Goal: Task Accomplishment & Management: Manage account settings

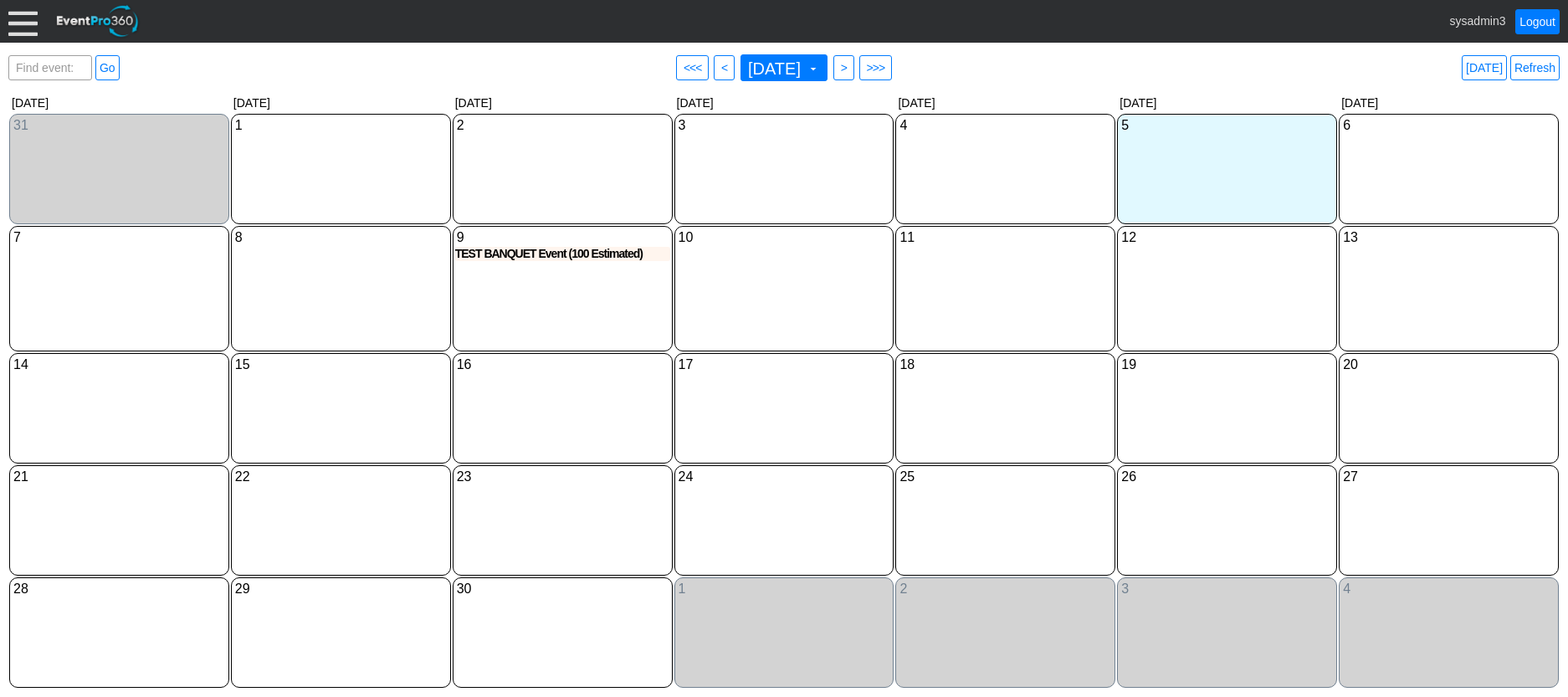
click at [19, 24] on div at bounding box center [23, 21] width 29 height 29
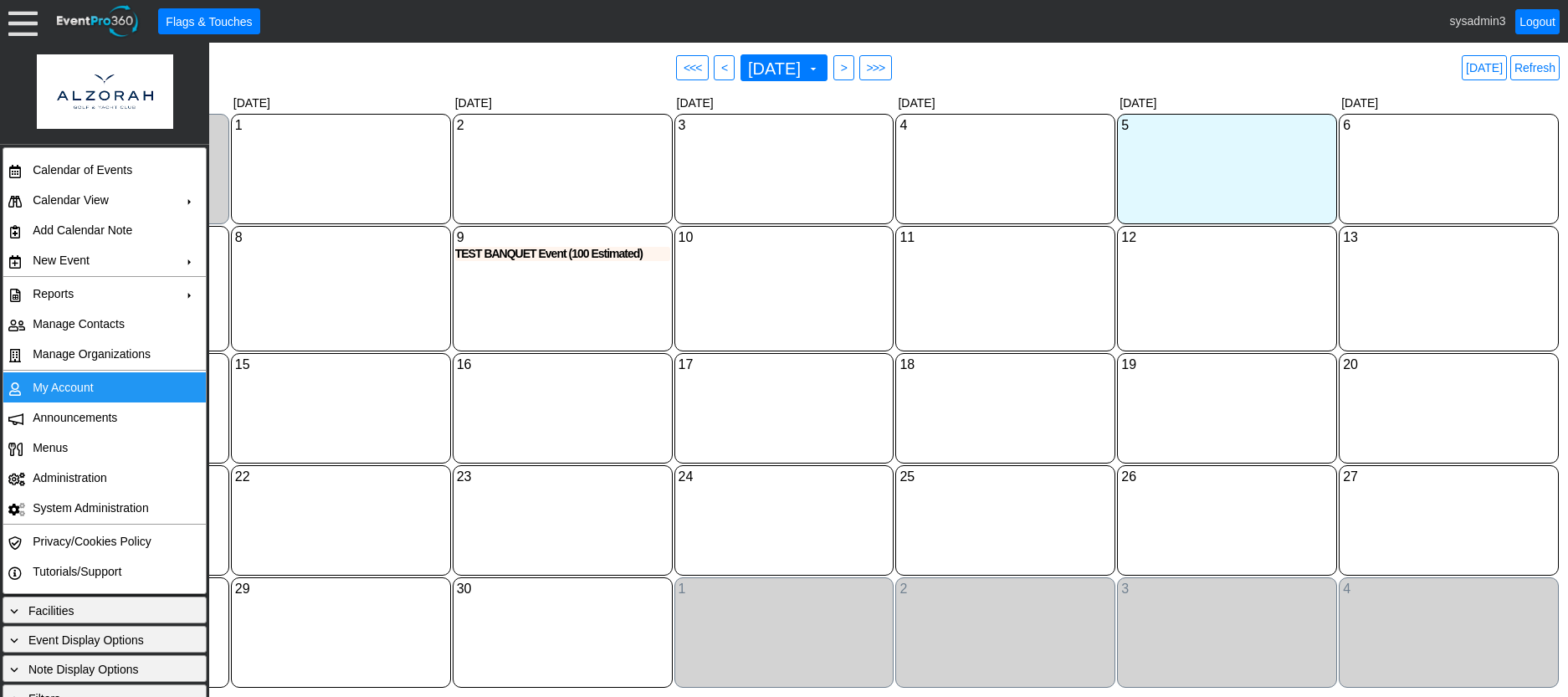
click at [71, 383] on td "My Account" at bounding box center [101, 387] width 149 height 30
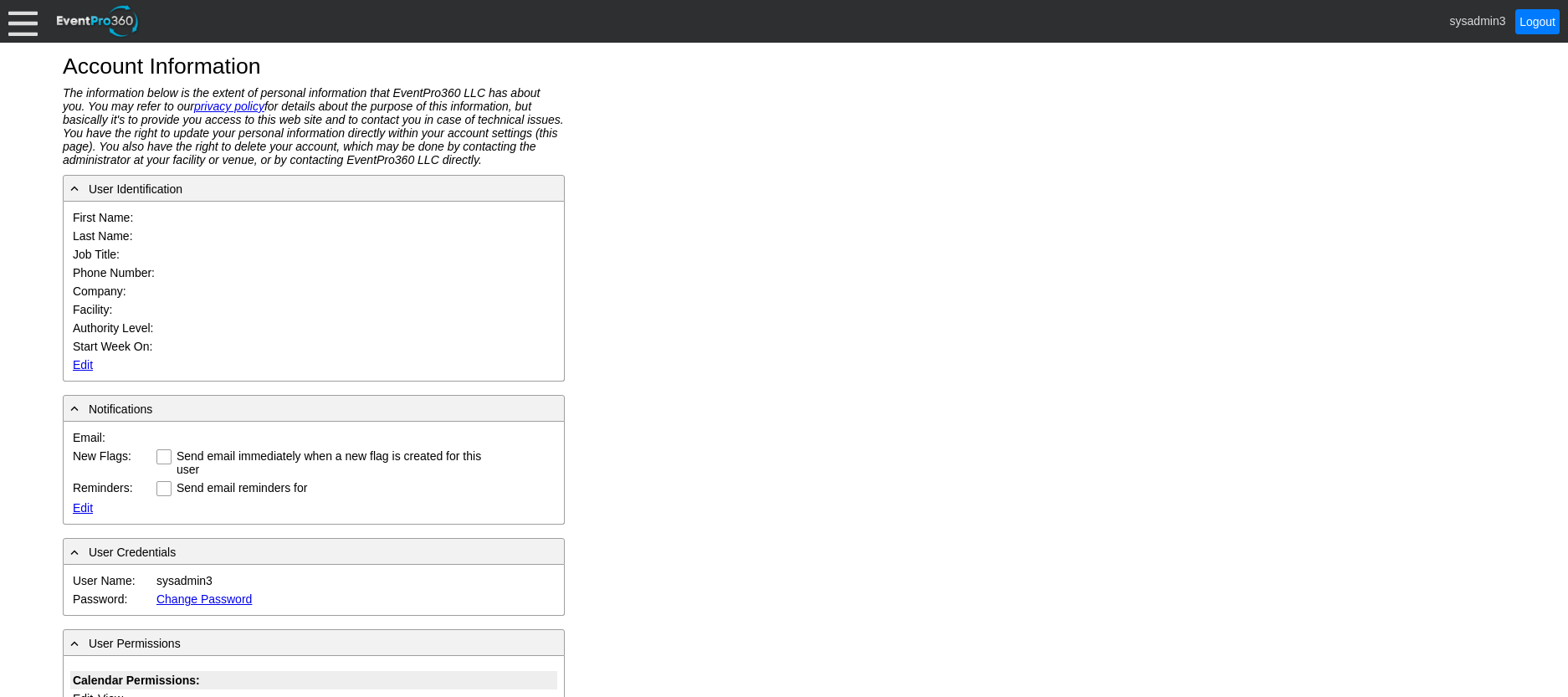
type input "System"
type input "Administrator"
type input "System Administrator"
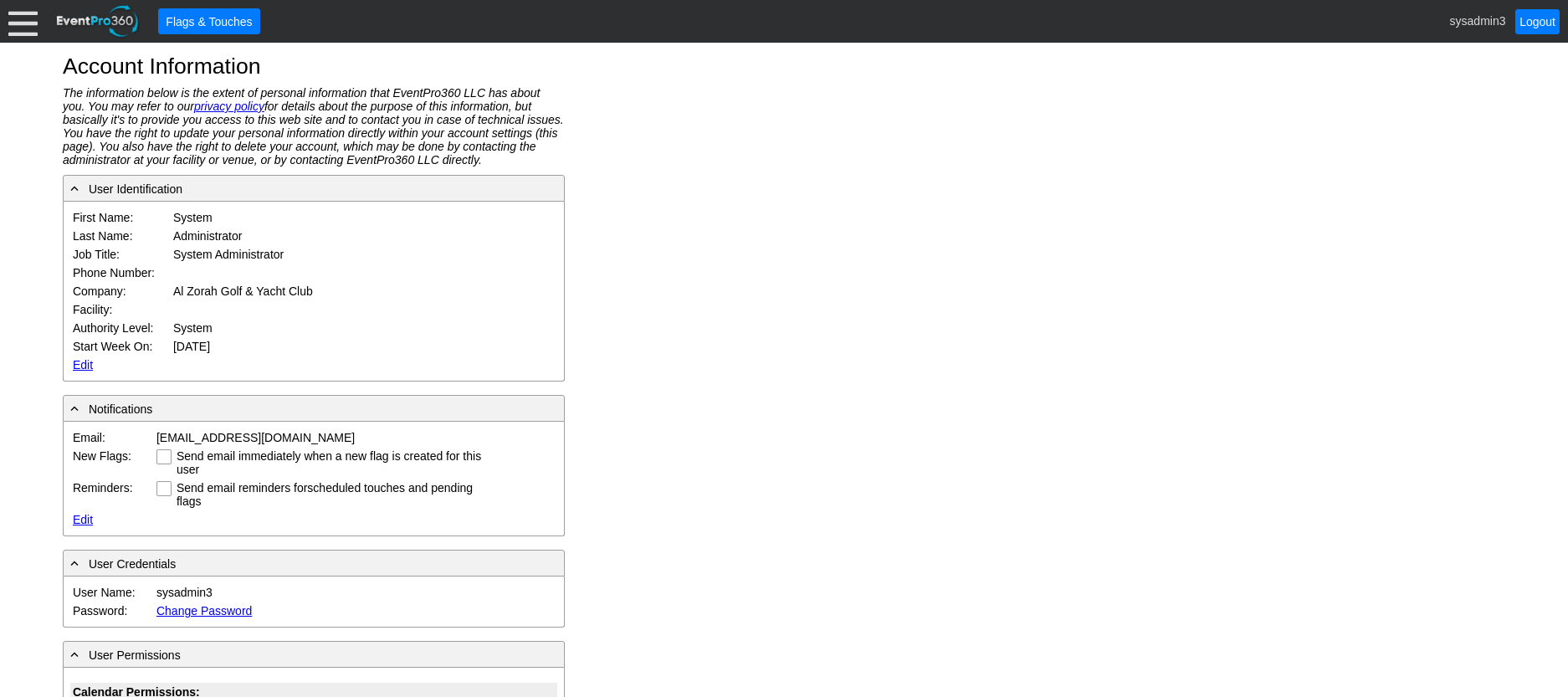
click at [80, 360] on link "Edit" at bounding box center [83, 364] width 20 height 13
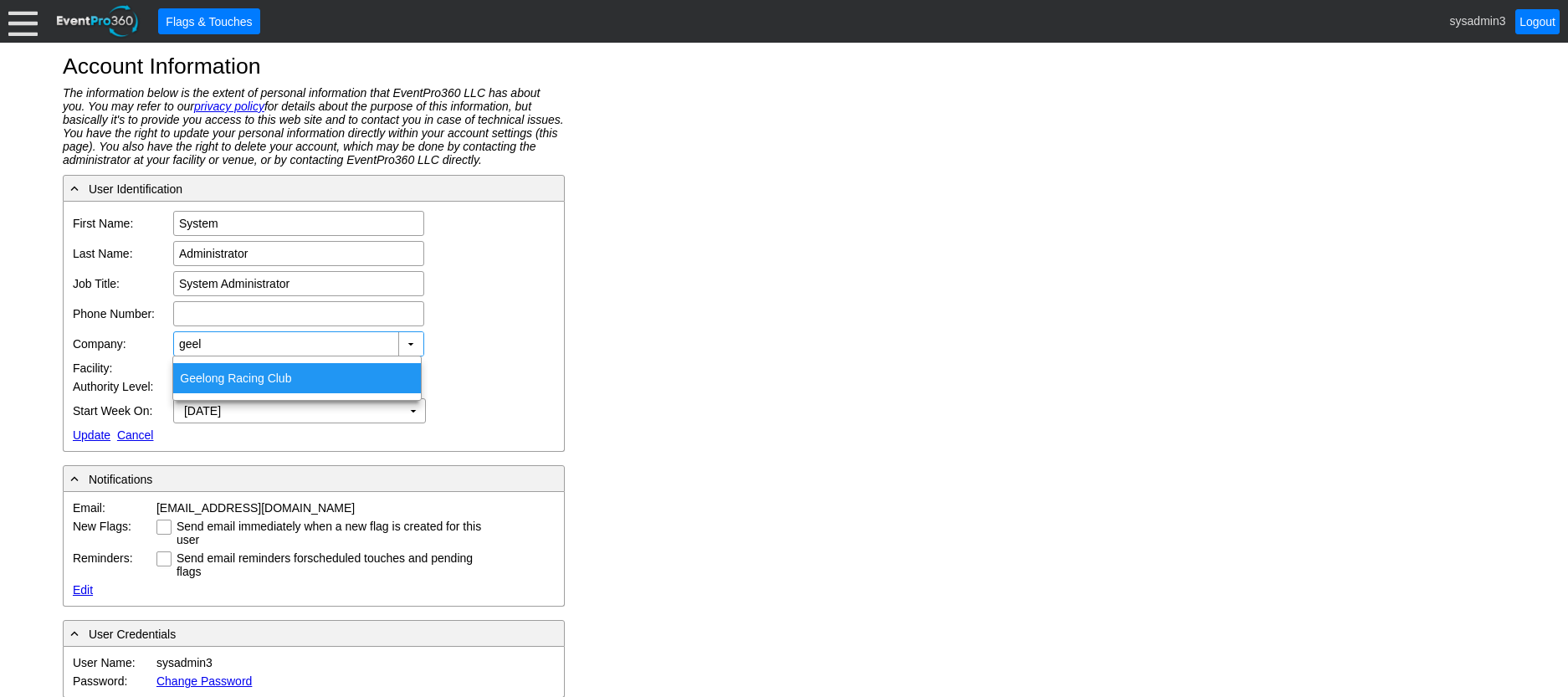
click at [250, 375] on div "Geel ong Racing Club" at bounding box center [296, 378] width 248 height 30
type input "Geelong Racing Club"
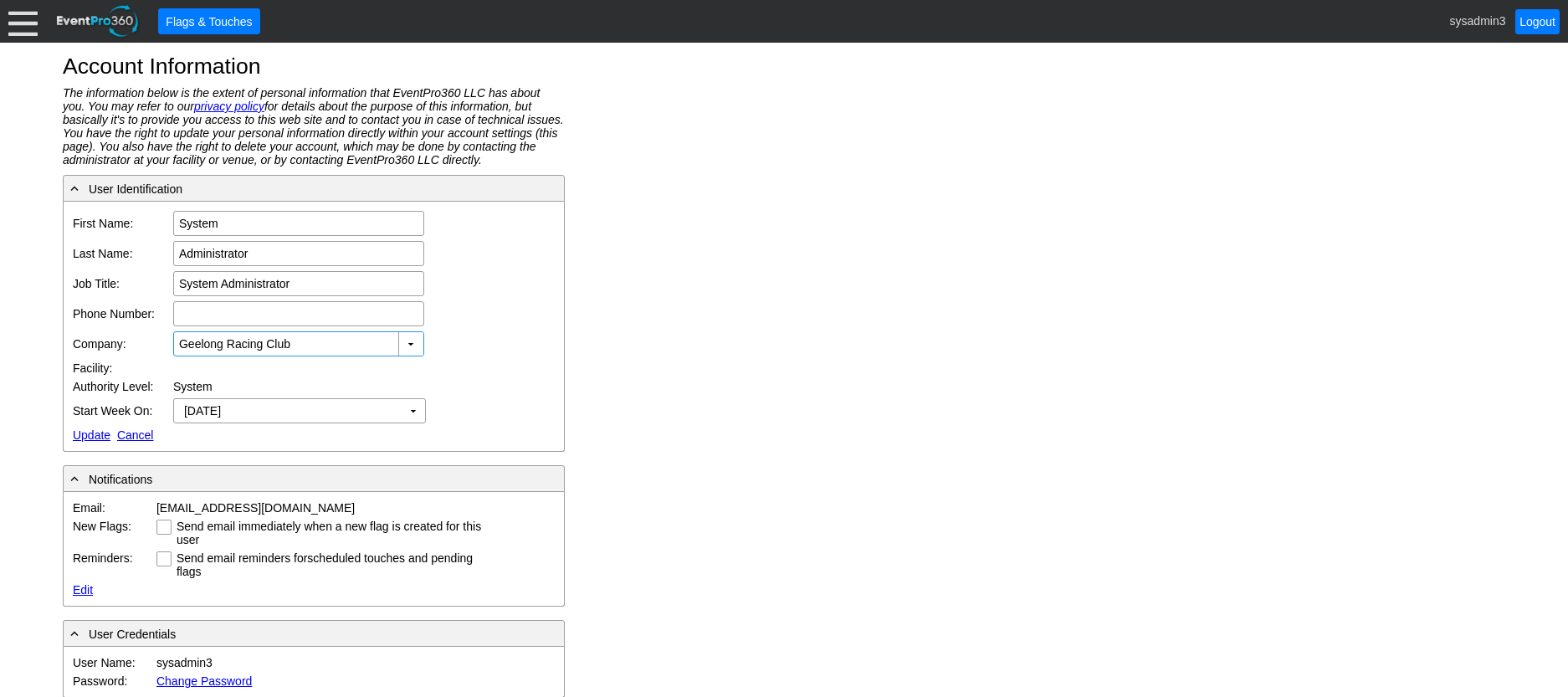
click at [93, 435] on link "Update" at bounding box center [92, 435] width 38 height 13
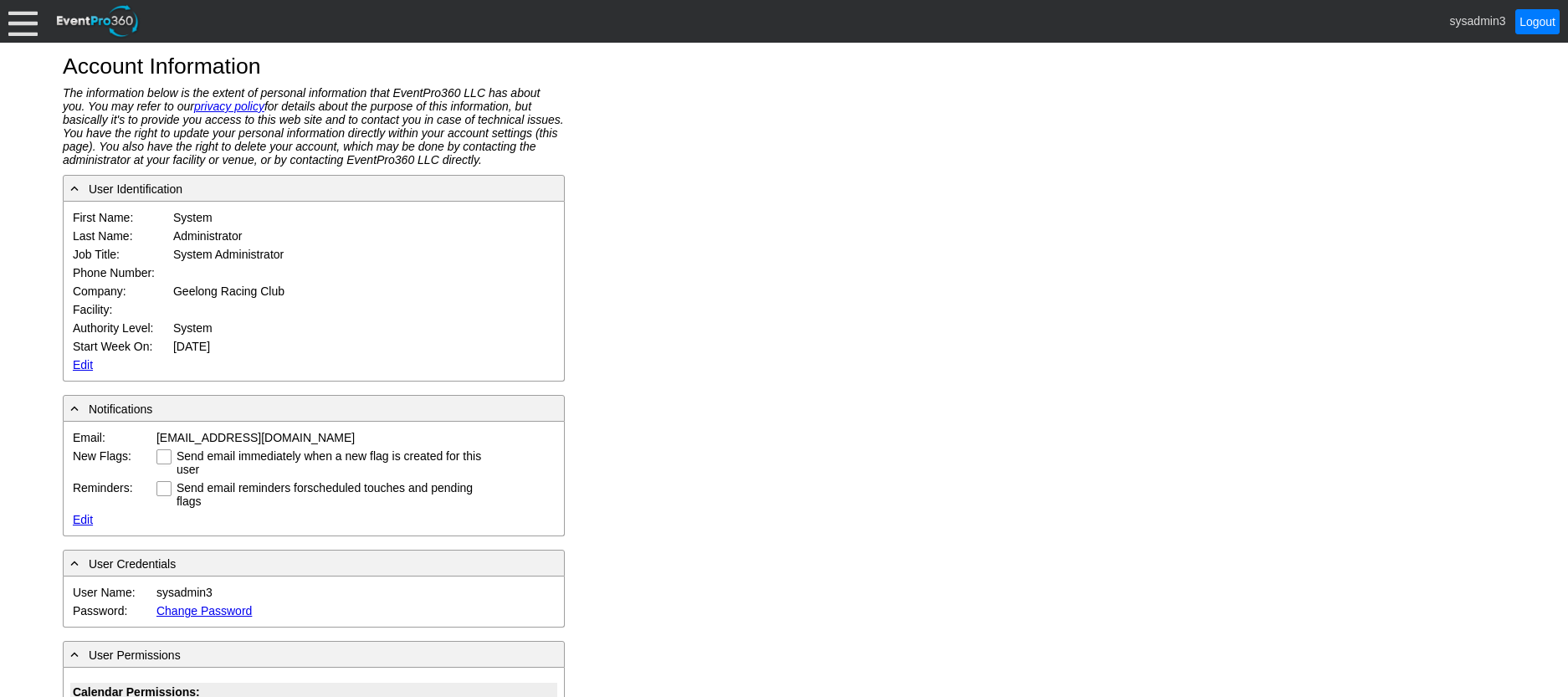
click at [24, 24] on div at bounding box center [23, 21] width 29 height 29
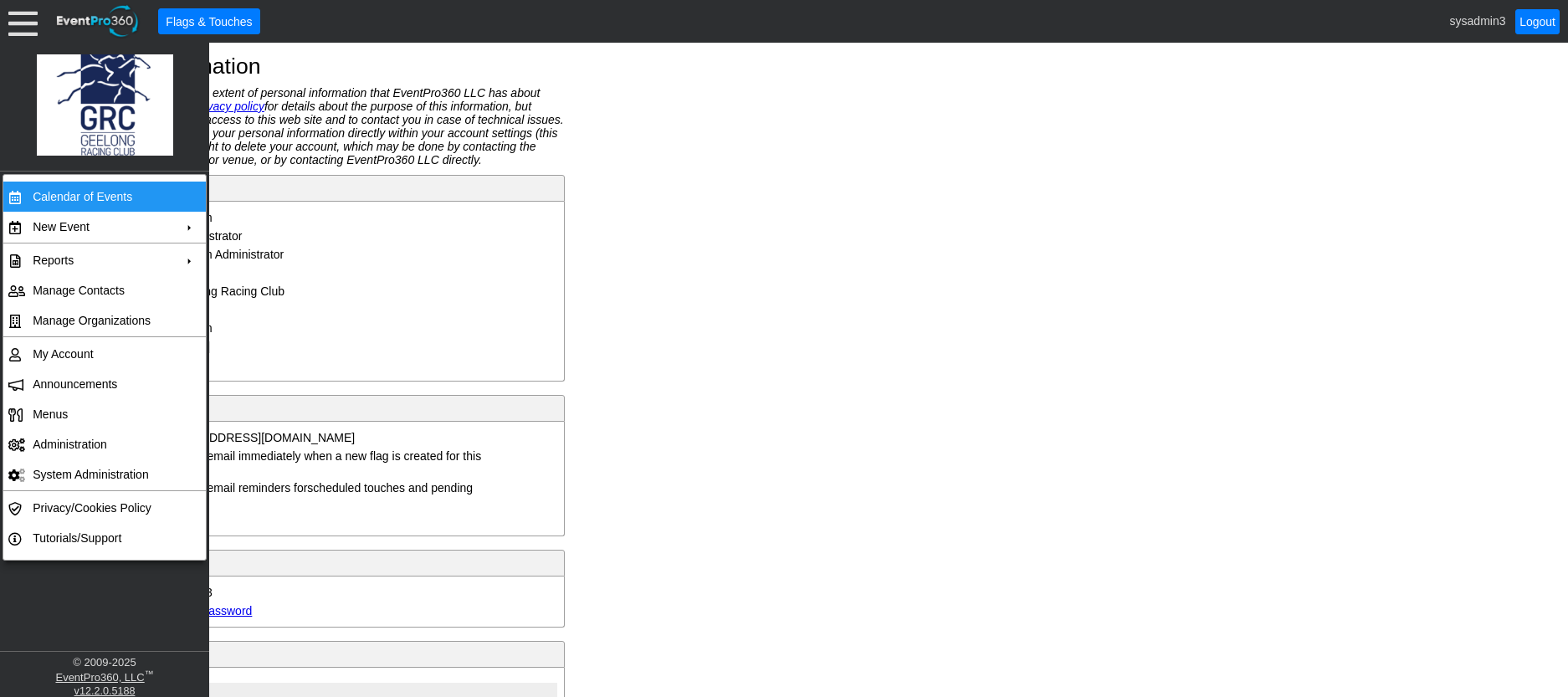
click at [44, 192] on td "Calendar of Events" at bounding box center [101, 197] width 149 height 30
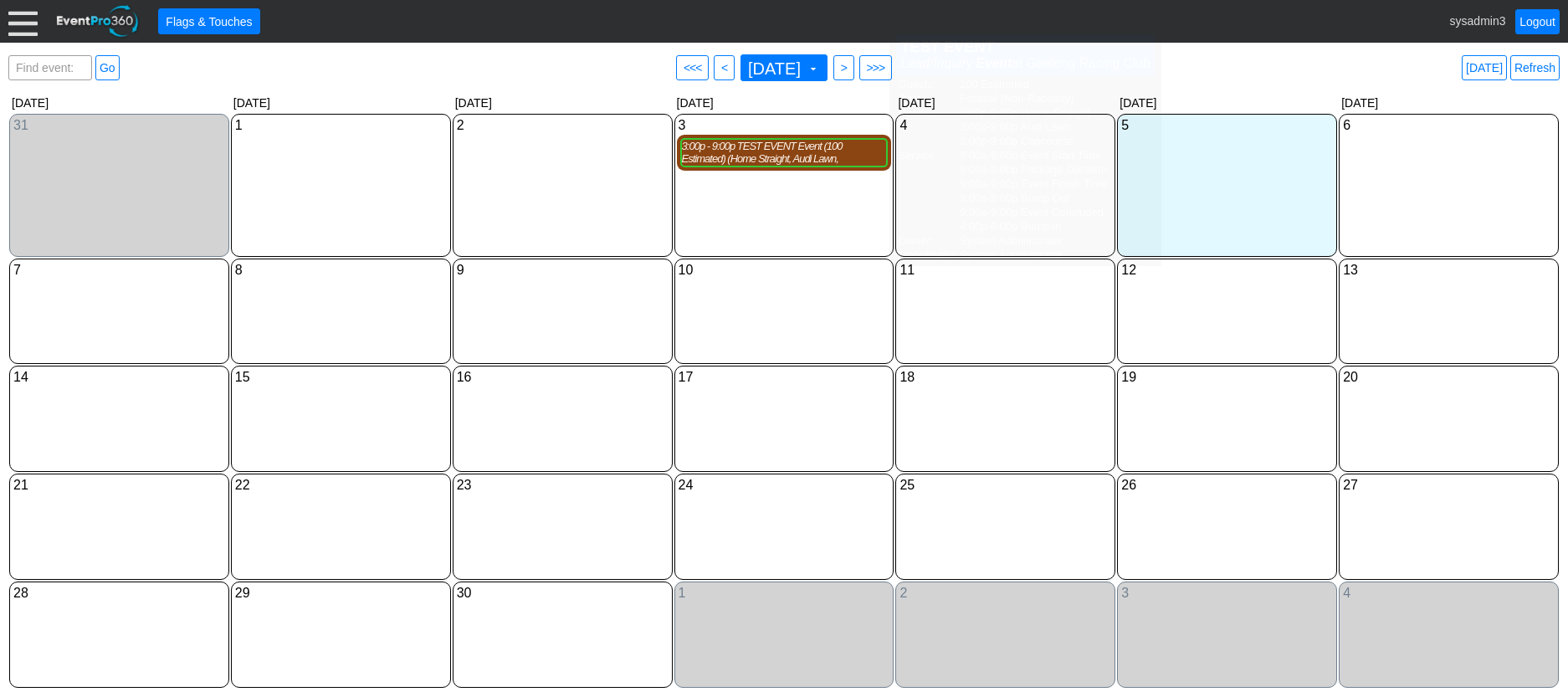
click at [734, 156] on div "3:00p - 9:00p TEST EVENT Event (100 Estimated) (Home Straight, Audi Lawn, Conco…" at bounding box center [784, 152] width 205 height 26
click at [1534, 66] on link "Refresh" at bounding box center [1534, 68] width 50 height 25
click at [16, 23] on div at bounding box center [23, 21] width 29 height 29
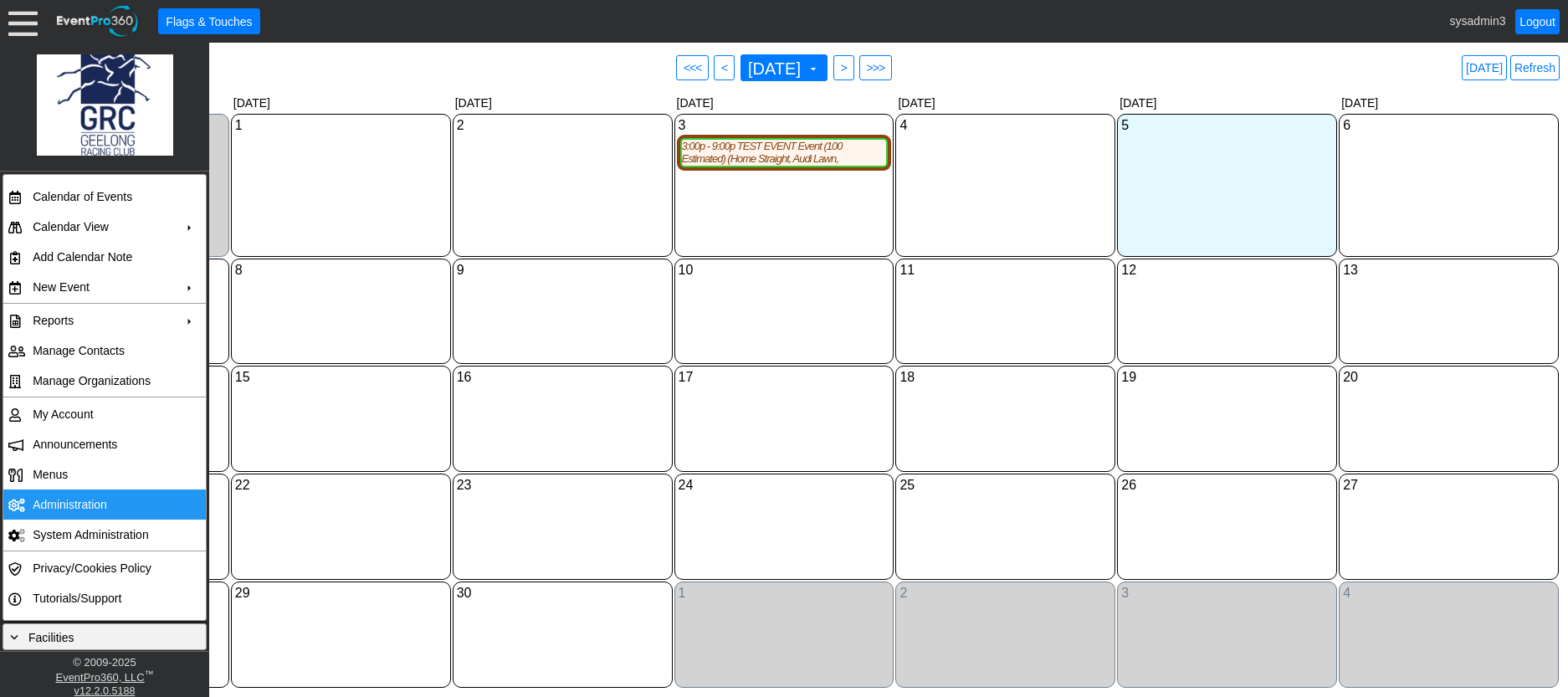
click at [60, 498] on td "Administration" at bounding box center [101, 505] width 149 height 30
click at [1533, 71] on link "Refresh" at bounding box center [1534, 68] width 50 height 25
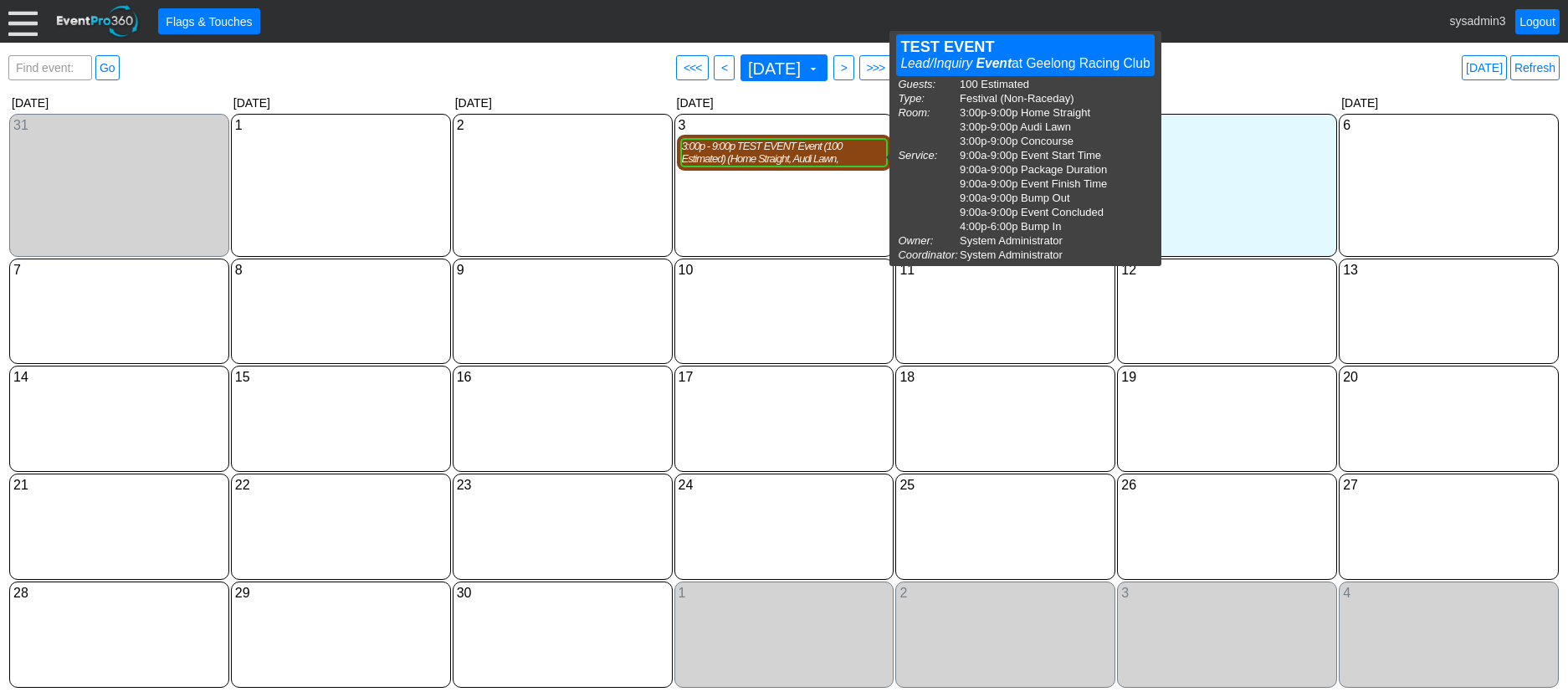
click at [780, 159] on div "3:00p - 9:00p TEST EVENT Event (100 Estimated) (Home Straight, Audi Lawn, Conco…" at bounding box center [784, 152] width 205 height 26
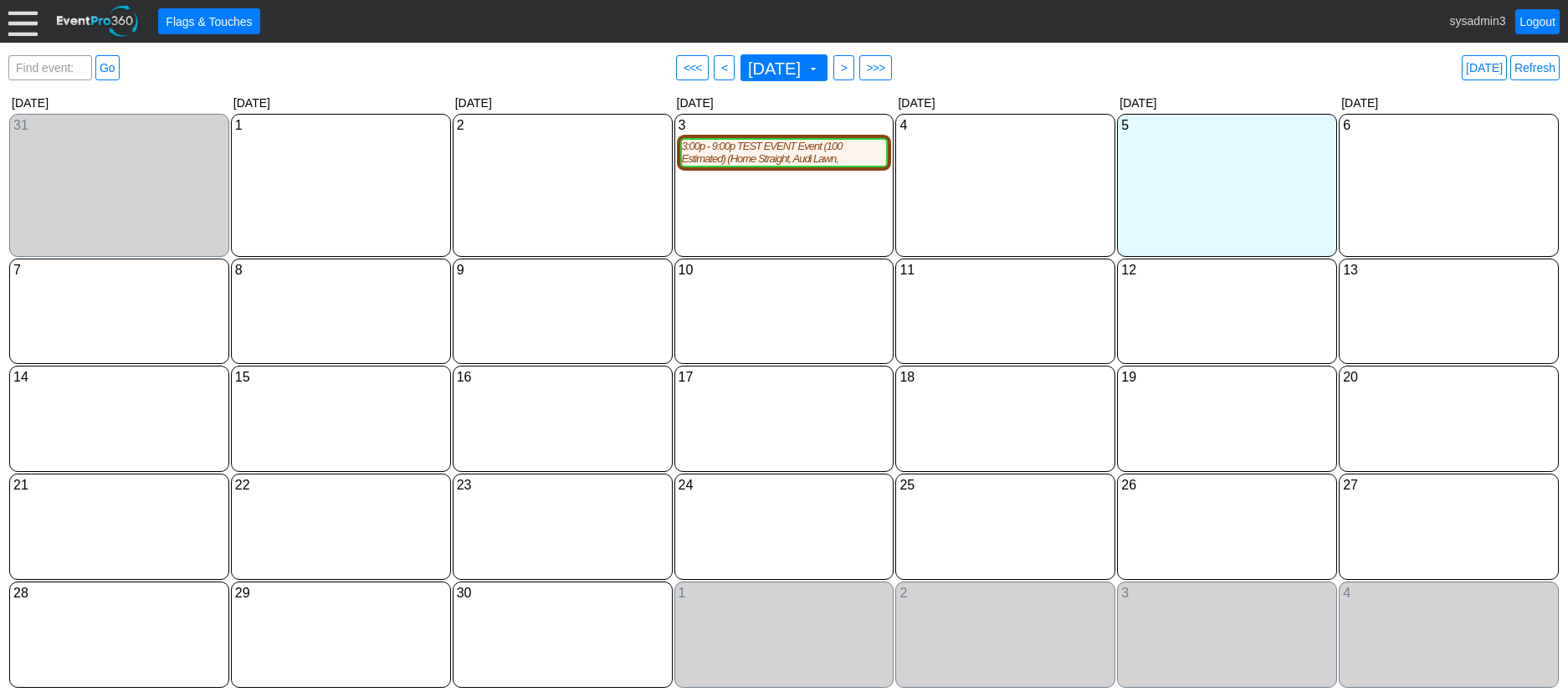
click at [20, 13] on div at bounding box center [23, 21] width 29 height 29
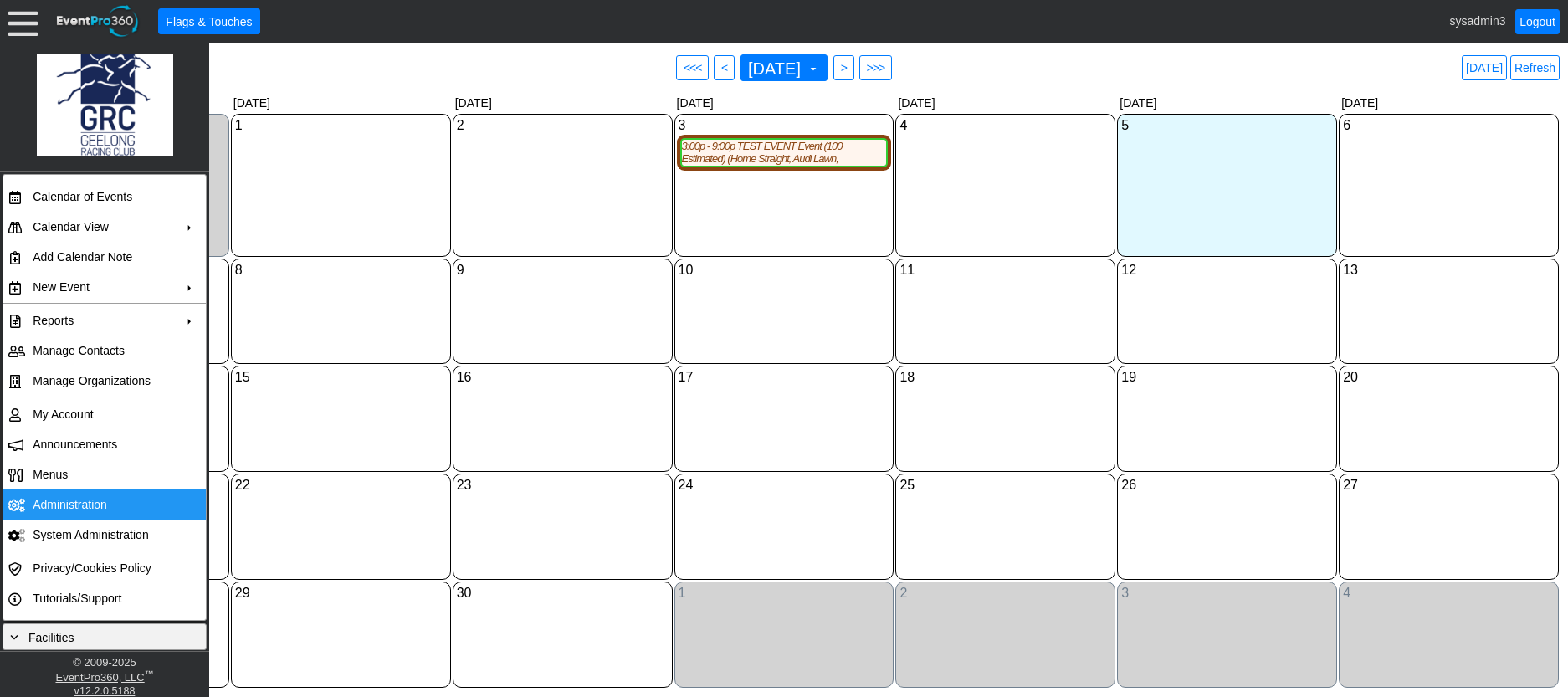
click at [70, 497] on td "Administration" at bounding box center [101, 505] width 149 height 30
click at [1530, 69] on link "Refresh" at bounding box center [1534, 68] width 50 height 25
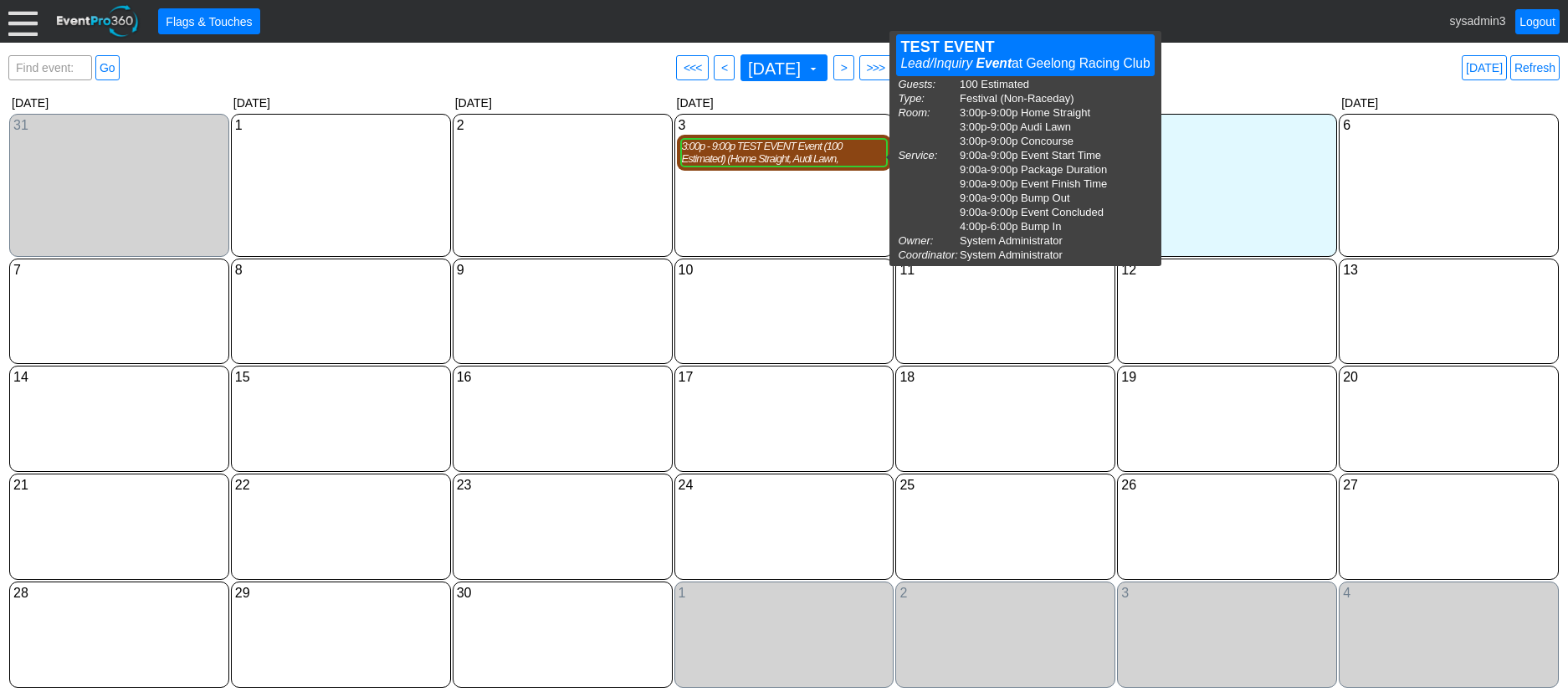
click at [762, 154] on div "3:00p - 9:00p TEST EVENT Event (100 Estimated) (Home Straight, Audi Lawn, Conco…" at bounding box center [784, 152] width 205 height 26
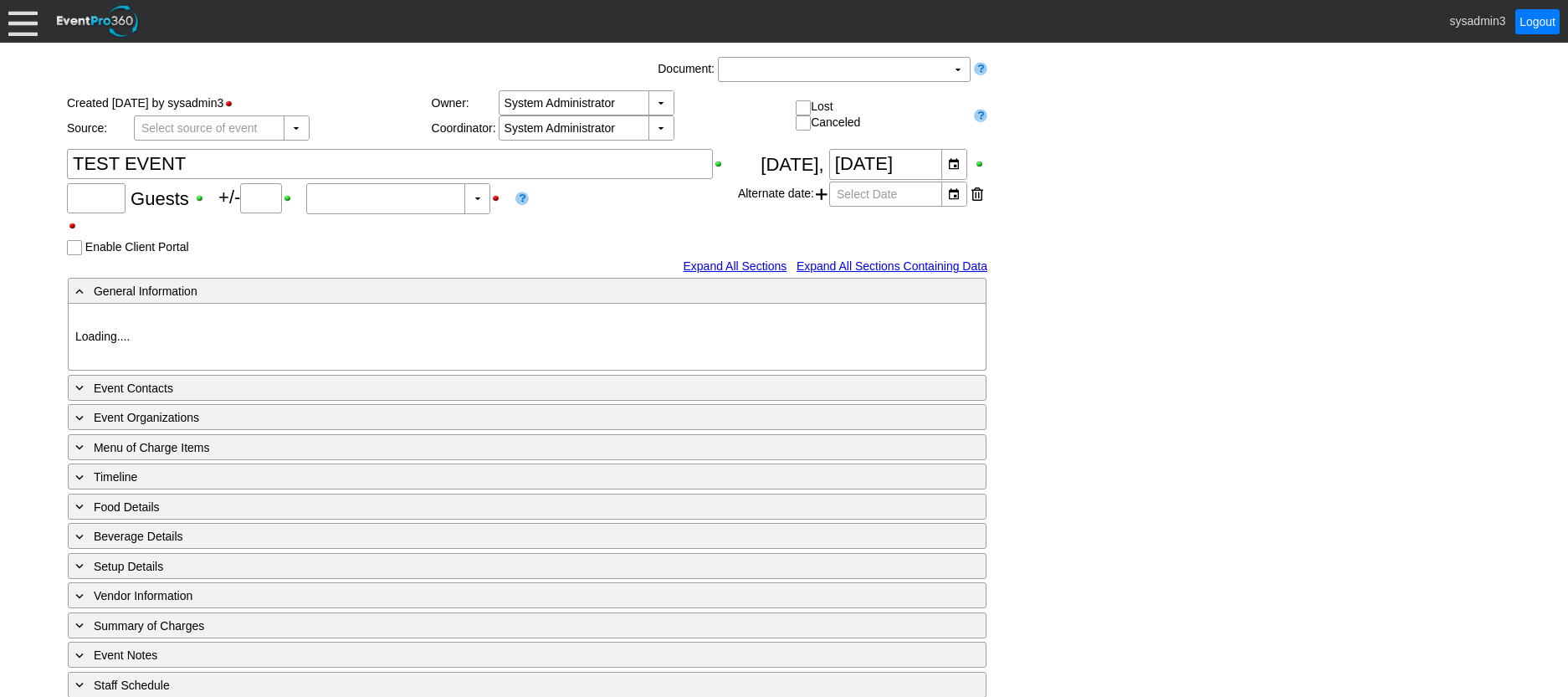
type input "100"
type input "0"
type input "Estimated"
type input "Geelong Racing Club"
type input "Festival (Non-Raceday)"
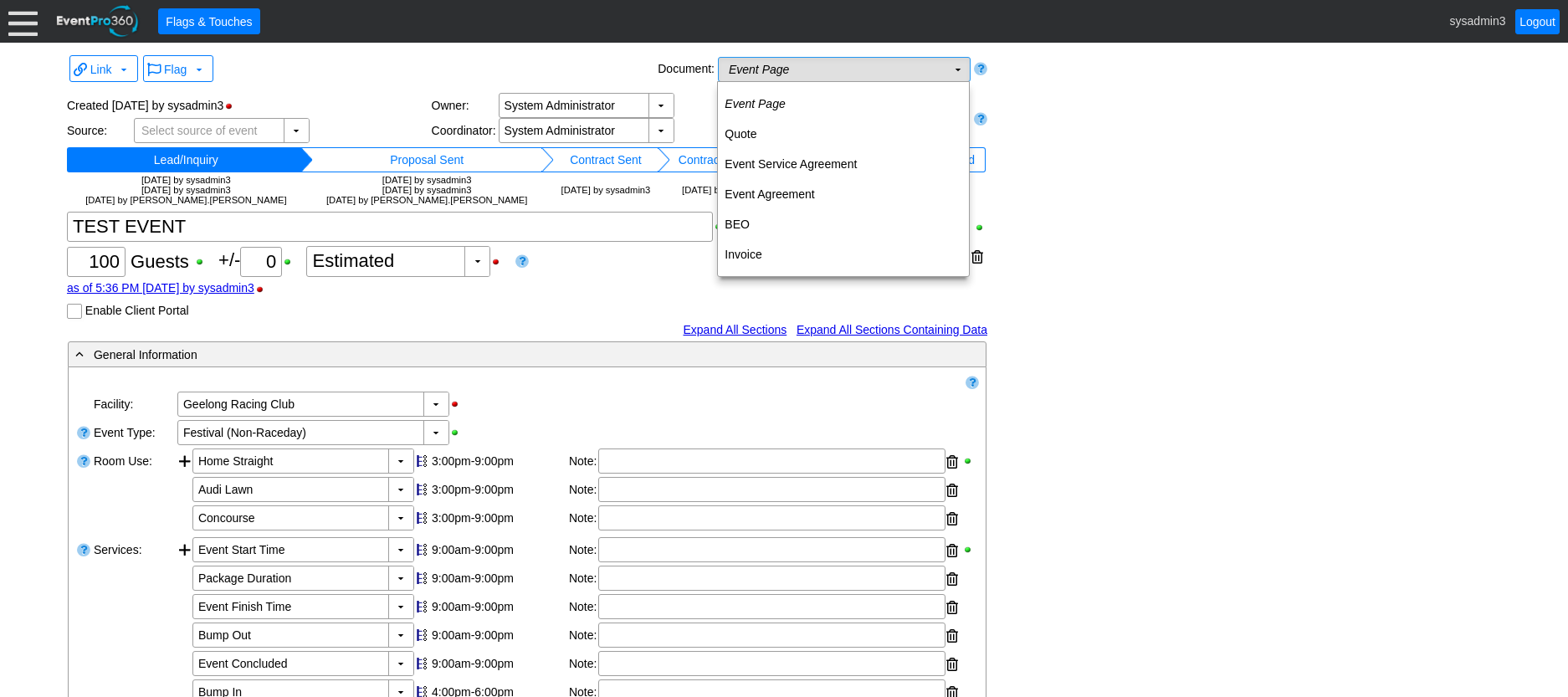
click at [888, 67] on td "Event Page Χ" at bounding box center [832, 70] width 228 height 24
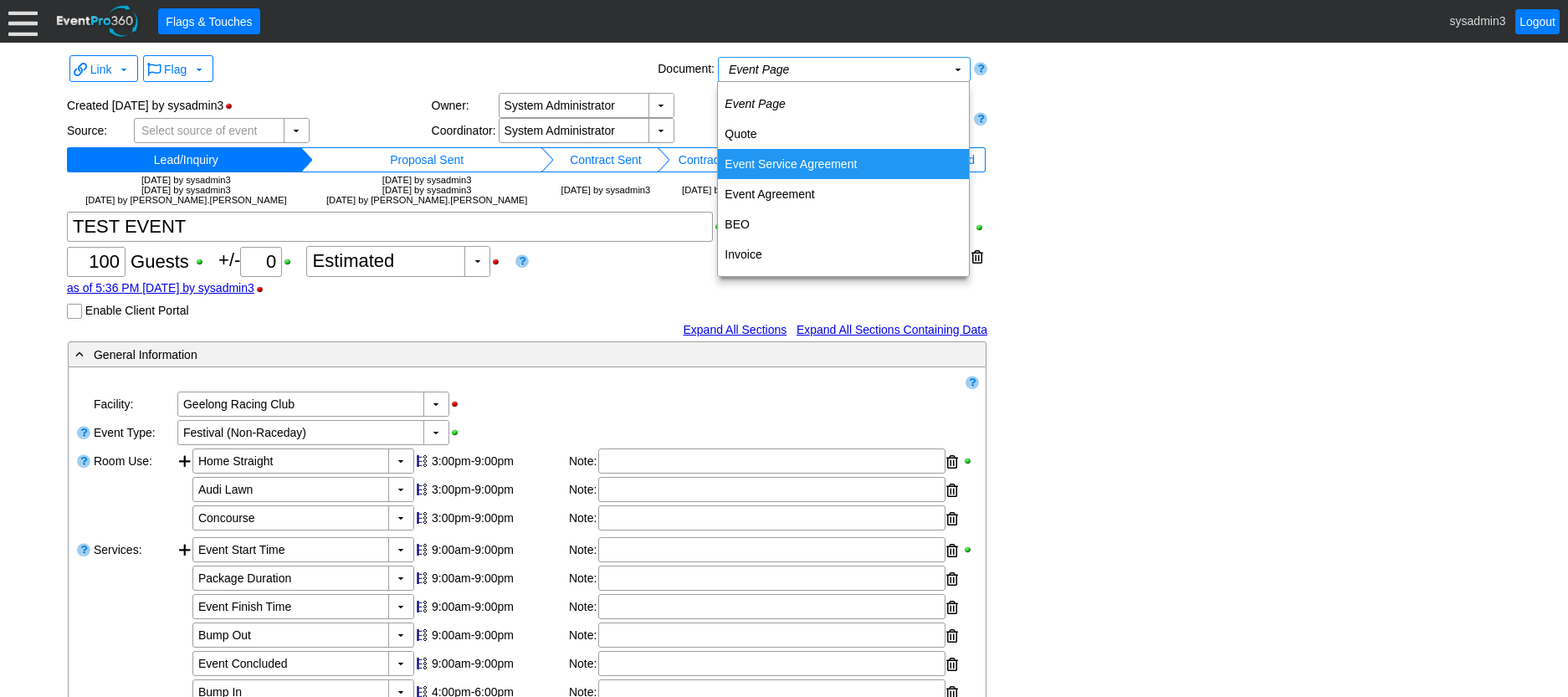
click at [815, 158] on td "Event Service Agreement" at bounding box center [843, 164] width 251 height 30
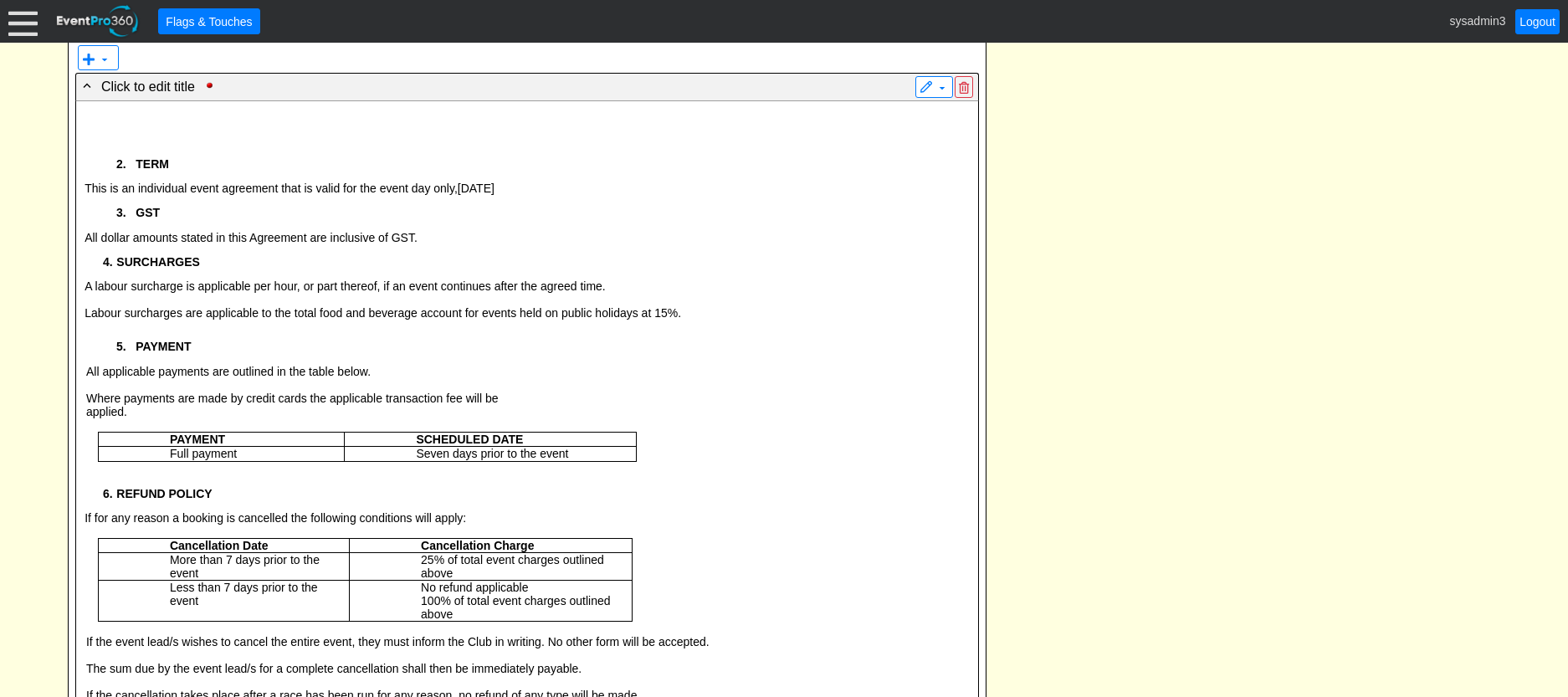
scroll to position [3095, 0]
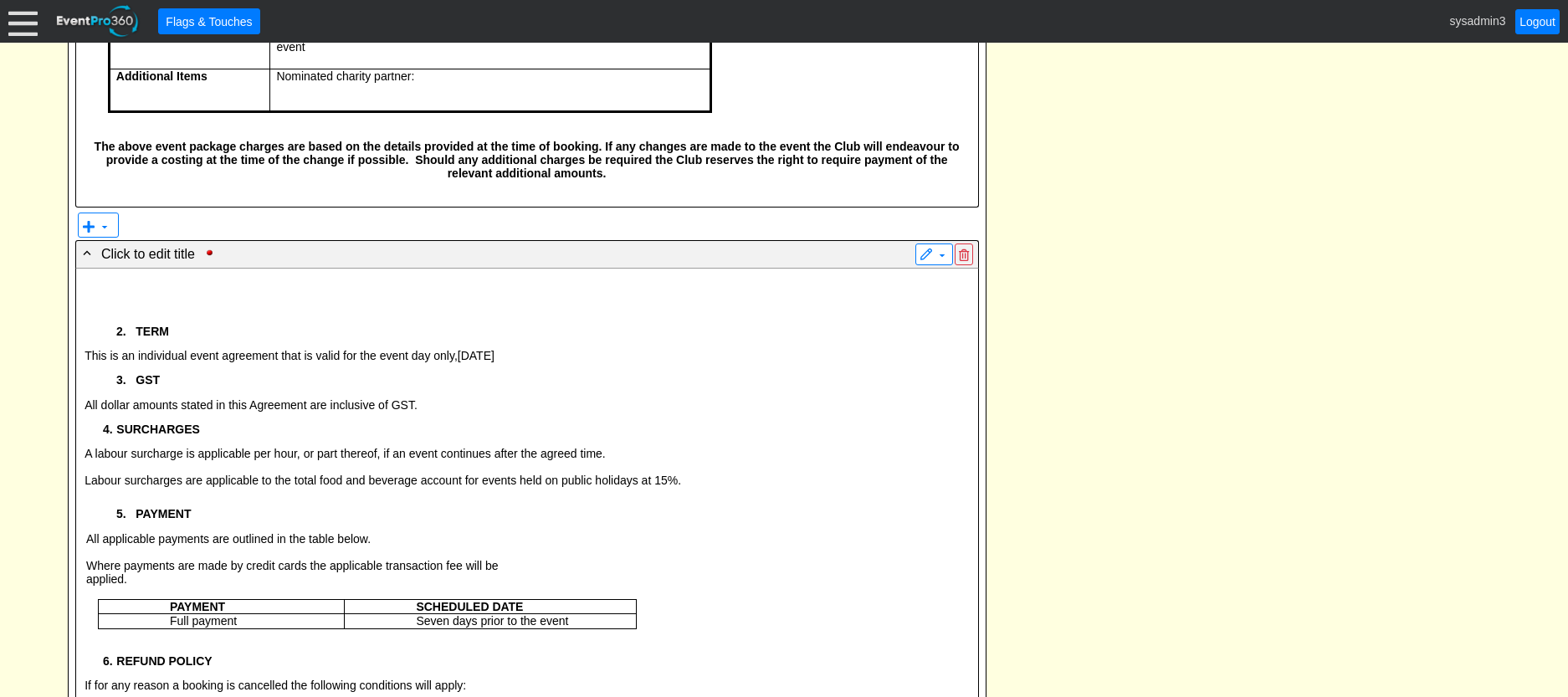
drag, startPoint x: 569, startPoint y: 66, endPoint x: 569, endPoint y: 15, distance: 51.0
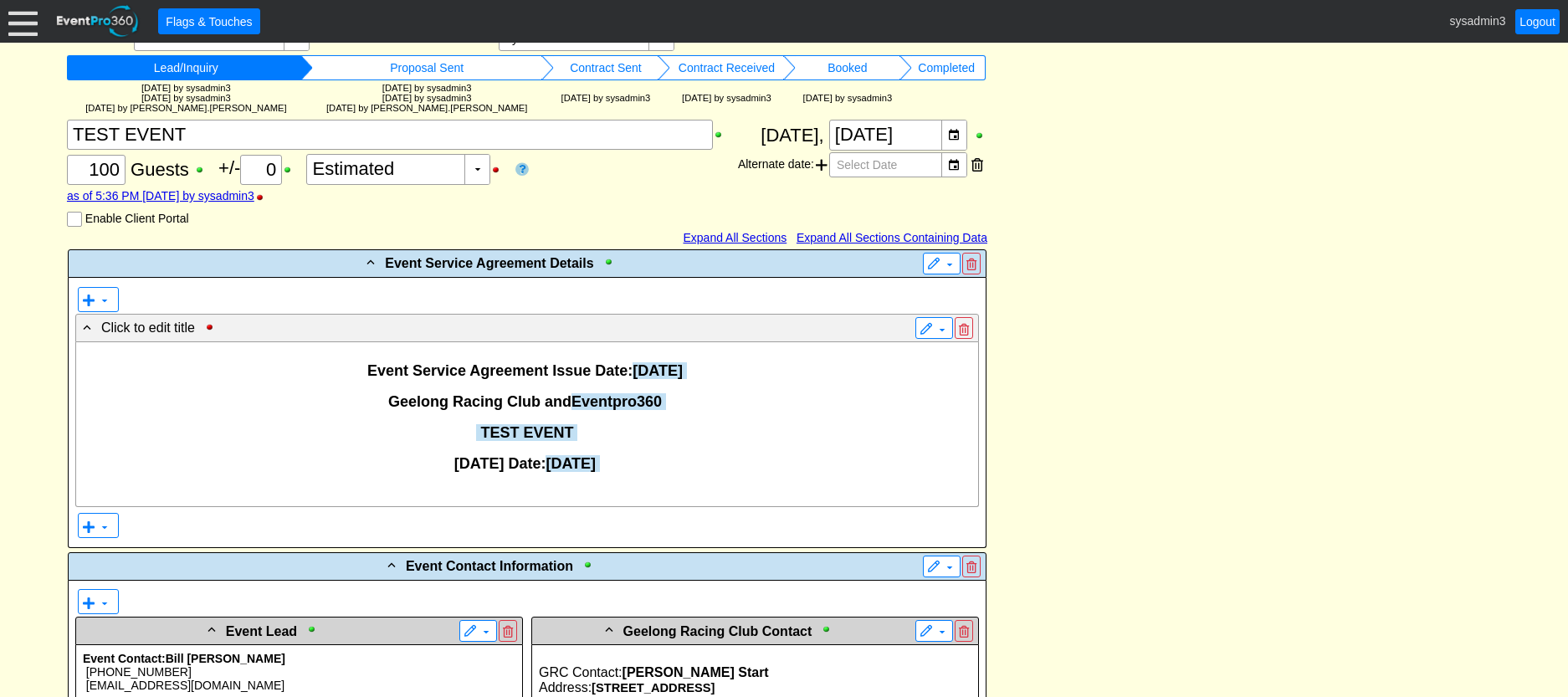
scroll to position [323, 0]
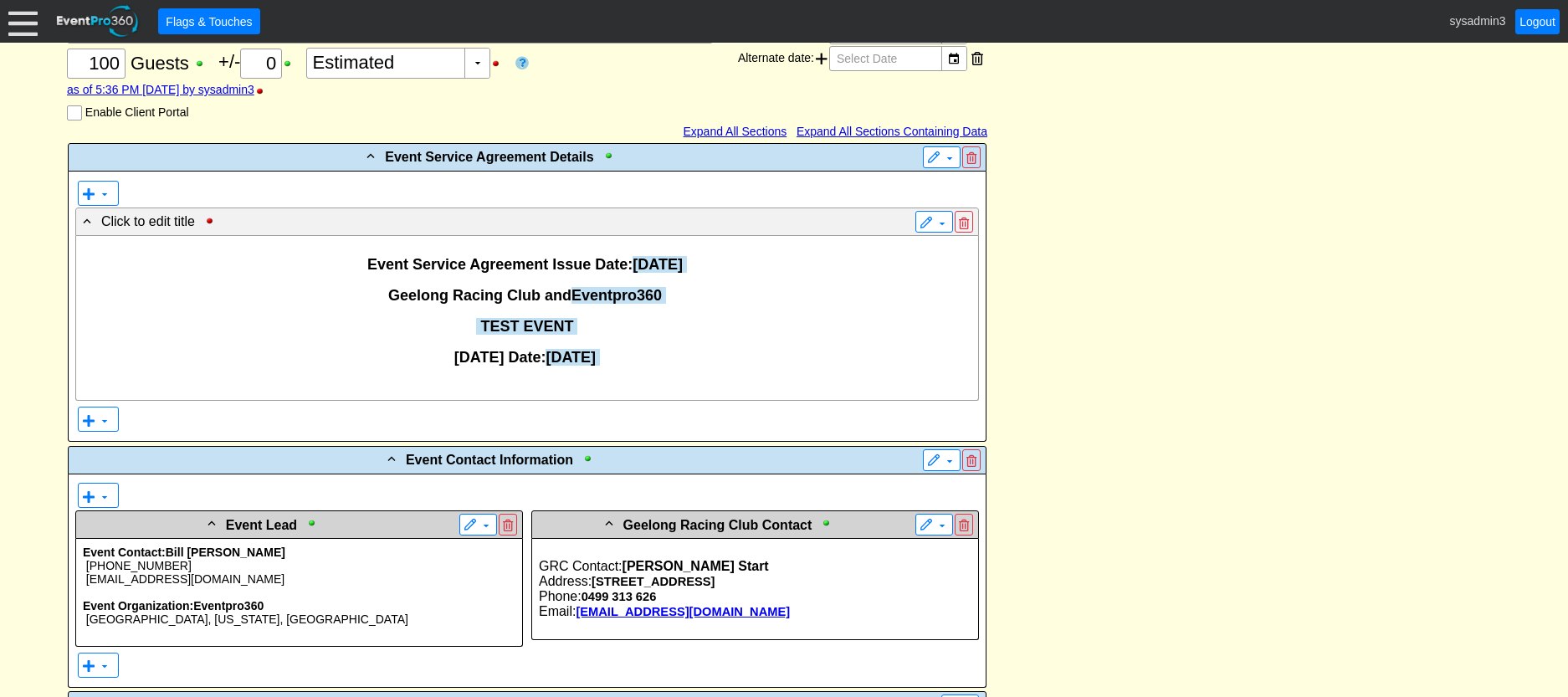
click at [658, 360] on p "Race Day Date: 3 September, 2025" at bounding box center [527, 357] width 889 height 18
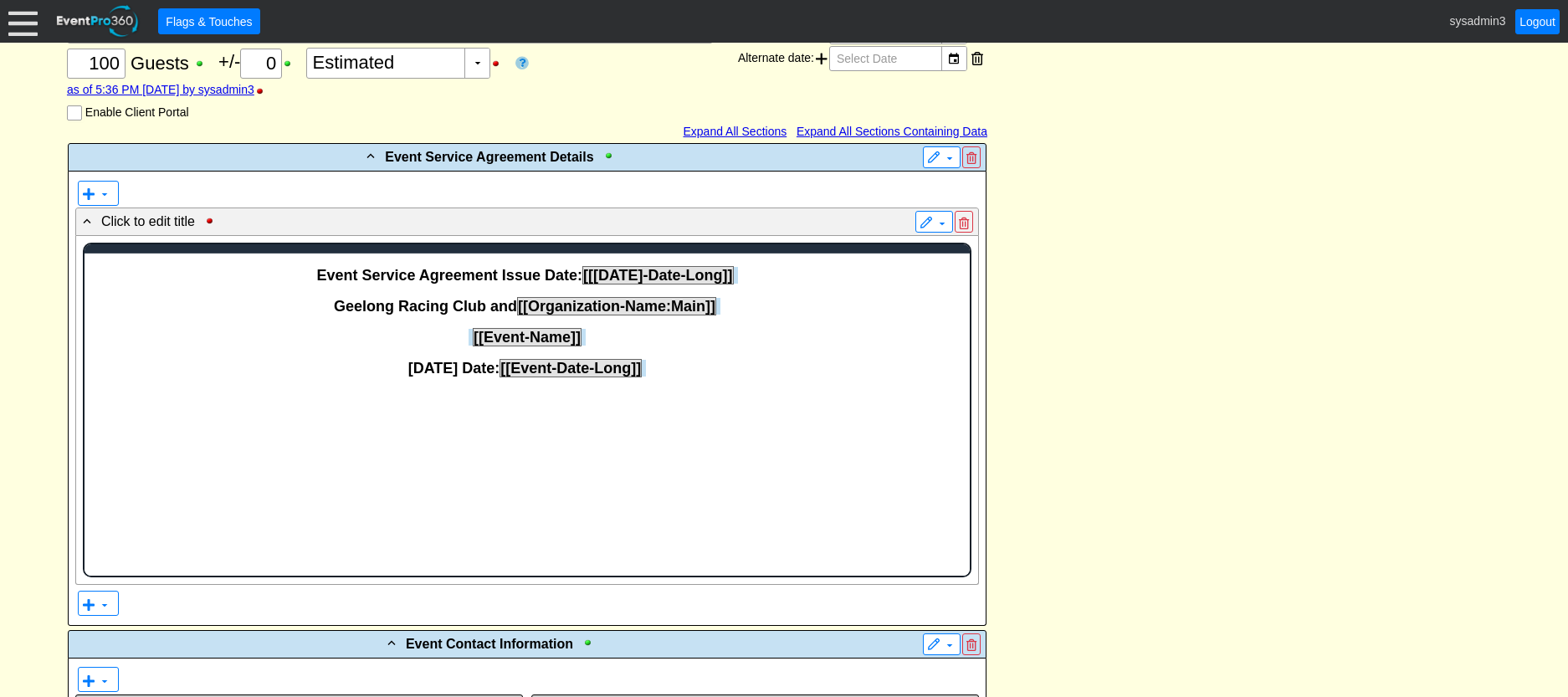
scroll to position [0, 0]
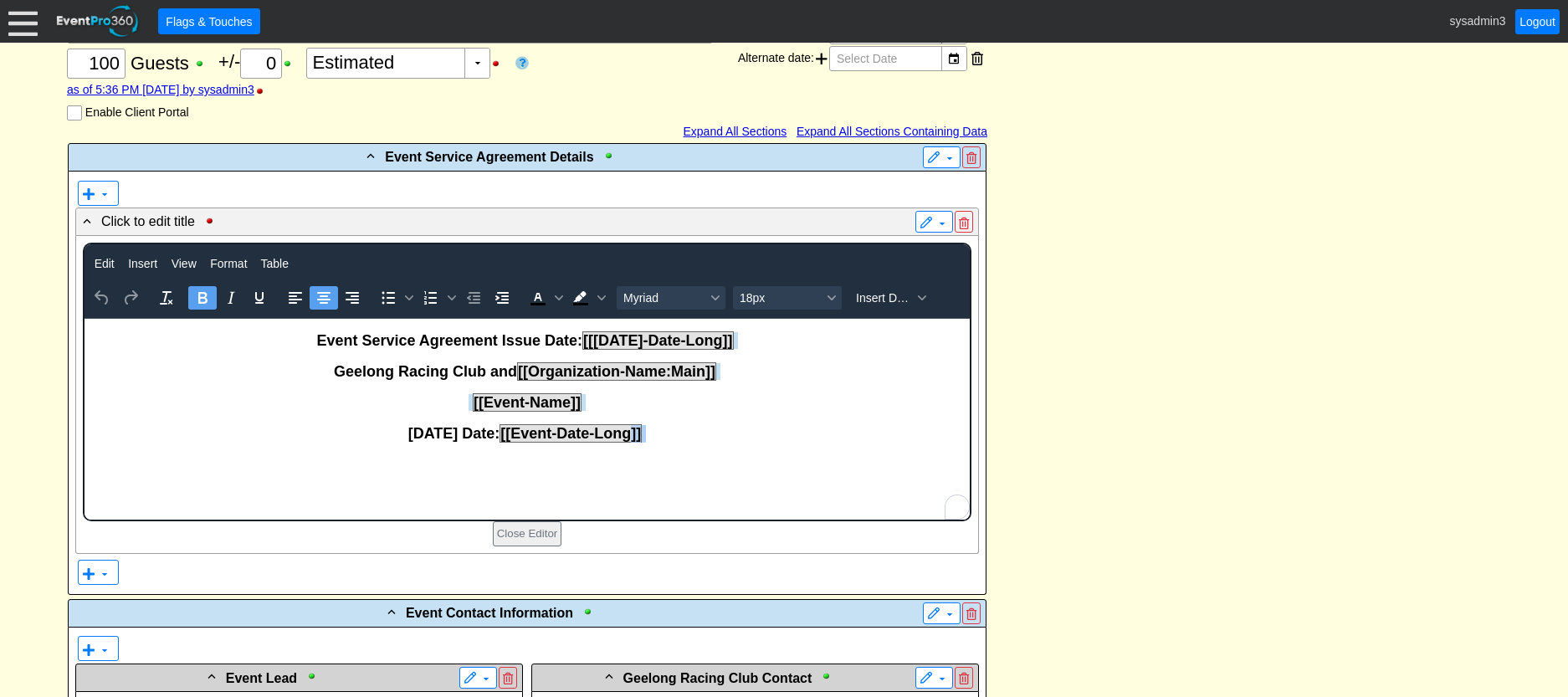
drag, startPoint x: 667, startPoint y: 434, endPoint x: 640, endPoint y: 431, distance: 27.2
click at [640, 431] on p "Race Day Date: [[Event-Date-Long]]" at bounding box center [527, 433] width 884 height 18
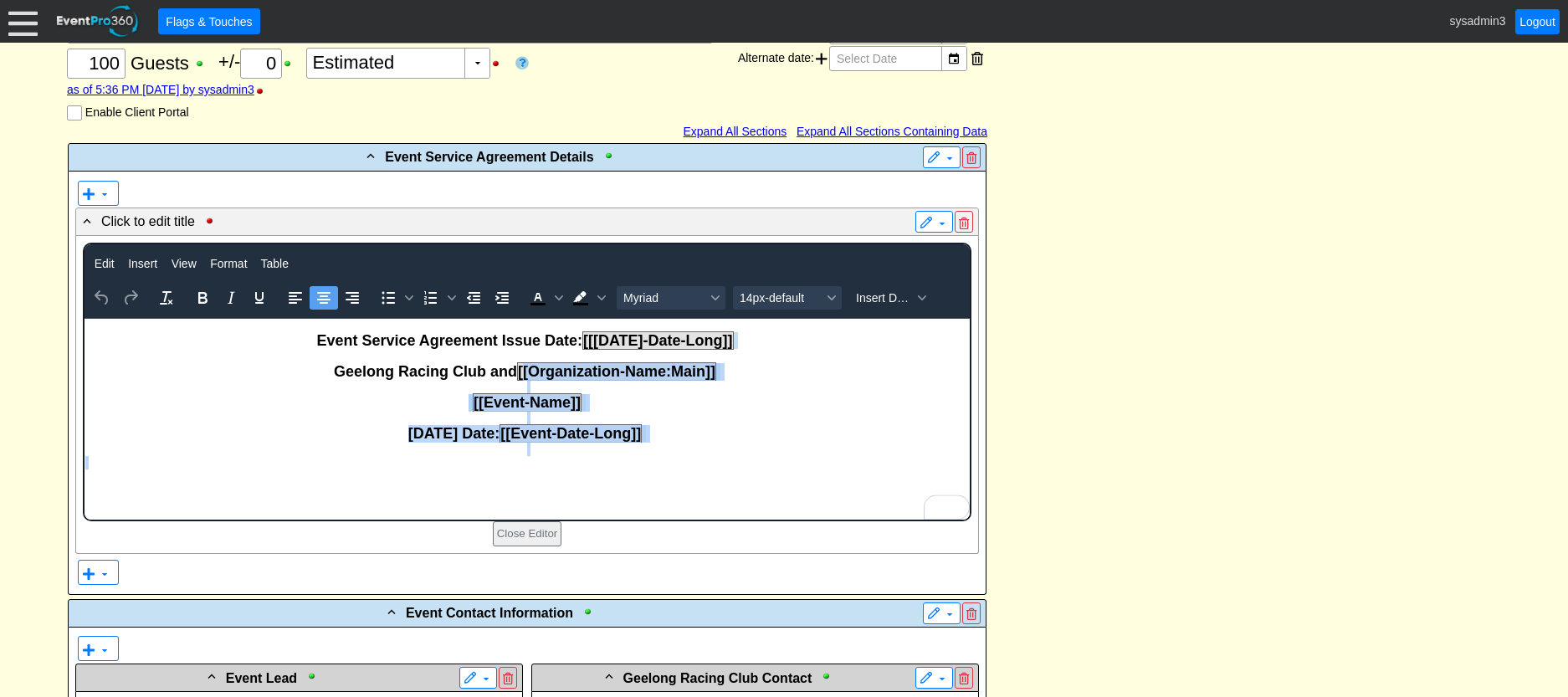
scroll to position [323, 0]
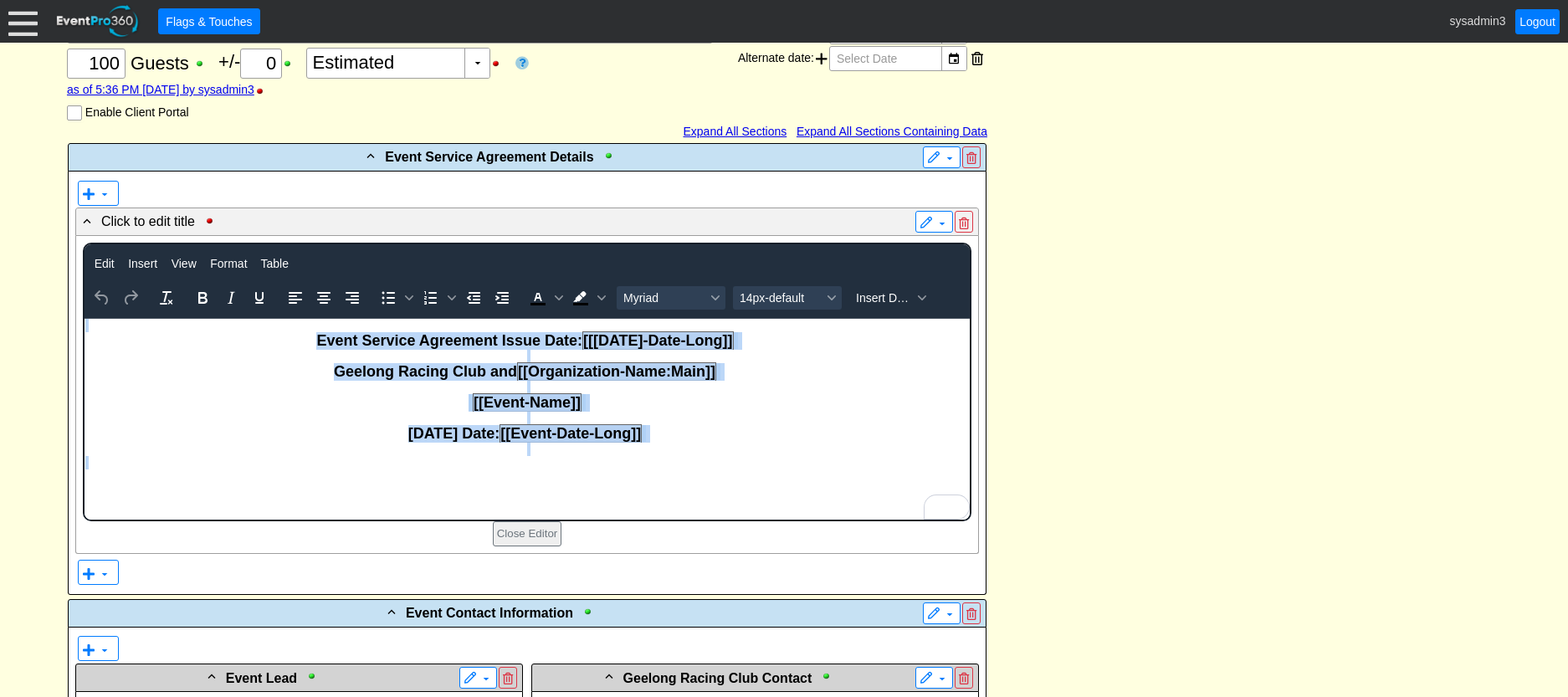
drag, startPoint x: 539, startPoint y: 463, endPoint x: 524, endPoint y: 306, distance: 157.7
click at [524, 318] on html "Event Service Agreement Issue Date: [[Today-Date-Long]] Geelong Racing Club and…" at bounding box center [527, 397] width 885 height 159
copy body "Event Service Agreement Issue Date: [[Today-Date-Long]] Geelong Racing Club and…"
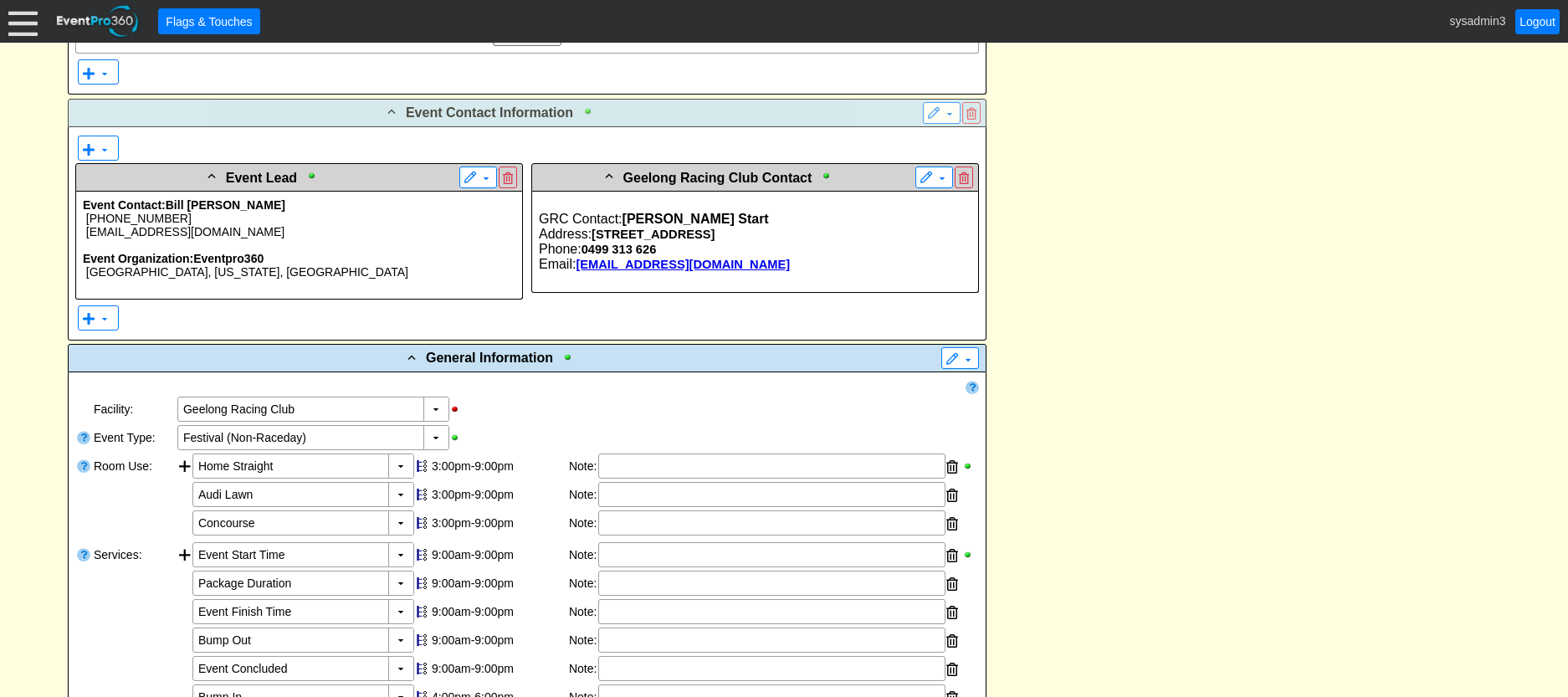
scroll to position [825, 0]
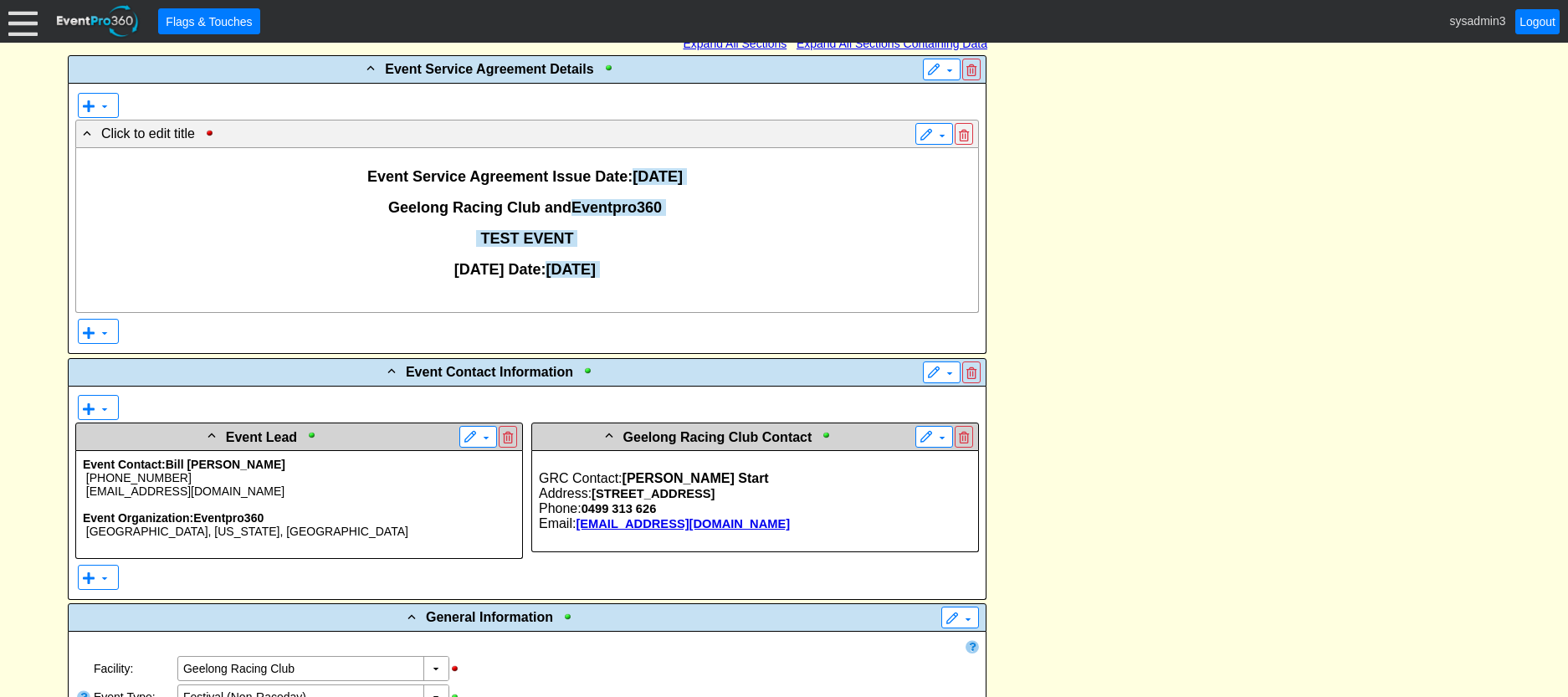
scroll to position [407, 0]
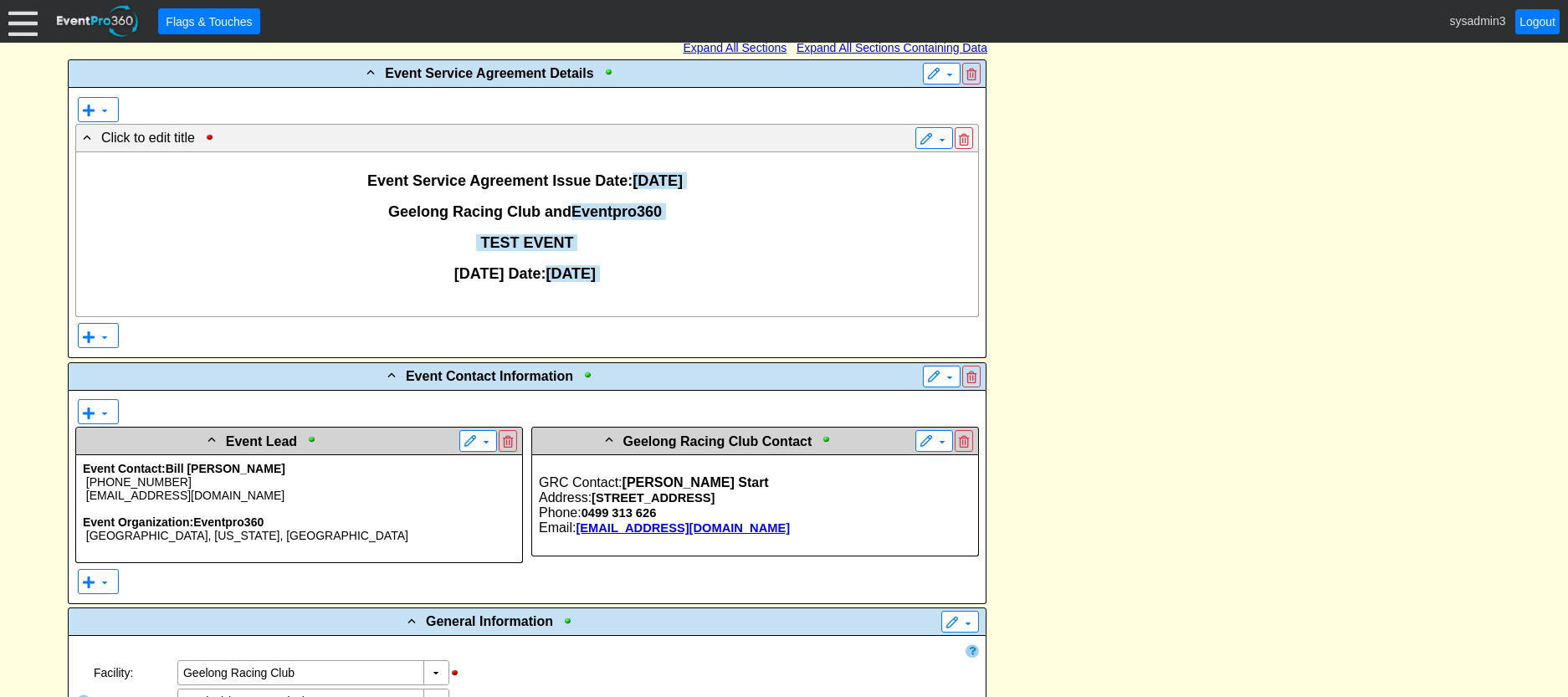
click at [295, 514] on p at bounding box center [299, 509] width 433 height 13
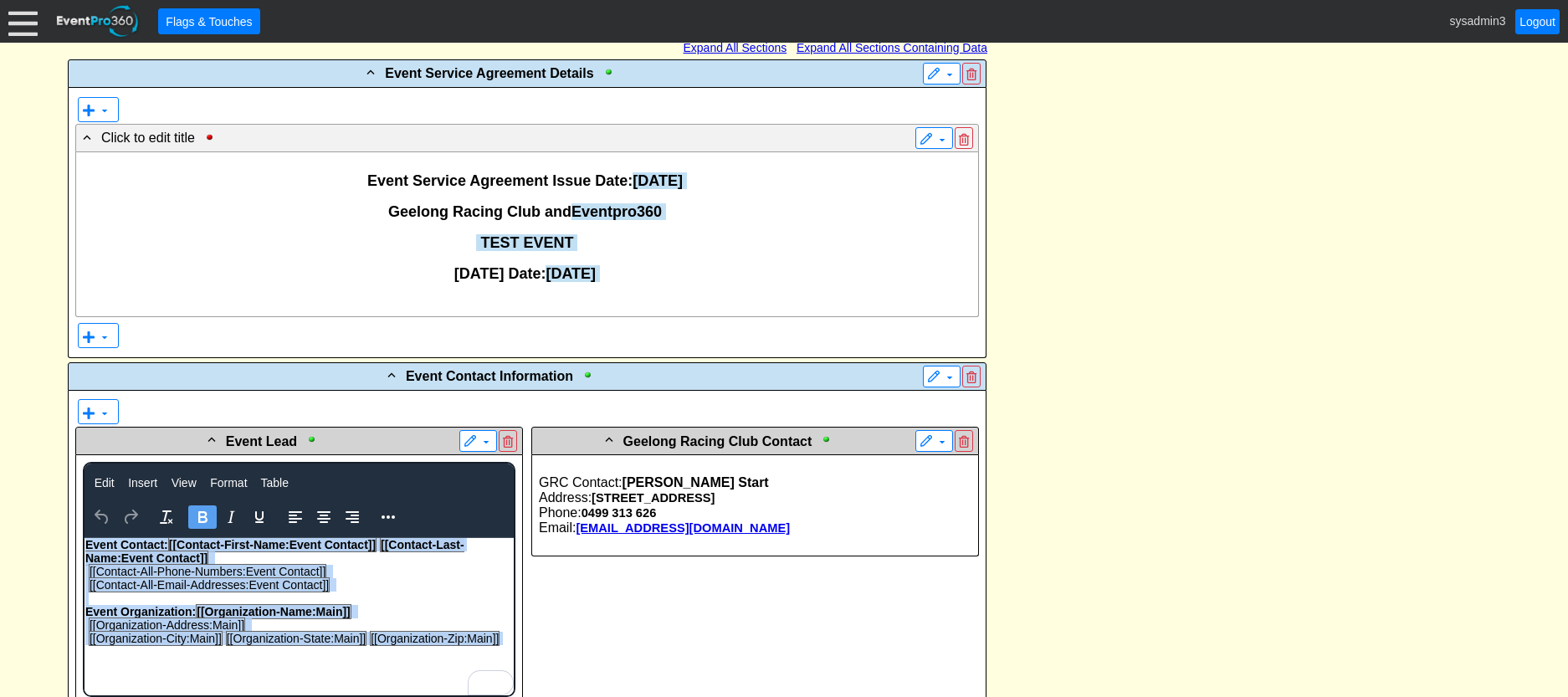
drag, startPoint x: 505, startPoint y: 637, endPoint x: 167, endPoint y: 1087, distance: 562.8
click at [84, 548] on html "Event Contact: [[Contact-First-Name:Event Contact]] [[Contact-Last-Name:Event C…" at bounding box center [298, 595] width 429 height 115
copy body "Event Contact: [[Contact-First-Name:Event Contact]] [[Contact-Last-Name:Event C…"
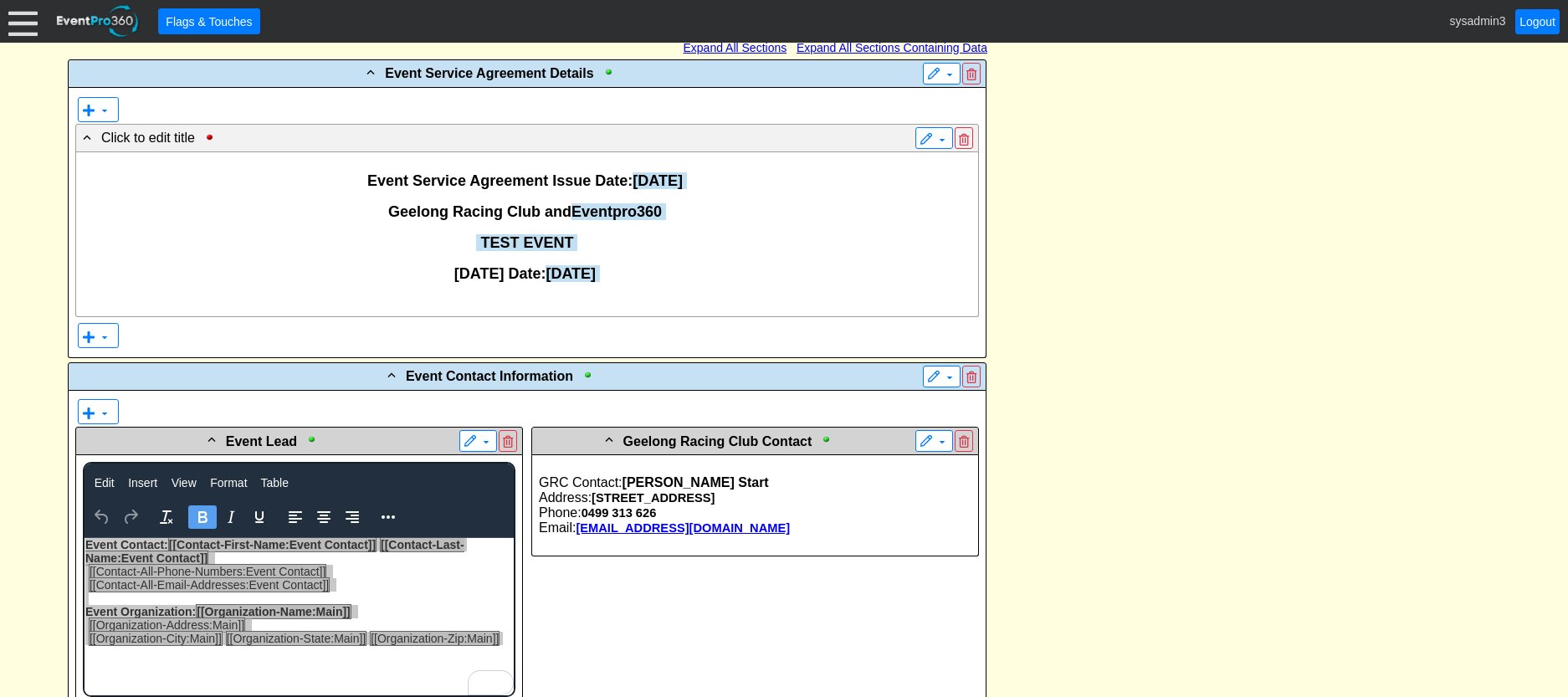
click at [825, 498] on div "Address: 99 Breakwater Road, Geelong" at bounding box center [754, 498] width 433 height 15
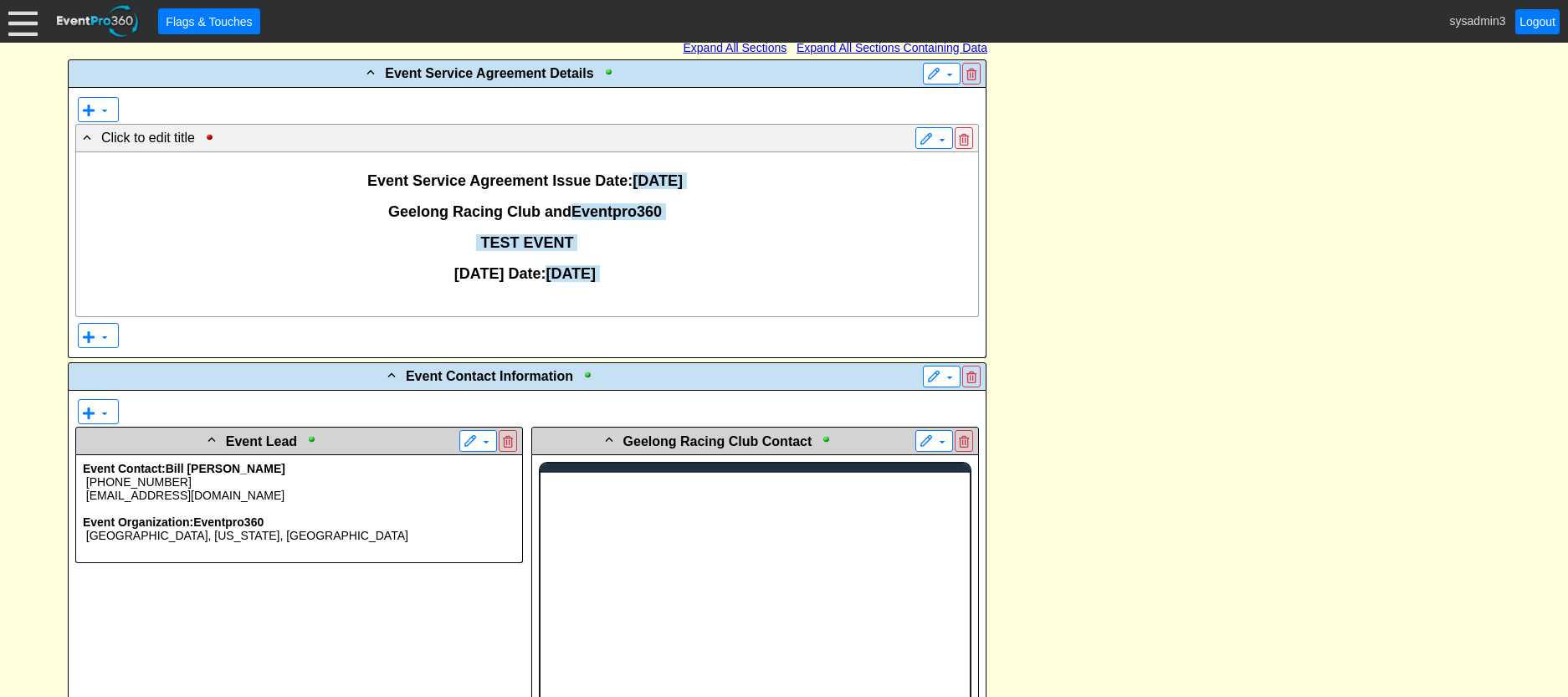
scroll to position [0, 0]
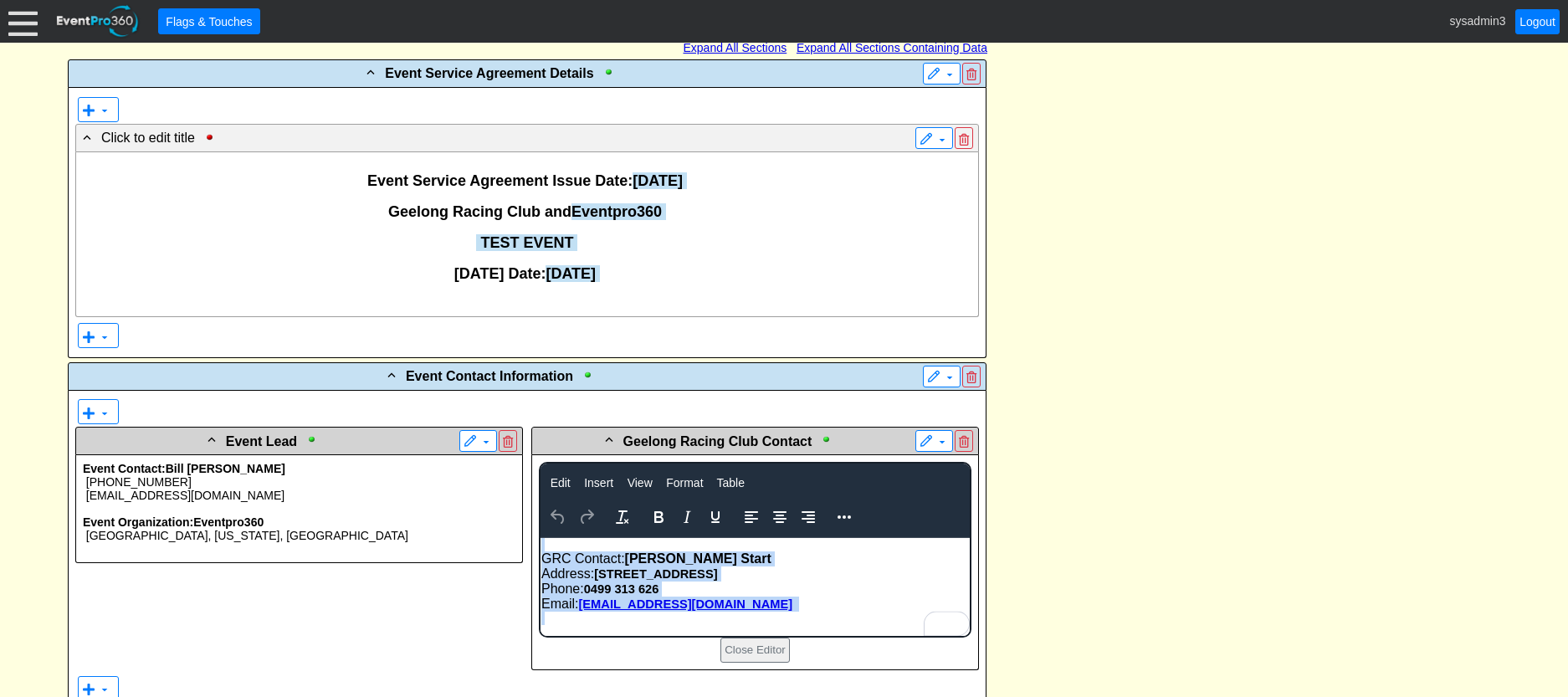
drag, startPoint x: 638, startPoint y: 622, endPoint x: 559, endPoint y: 540, distance: 113.9
click at [559, 540] on body "GRC Contact: Sarah Start Address: 99 Breakwater Road, Geelong Phone: 0499 313 6…" at bounding box center [753, 585] width 429 height 96
copy body "GRC Contact: Sarah Start Address: 99 Breakwater Road, Geelong Phone: 0499 313 6…"
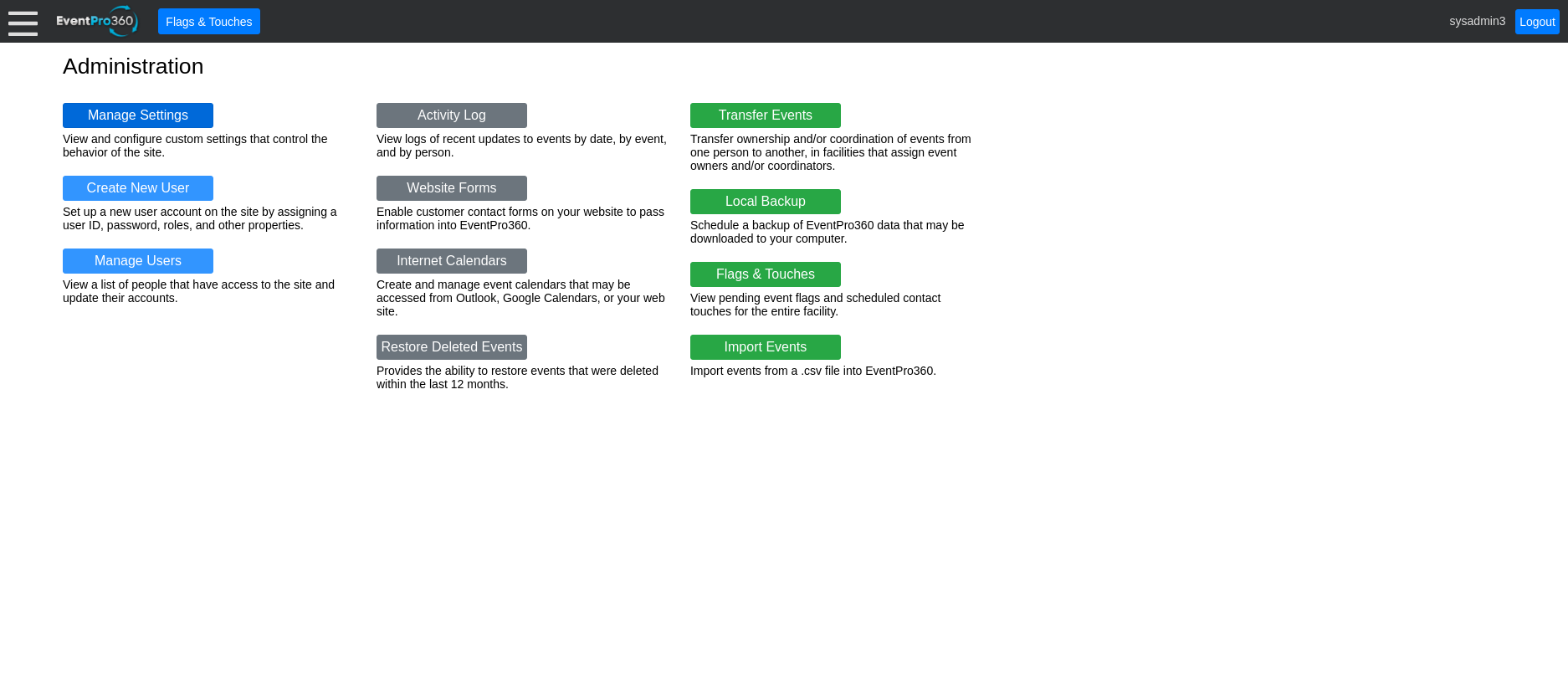
click at [165, 118] on link "Manage Settings" at bounding box center [138, 116] width 150 height 25
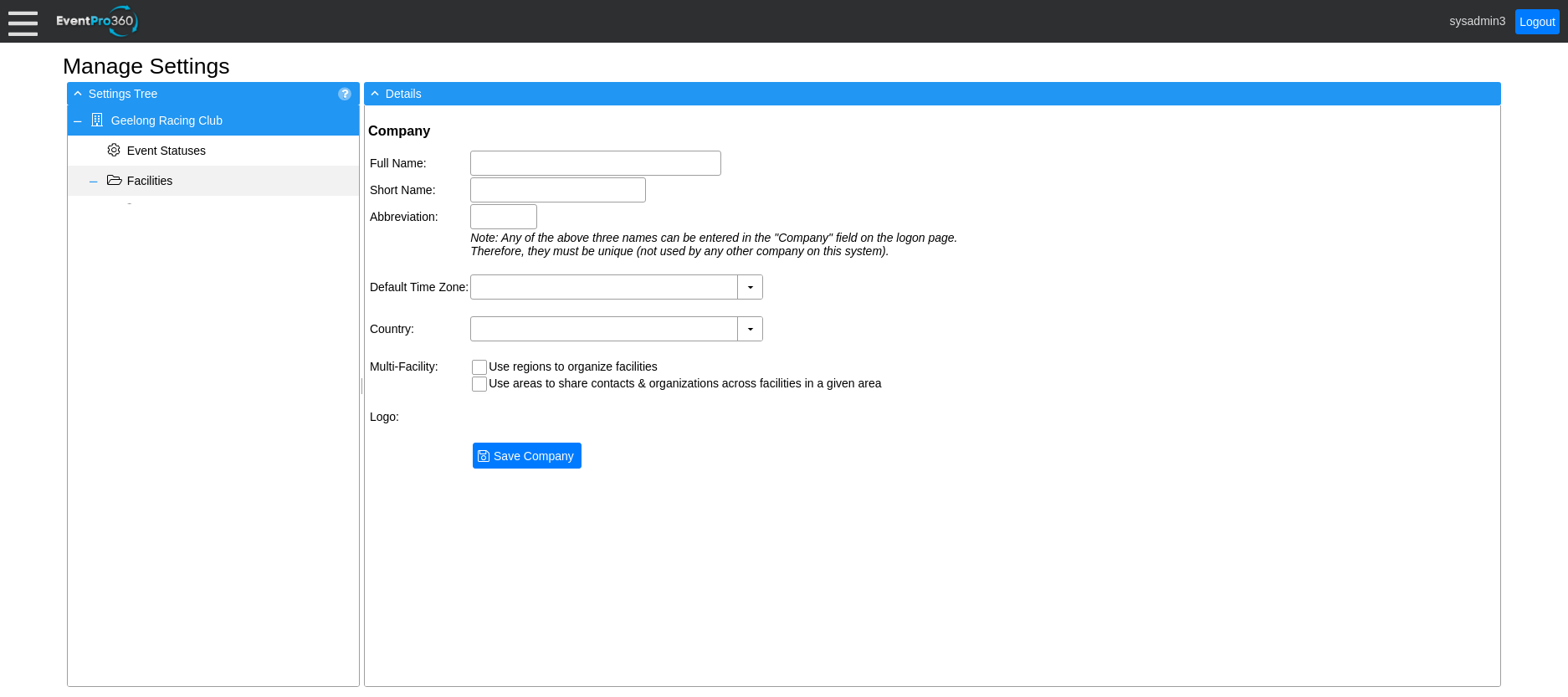
type input "Geelong Racing Club"
type input "GRC"
type input "(GMT+10:00) [GEOGRAPHIC_DATA], [GEOGRAPHIC_DATA], [GEOGRAPHIC_DATA]"
type input "Australia (English)"
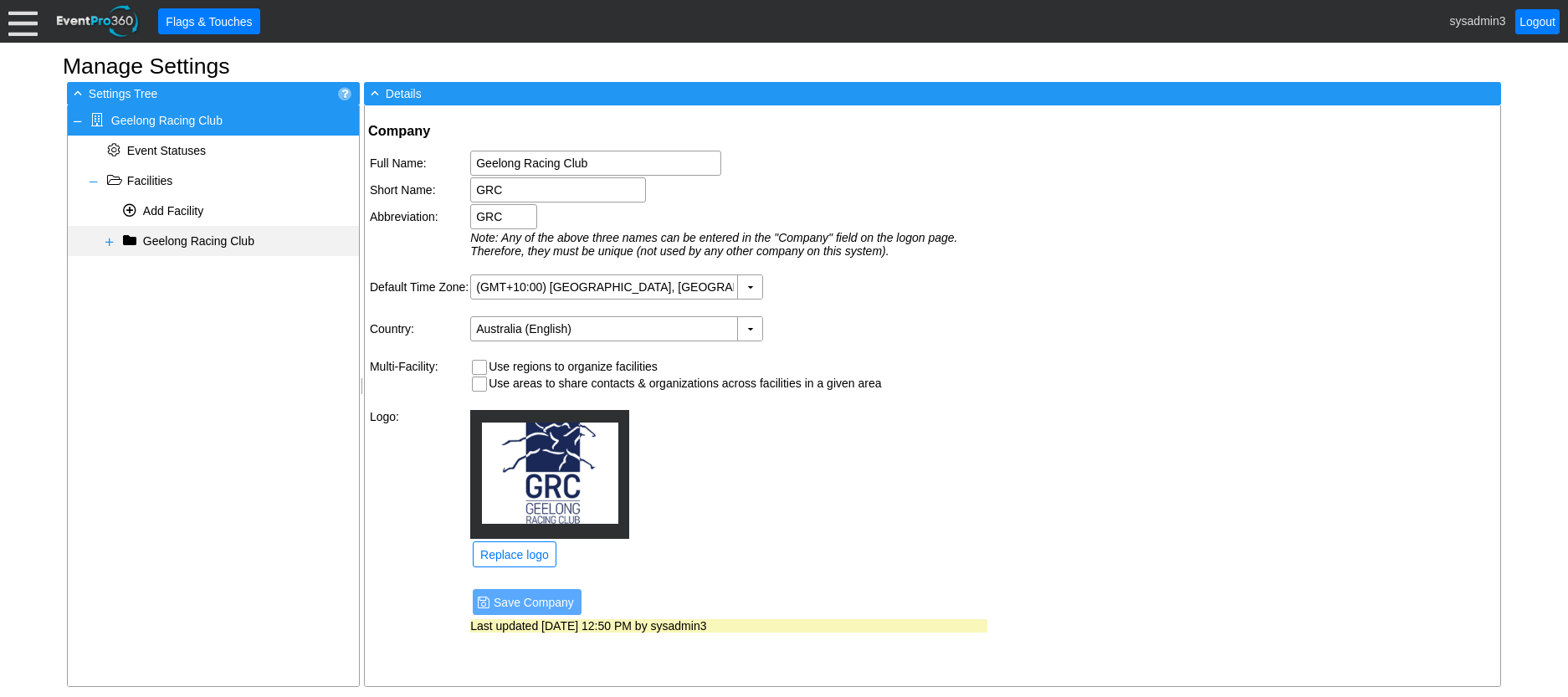
click at [108, 239] on span at bounding box center [110, 242] width 13 height 13
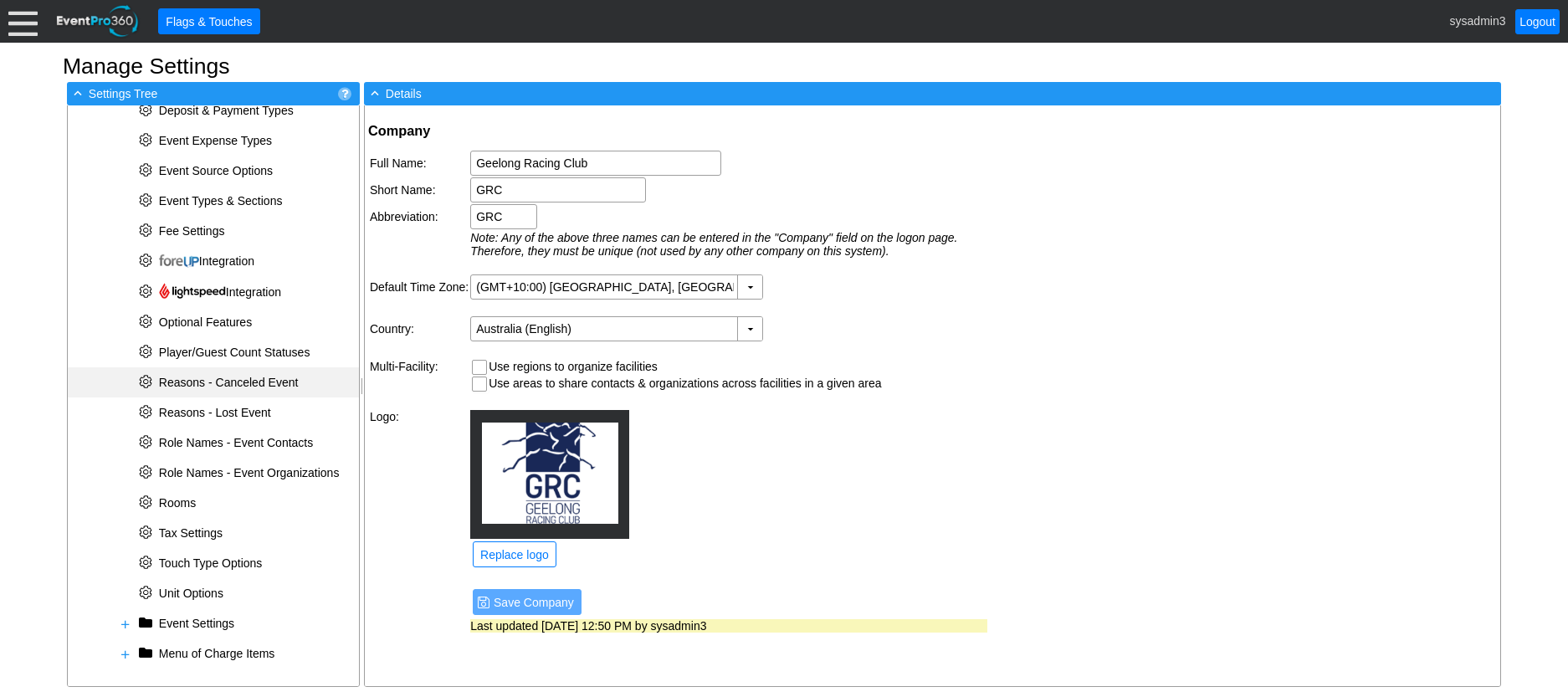
scroll to position [435, 0]
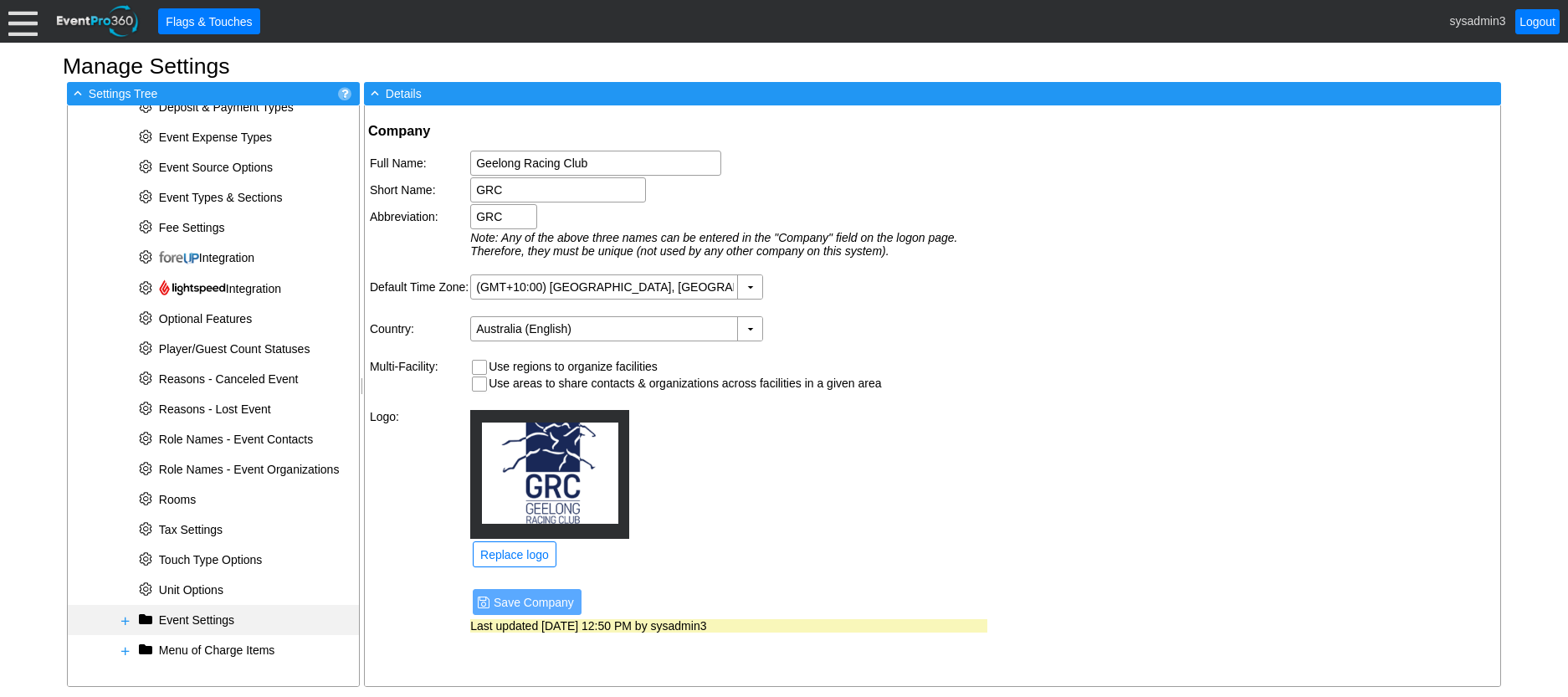
click at [118, 617] on span at bounding box center [125, 621] width 13 height 13
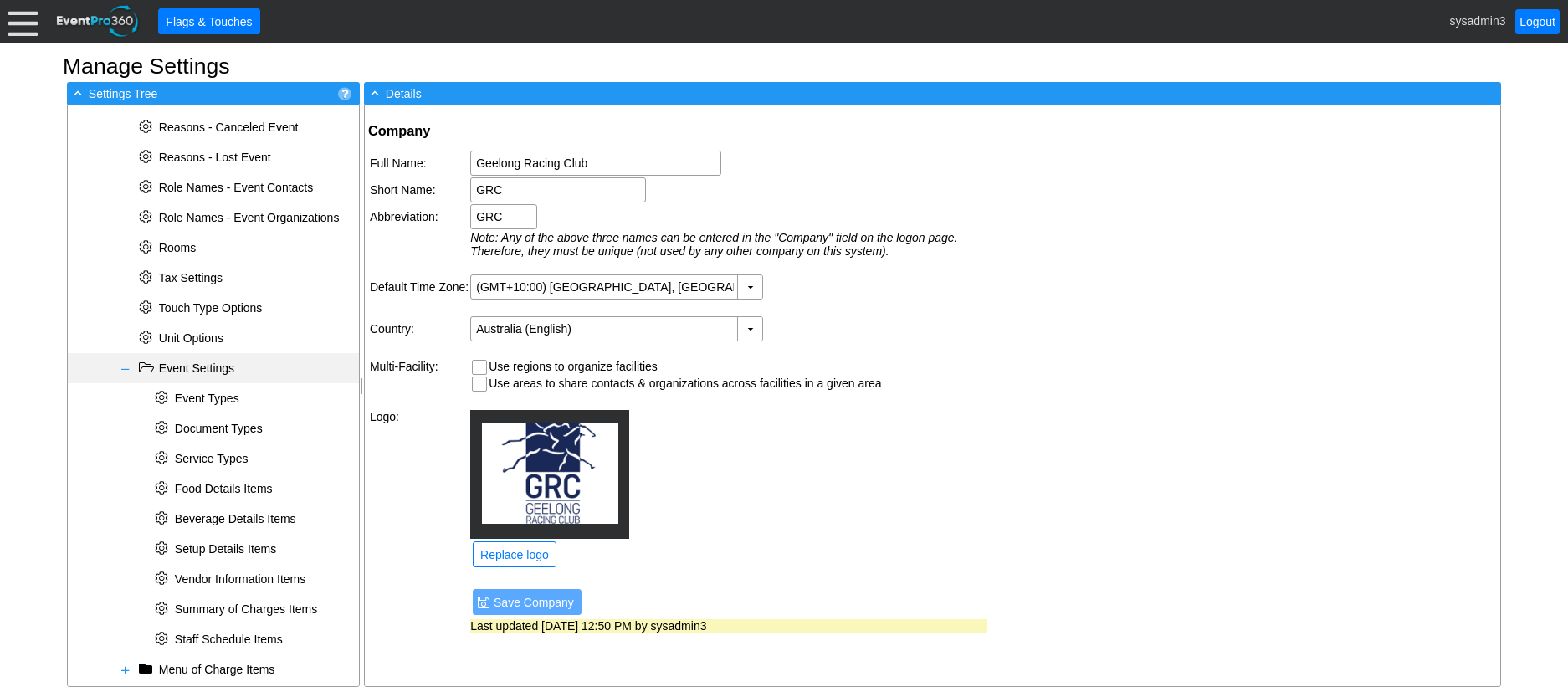
scroll to position [706, 0]
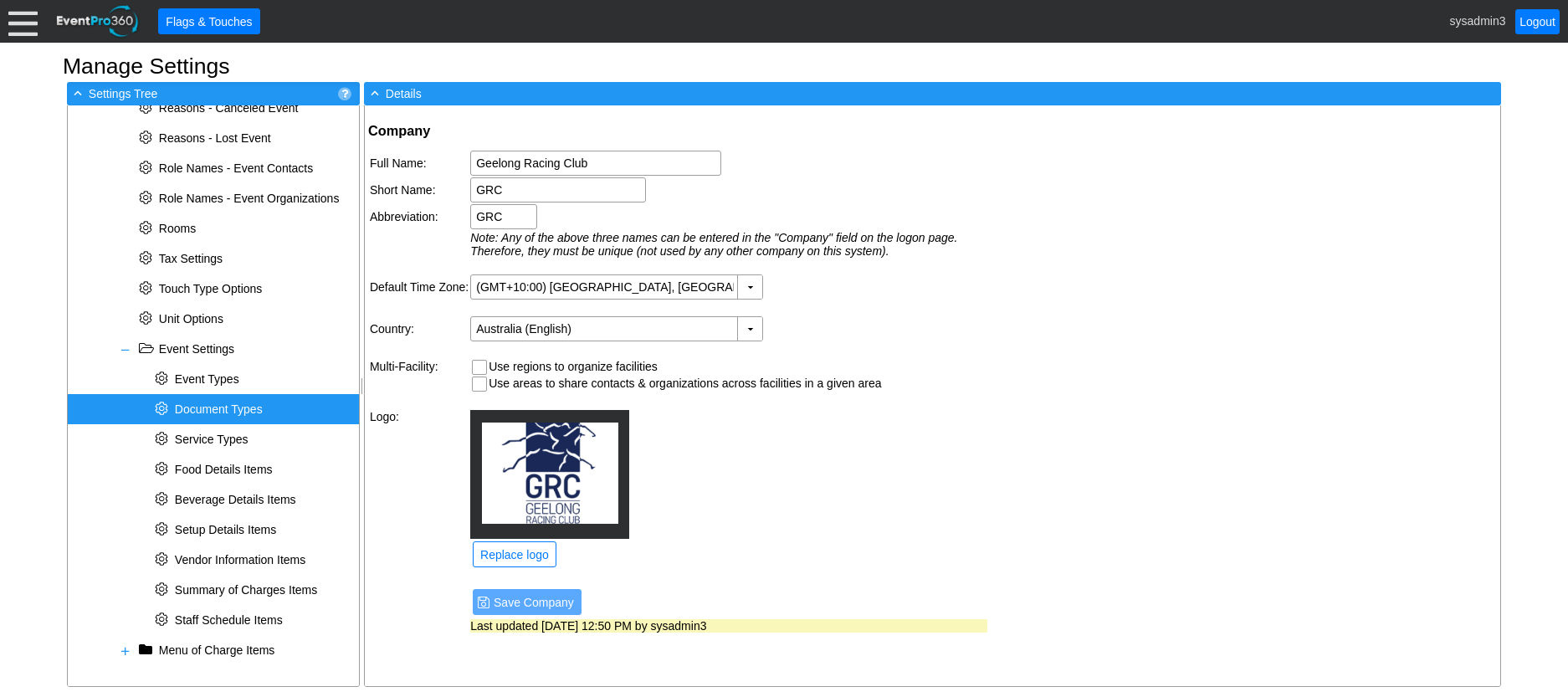
click at [235, 407] on span "Document Types" at bounding box center [218, 409] width 88 height 13
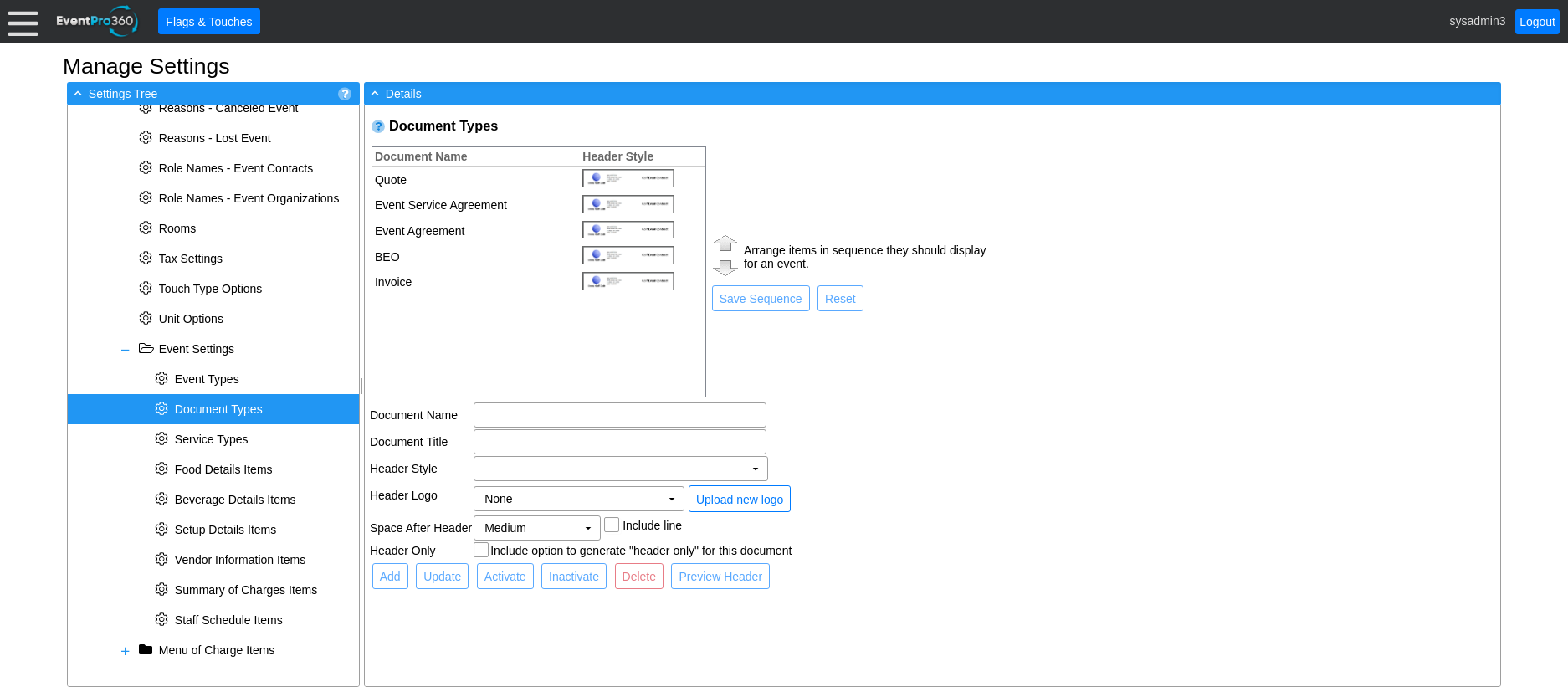
click at [472, 205] on td "Event Service Agreement" at bounding box center [471, 205] width 199 height 26
type input "Event Service Agreement"
checkbox input "true"
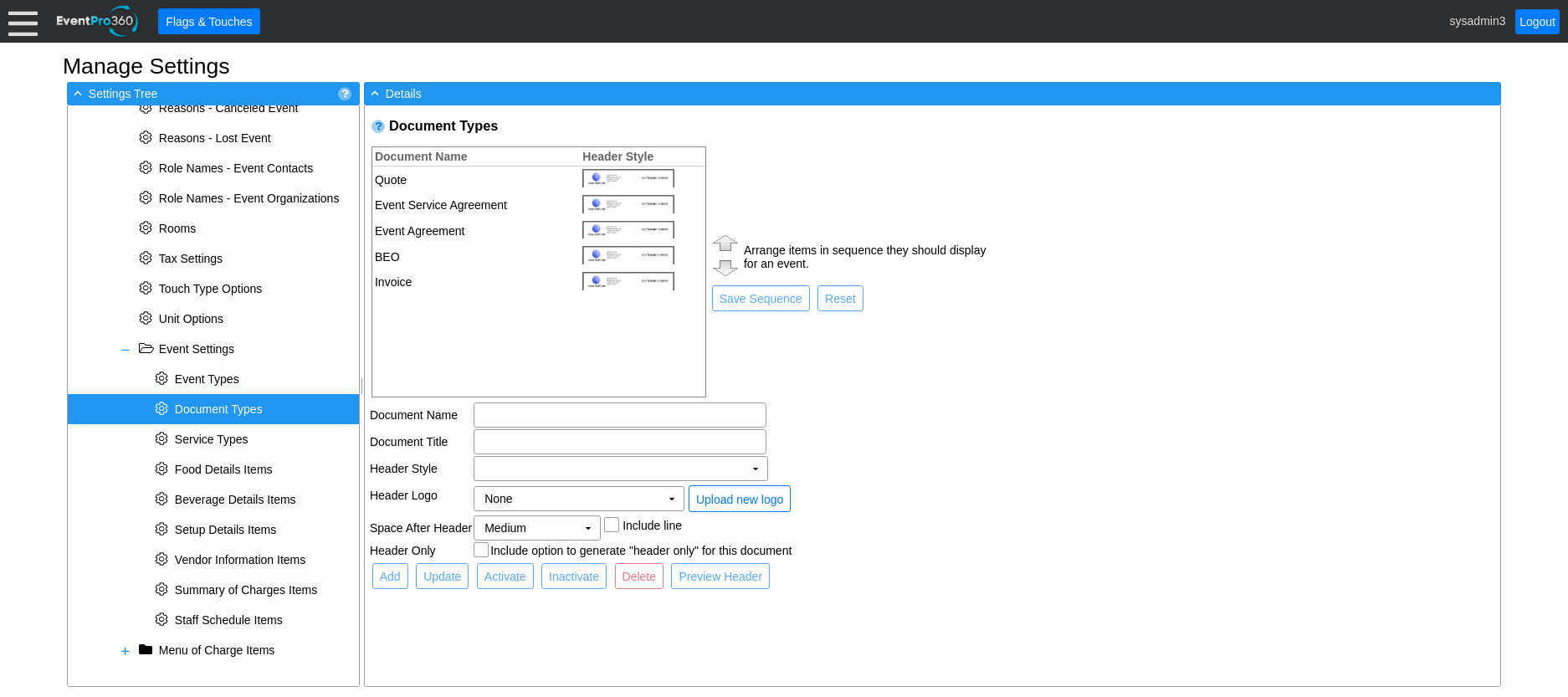
checkbox input "true"
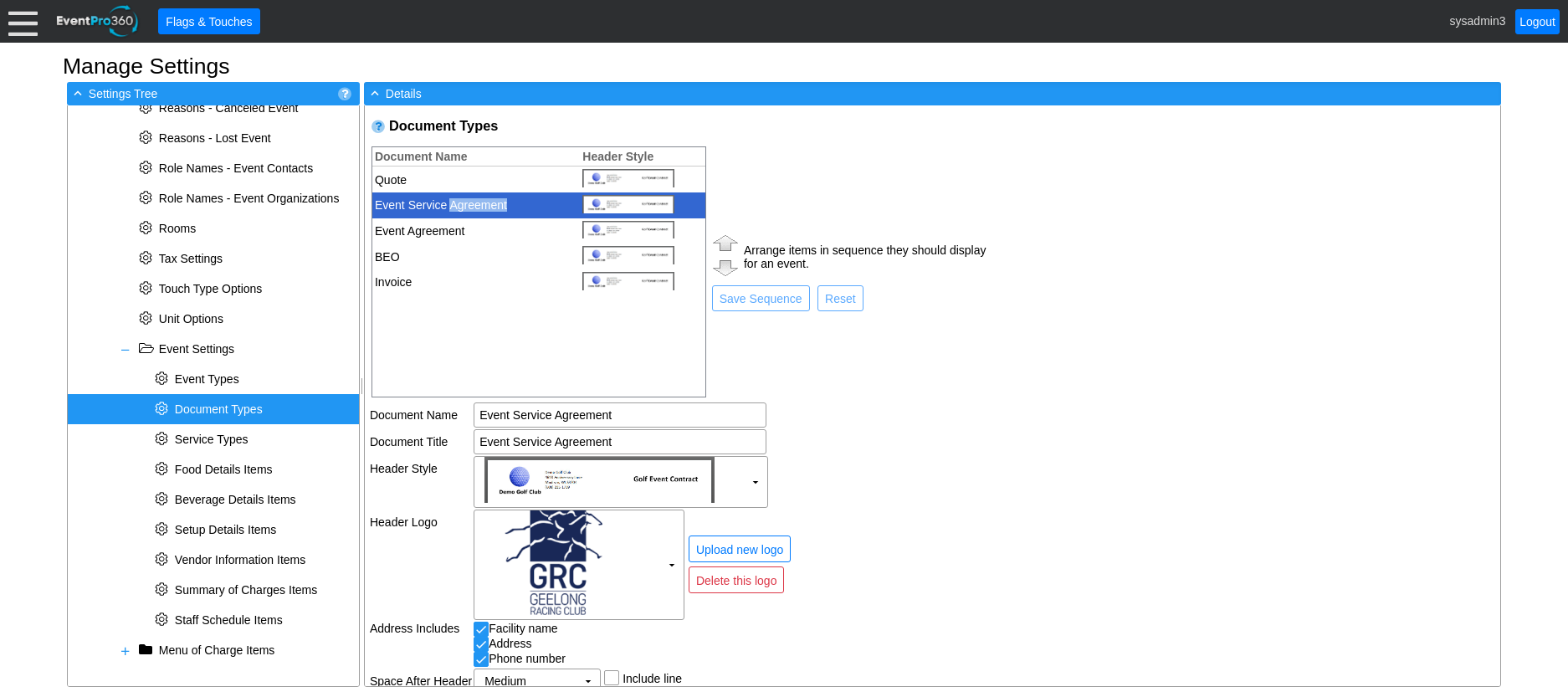
click at [472, 205] on td "Event Service Agreement" at bounding box center [471, 205] width 199 height 26
click at [632, 411] on input "Event Service Agreement" at bounding box center [620, 415] width 281 height 24
click at [636, 451] on input "Event Service Agreement" at bounding box center [620, 442] width 281 height 24
type input "Event Service Agreement - Raceday"
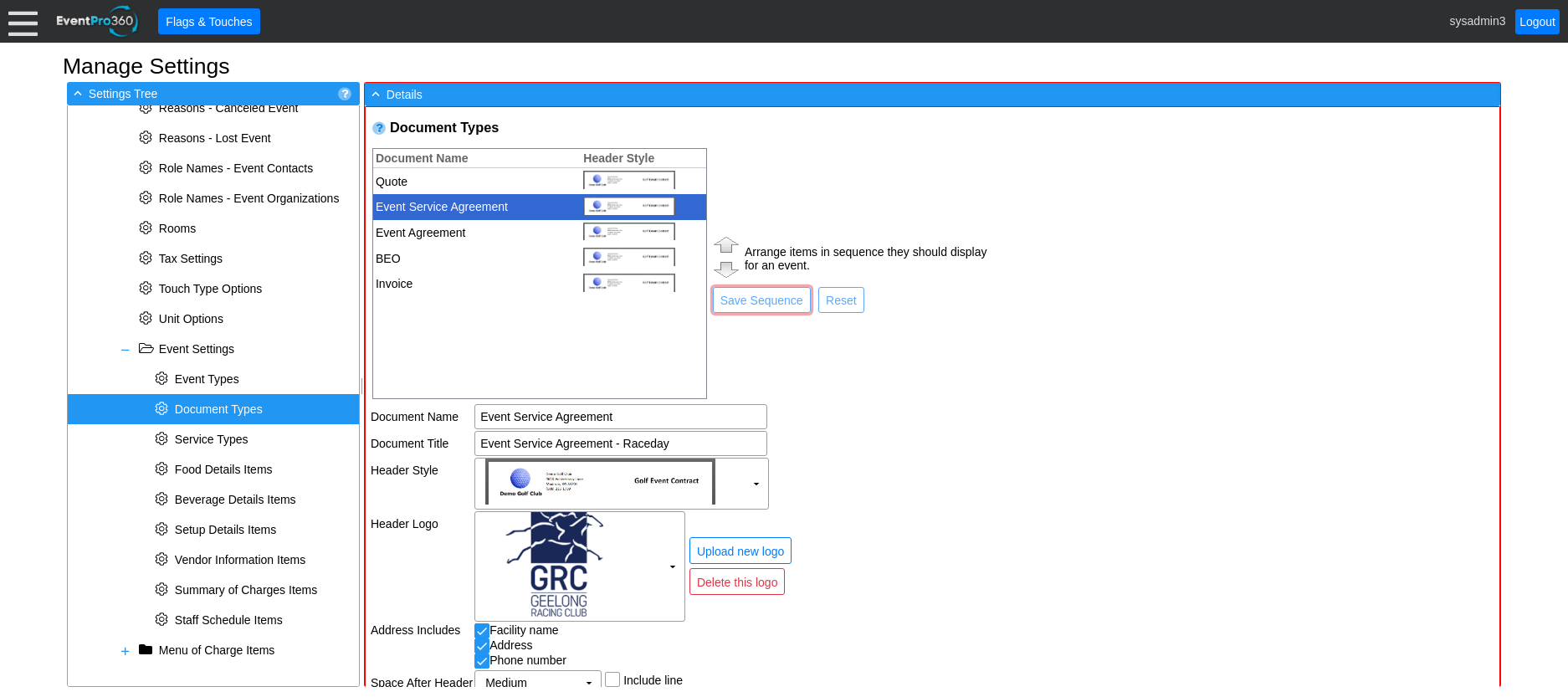
click at [852, 380] on td "Arrange items in sequence they should display for an event. ● Save Sequence ● R…" at bounding box center [849, 273] width 278 height 254
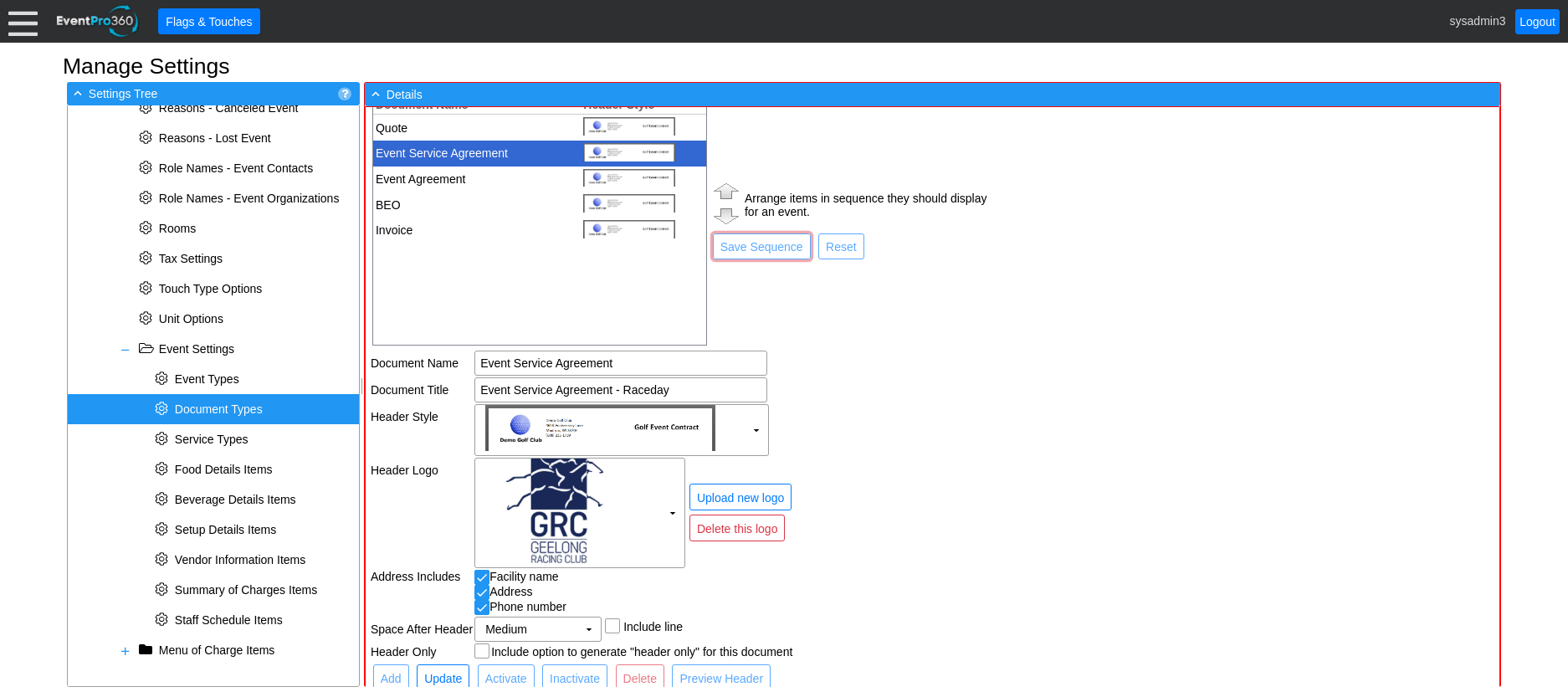
scroll to position [82, 0]
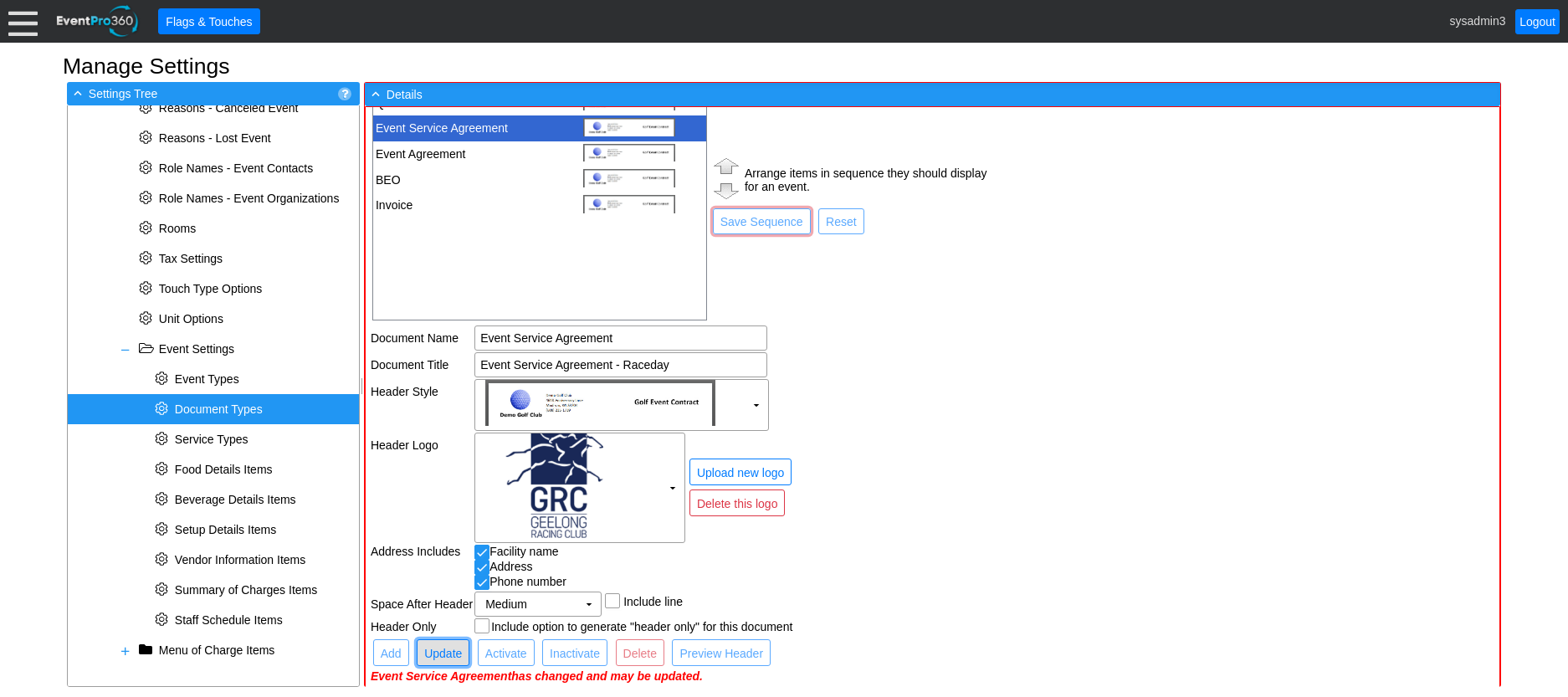
click at [440, 649] on span "Update" at bounding box center [443, 653] width 45 height 17
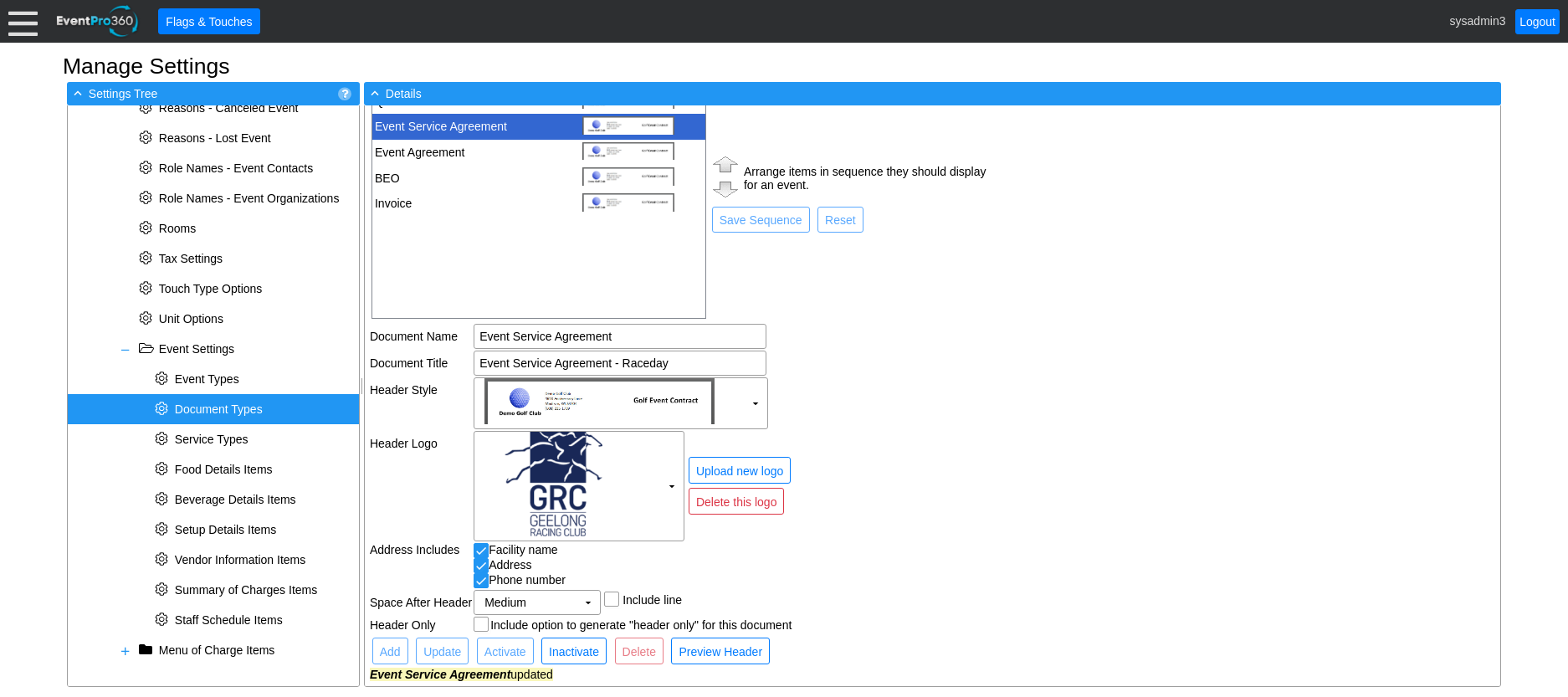
click at [892, 398] on td "Χ ▼" at bounding box center [731, 402] width 514 height 51
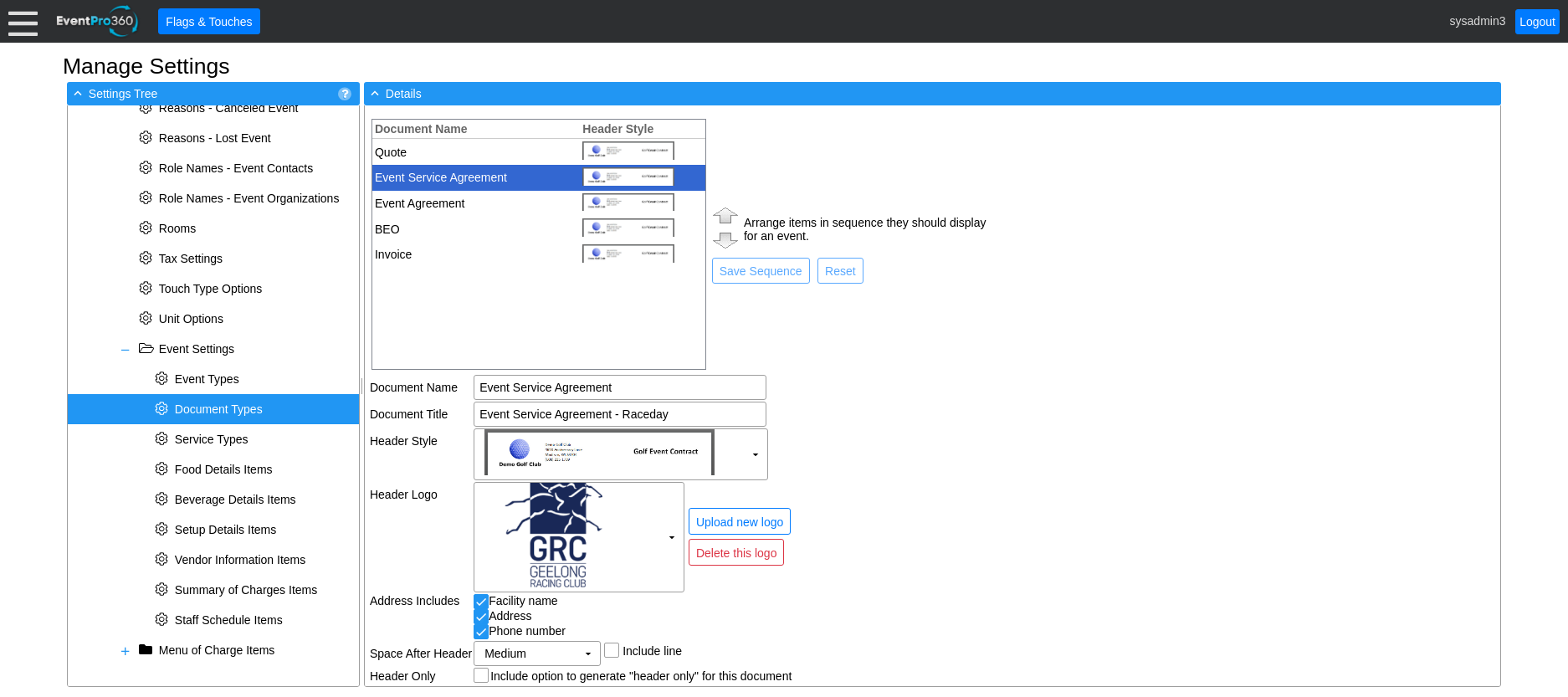
scroll to position [0, 0]
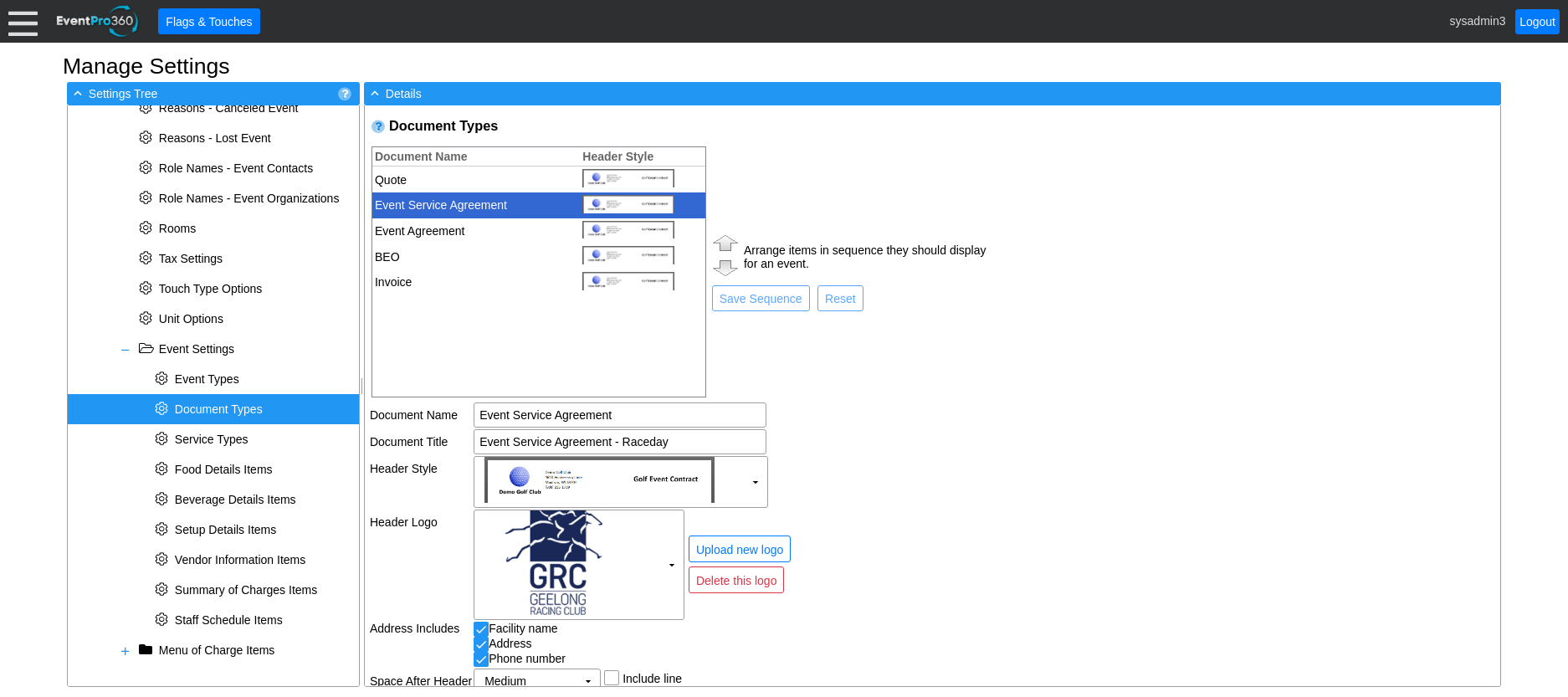
click at [443, 224] on td "Event Agreement" at bounding box center [471, 231] width 199 height 26
type input "Event Agreement"
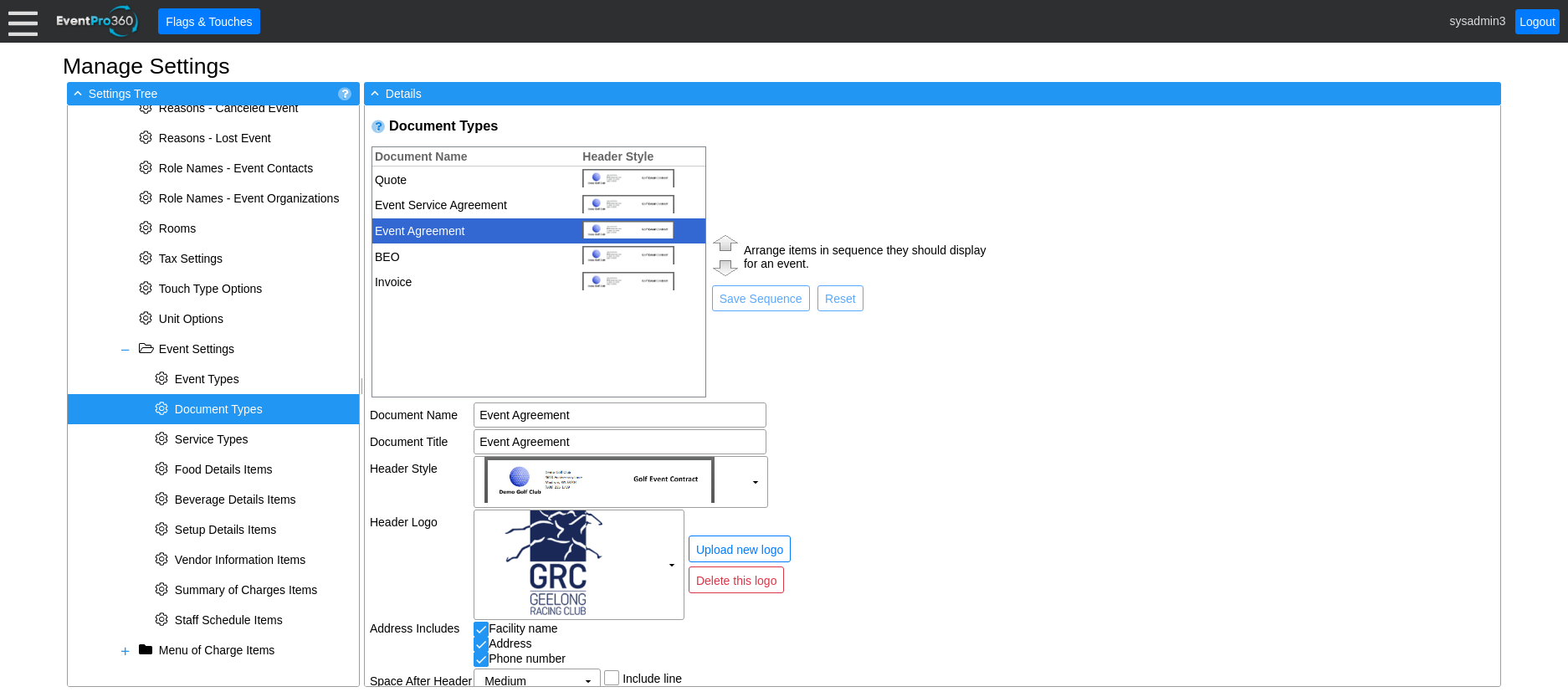
scroll to position [80, 0]
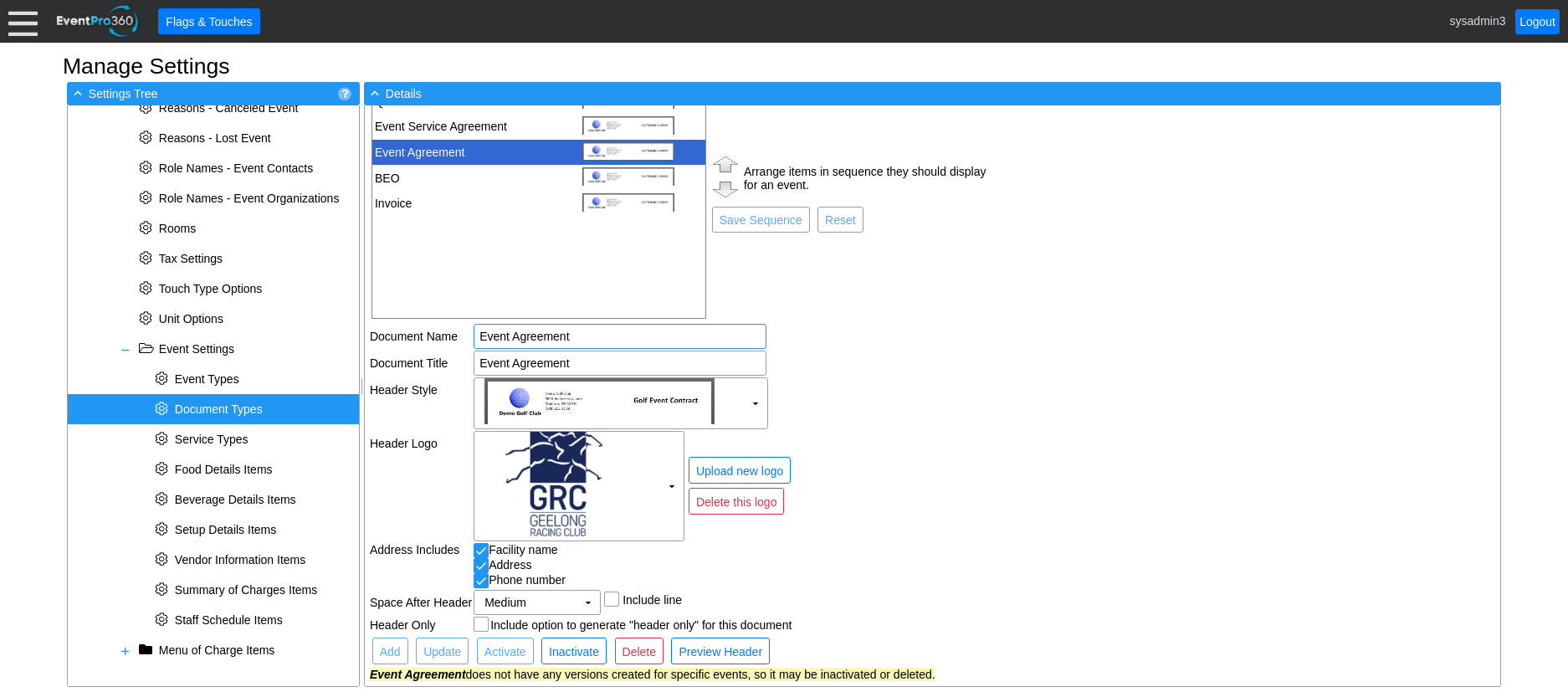
click at [611, 337] on input "Event Agreement" at bounding box center [620, 336] width 281 height 24
type input "Event Agreement"
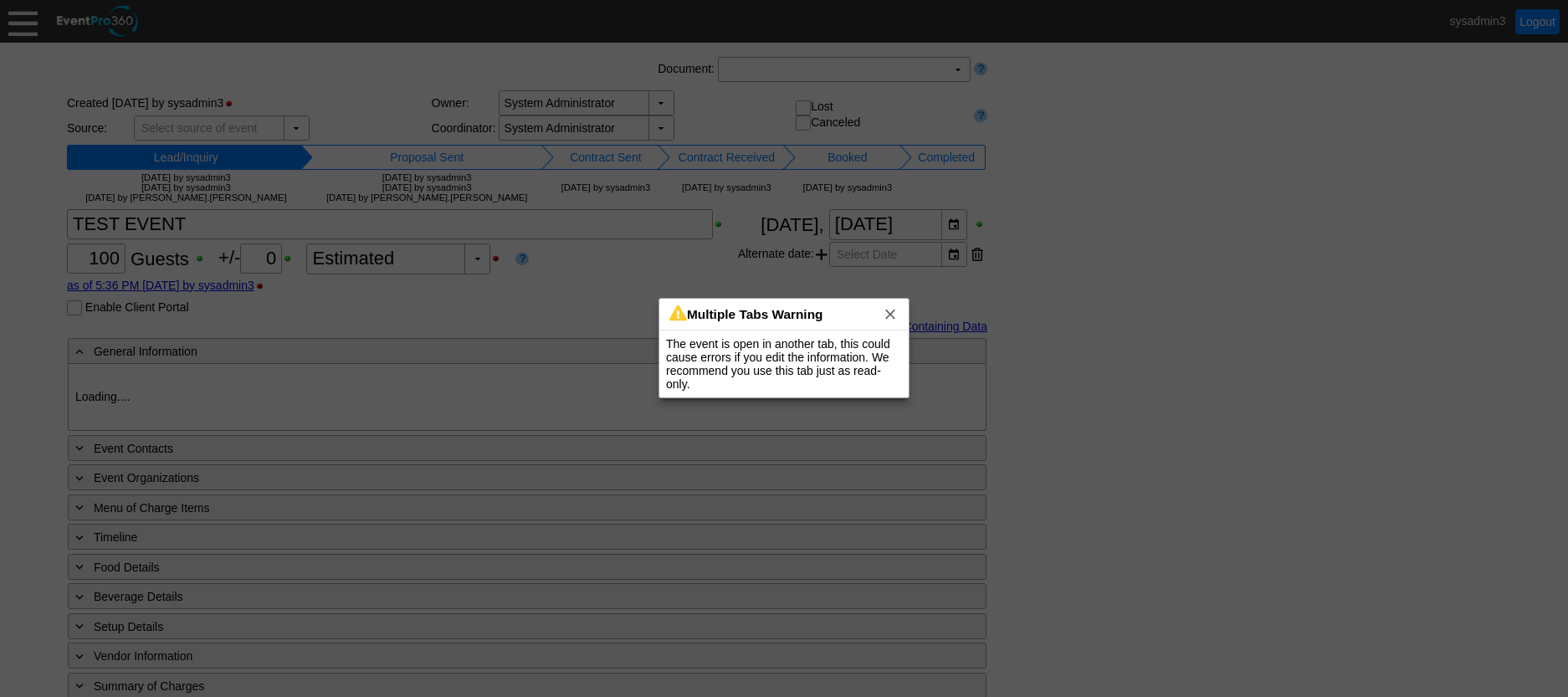
type input "Geelong Racing Club"
type input "Festival (Non-Raceday)"
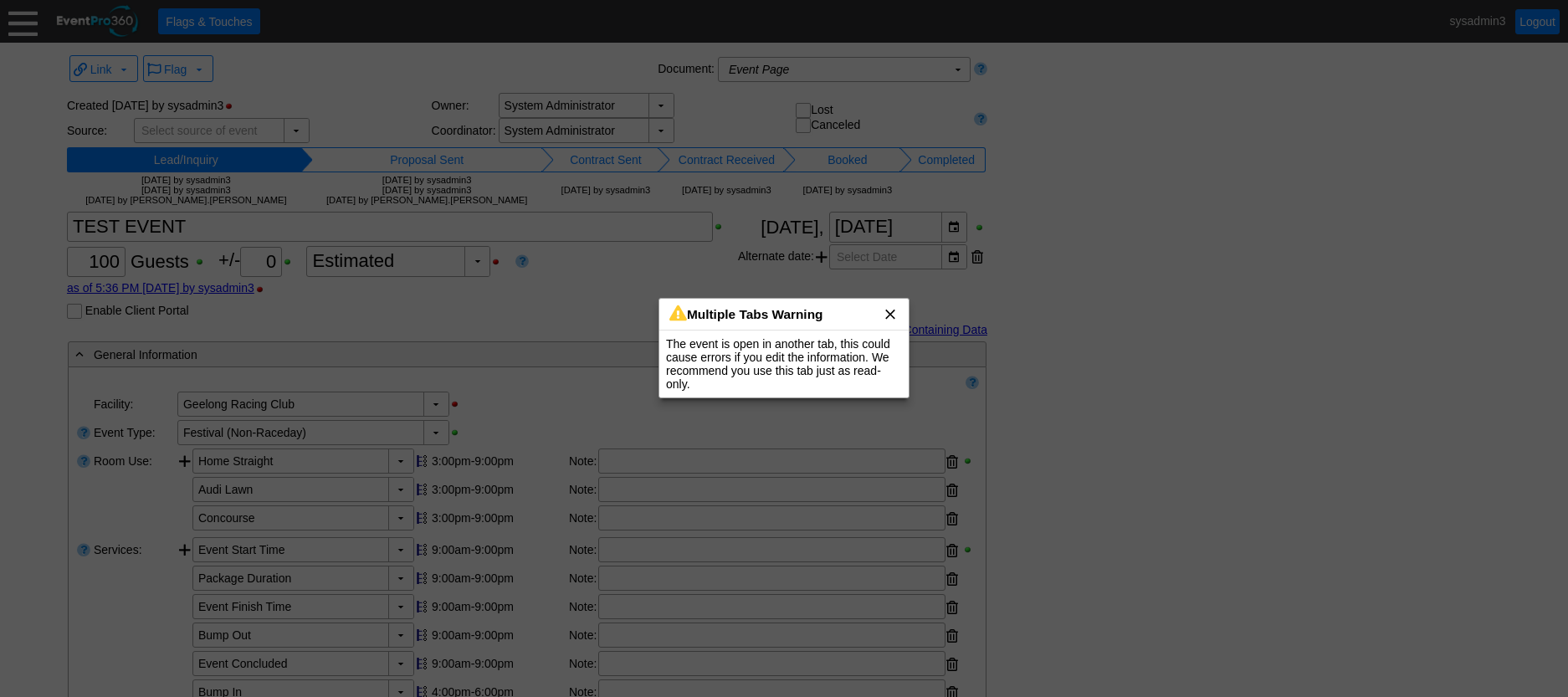
click at [889, 314] on span "x" at bounding box center [890, 314] width 17 height 17
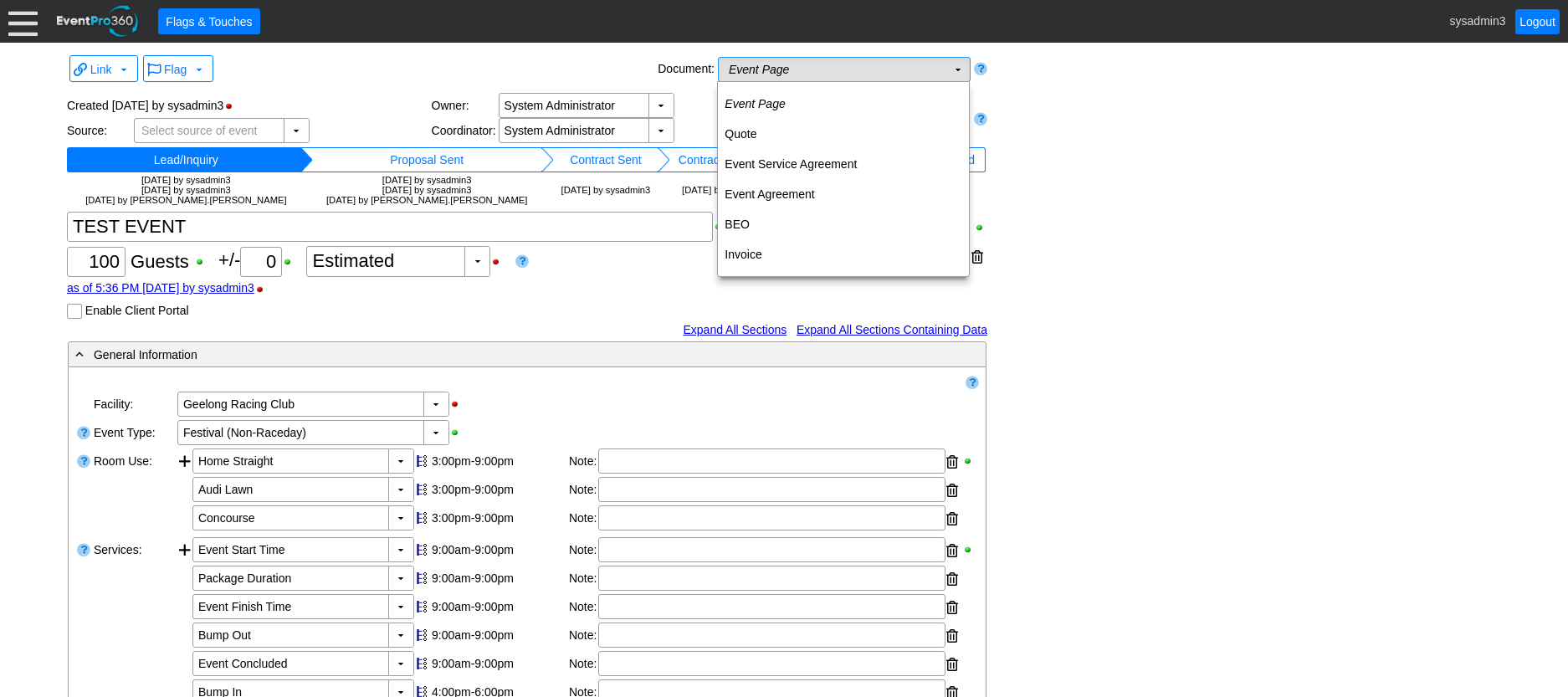
click at [840, 63] on td "Event Page Χ" at bounding box center [832, 70] width 228 height 24
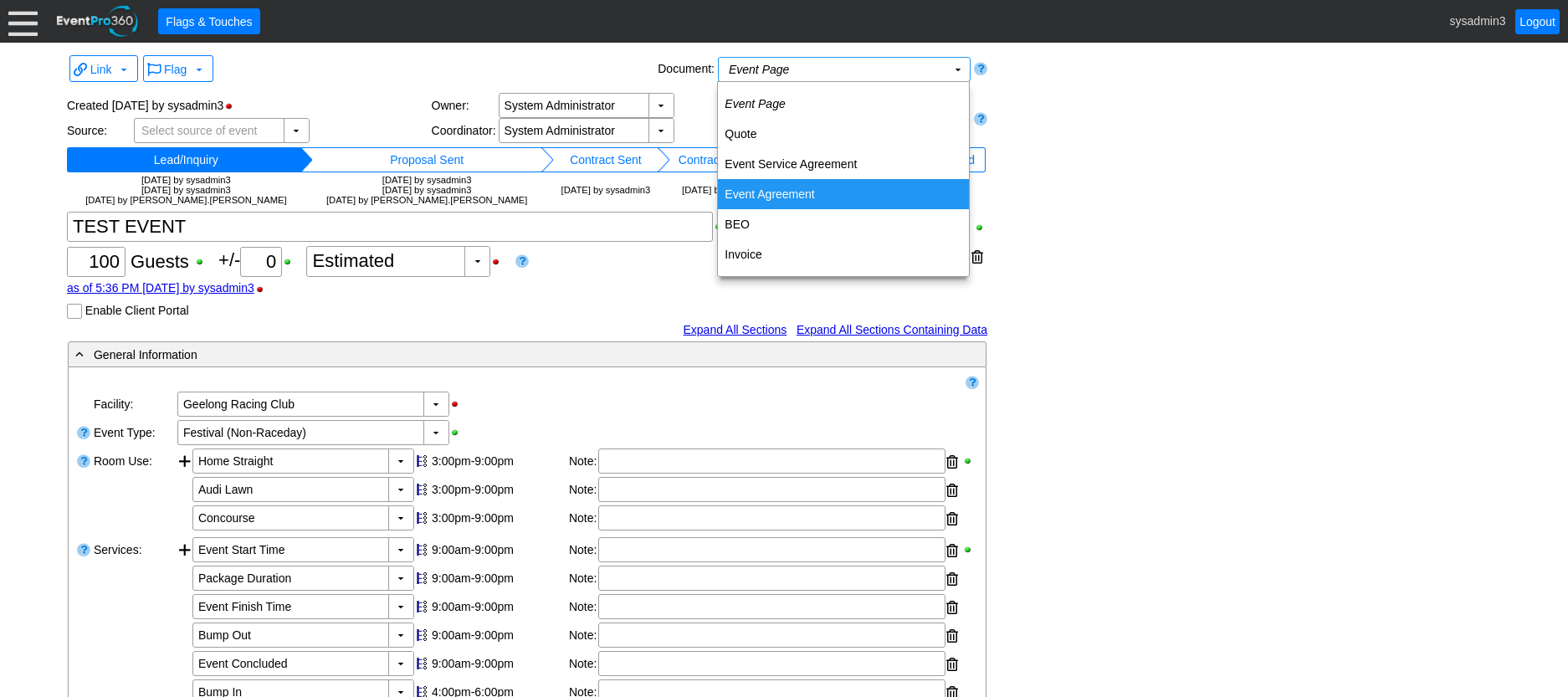
click at [796, 190] on td "Event Agreement" at bounding box center [843, 194] width 251 height 30
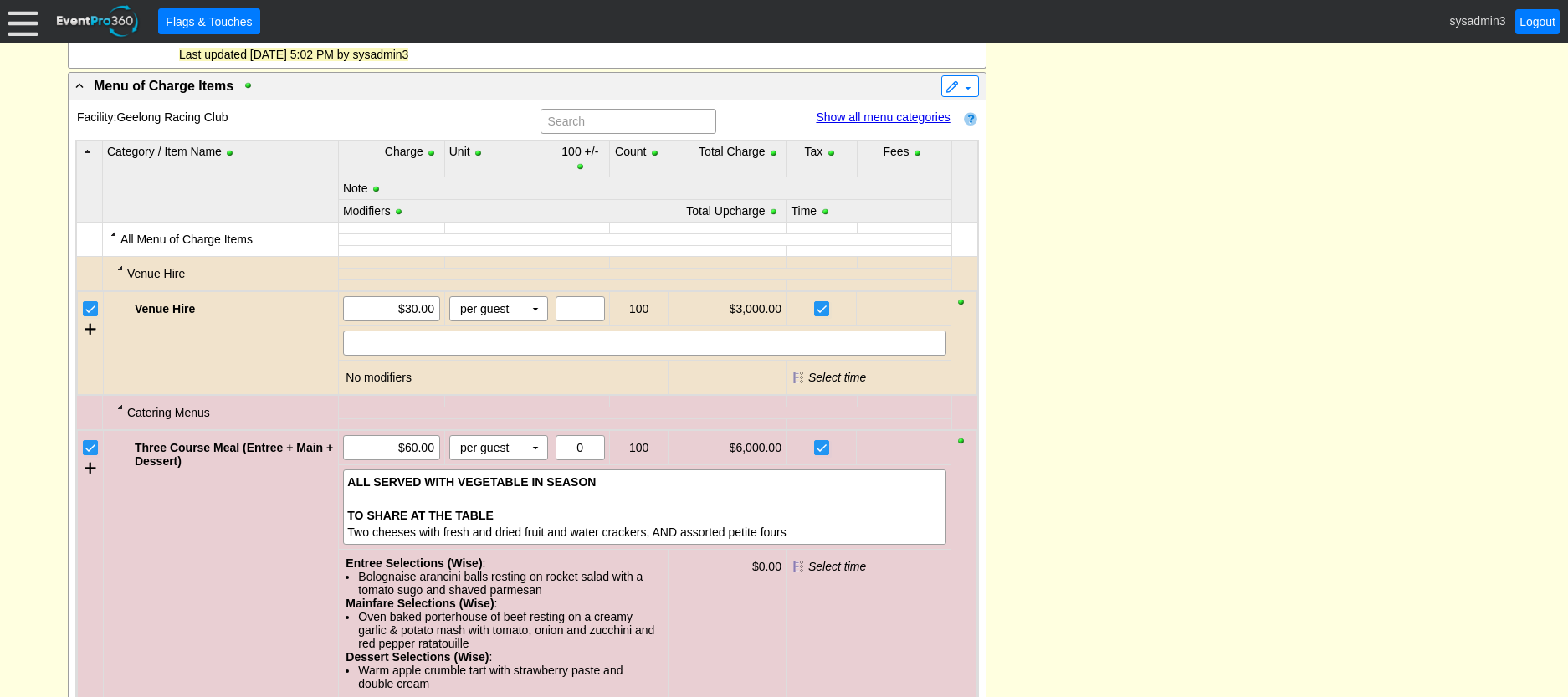
scroll to position [868, 0]
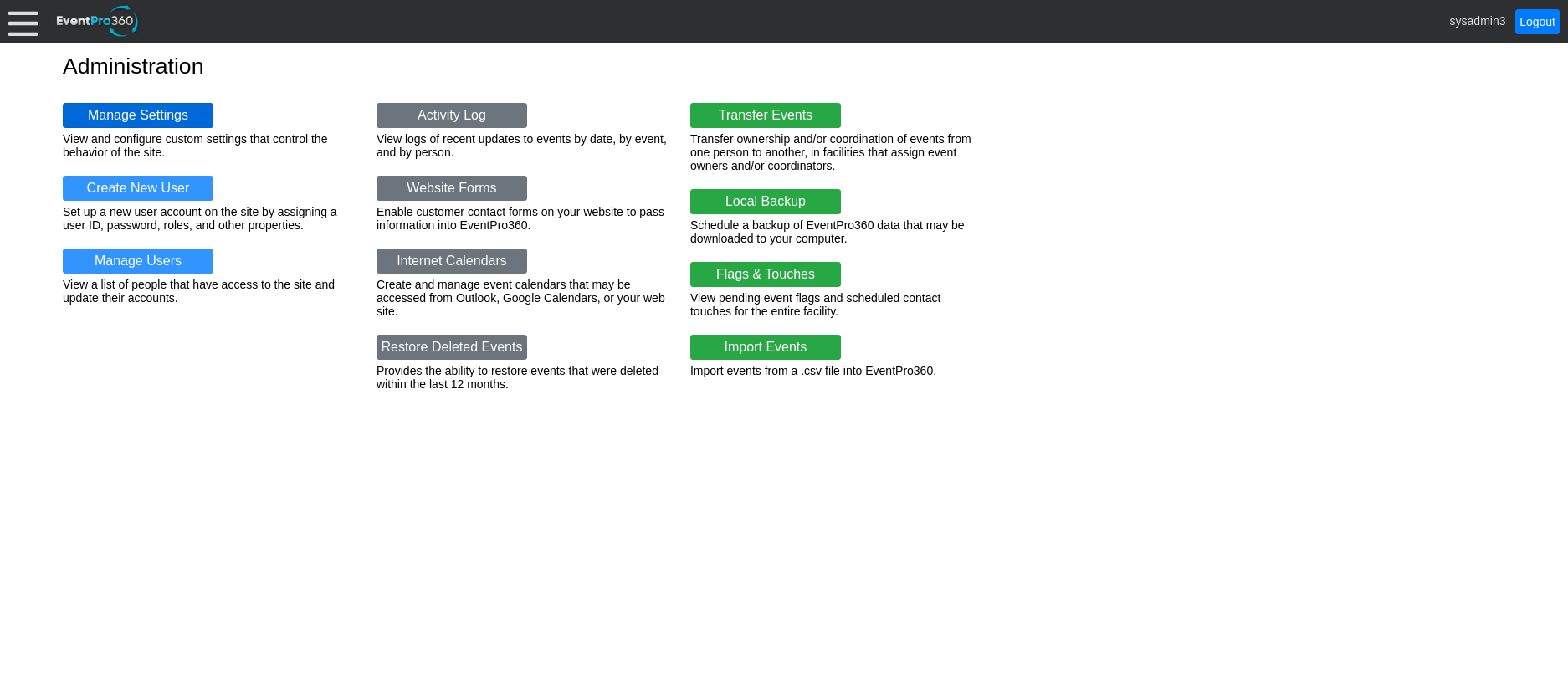
click at [149, 113] on link "Manage Settings" at bounding box center [138, 116] width 150 height 25
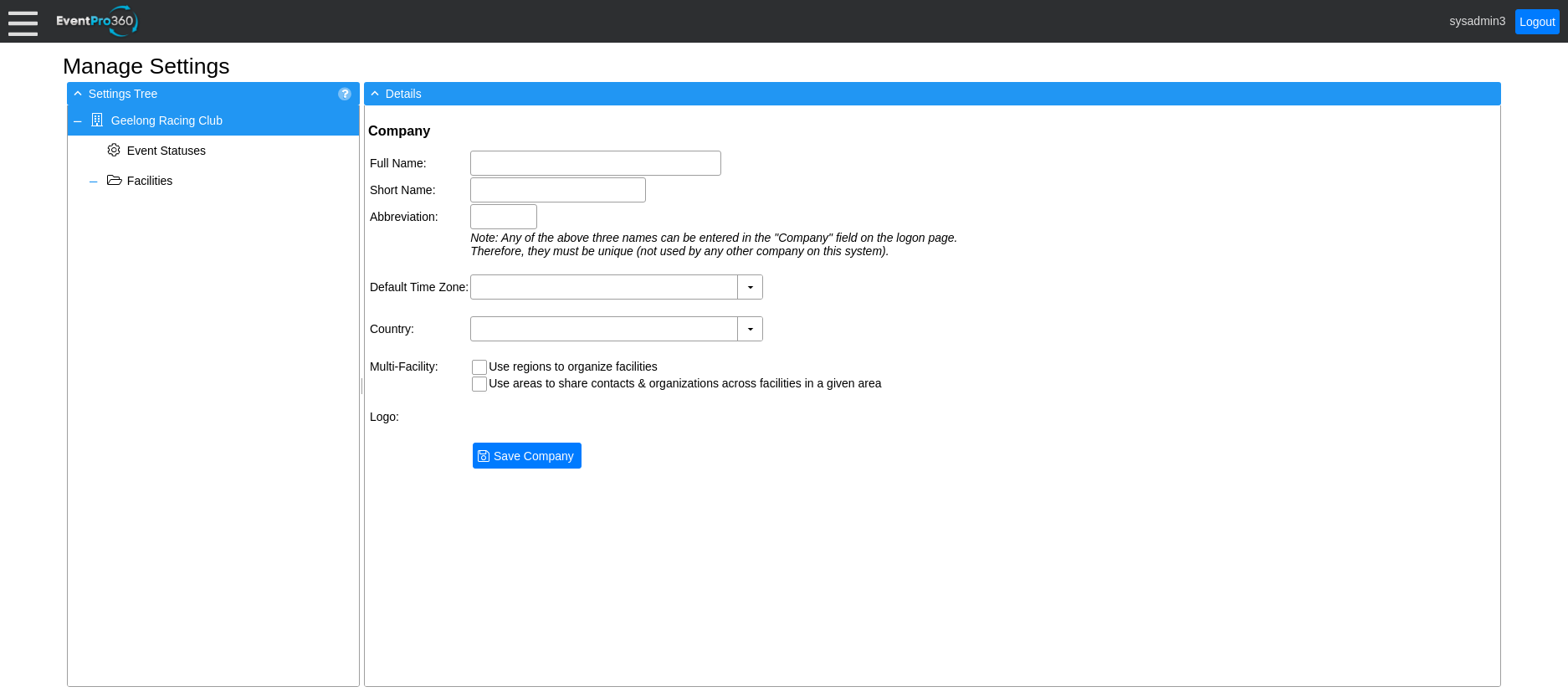
type input "Geelong Racing Club"
type input "GRC"
type input "(GMT+10:00) [GEOGRAPHIC_DATA], [GEOGRAPHIC_DATA], [GEOGRAPHIC_DATA]"
type input "Australia (English)"
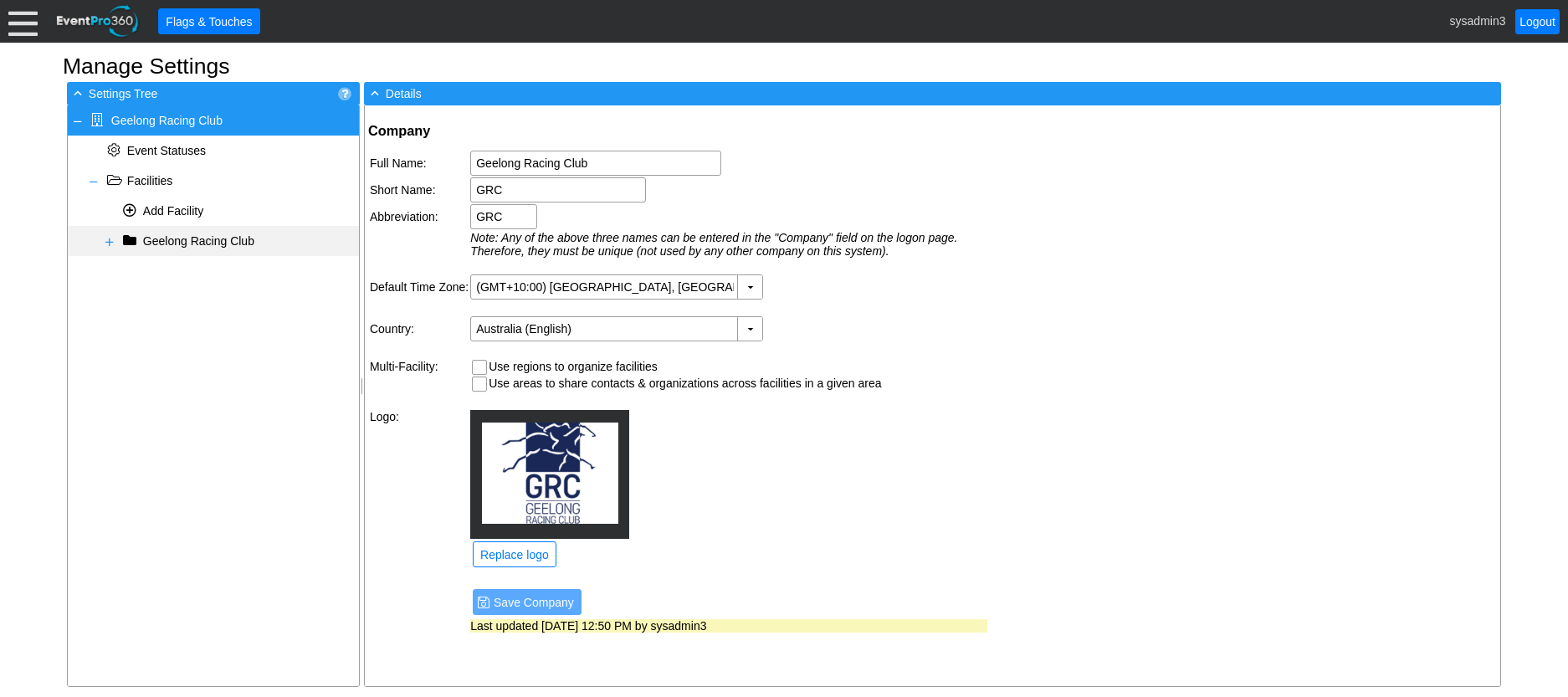
click at [110, 245] on span at bounding box center [110, 242] width 13 height 13
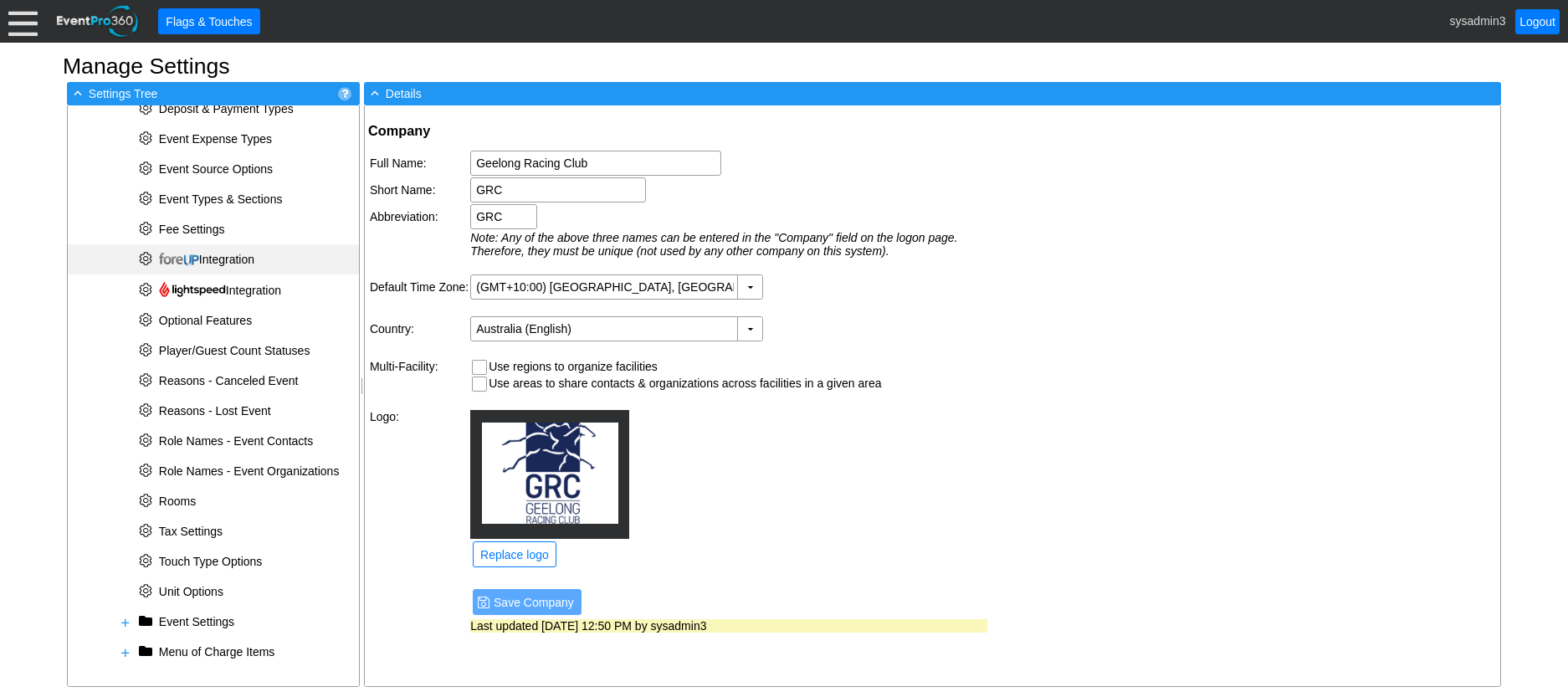
scroll to position [435, 0]
click at [125, 622] on span at bounding box center [125, 621] width 13 height 13
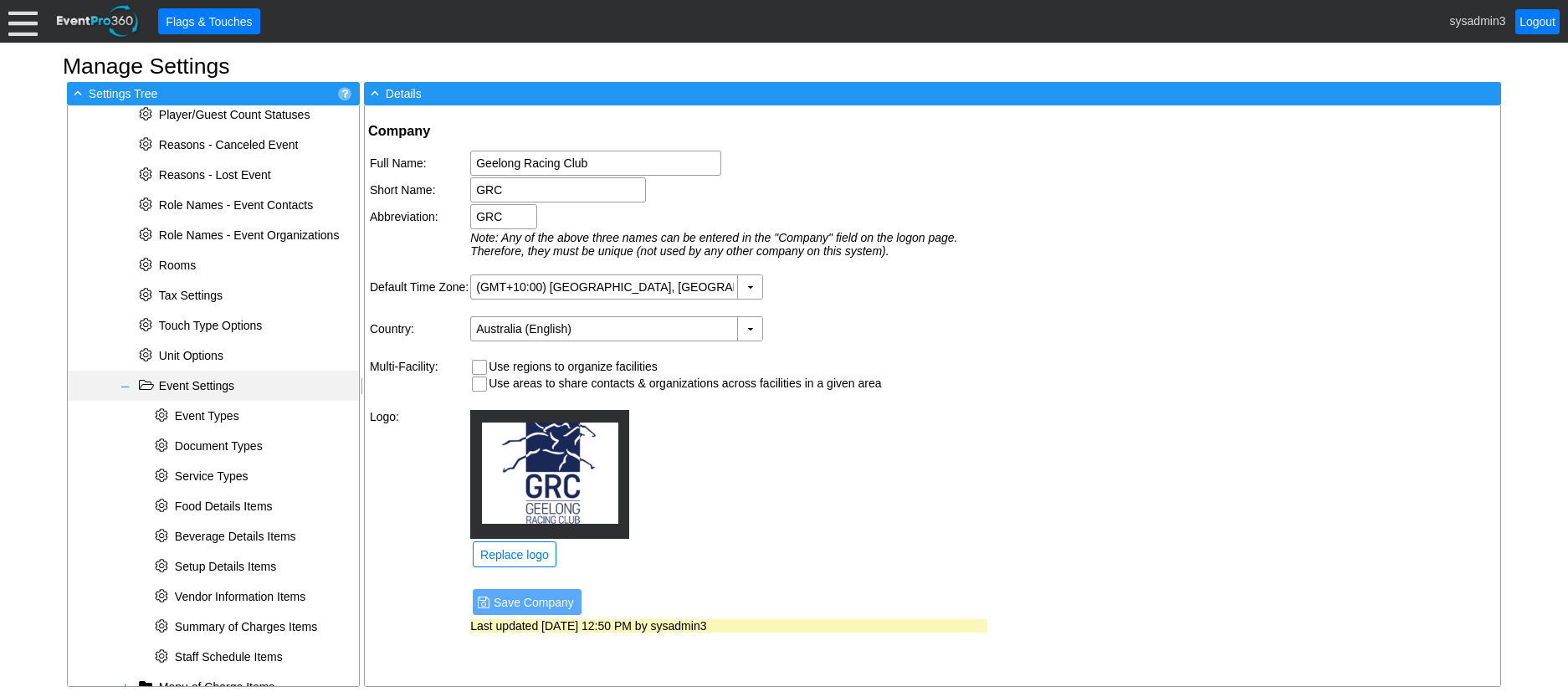
scroll to position [706, 0]
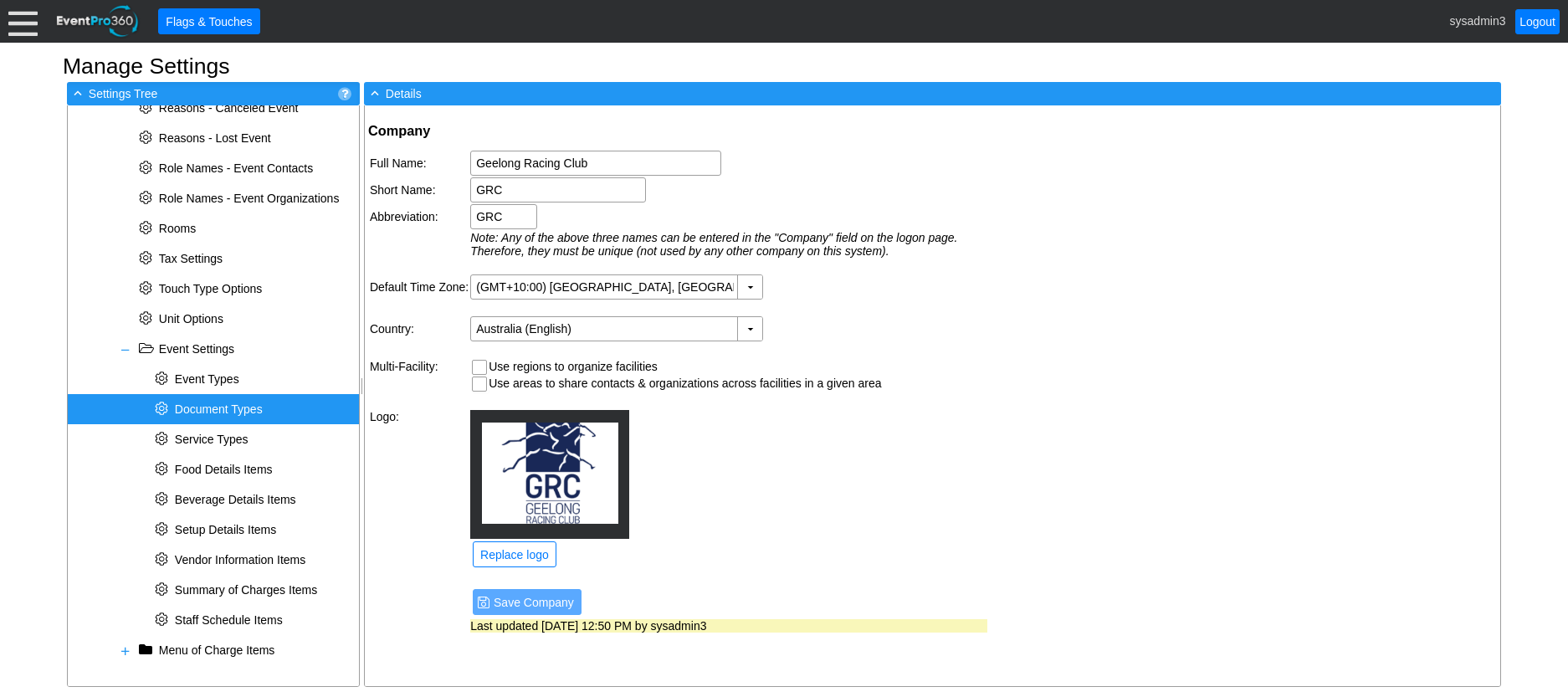
click at [212, 408] on span "Document Types" at bounding box center [218, 409] width 88 height 13
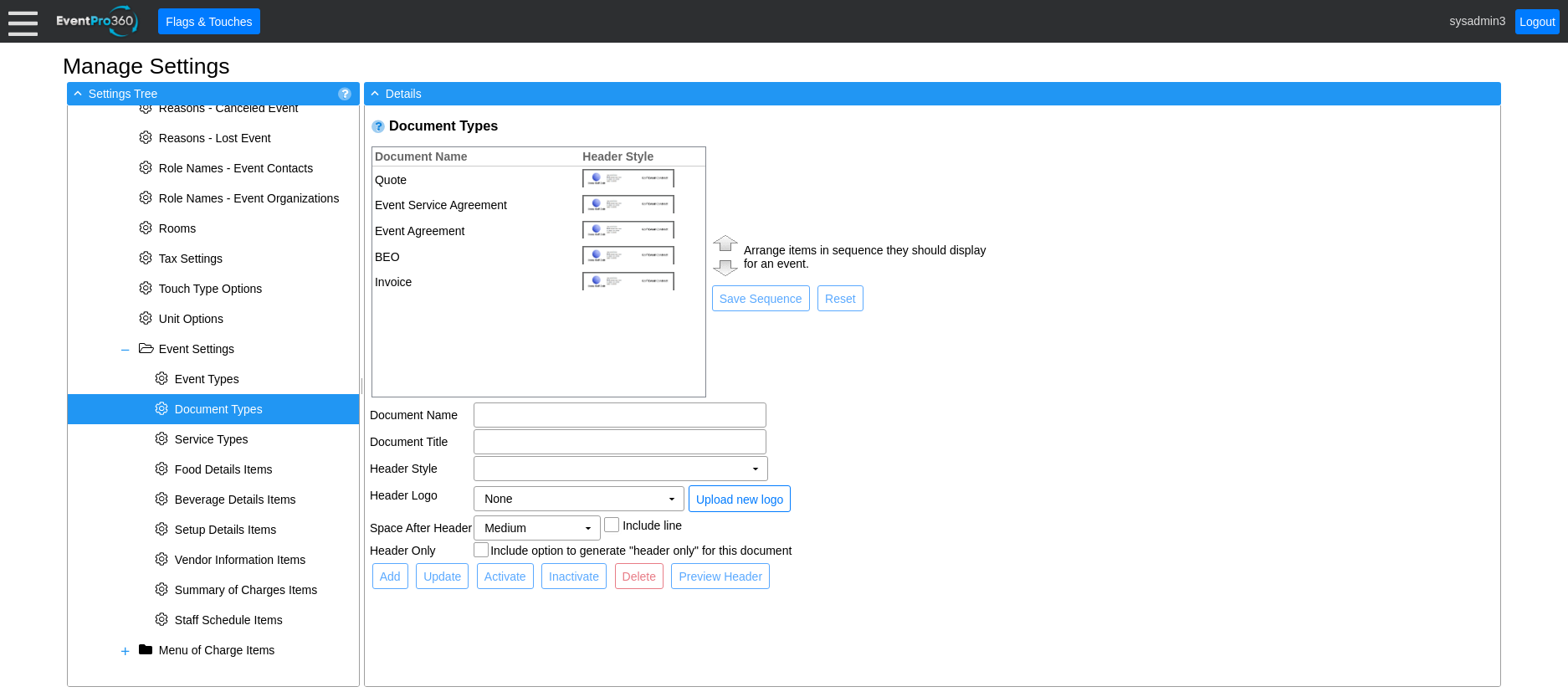
click at [460, 228] on td "Event Agreement" at bounding box center [471, 231] width 199 height 26
type input "Event Agreement"
checkbox input "true"
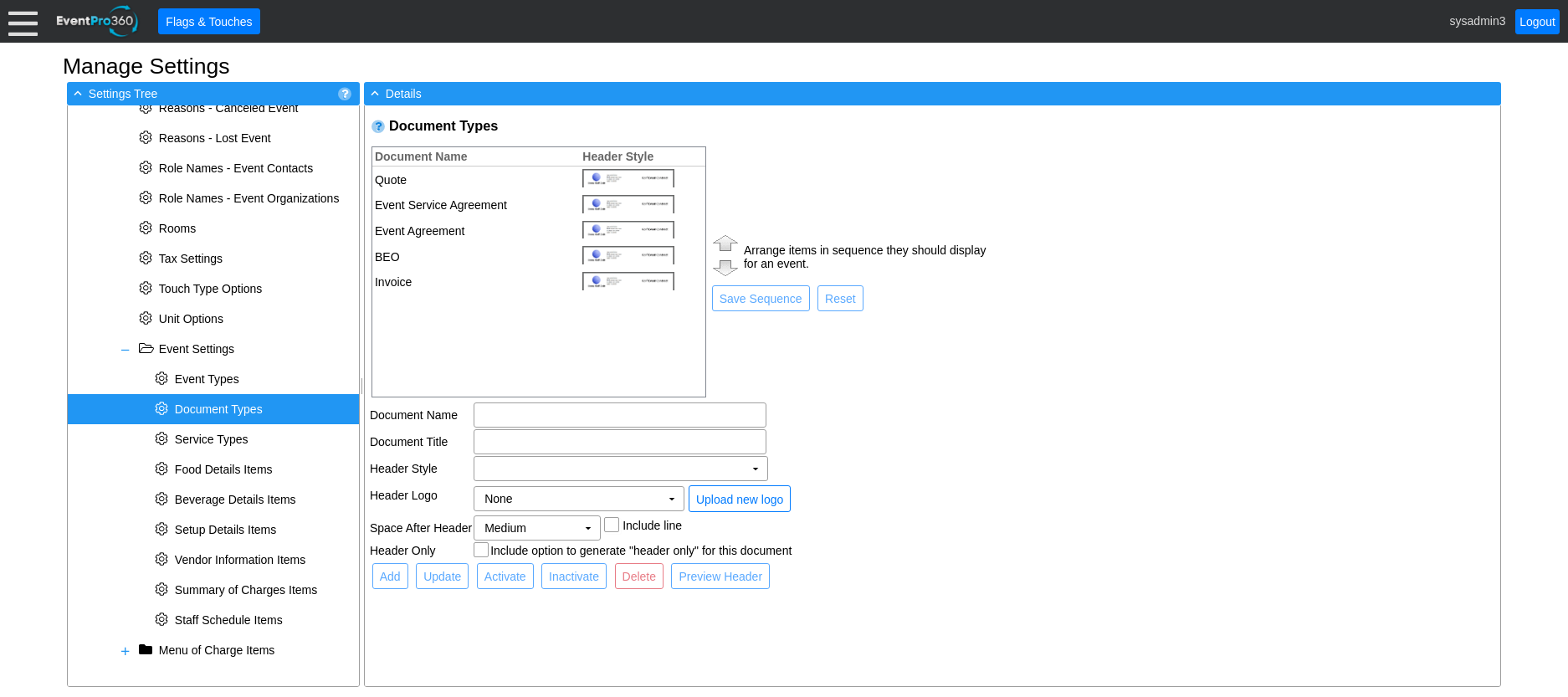
checkbox input "true"
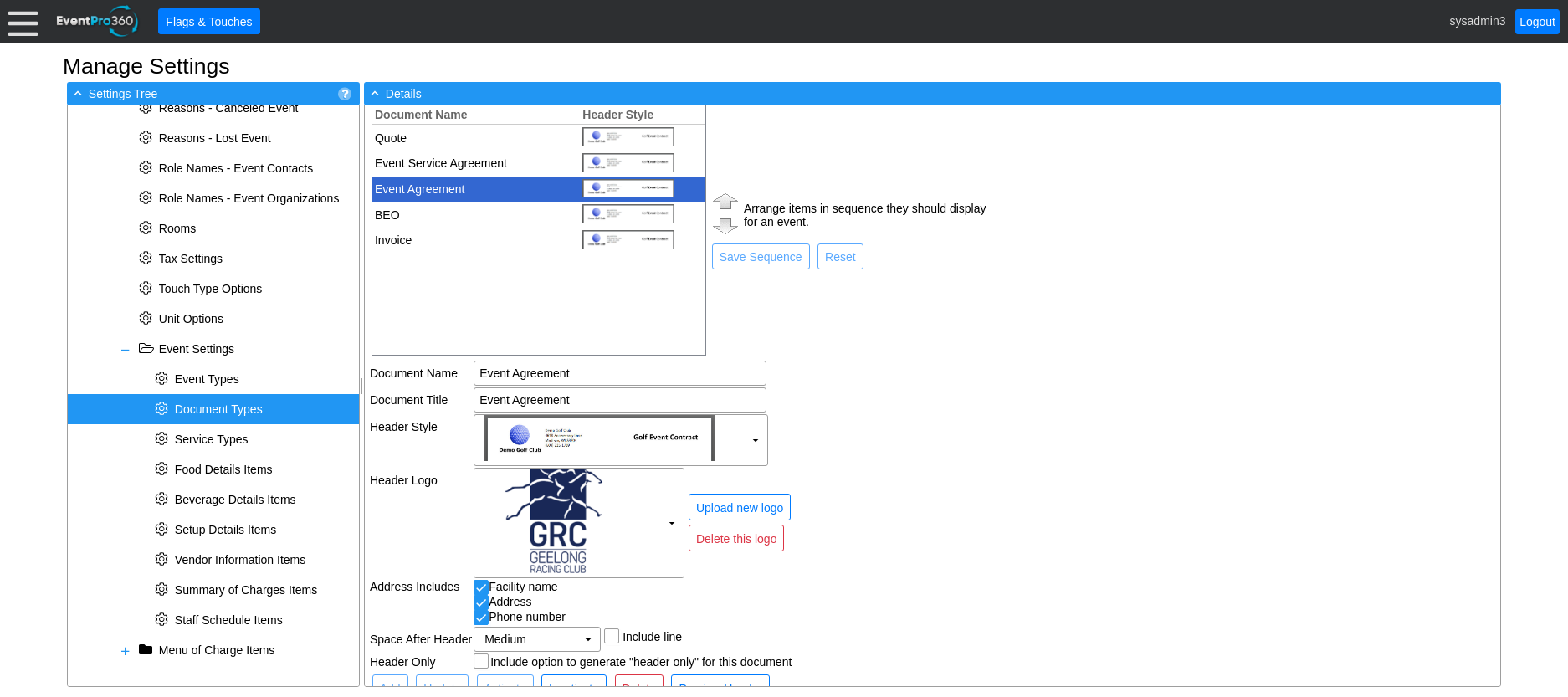
scroll to position [80, 0]
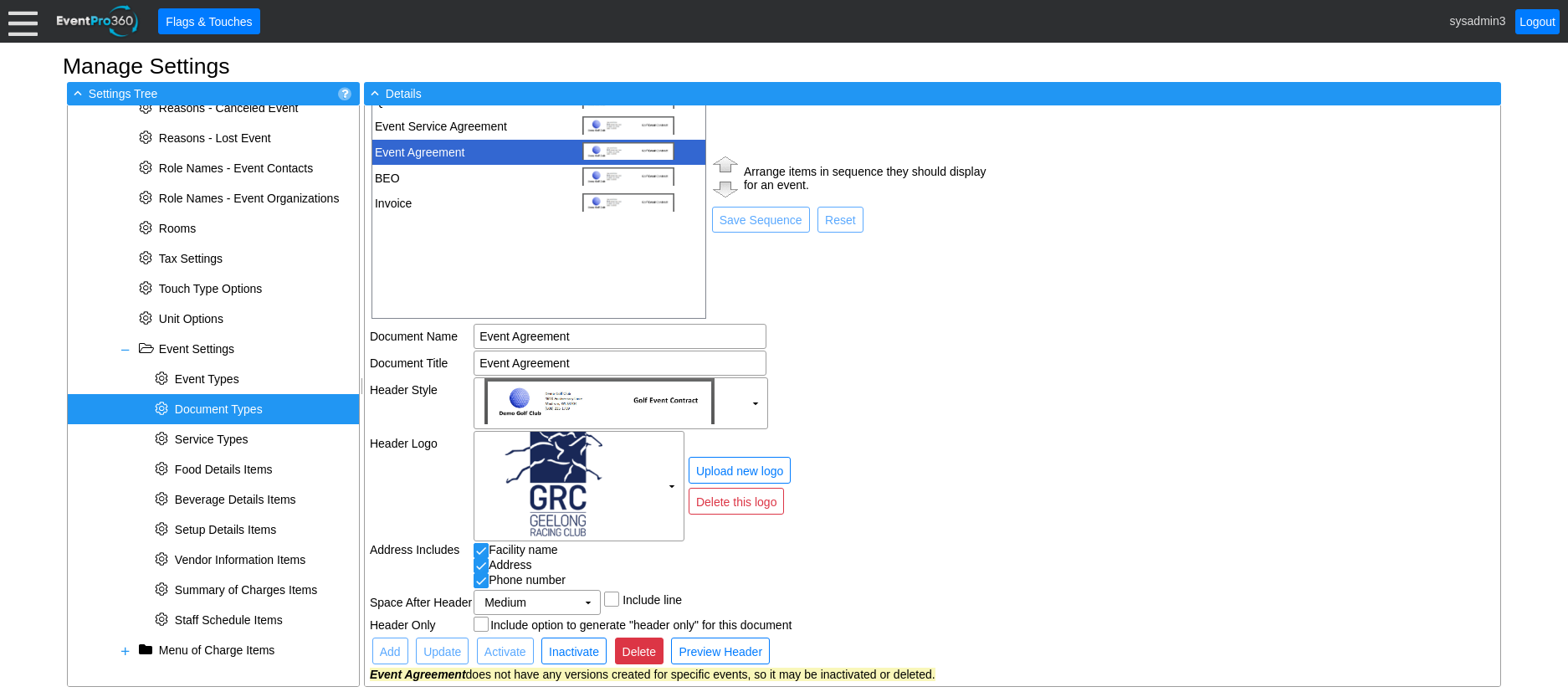
click at [643, 645] on span "Delete" at bounding box center [639, 652] width 40 height 17
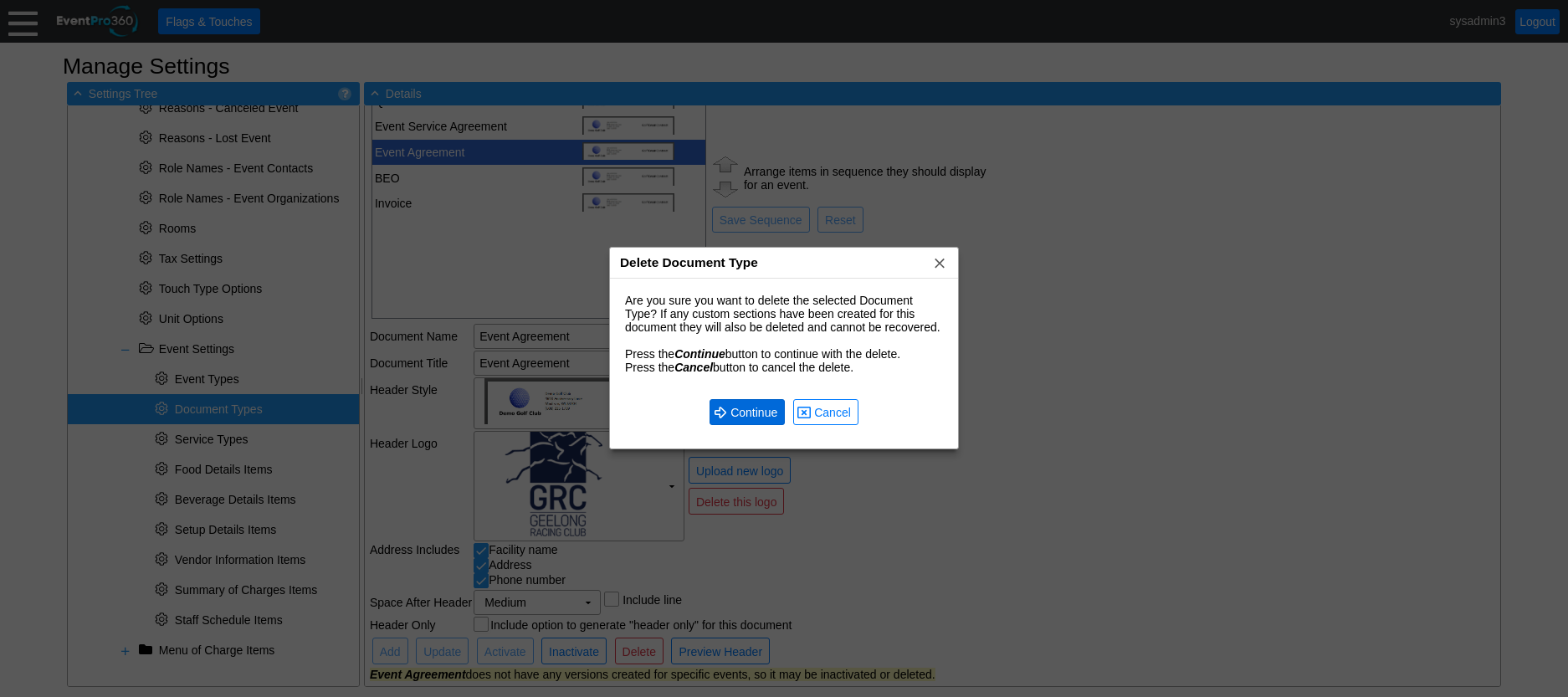
click at [753, 413] on span "Continue" at bounding box center [754, 412] width 54 height 17
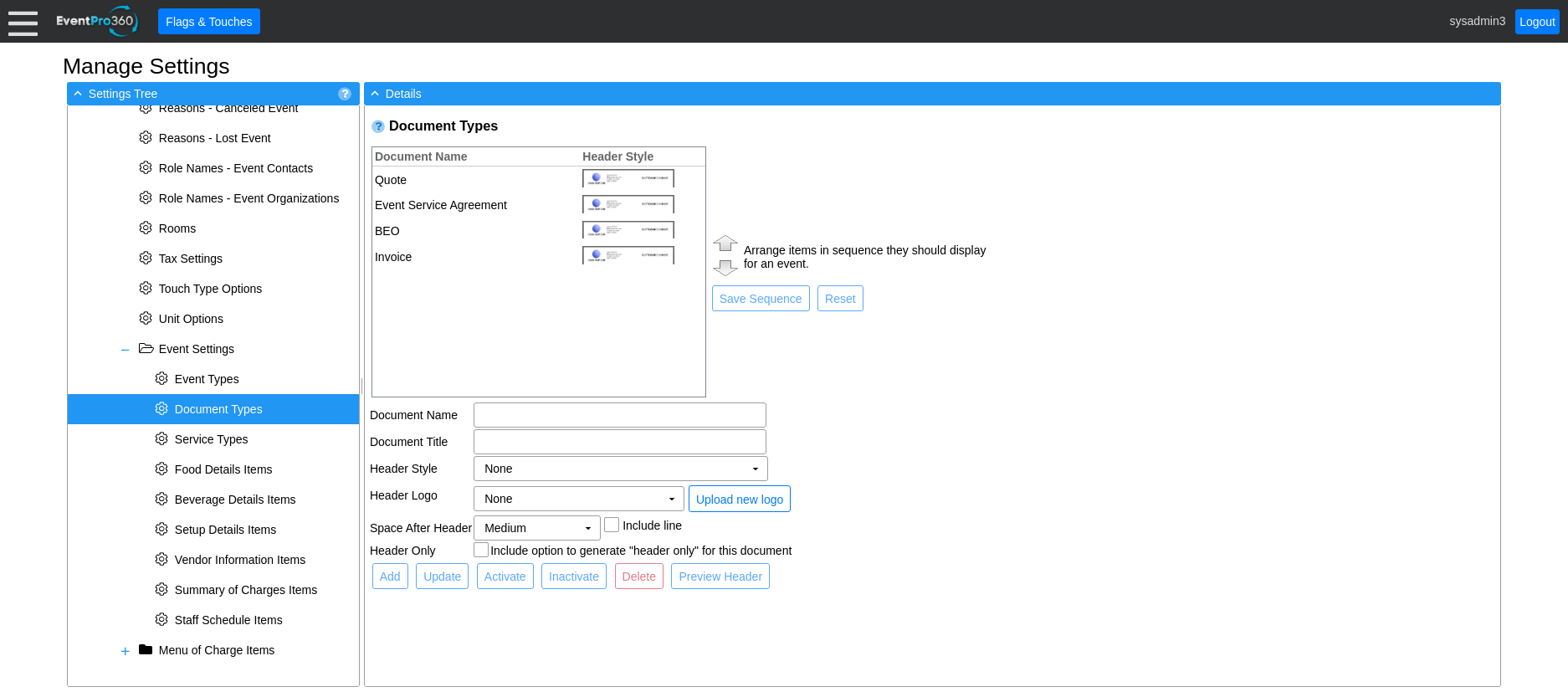
scroll to position [0, 0]
click at [500, 412] on input "text" at bounding box center [620, 415] width 281 height 24
type input "E"
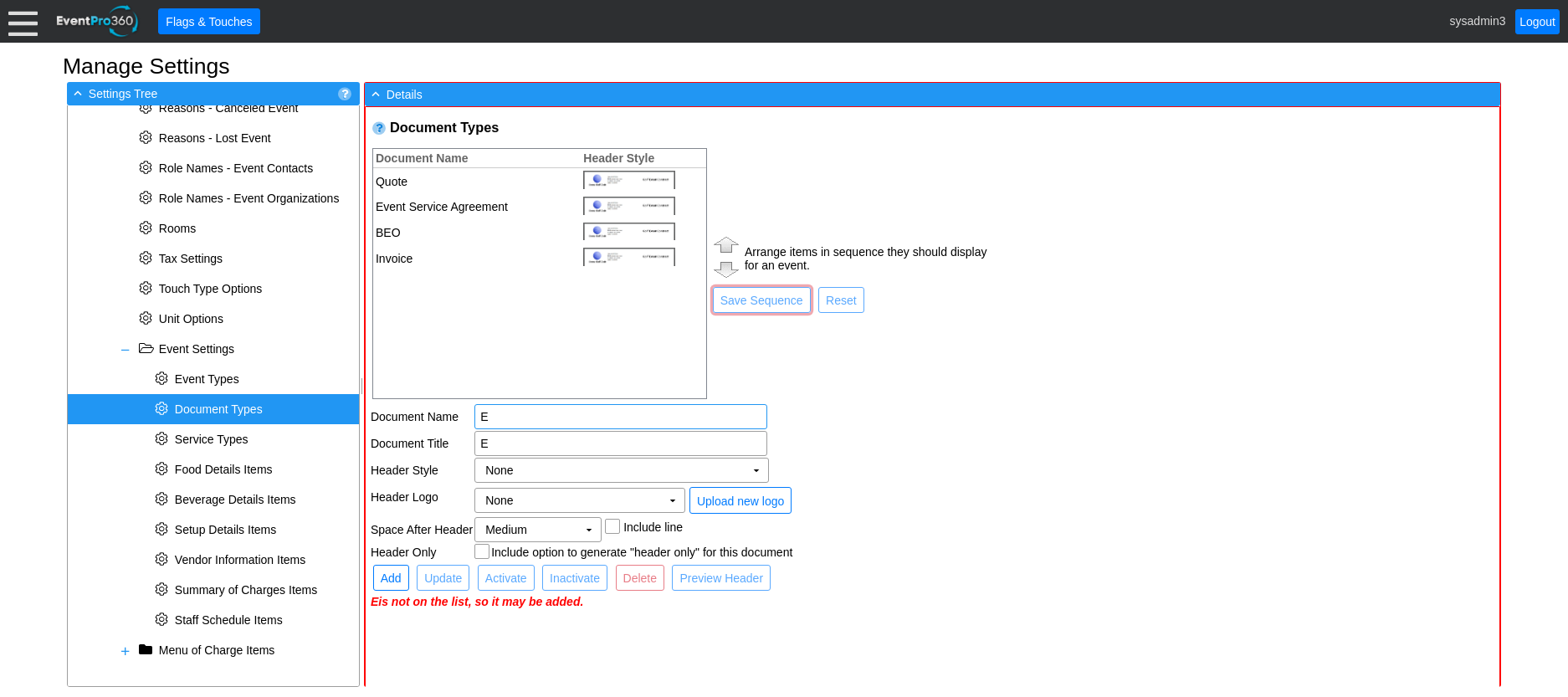
type input "E"
type input "Ev"
type input "Eve"
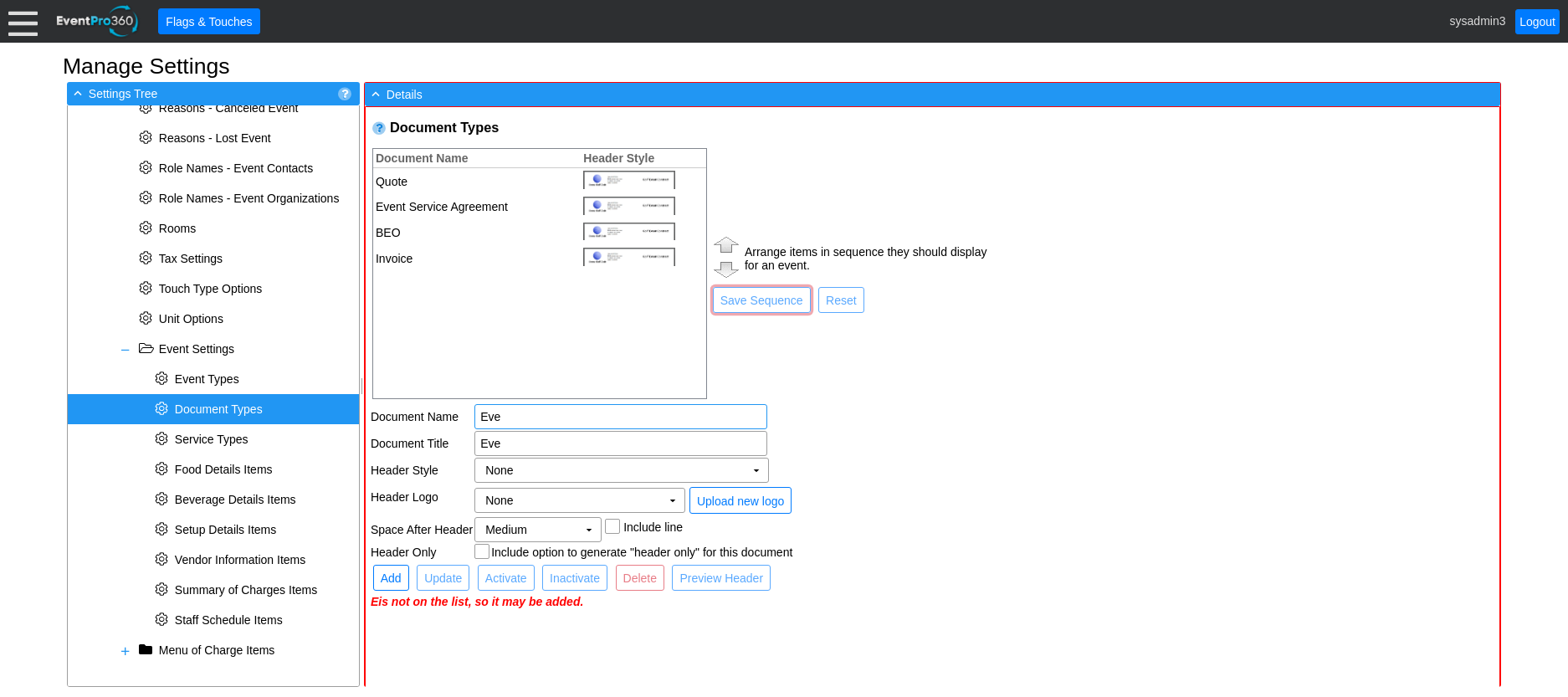
type input "Even"
type input "Event"
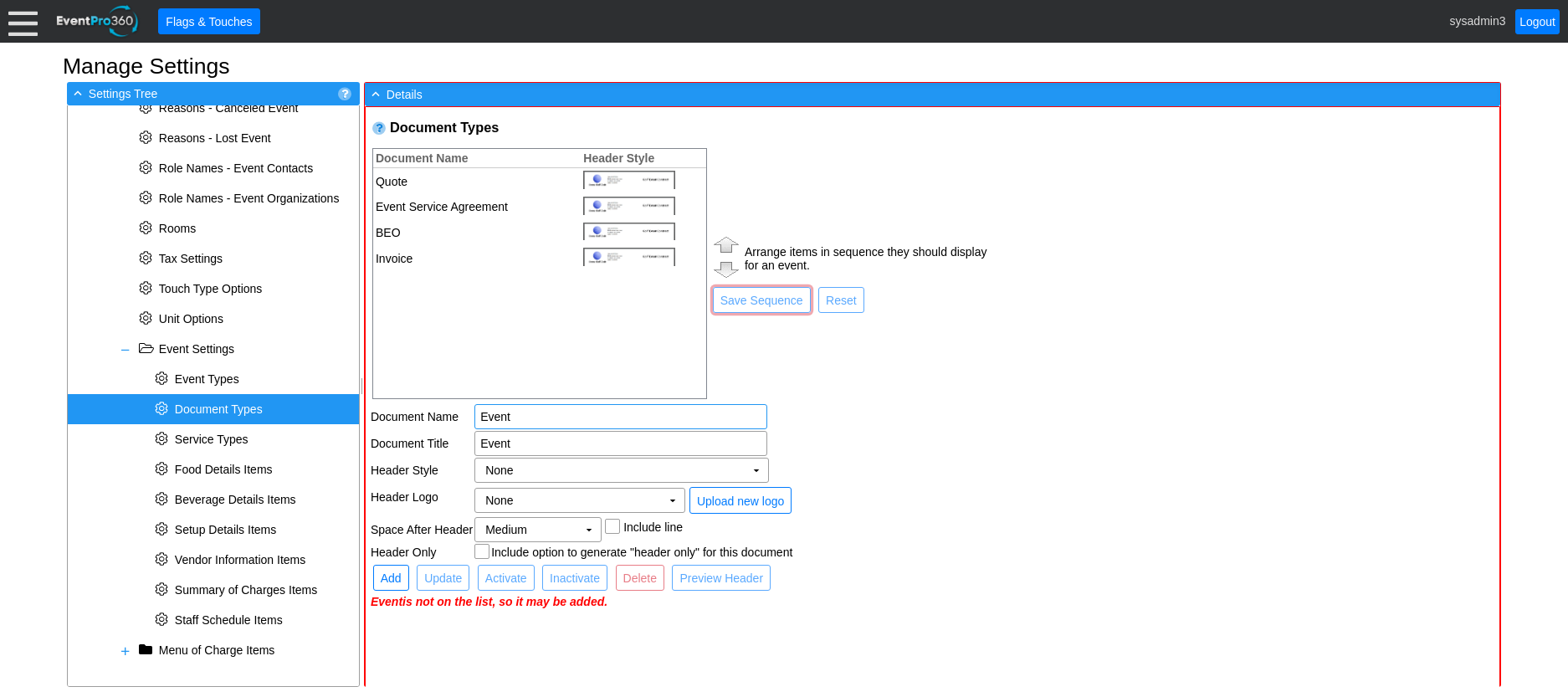
type input "Event"
type input "Event S"
type input "Event Se"
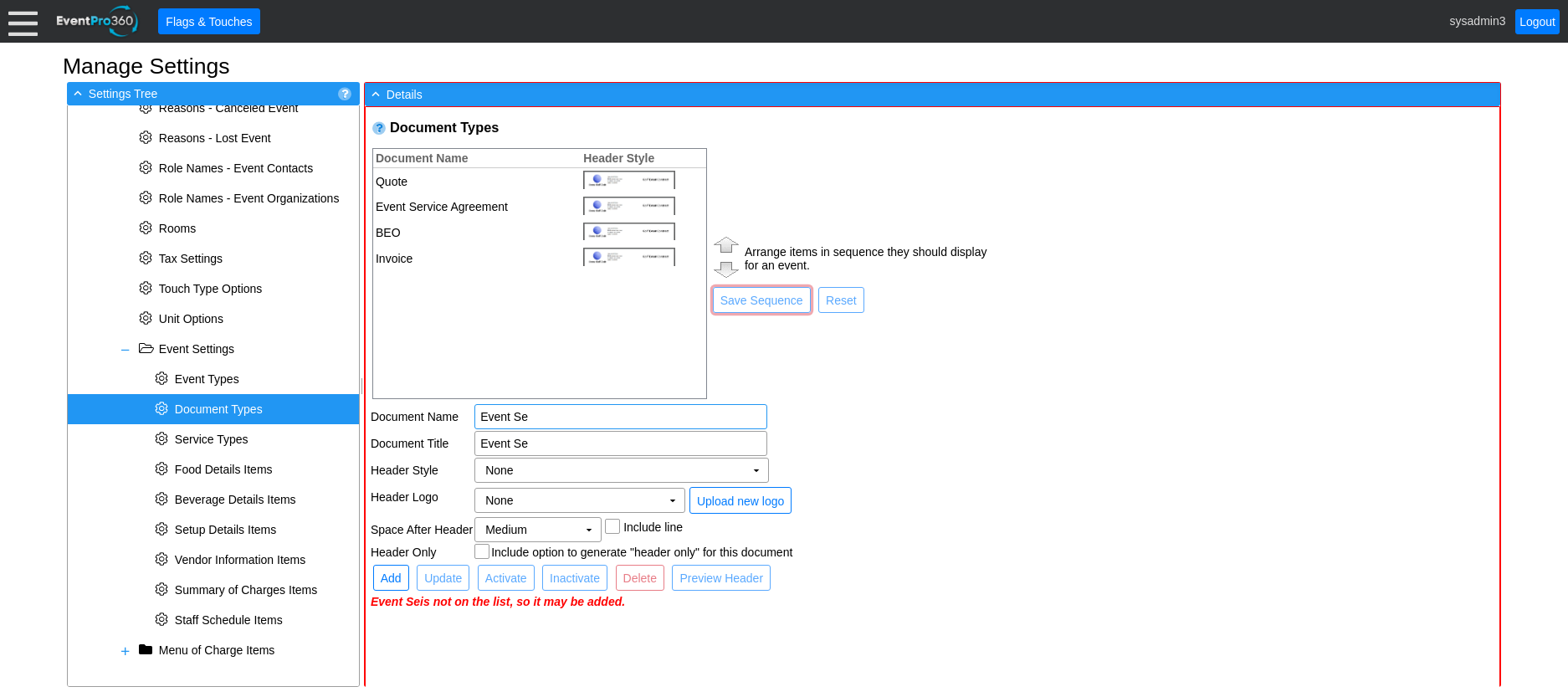
type input "Event Ser"
type input "Event Serv"
type input "Event Servi"
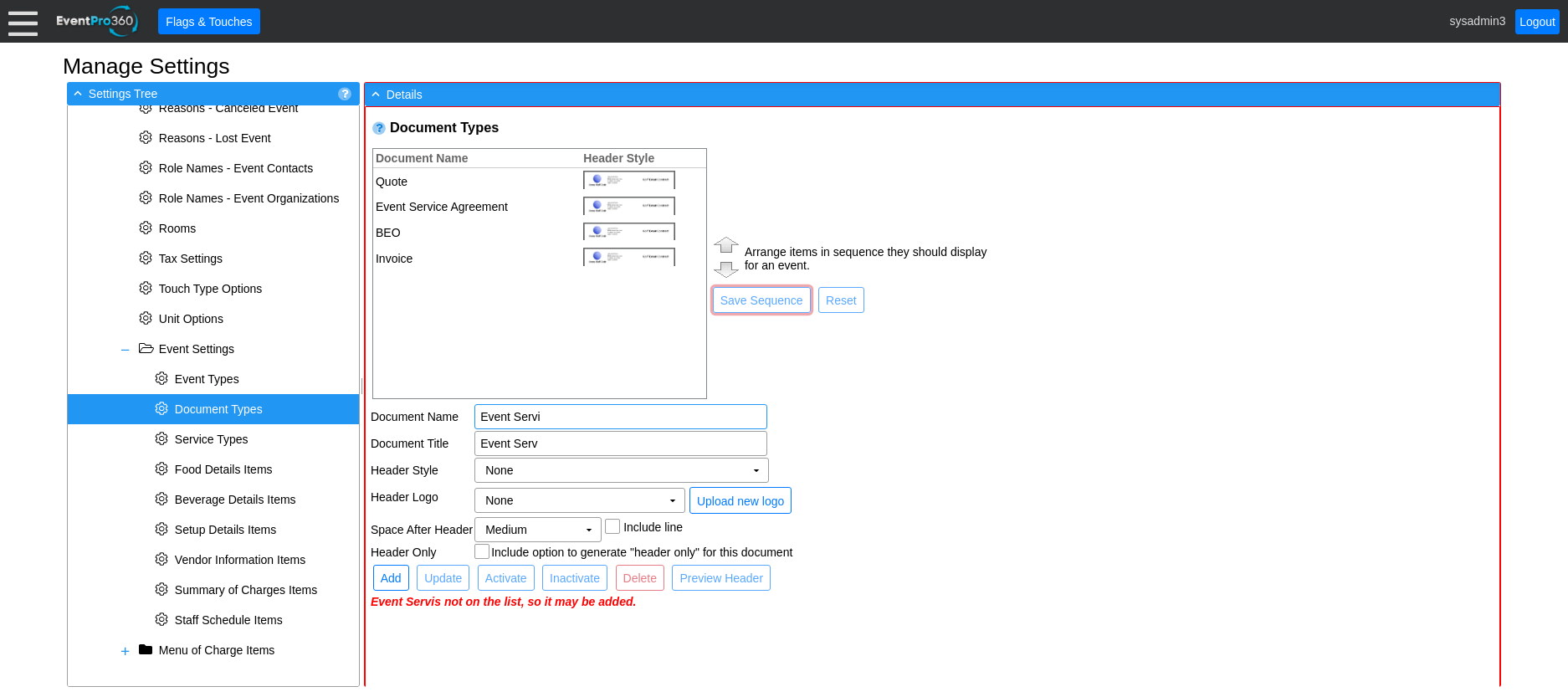
type input "Event Servi"
type input "Event Servis"
type input "Event Servise"
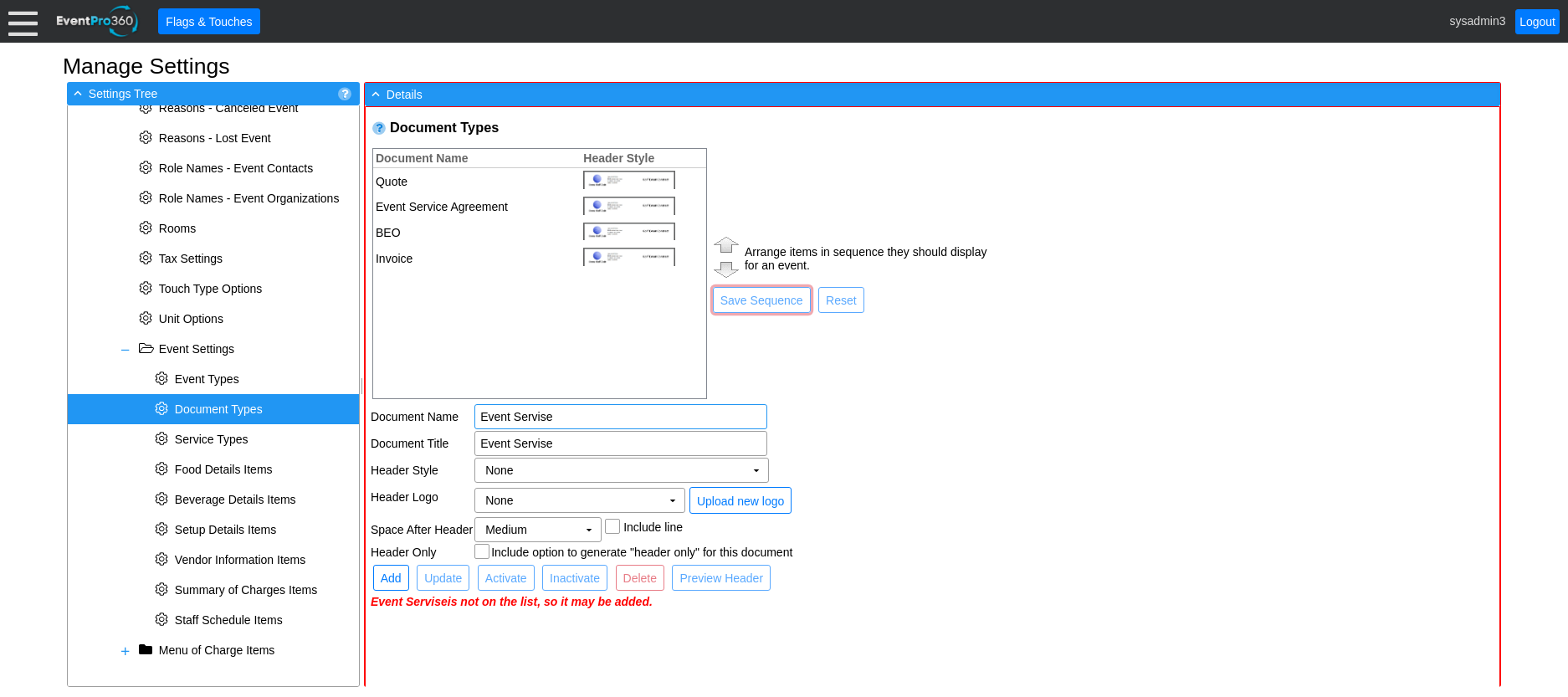
type input "Event Servise"
type input "Event Servise A"
type input "Event Servise Ag"
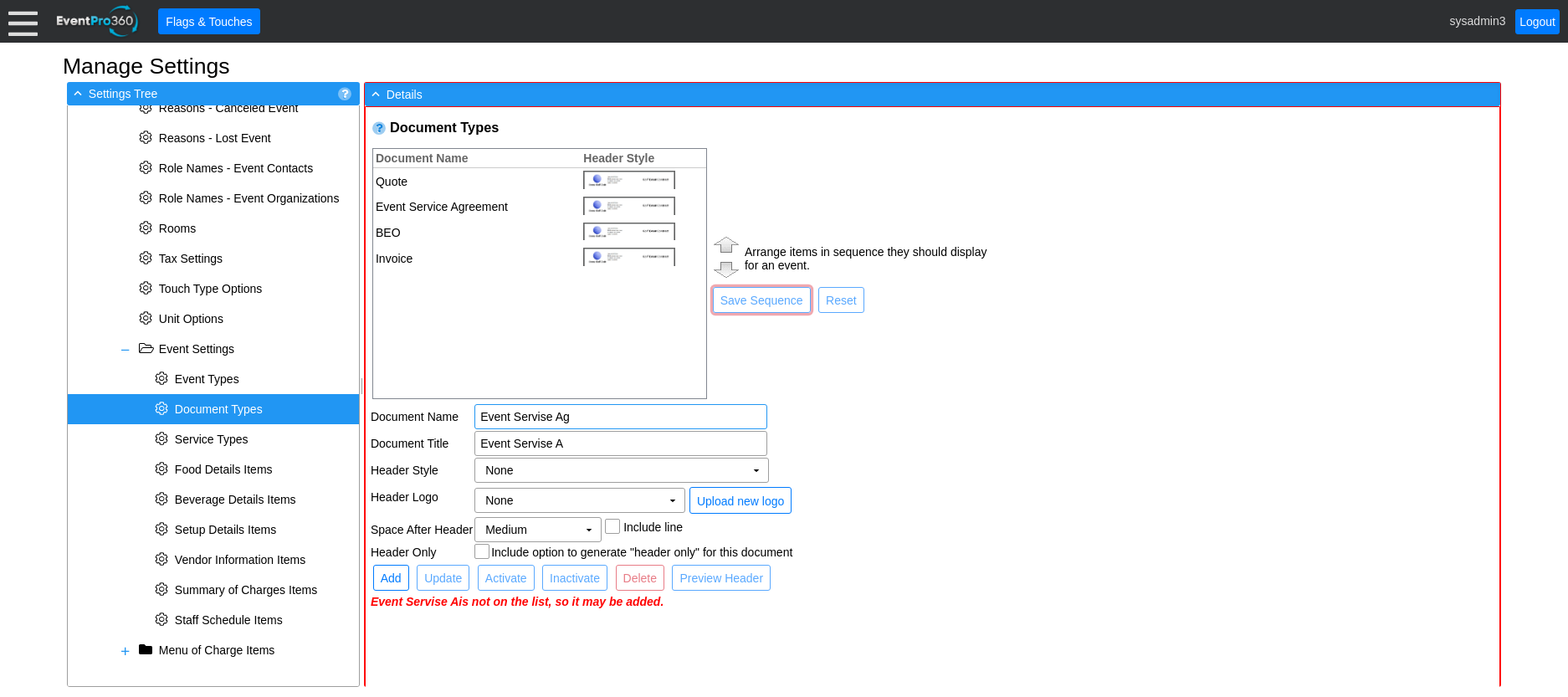
type input "Event Servise Ag"
type input "Event Servise Agr"
type input "Event Servise Agre"
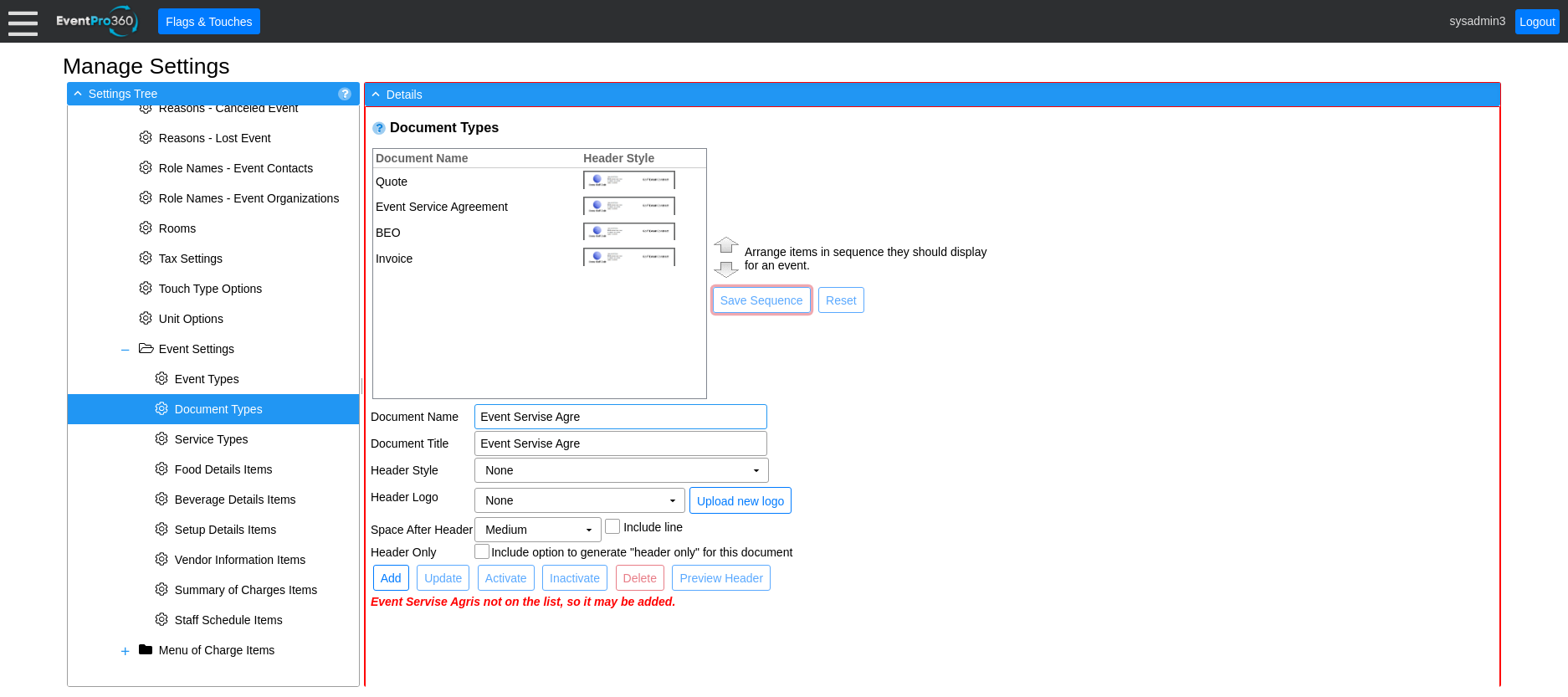
type input "Event Servise Agree"
type input "Event Servise Agreeme"
type input "Event Servise Agreemen"
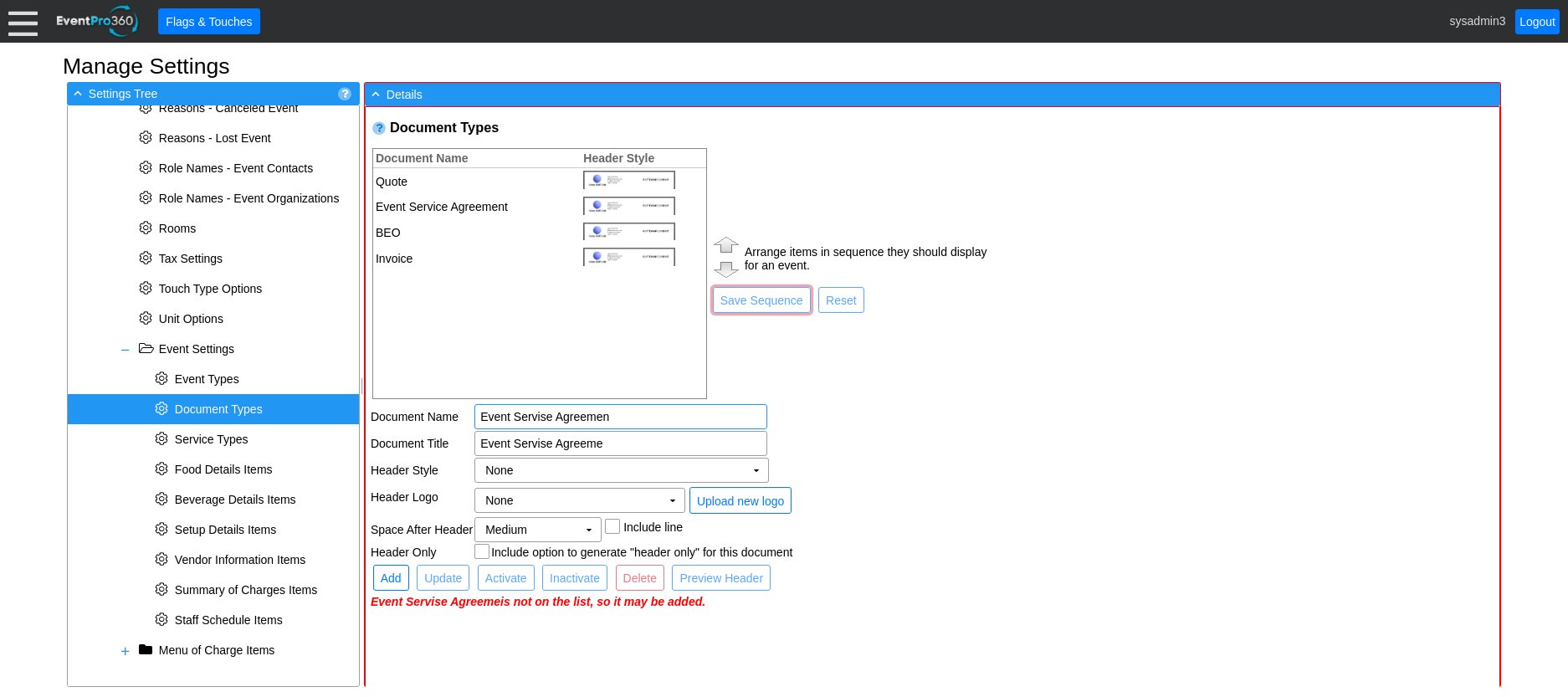
type input "Event Servise Agreemen"
type input "Event Servise Agreement"
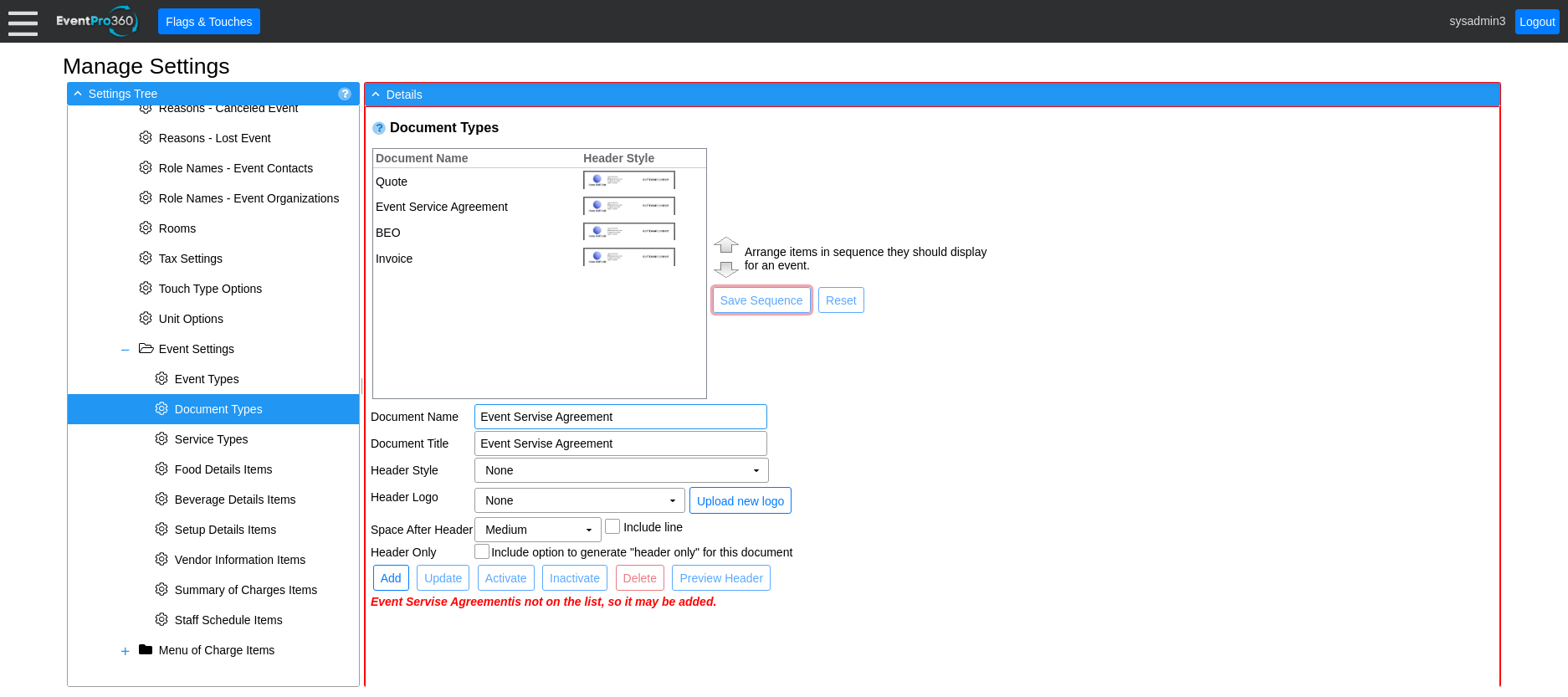
type input "Event Servise Agreement -"
type input "Event Servise Agreement - V"
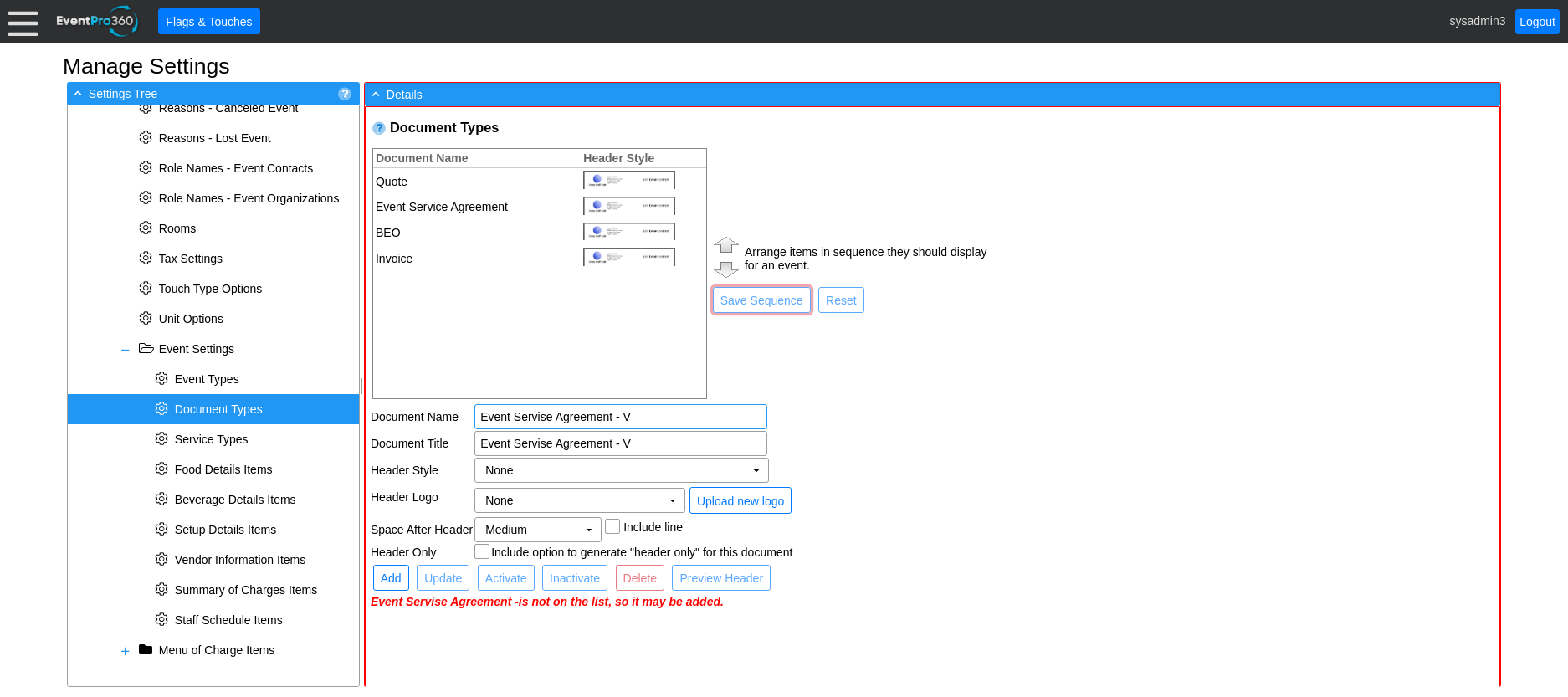
type input "Event Servise Agreement - V"
type input "Event Servise Agreement - Ve"
type input "Event Servise Agreement - Ven"
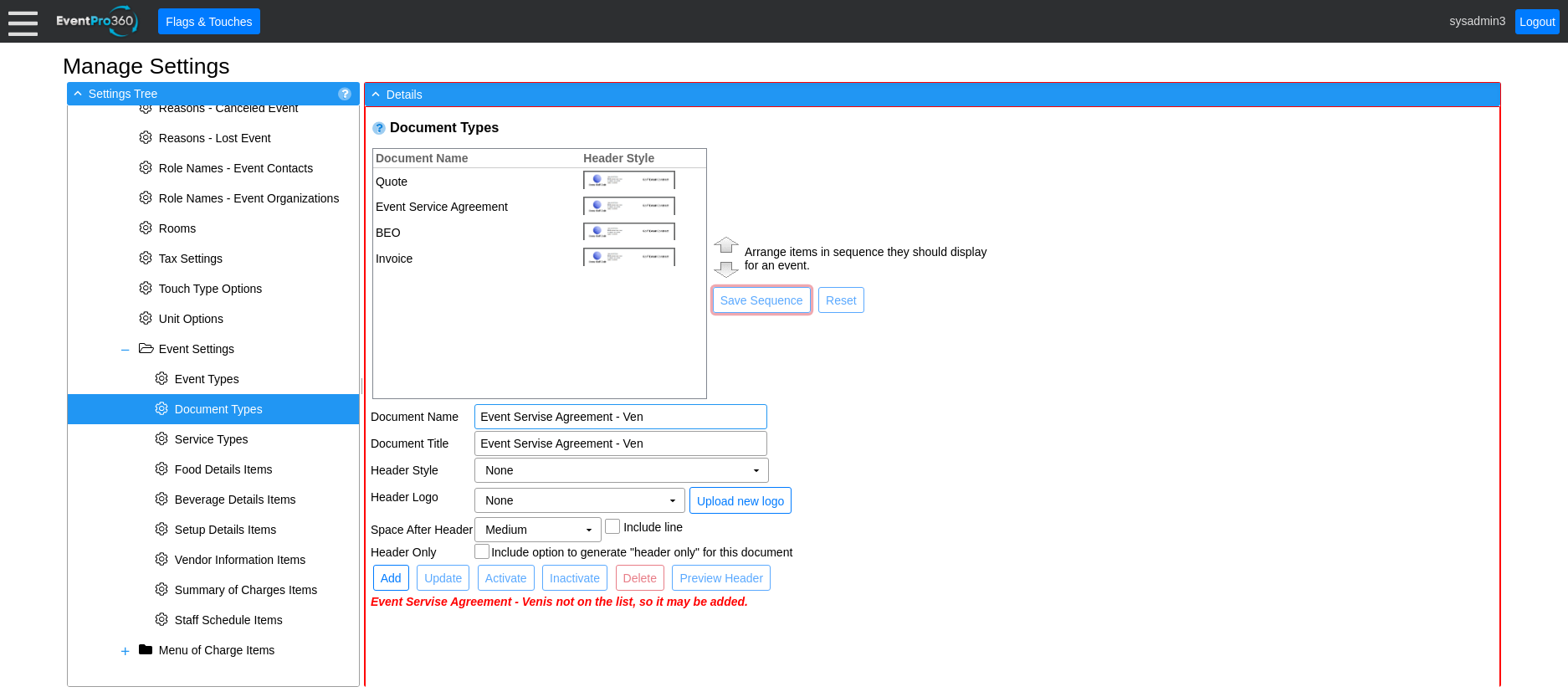
type input "Event Servise Agreement - Venu"
type input "Event Servise Agreement - Venue"
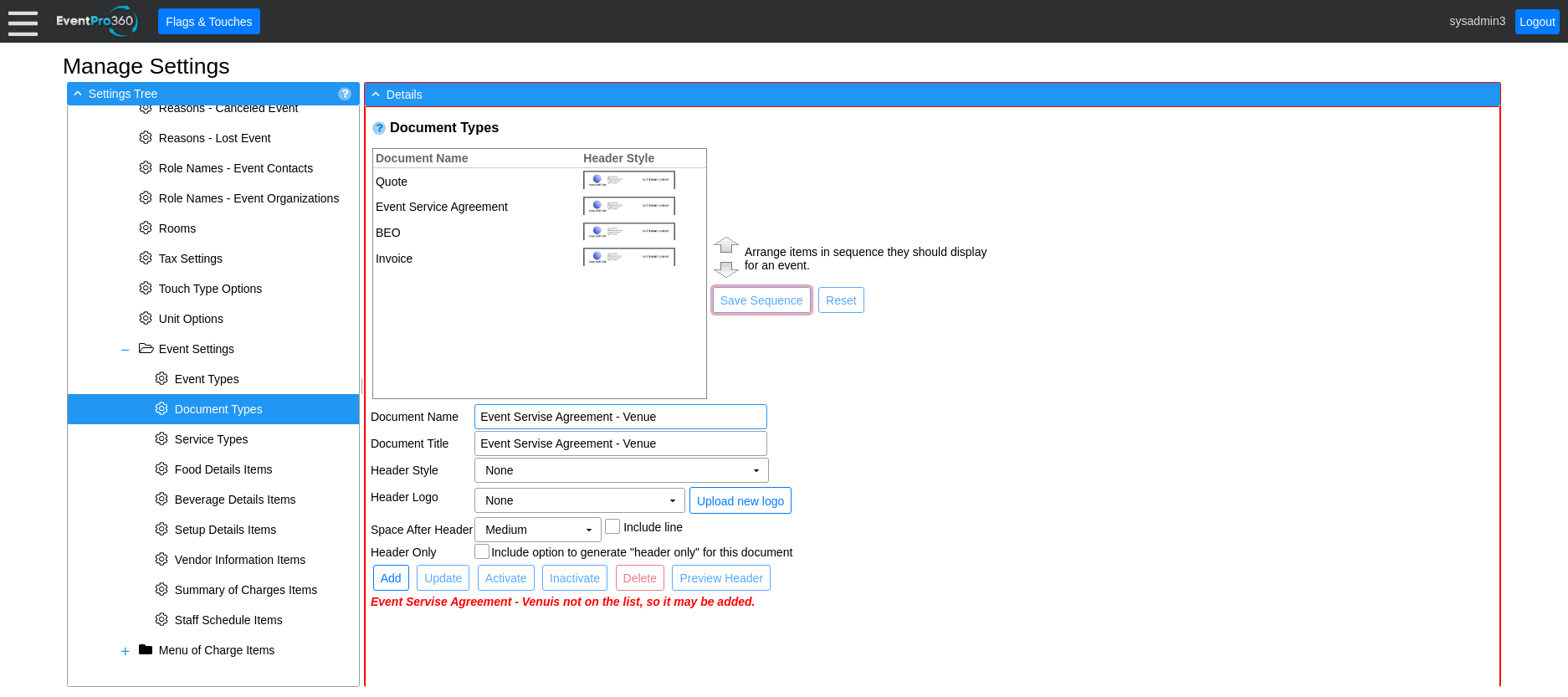
type input "Event Servise Agreement - Venue"
type input "Event Servise Agreement - Venue H"
type input "Event Servise Agreement - Venue Hi"
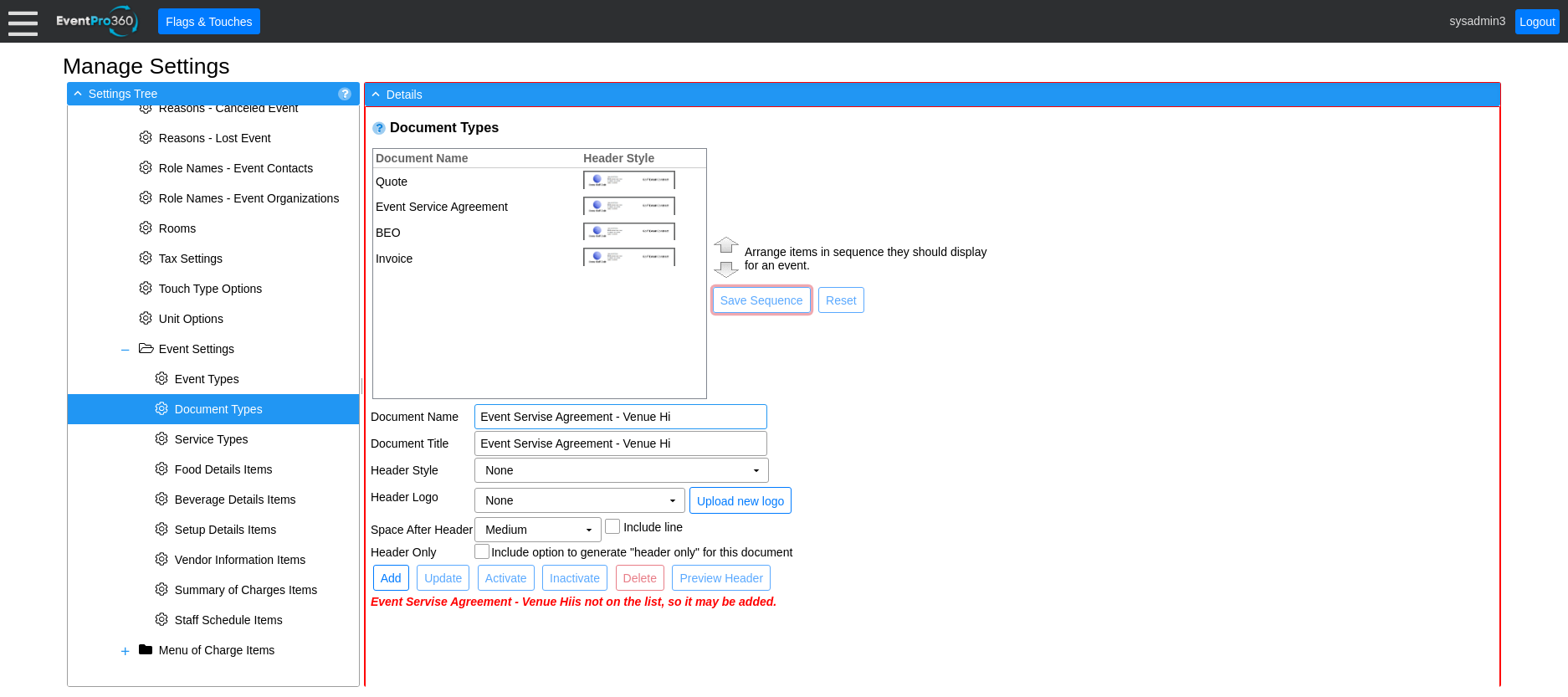
type input "Event Servise Agreement - Venue Hir"
type input "Event Servise Agreement - Venue Hire"
click at [607, 468] on td "None Χ" at bounding box center [610, 470] width 270 height 24
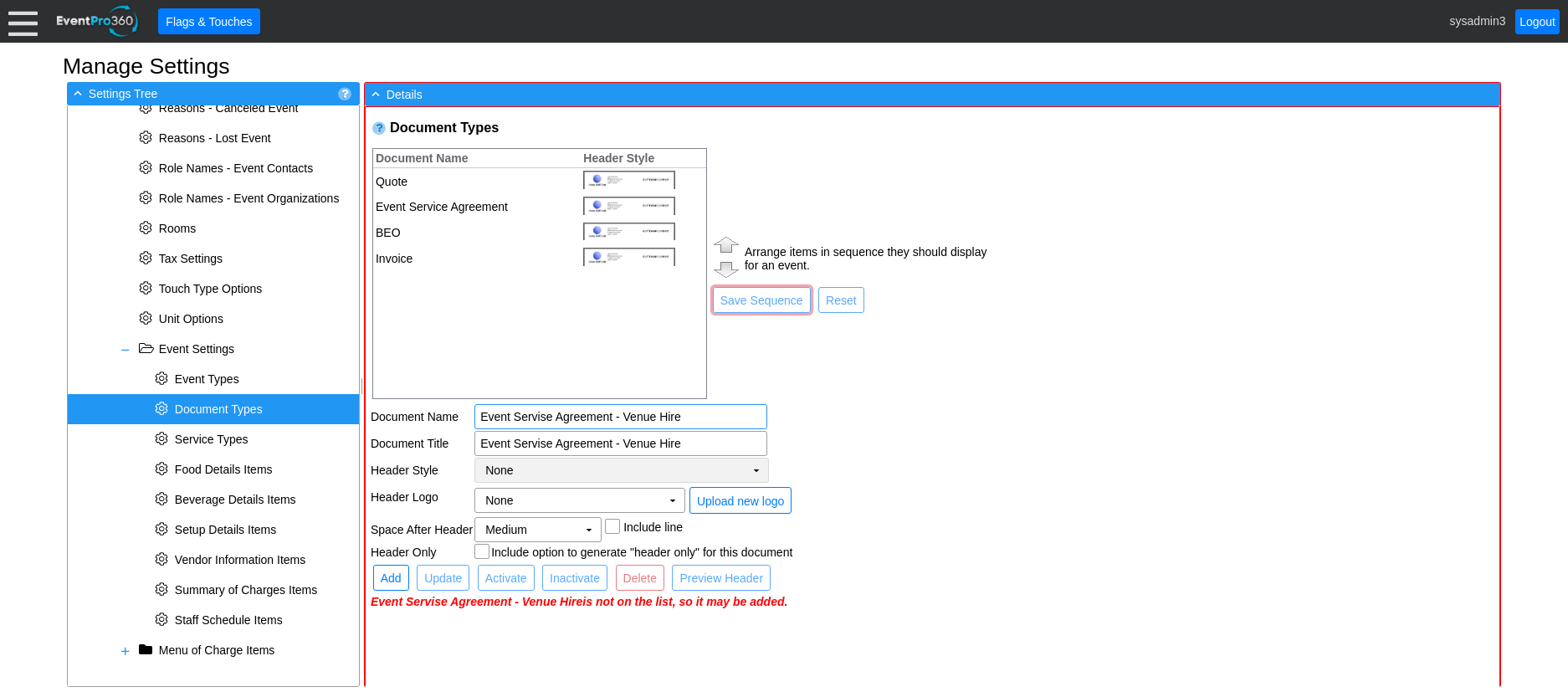
type input "Event Servise Agreement - Venue Hire"
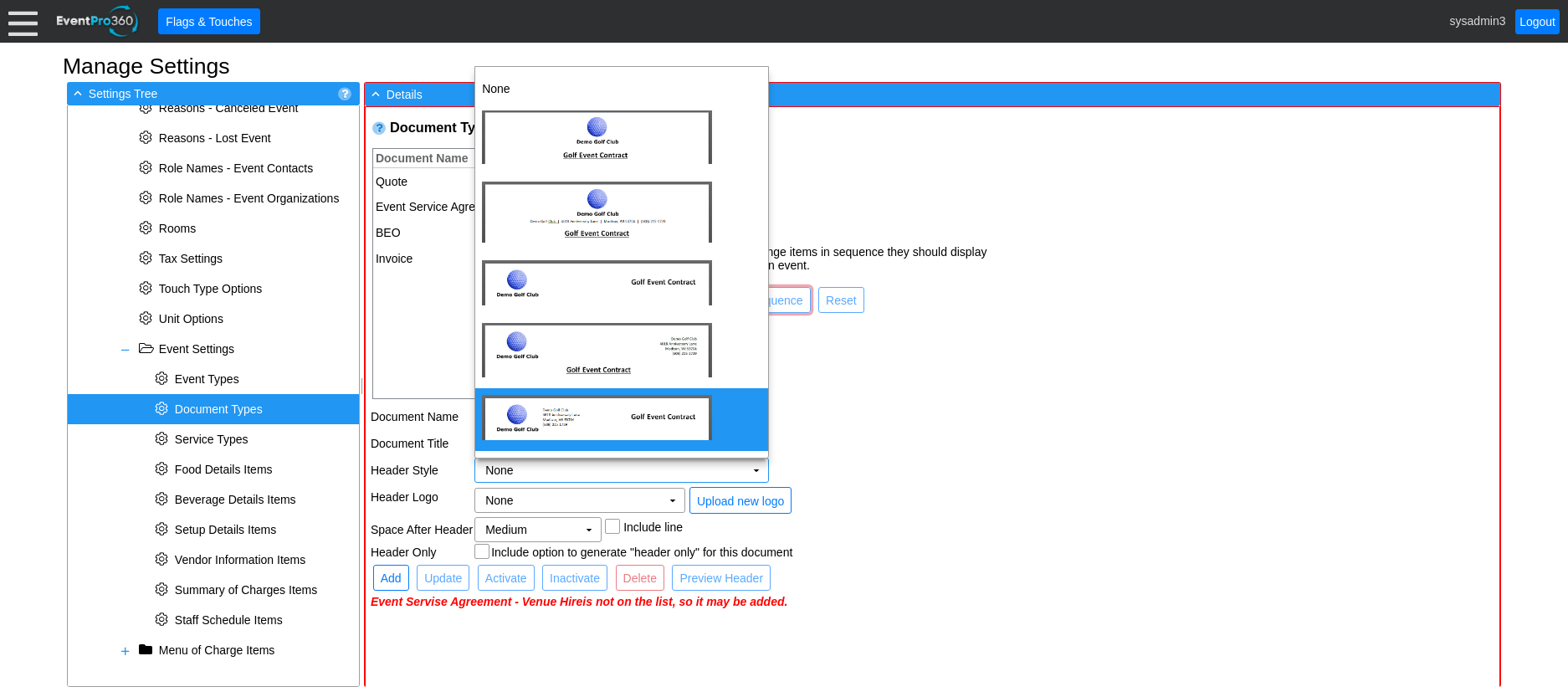
click at [593, 417] on img "dijit_form_Select_0_menu" at bounding box center [597, 417] width 230 height 45
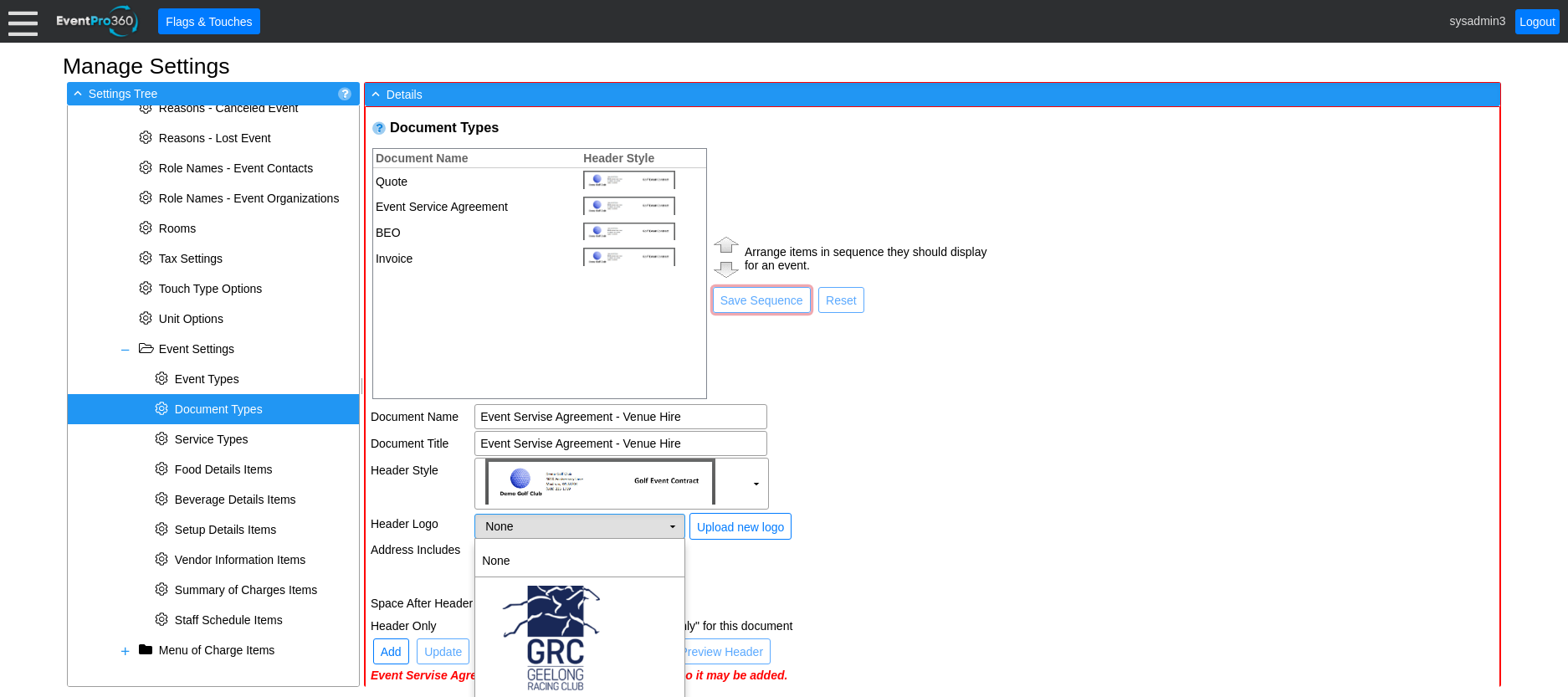
click at [590, 527] on td "None Χ" at bounding box center [568, 527] width 186 height 24
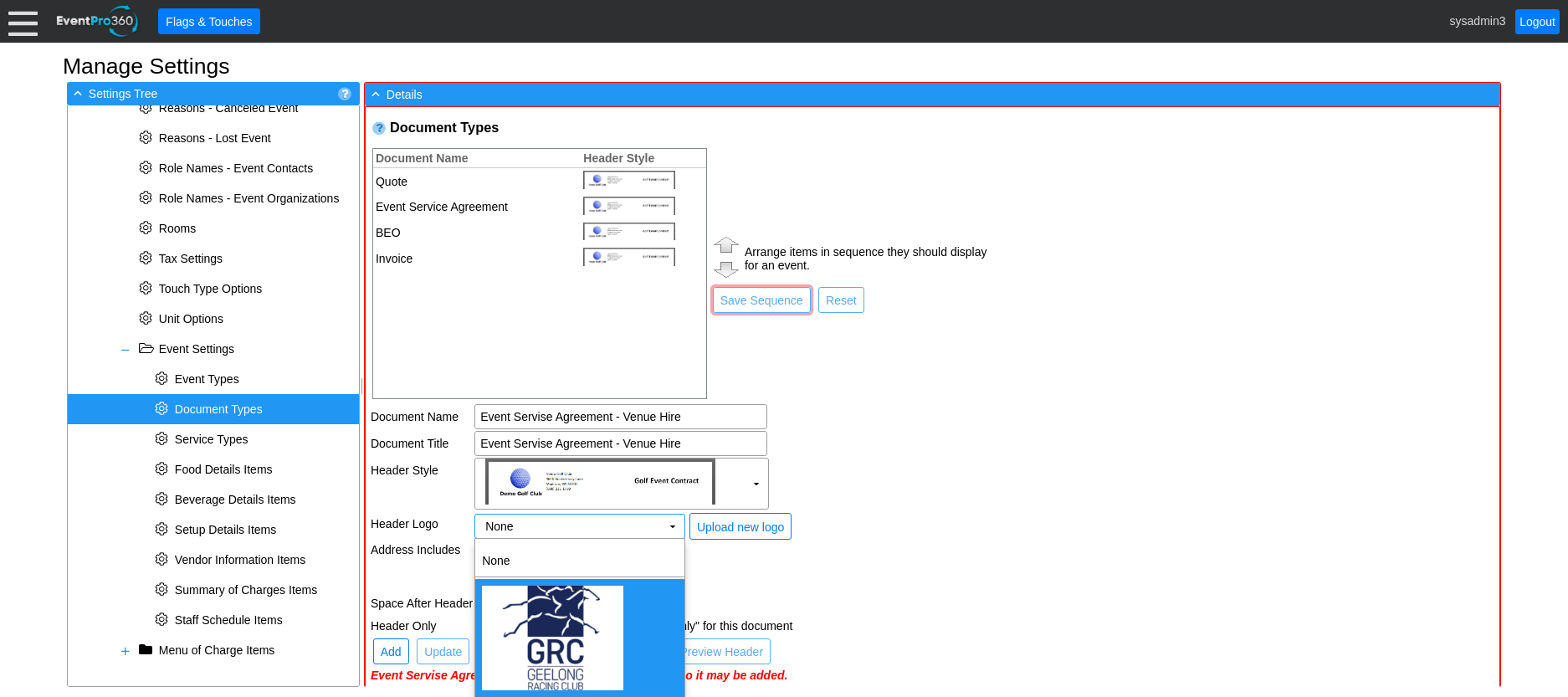
click at [565, 619] on img "<span><img src='/gems/images/logos/35e5975e-dba8-4b39-803a-8a05d0db9fa3/facilit…" at bounding box center [553, 637] width 141 height 105
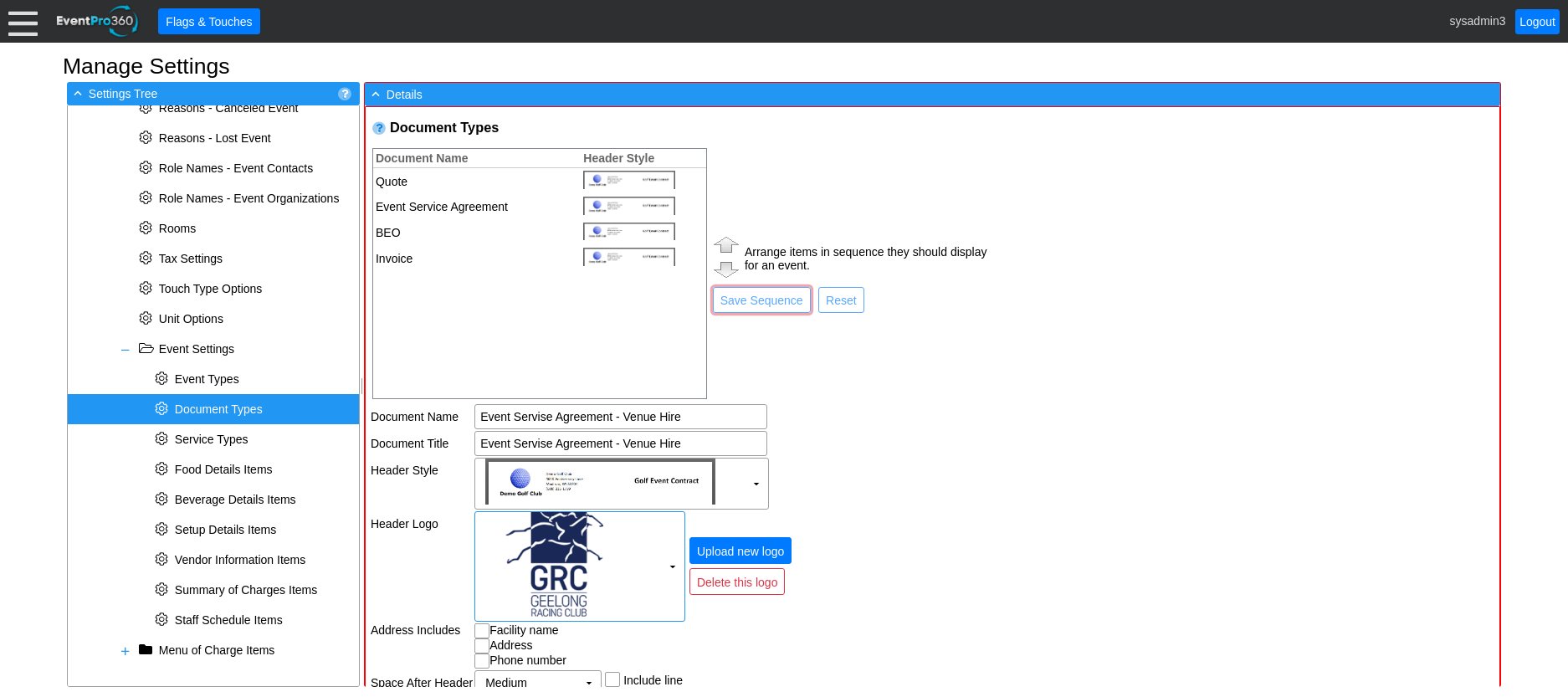
scroll to position [82, 0]
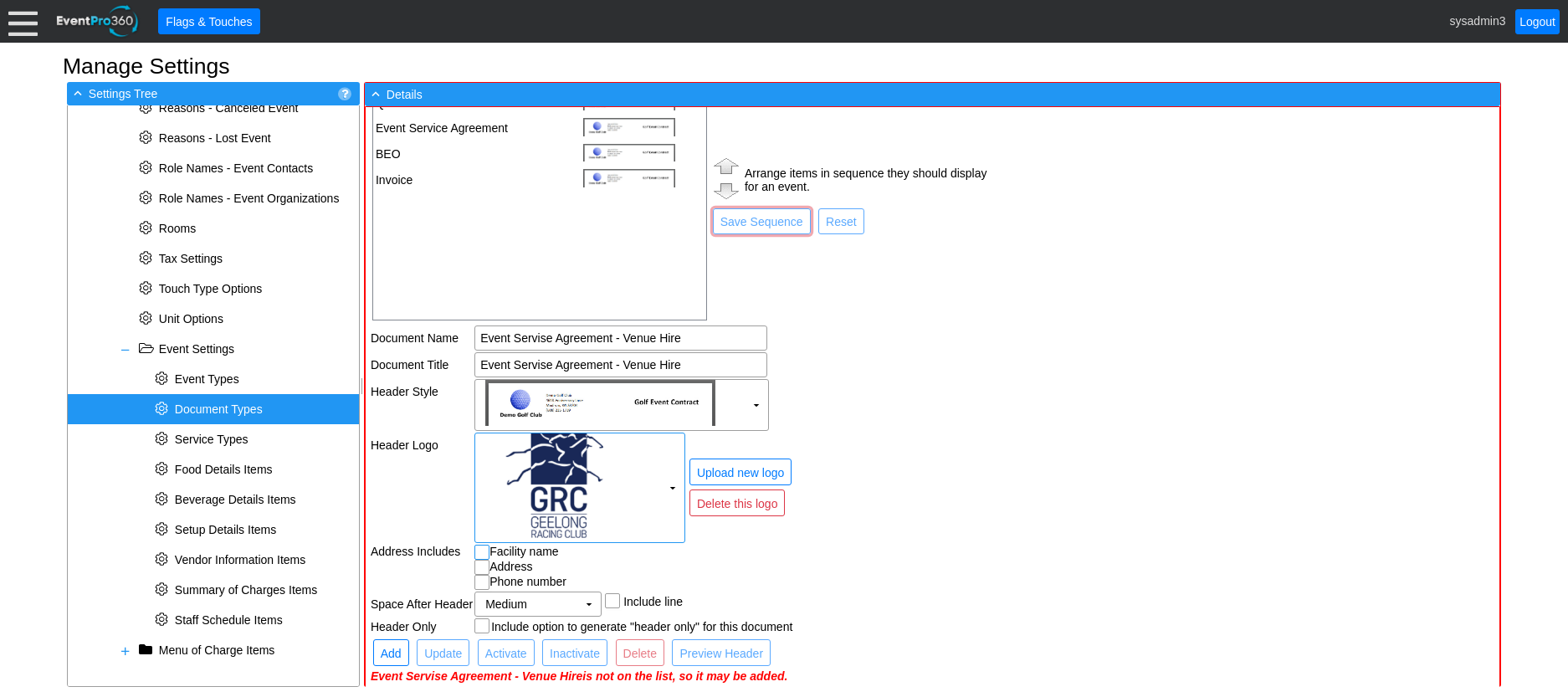
click at [480, 548] on input "checkbox" at bounding box center [484, 553] width 17 height 17
checkbox input "true"
click at [483, 567] on input "checkbox" at bounding box center [484, 569] width 17 height 17
checkbox input "true"
click at [483, 579] on input "checkbox" at bounding box center [484, 584] width 17 height 17
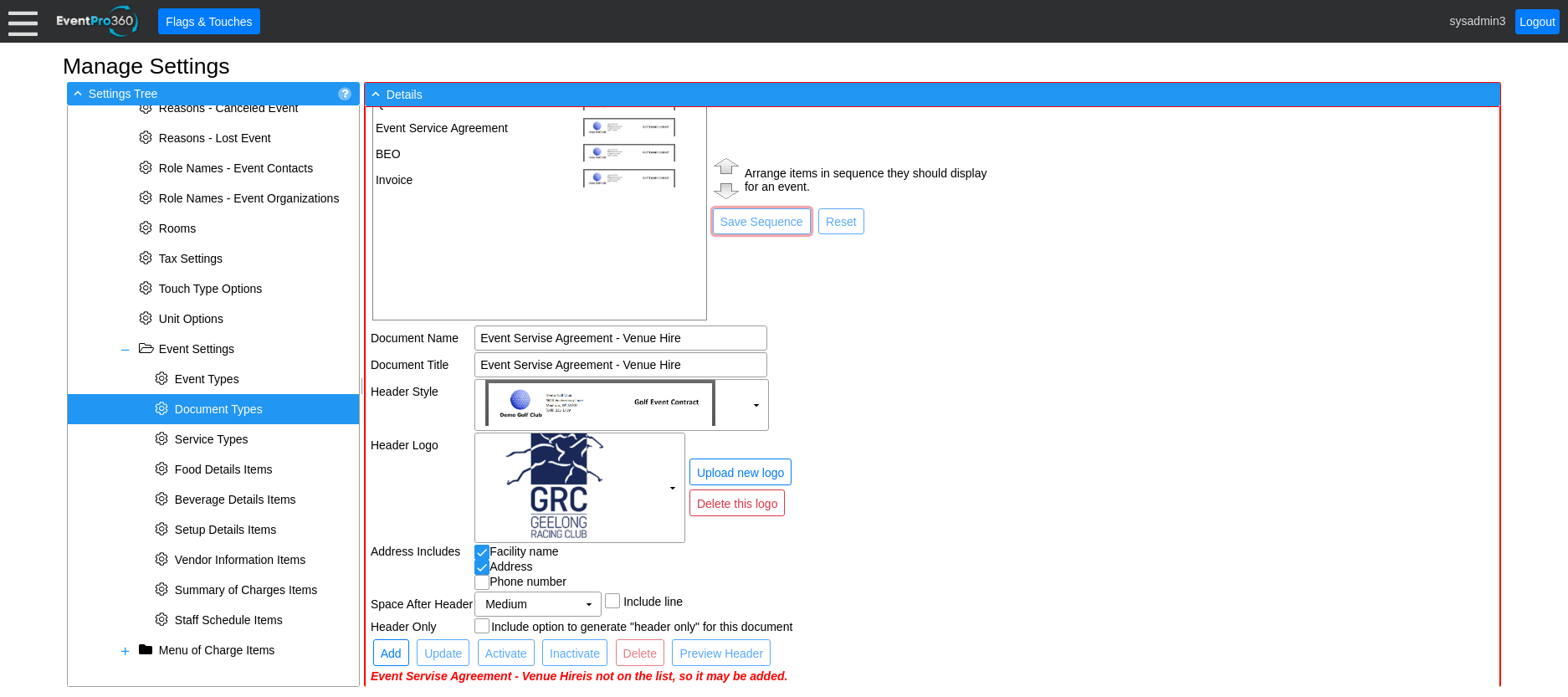
checkbox input "true"
click at [450, 649] on span "Update" at bounding box center [443, 653] width 45 height 17
click at [400, 651] on span "Add" at bounding box center [391, 653] width 28 height 17
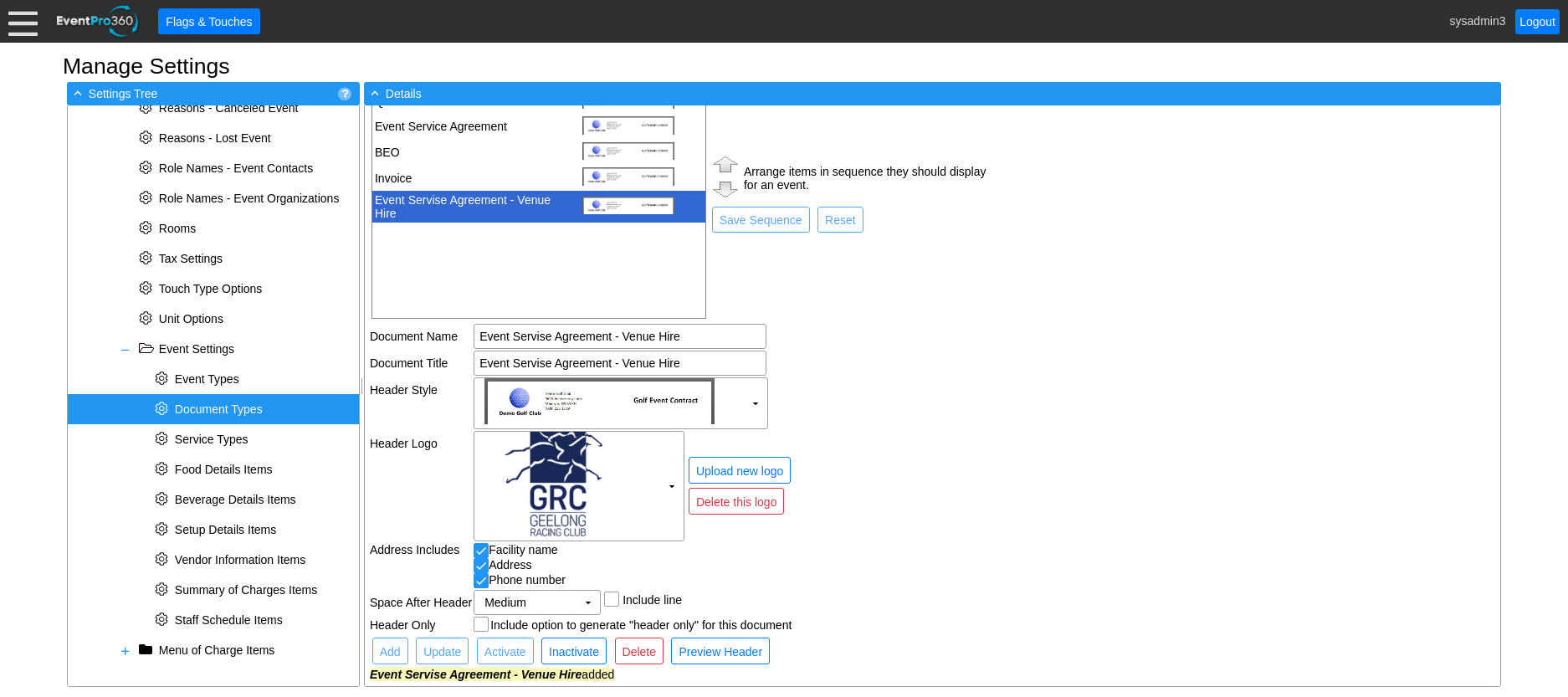
scroll to position [80, 0]
click at [878, 441] on td "● Upload new logo ● Delete this logo" at bounding box center [836, 485] width 302 height 110
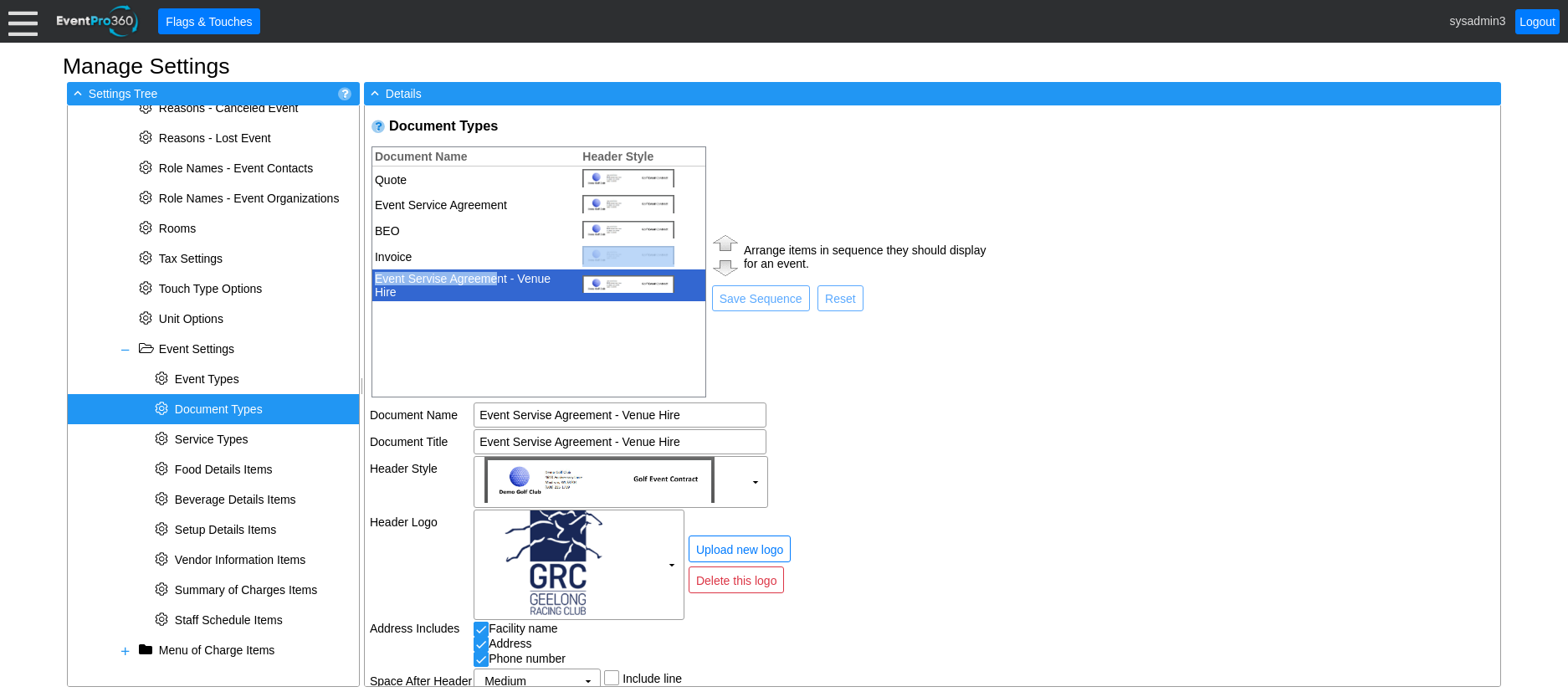
drag, startPoint x: 501, startPoint y: 286, endPoint x: 498, endPoint y: 248, distance: 38.1
click at [498, 248] on tbody "6757 Quote 6756 Event Service Agreement 6724 BEO 6728 Invoice 6820 Event Servis…" at bounding box center [538, 233] width 333 height 134
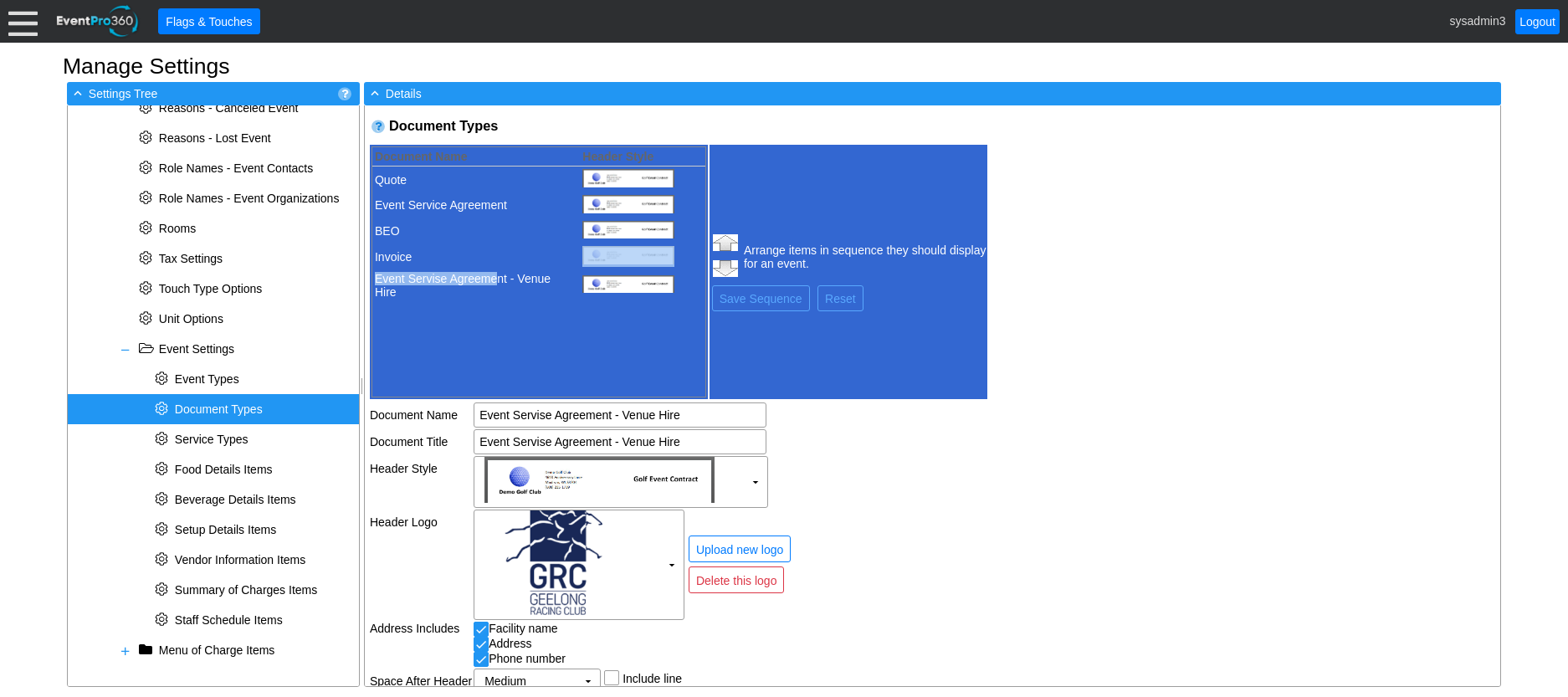
click at [501, 280] on td "Event Servise Agreement - Venue Hire" at bounding box center [471, 286] width 199 height 32
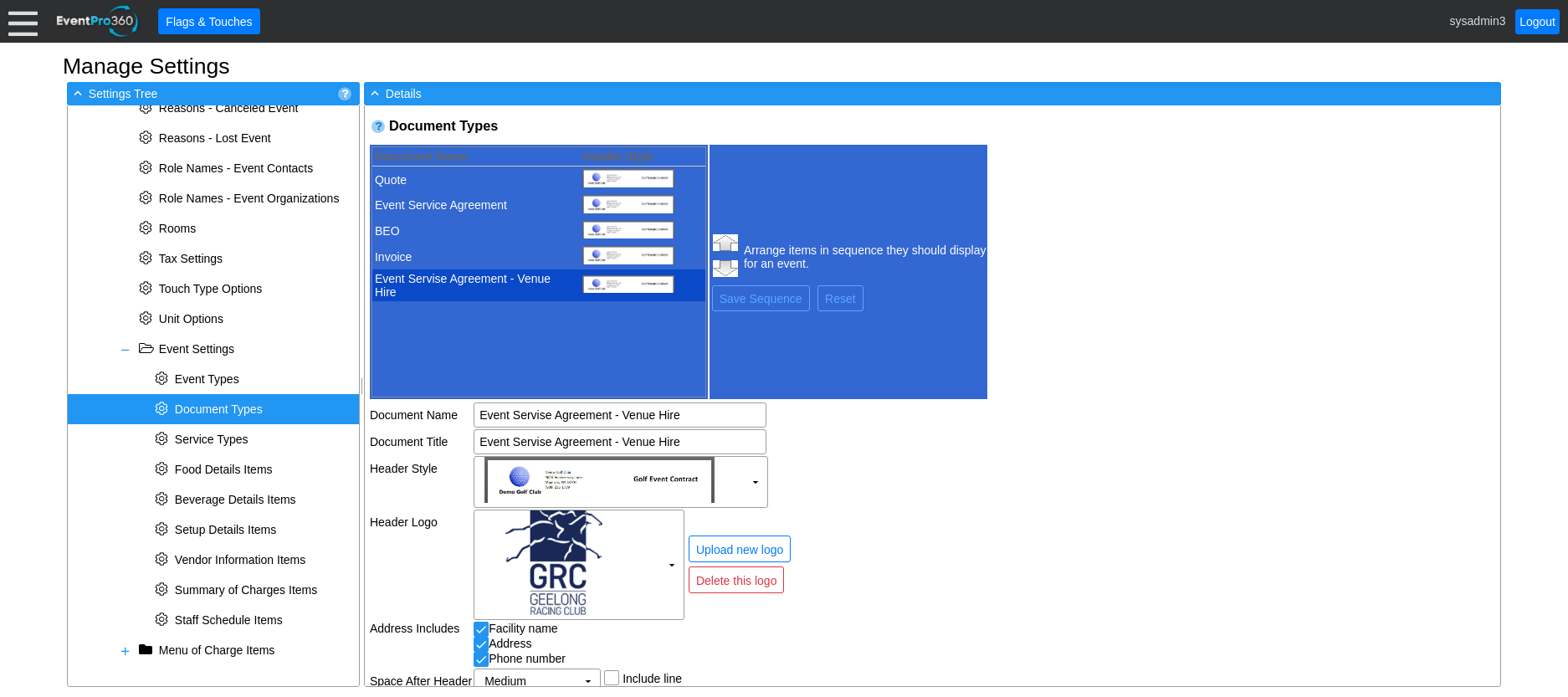
click at [529, 280] on td "Event Servise Agreement - Venue Hire" at bounding box center [471, 286] width 199 height 32
click at [725, 238] on img at bounding box center [726, 243] width 32 height 24
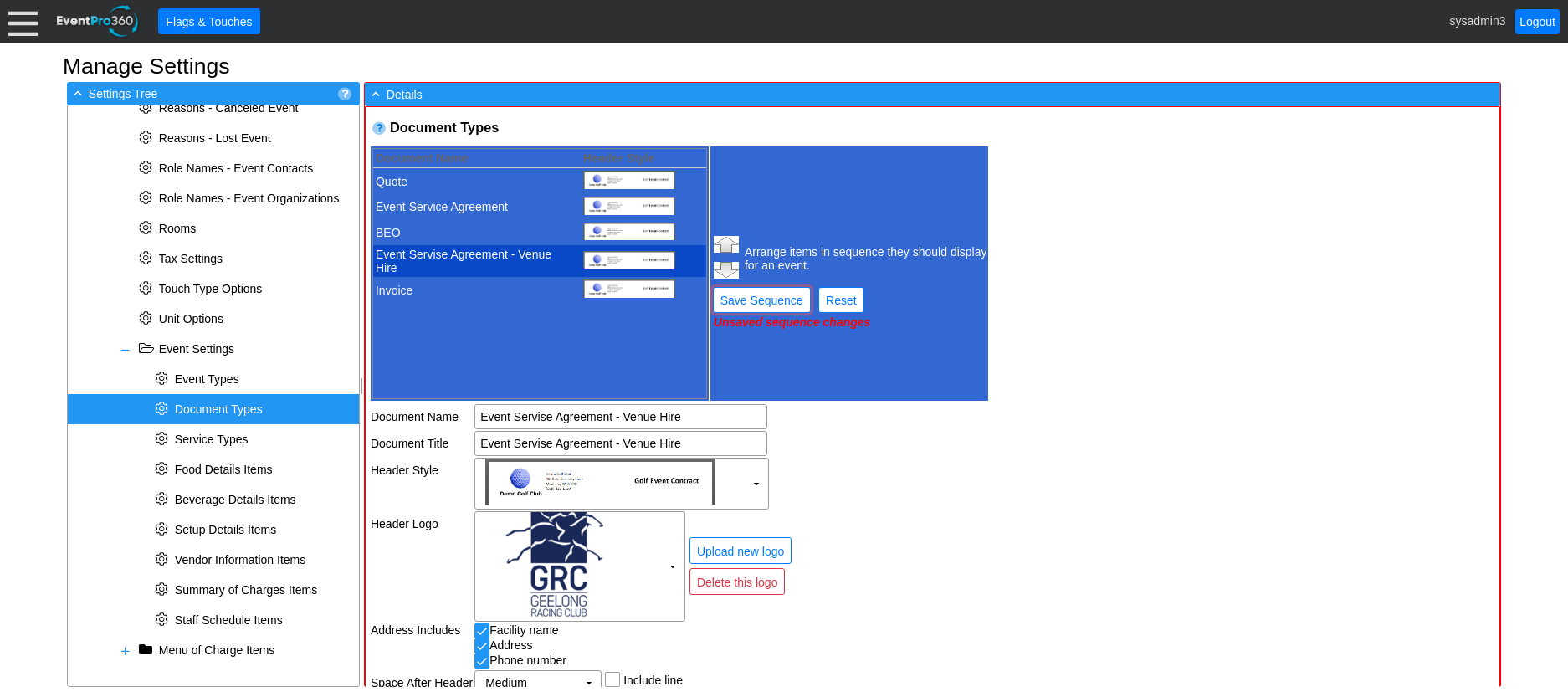
click at [725, 238] on img at bounding box center [726, 244] width 32 height 24
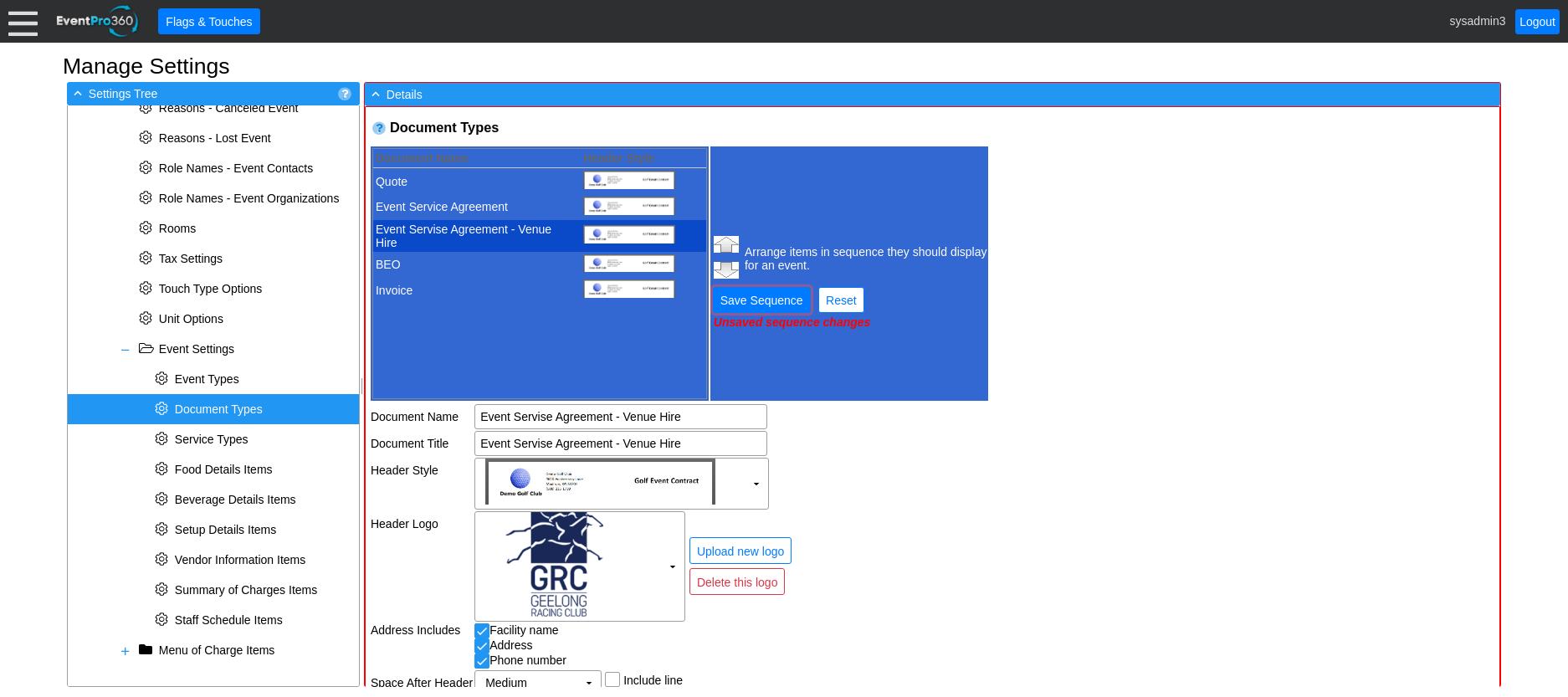
click at [779, 301] on span "Save Sequence" at bounding box center [762, 301] width 90 height 17
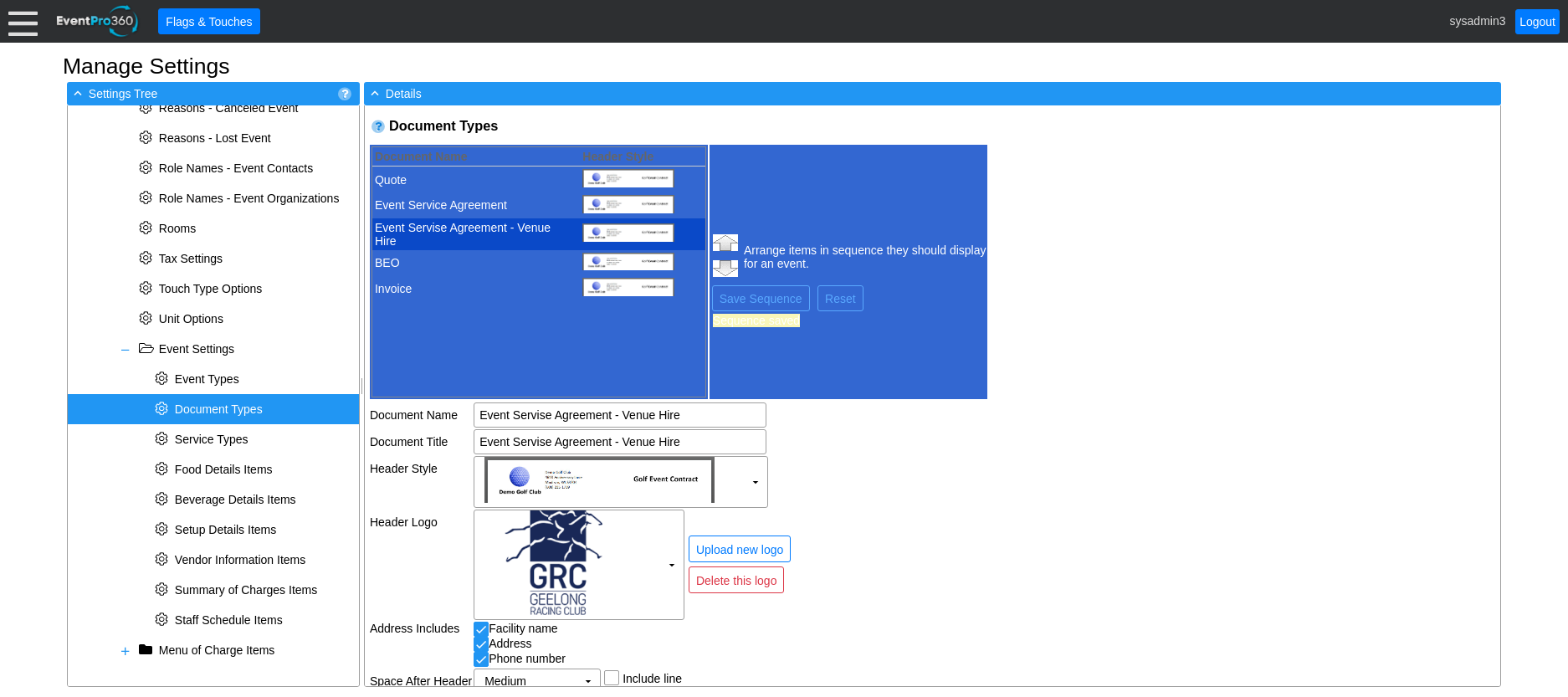
click at [1002, 417] on div "Document Types Document Name Header Style 6757 Quote 6756 Event Service Agreeme…" at bounding box center [932, 395] width 1135 height 580
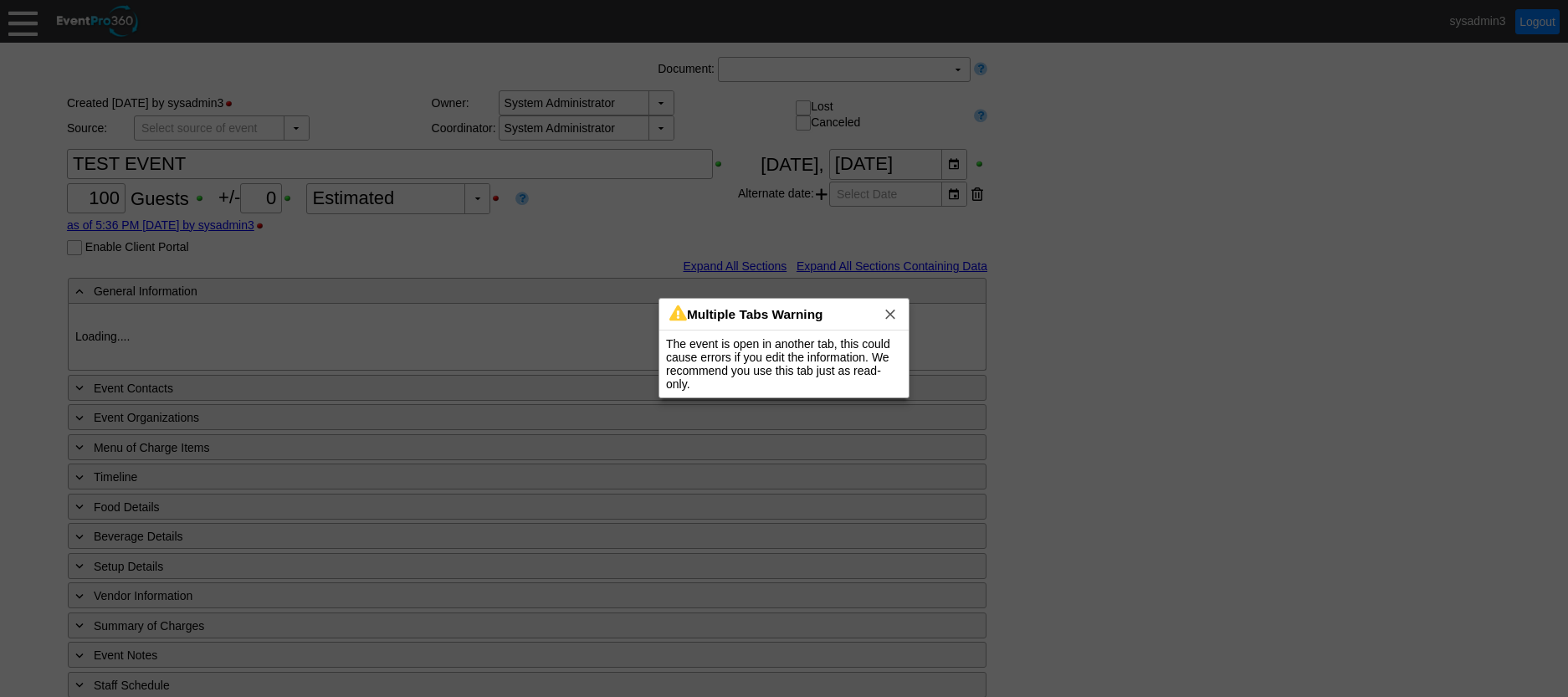
type input "Geelong Racing Club"
type input "Festival (Non-Raceday)"
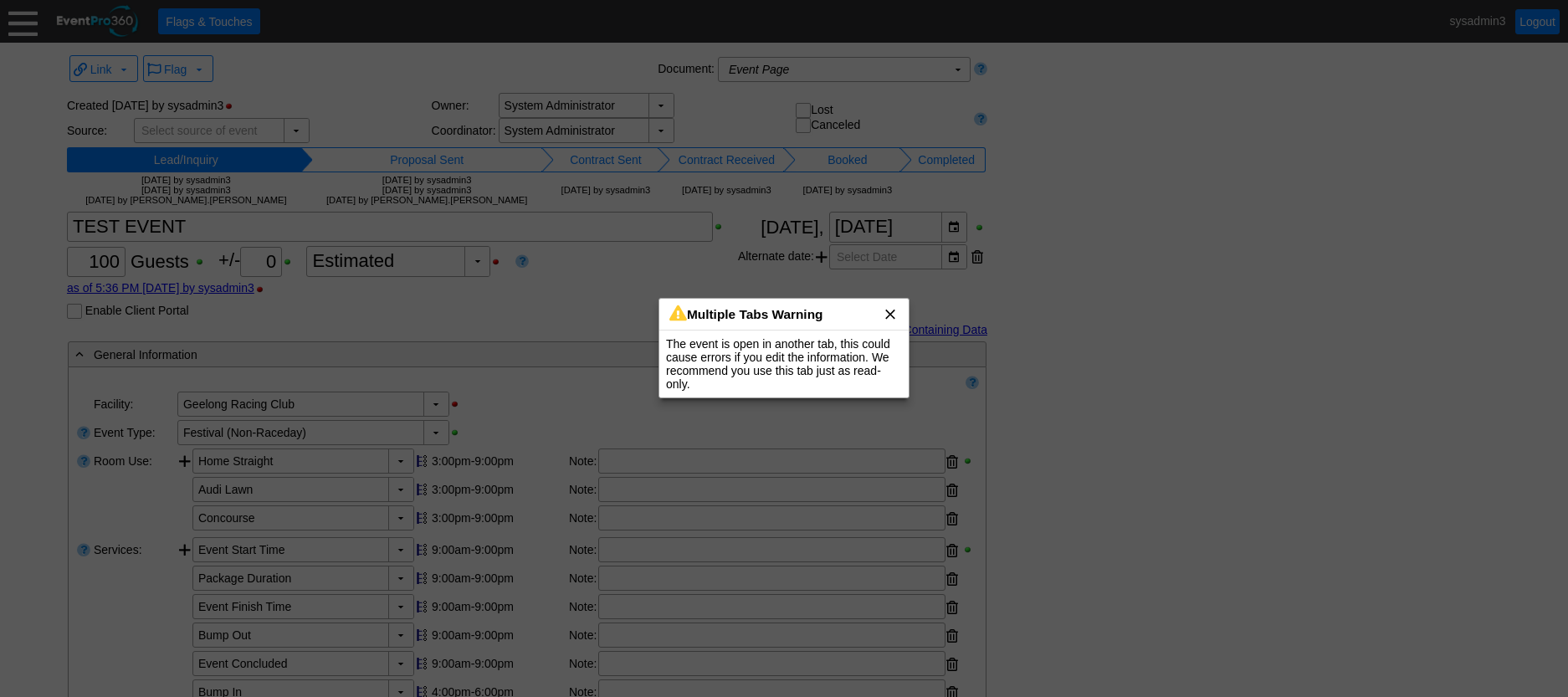
click at [890, 314] on span "x" at bounding box center [890, 314] width 17 height 17
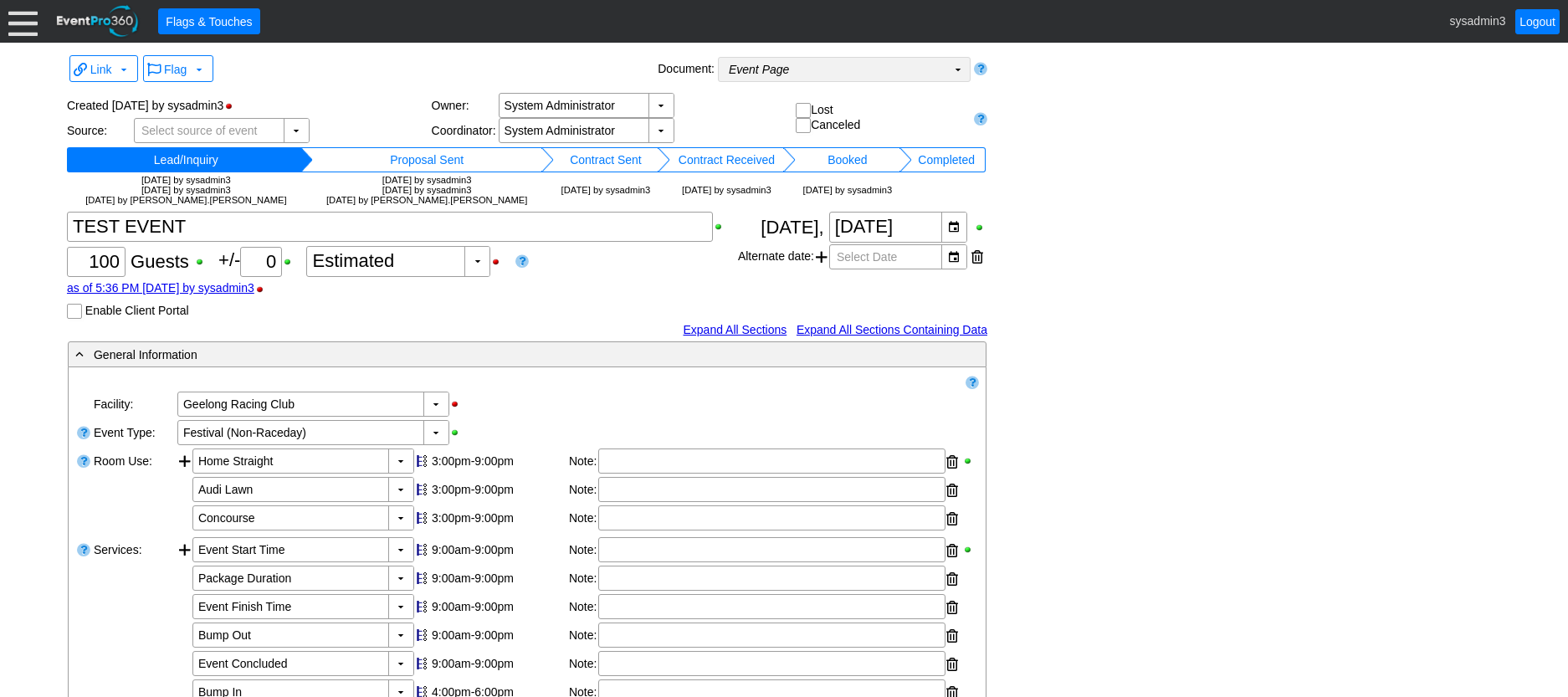
click at [915, 73] on td "Event Page Χ" at bounding box center [832, 70] width 228 height 24
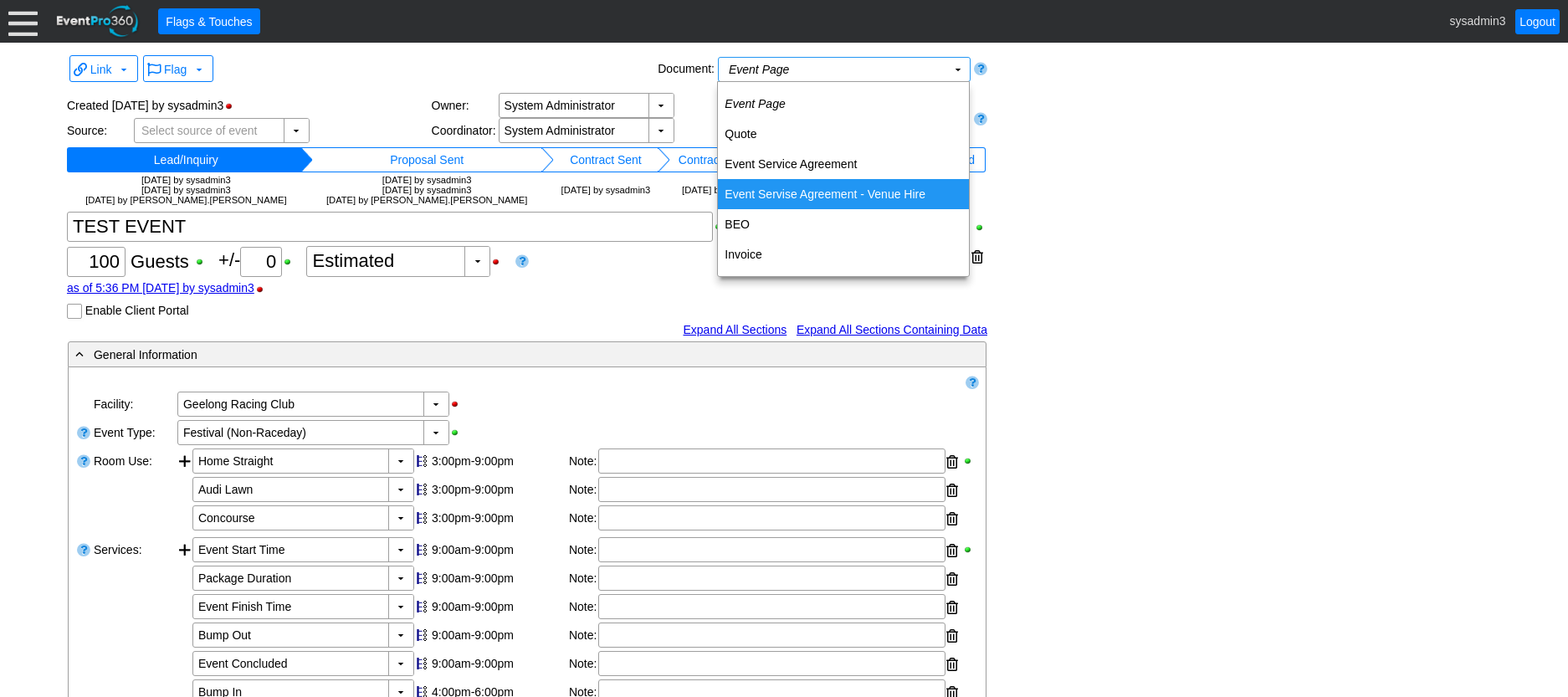
click at [863, 197] on td "Event Servise Agreement - Venue Hire" at bounding box center [843, 194] width 251 height 30
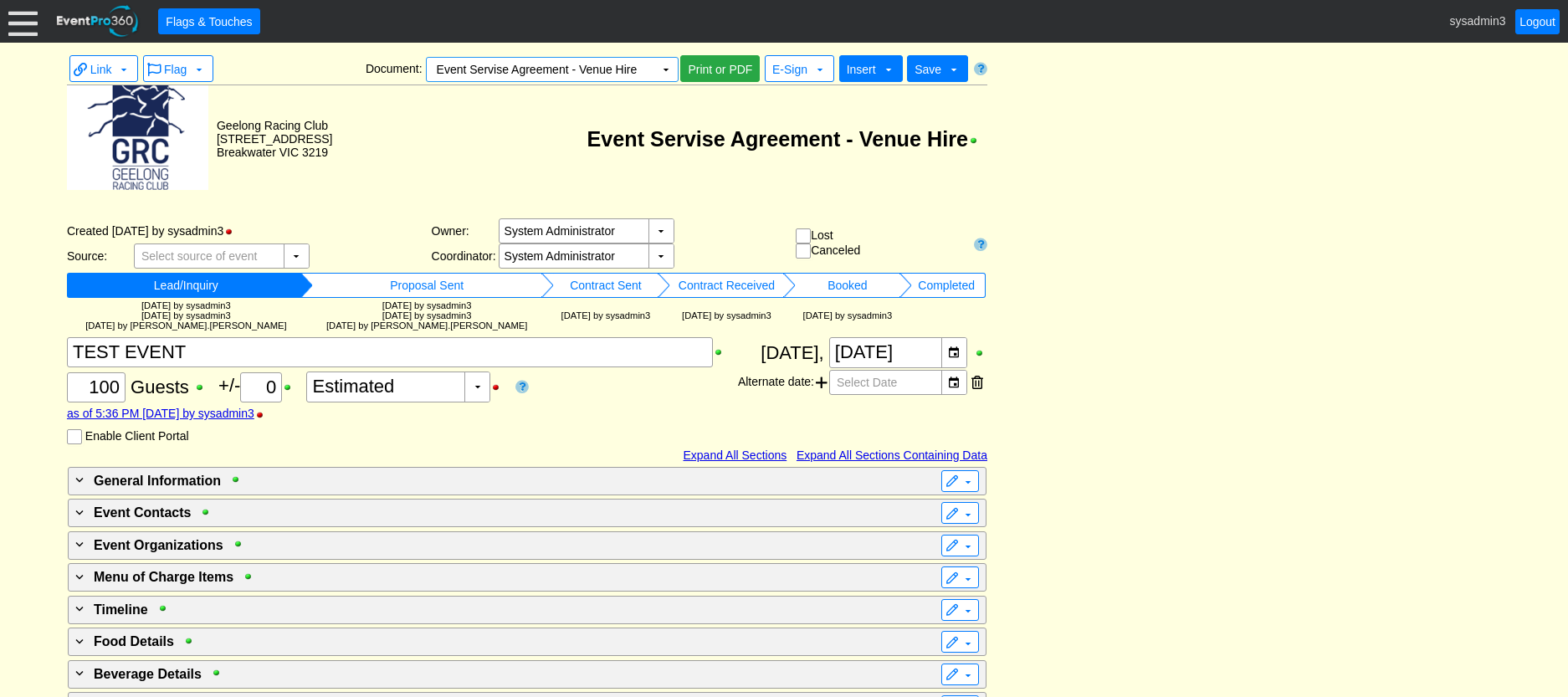
click at [856, 72] on span "Insert" at bounding box center [861, 70] width 29 height 13
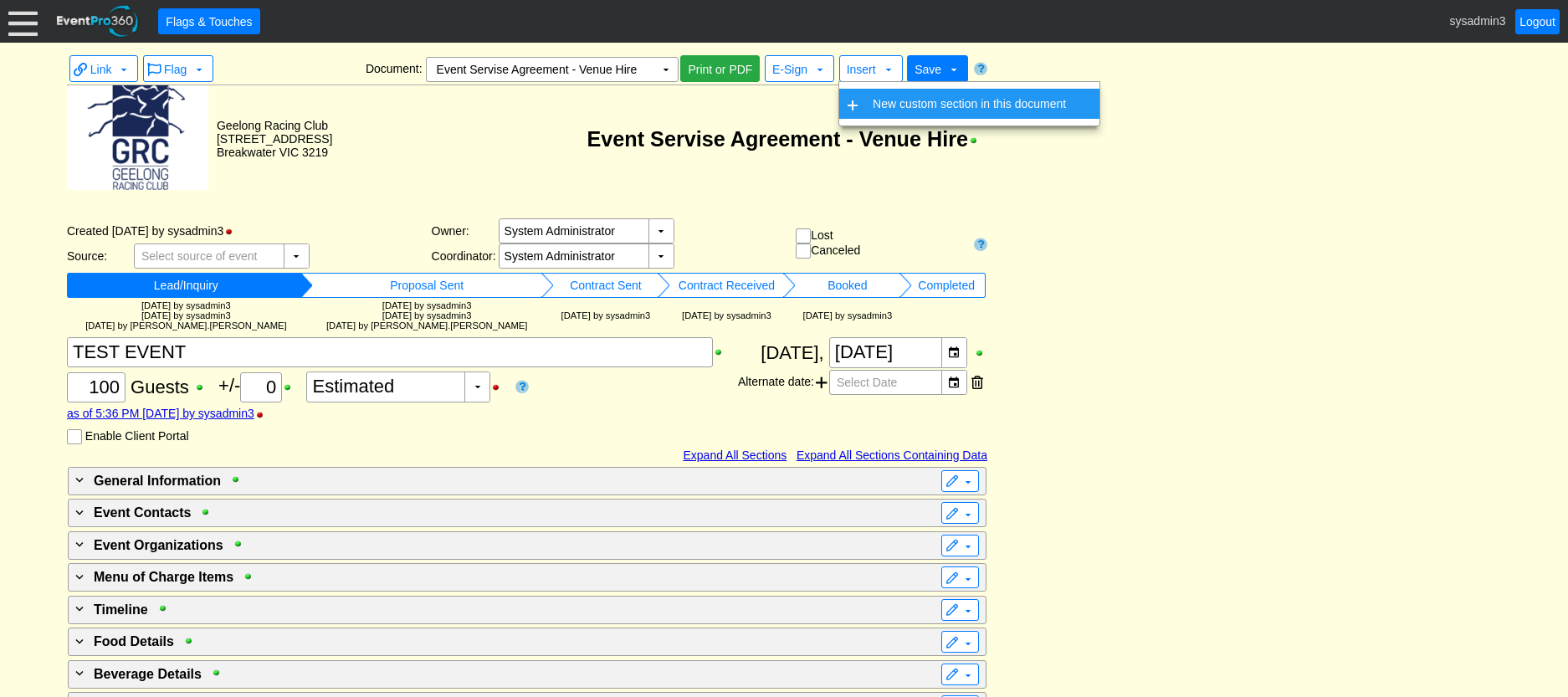
click at [870, 109] on td "New custom section in this document" at bounding box center [969, 104] width 207 height 30
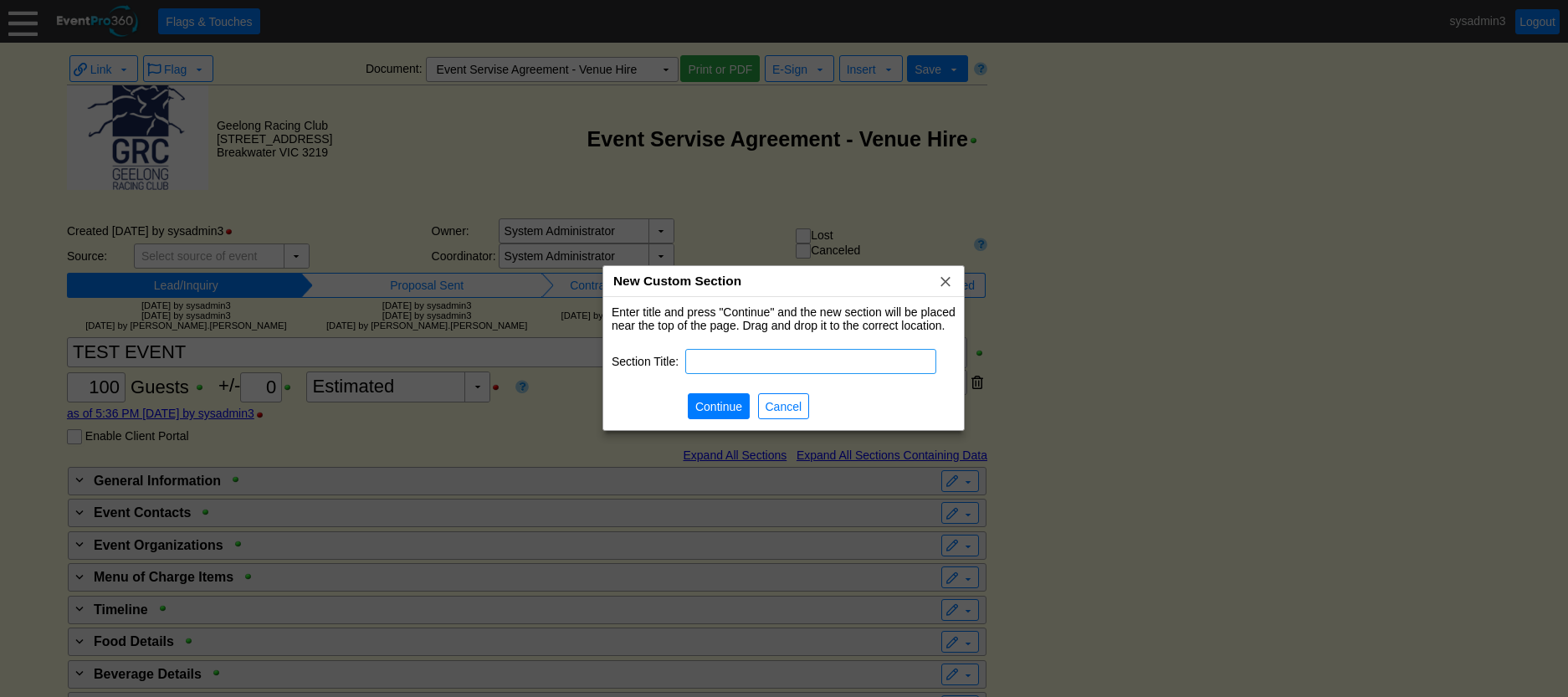
click at [728, 355] on input "text" at bounding box center [810, 361] width 239 height 24
type input "Event Service Agreement Details"
click at [719, 413] on span "Continue" at bounding box center [719, 406] width 54 height 17
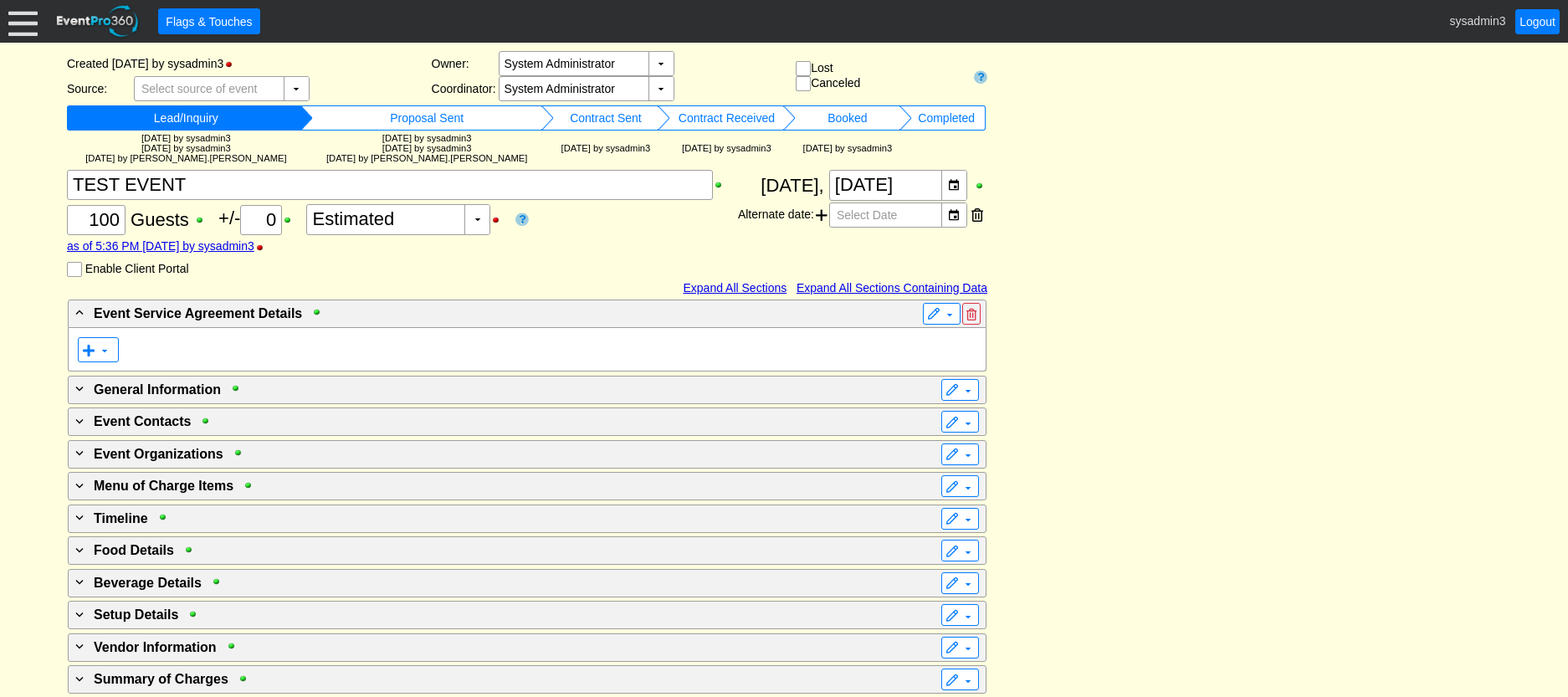
scroll to position [13, 0]
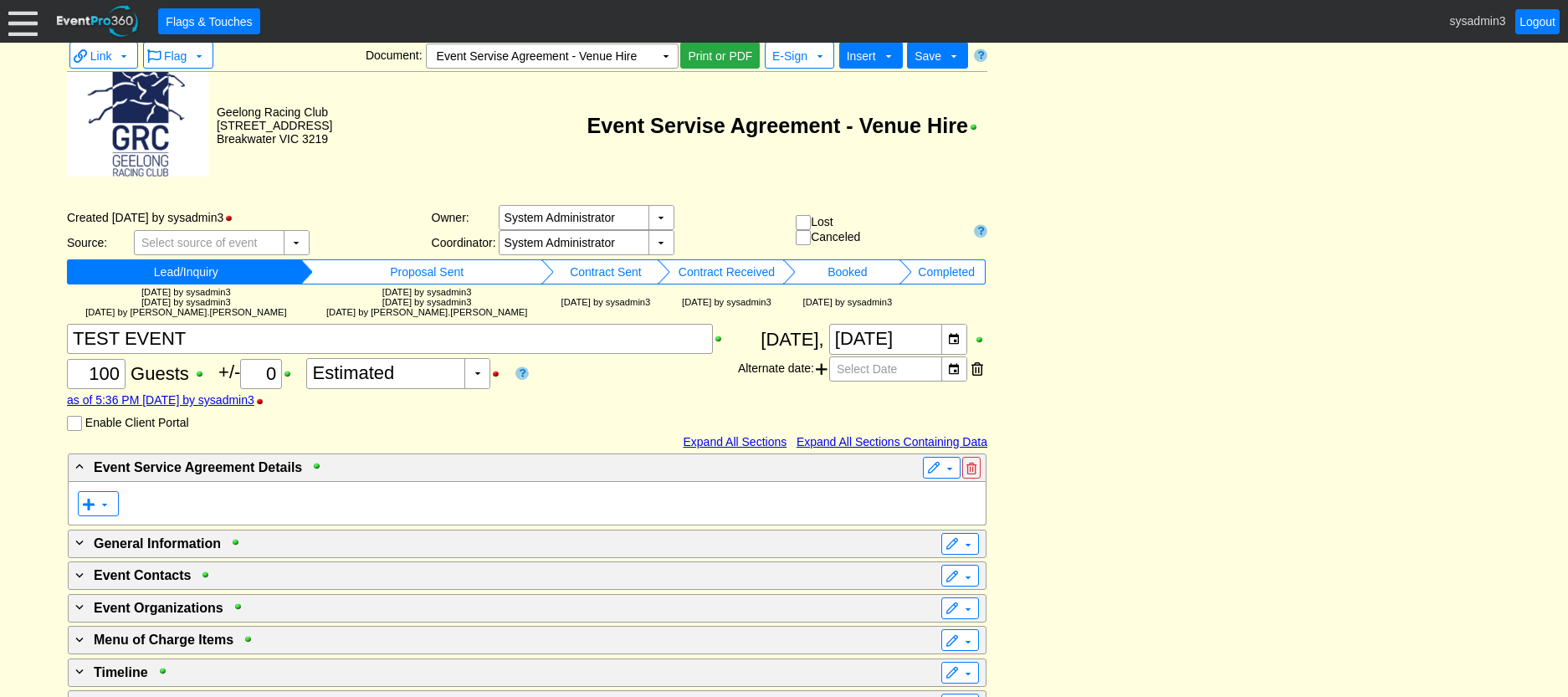
click at [852, 49] on span "Insert" at bounding box center [861, 55] width 36 height 18
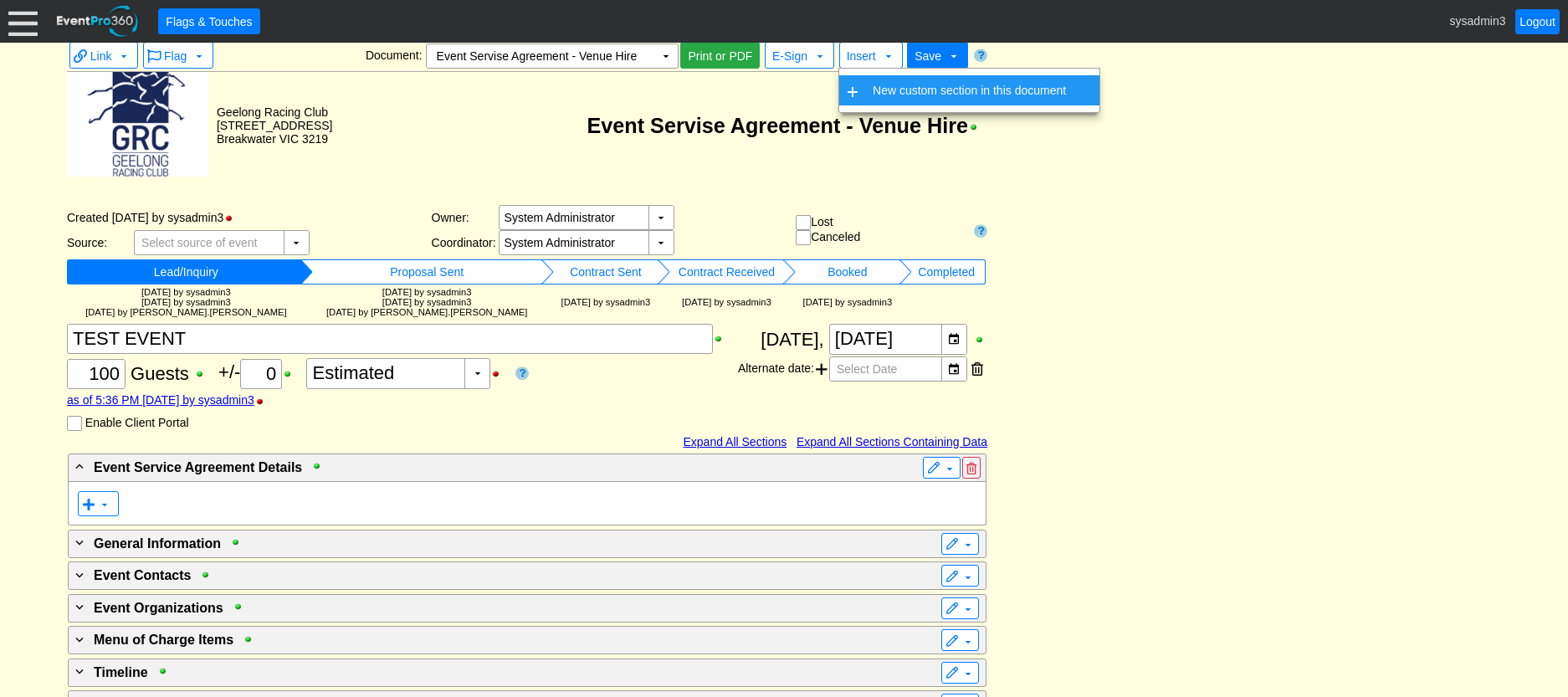
click at [876, 93] on td "New custom section in this document" at bounding box center [969, 91] width 207 height 30
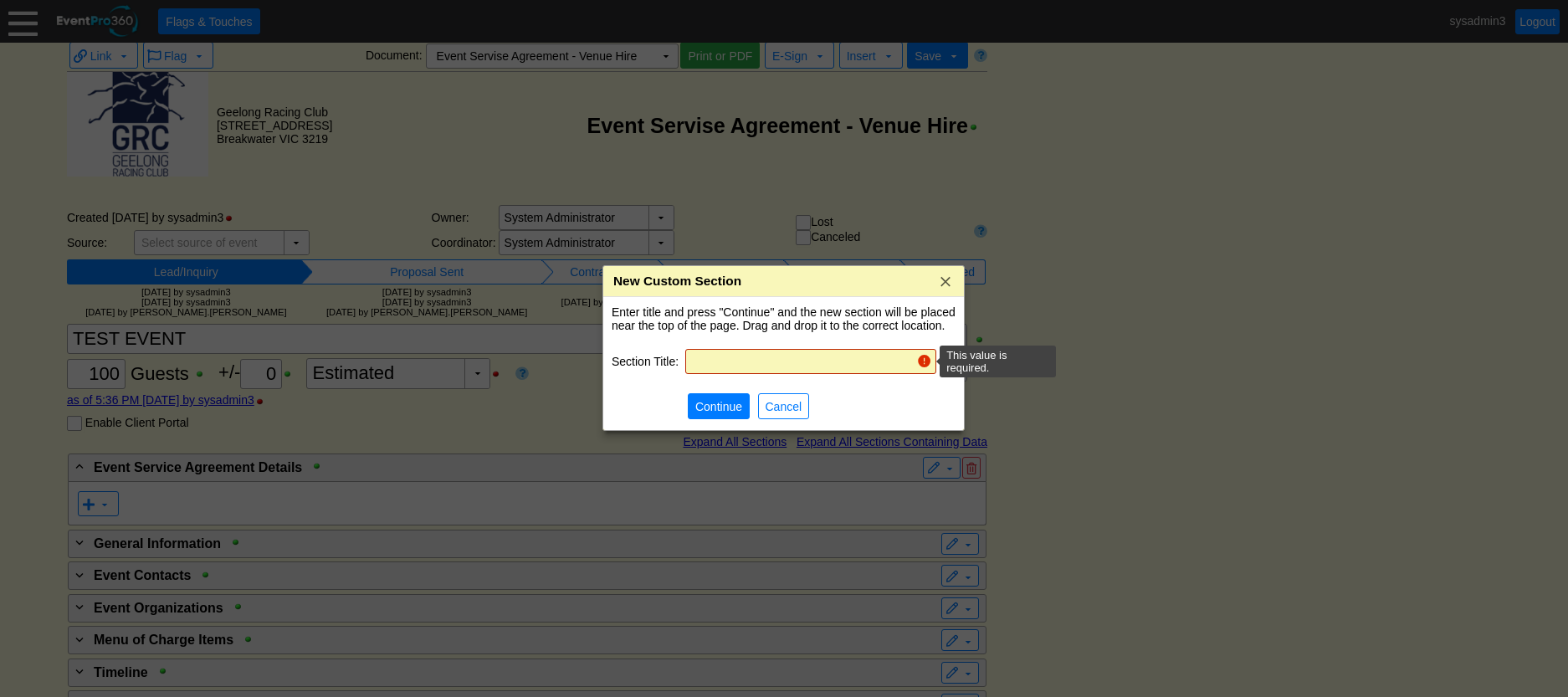
click at [748, 357] on input "text" at bounding box center [800, 361] width 219 height 24
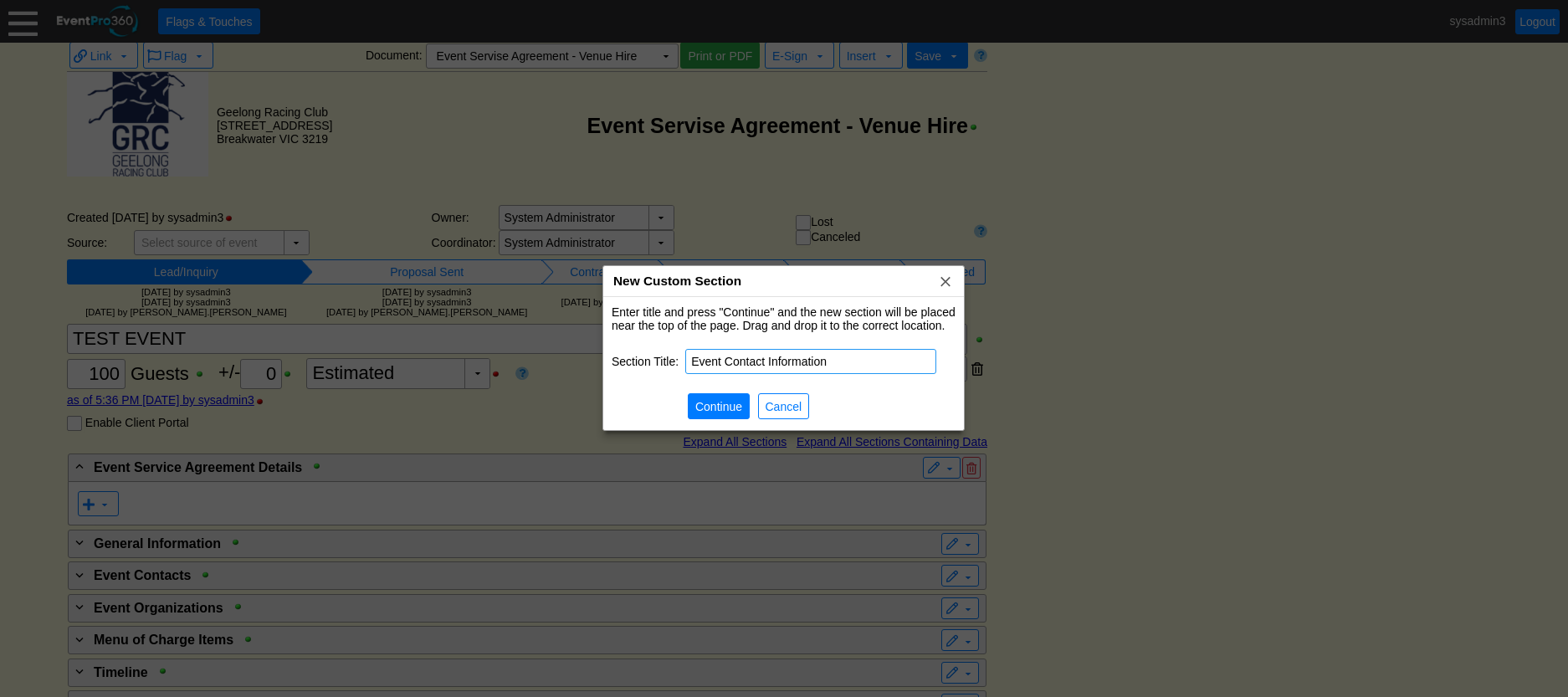
type input "Event Contact Information"
click at [731, 403] on span "Continue" at bounding box center [719, 406] width 54 height 17
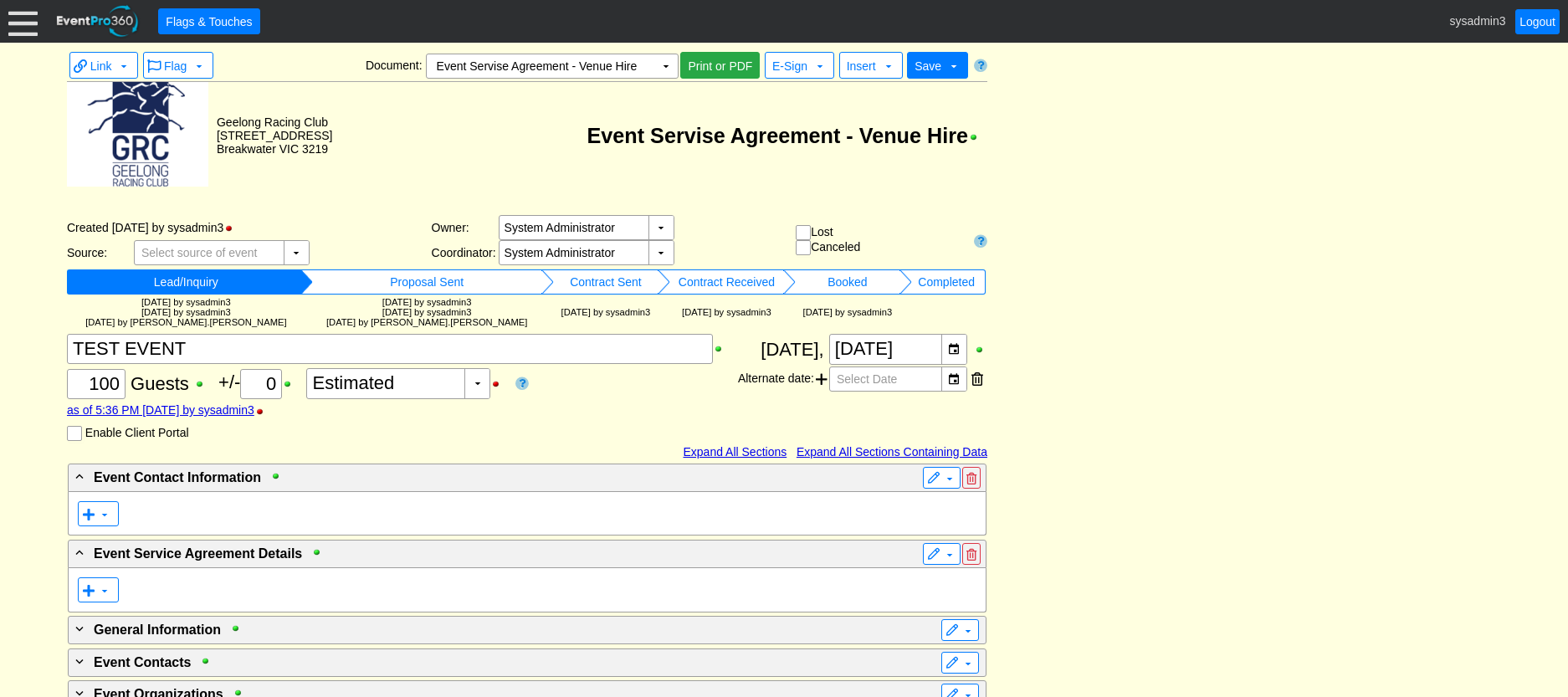
scroll to position [0, 0]
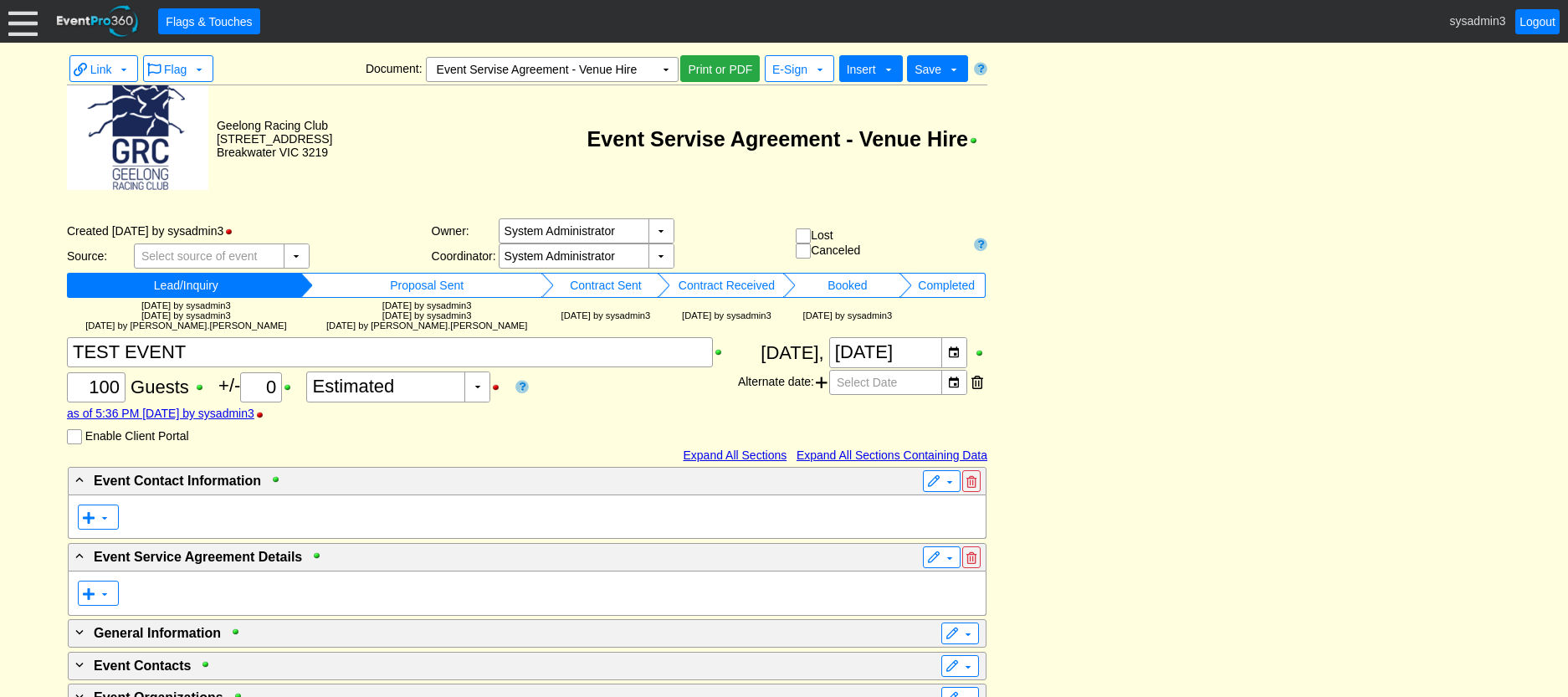
click at [865, 70] on span "Insert" at bounding box center [861, 70] width 29 height 13
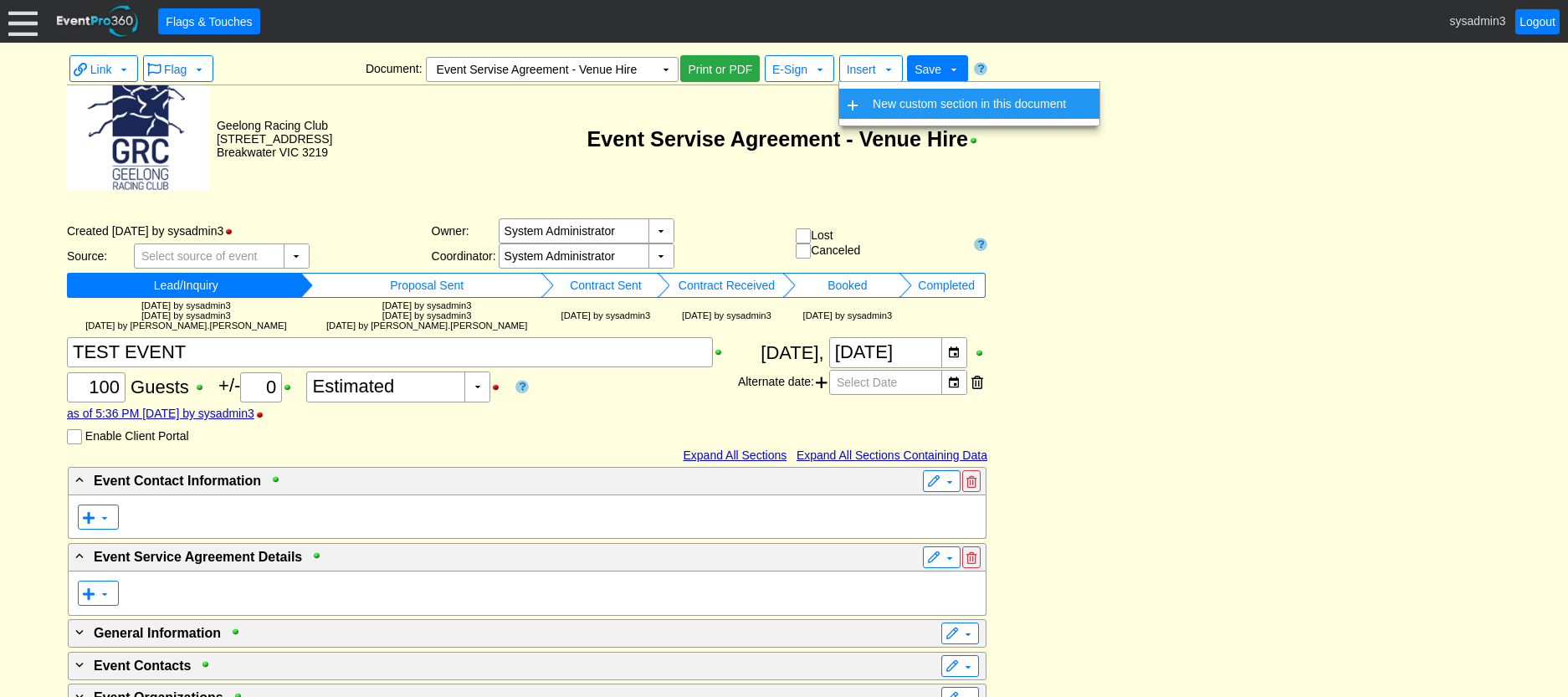
click at [884, 102] on td "New custom section in this document" at bounding box center [969, 104] width 207 height 30
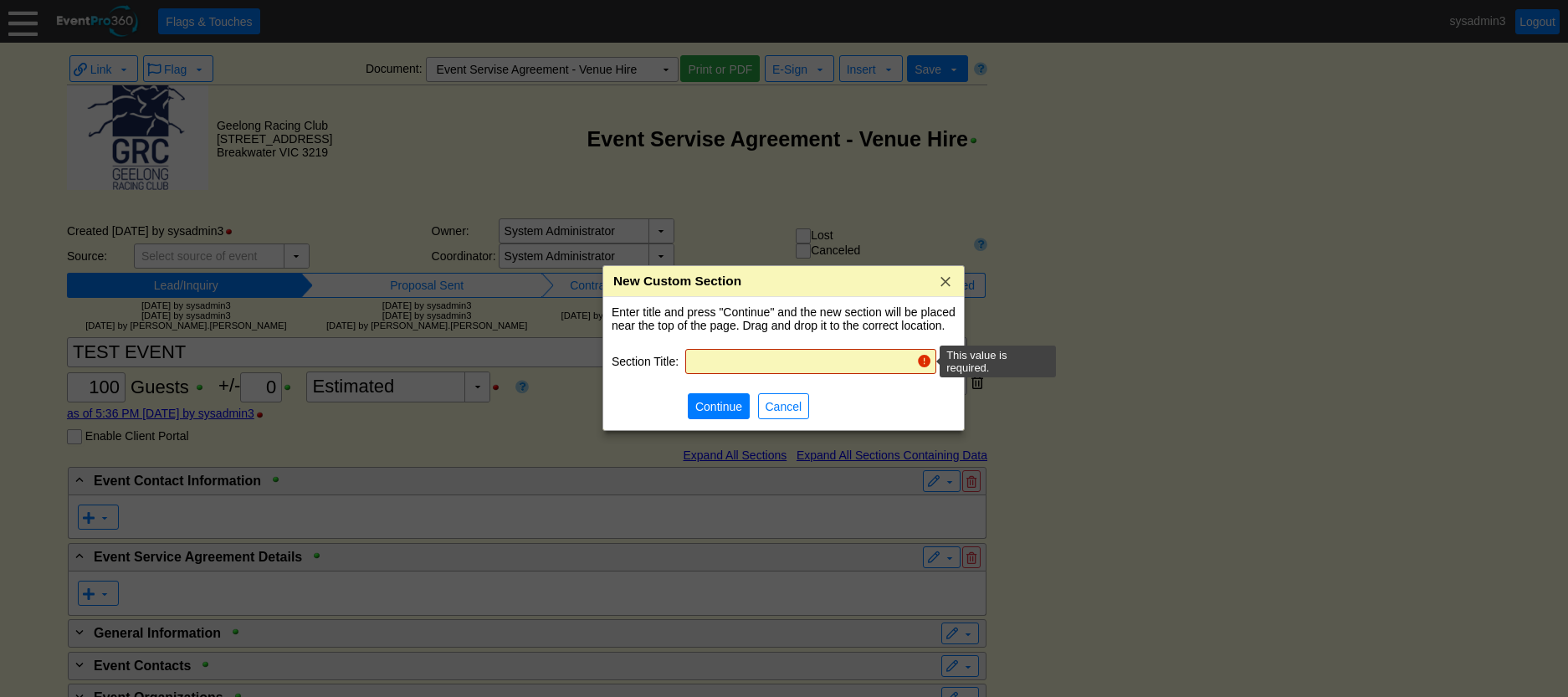
click at [764, 360] on input "text" at bounding box center [800, 361] width 219 height 24
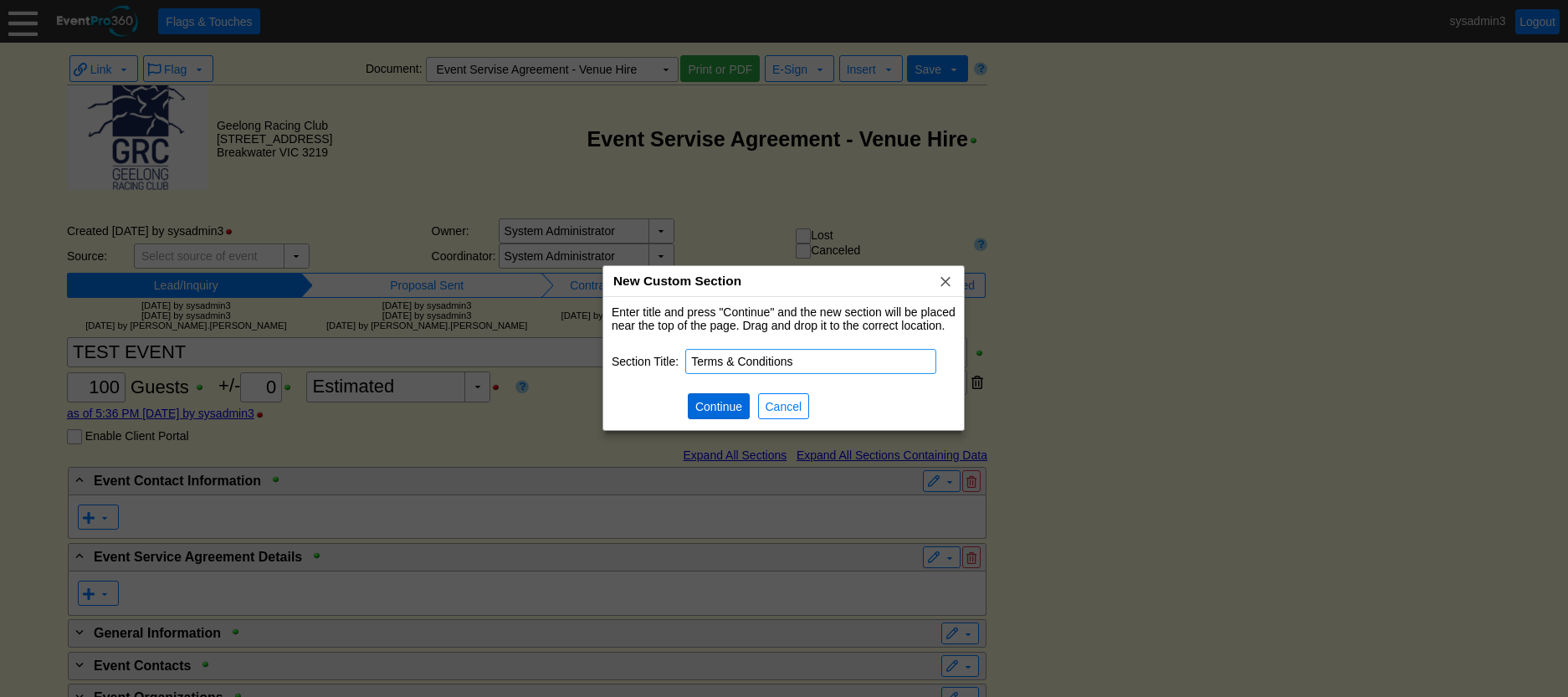
type input "Terms & Conditions"
click at [712, 409] on span "Continue" at bounding box center [719, 406] width 54 height 17
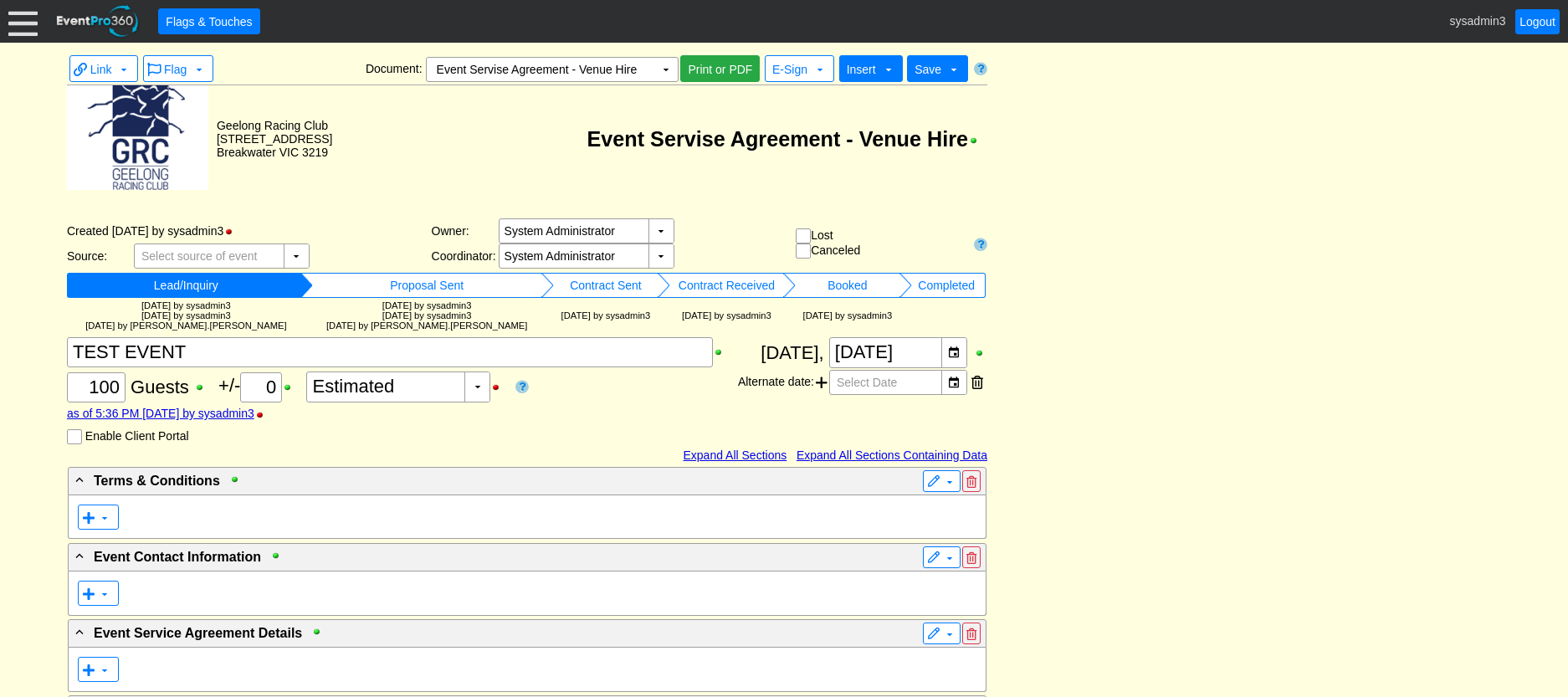
click at [857, 71] on span "Insert" at bounding box center [861, 70] width 29 height 13
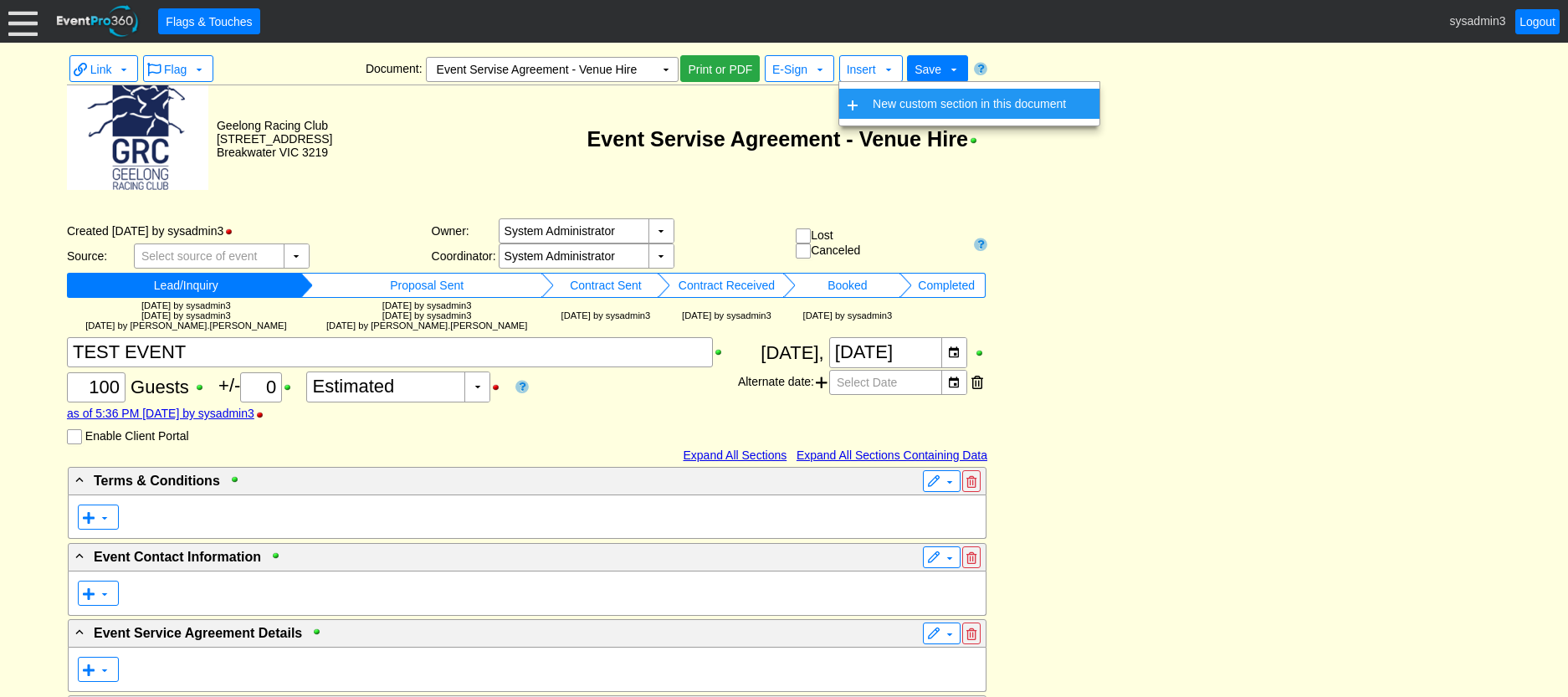
click at [883, 111] on td "New custom section in this document" at bounding box center [969, 104] width 207 height 30
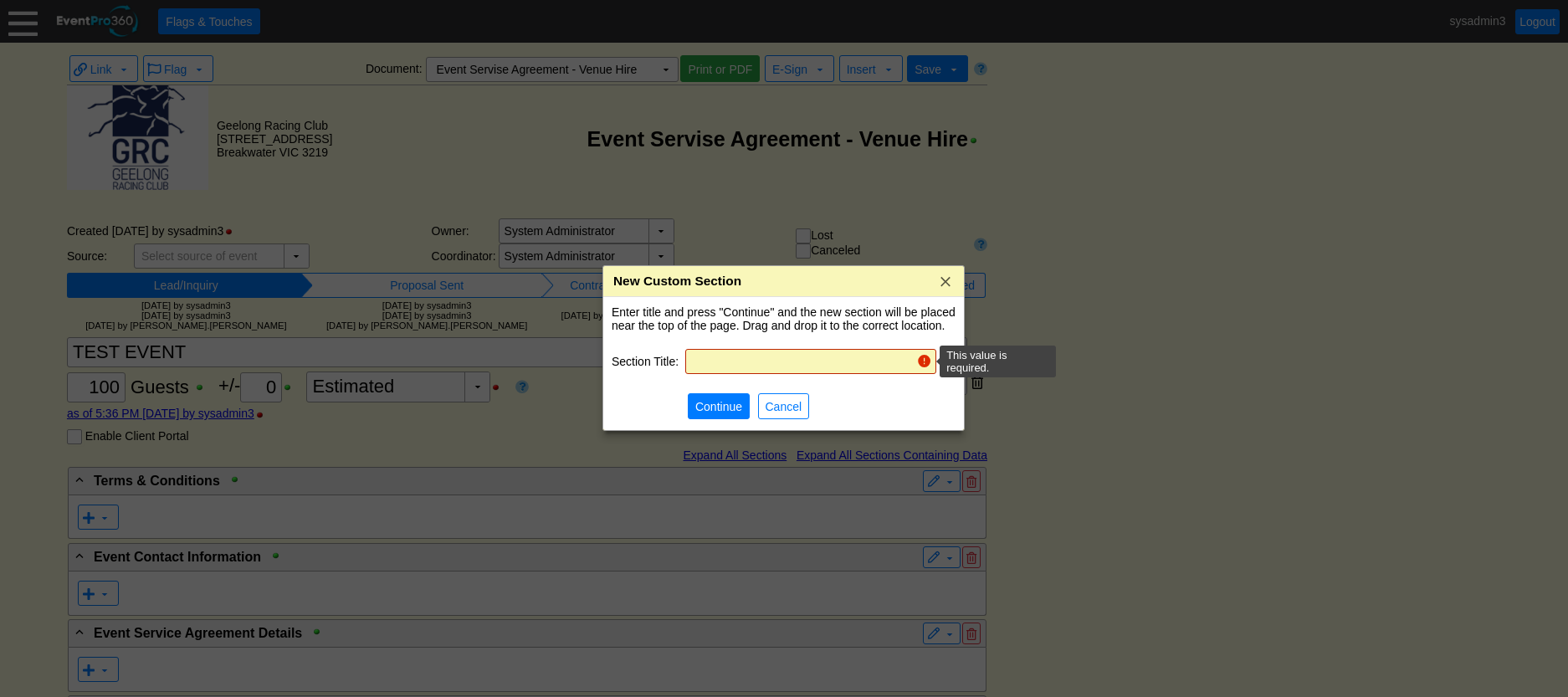
click at [779, 358] on input "text" at bounding box center [800, 361] width 219 height 24
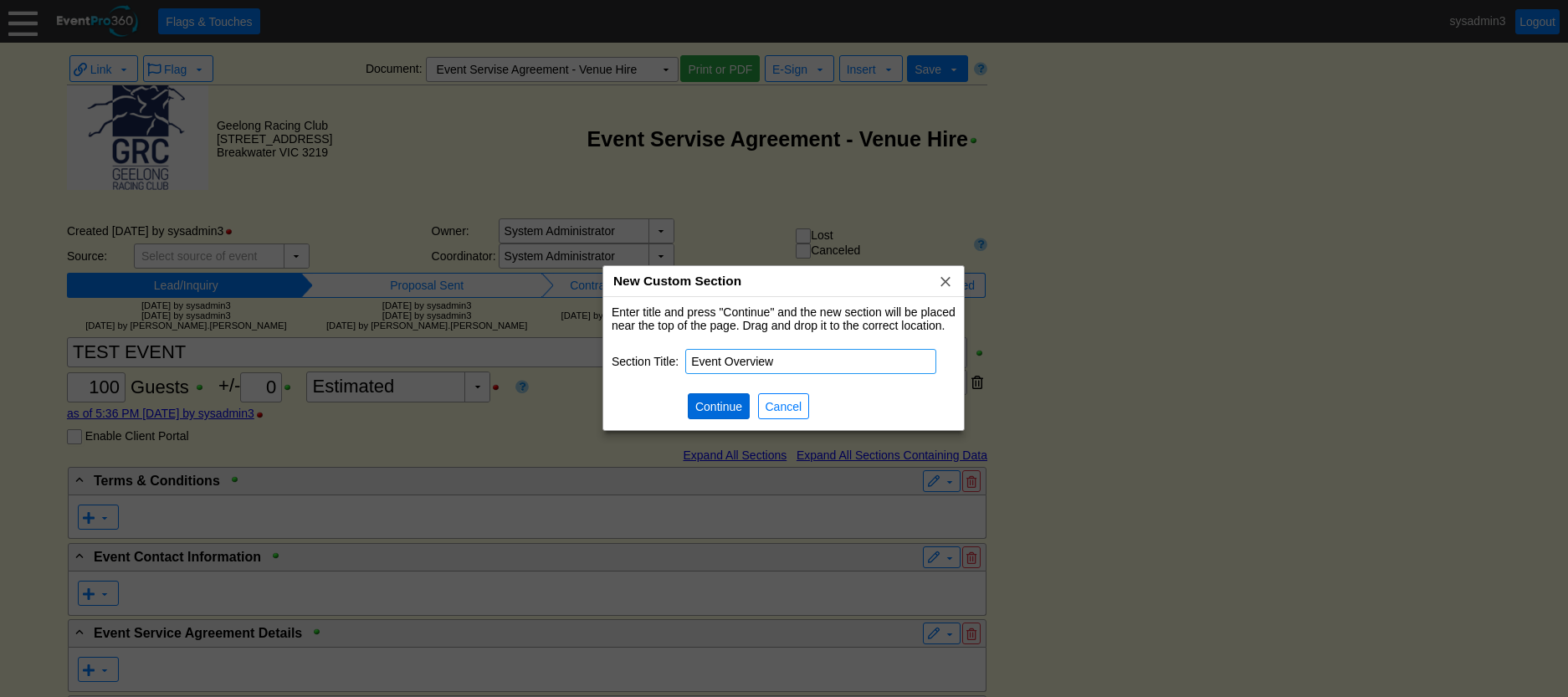
type input "Event Overview"
click at [708, 403] on span "Continue" at bounding box center [719, 406] width 54 height 17
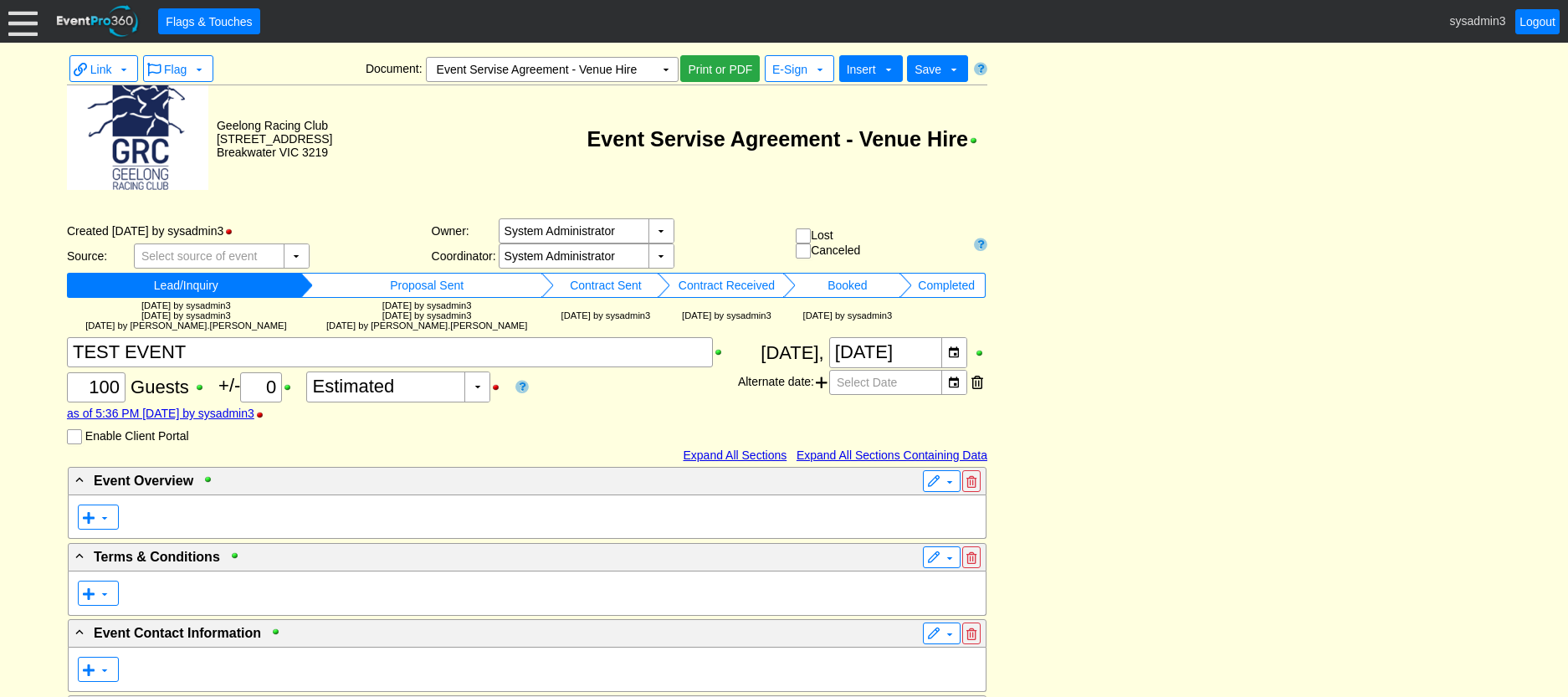
click at [859, 66] on span "Insert" at bounding box center [861, 70] width 29 height 13
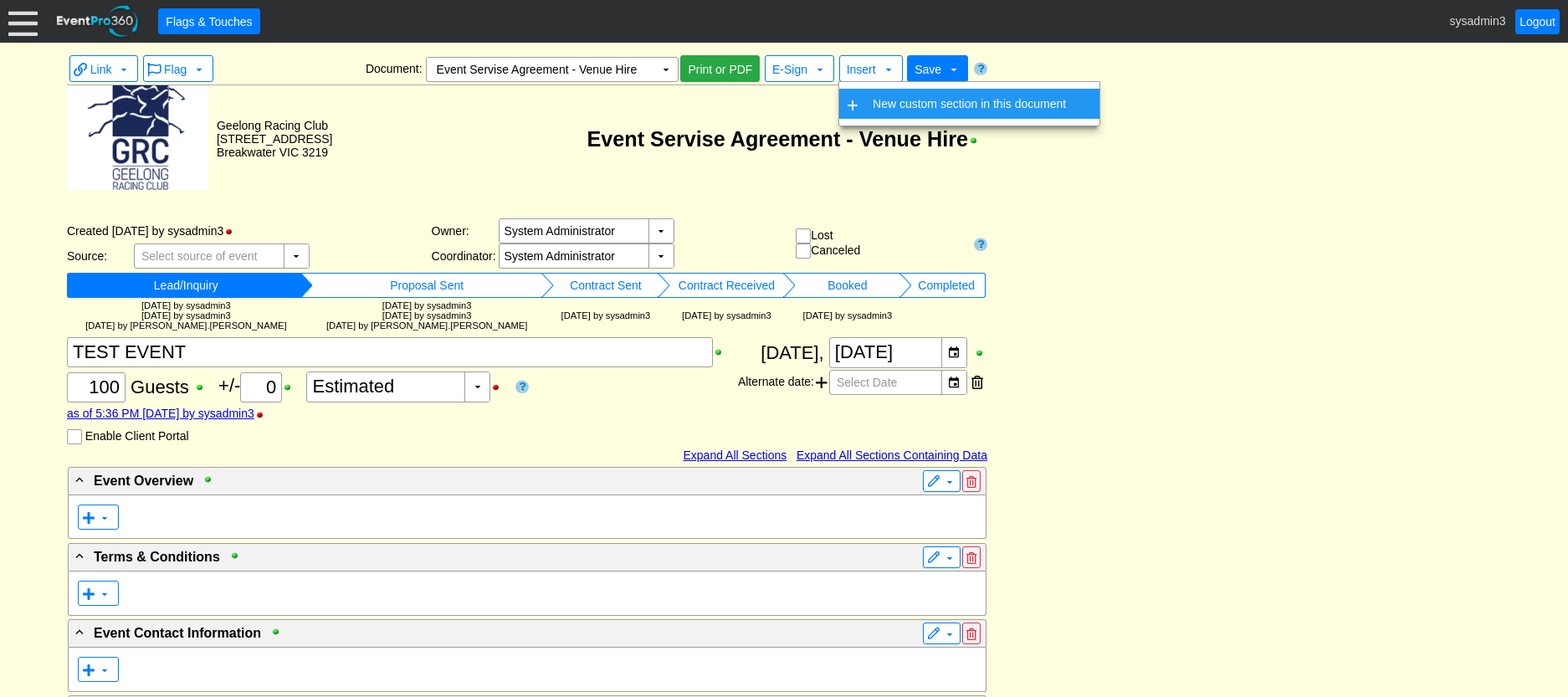
click at [878, 104] on td "New custom section in this document" at bounding box center [969, 104] width 207 height 30
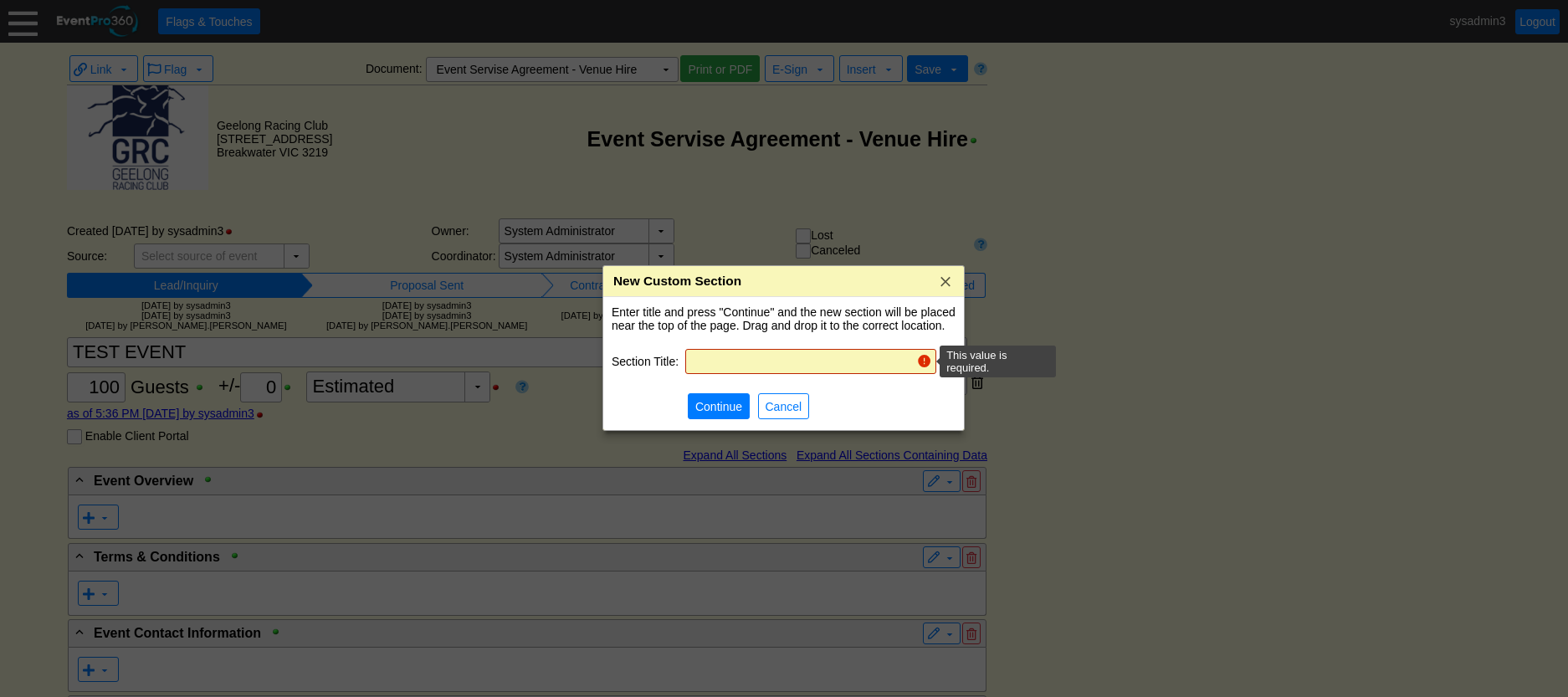
click at [768, 359] on input "text" at bounding box center [800, 361] width 219 height 24
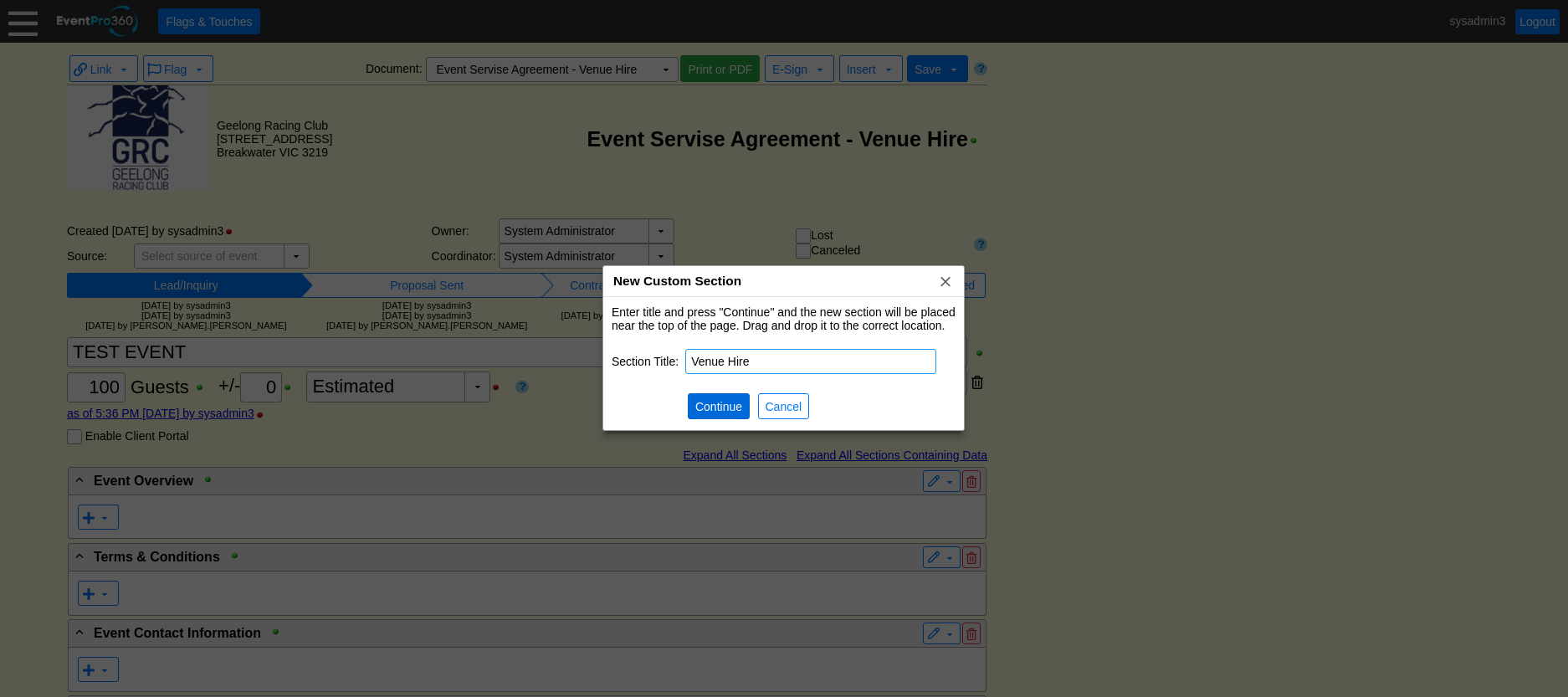
type input "Venue Hire"
click at [733, 401] on span "Continue" at bounding box center [719, 406] width 54 height 17
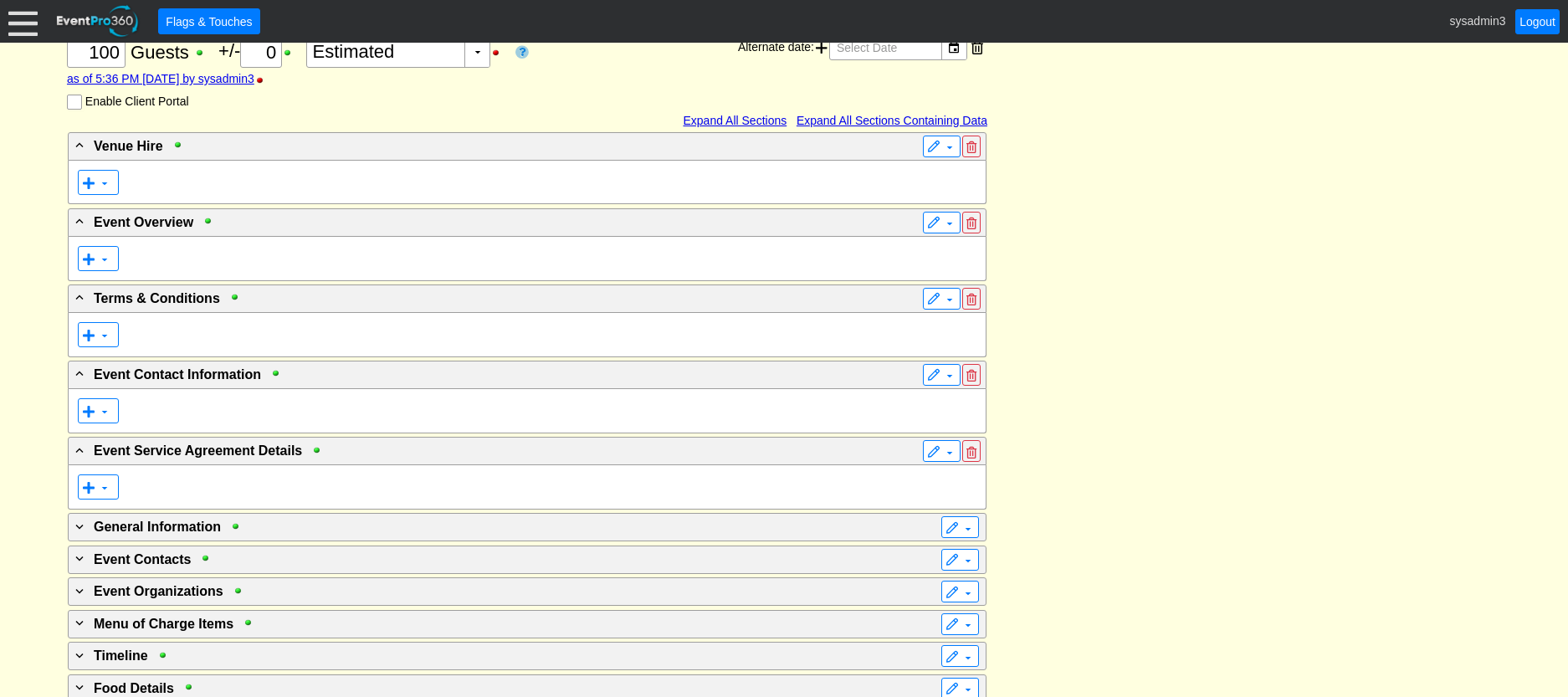
scroll to position [13, 0]
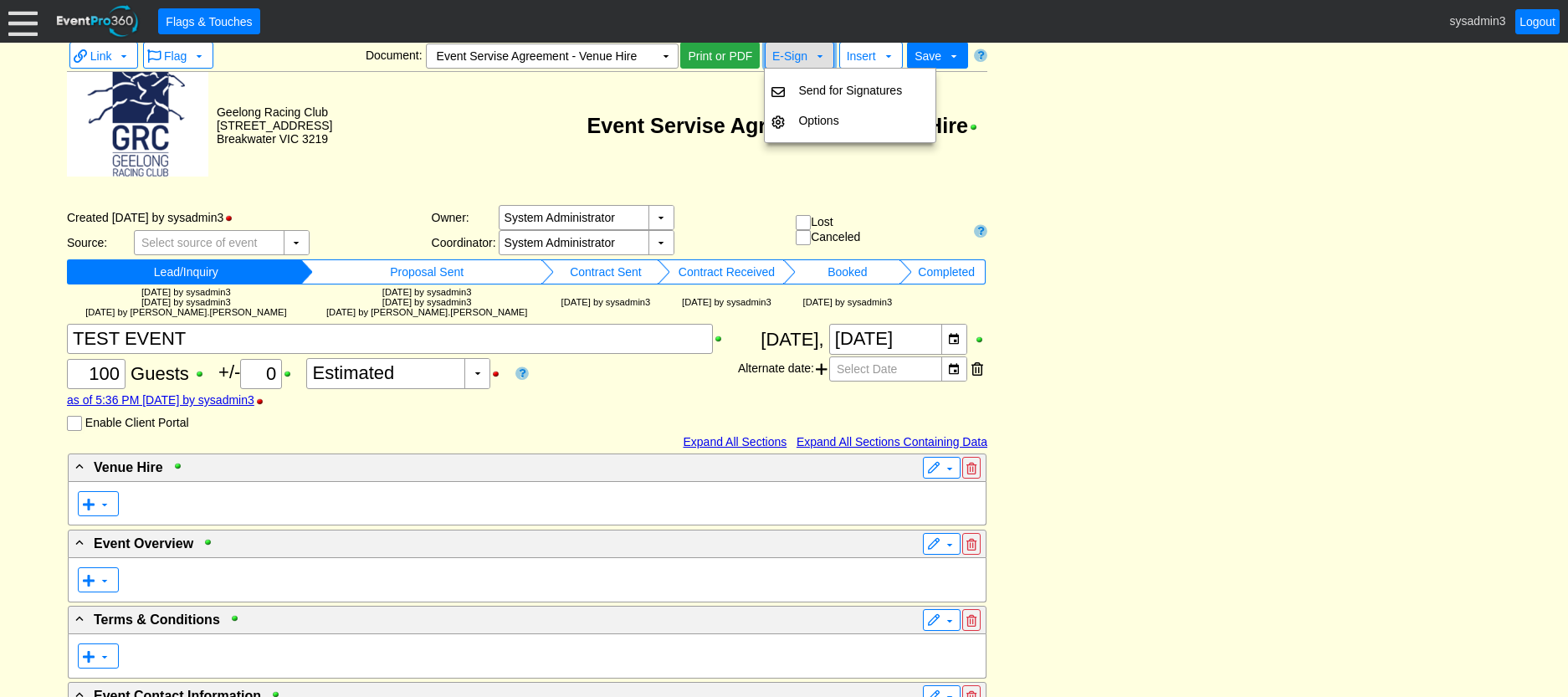
click at [785, 56] on span "E-Sign" at bounding box center [789, 56] width 35 height 13
click at [864, 60] on span "Insert" at bounding box center [861, 56] width 29 height 13
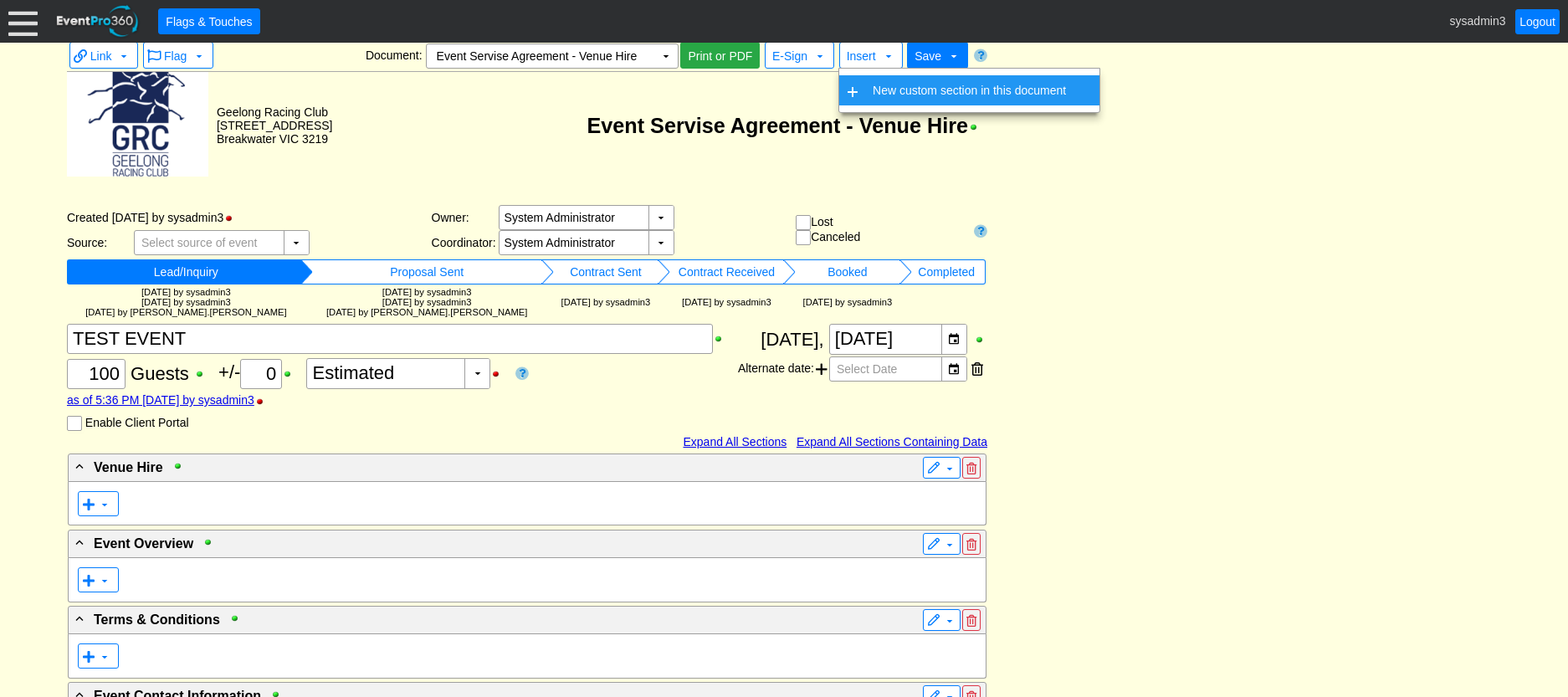
click at [870, 89] on td "New custom section in this document" at bounding box center [969, 91] width 207 height 30
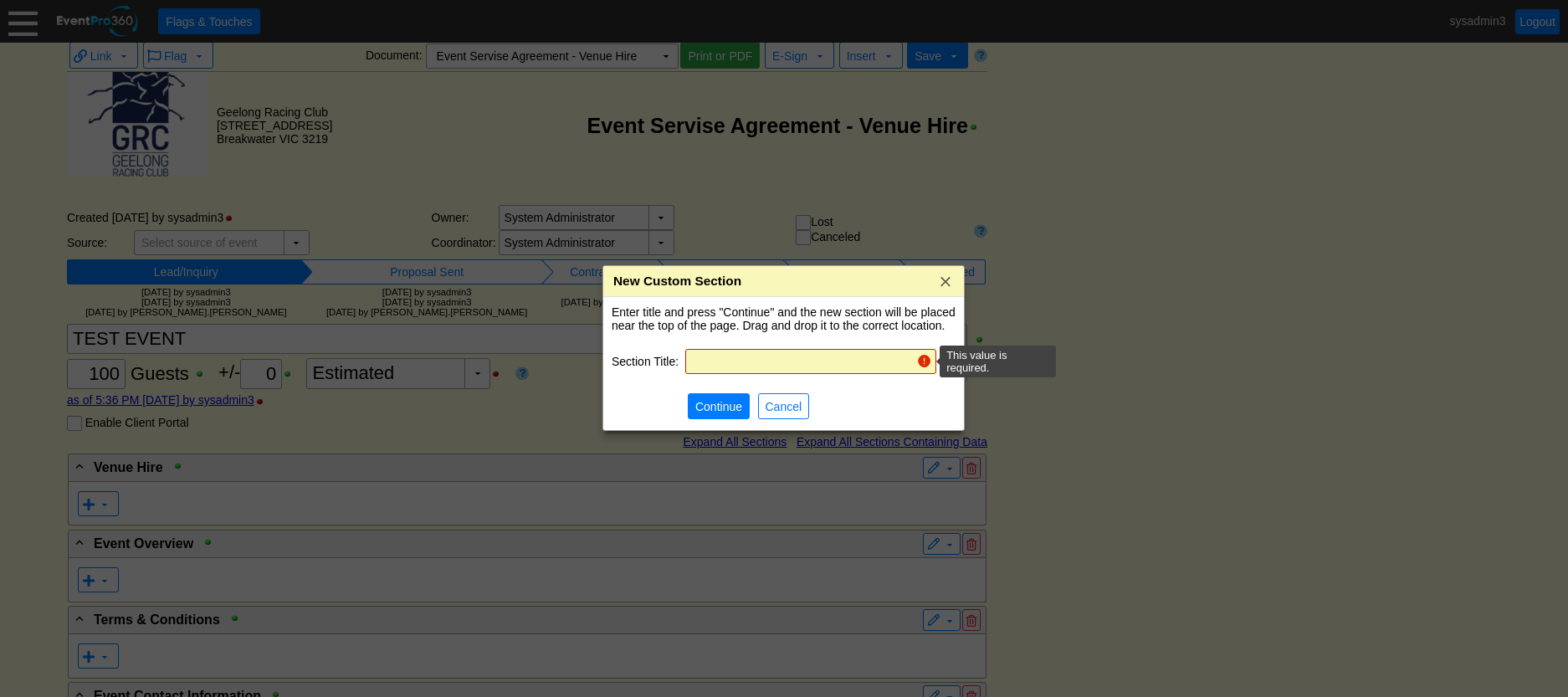
click at [740, 358] on input "text" at bounding box center [800, 361] width 219 height 24
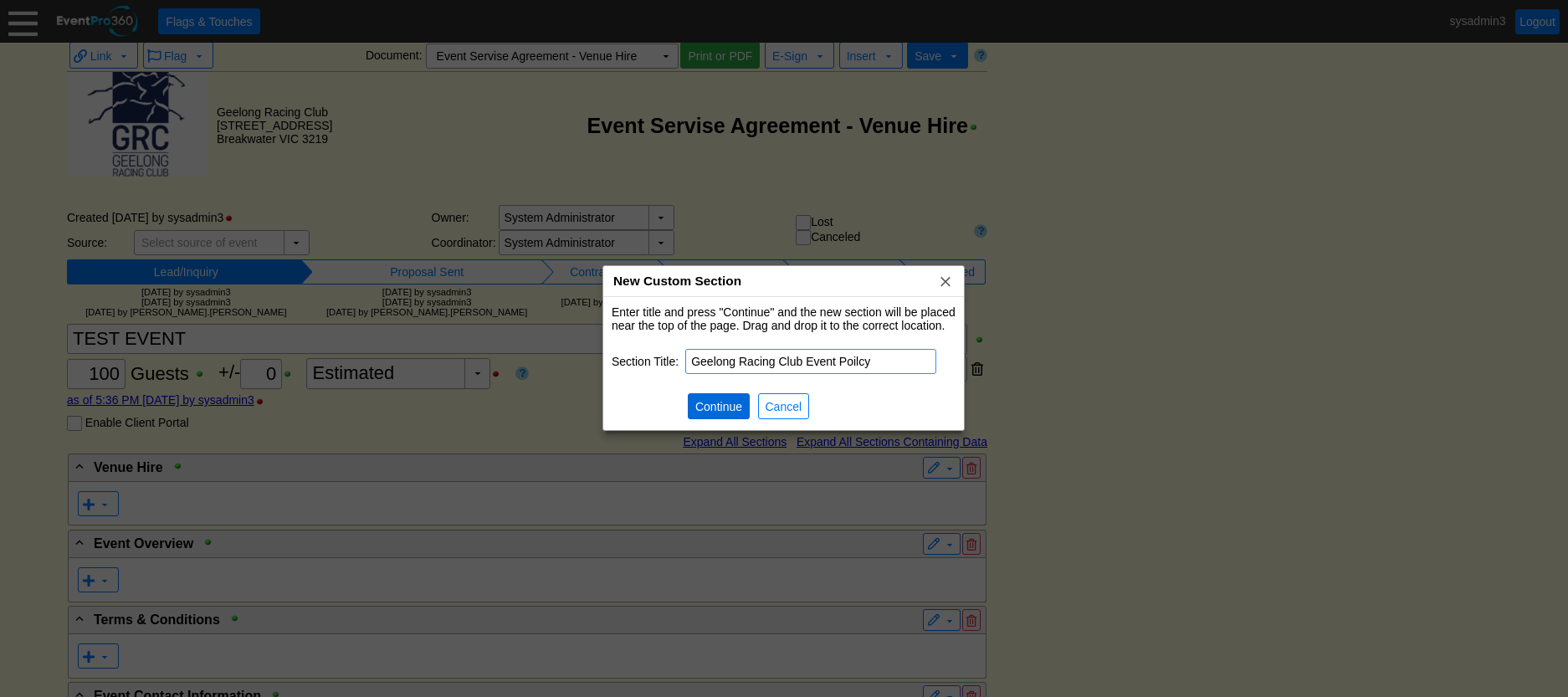
type input "Geelong Racing Club Event Poilcy"
click at [711, 412] on span "Continue" at bounding box center [719, 406] width 54 height 17
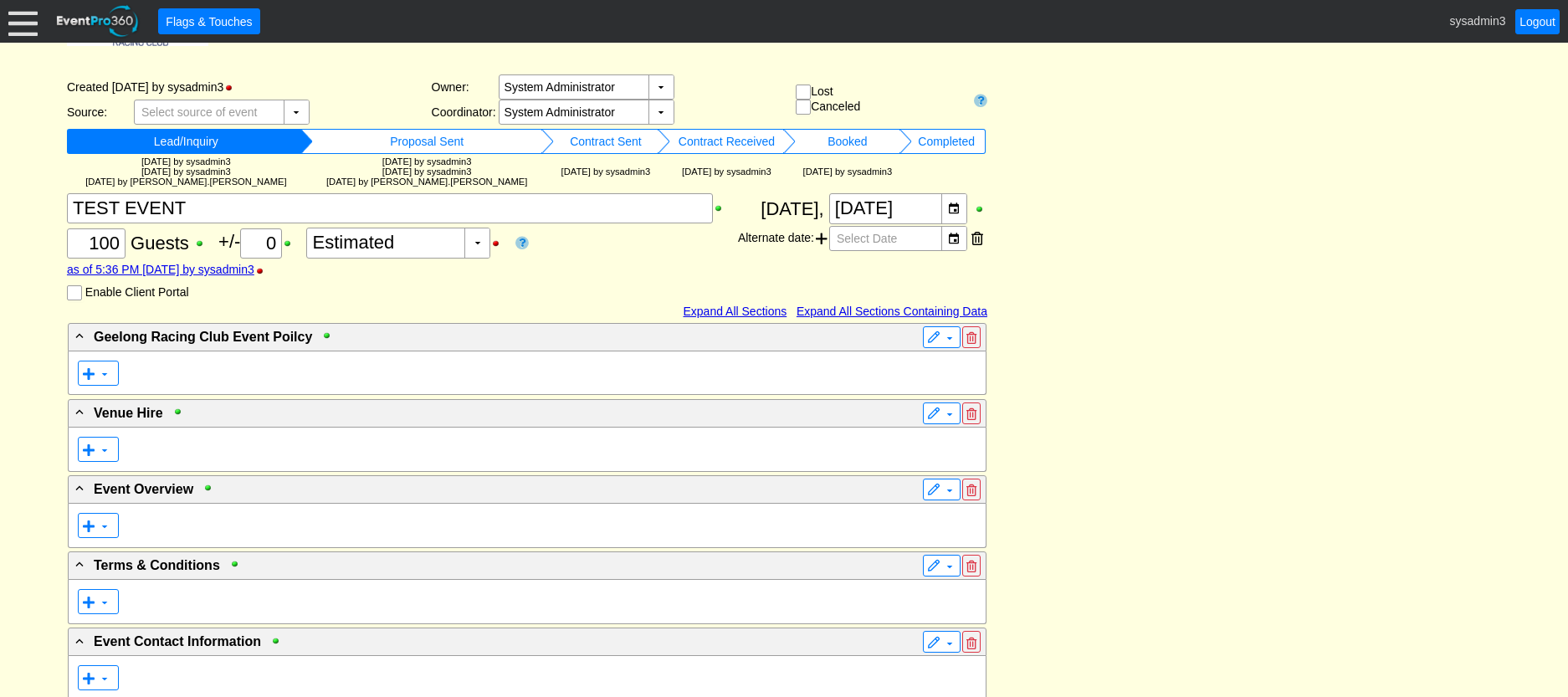
scroll to position [0, 0]
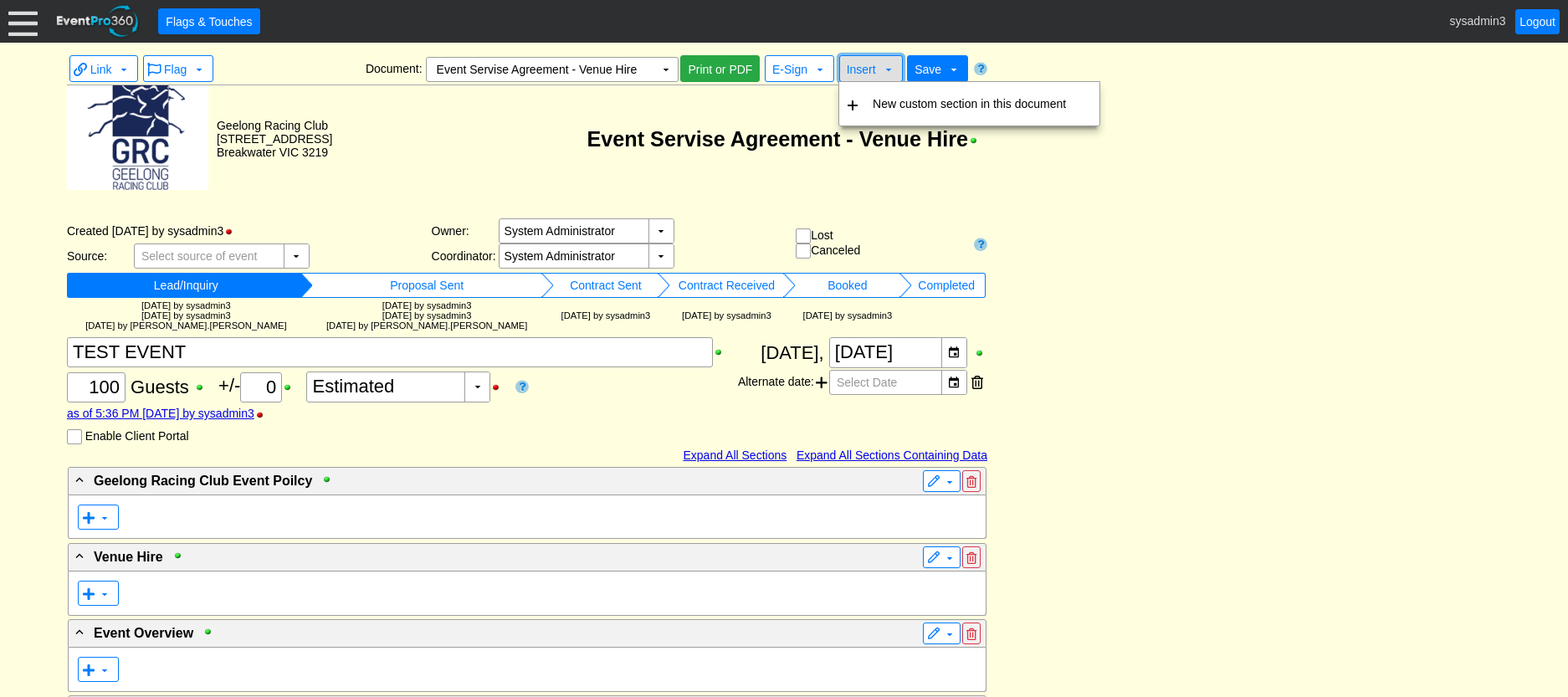
click at [863, 73] on span "Insert" at bounding box center [861, 70] width 29 height 13
click at [881, 105] on td "New custom section in this document" at bounding box center [969, 104] width 207 height 30
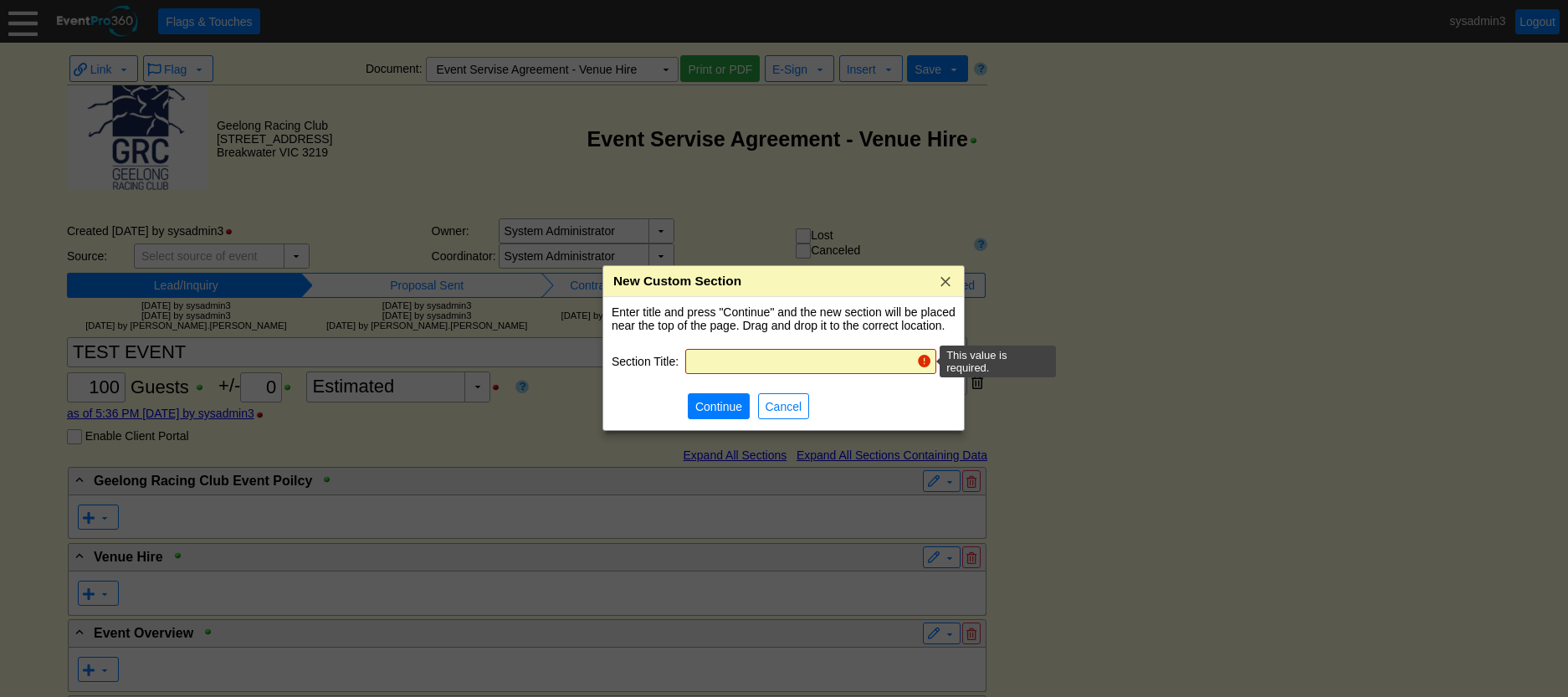
click at [761, 354] on input "text" at bounding box center [800, 361] width 219 height 24
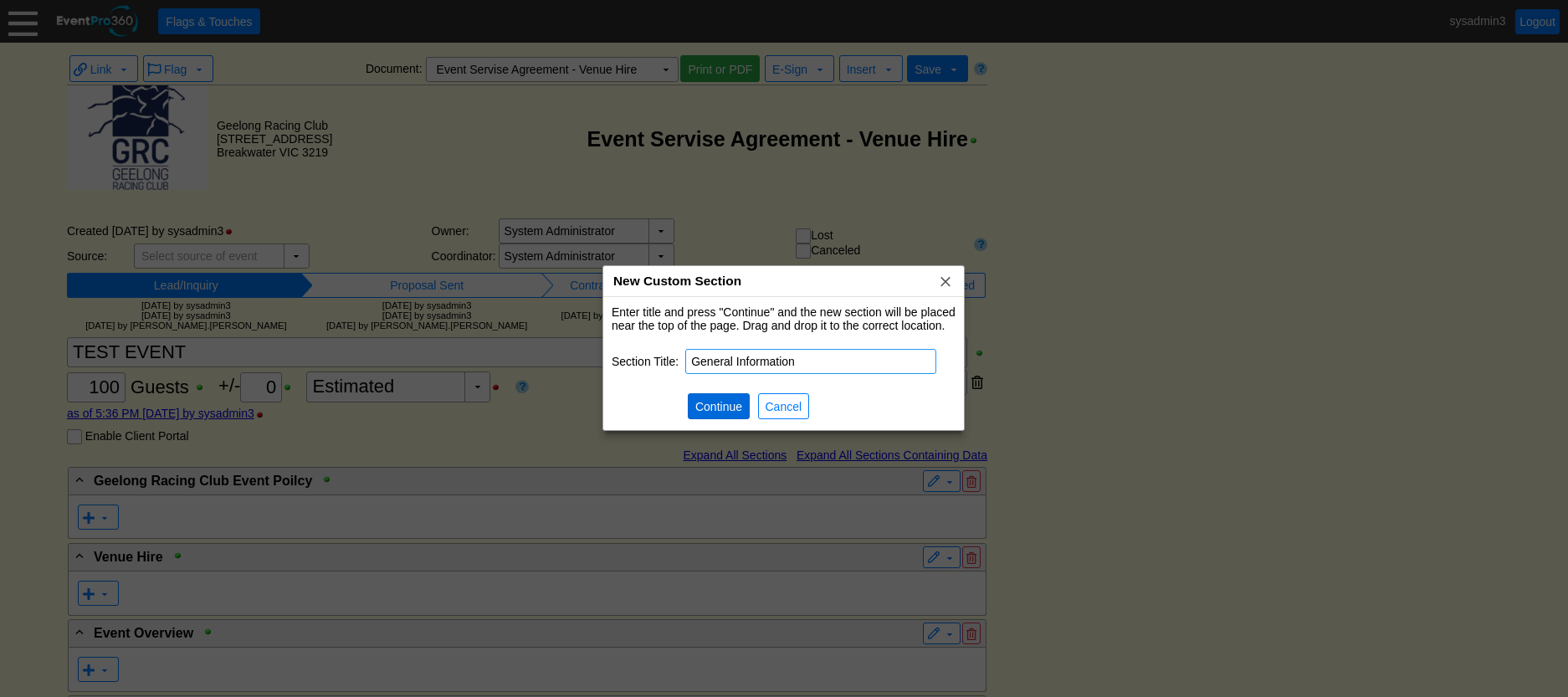
type input "General Information"
click at [732, 414] on span "Continue" at bounding box center [719, 406] width 54 height 17
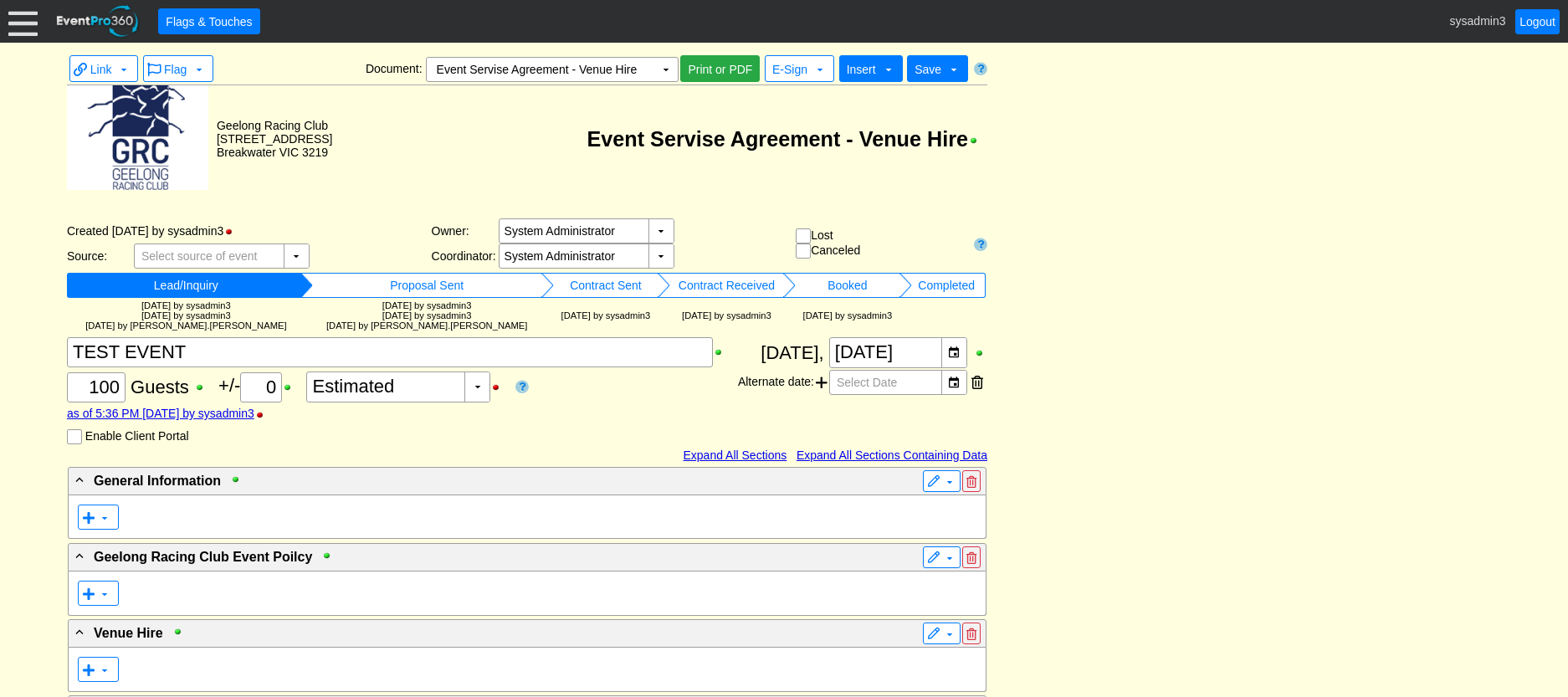
click at [869, 66] on span "Insert" at bounding box center [861, 70] width 29 height 13
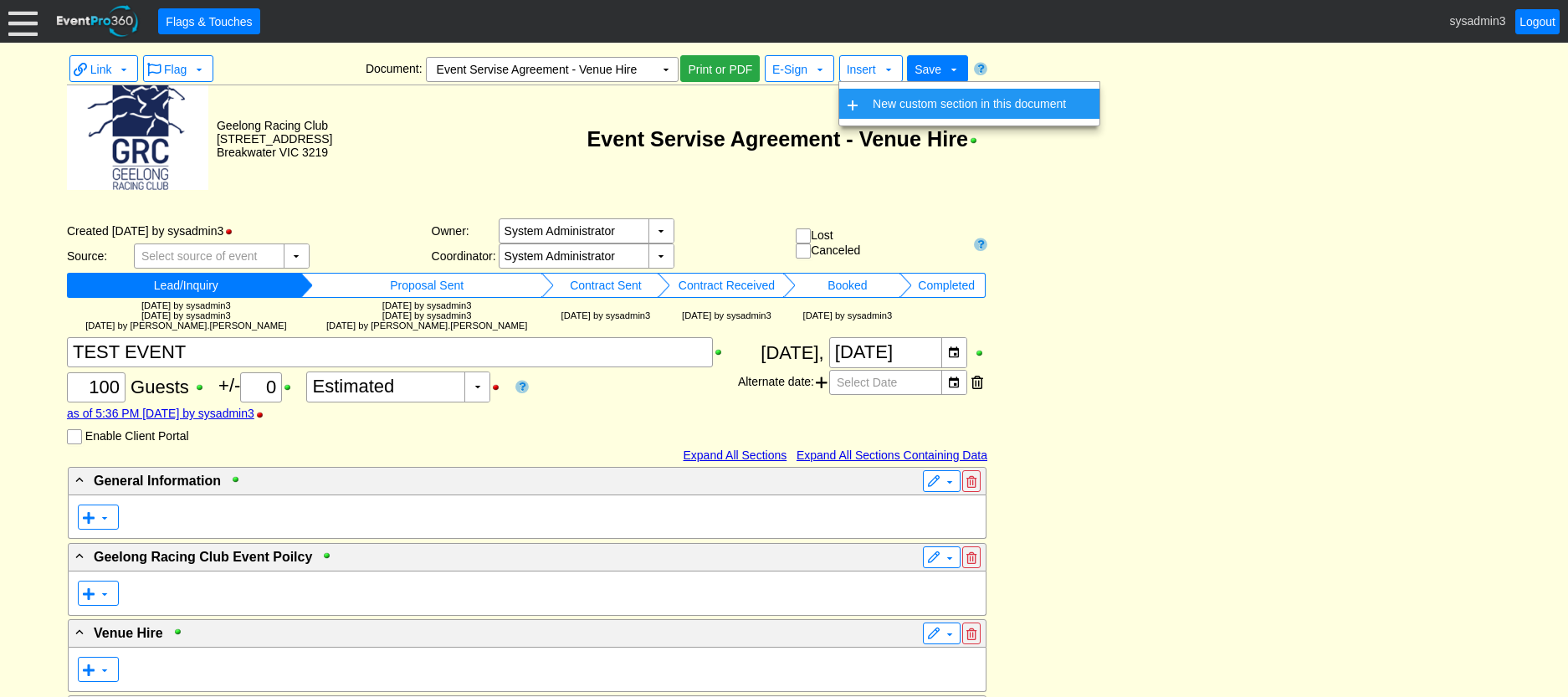
click at [874, 102] on td "New custom section in this document" at bounding box center [969, 104] width 207 height 30
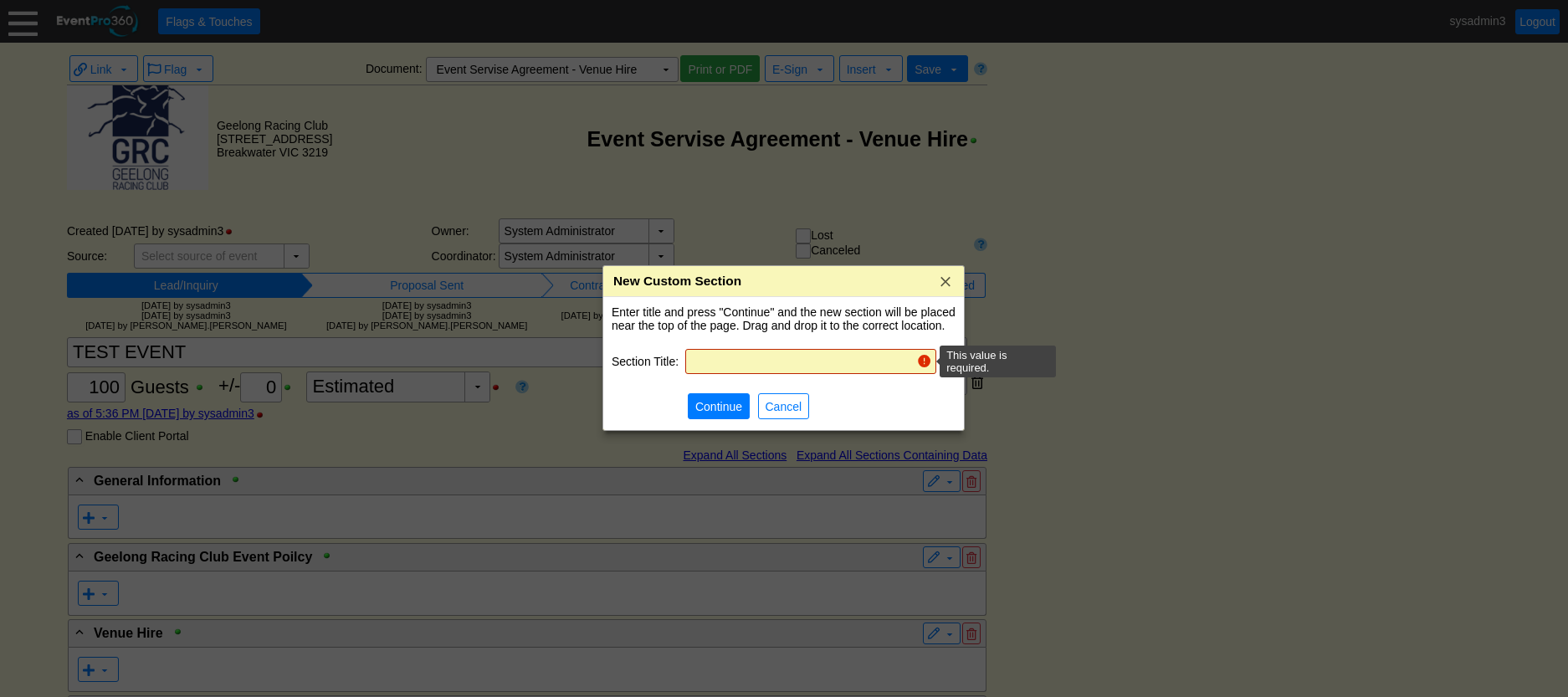
click at [769, 358] on input "text" at bounding box center [800, 361] width 219 height 24
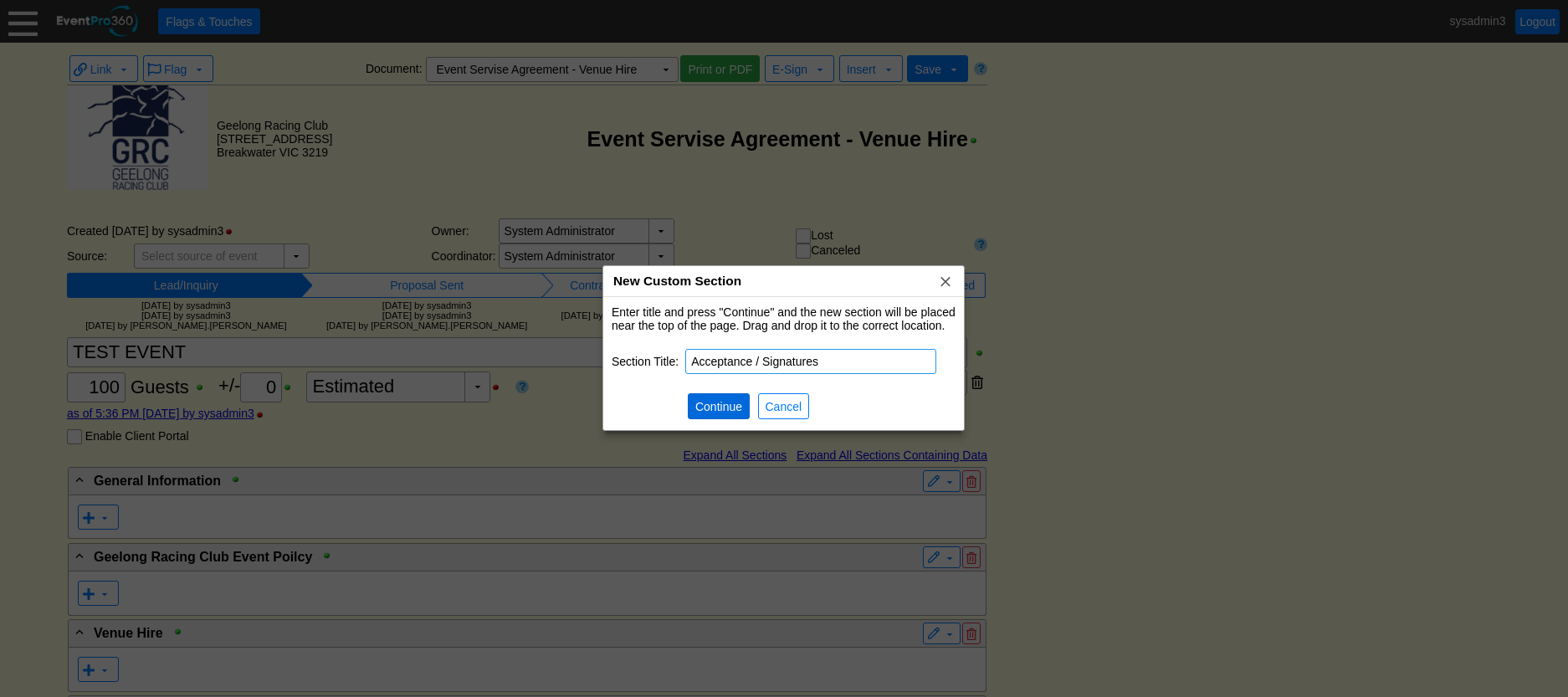
type input "Acceptance / Signatures"
click at [722, 402] on span "Continue" at bounding box center [719, 406] width 54 height 17
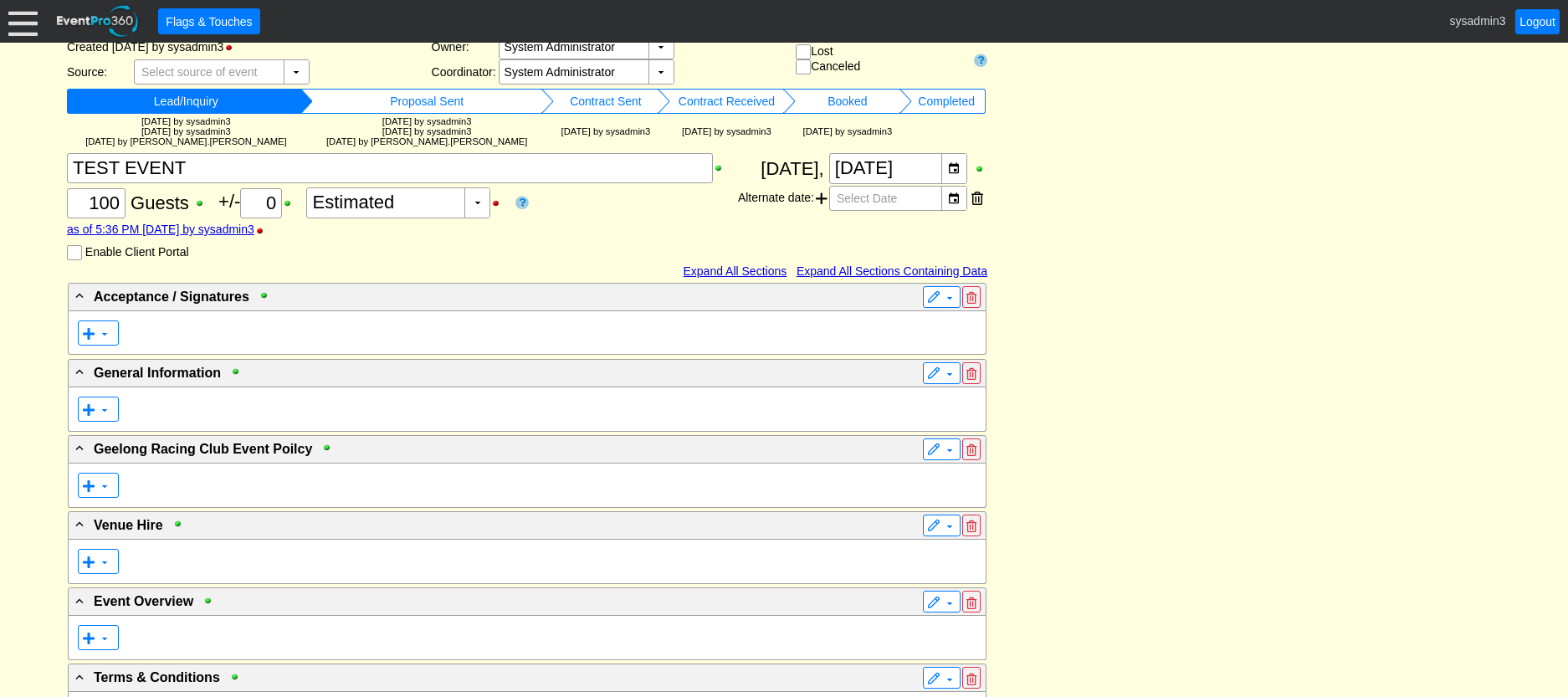
scroll to position [167, 0]
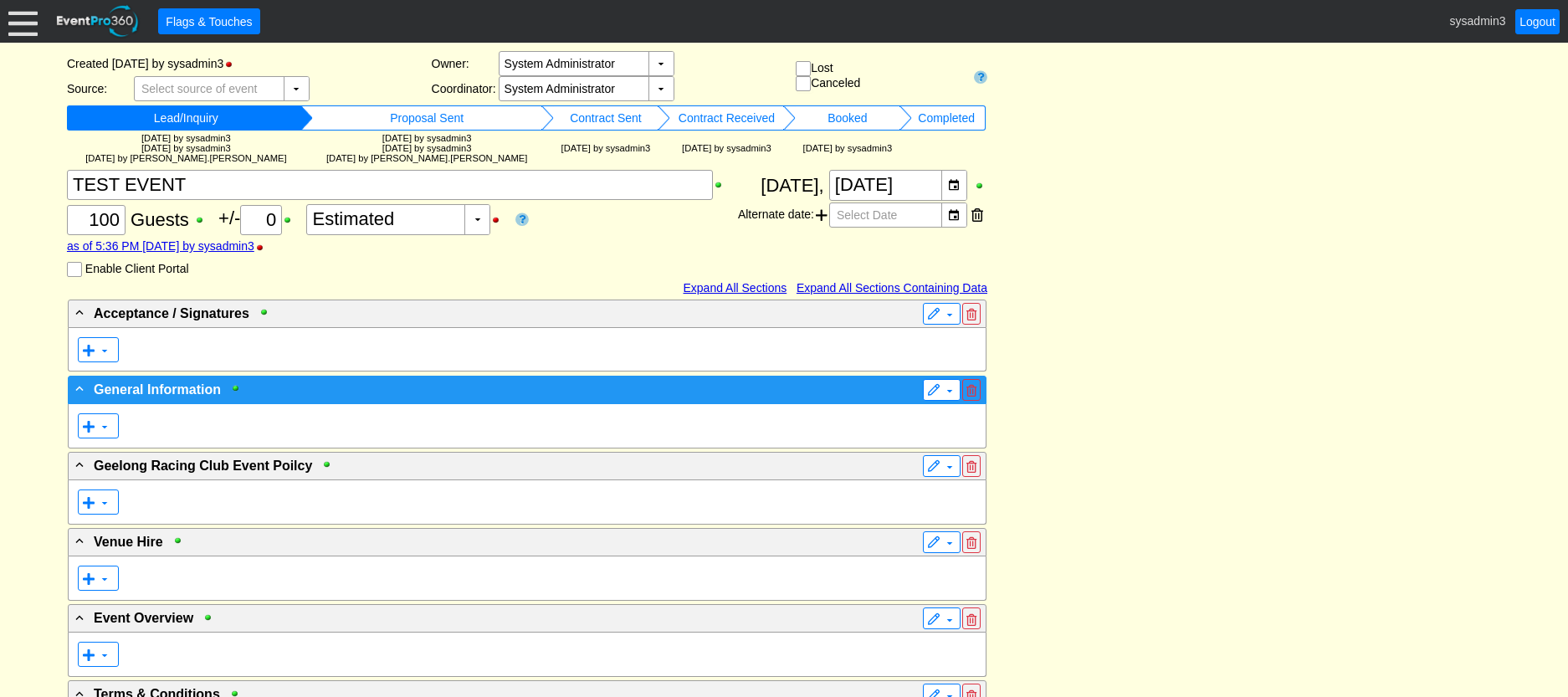
click at [200, 387] on span "General Information" at bounding box center [157, 389] width 127 height 14
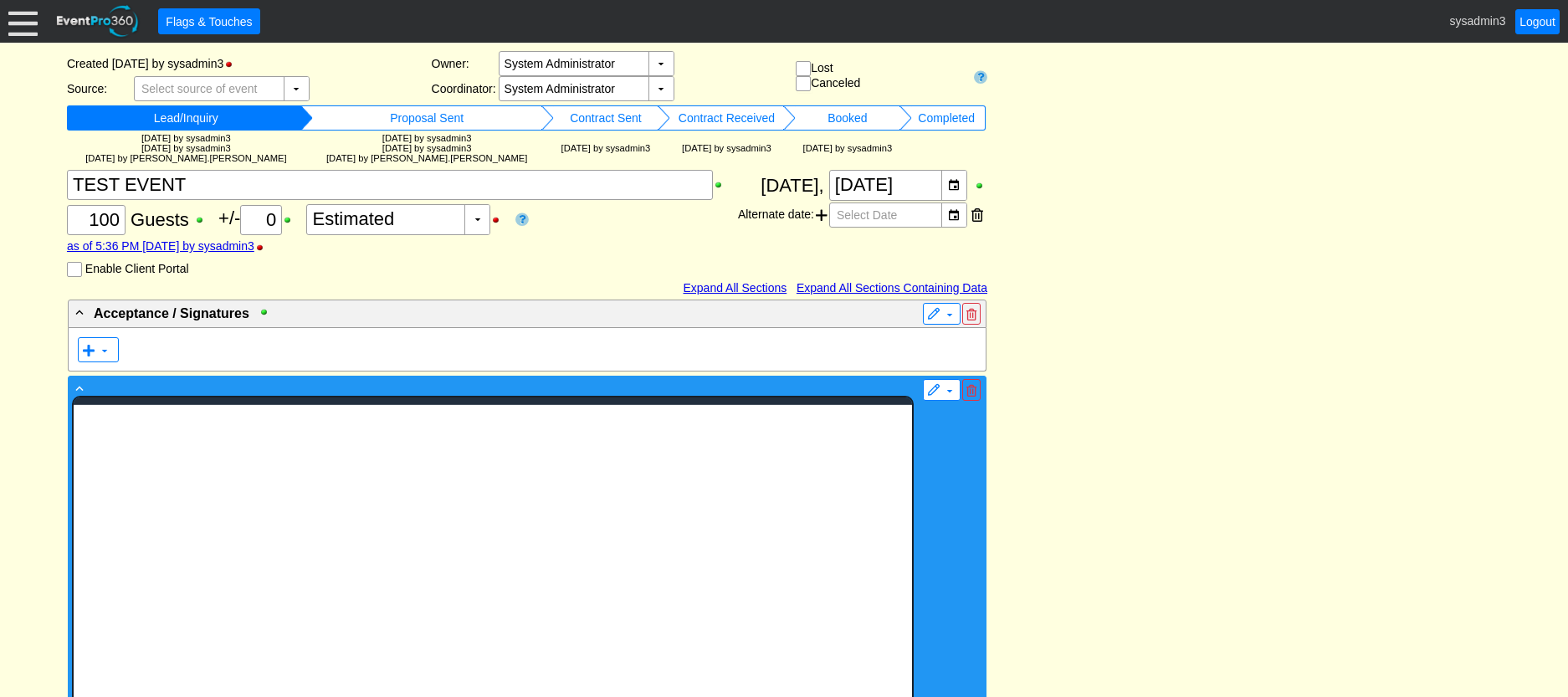
scroll to position [0, 0]
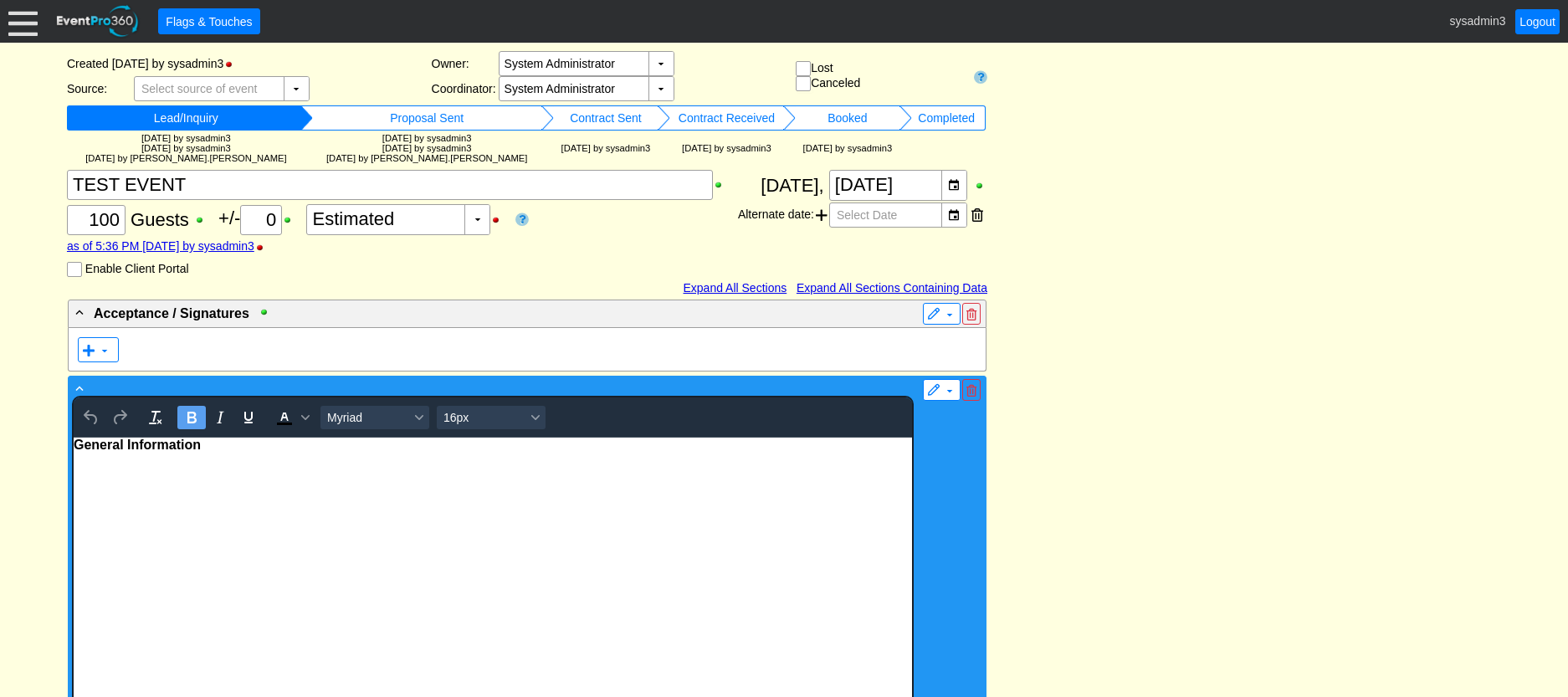
click at [76, 446] on span "General Information" at bounding box center [136, 444] width 127 height 14
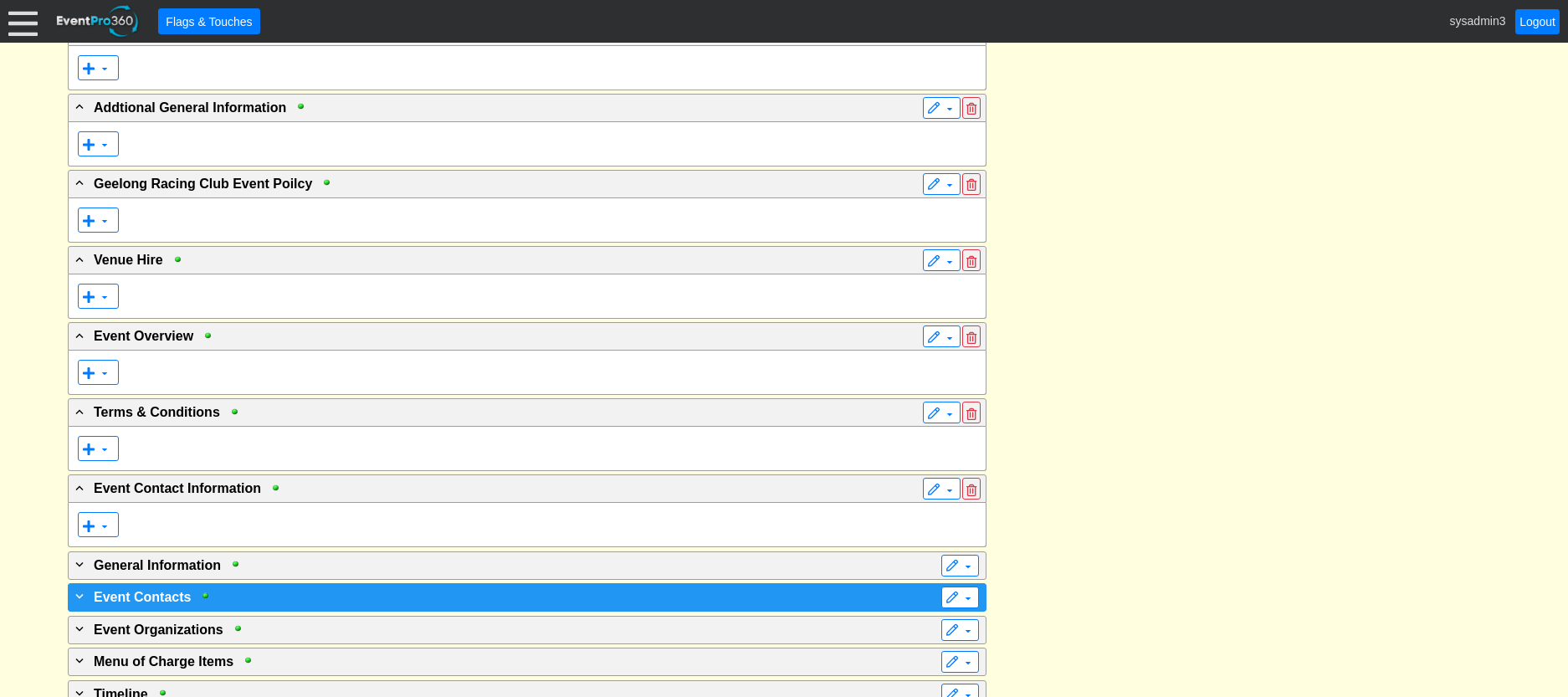
scroll to position [0, 0]
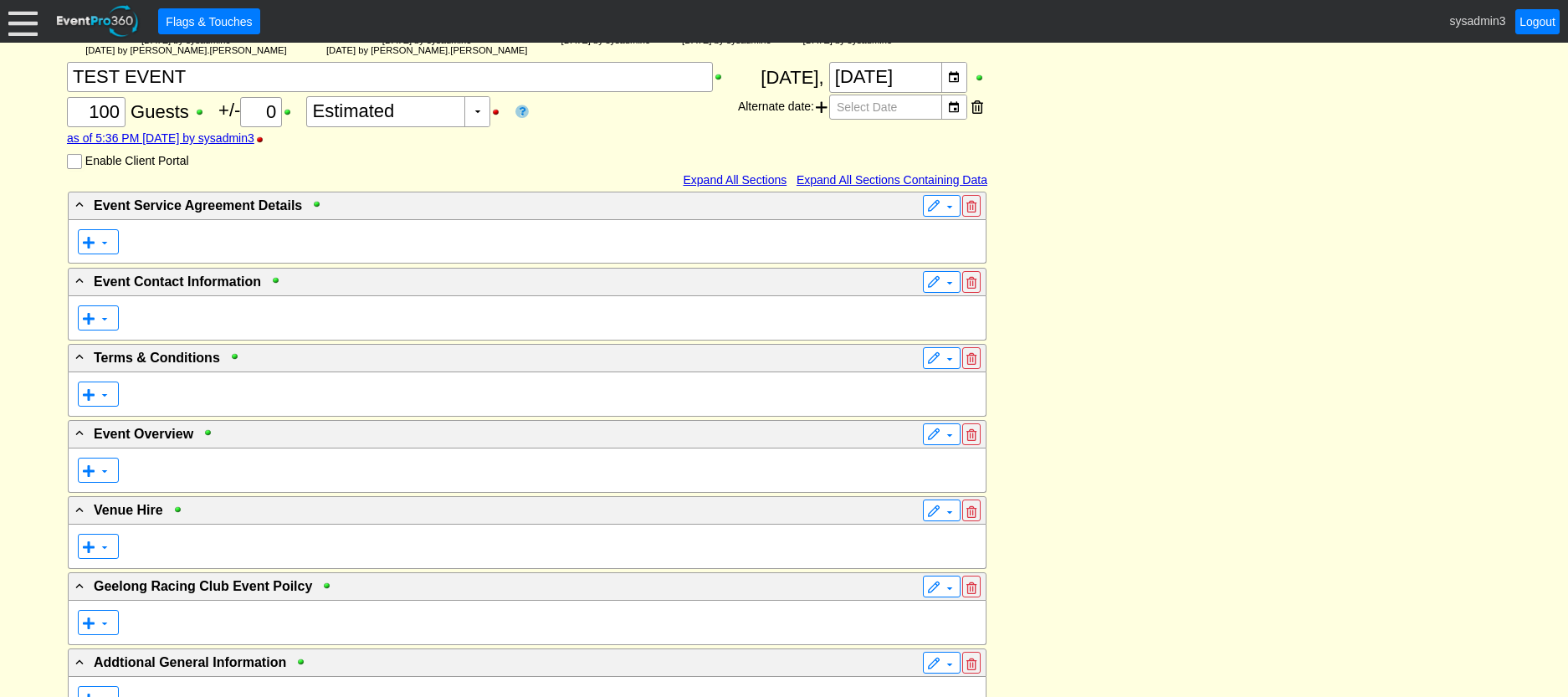
drag, startPoint x: 1111, startPoint y: 9, endPoint x: 1232, endPoint y: -29, distance: 126.8
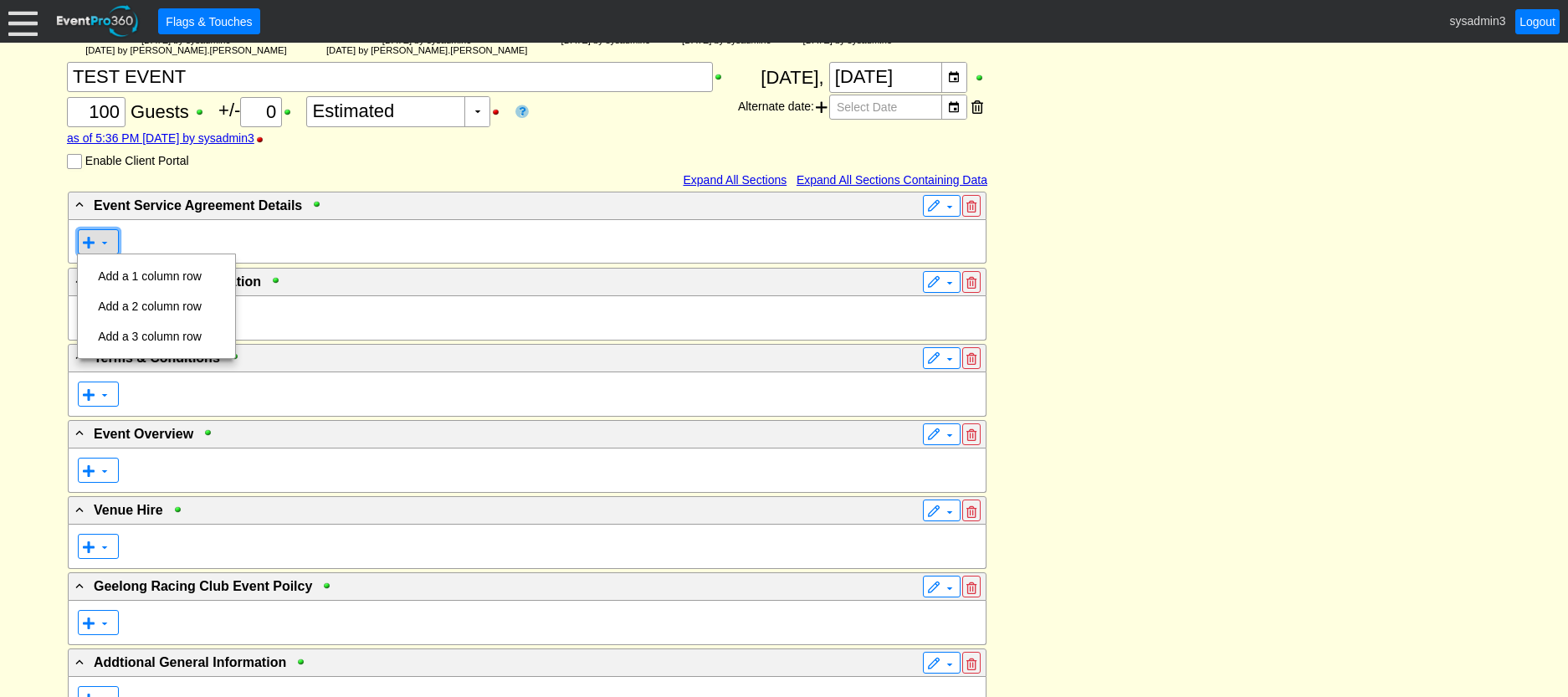
click at [96, 237] on span "▼" at bounding box center [97, 242] width 29 height 17
click at [129, 273] on td "Add a 1 column row" at bounding box center [149, 276] width 117 height 30
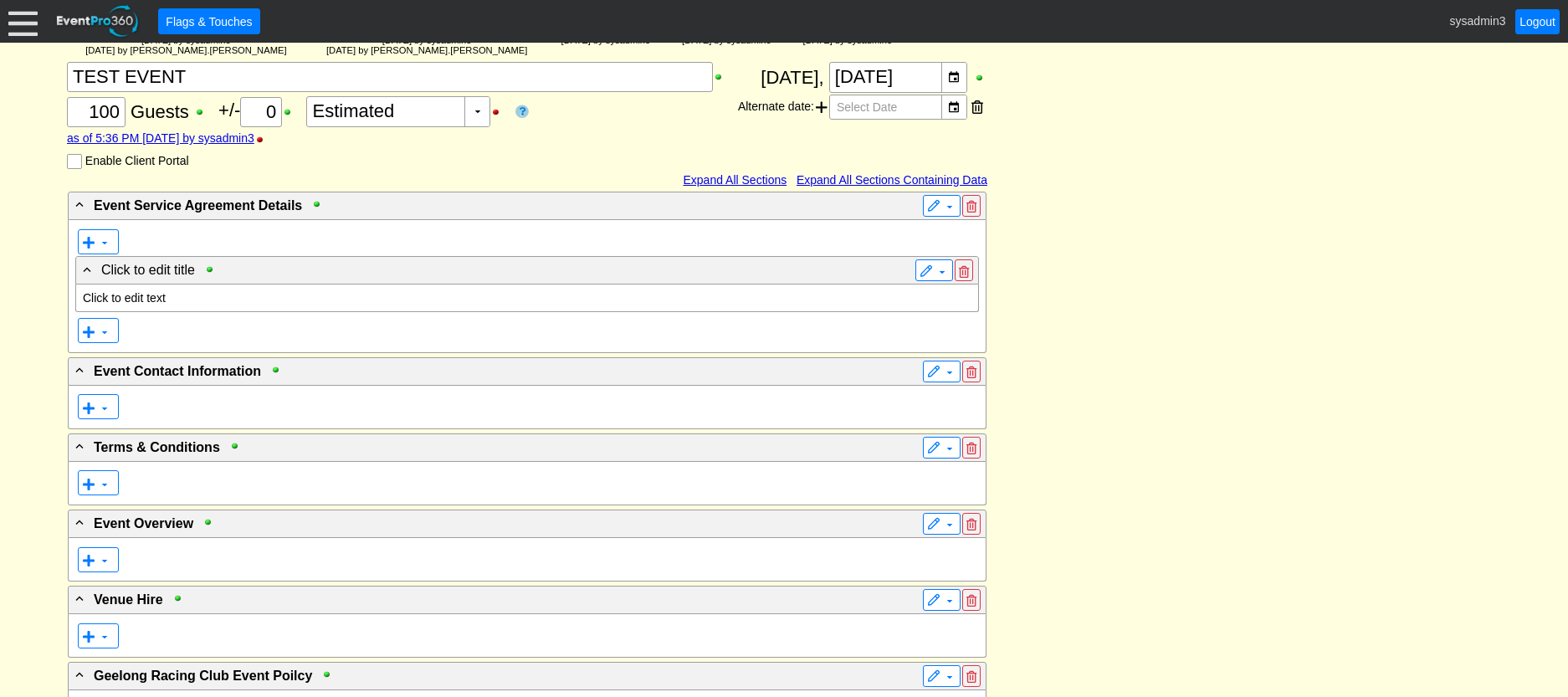
click at [157, 296] on p "Click to edit text" at bounding box center [527, 298] width 889 height 13
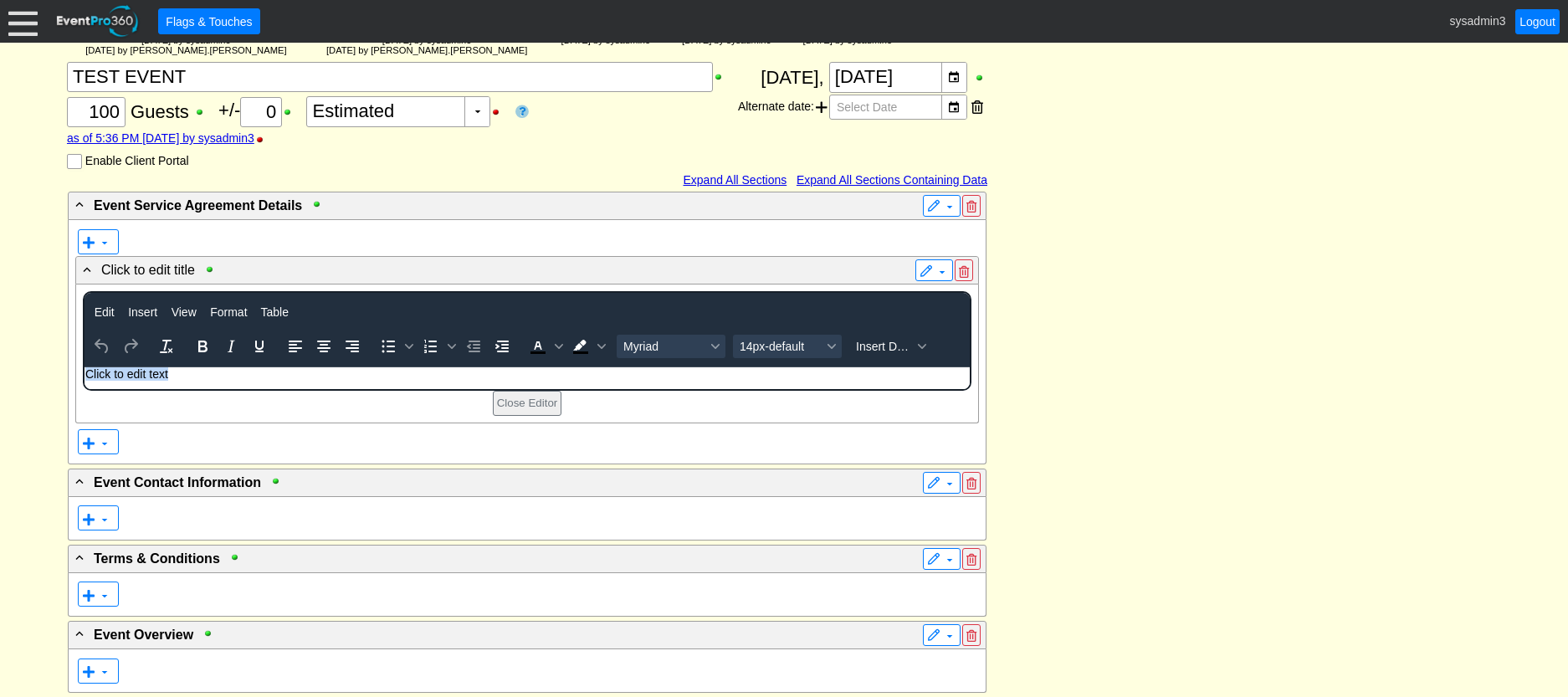
paste body "Rich Text Area. Press ALT-0 for help."
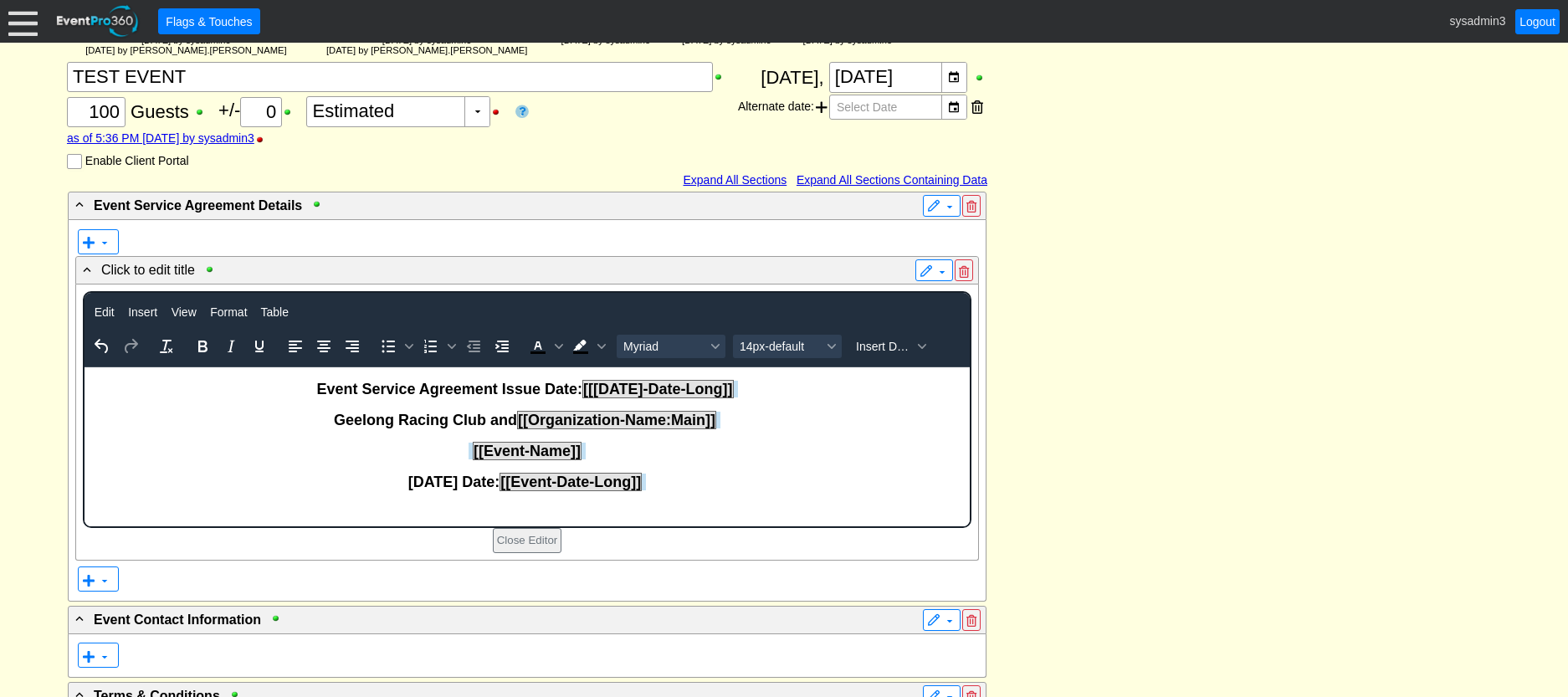
click at [350, 372] on p "Rich Text Area. Press ALT-0 for help." at bounding box center [527, 374] width 884 height 13
click at [317, 389] on strong "Event Service Agreement Issue Date: [[Today-Date-Long]]" at bounding box center [525, 389] width 421 height 17
click at [677, 487] on p "Race Day Date: [[Event-Date-Long]]" at bounding box center [527, 482] width 884 height 18
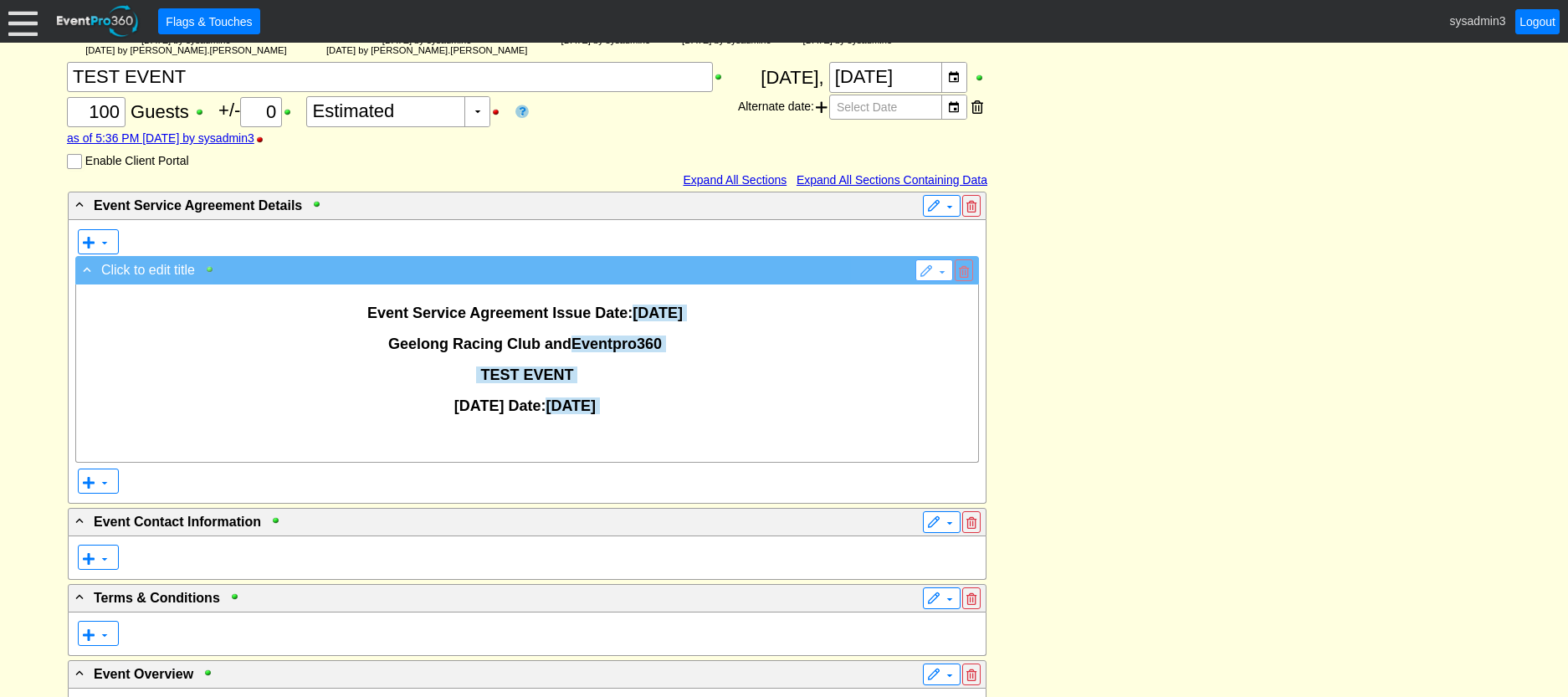
click at [209, 270] on div at bounding box center [213, 270] width 19 height 12
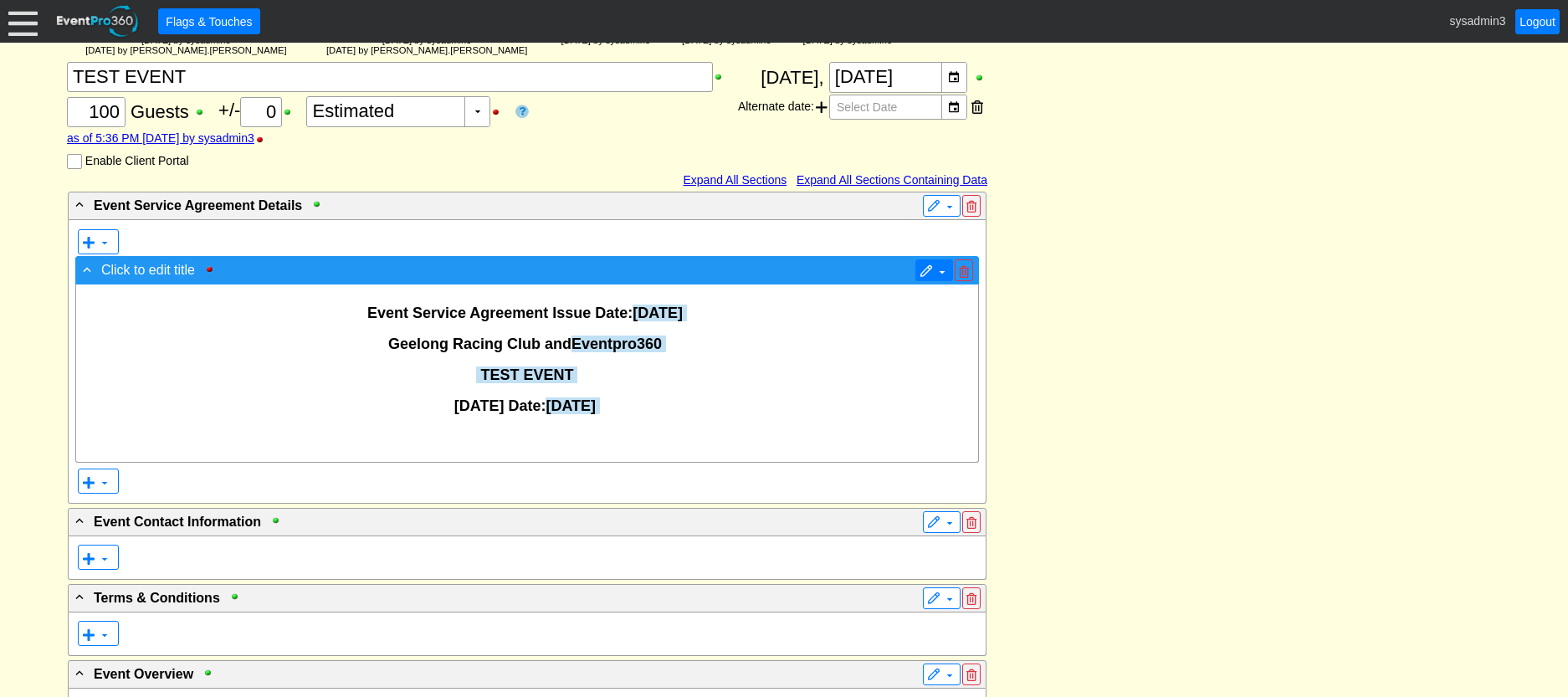
click at [935, 265] on span "▼" at bounding box center [934, 270] width 29 height 17
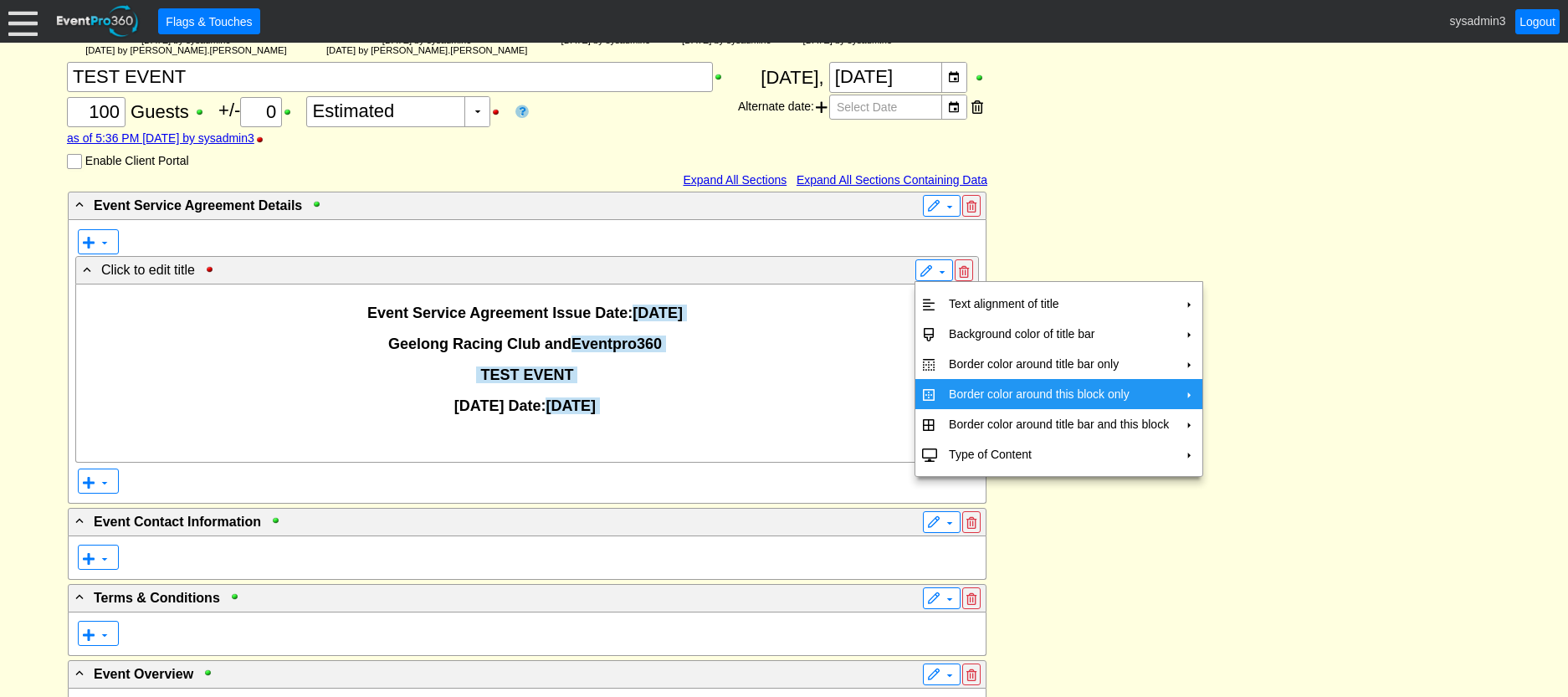
click at [983, 392] on td "Border color around this block only" at bounding box center [1059, 394] width 233 height 30
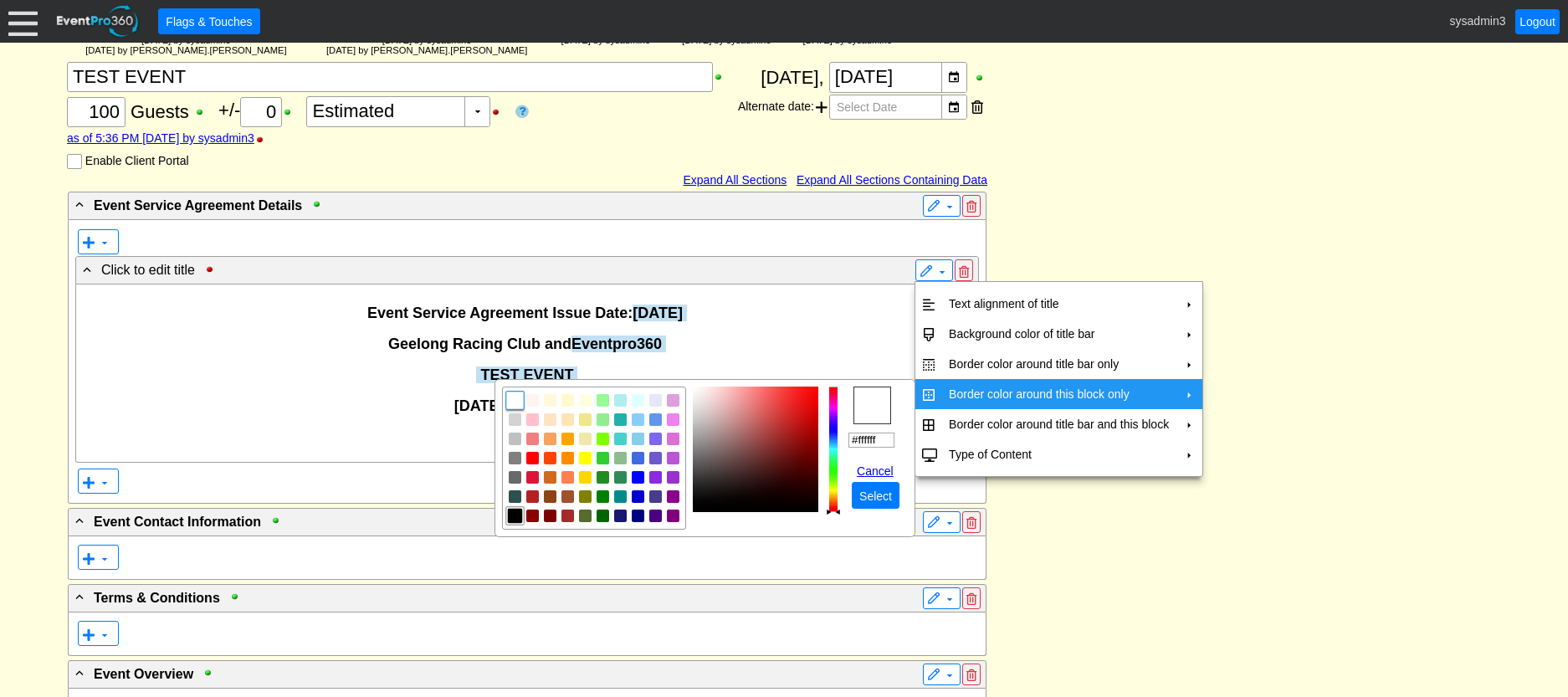
click at [511, 523] on img "focusNode" at bounding box center [516, 516] width 15 height 15
type input "#000000"
click at [868, 500] on span "Select" at bounding box center [875, 496] width 39 height 17
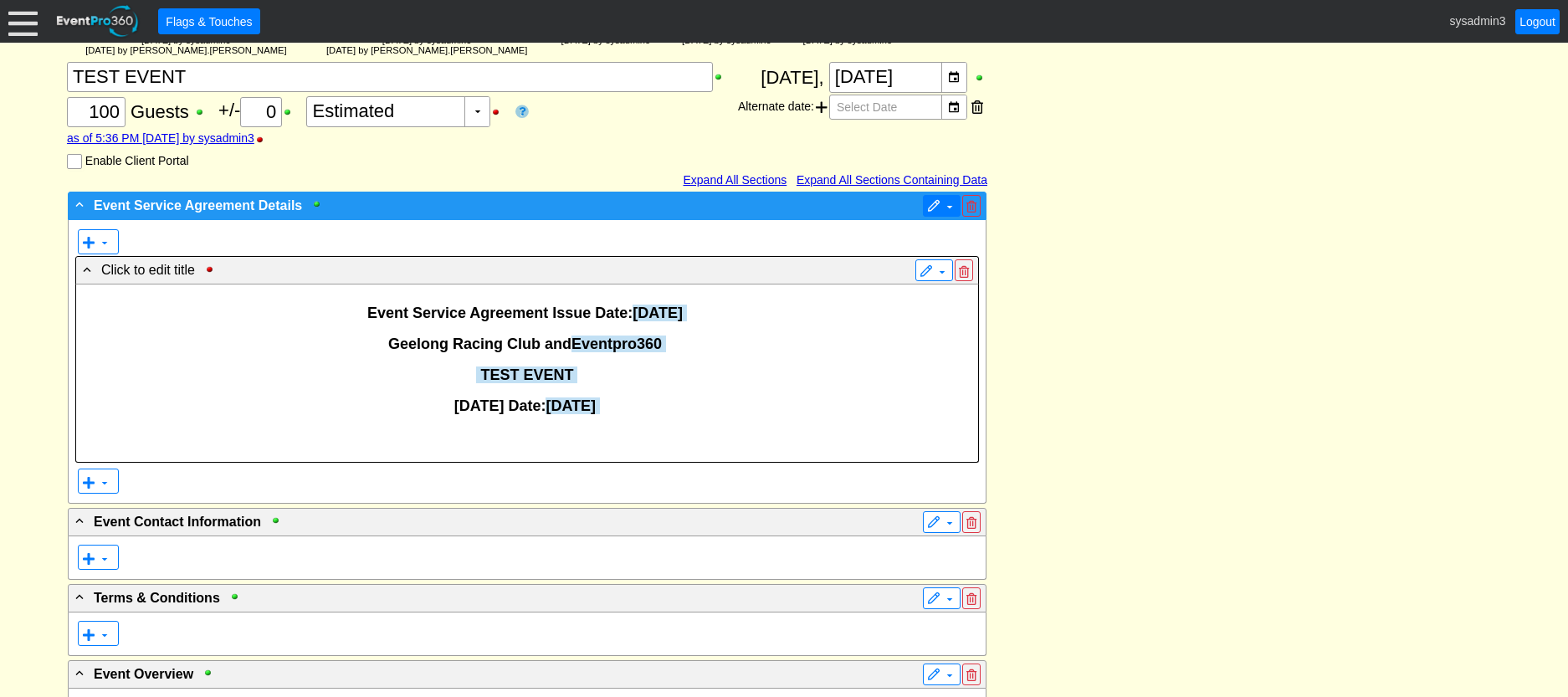
click at [942, 207] on span at bounding box center [949, 207] width 13 height 13
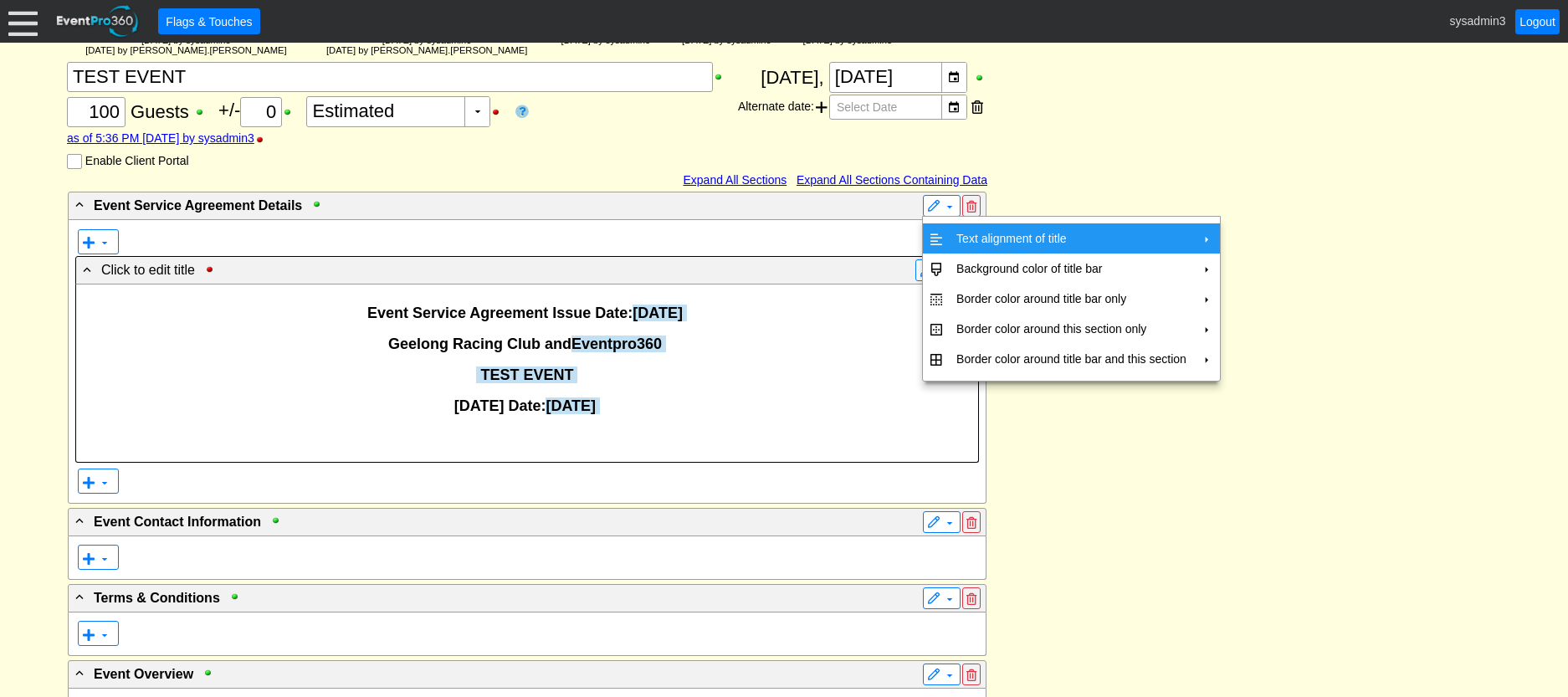
click at [979, 230] on td "Text alignment of title" at bounding box center [1071, 238] width 244 height 30
click at [1261, 270] on td "Center" at bounding box center [1272, 276] width 49 height 30
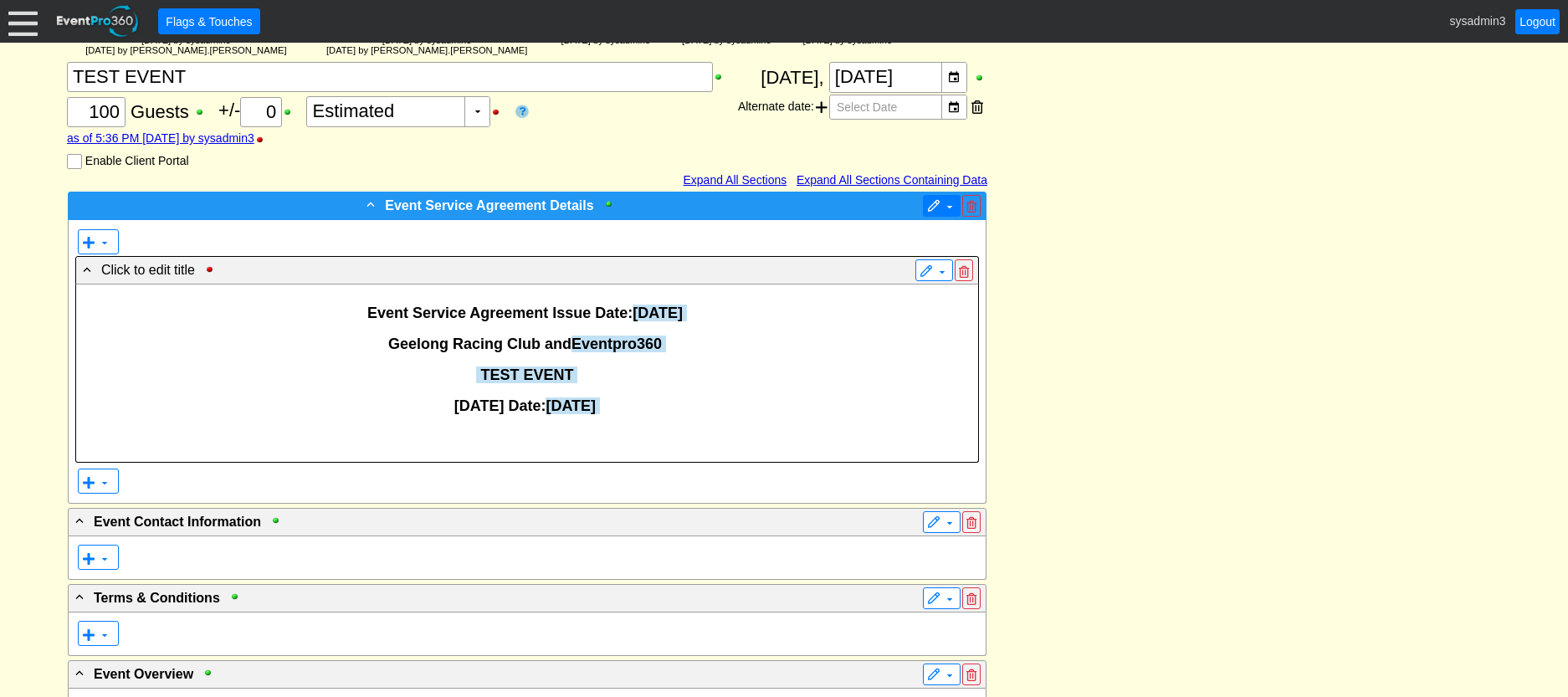
click at [941, 205] on span "▼" at bounding box center [941, 206] width 29 height 17
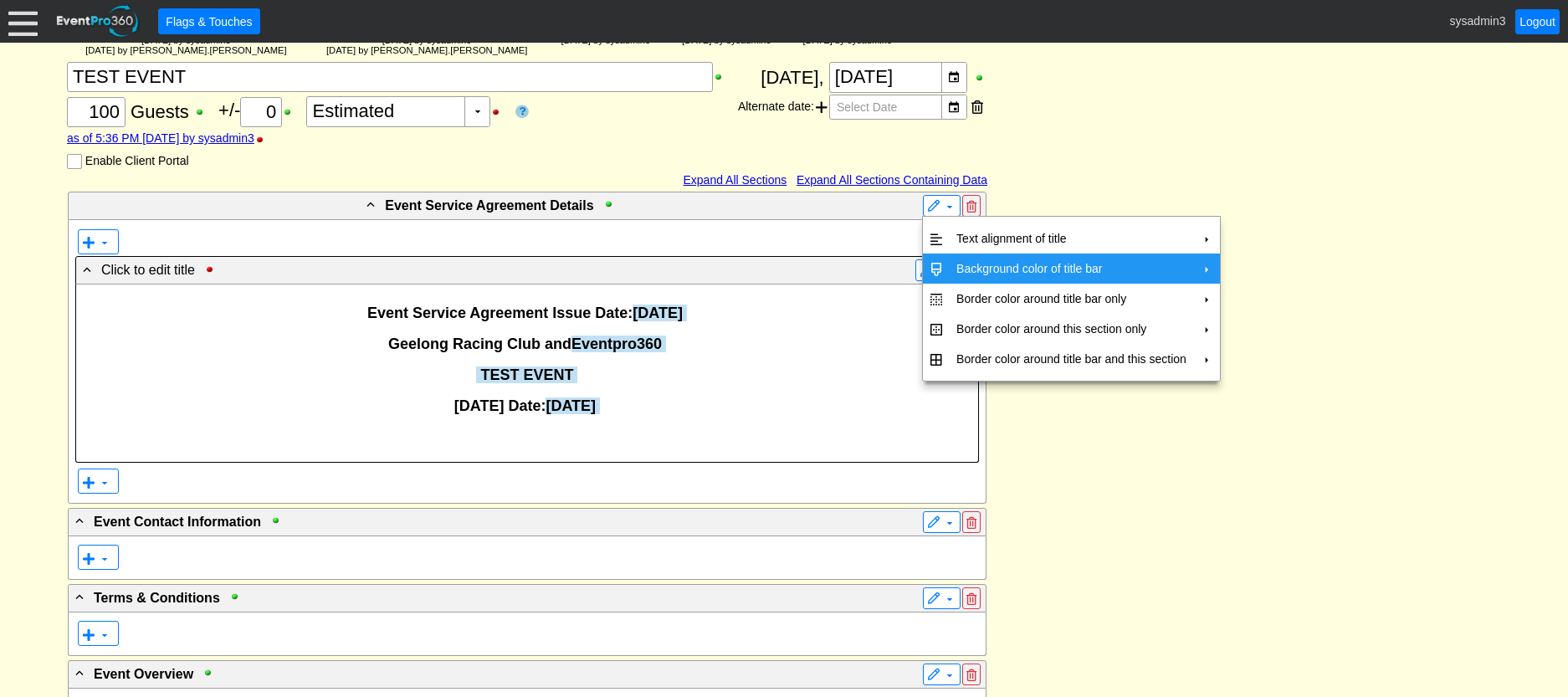
click at [967, 269] on td "Background color of title bar" at bounding box center [1071, 269] width 244 height 30
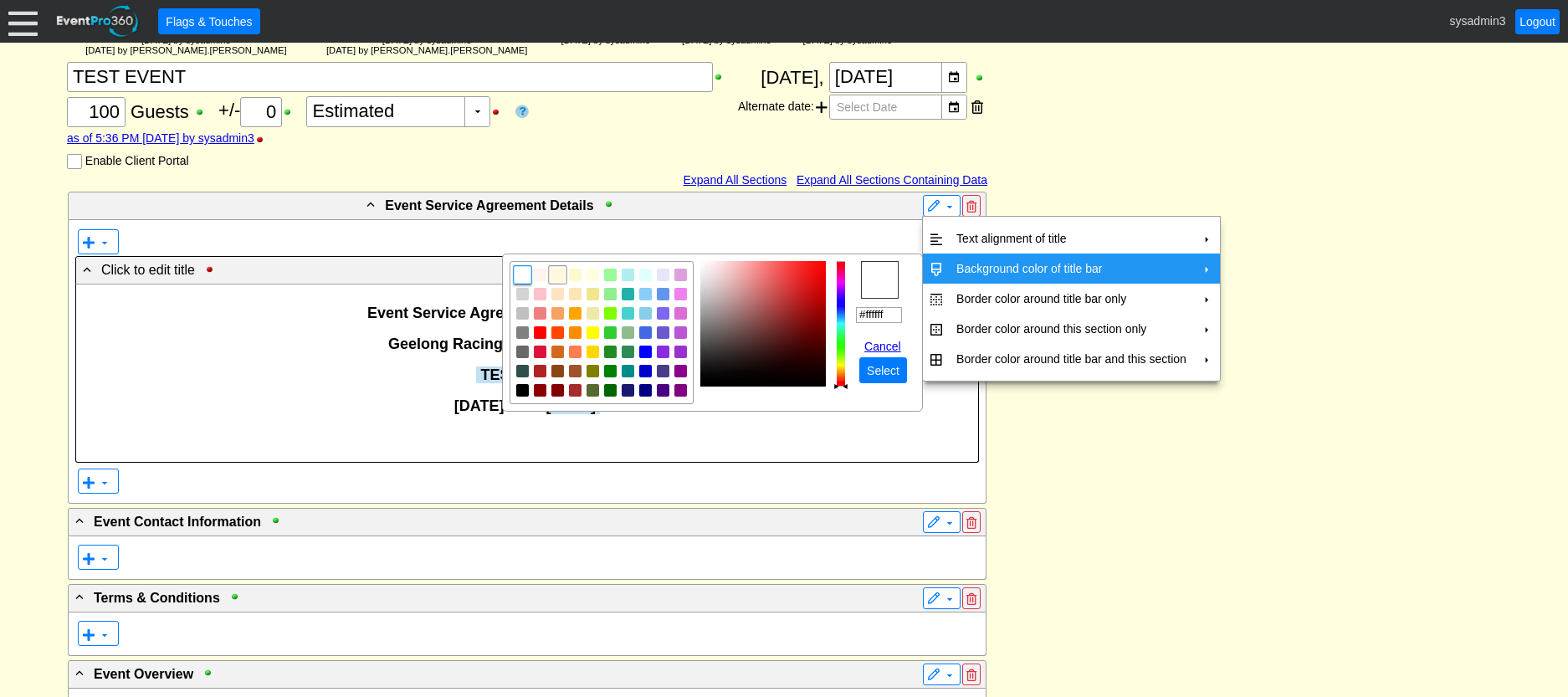
click at [553, 272] on img "focusNode" at bounding box center [558, 275] width 15 height 15
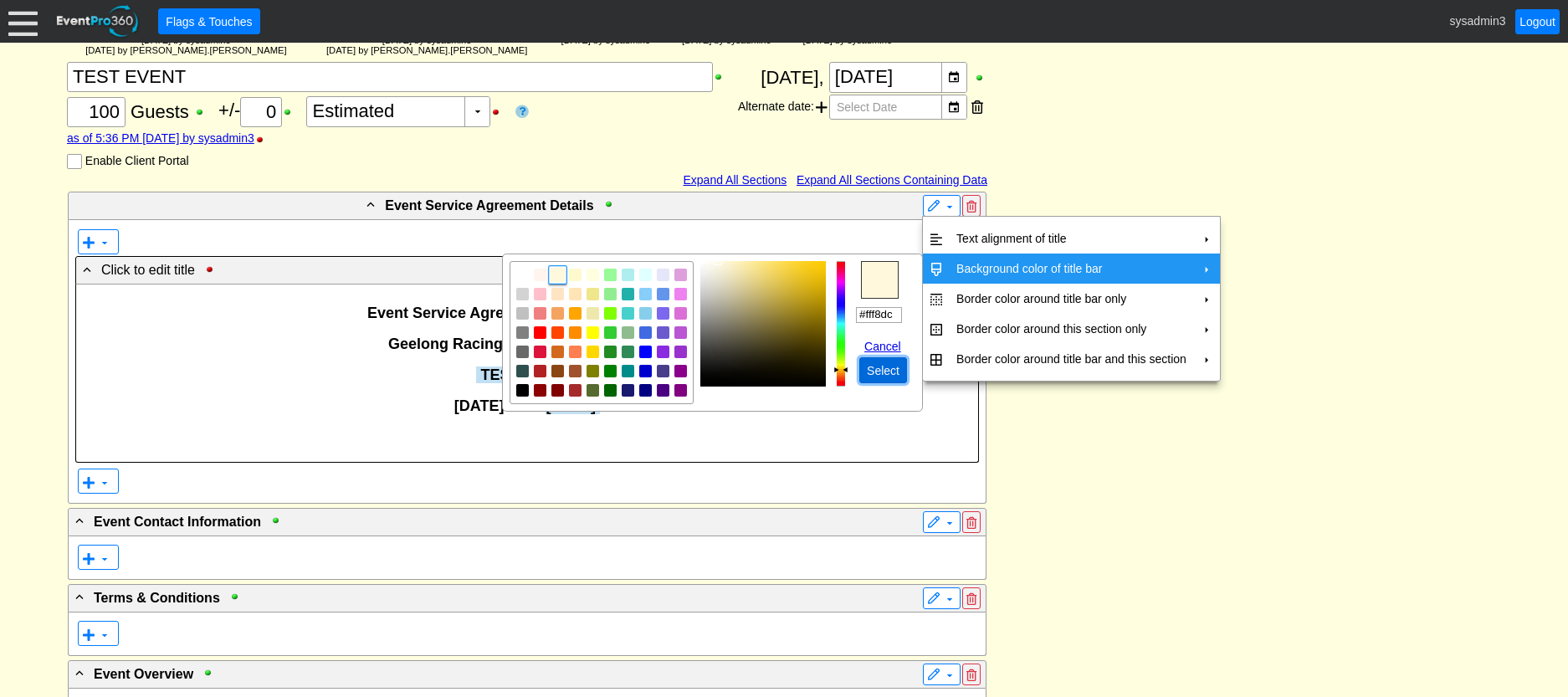
click at [874, 370] on span "Select" at bounding box center [883, 370] width 39 height 17
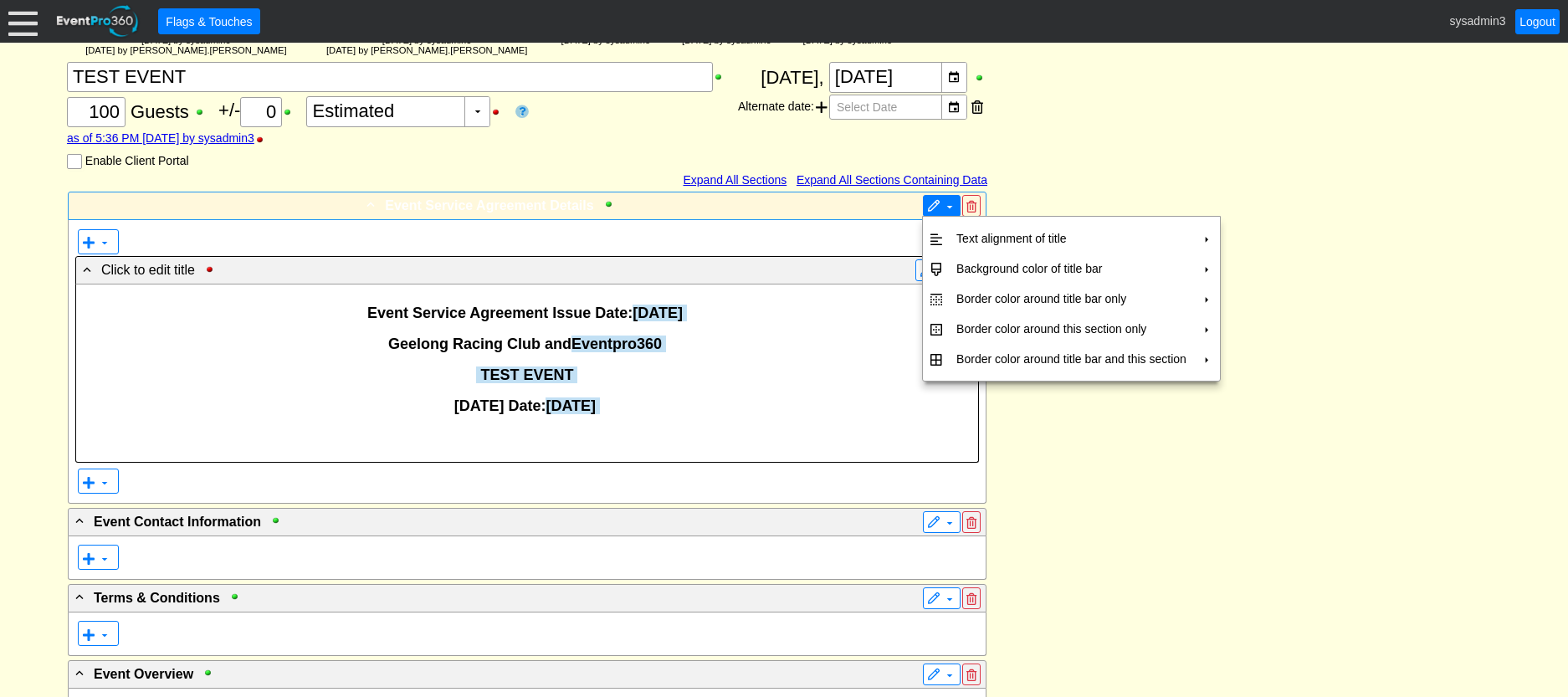
click at [927, 202] on span at bounding box center [934, 207] width 13 height 13
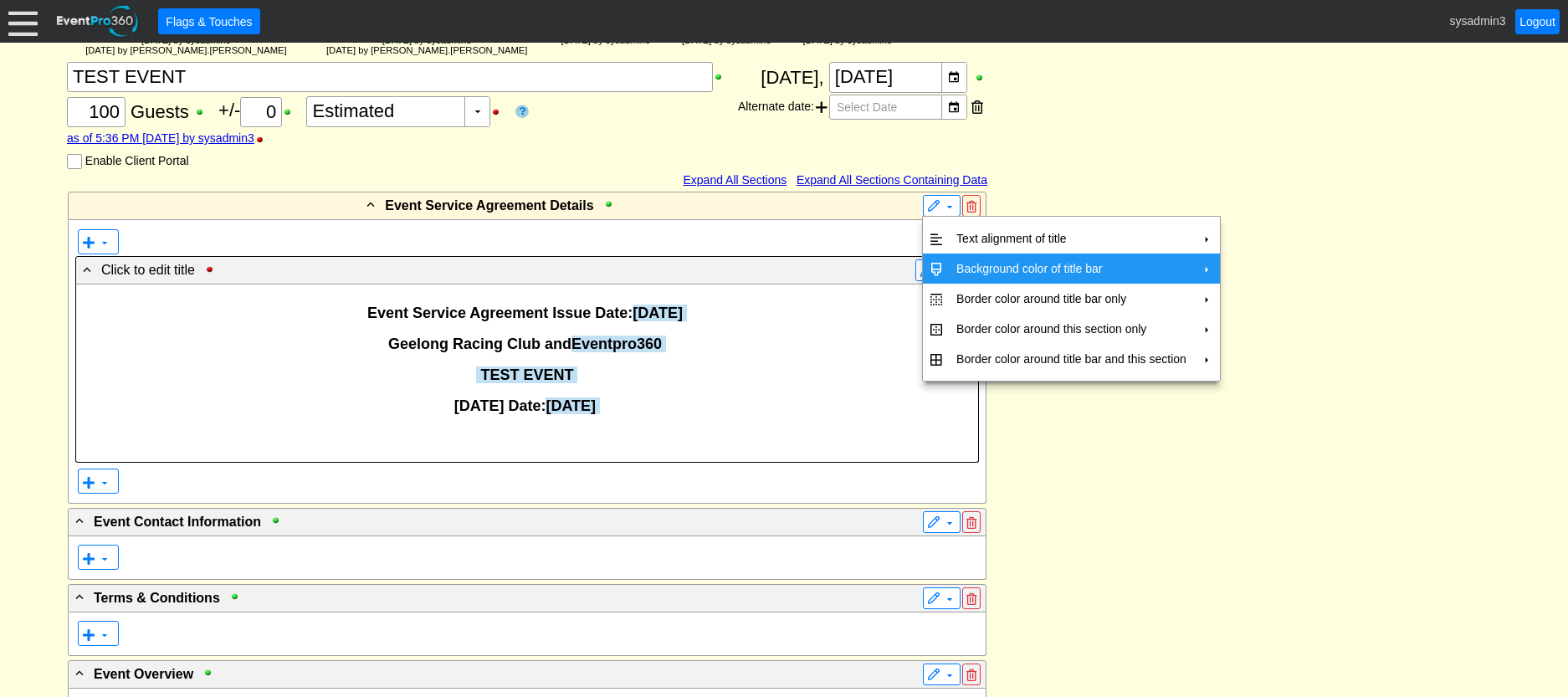
click at [977, 265] on td "Background color of title bar" at bounding box center [1071, 269] width 244 height 30
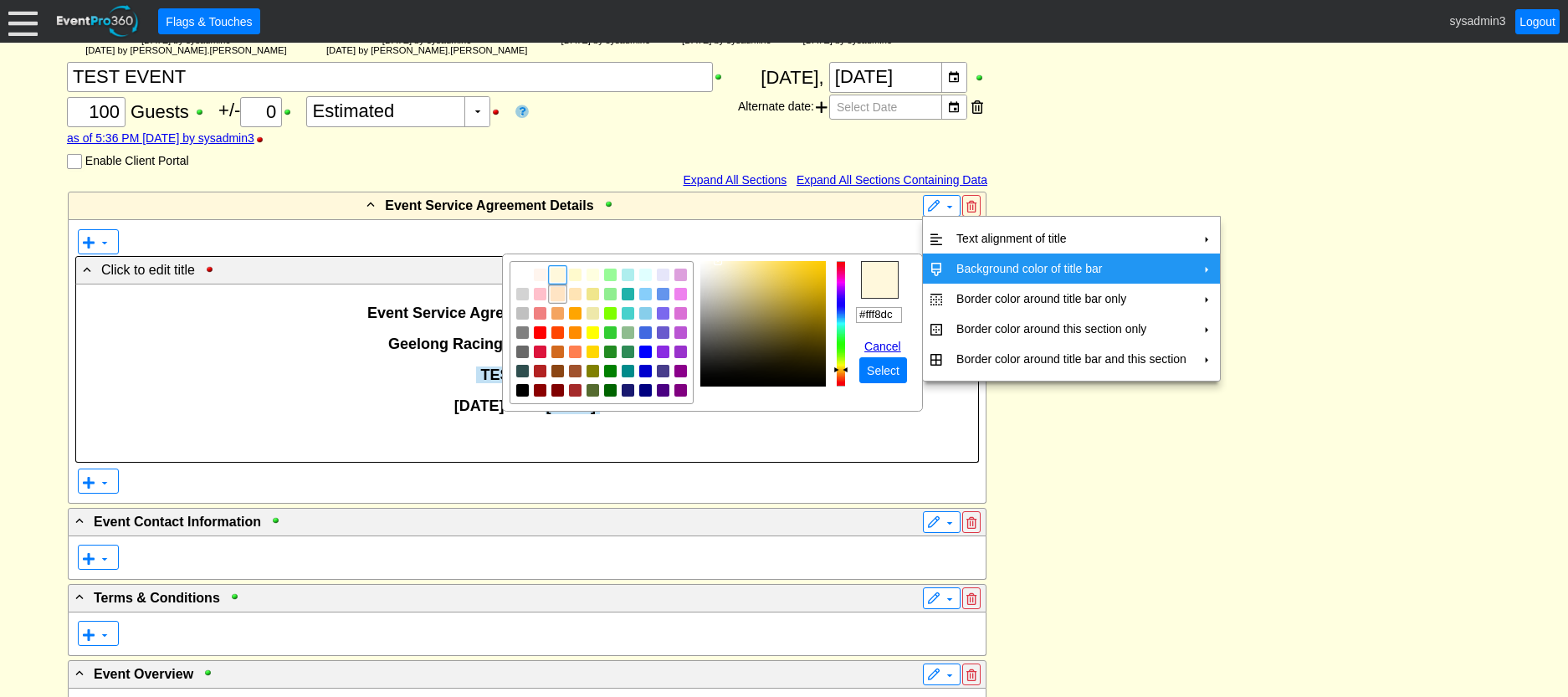
click at [558, 298] on img "focusNode" at bounding box center [558, 295] width 15 height 15
type input "#ffe4c4"
click at [884, 372] on span "Select" at bounding box center [883, 370] width 39 height 17
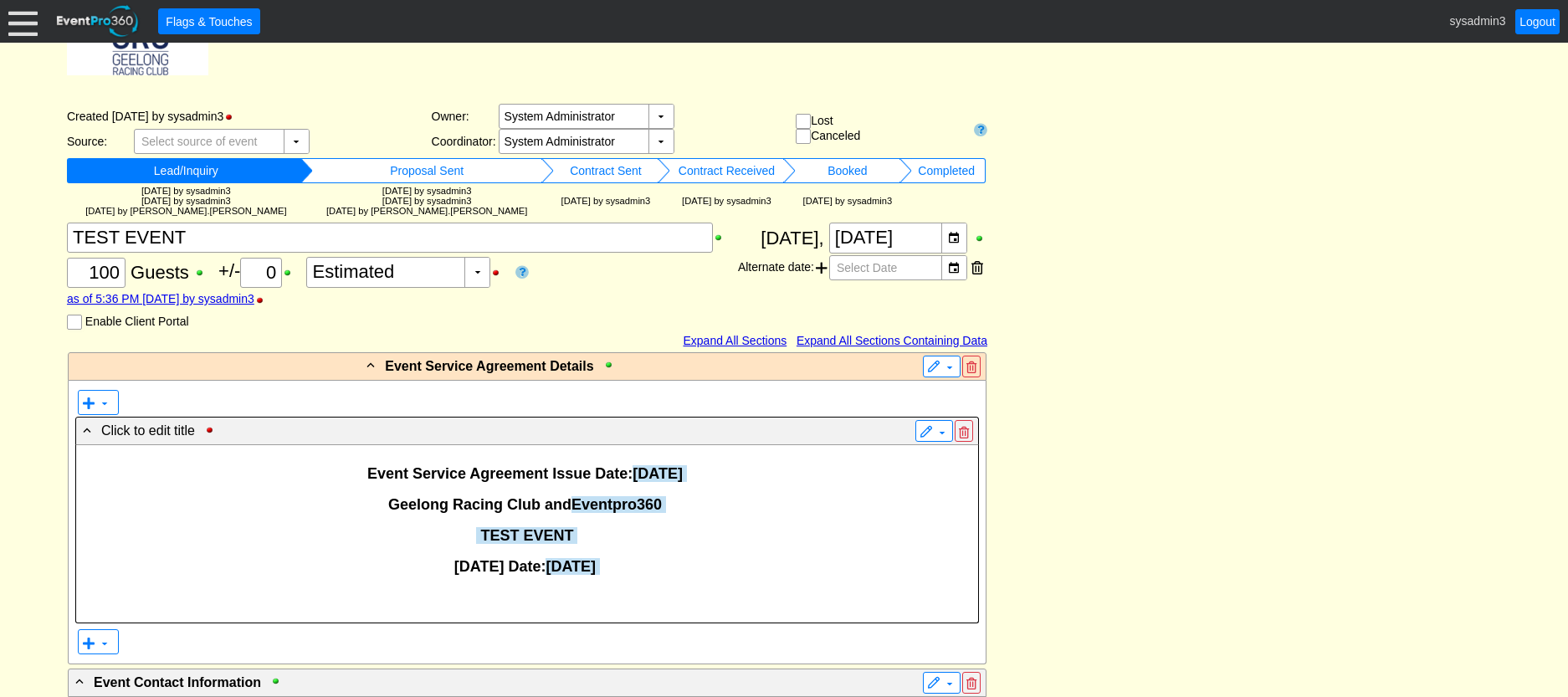
scroll to position [167, 0]
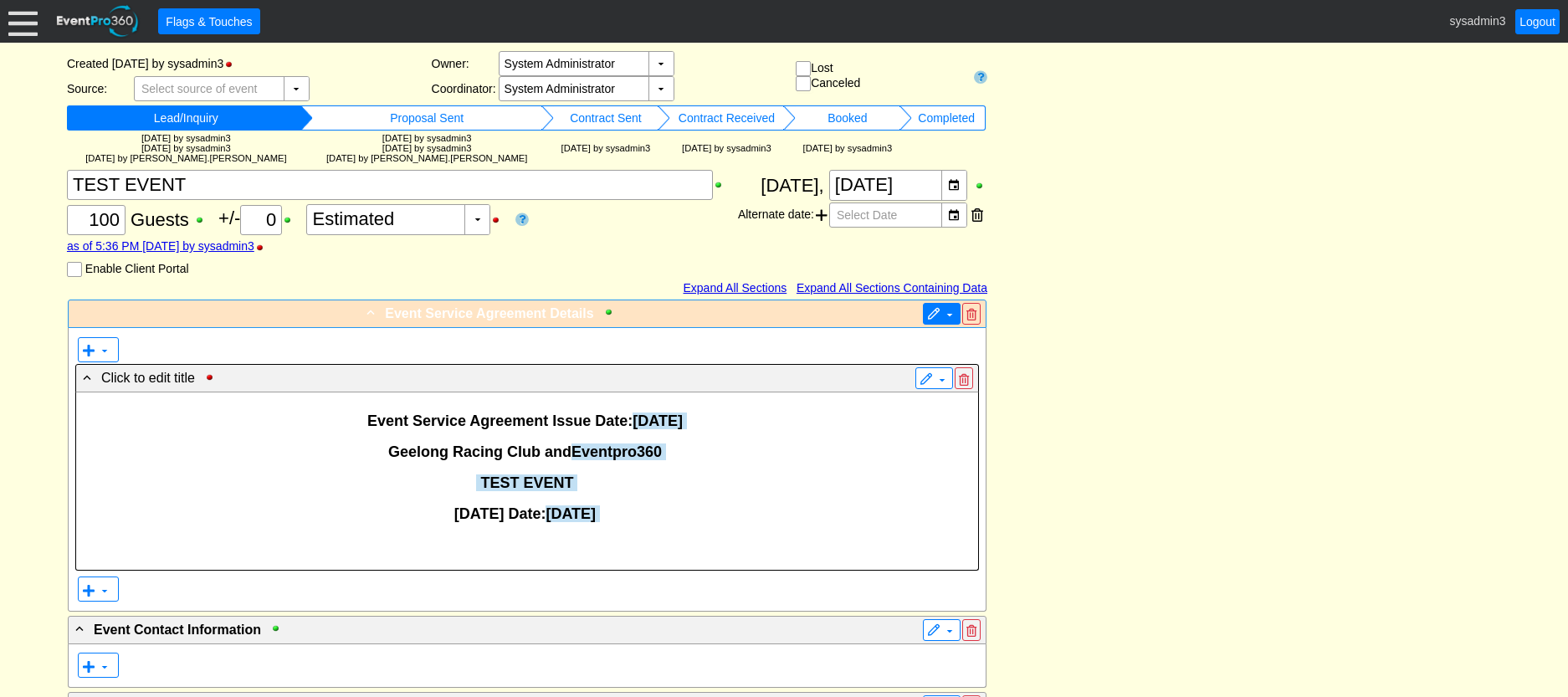
click at [943, 307] on span "▼" at bounding box center [941, 314] width 29 height 17
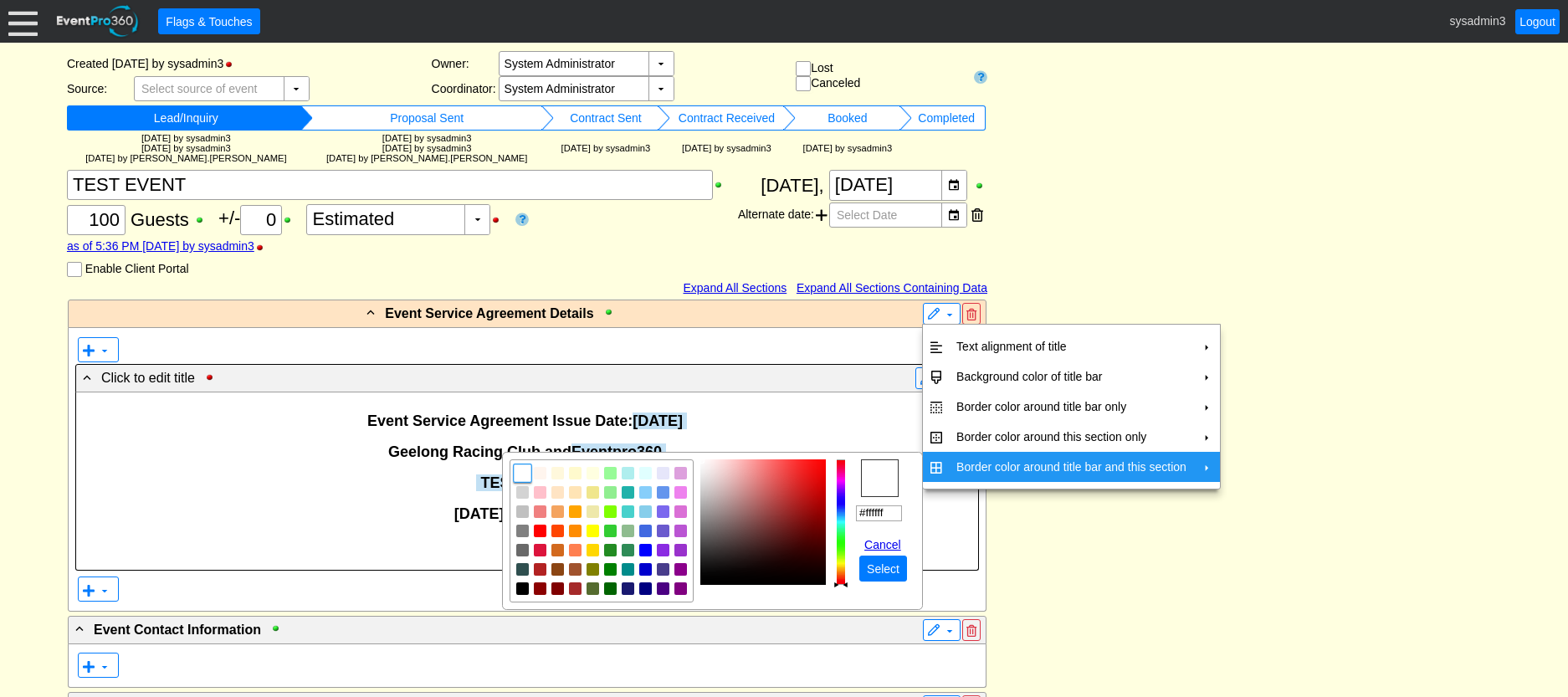
click at [988, 469] on td "Border color around title bar and this section" at bounding box center [1071, 467] width 244 height 30
click at [516, 588] on img "focusNode" at bounding box center [523, 589] width 15 height 15
type input "#000000"
click at [878, 573] on span "Select" at bounding box center [883, 569] width 39 height 17
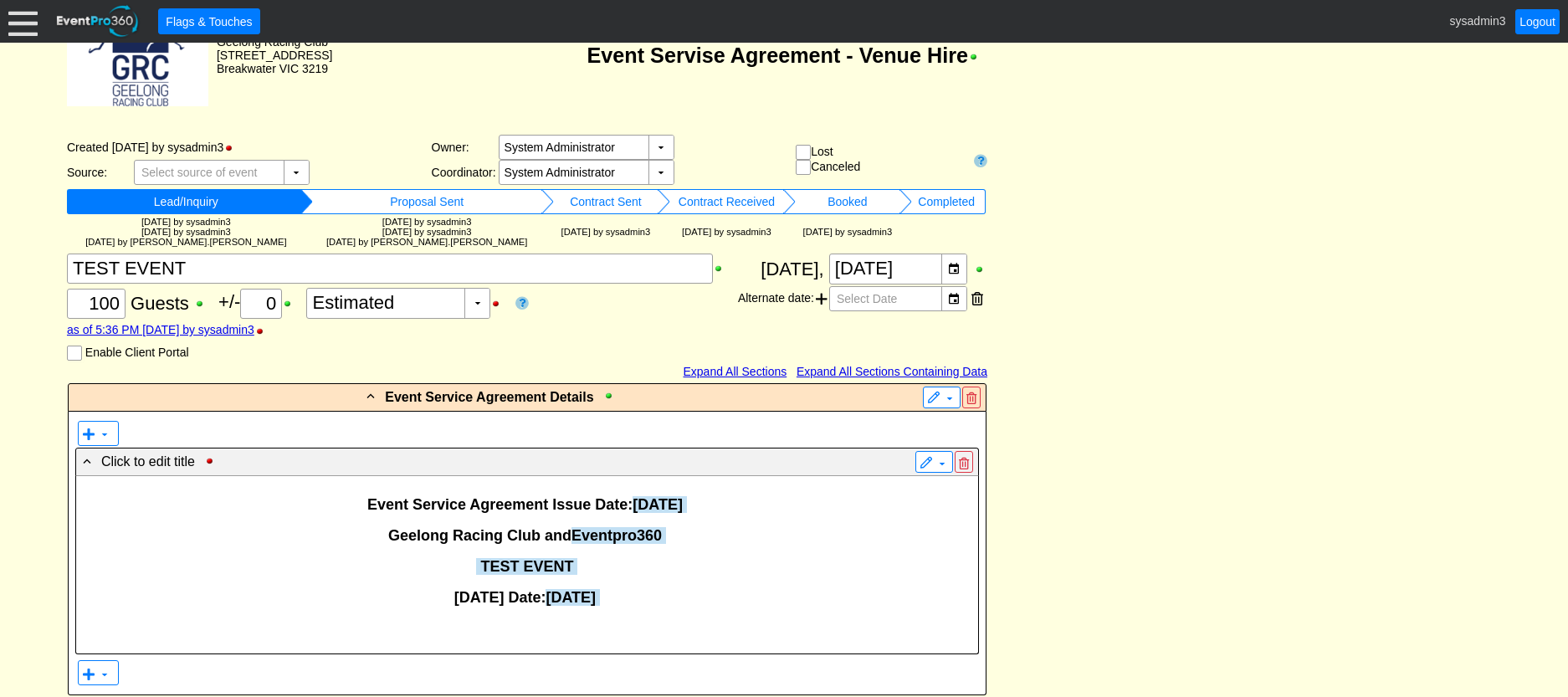
drag, startPoint x: 1102, startPoint y: 252, endPoint x: 1101, endPoint y: 167, distance: 85.0
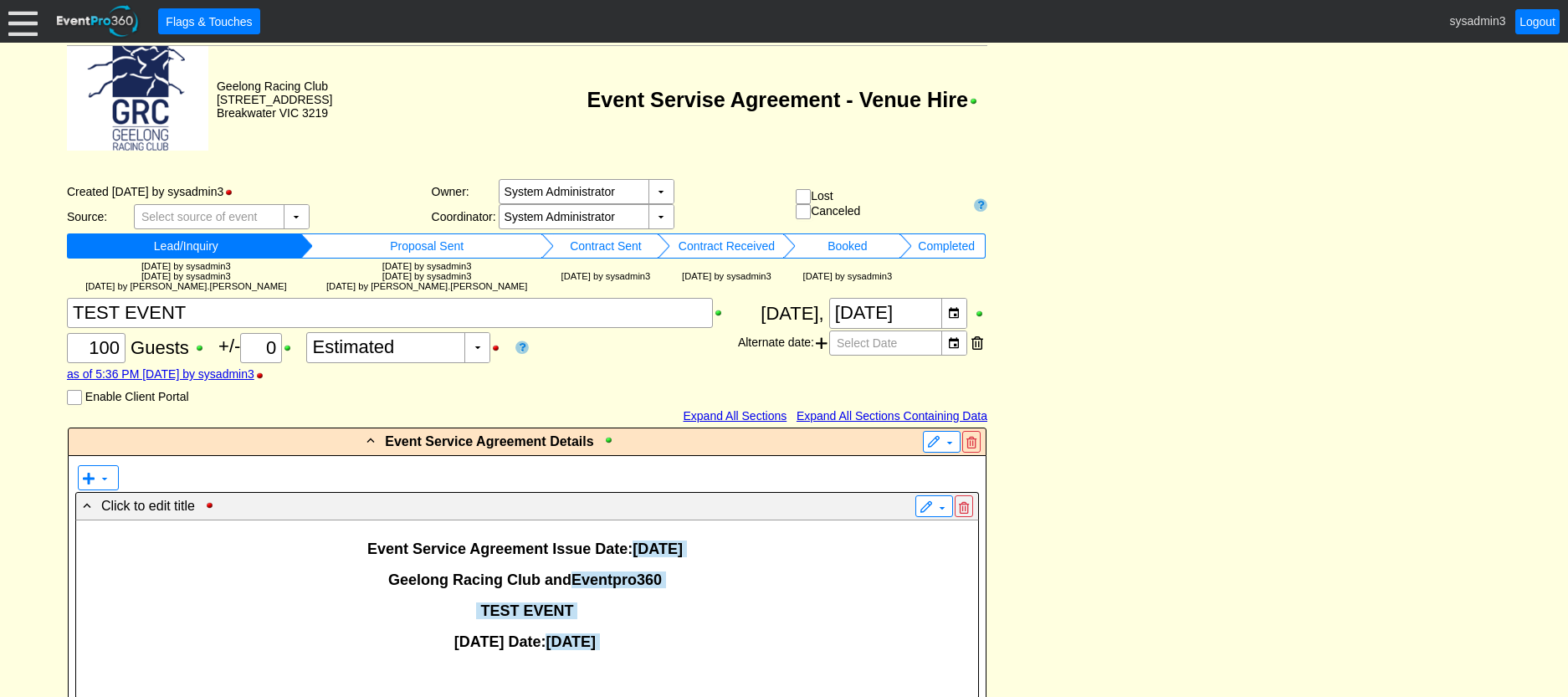
scroll to position [0, 0]
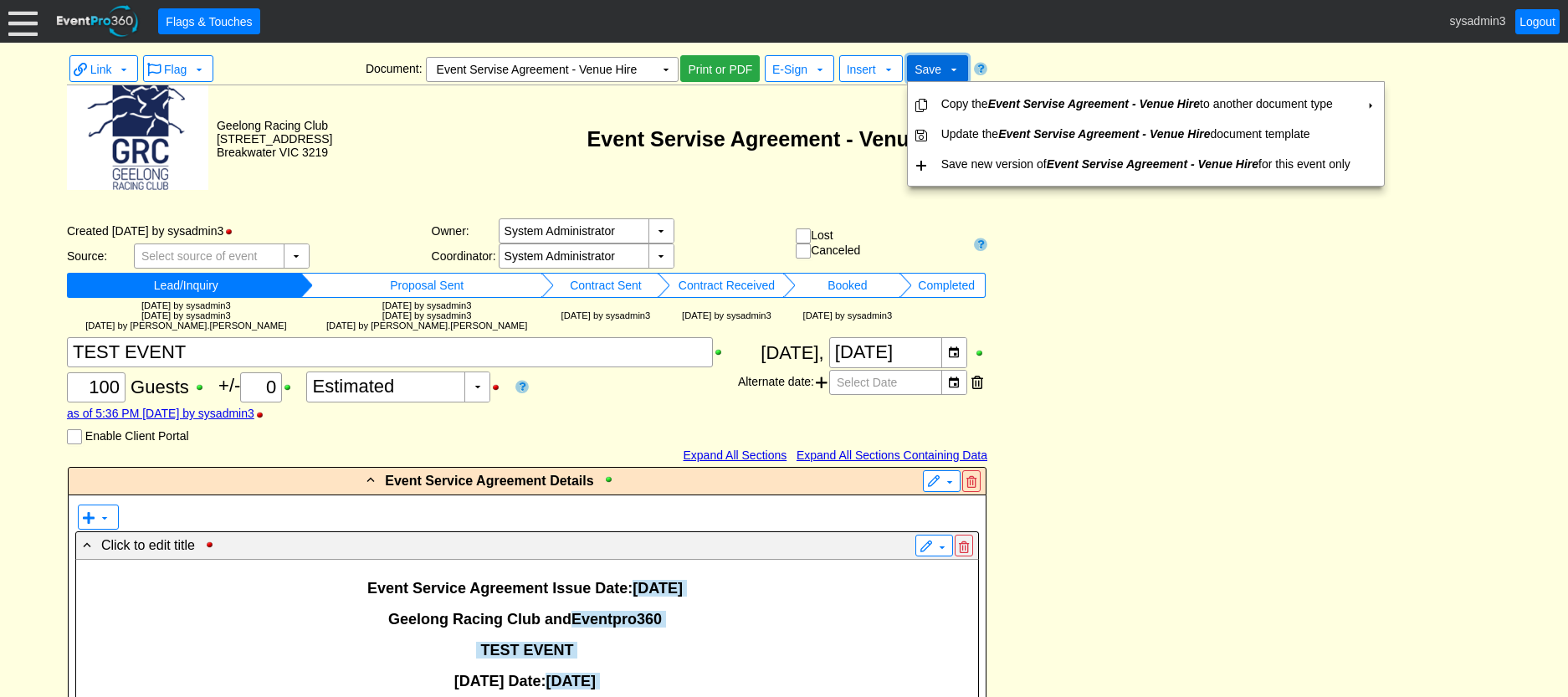
click at [930, 66] on span "Save" at bounding box center [928, 70] width 27 height 13
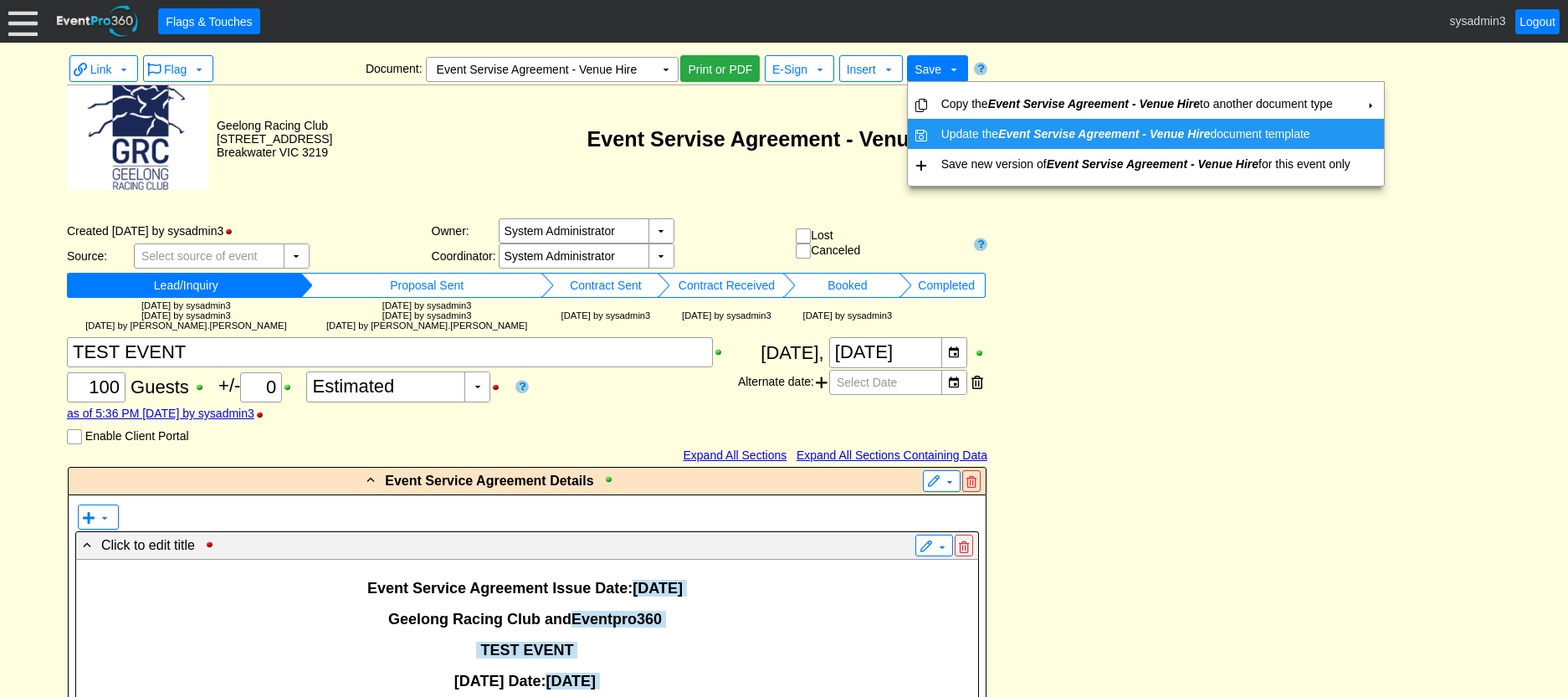
click at [947, 127] on td "Update the Event Servise Agreement - Venue Hire document template" at bounding box center [1146, 134] width 422 height 30
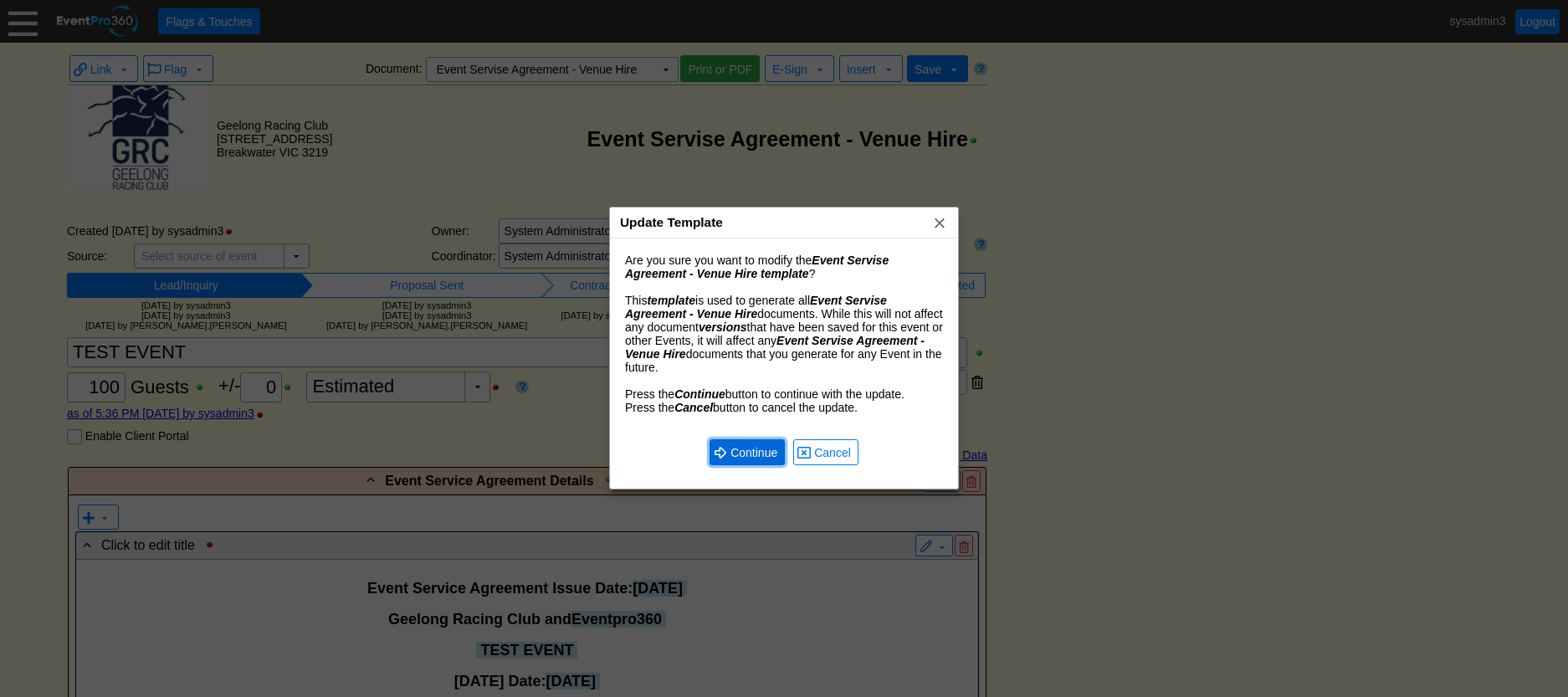
click at [748, 451] on span "Continue" at bounding box center [754, 453] width 54 height 17
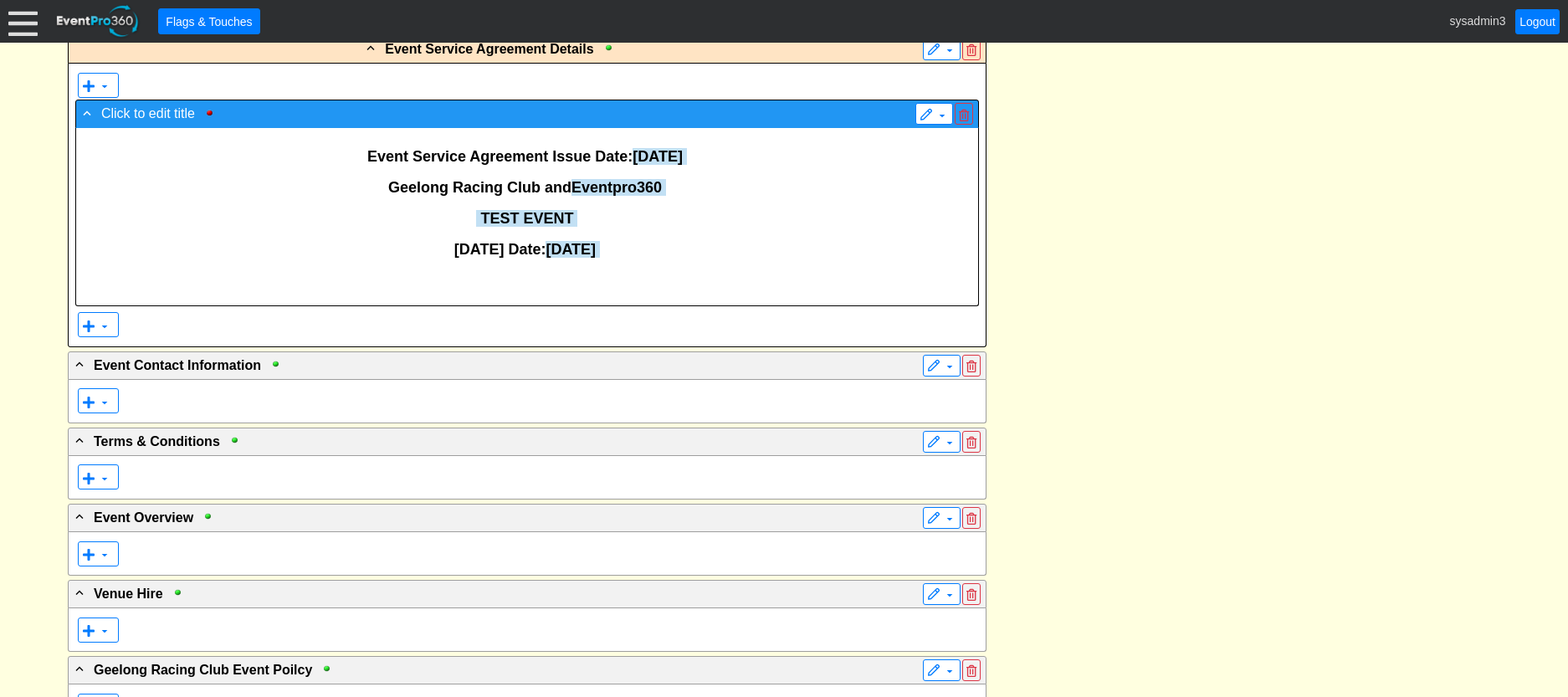
scroll to position [516, 0]
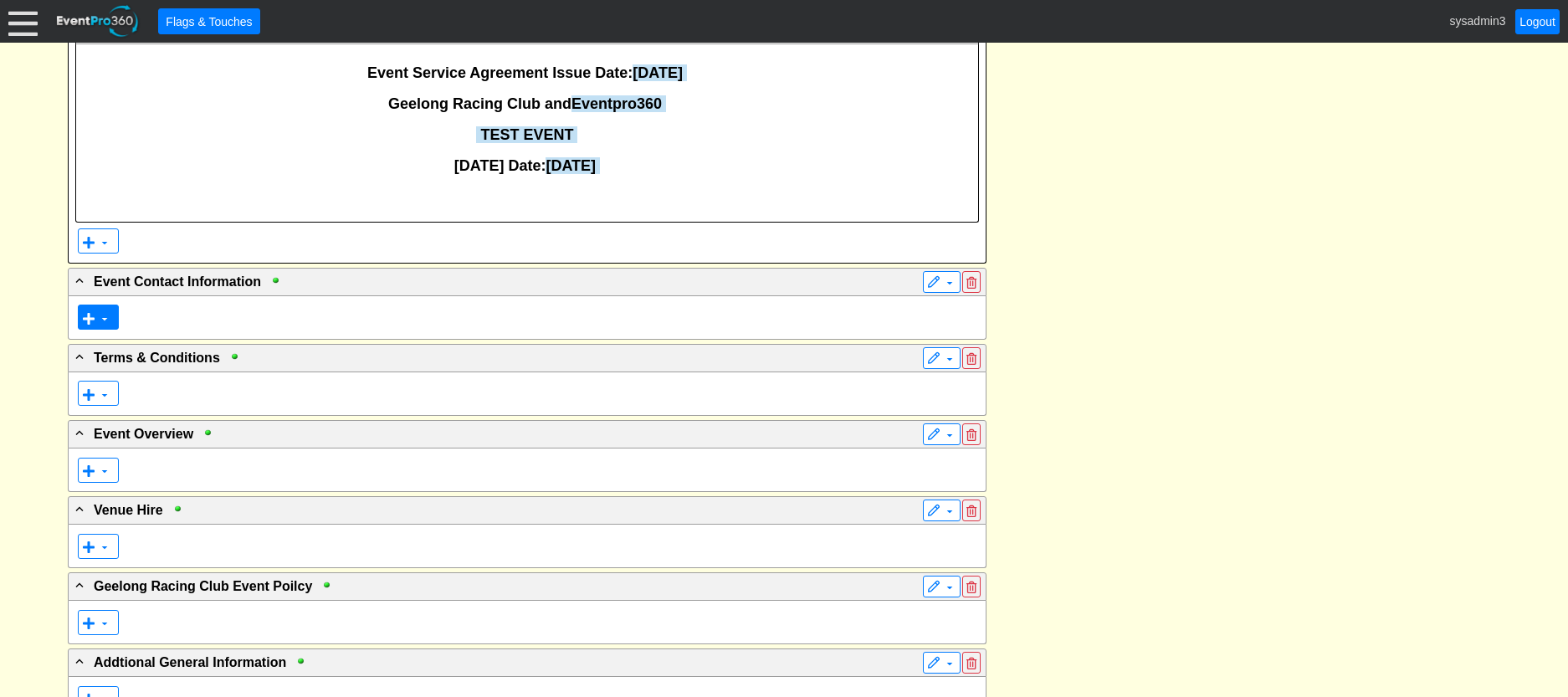
click at [93, 312] on span at bounding box center [89, 319] width 13 height 13
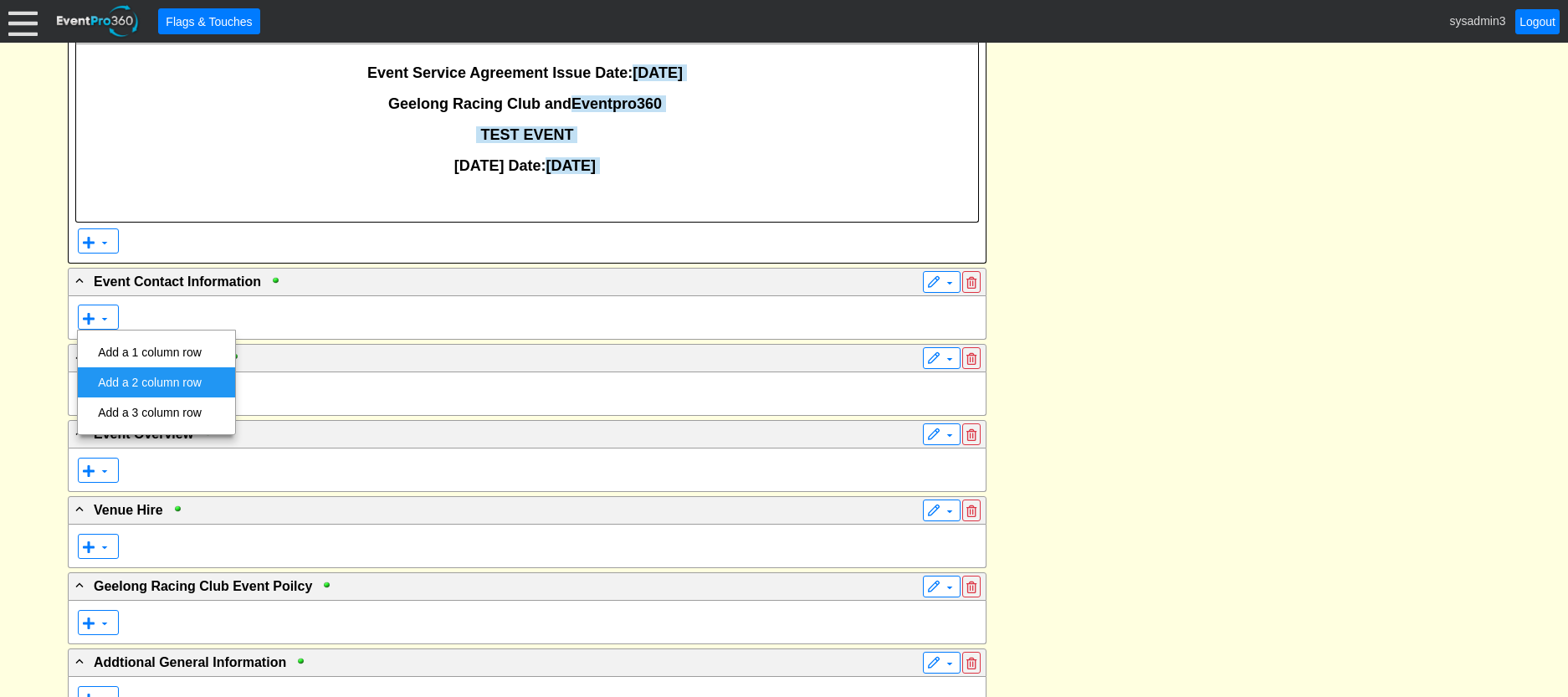
click at [143, 382] on td "Add a 2 column row" at bounding box center [149, 382] width 117 height 30
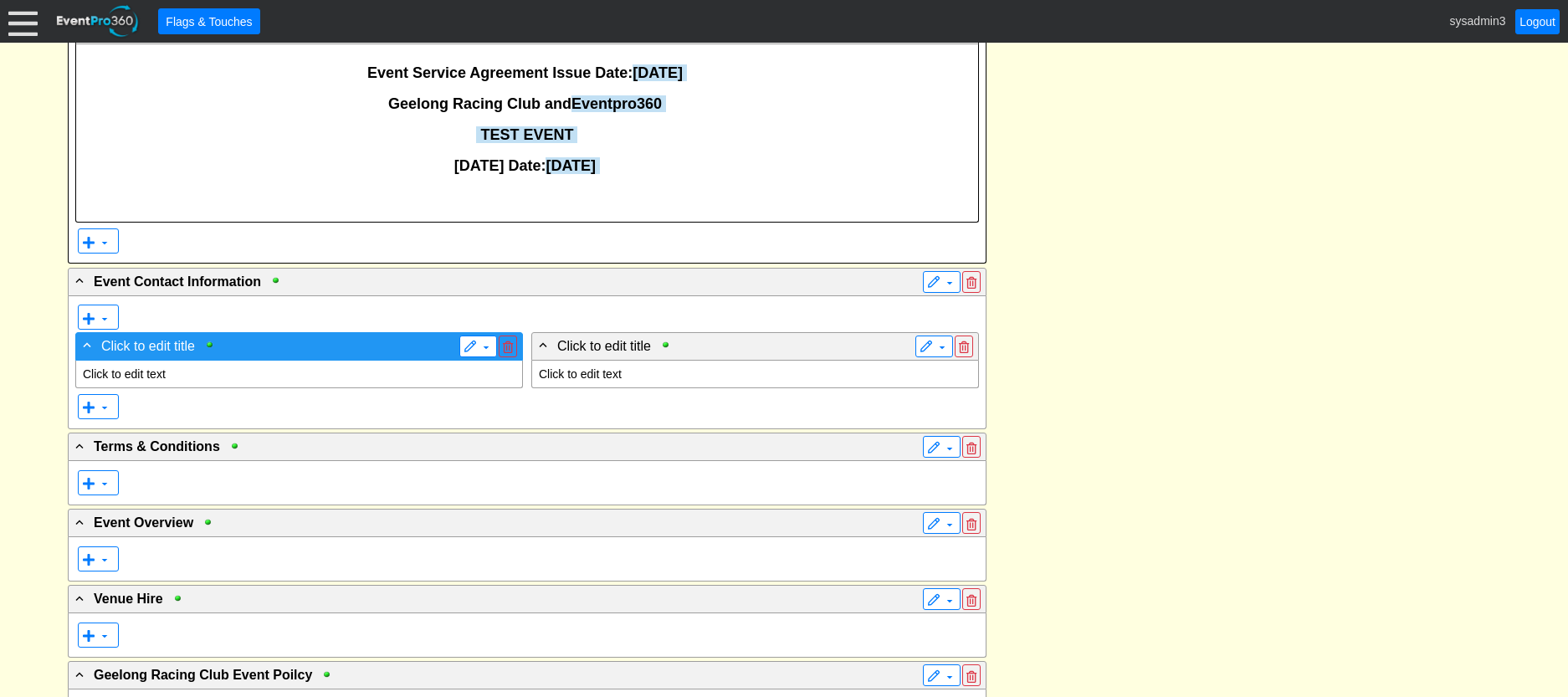
click at [179, 346] on span "Click to edit title" at bounding box center [149, 345] width 94 height 14
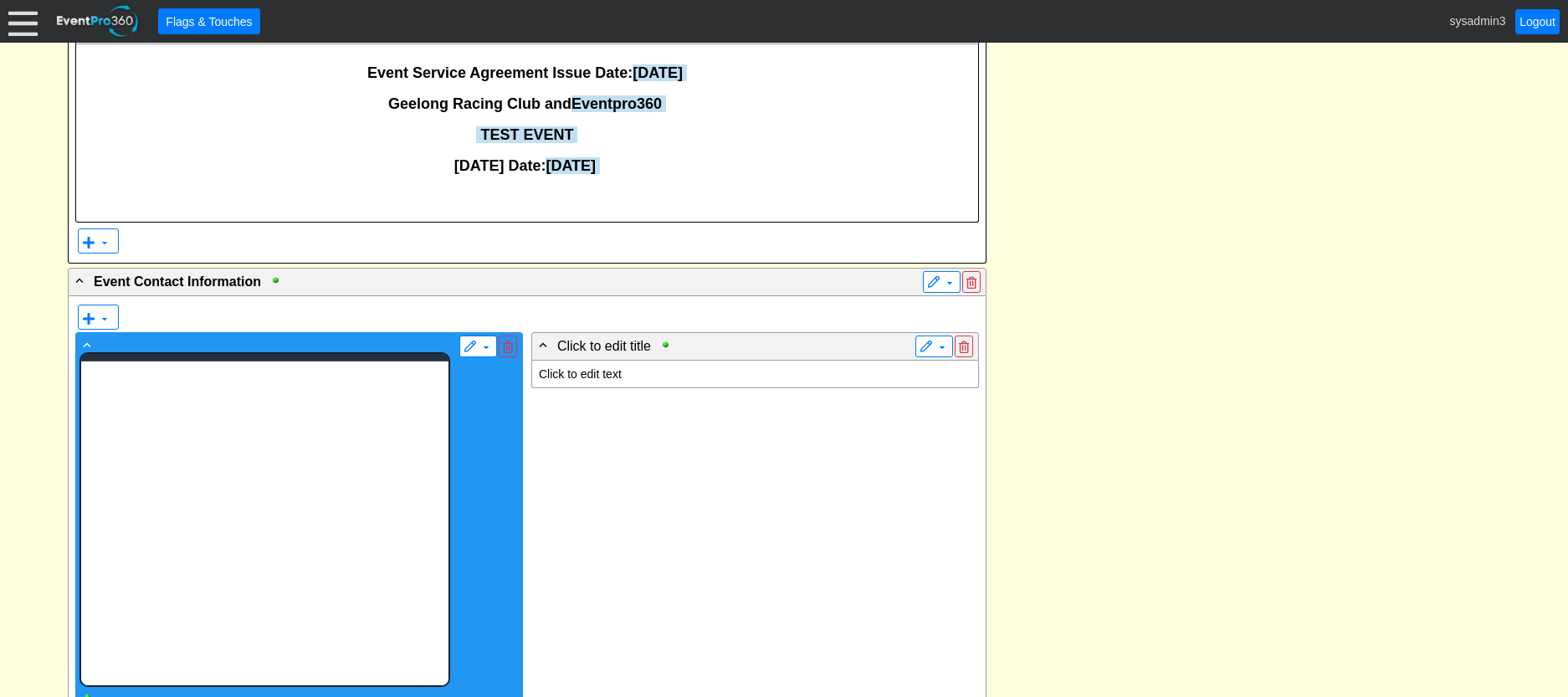
scroll to position [0, 0]
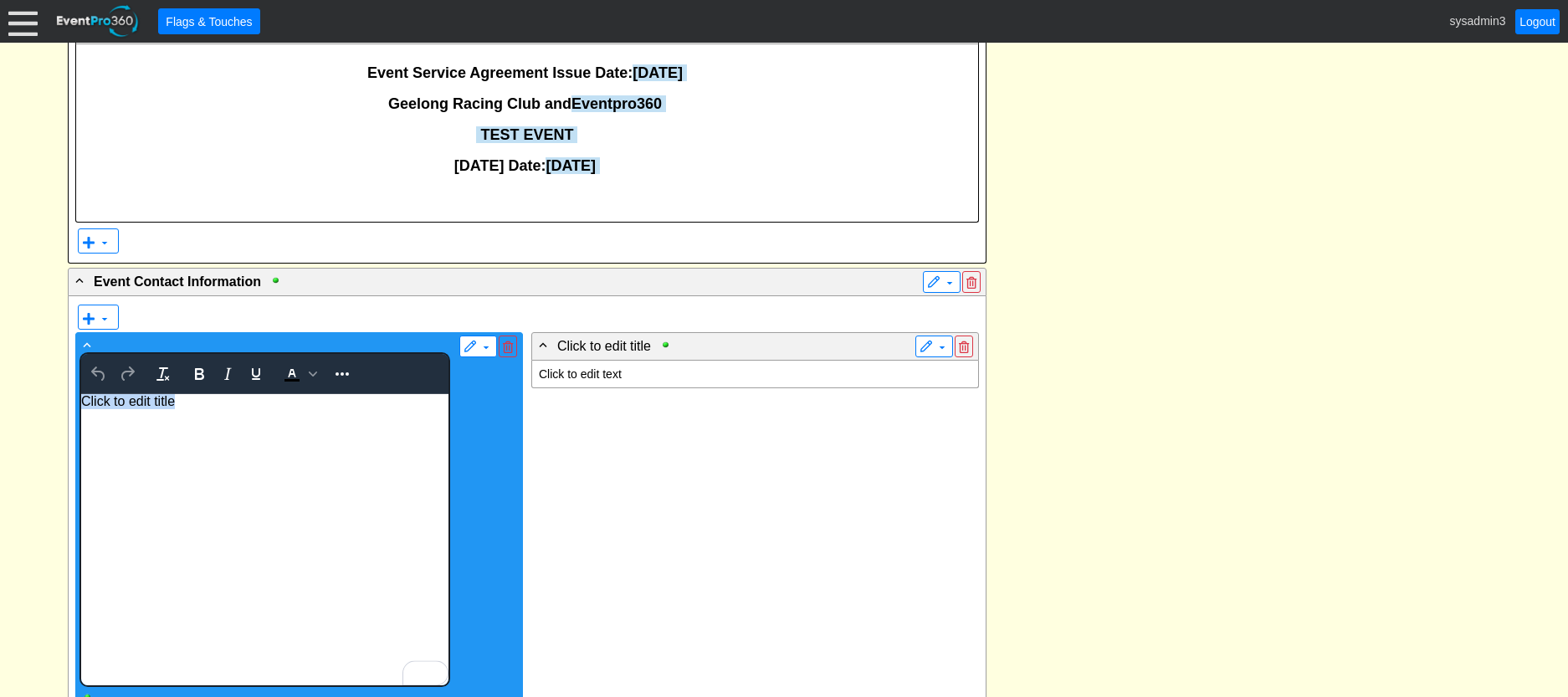
drag, startPoint x: 196, startPoint y: 398, endPoint x: 50, endPoint y: 381, distance: 147.0
click at [81, 394] on html "Click to edit title" at bounding box center [264, 539] width 367 height 291
click at [201, 375] on icon "Bold" at bounding box center [199, 374] width 9 height 12
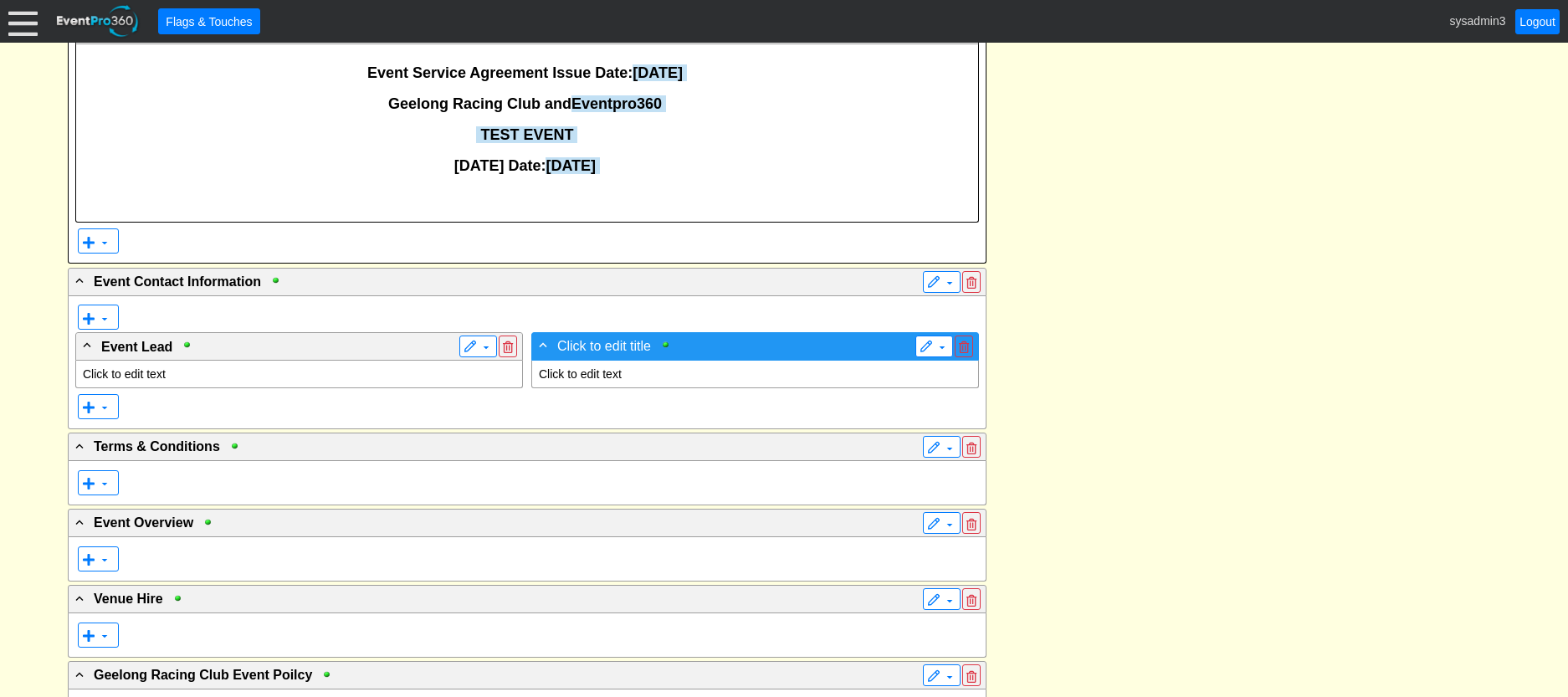
click at [564, 343] on span "Click to edit title" at bounding box center [604, 345] width 94 height 14
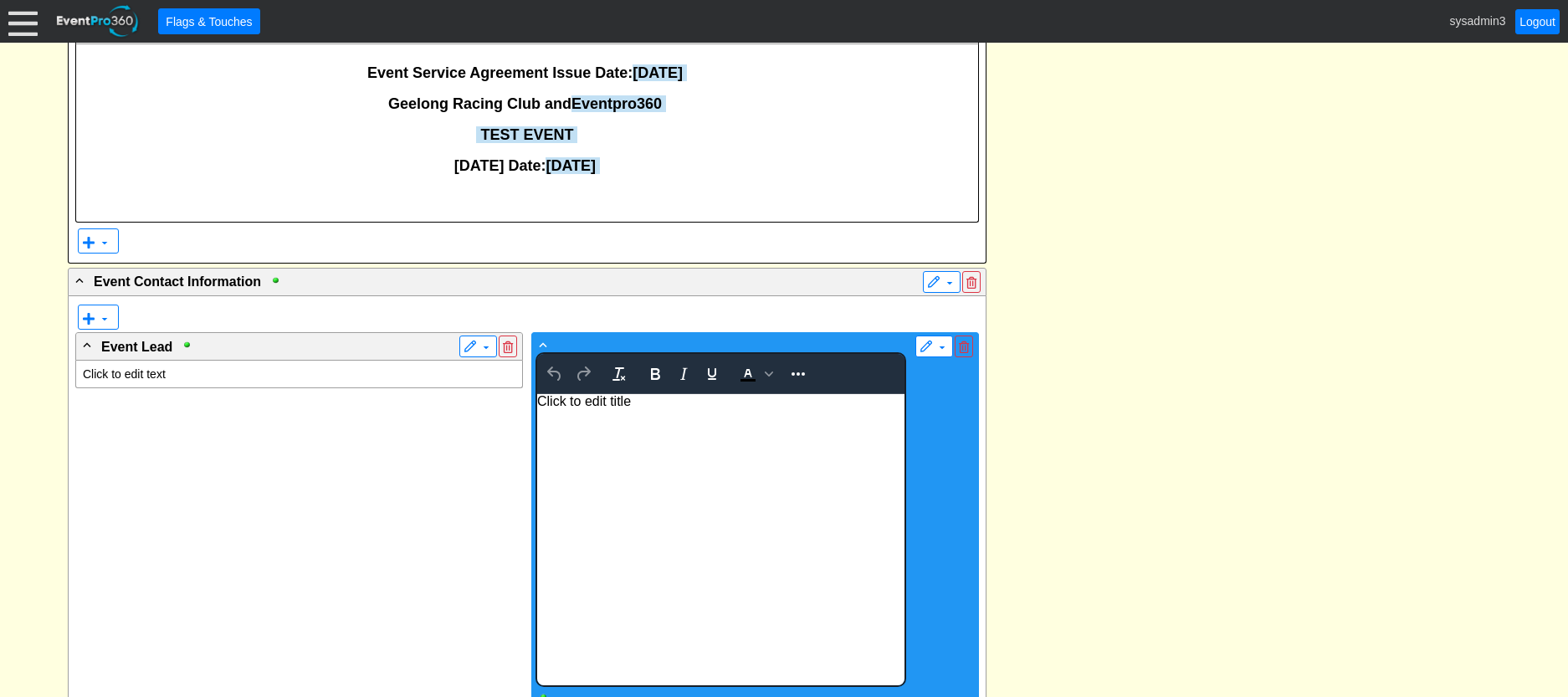
scroll to position [0, 0]
drag, startPoint x: 644, startPoint y: 406, endPoint x: 1126, endPoint y: 784, distance: 612.5
click at [536, 403] on html "Click to edit title" at bounding box center [719, 539] width 367 height 291
click at [656, 373] on icon "Bold" at bounding box center [655, 374] width 20 height 20
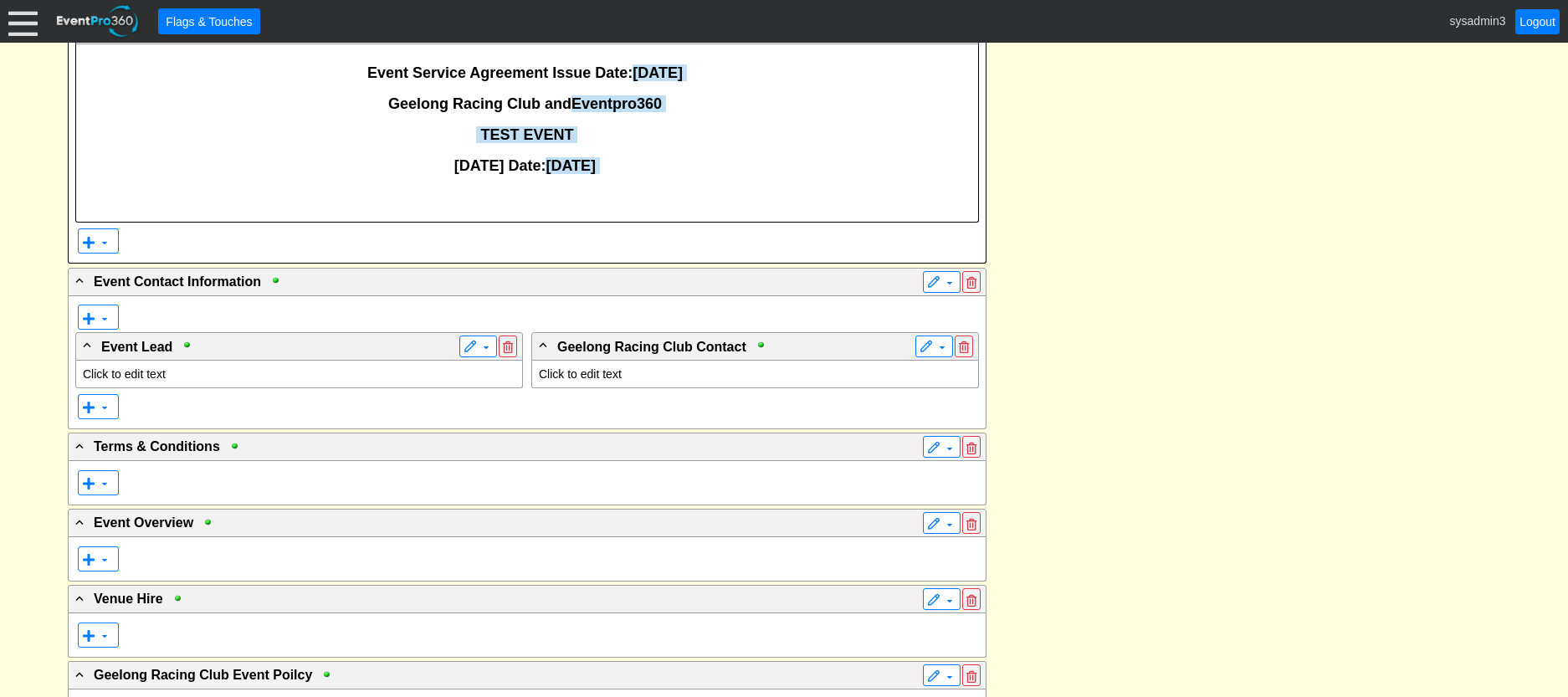
click at [1128, 316] on div "- Event Service Agreement Details ▼ ▼ - Click to edit title ▼ Event Service Agr…" at bounding box center [784, 628] width 1442 height 1355
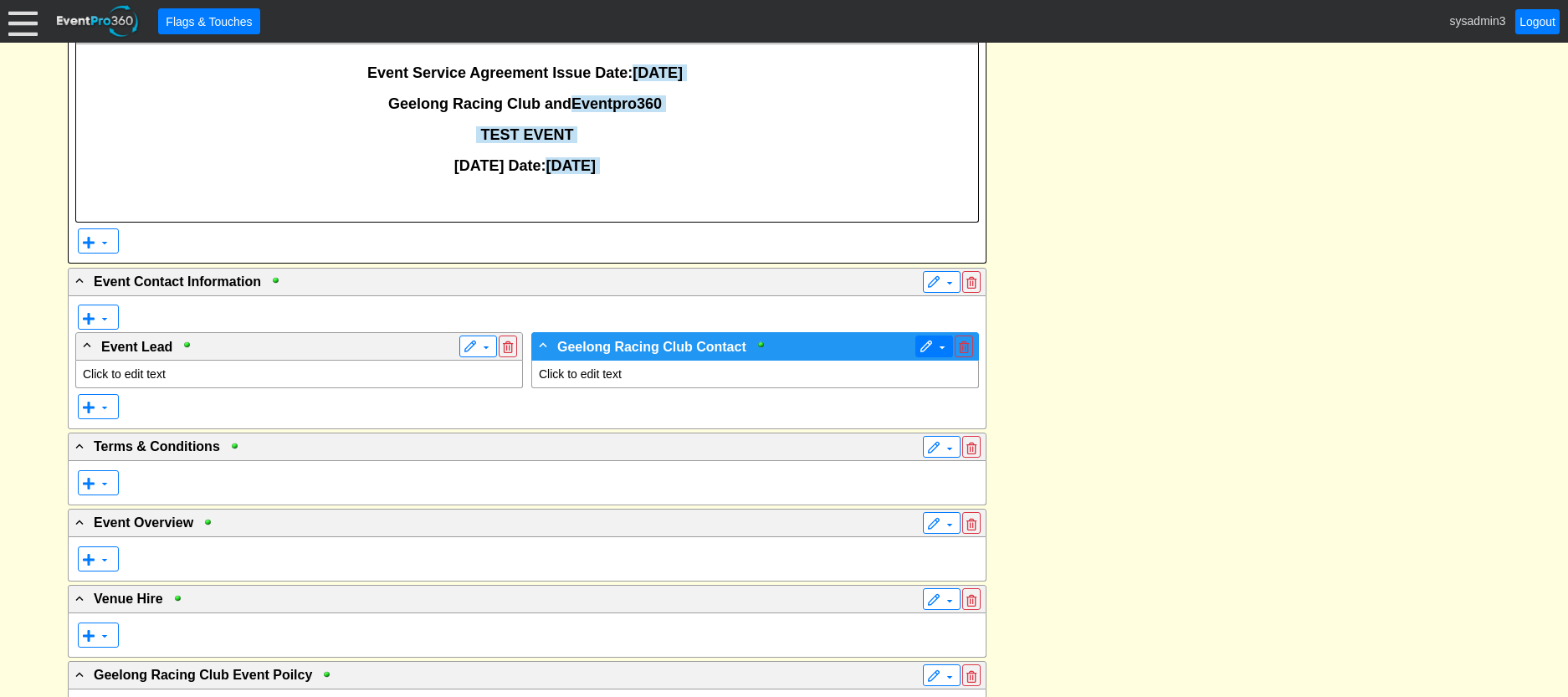
click at [931, 343] on span at bounding box center [926, 347] width 13 height 13
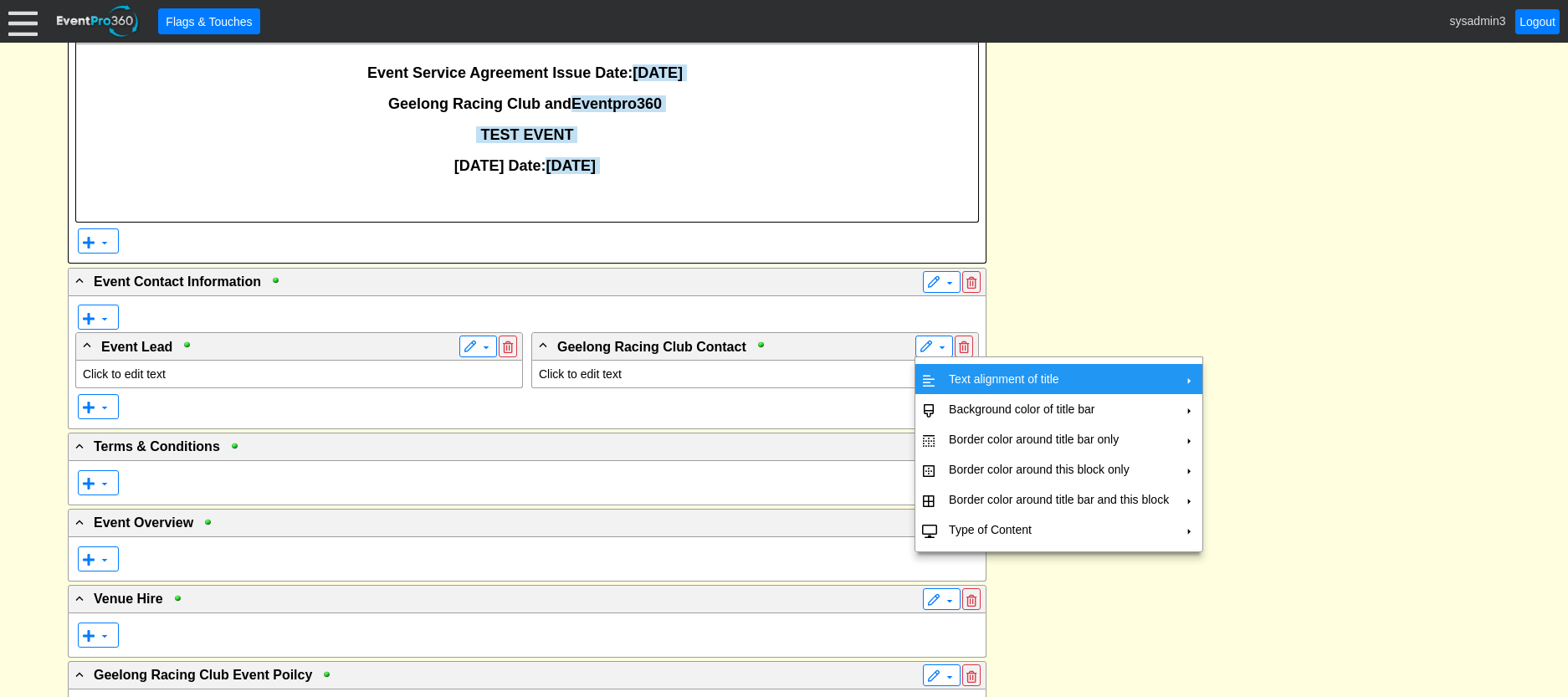
click at [971, 375] on td "Text alignment of title" at bounding box center [1059, 379] width 233 height 30
click at [1240, 413] on td "Center" at bounding box center [1254, 417] width 49 height 30
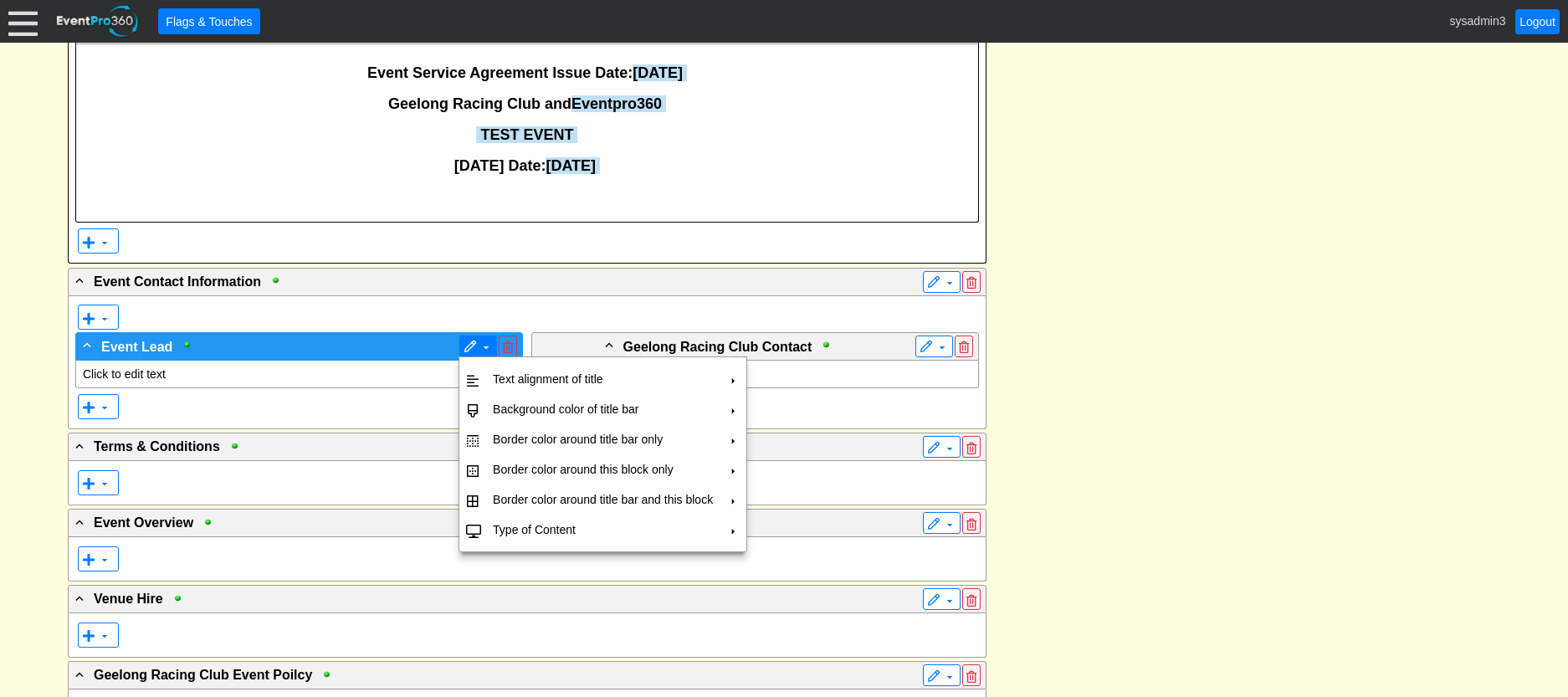
click at [474, 346] on span at bounding box center [470, 347] width 13 height 13
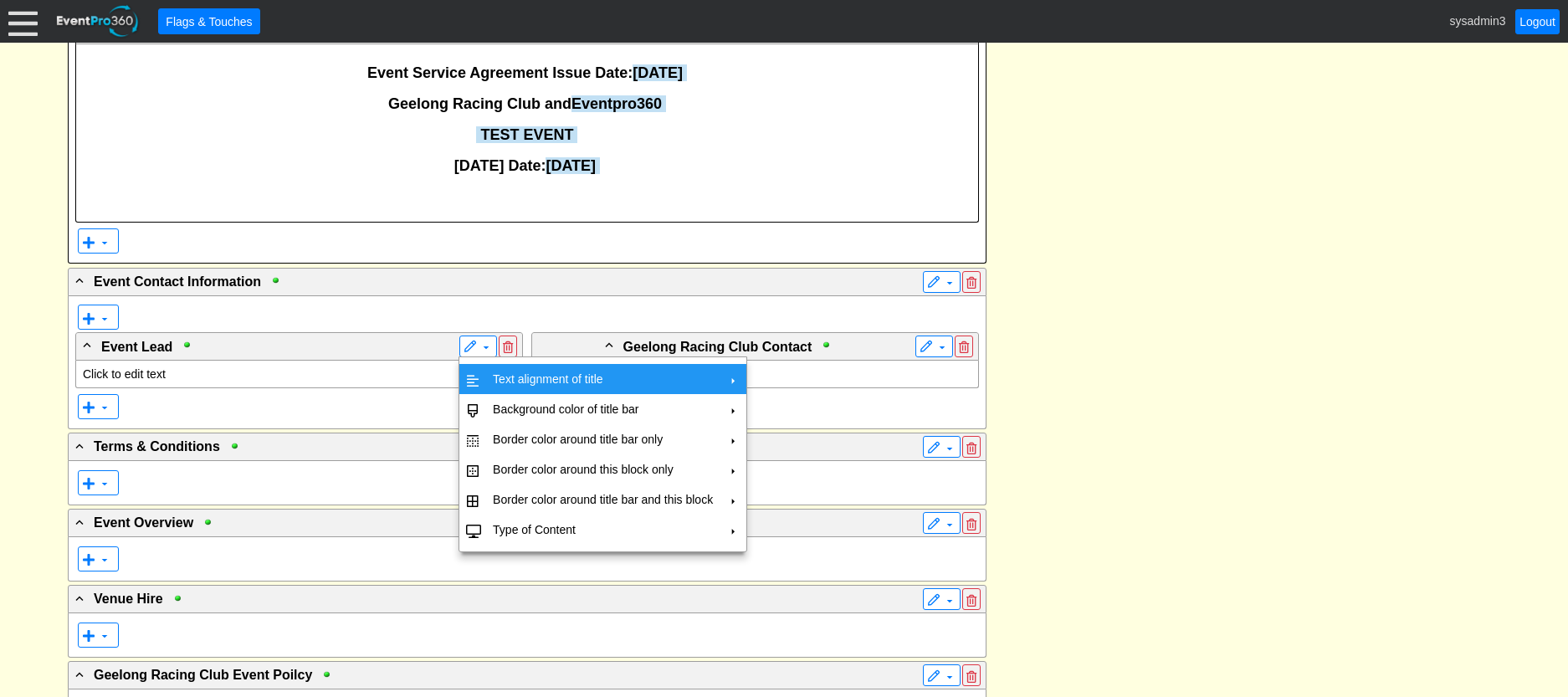
click at [517, 378] on td "Text alignment of title" at bounding box center [603, 379] width 233 height 30
click at [792, 421] on td "Center" at bounding box center [798, 417] width 49 height 30
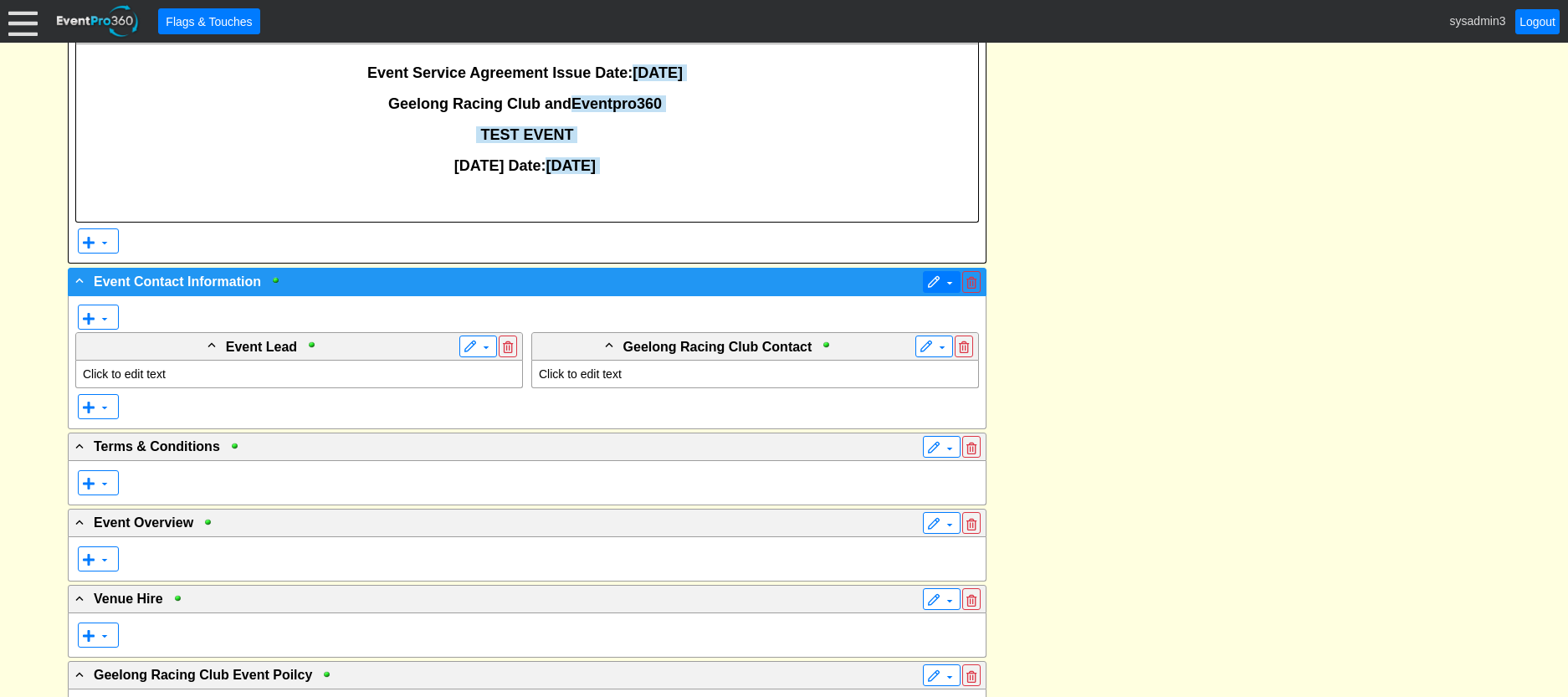
click at [935, 281] on span at bounding box center [934, 283] width 13 height 13
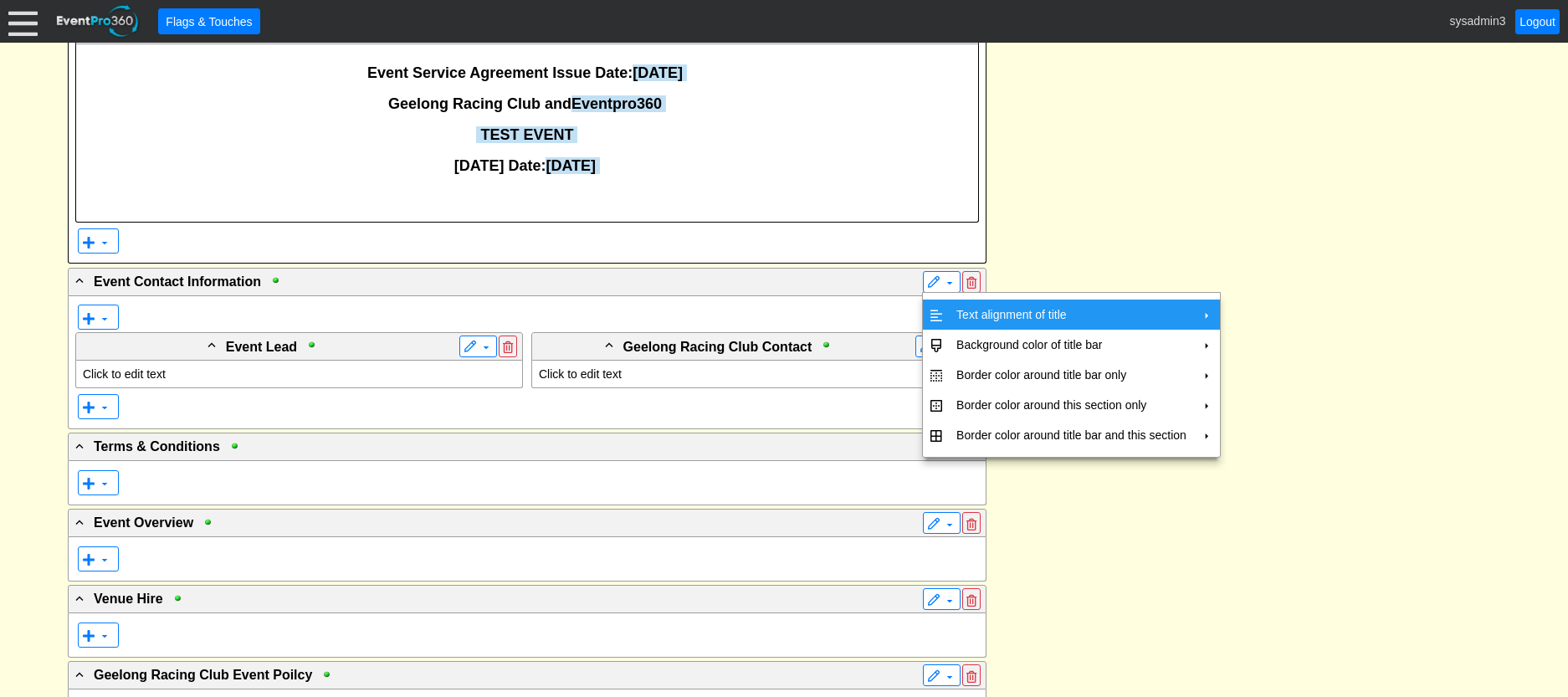
click at [997, 303] on td "Text alignment of title" at bounding box center [1071, 315] width 244 height 30
click at [1265, 343] on td "Center" at bounding box center [1272, 352] width 49 height 30
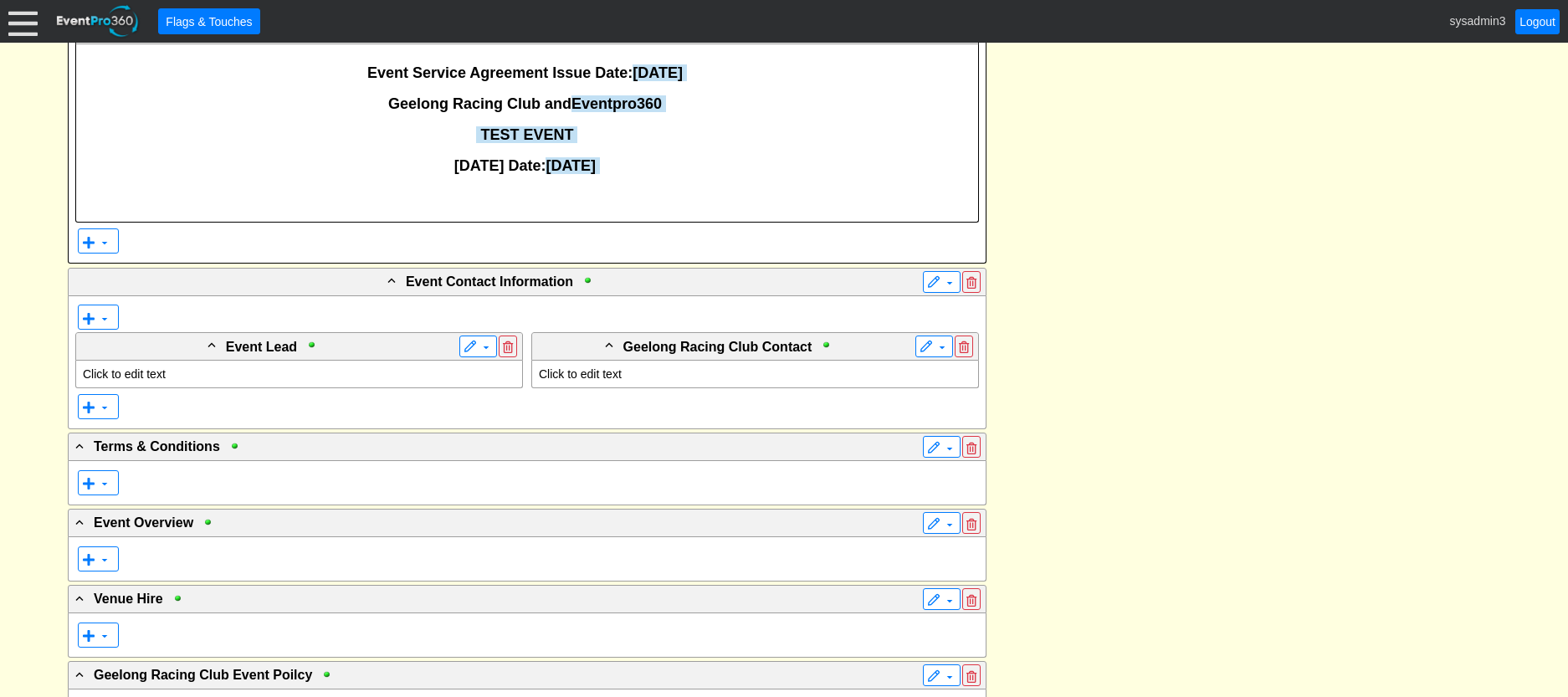
click at [1277, 280] on div "- Event Service Agreement Details ▼ ▼ - Click to edit title ▼ Event Service Agr…" at bounding box center [784, 628] width 1442 height 1355
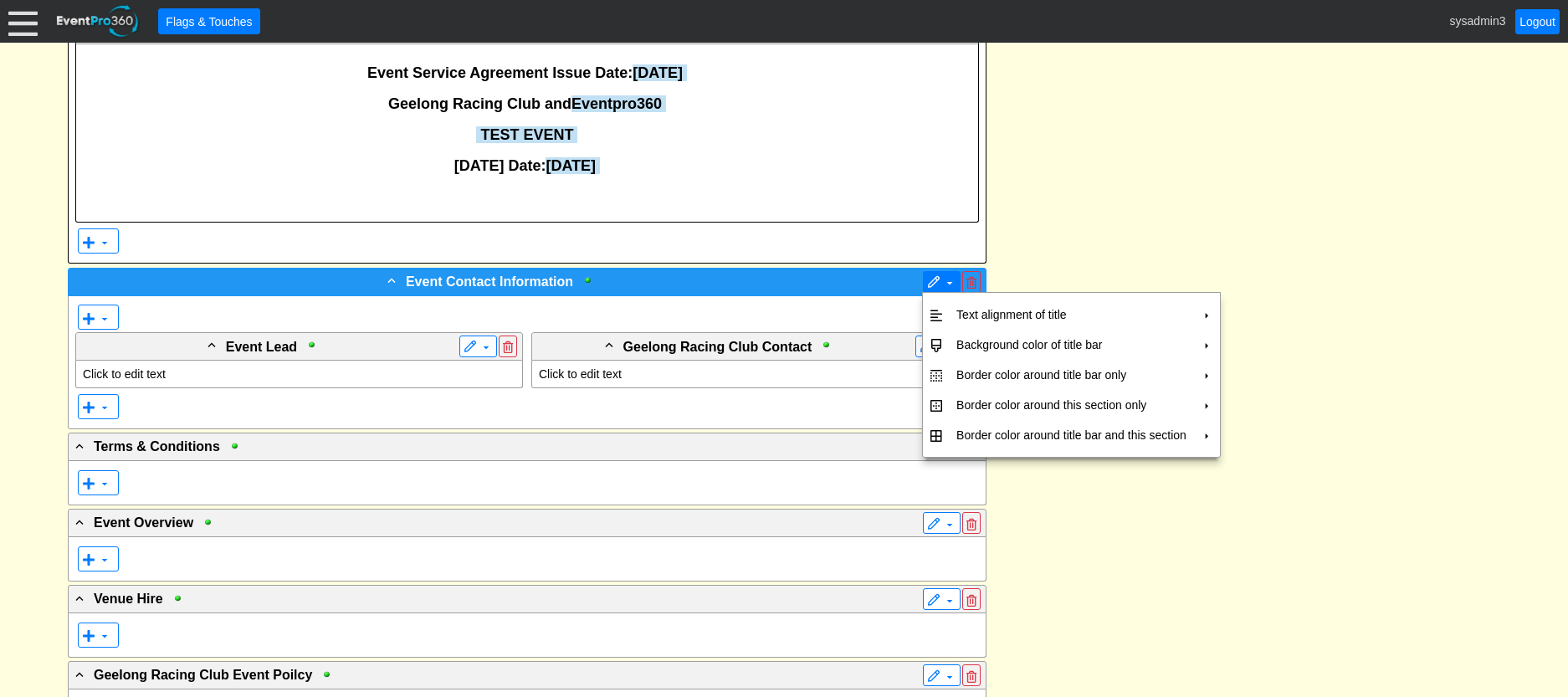
click at [947, 279] on span at bounding box center [949, 283] width 13 height 13
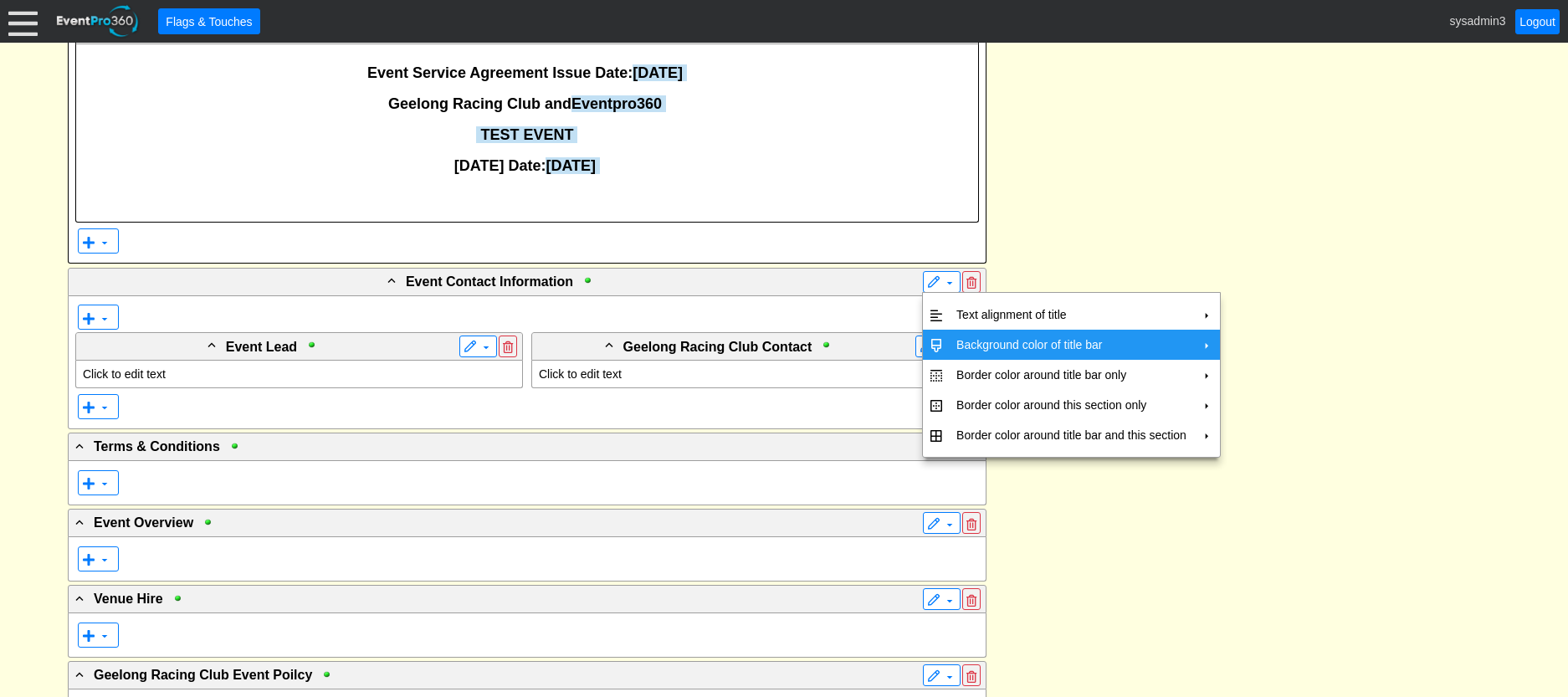
click at [963, 338] on td "Background color of title bar" at bounding box center [1071, 344] width 244 height 30
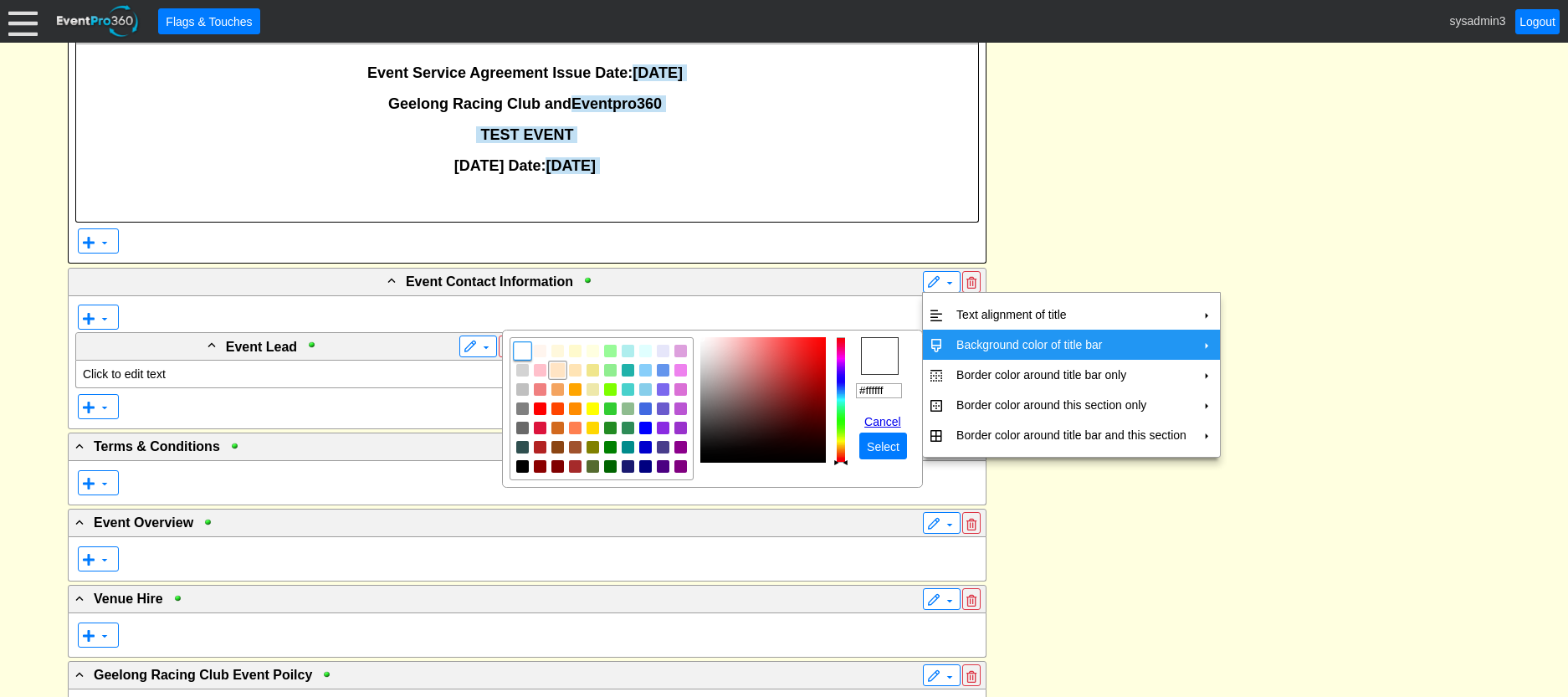
click at [562, 370] on img "focusNode" at bounding box center [558, 369] width 15 height 15
type input "#ffe4c4"
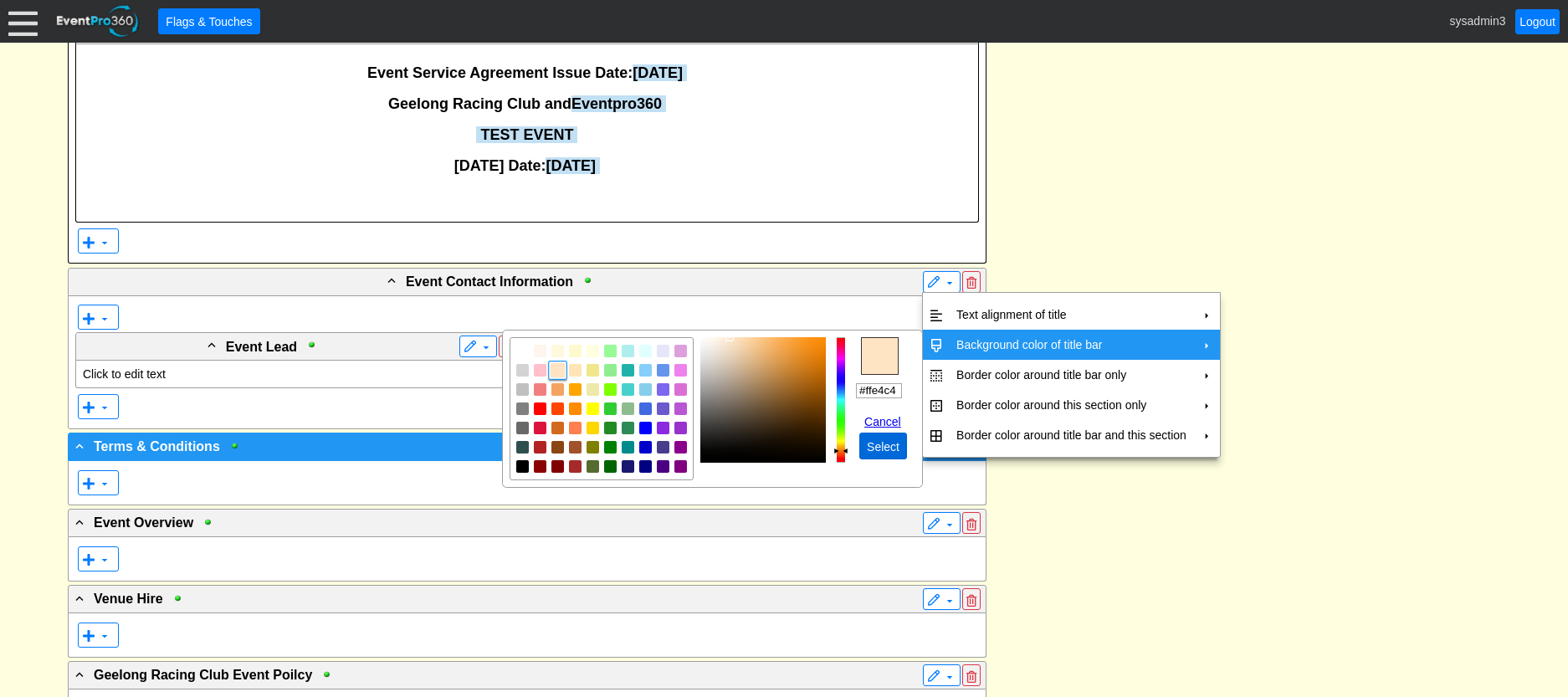
click at [887, 449] on span "Select" at bounding box center [883, 447] width 39 height 17
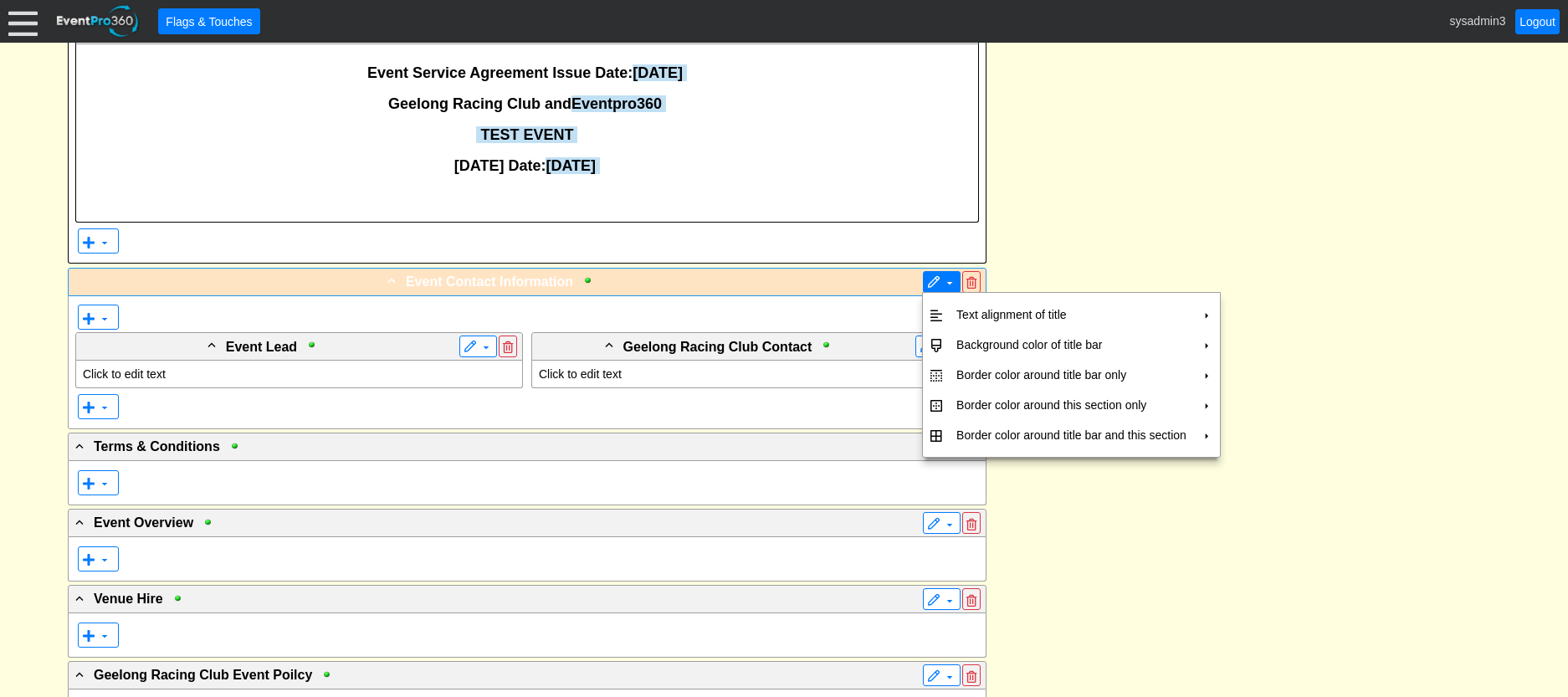
click at [949, 283] on span at bounding box center [949, 283] width 13 height 13
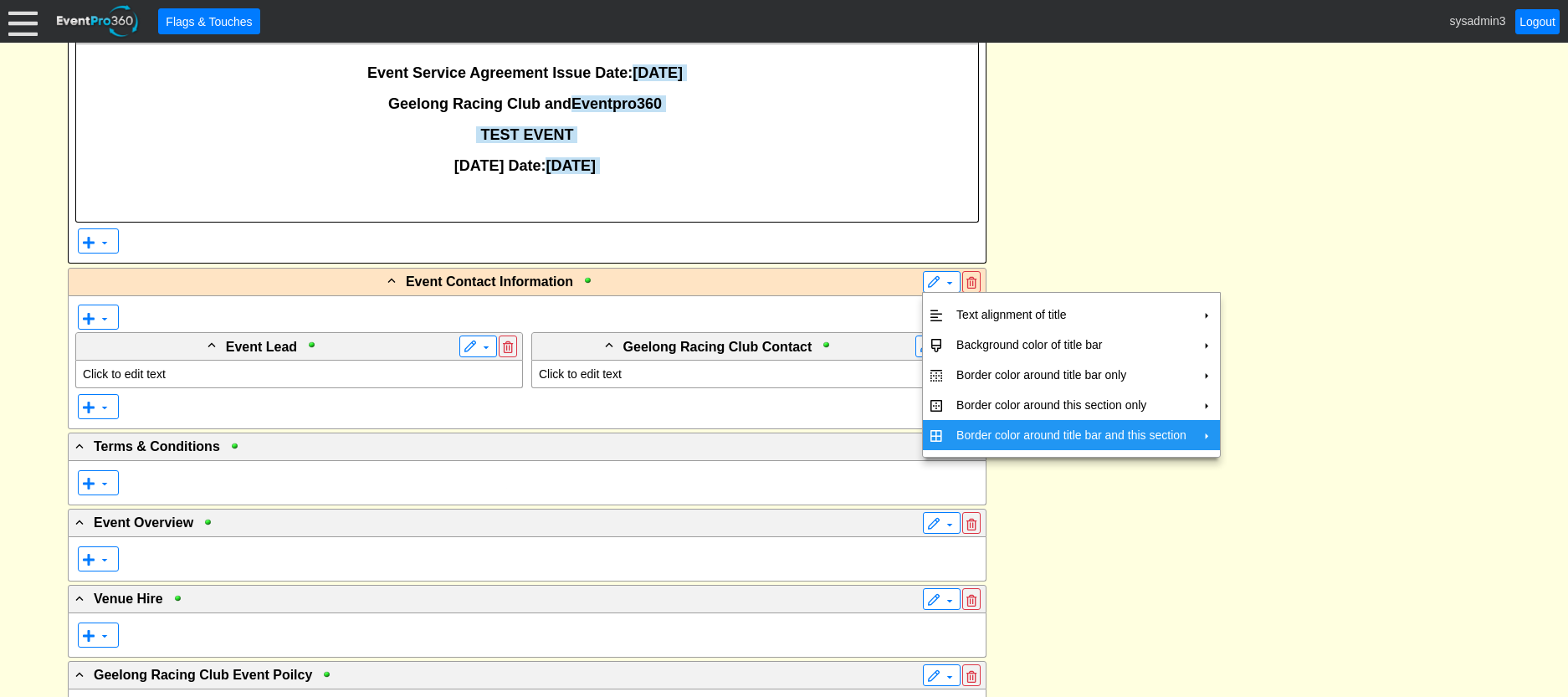
click at [994, 436] on td "Border color around title bar and this section" at bounding box center [1071, 435] width 244 height 30
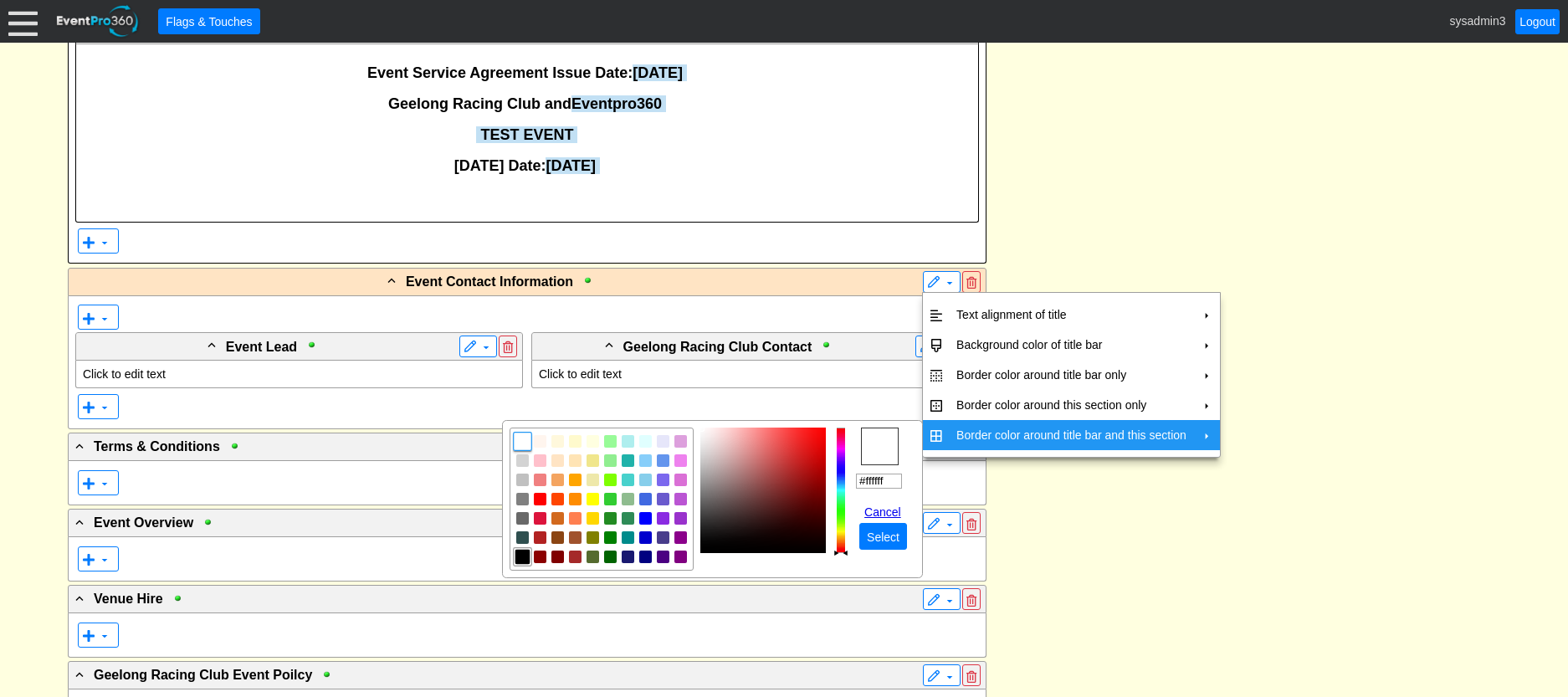
click at [521, 559] on img "focusNode" at bounding box center [523, 556] width 15 height 15
type input "#000000"
click at [890, 533] on span "Select" at bounding box center [883, 537] width 39 height 17
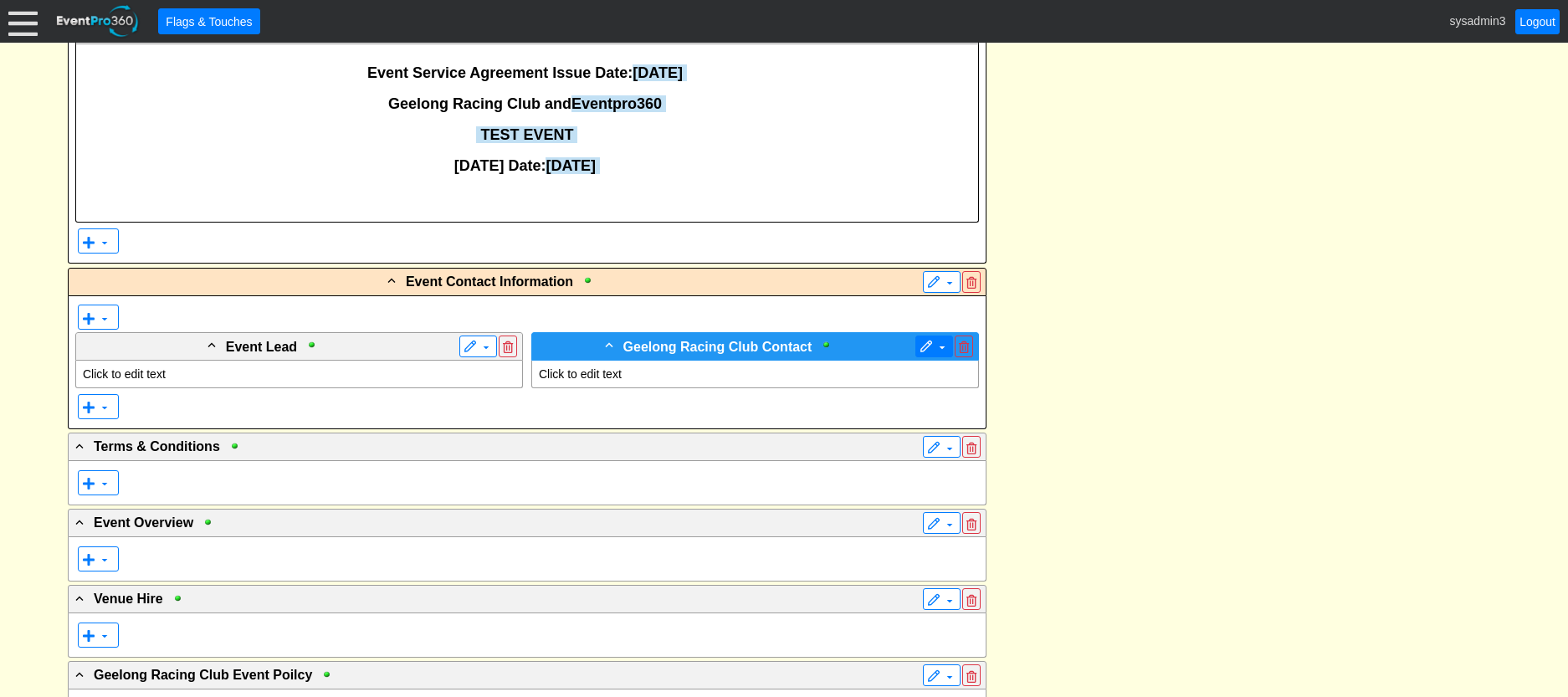
click at [932, 348] on span at bounding box center [926, 347] width 13 height 13
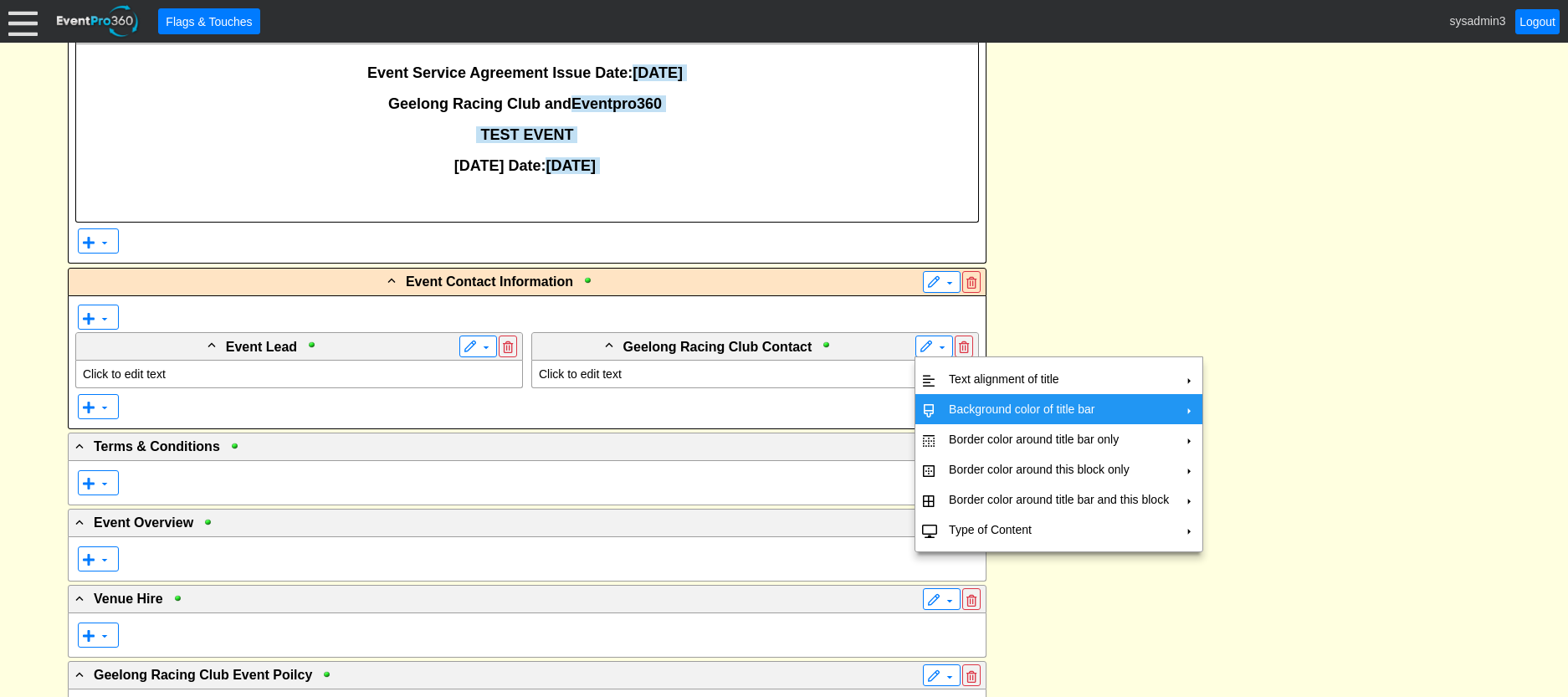
click at [956, 405] on td "Background color of title bar" at bounding box center [1059, 409] width 233 height 30
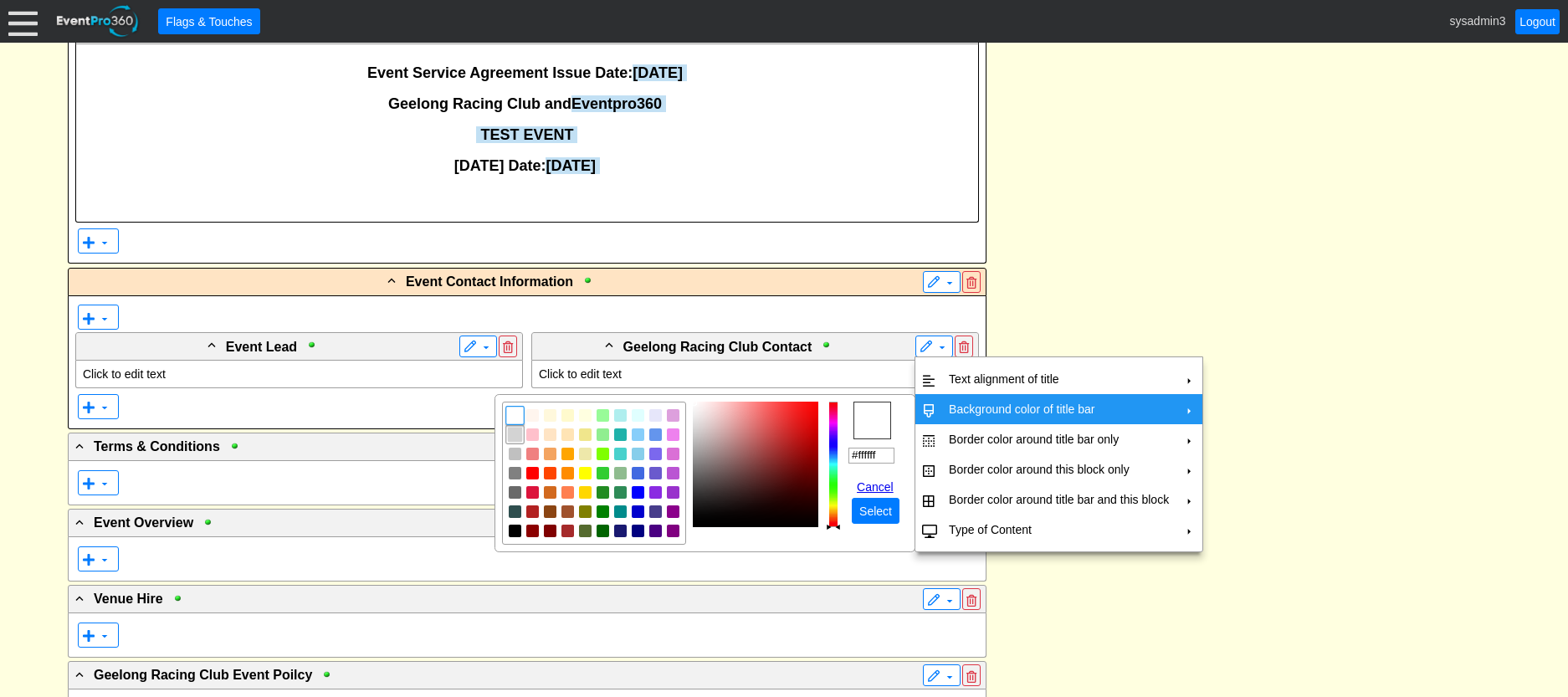
click at [511, 431] on img "focusNode" at bounding box center [516, 435] width 15 height 15
type input "#d3d3d3"
click at [860, 506] on span "Select" at bounding box center [875, 511] width 39 height 17
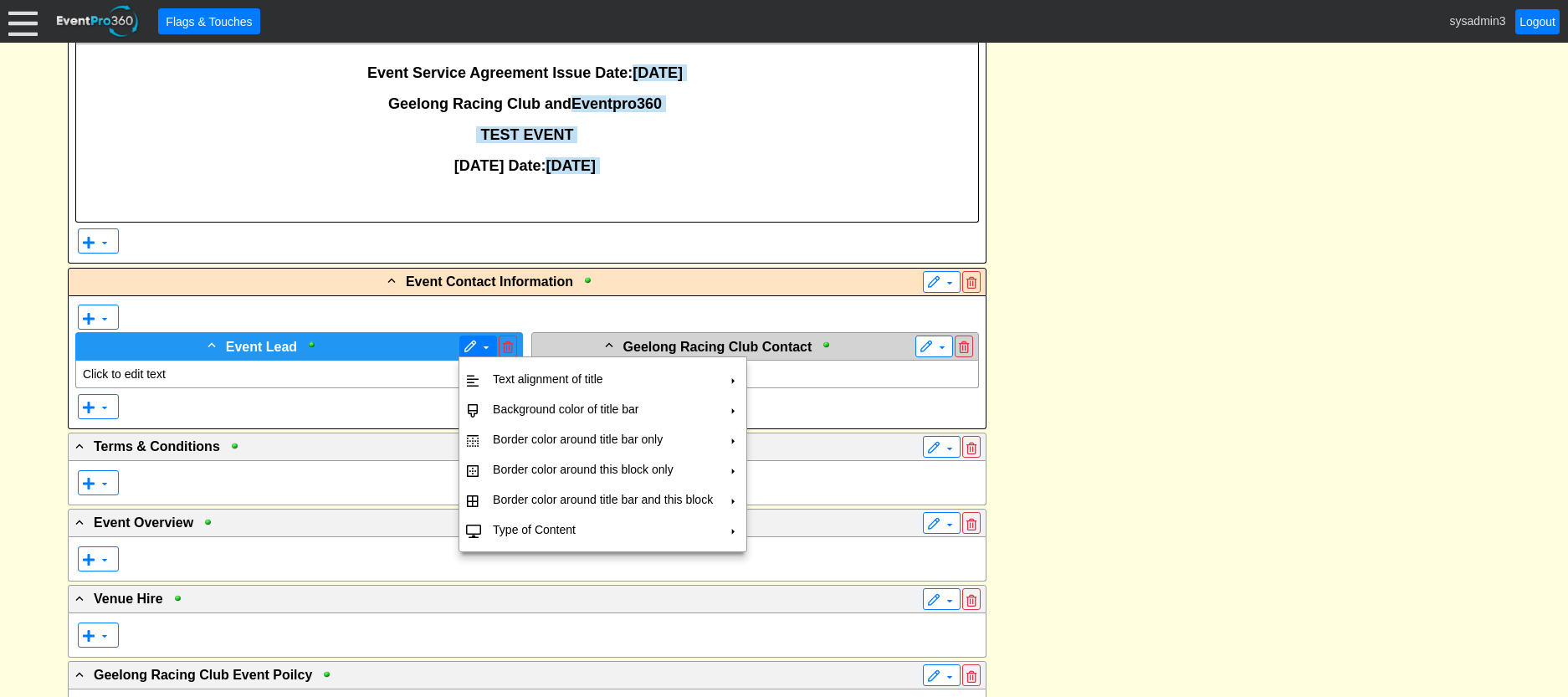
click at [469, 348] on span at bounding box center [470, 347] width 13 height 13
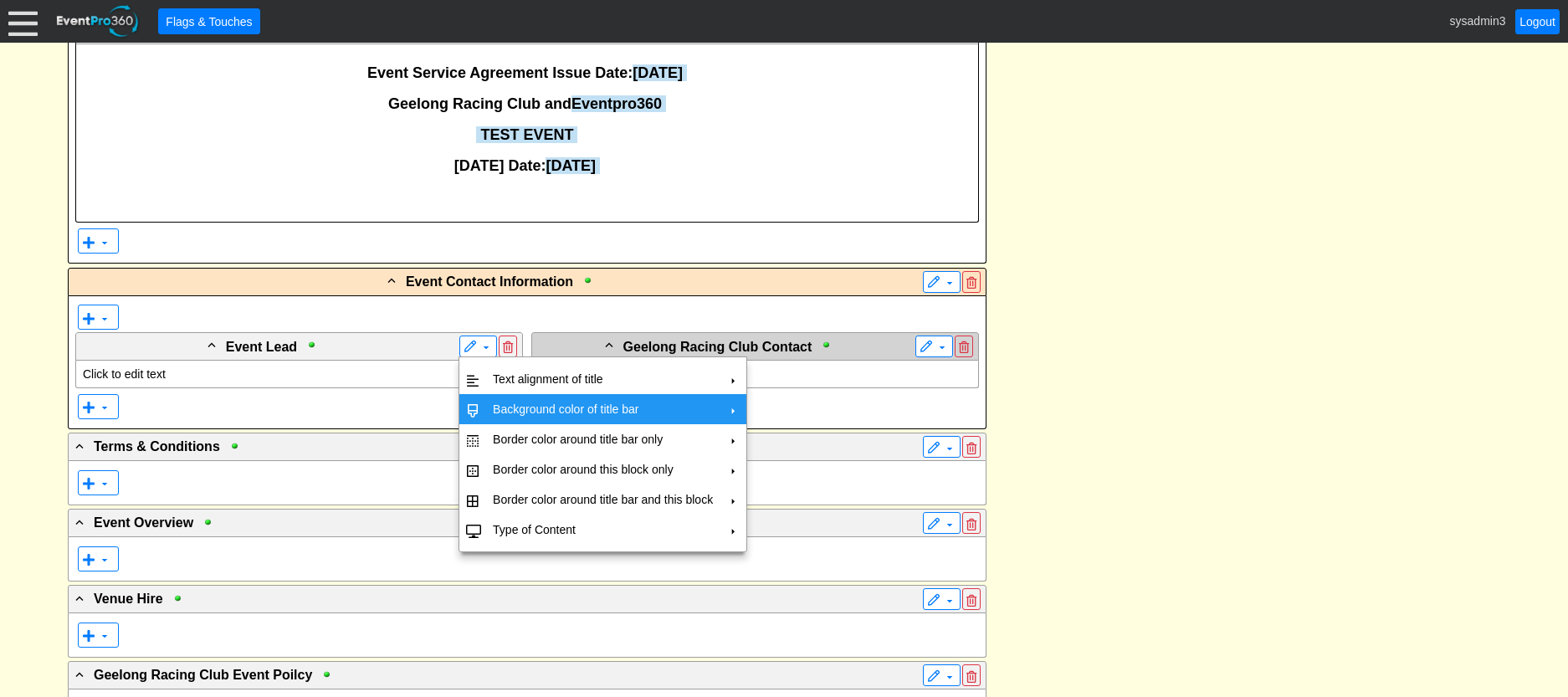
click at [506, 403] on td "Background color of title bar" at bounding box center [603, 409] width 233 height 30
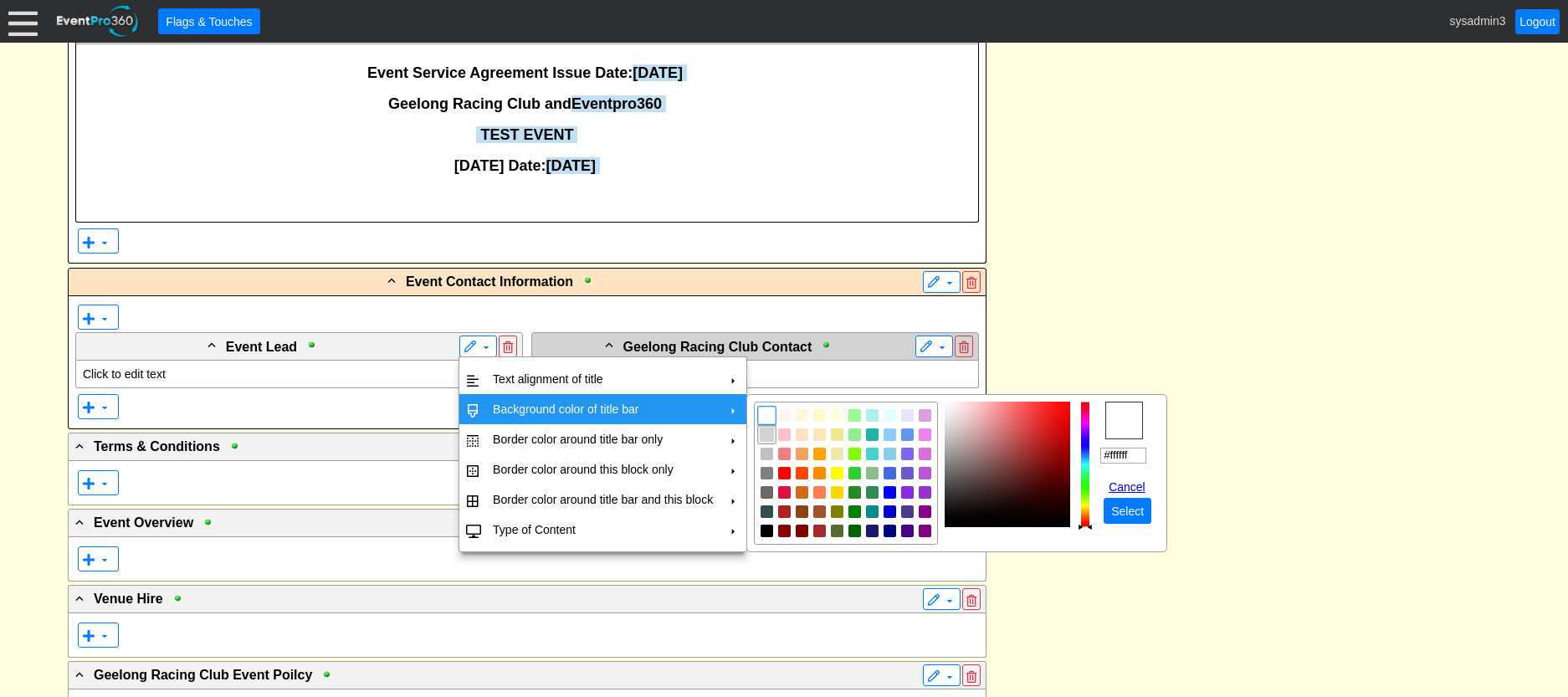
click at [765, 432] on img "focusNode" at bounding box center [767, 435] width 15 height 15
type input "#d3d3d3"
click at [1130, 510] on span "Select" at bounding box center [1127, 511] width 39 height 17
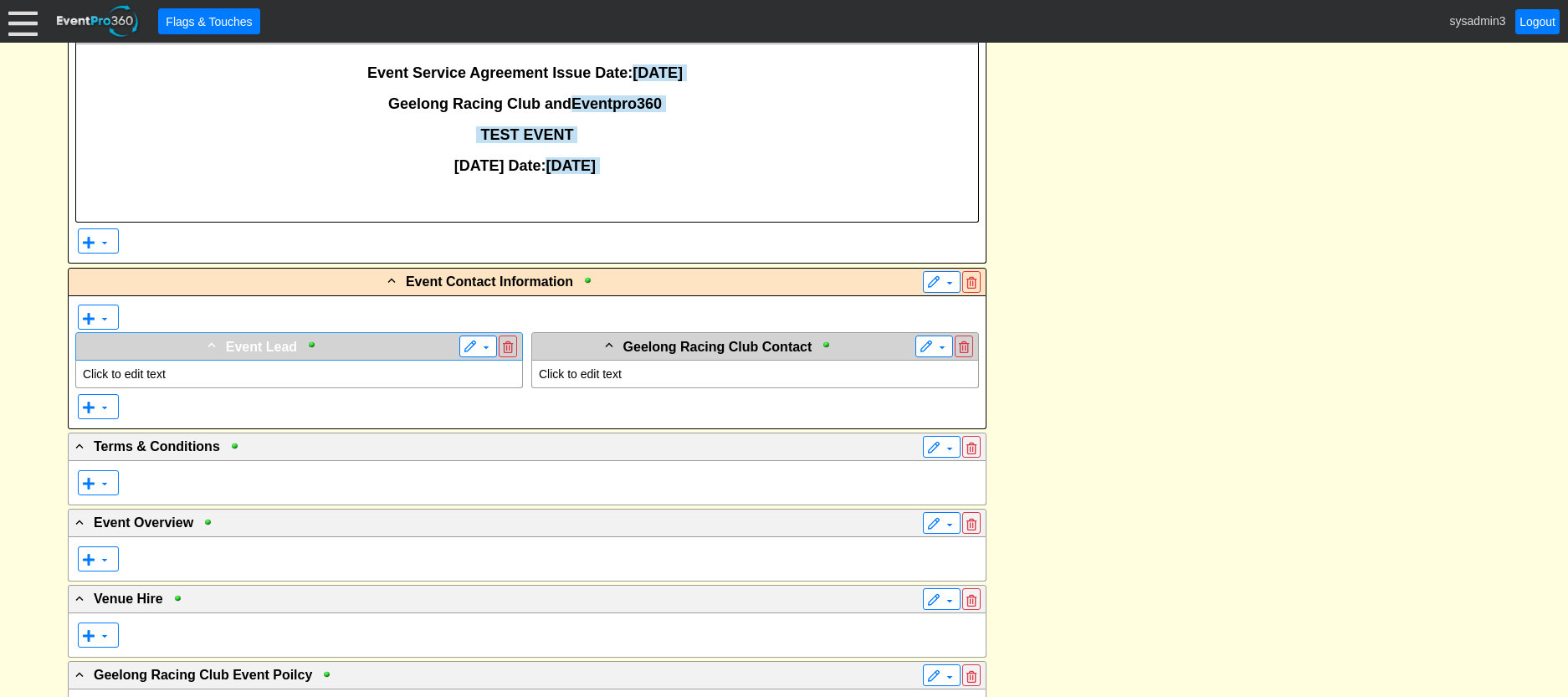
click at [452, 340] on div "▼" at bounding box center [484, 346] width 67 height 22
click at [473, 343] on span at bounding box center [470, 347] width 13 height 13
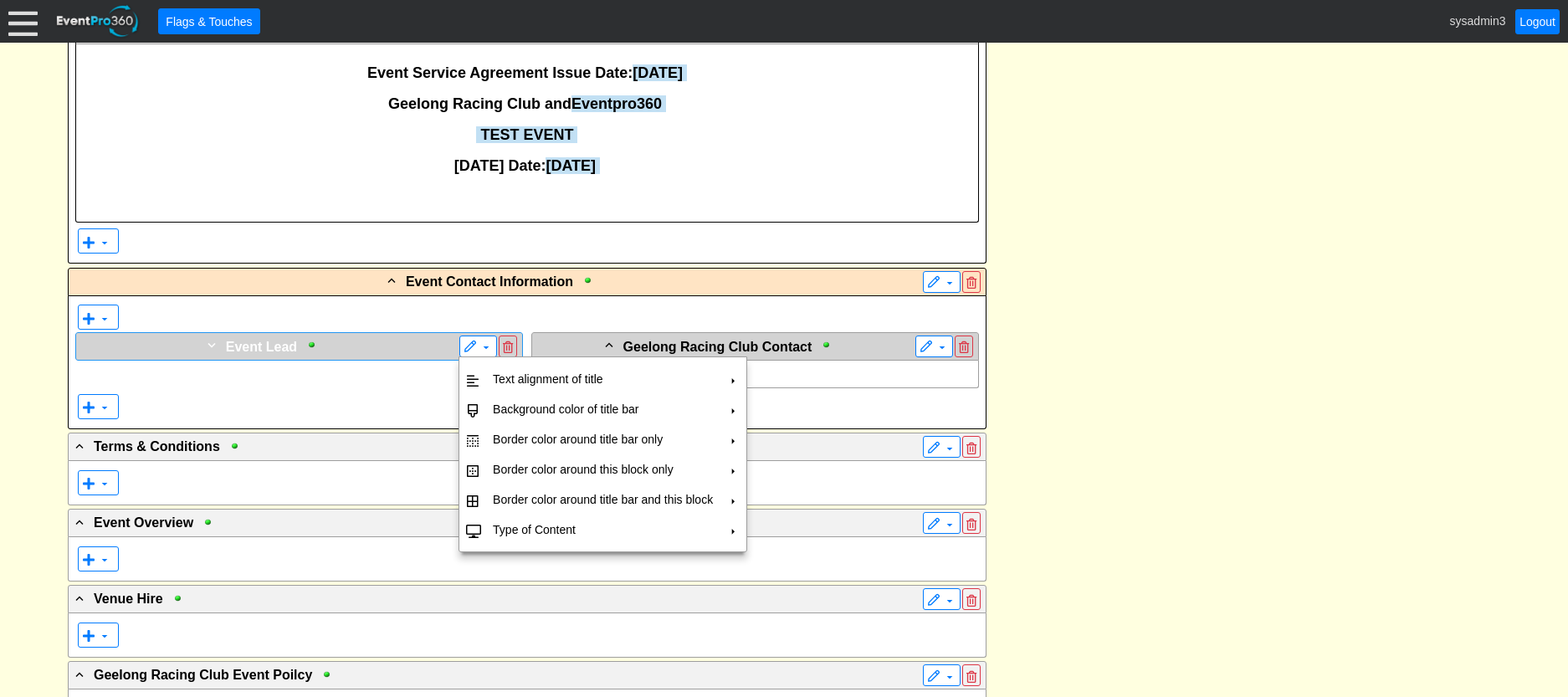
click at [415, 342] on div "+ Event Lead" at bounding box center [265, 345] width 370 height 21
click at [485, 352] on span at bounding box center [486, 347] width 13 height 13
click at [481, 349] on span at bounding box center [486, 347] width 13 height 13
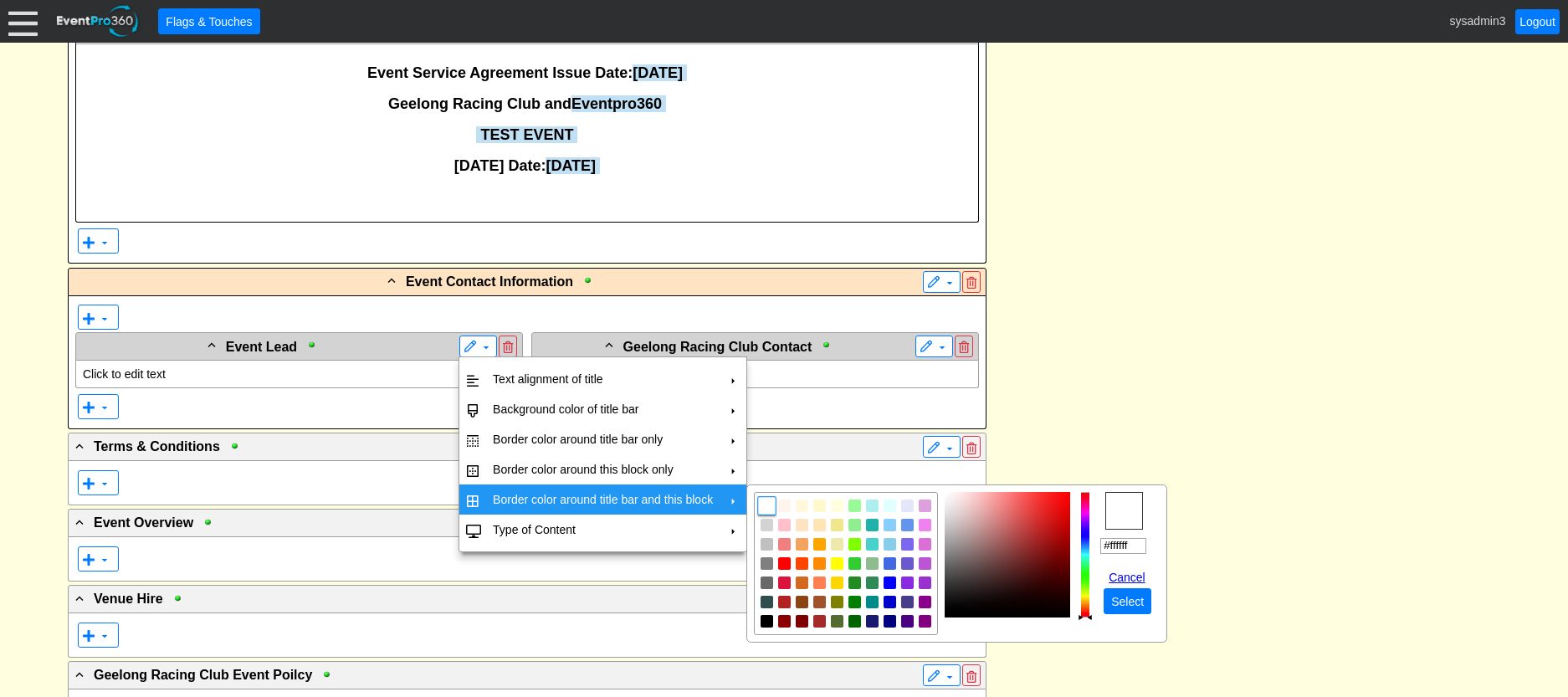
click at [514, 490] on td "Border color around title bar and this block" at bounding box center [603, 500] width 233 height 30
click at [760, 624] on img "focusNode" at bounding box center [767, 621] width 15 height 15
type input "#000000"
click at [1142, 600] on span "Select" at bounding box center [1127, 601] width 39 height 17
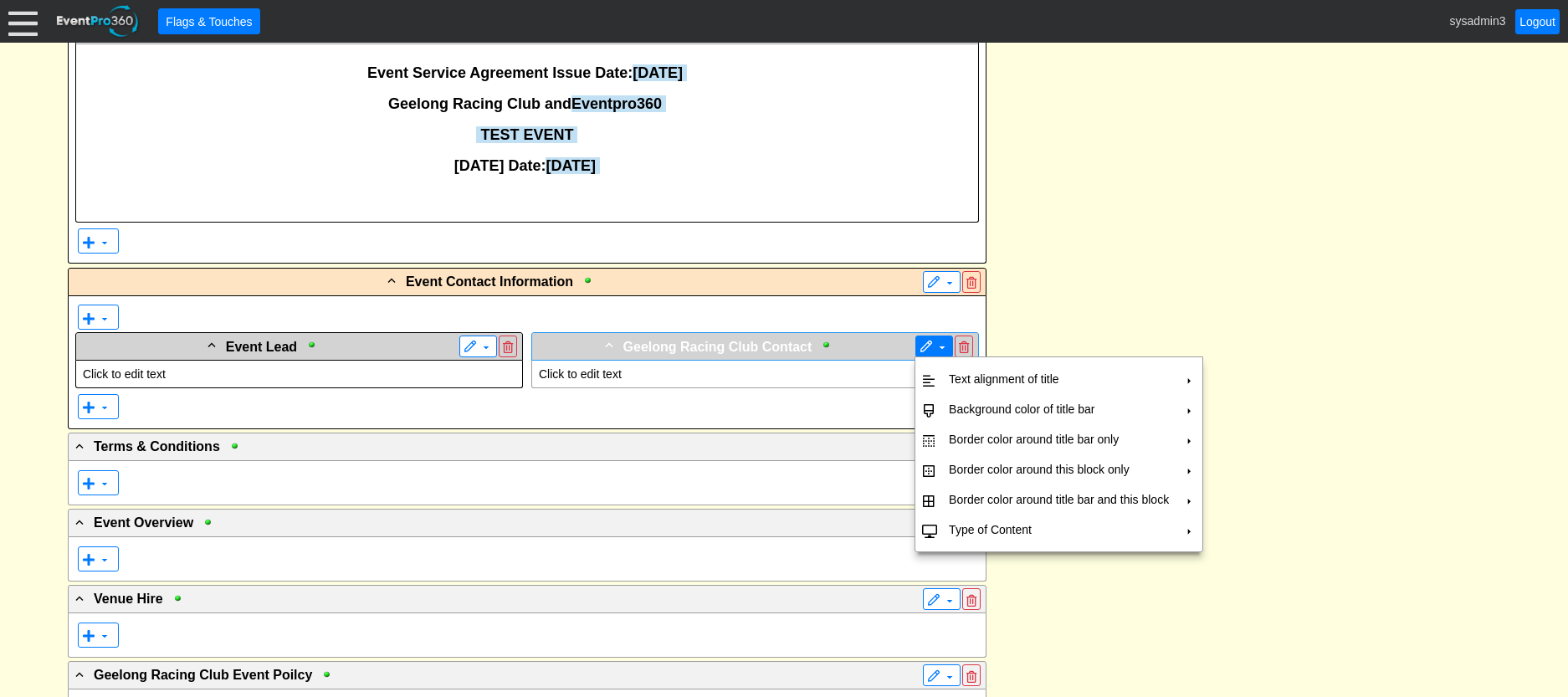
click at [929, 348] on span at bounding box center [926, 347] width 13 height 13
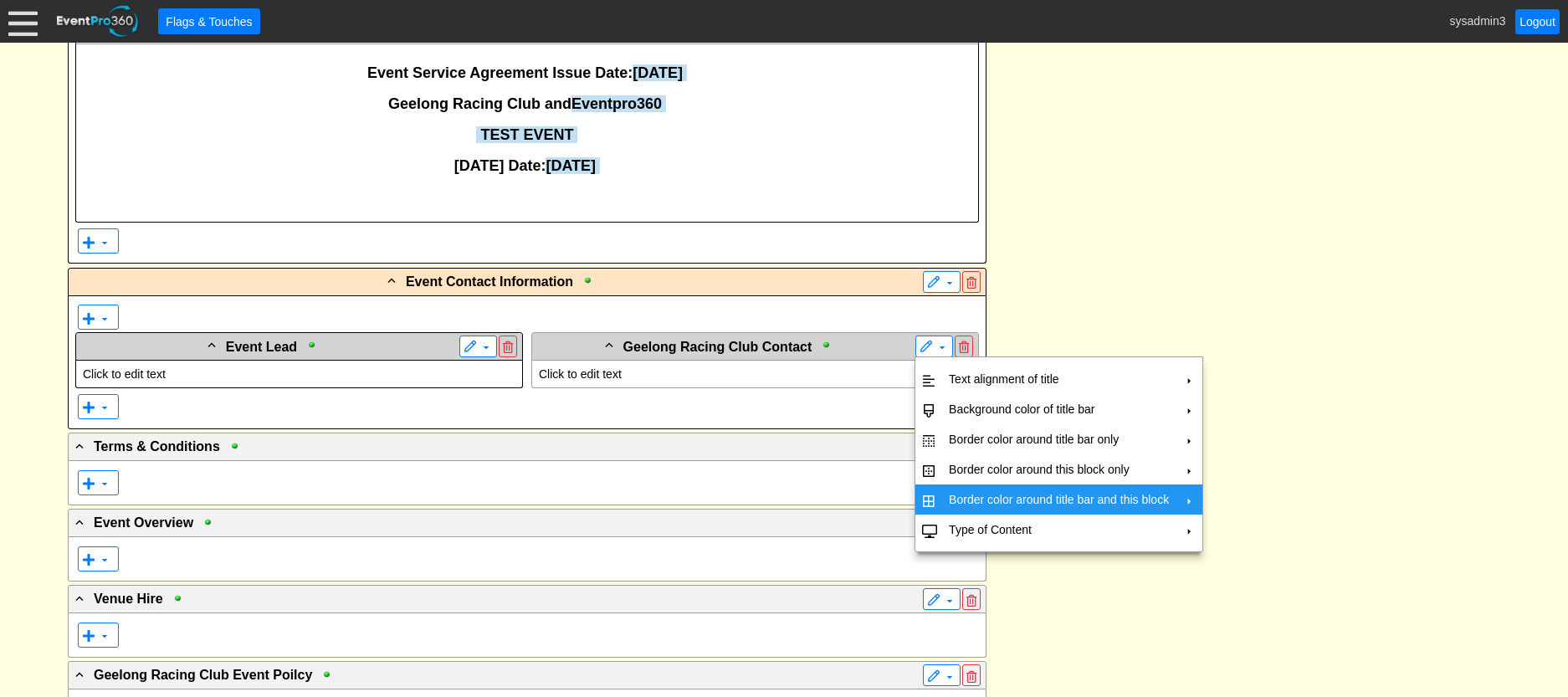
click at [989, 499] on td "Border color around title bar and this block" at bounding box center [1059, 500] width 233 height 30
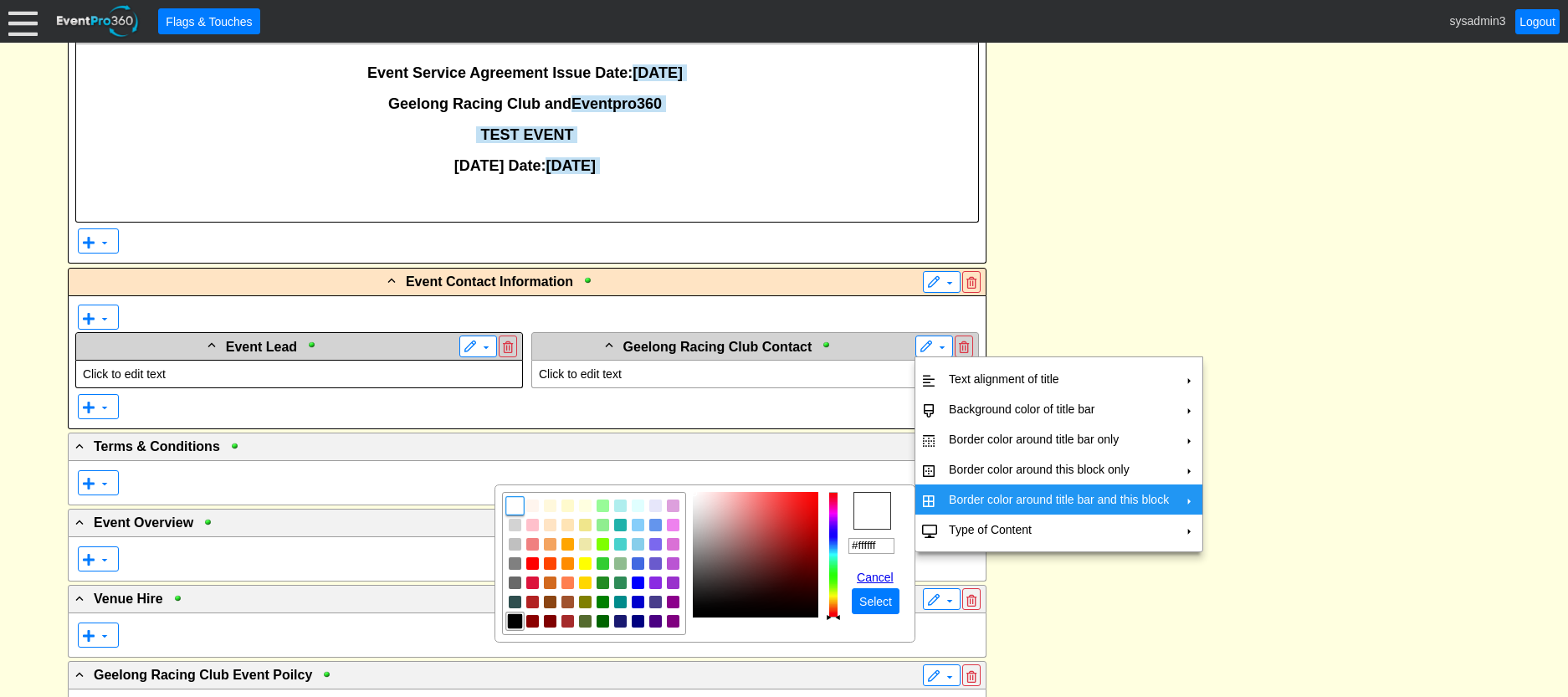
click at [516, 621] on img "focusNode" at bounding box center [516, 621] width 15 height 15
type input "#000000"
click at [884, 590] on span "● Select" at bounding box center [875, 600] width 48 height 26
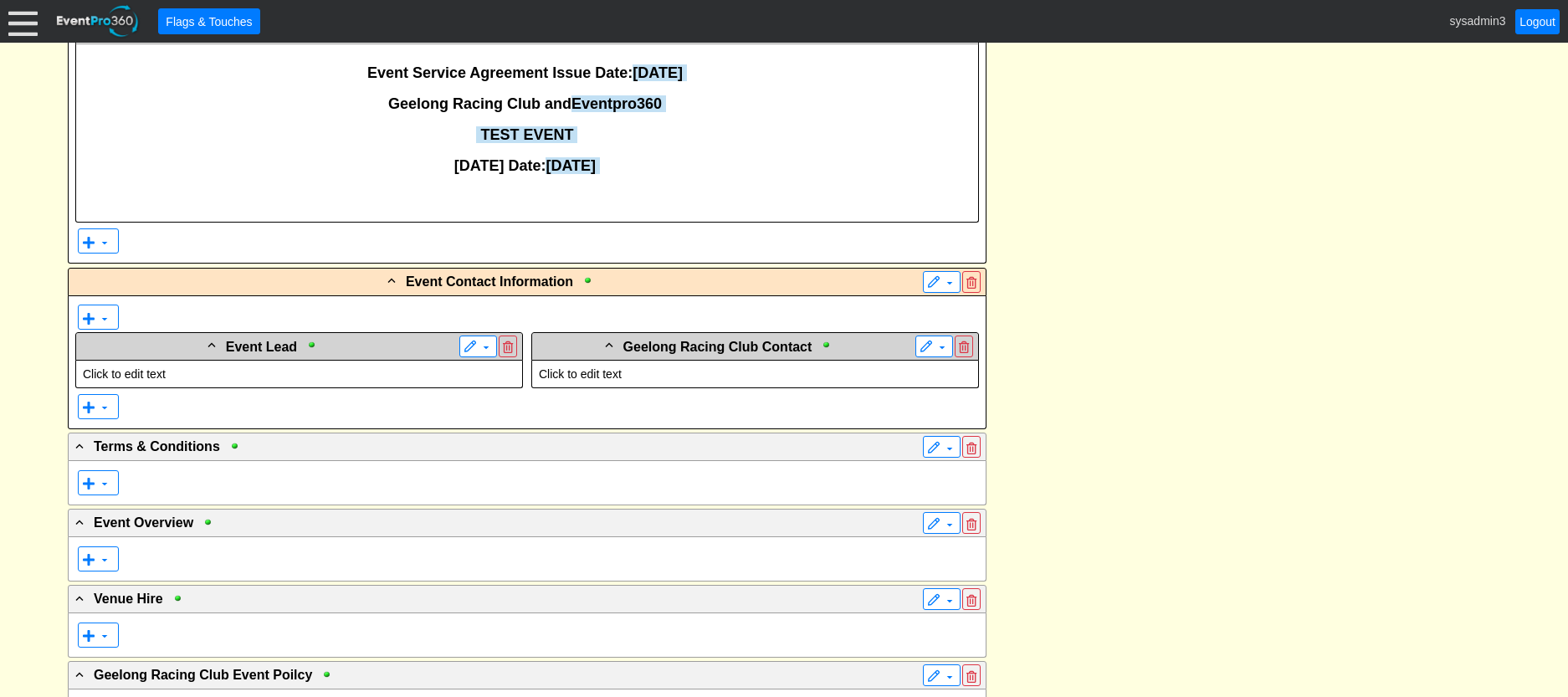
click at [1092, 442] on div "- Event Service Agreement Details ▼ ▼ - Click to edit title ▼ Event Service Agr…" at bounding box center [784, 628] width 1442 height 1355
click at [134, 375] on p "Click to edit text" at bounding box center [299, 374] width 433 height 13
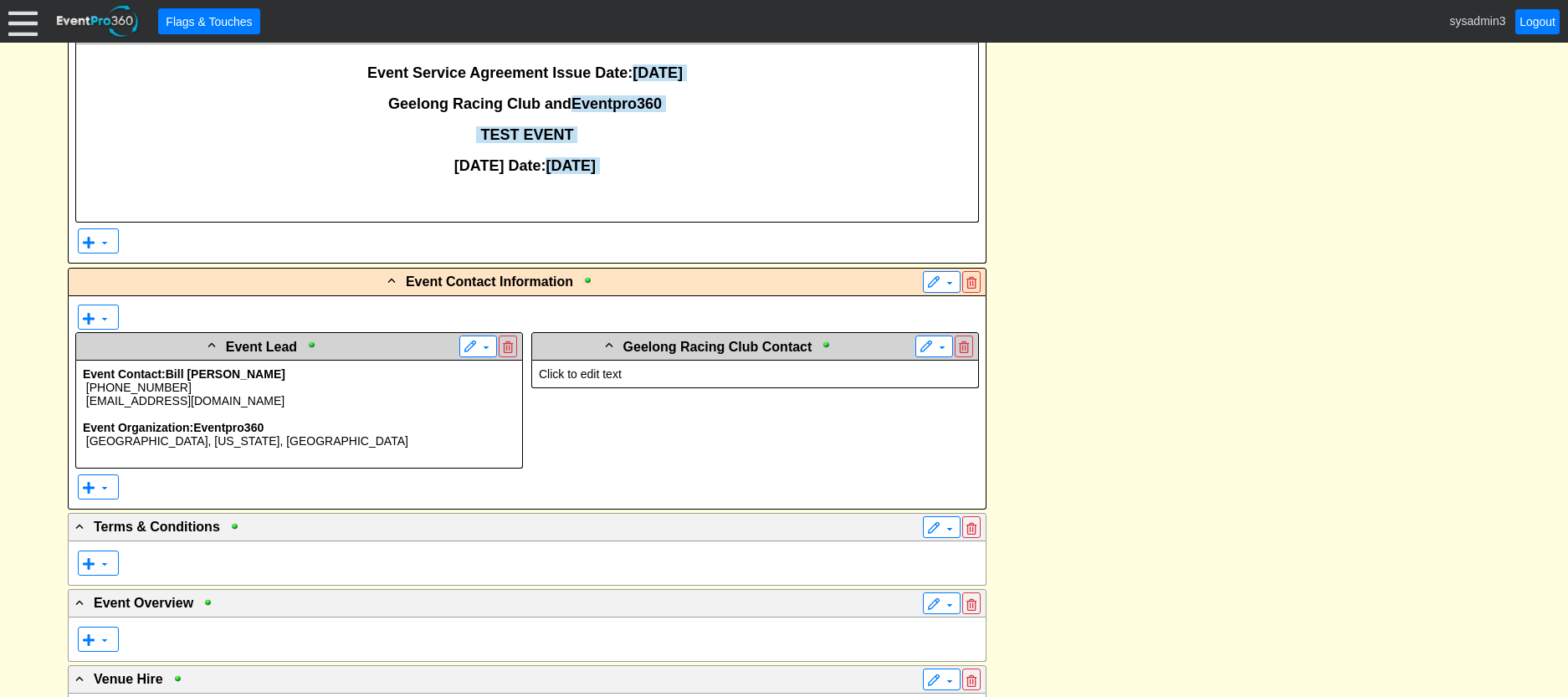
click at [591, 373] on p "Click to edit text" at bounding box center [754, 374] width 433 height 13
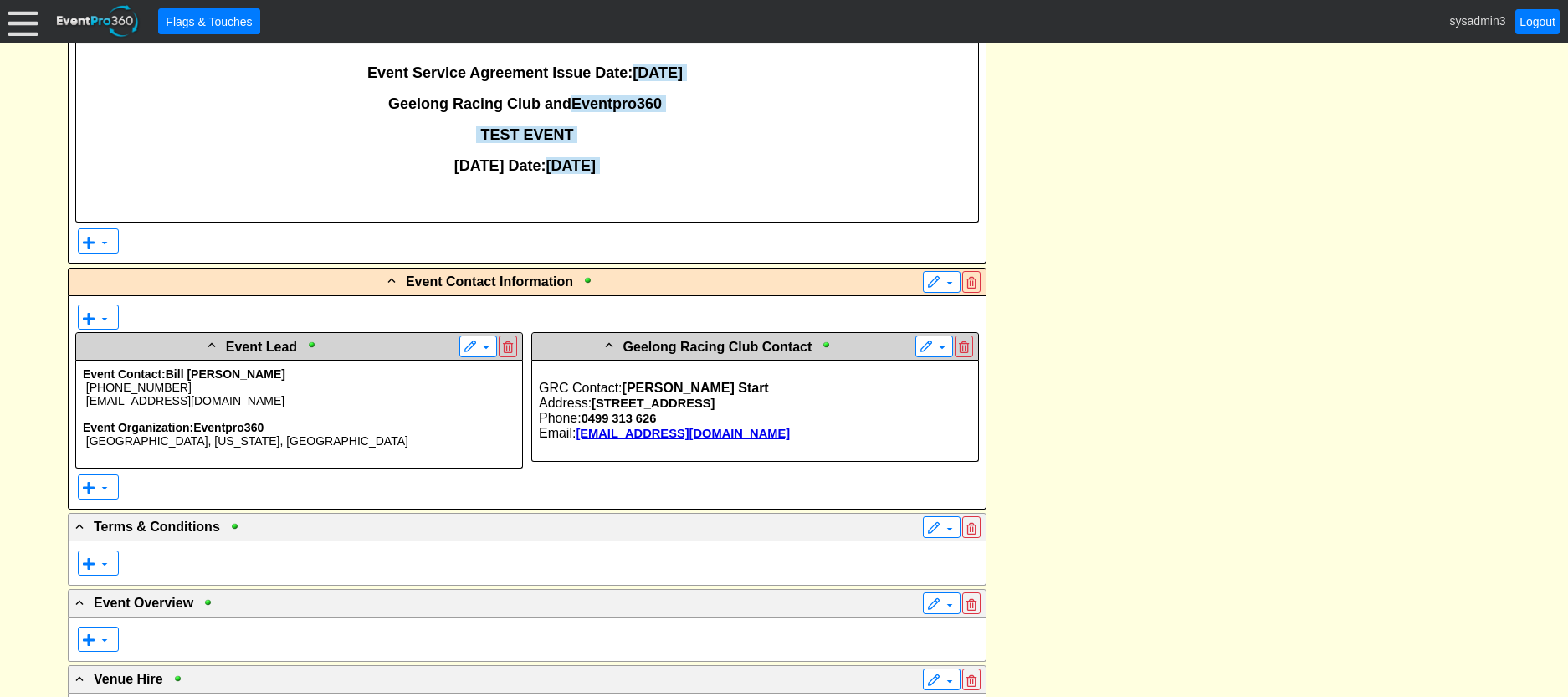
click at [1156, 328] on div "- Event Service Agreement Details ▼ ▼ - Click to edit title ▼ Event Service Agr…" at bounding box center [784, 668] width 1442 height 1435
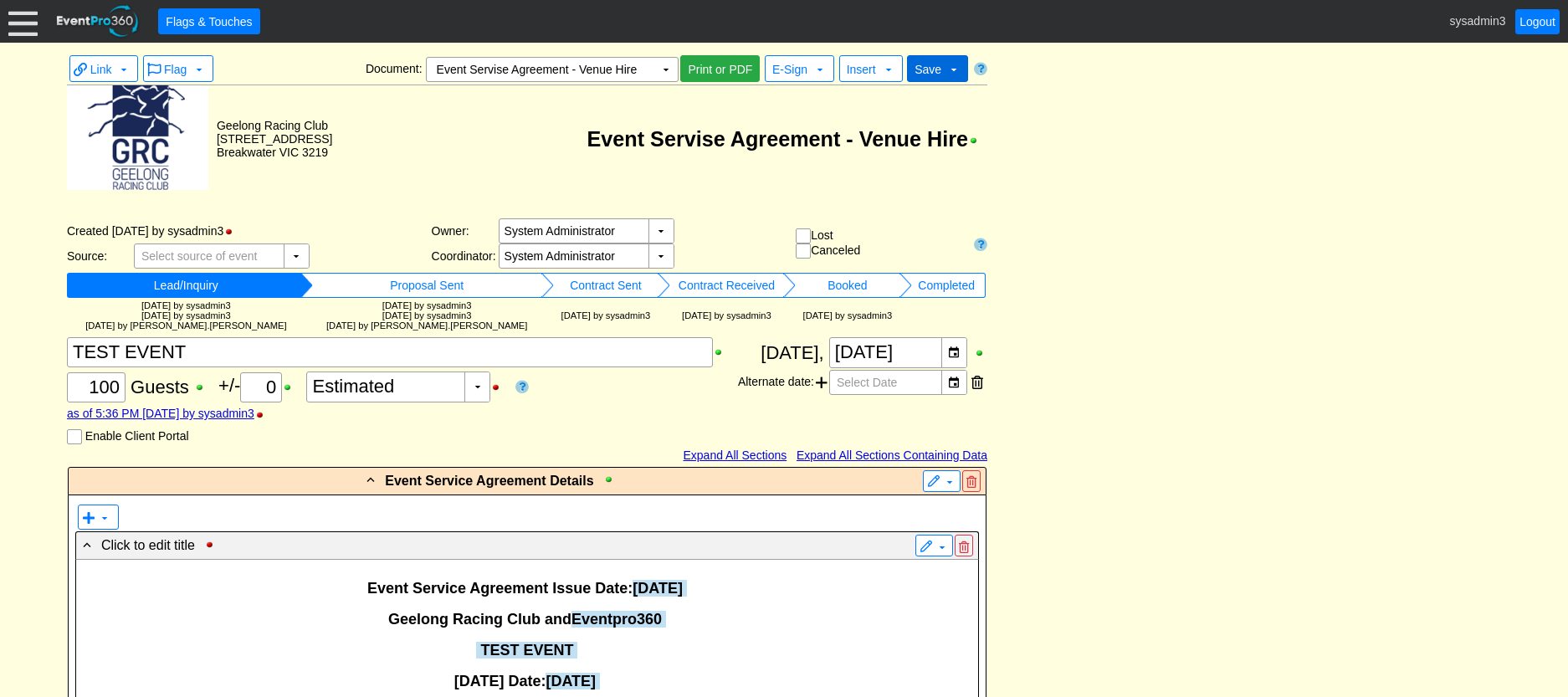
click at [936, 65] on span "Save" at bounding box center [928, 70] width 27 height 13
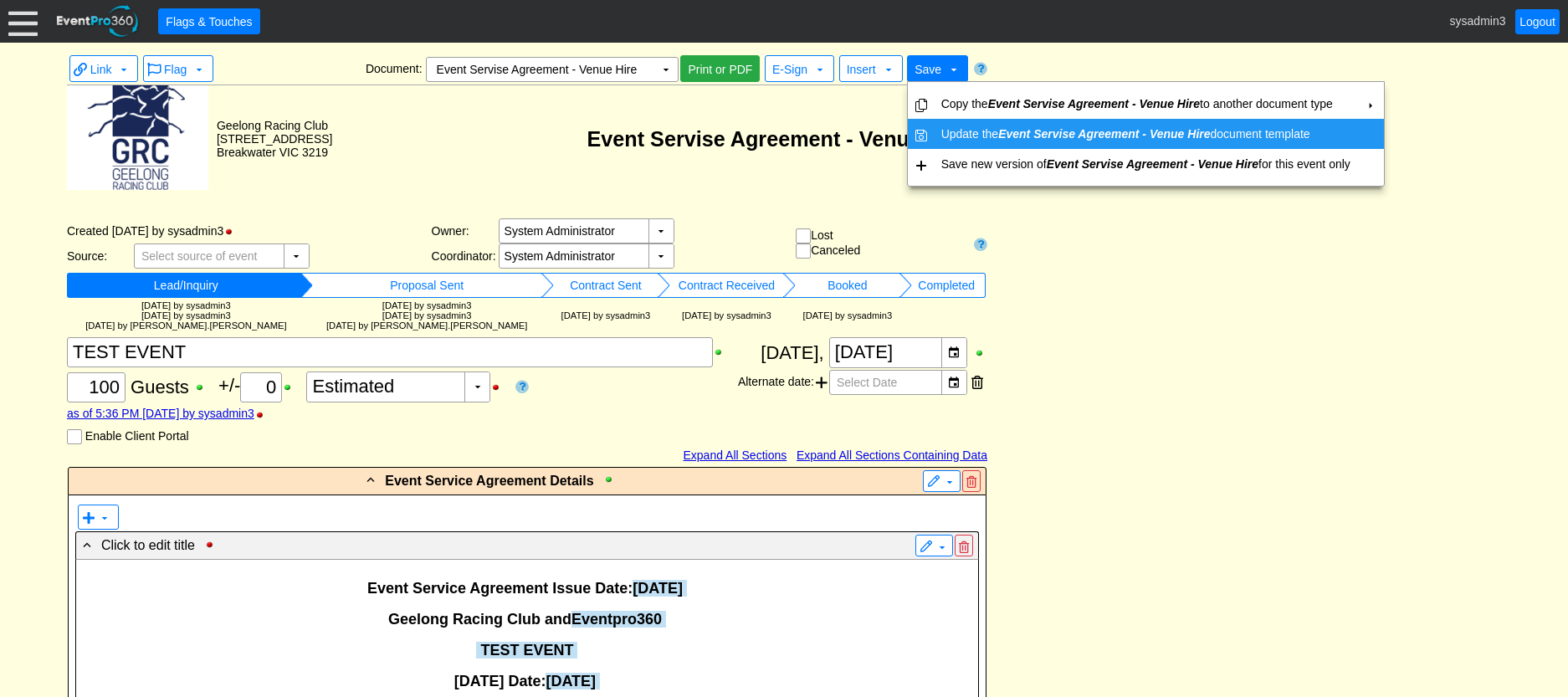
click at [956, 126] on td "Update the Event Servise Agreement - Venue Hire document template" at bounding box center [1146, 134] width 422 height 30
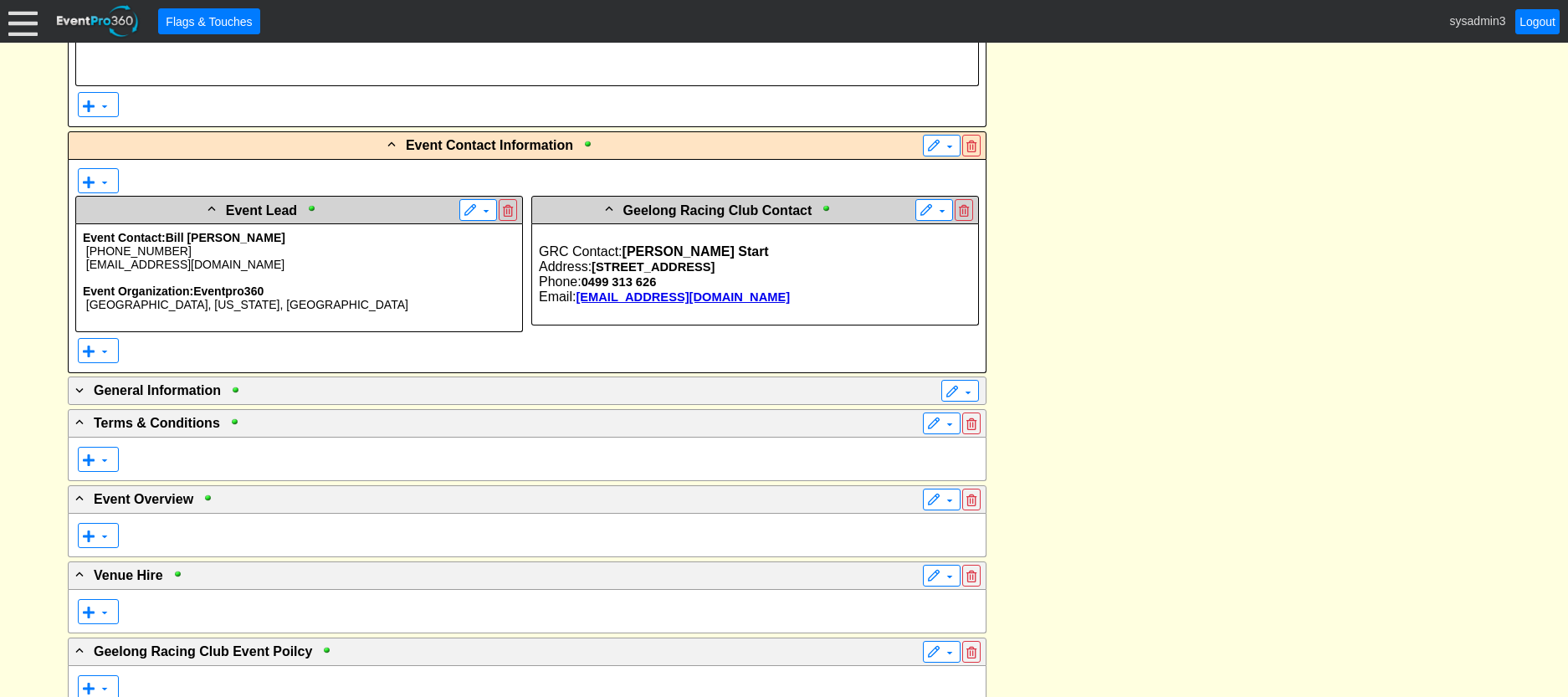
scroll to position [691, 0]
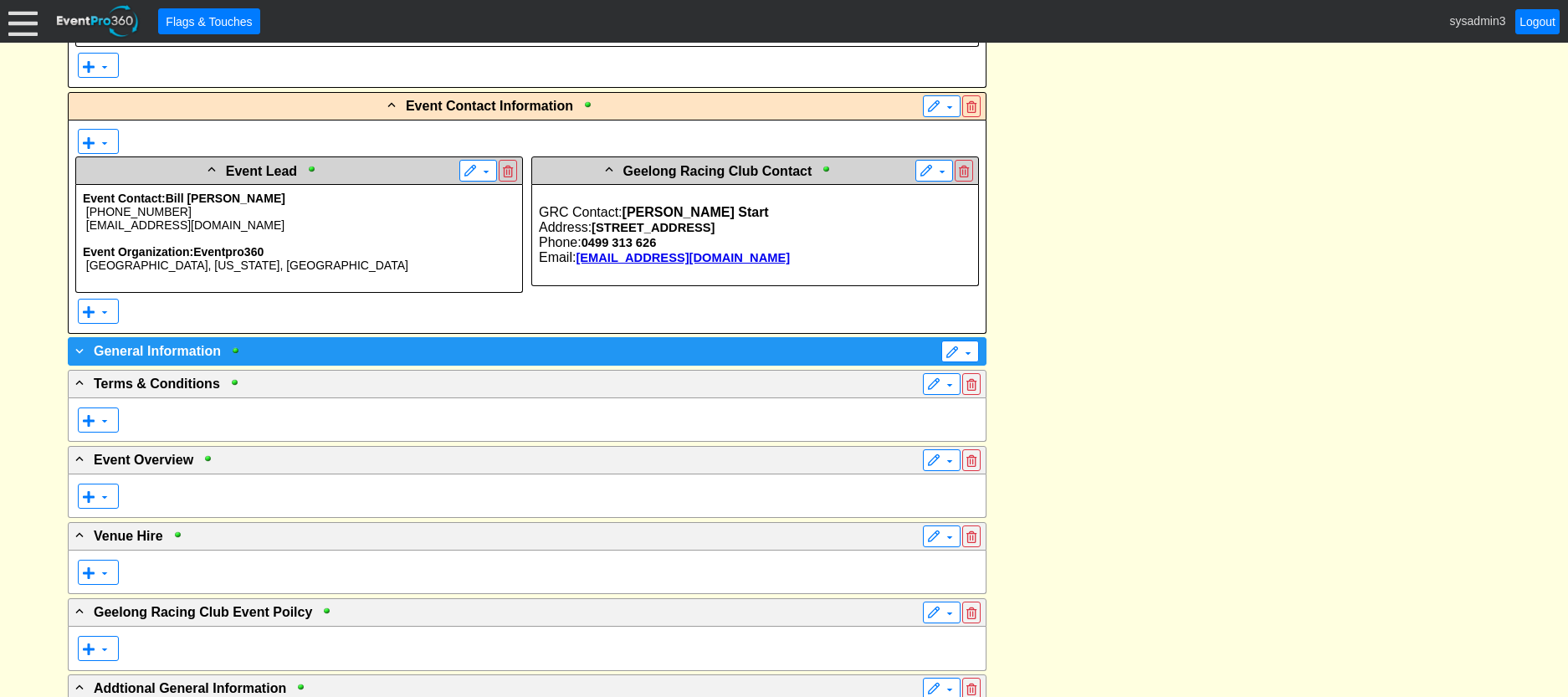
click at [504, 350] on div "+ General Information" at bounding box center [493, 350] width 842 height 20
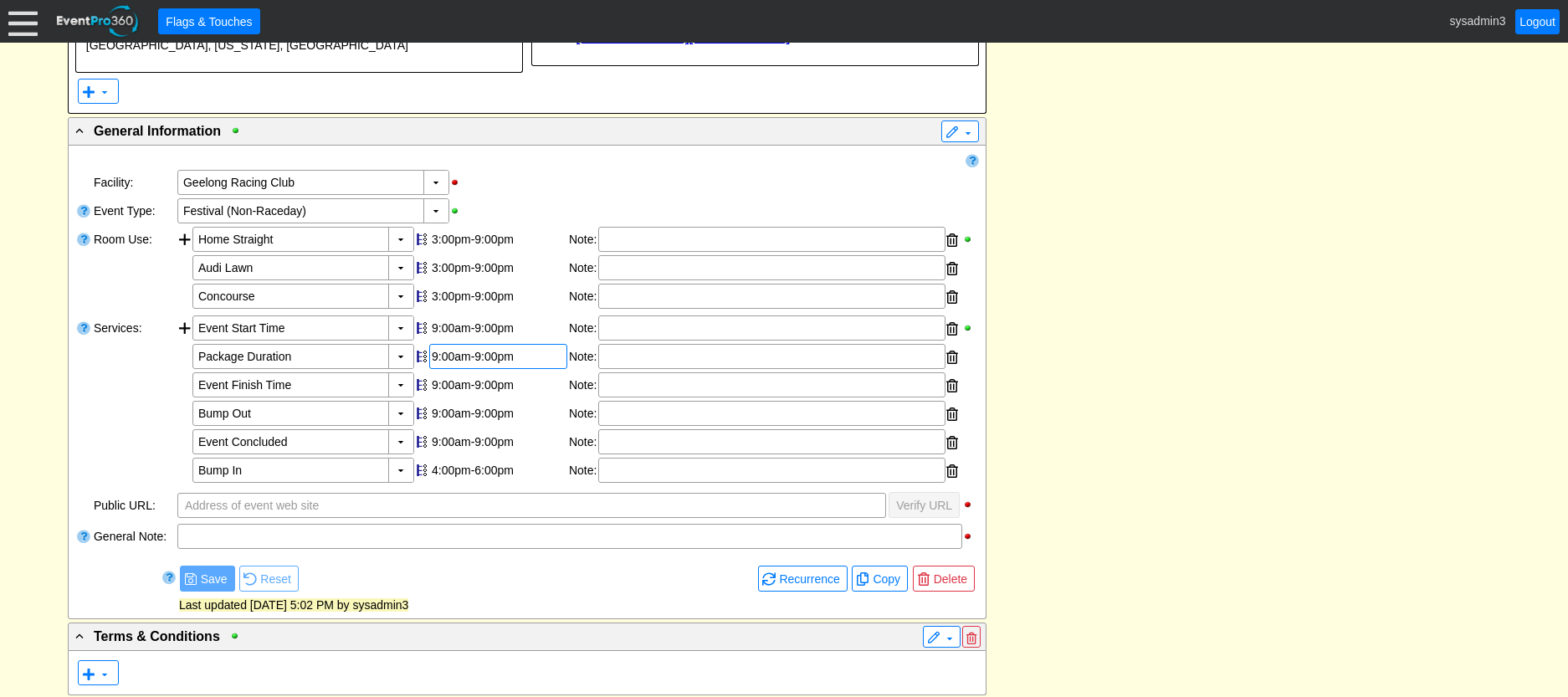
scroll to position [942, 0]
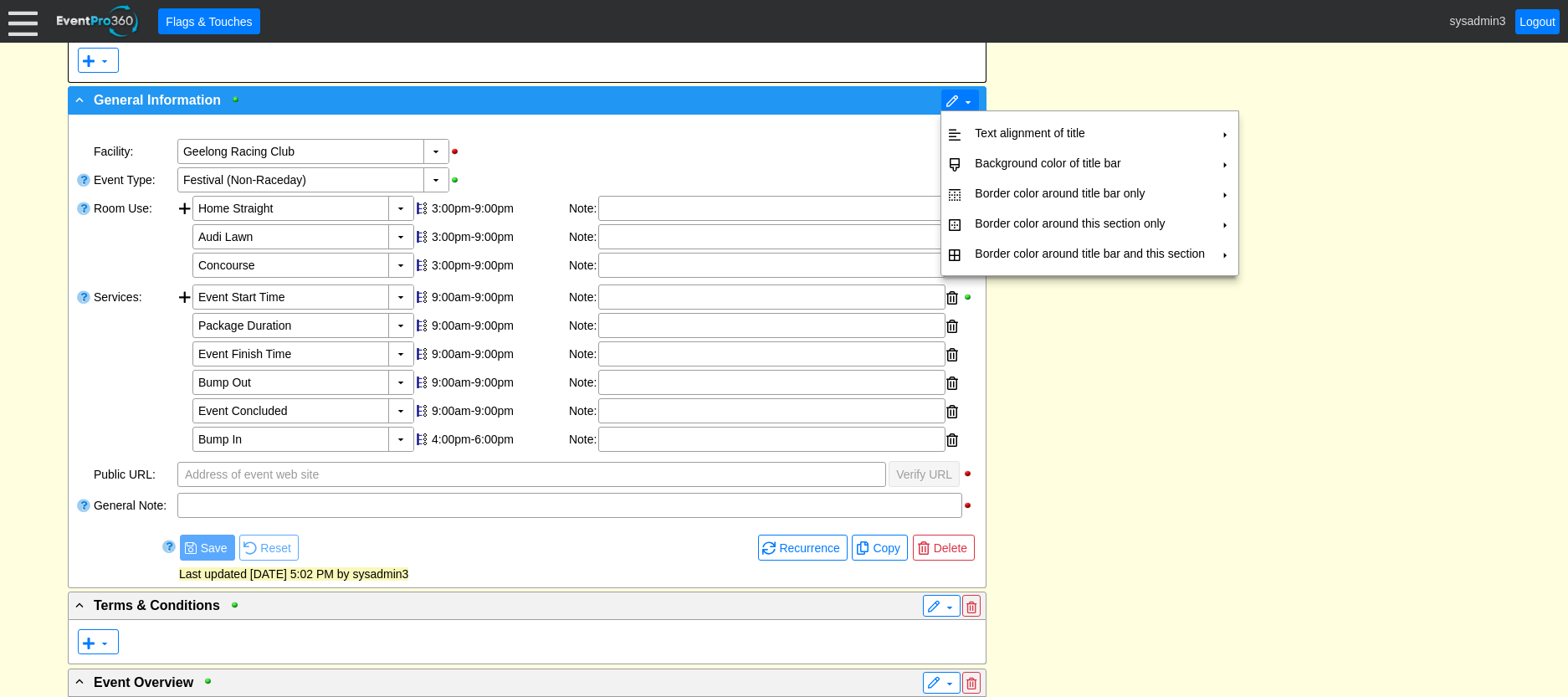
click at [943, 93] on span "▼" at bounding box center [960, 101] width 38 height 22
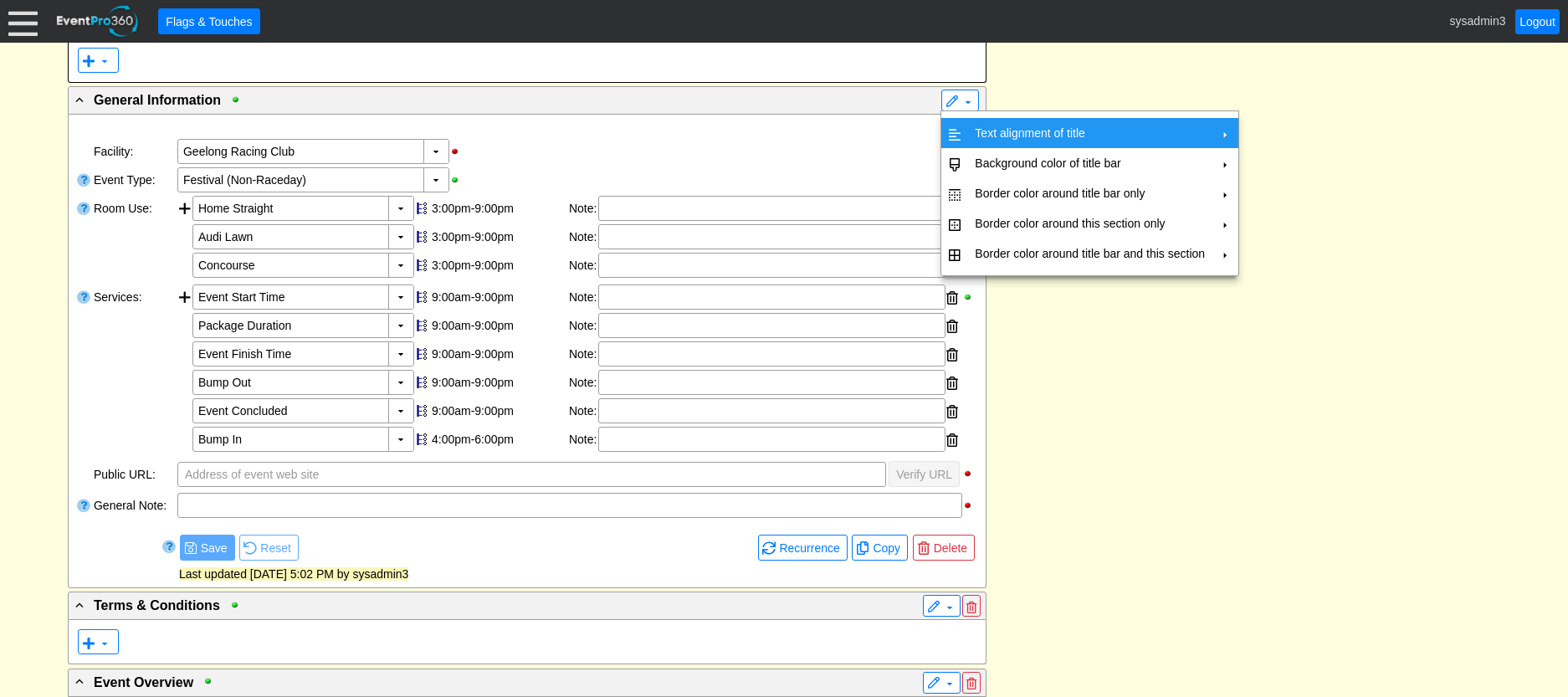
click at [992, 127] on td "Text alignment of title" at bounding box center [1089, 133] width 244 height 30
click at [1293, 171] on td "Center" at bounding box center [1290, 170] width 49 height 30
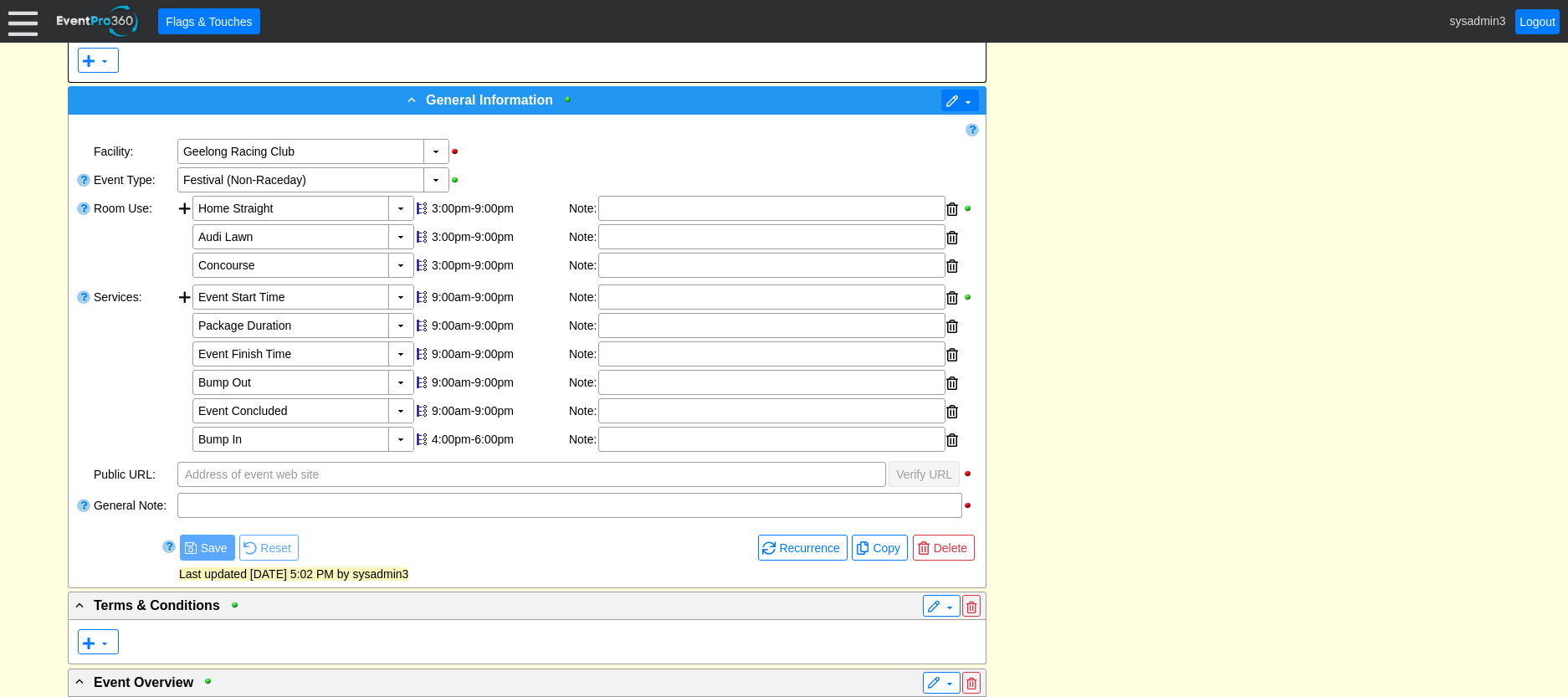
click at [957, 101] on span at bounding box center [952, 102] width 13 height 13
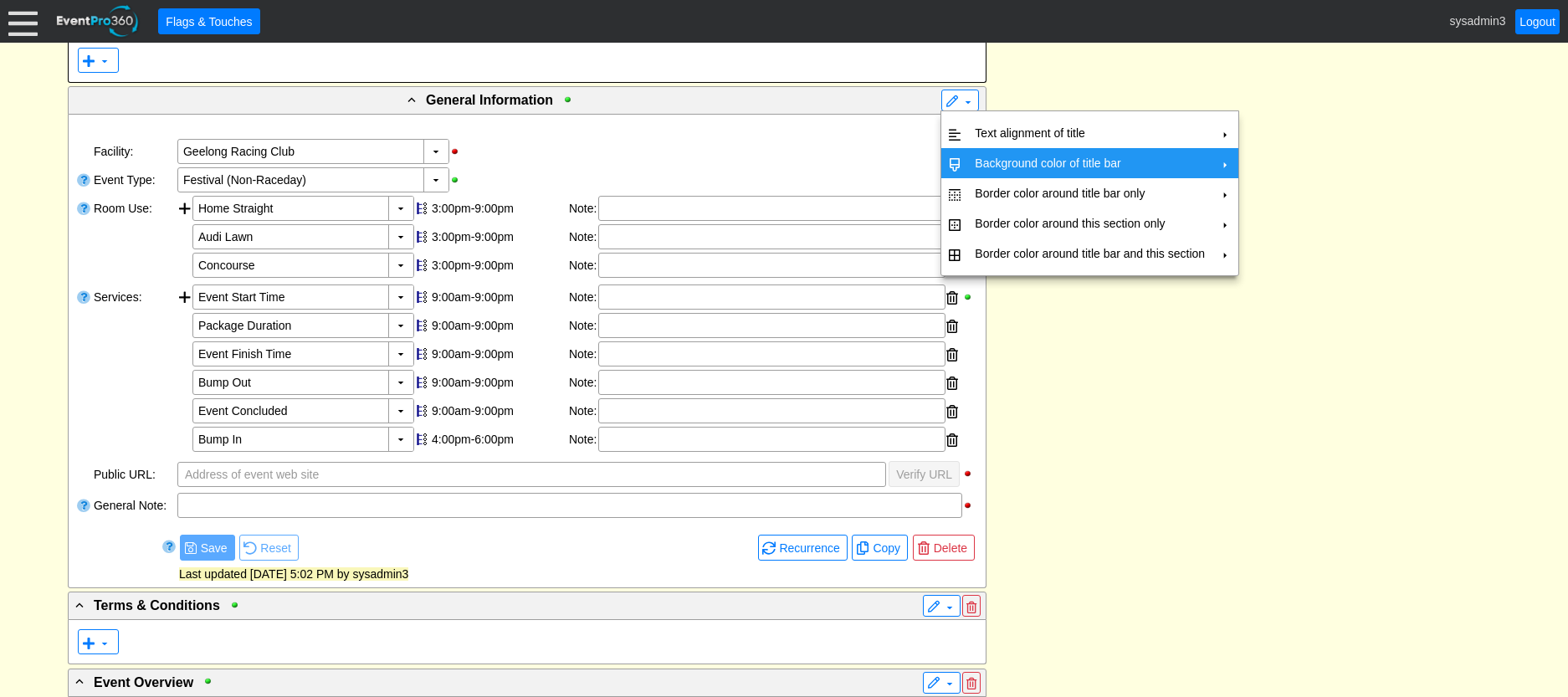
click at [994, 157] on td "Background color of title bar" at bounding box center [1089, 163] width 244 height 30
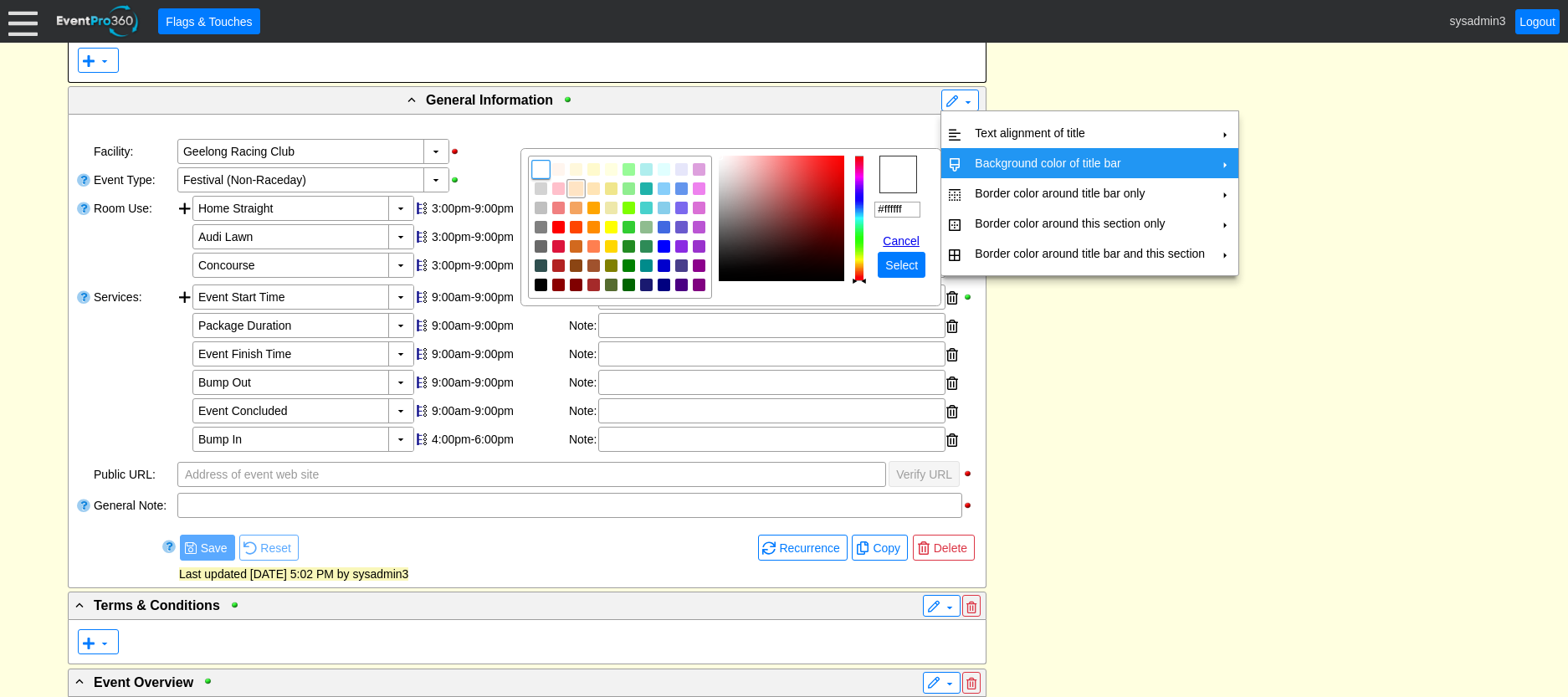
click at [569, 189] on img "focusNode" at bounding box center [576, 189] width 15 height 15
type input "#ffe4c4"
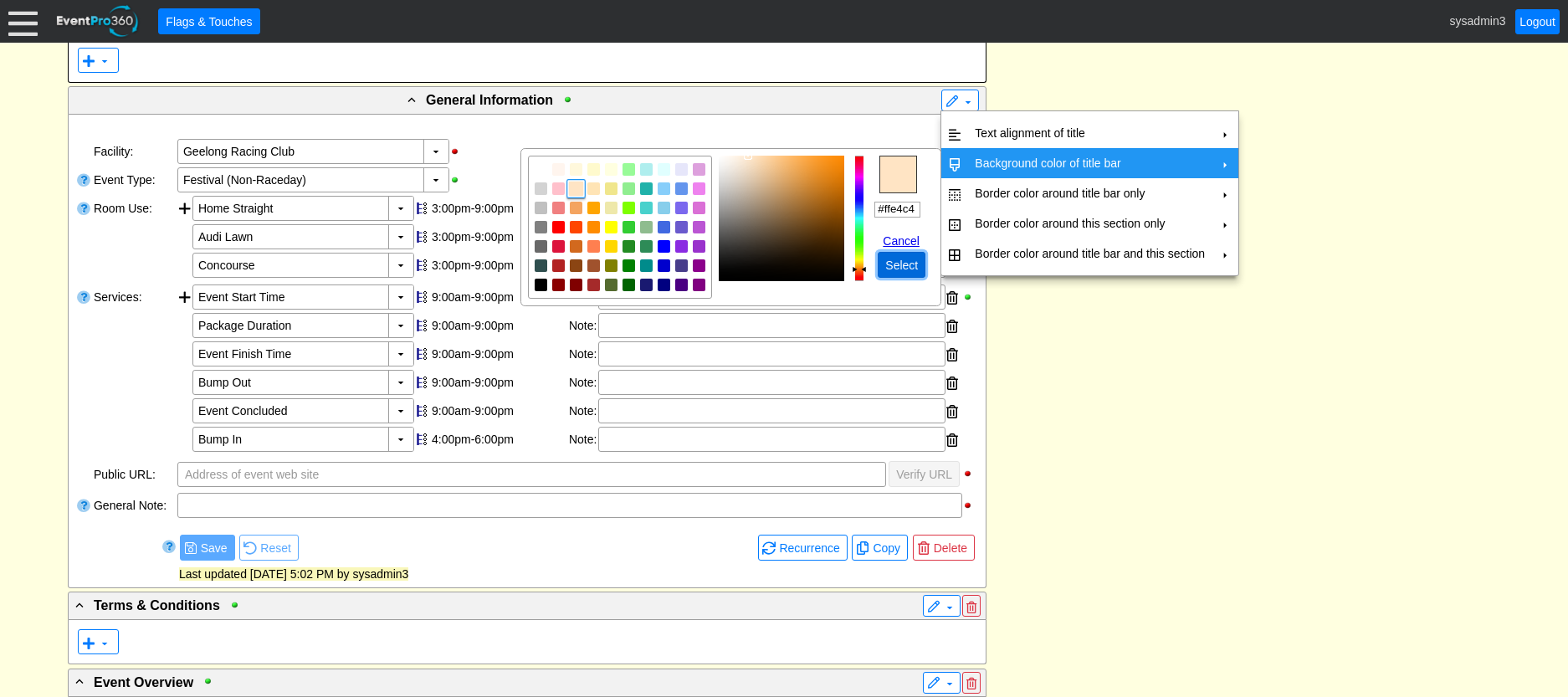
click at [902, 270] on span "Select" at bounding box center [901, 265] width 39 height 17
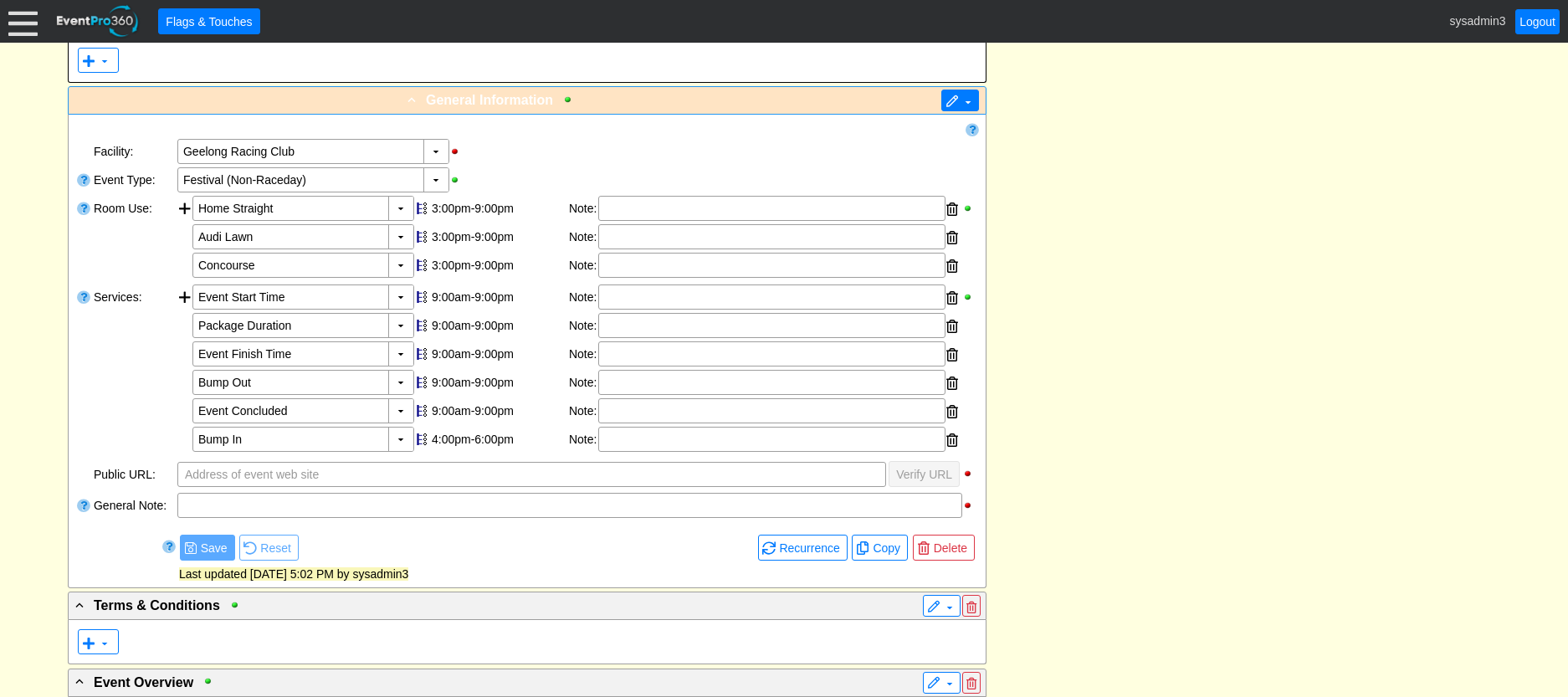
click at [959, 102] on span "▼" at bounding box center [959, 101] width 29 height 17
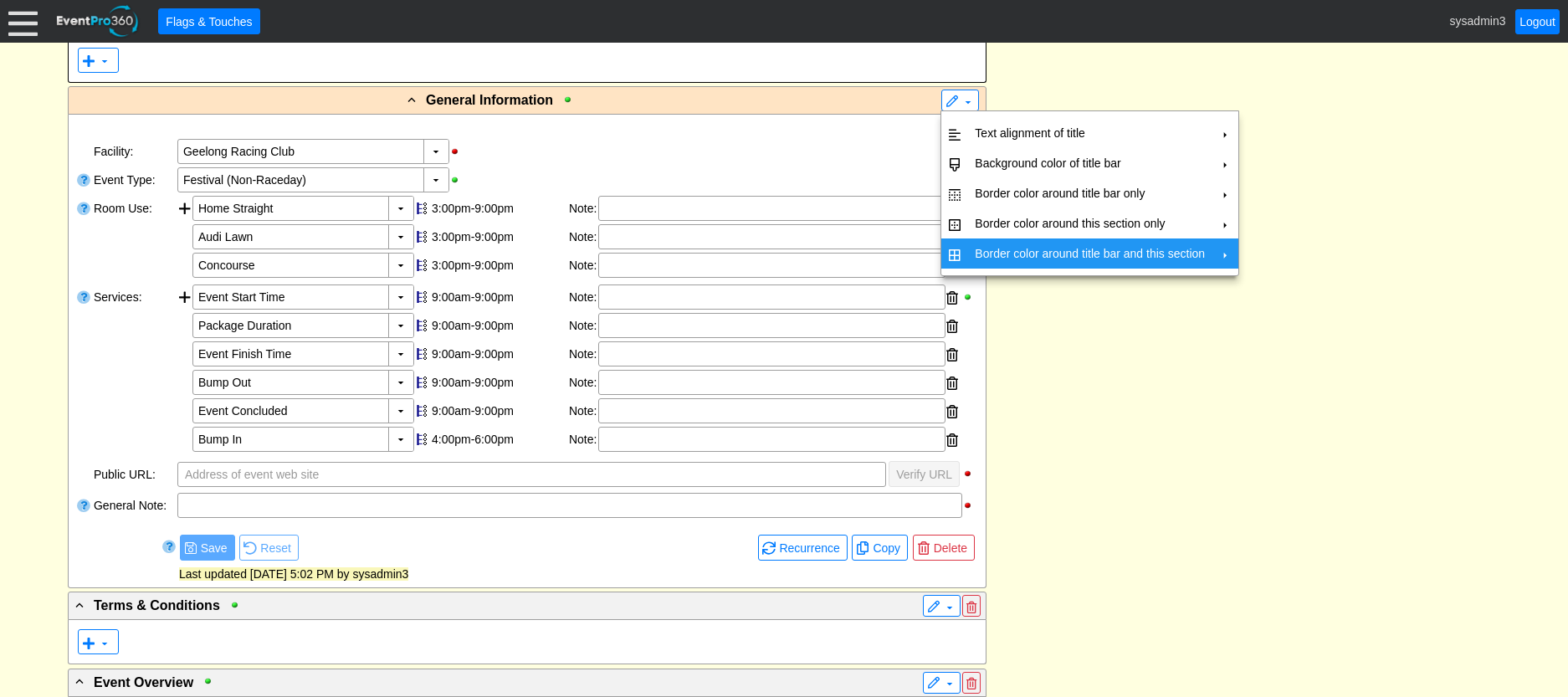
click at [1019, 256] on td "Border color around title bar and this section" at bounding box center [1089, 254] width 244 height 30
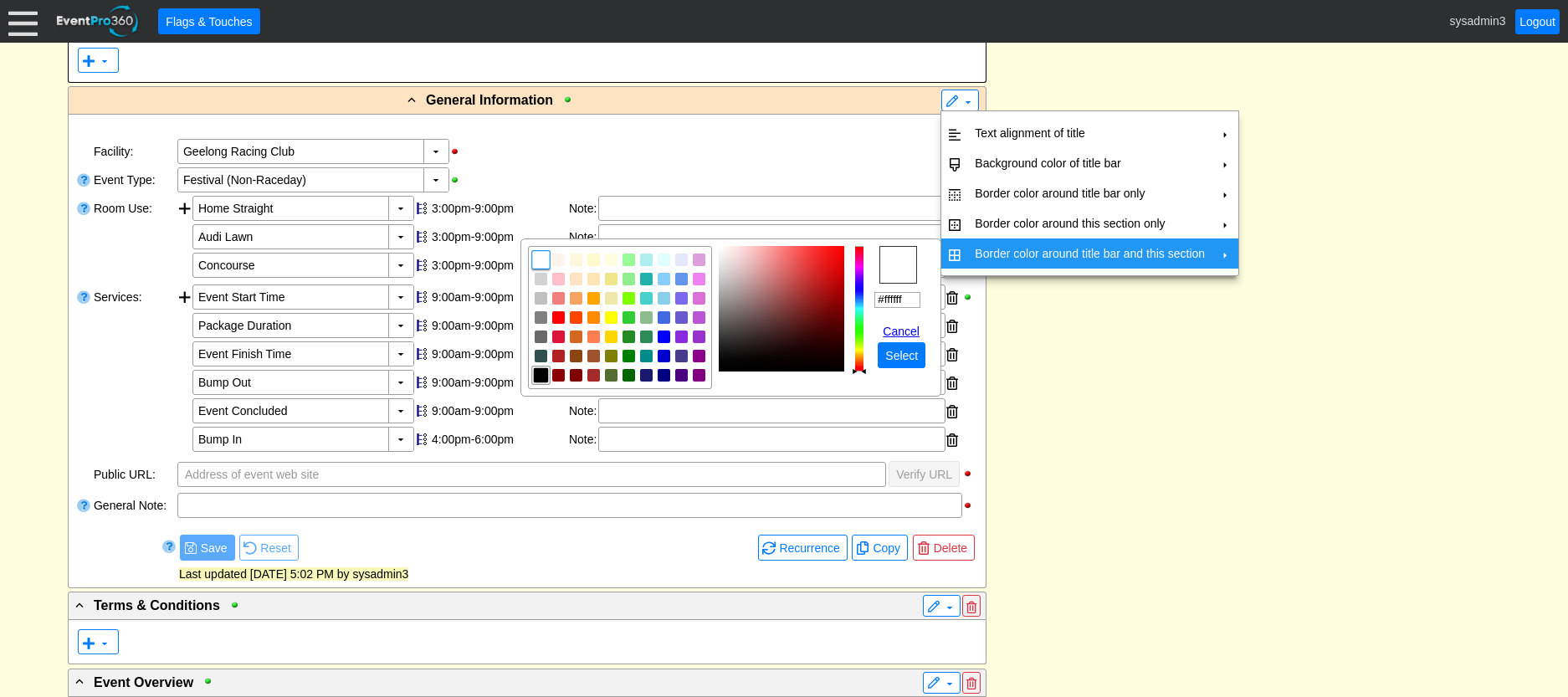
click at [535, 374] on img "focusNode" at bounding box center [541, 375] width 15 height 15
type input "#000000"
click at [917, 357] on span "Select" at bounding box center [901, 355] width 39 height 17
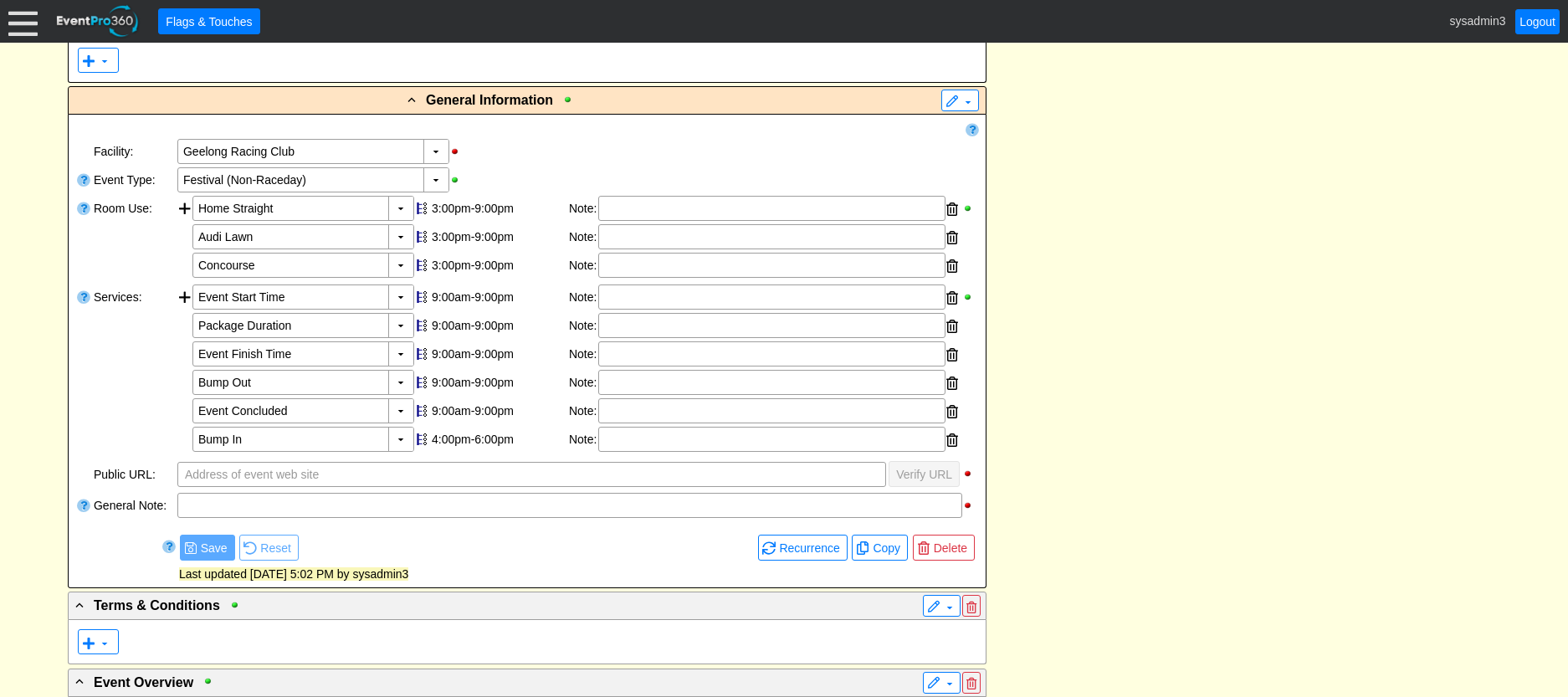
click at [1146, 291] on div "- Event Service Agreement Details ▼ ▼ - Click to edit title ▼ Event Service Agr…" at bounding box center [784, 478] width 1442 height 1909
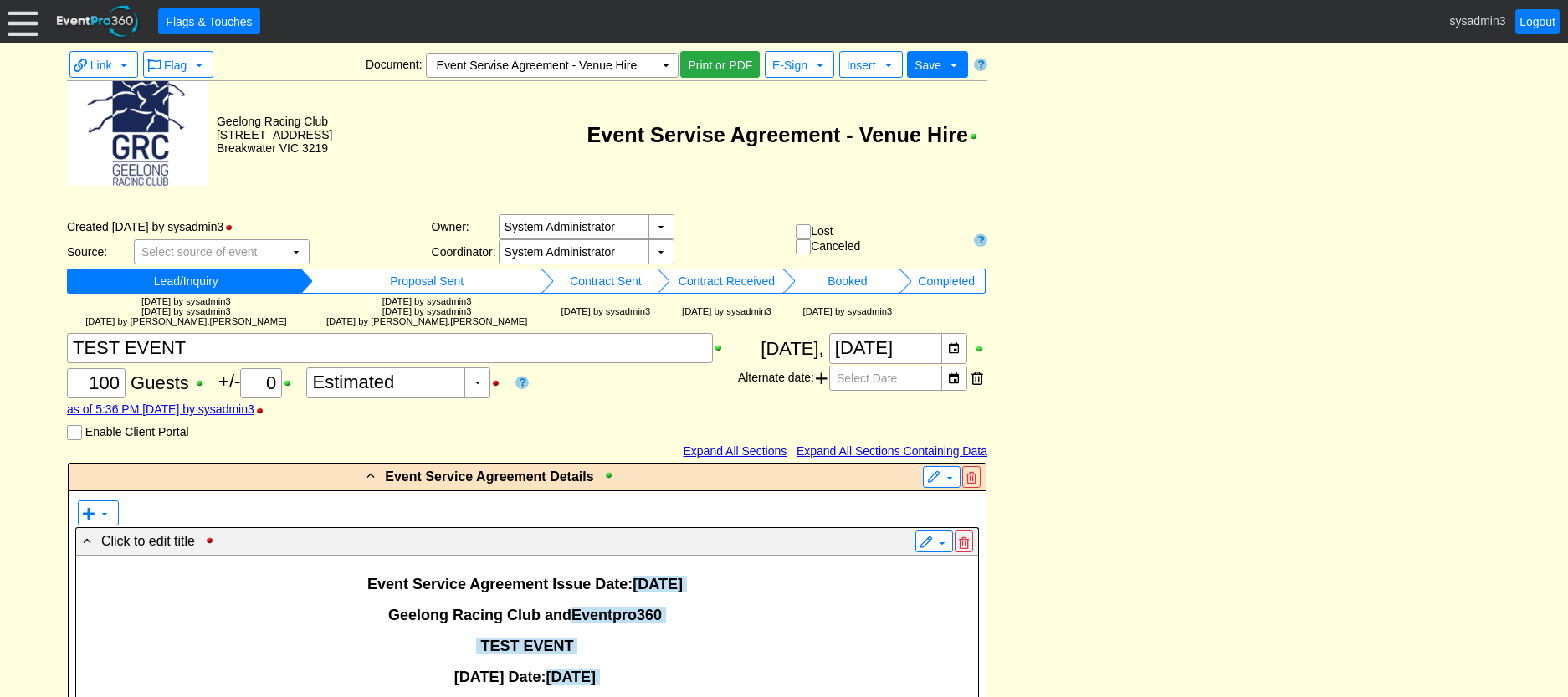
scroll to position [0, 0]
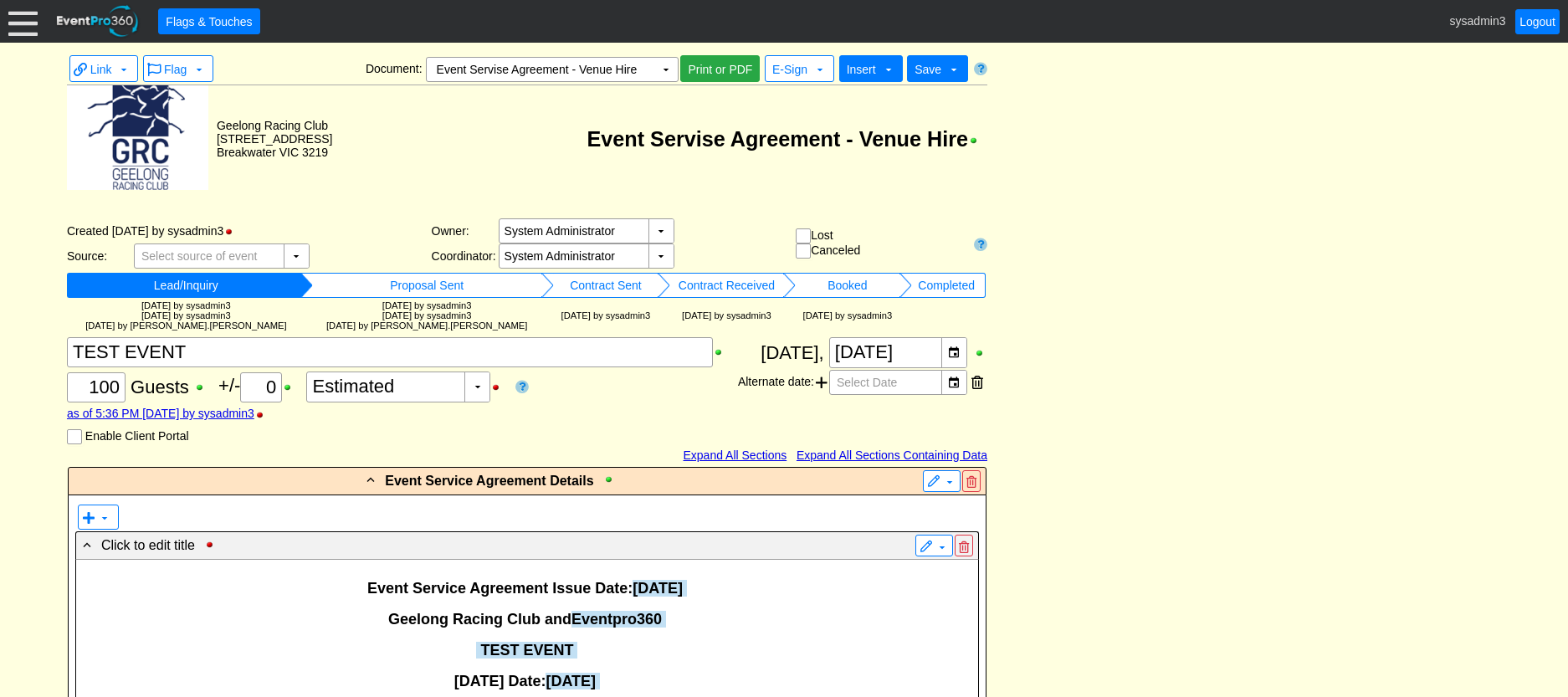
click at [873, 72] on span "Insert" at bounding box center [861, 70] width 29 height 13
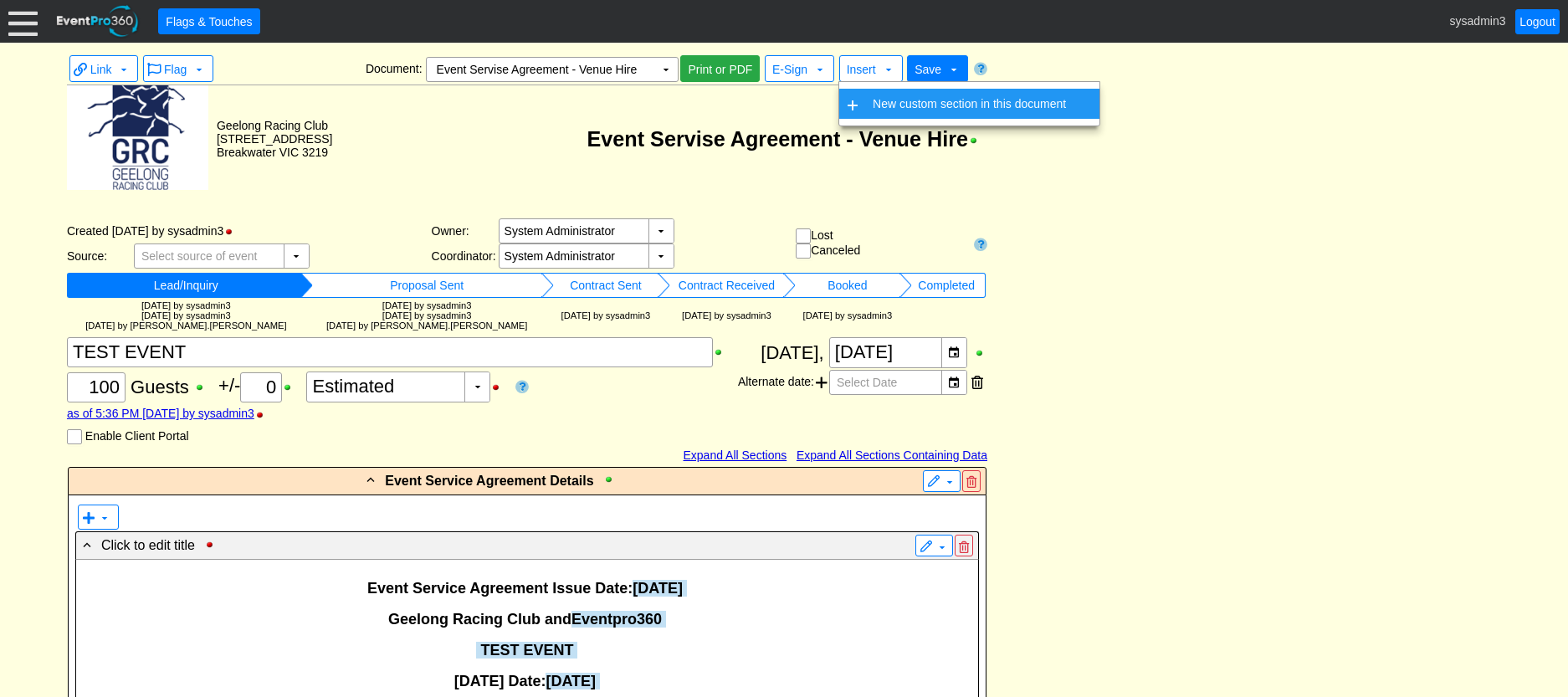
click at [884, 107] on td "New custom section in this document" at bounding box center [969, 104] width 207 height 30
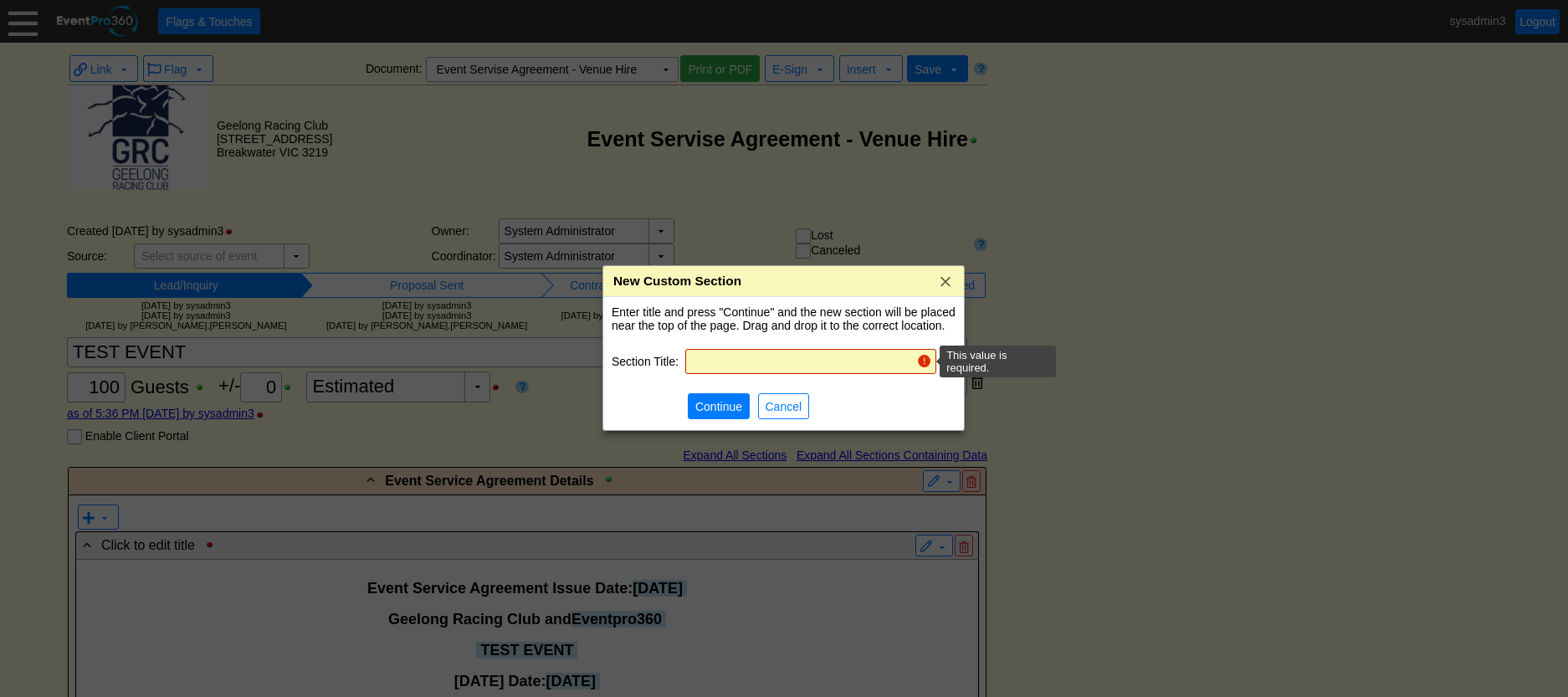
click at [741, 354] on input "text" at bounding box center [800, 361] width 219 height 24
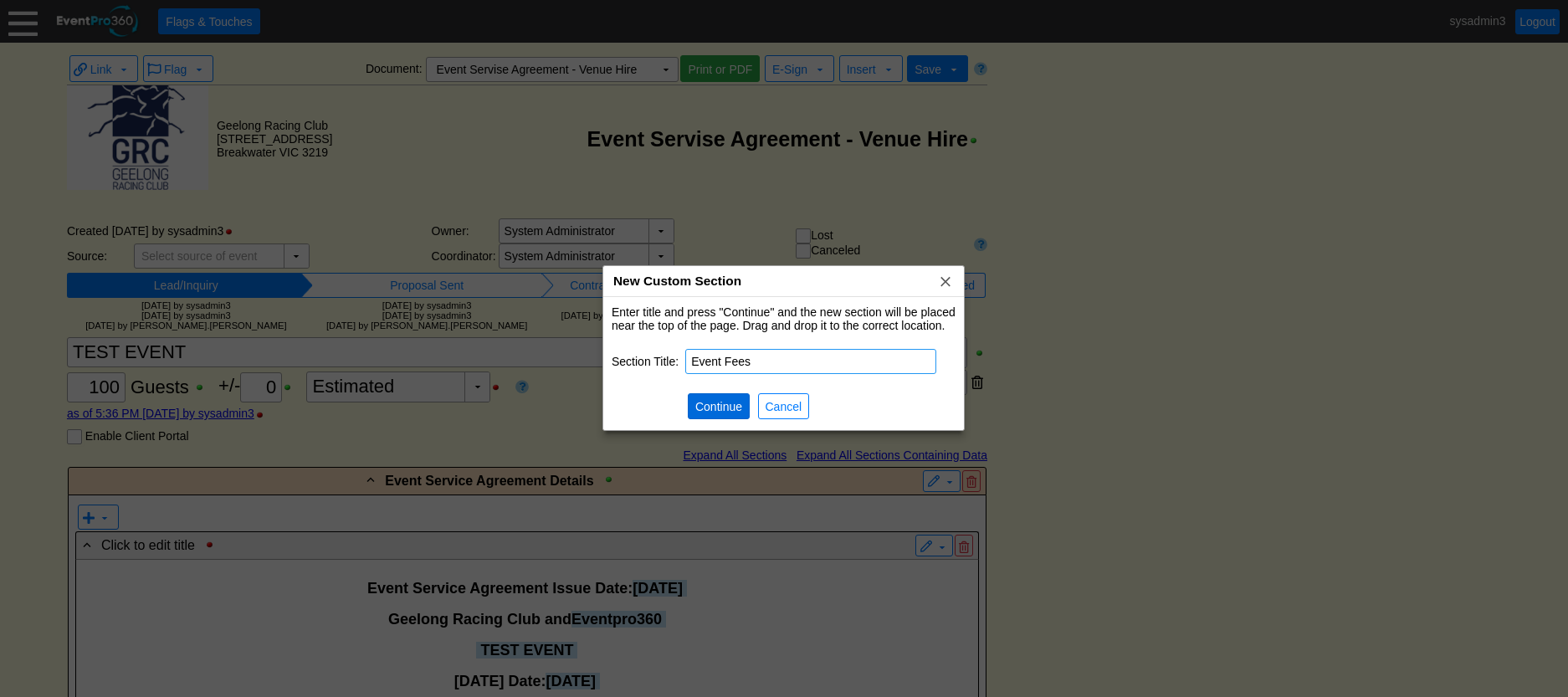
type input "Event Fees"
click at [713, 398] on span "Continue" at bounding box center [719, 406] width 54 height 17
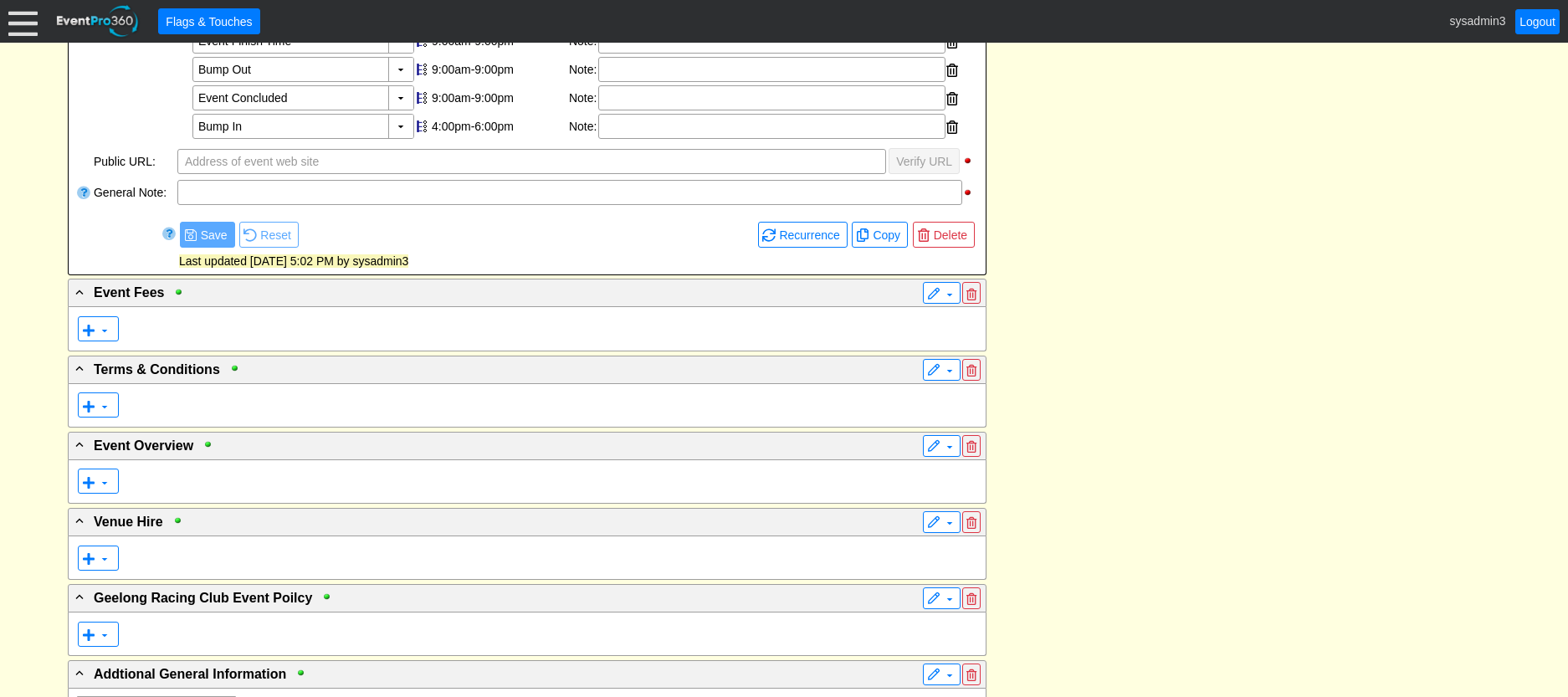
scroll to position [900, 0]
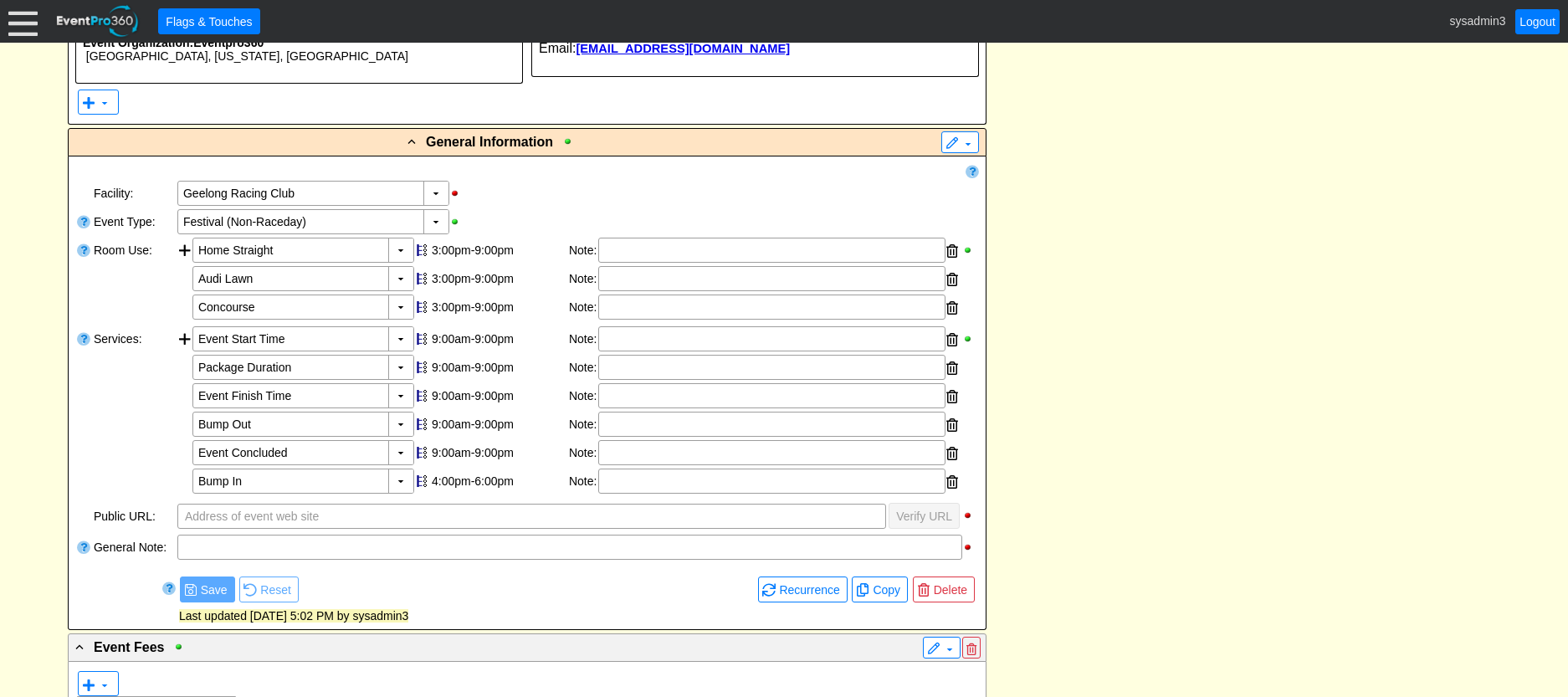
click at [102, 330] on div "- Event Service Agreement Details ▼ ▼ - Click to edit title ▼ Event Service Agr…" at bounding box center [784, 558] width 1442 height 1985
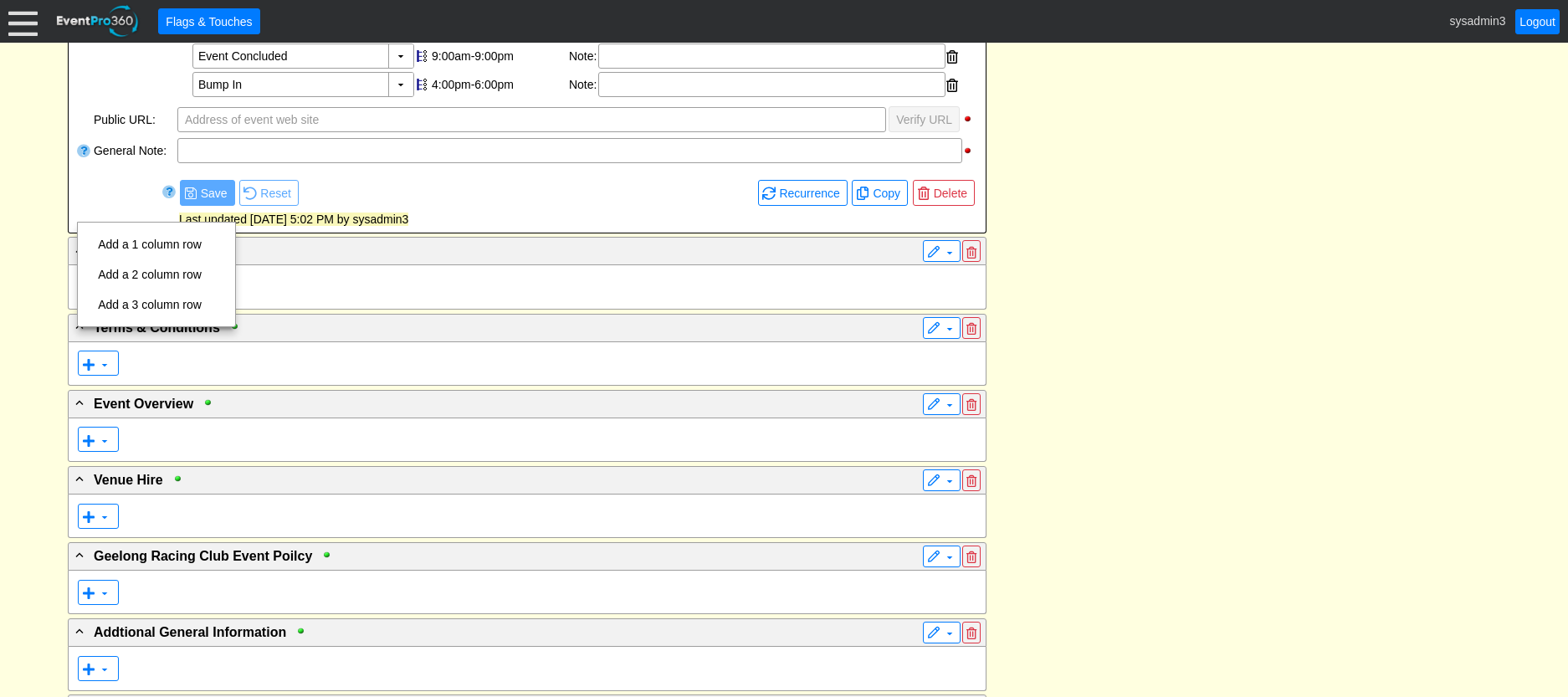
scroll to position [1402, 0]
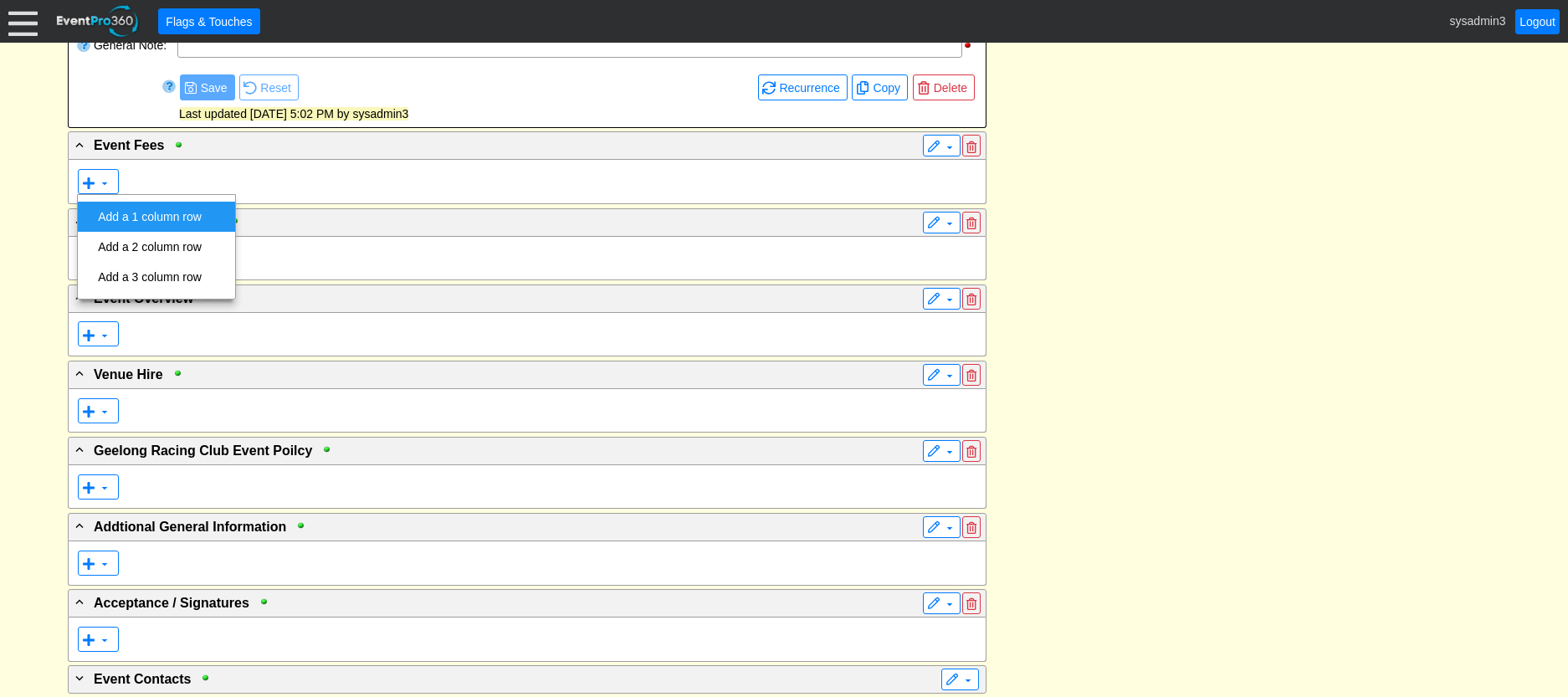
click at [167, 218] on td "Add a 1 column row" at bounding box center [149, 217] width 117 height 30
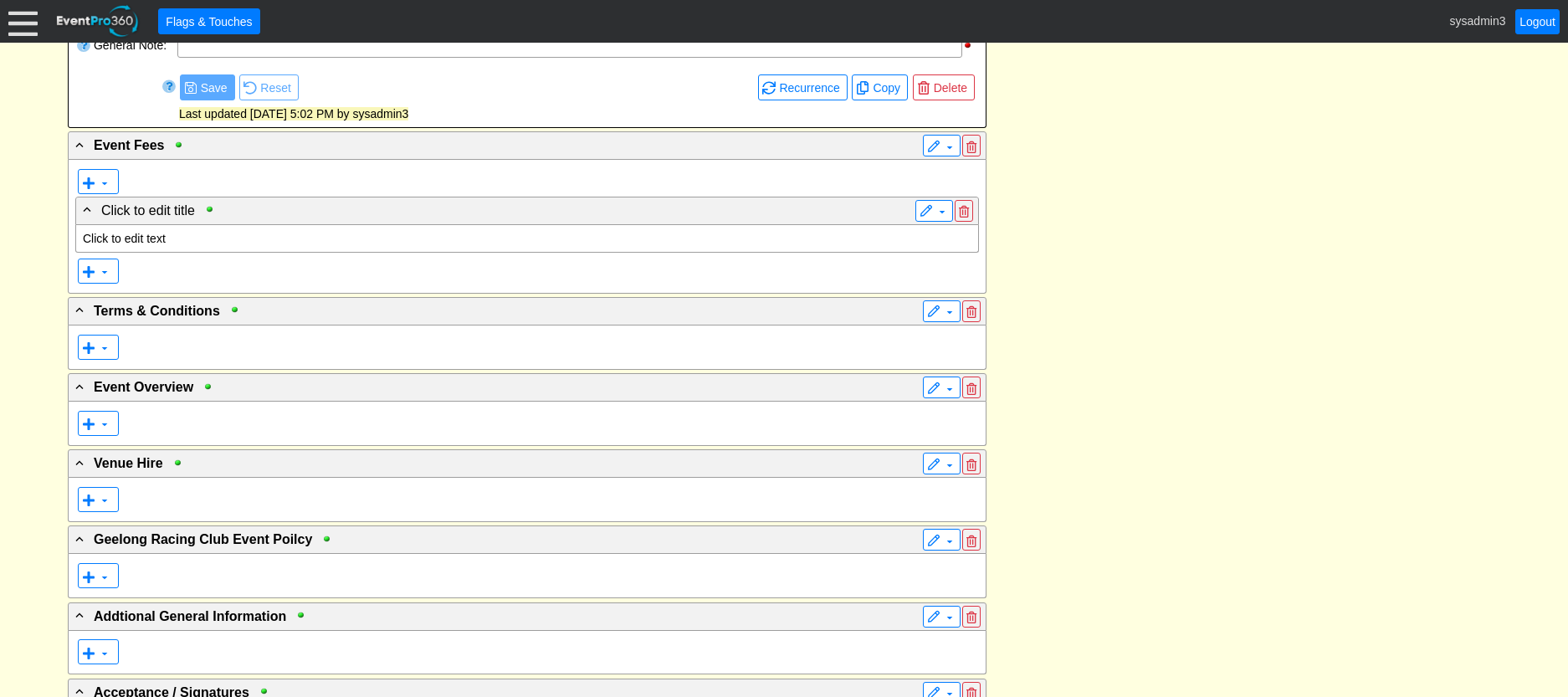
click at [149, 238] on p "Click to edit text" at bounding box center [527, 238] width 889 height 13
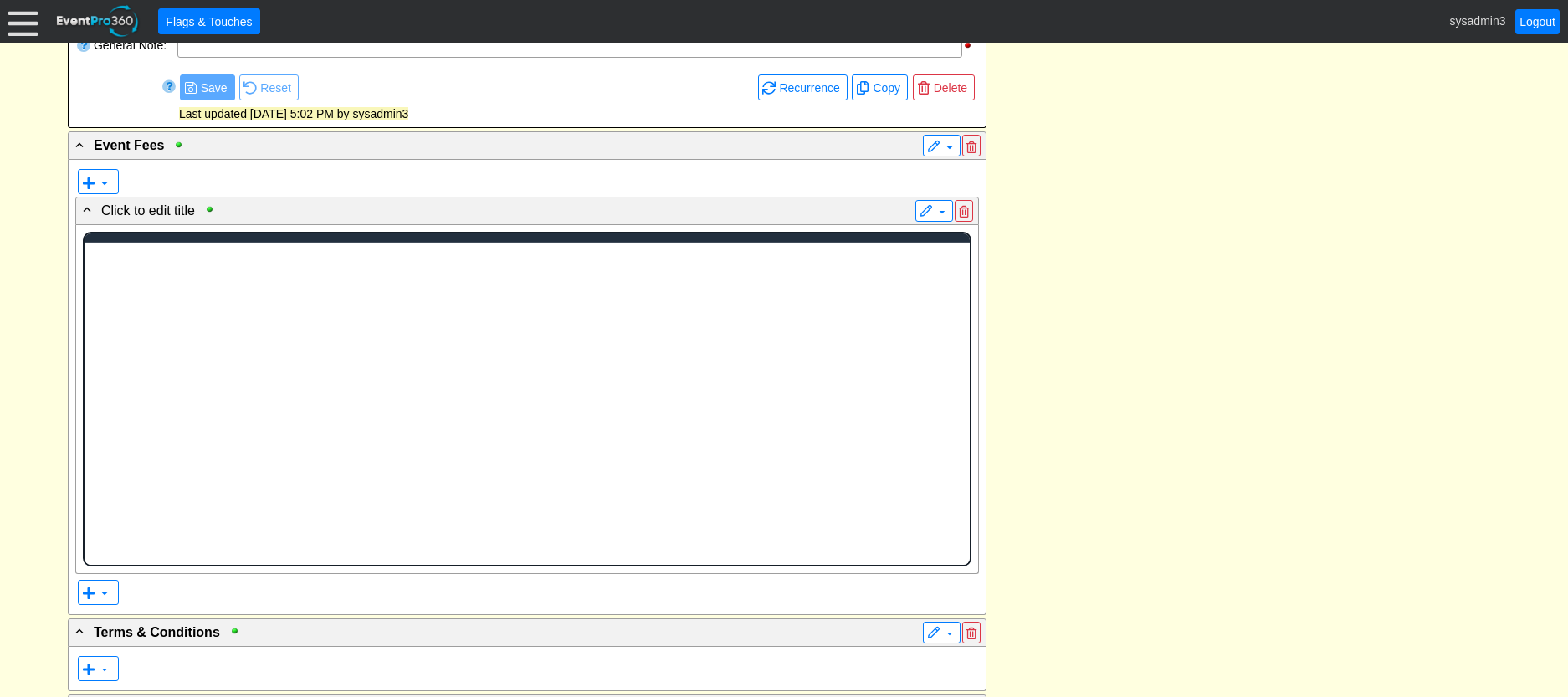
scroll to position [0, 0]
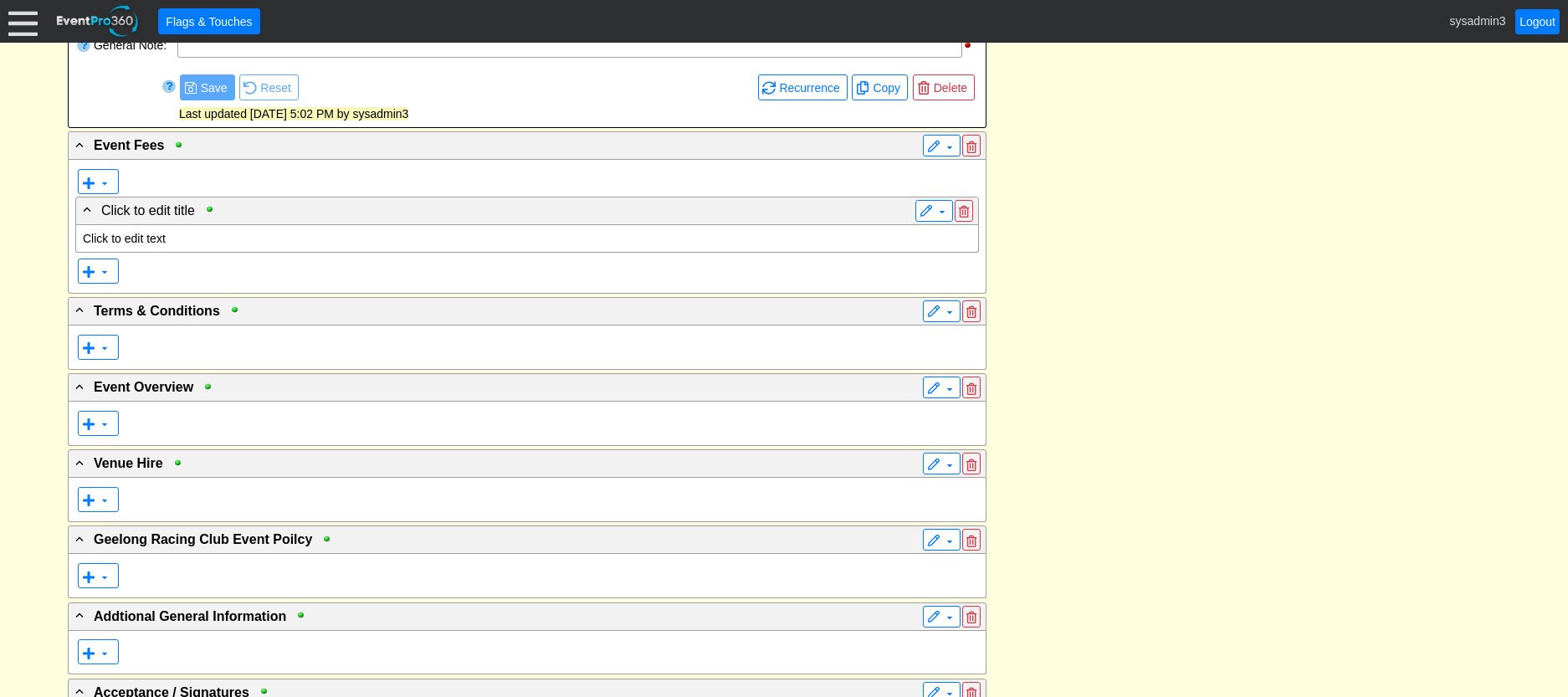
click at [156, 237] on p "Click to edit text" at bounding box center [527, 238] width 889 height 13
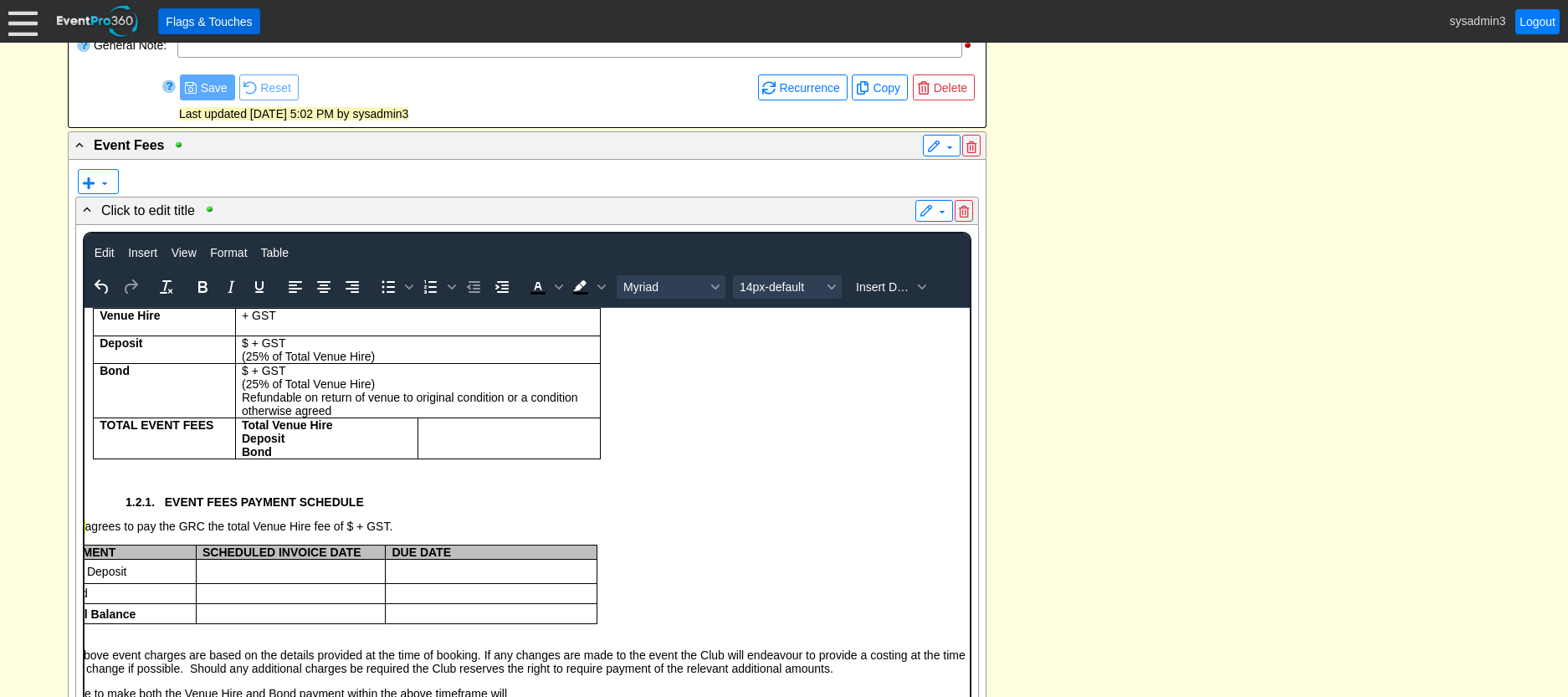
scroll to position [1446, 0]
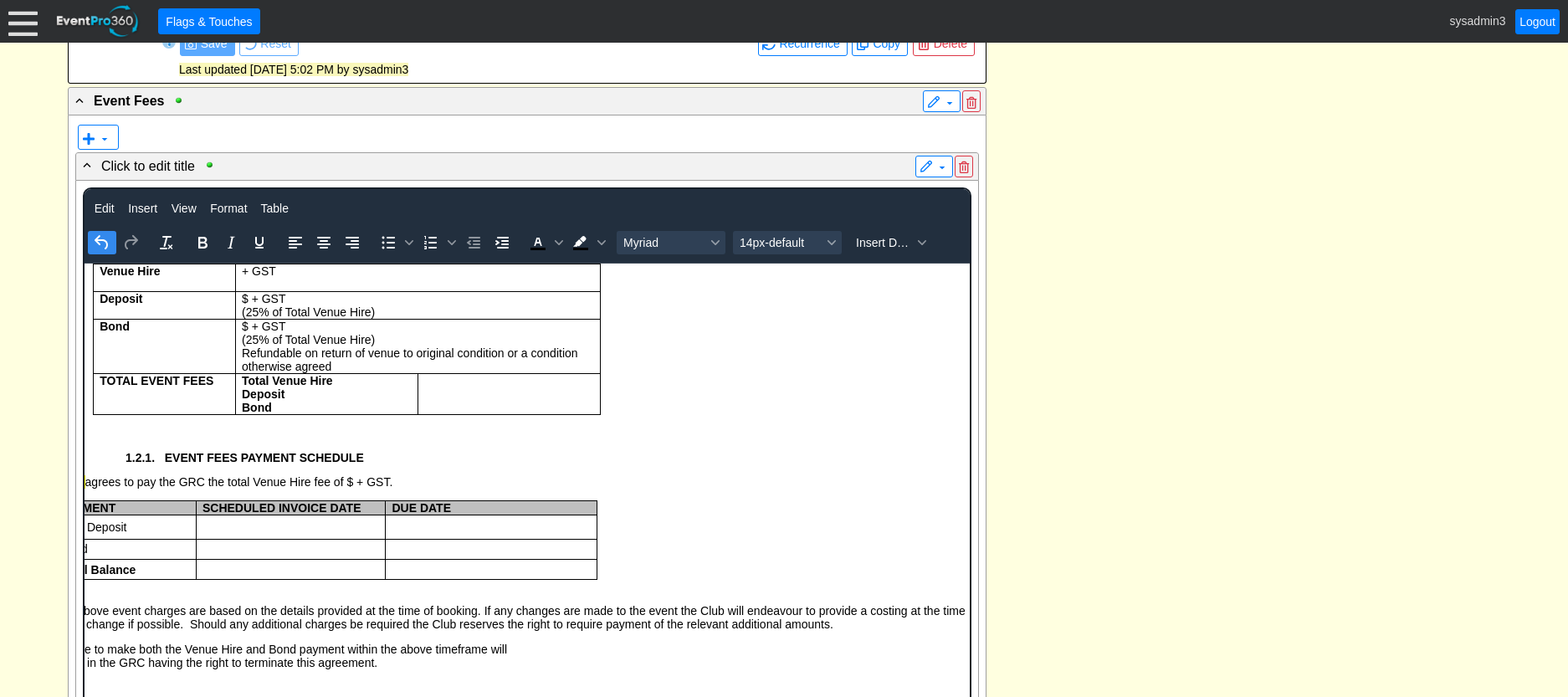
click at [105, 248] on icon "Undo" at bounding box center [102, 242] width 13 height 14
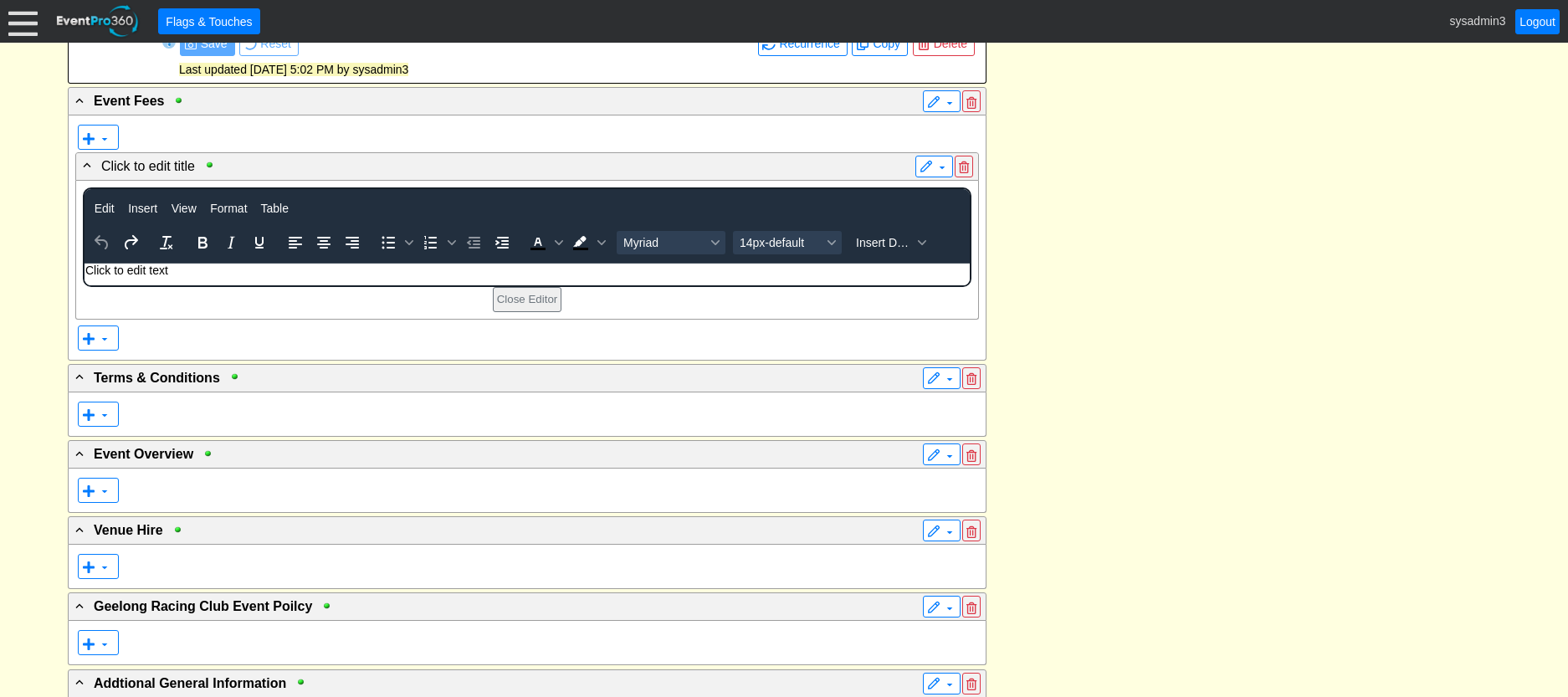
click at [174, 272] on p "Click to edit text" at bounding box center [527, 270] width 884 height 13
drag, startPoint x: 176, startPoint y: 272, endPoint x: 53, endPoint y: 270, distance: 123.0
click at [84, 270] on html "Click to edit text" at bounding box center [527, 275] width 885 height 22
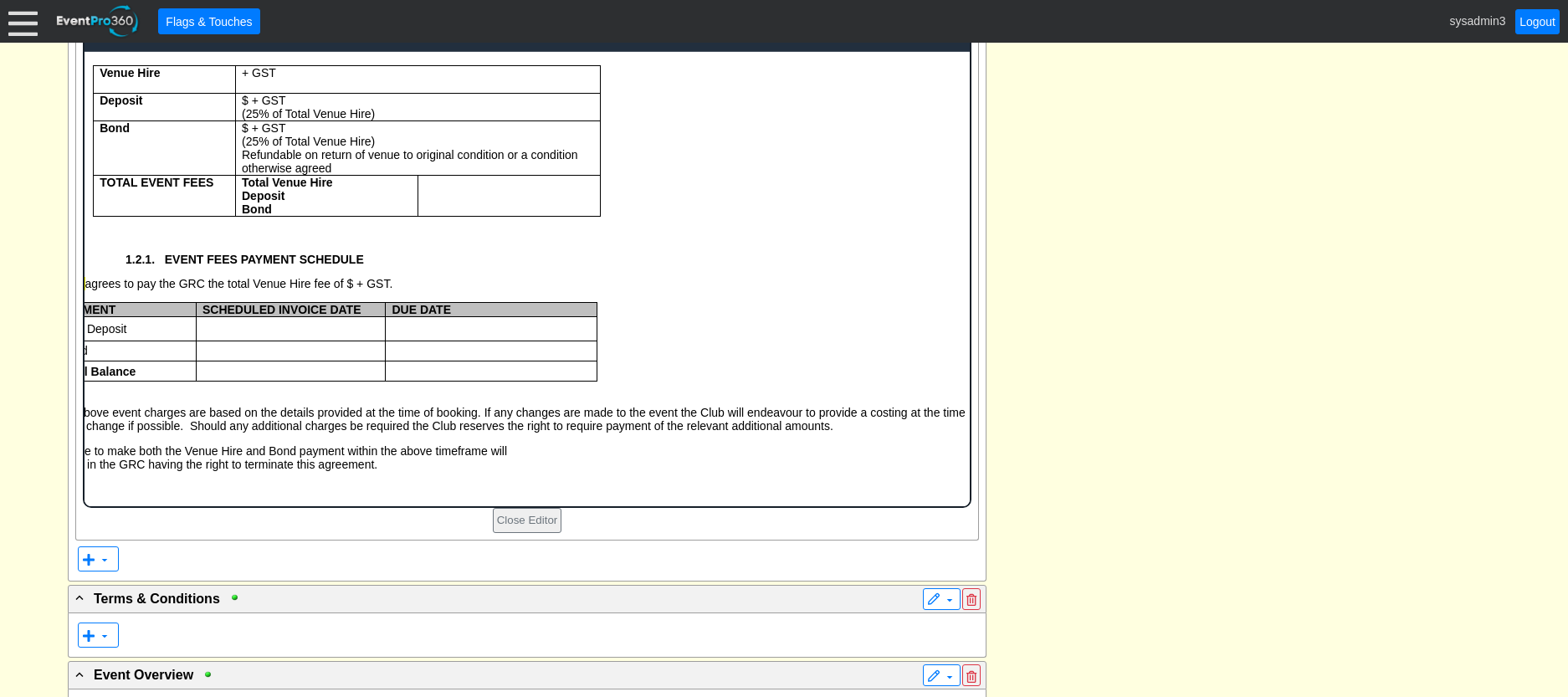
scroll to position [1697, 0]
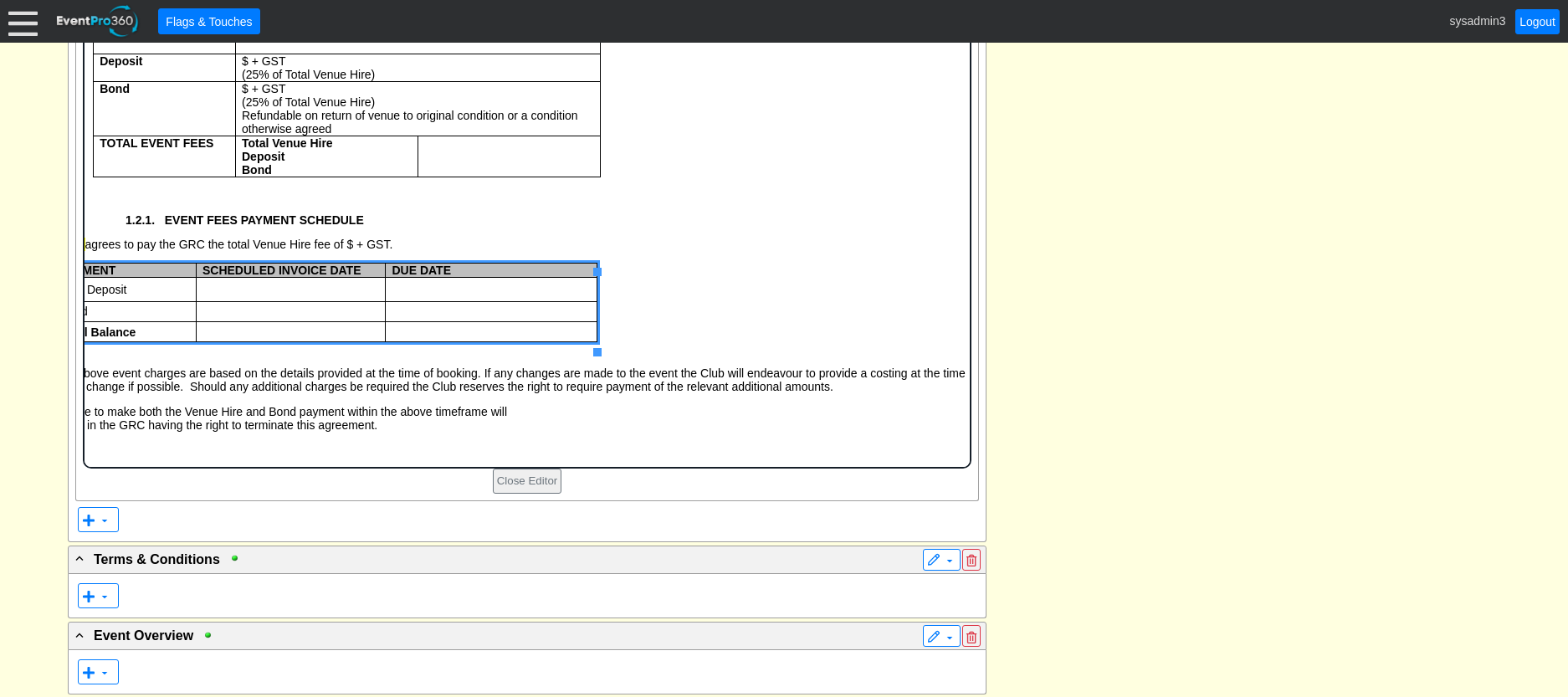
click at [233, 277] on span "SCHEDULED INVOICE DATE" at bounding box center [281, 270] width 159 height 13
drag, startPoint x: 595, startPoint y: 314, endPoint x: 632, endPoint y: 314, distance: 37.0
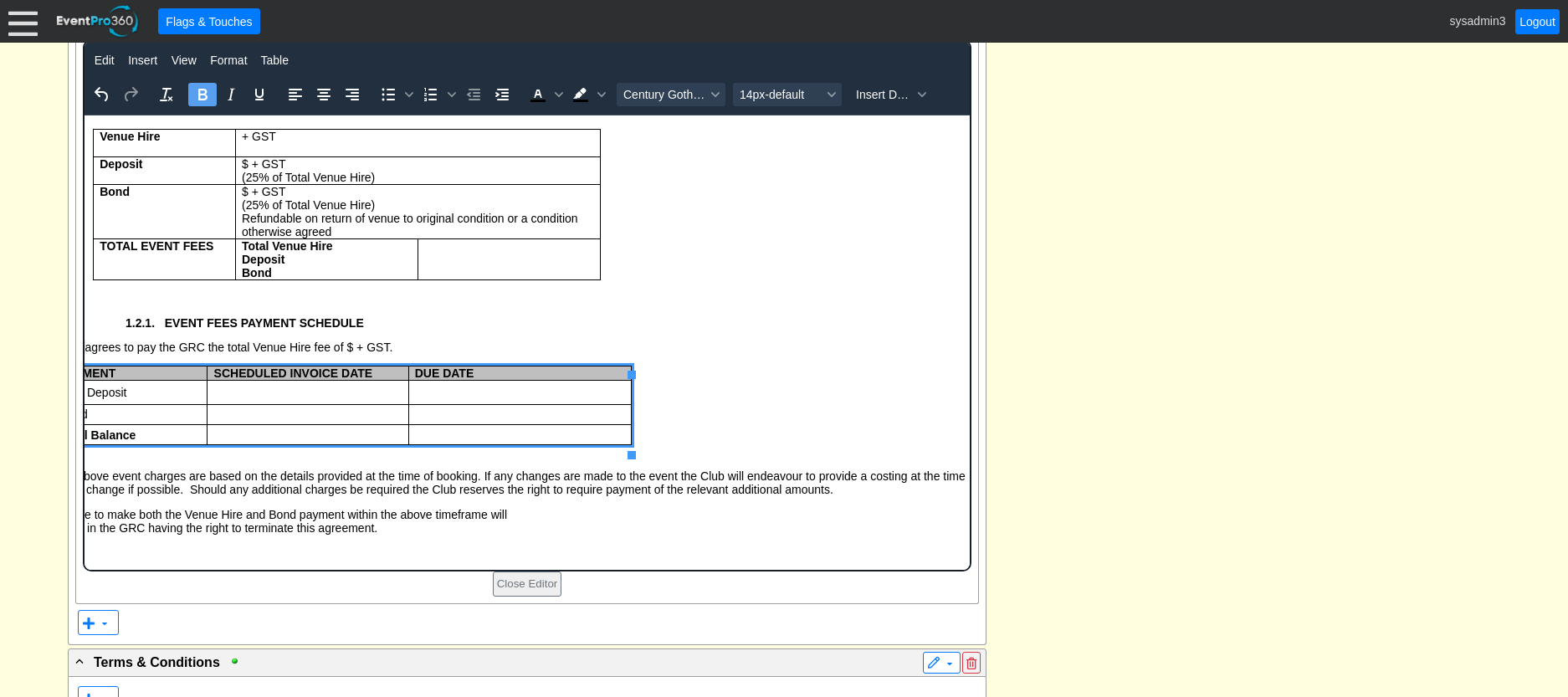
scroll to position [1530, 0]
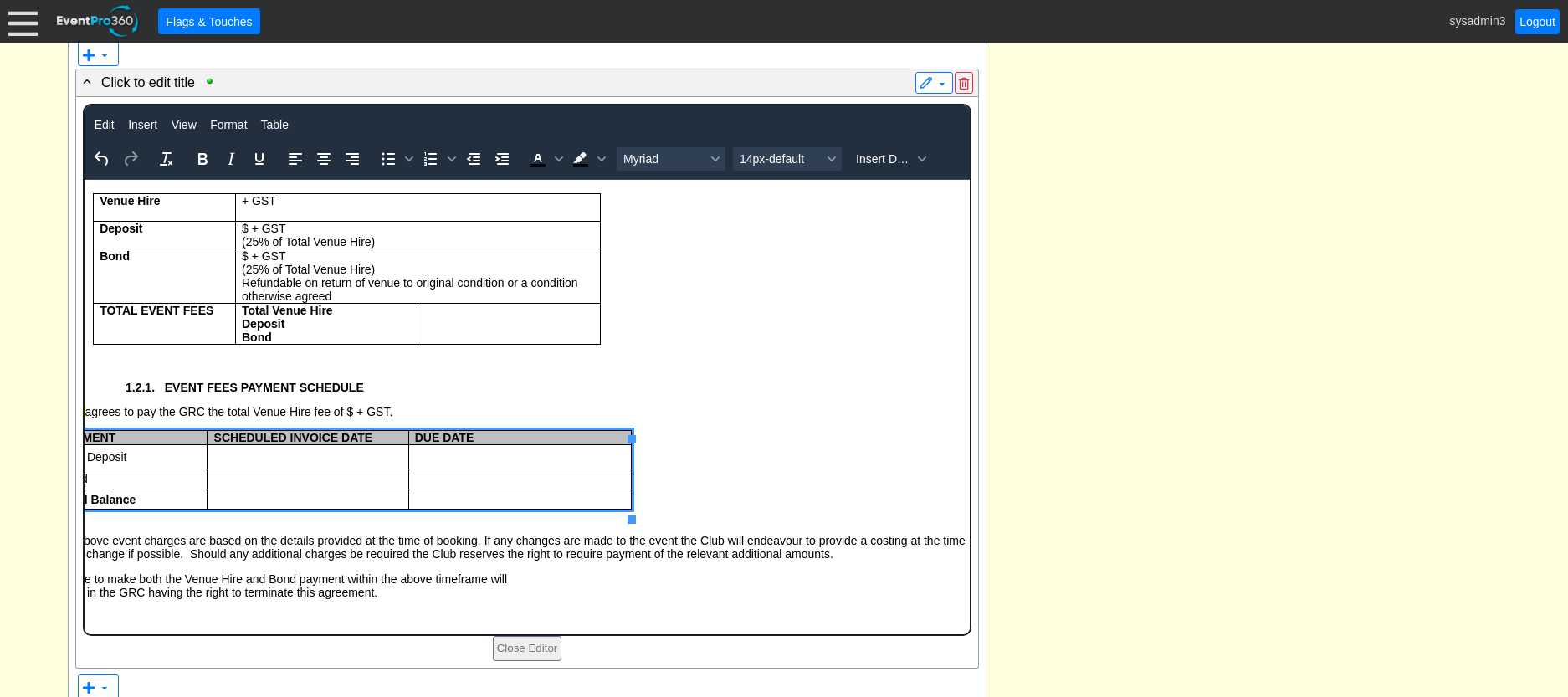
click at [679, 506] on body "Venue Hire + GST Deposit $ + GST (25% of Total Venue Hire) Bond $ + GST (25% of…" at bounding box center [527, 393] width 885 height 427
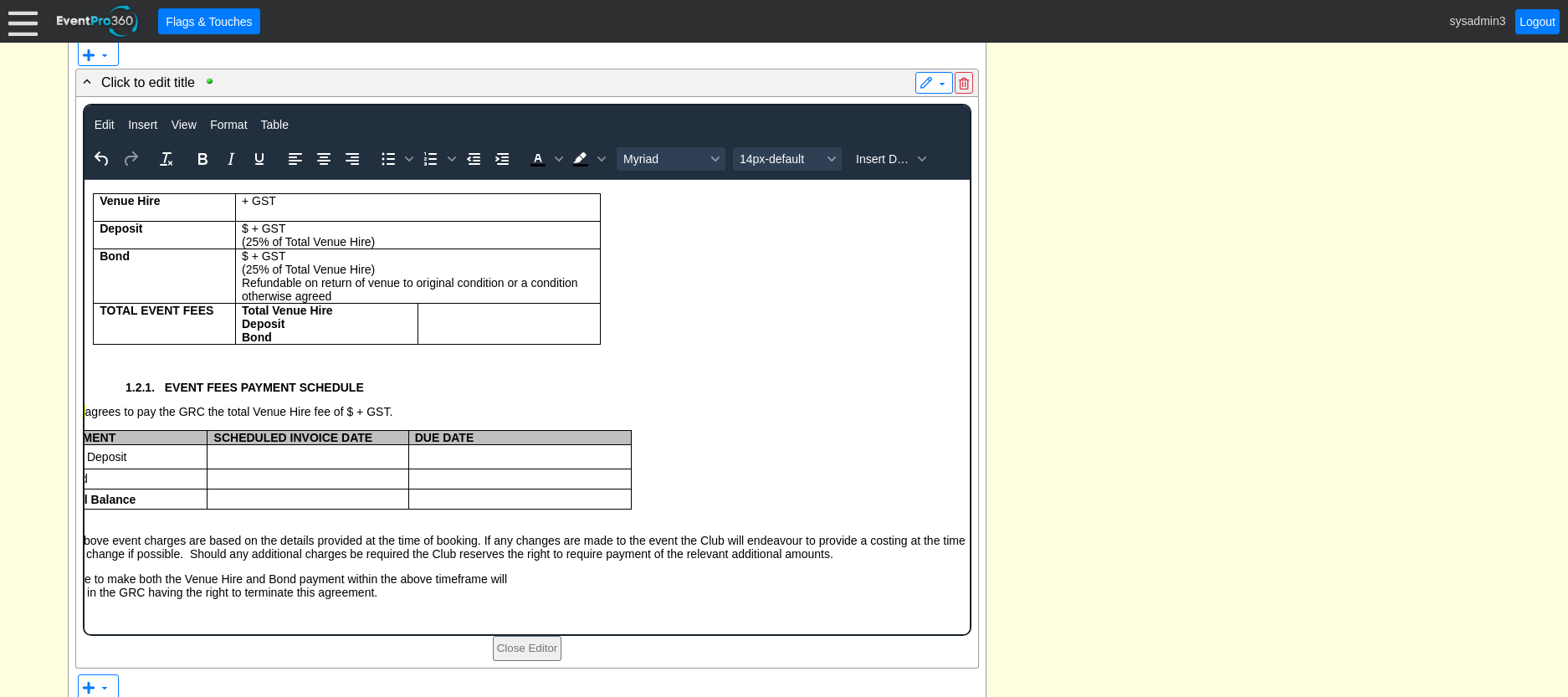
click at [663, 492] on body "Venue Hire + GST Deposit $ + GST (25% of Total Venue Hire) Bond $ + GST (25% of…" at bounding box center [527, 393] width 885 height 427
click at [661, 489] on body "Venue Hire + GST Deposit $ + GST (25% of Total Venue Hire) Bond $ + GST (25% of…" at bounding box center [527, 393] width 885 height 427
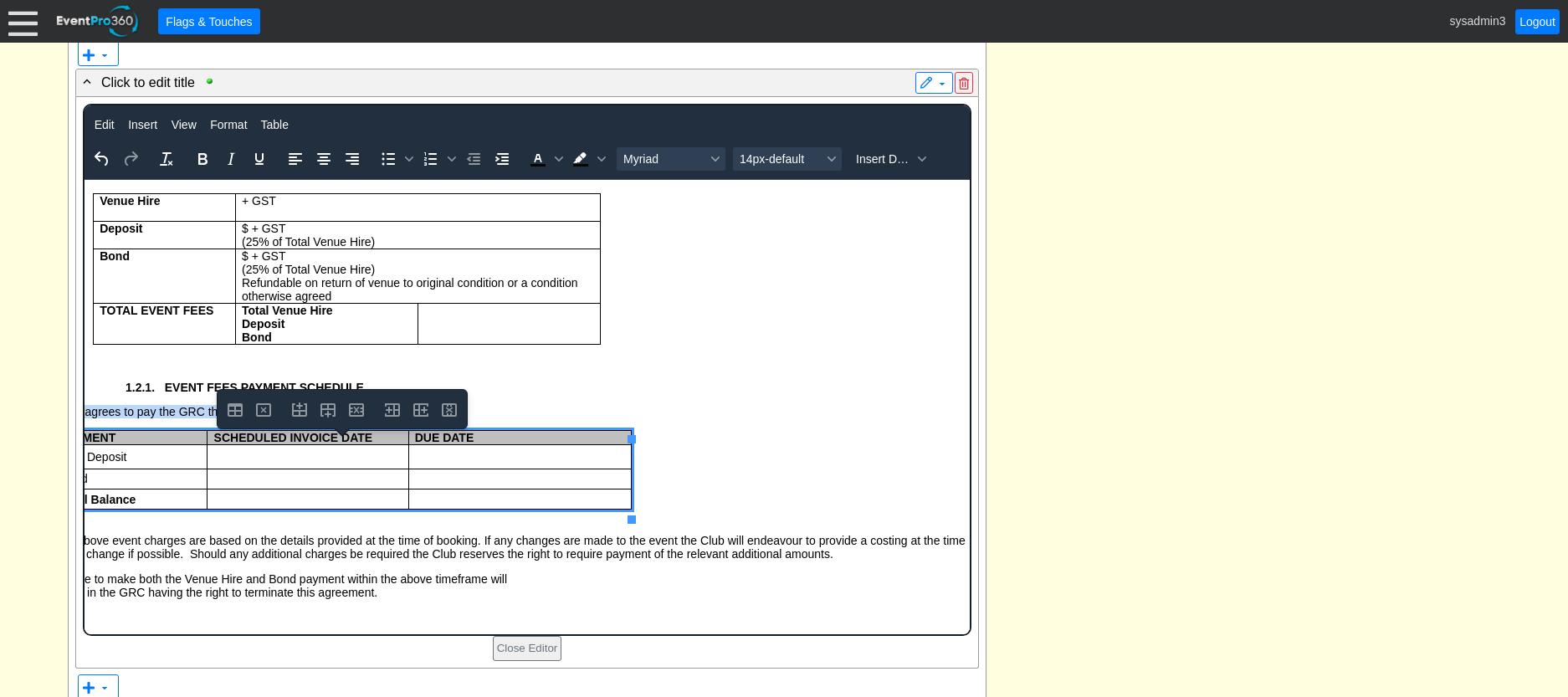
drag, startPoint x: 658, startPoint y: 489, endPoint x: 144, endPoint y: 436, distance: 516.7
click at [144, 436] on body "Venue Hire + GST Deposit $ + GST (25% of Total Venue Hire) Bond $ + GST (25% of…" at bounding box center [527, 393] width 885 height 427
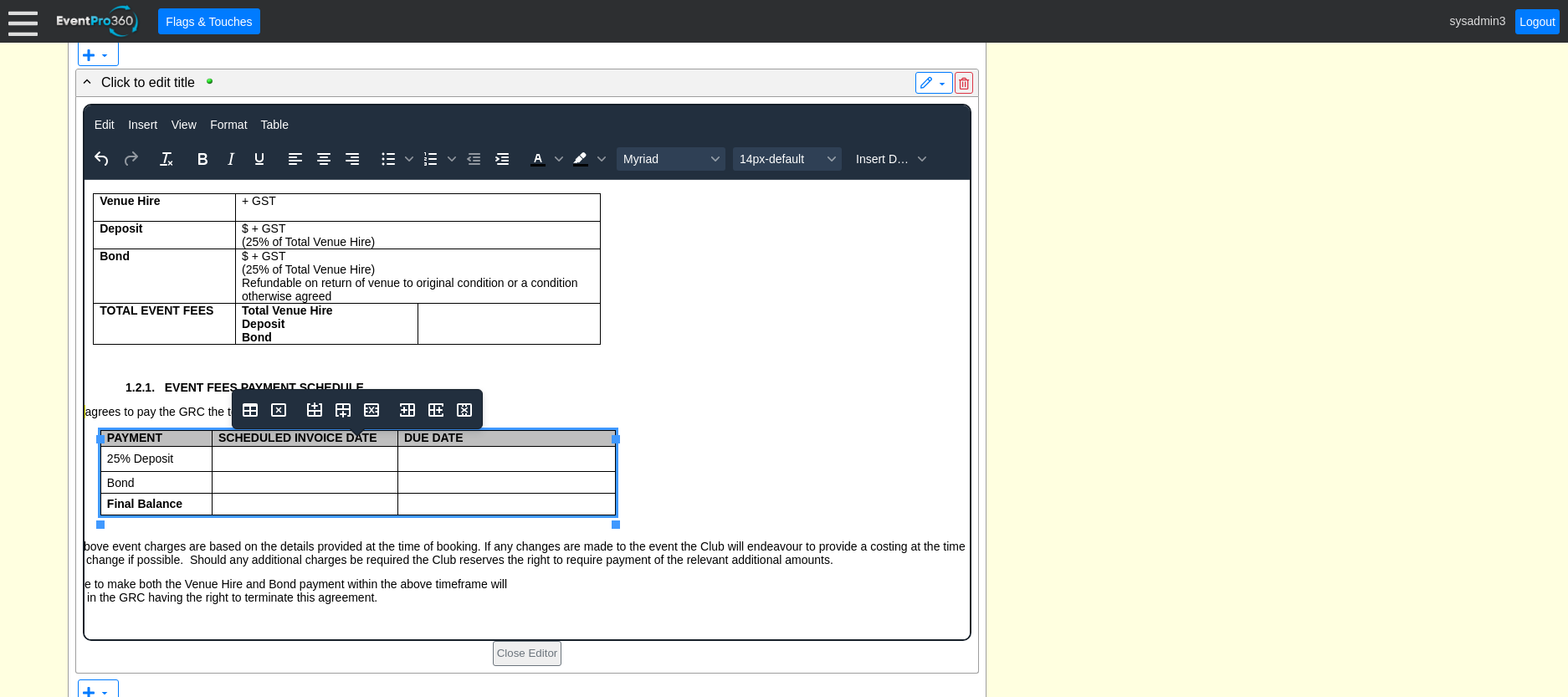
click at [696, 431] on body "Venue Hire + GST Deposit $ + GST (25% of Total Venue Hire) Bond $ + GST (25% of…" at bounding box center [527, 396] width 885 height 432
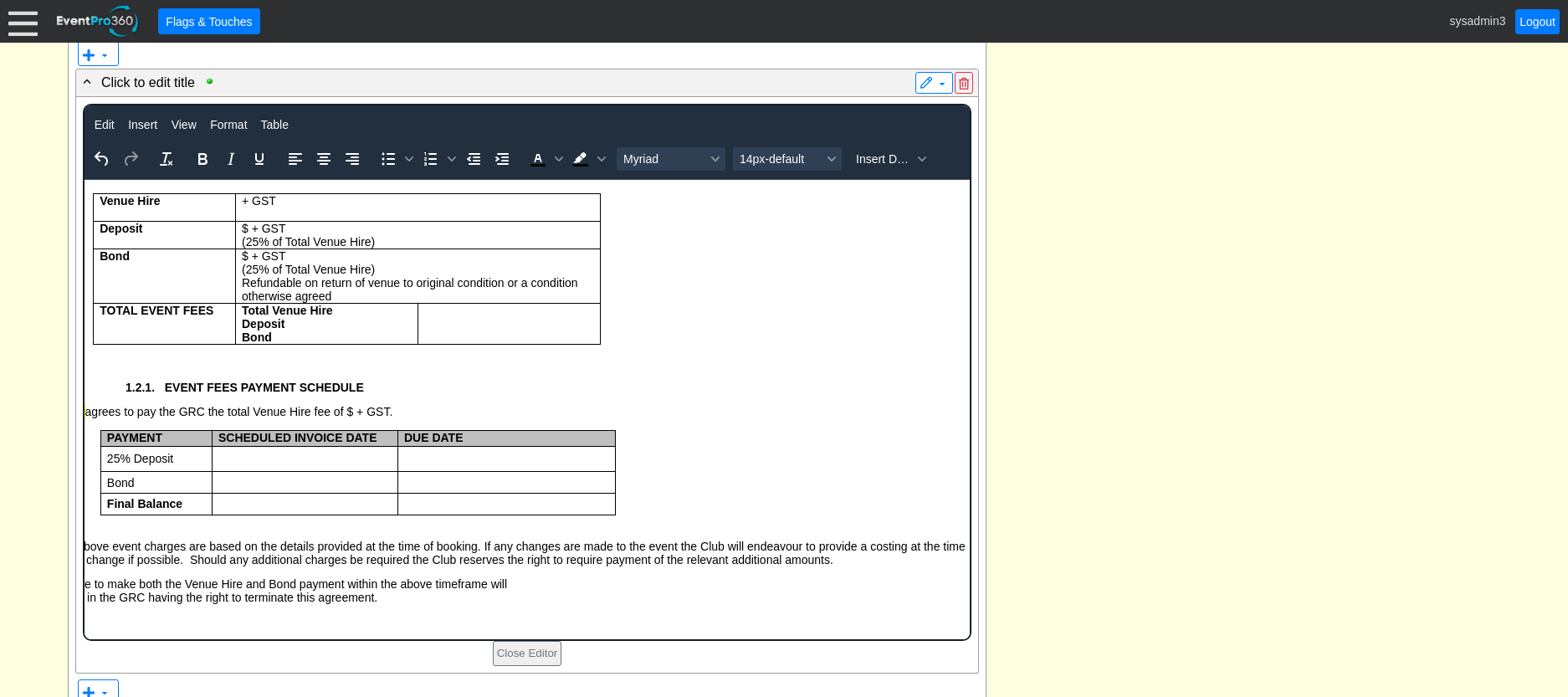
click at [88, 418] on span "agrees to pay the GRC the total Venue Hire fee of $ + GST." at bounding box center [239, 411] width 308 height 13
click at [101, 418] on span "agrees to pay the GRC the total Venue Hire fee of $ + GST." at bounding box center [239, 411] width 308 height 13
click at [892, 163] on span "Insert Data" at bounding box center [884, 159] width 56 height 13
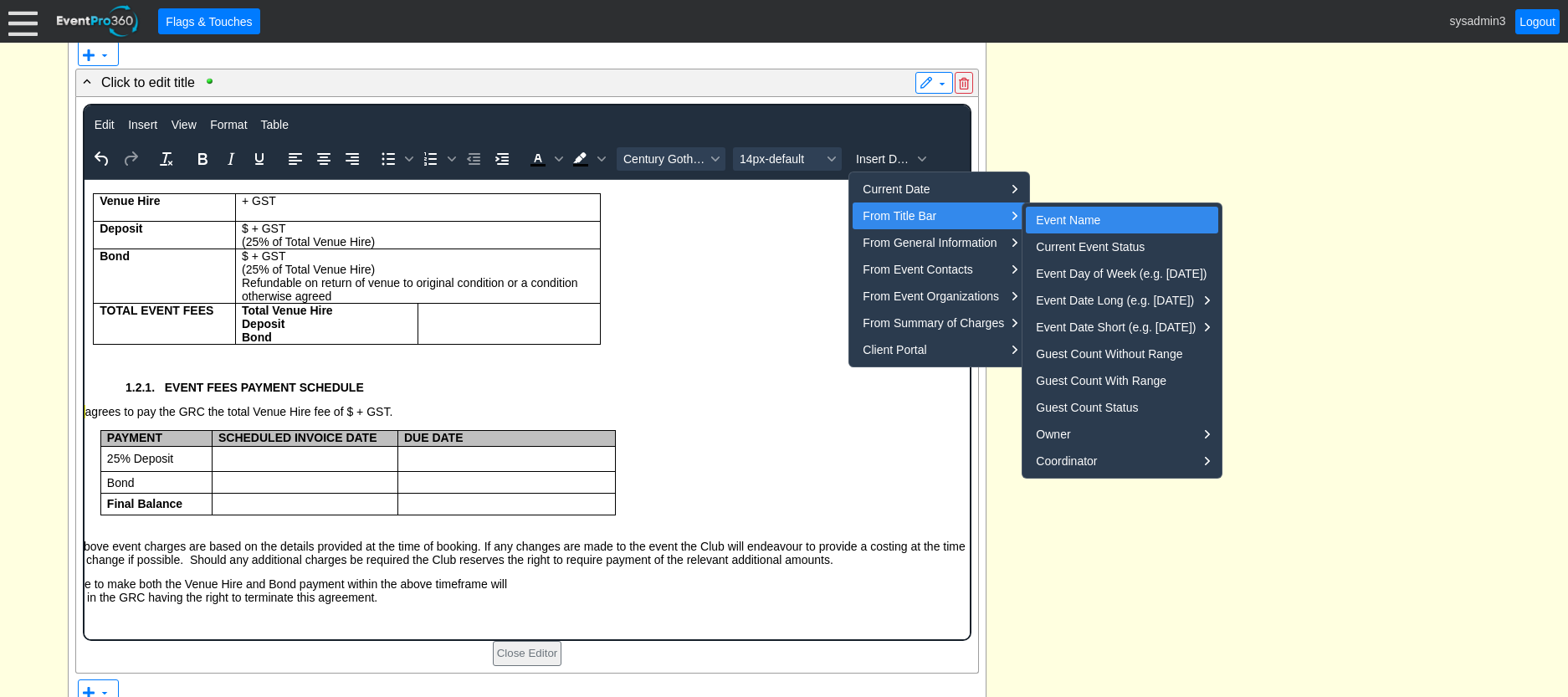
click at [1071, 221] on div "Event Name" at bounding box center [1123, 220] width 175 height 20
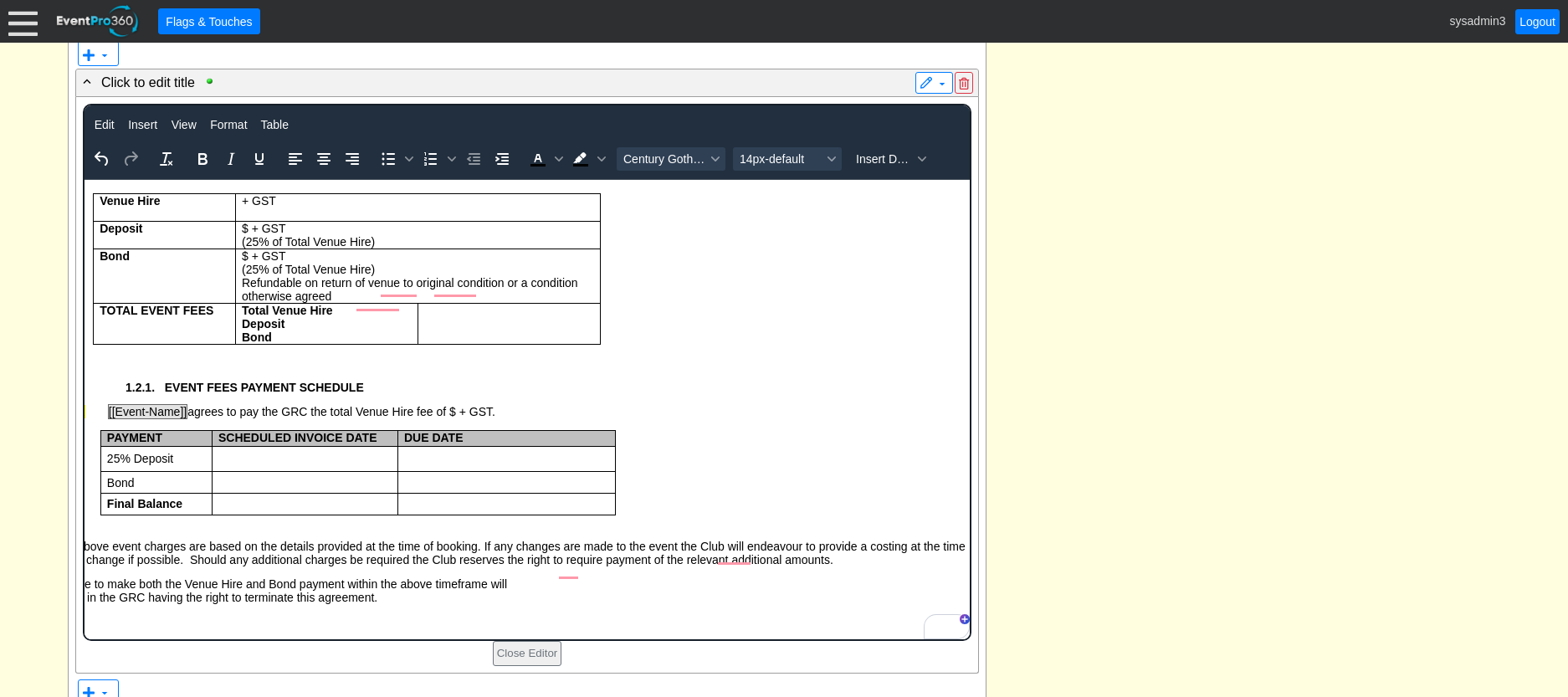
click at [213, 419] on span "[[Event-Name]] agrees to pay the GRC the total Venue Hire fee of $ + GST." at bounding box center [290, 411] width 410 height 15
click at [1340, 354] on div "- Event Service Agreement Details ▼ ▼ - Click to edit title ▼ Event Service Agr…" at bounding box center [784, 247] width 1442 height 2622
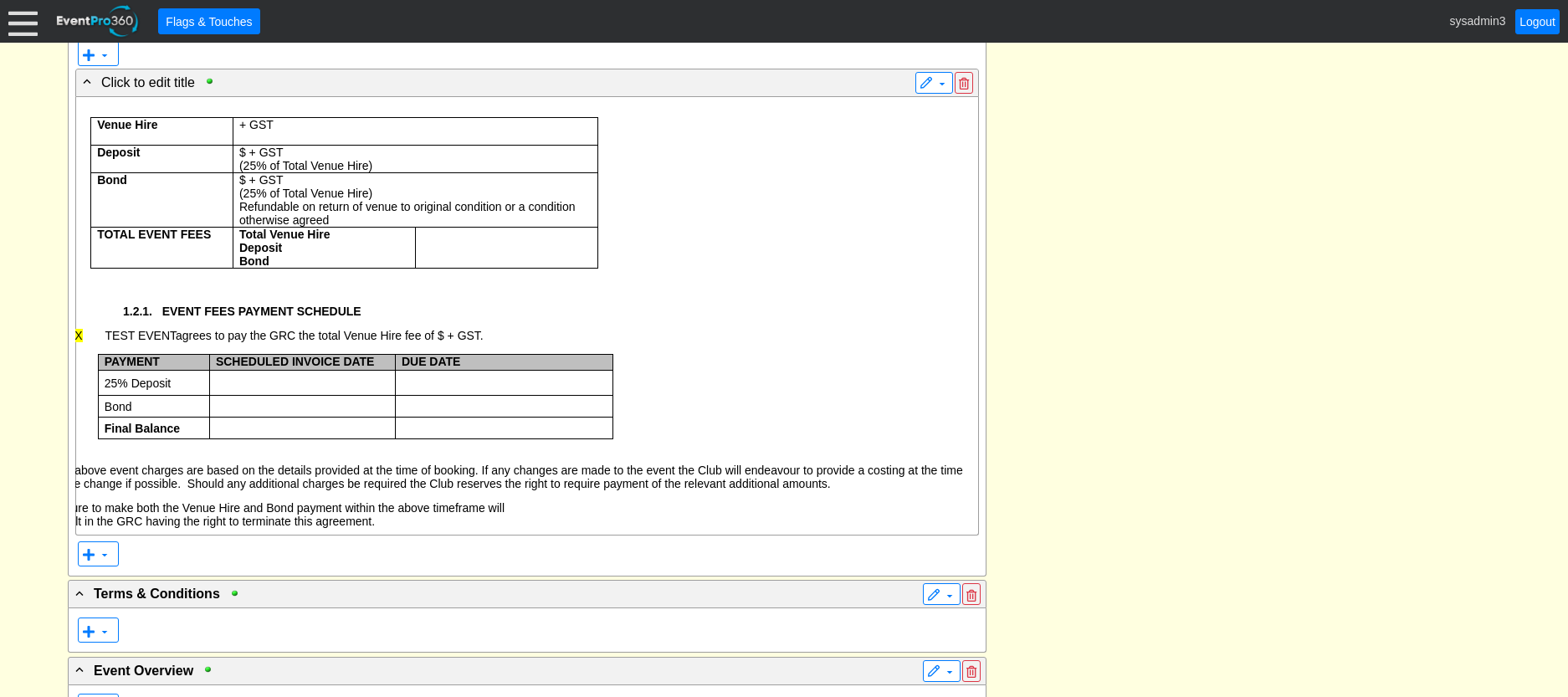
click at [178, 342] on span "TEST EVENT agrees to pay the GRC the total Venue Hire fee of $ + GST." at bounding box center [283, 335] width 401 height 13
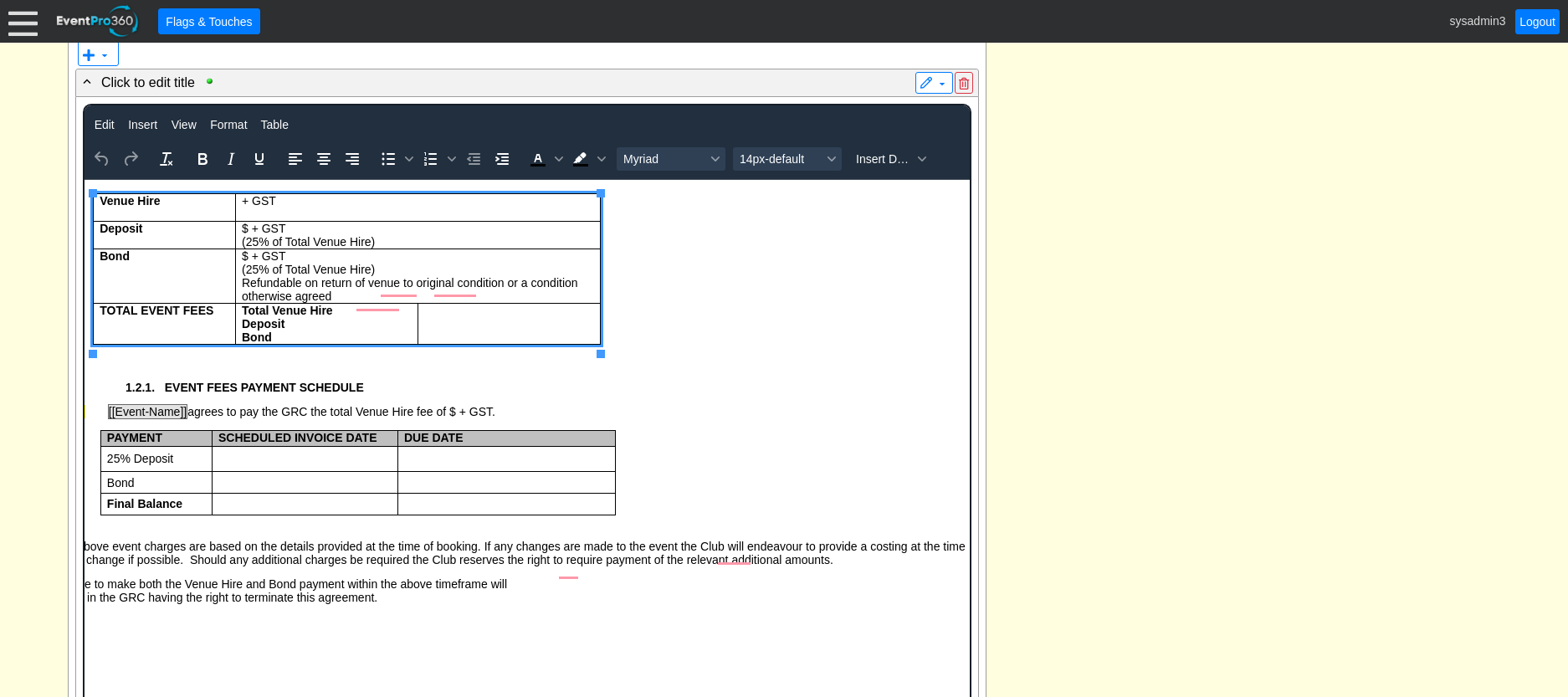
click at [430, 331] on td "To enrich screen reader interactions, please activate Accessibility in Grammarl…" at bounding box center [507, 324] width 182 height 41
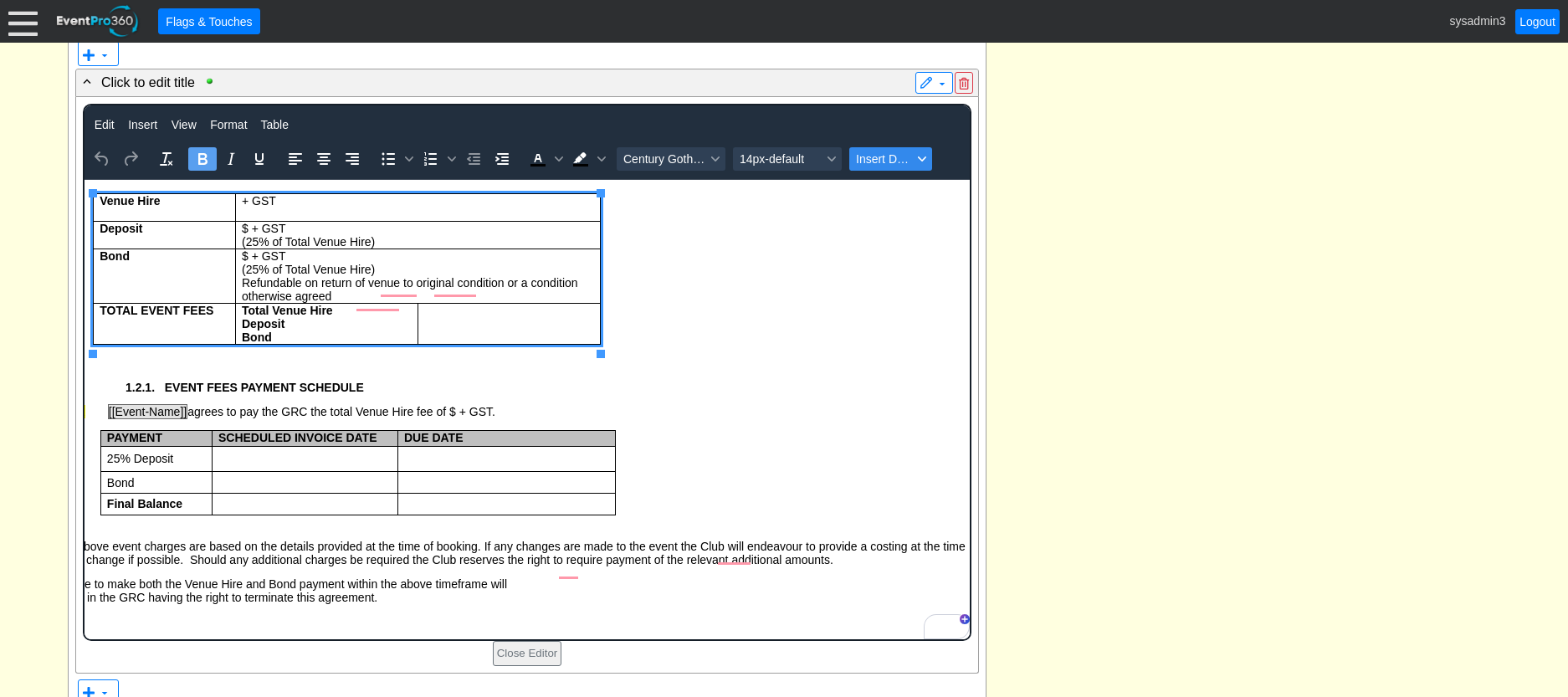
click at [884, 158] on span "Insert Data" at bounding box center [884, 159] width 56 height 13
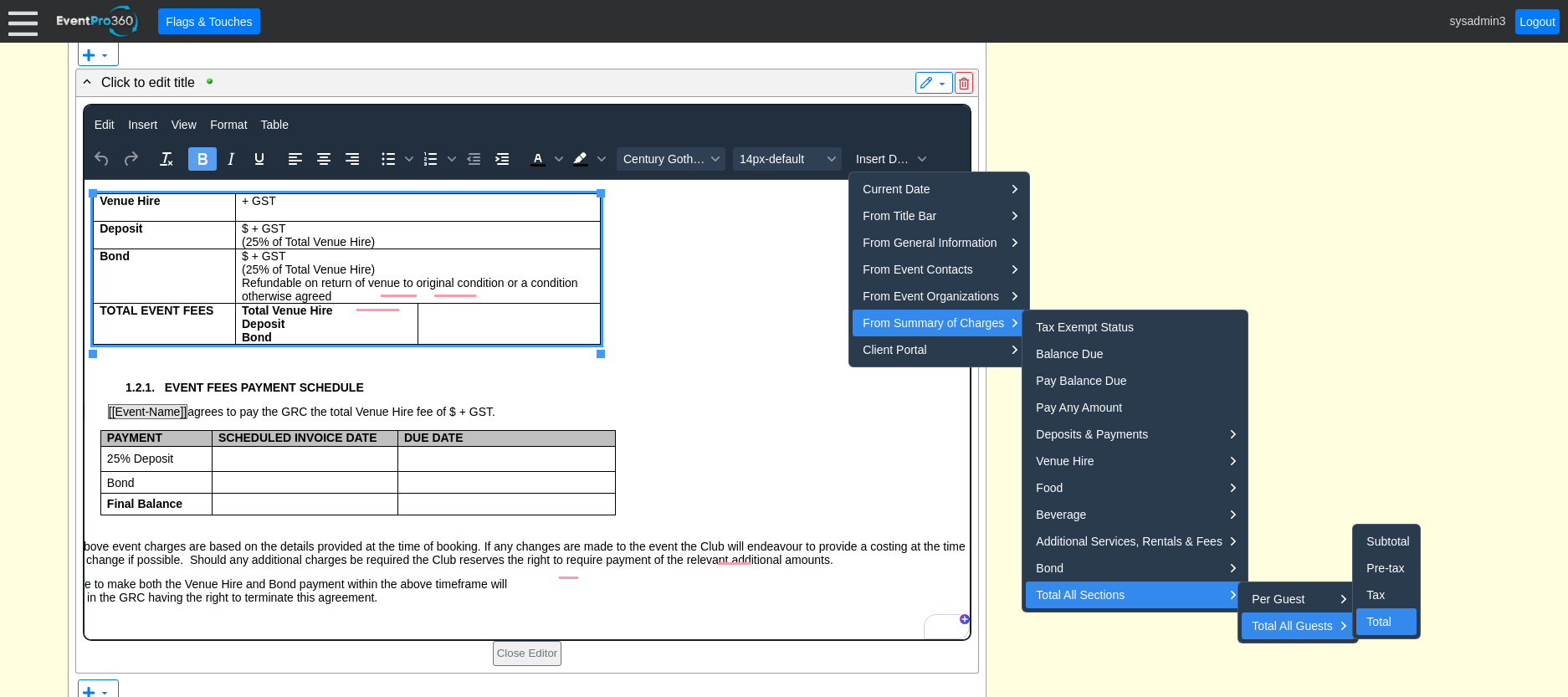
click at [1383, 627] on div "Total" at bounding box center [1387, 621] width 43 height 20
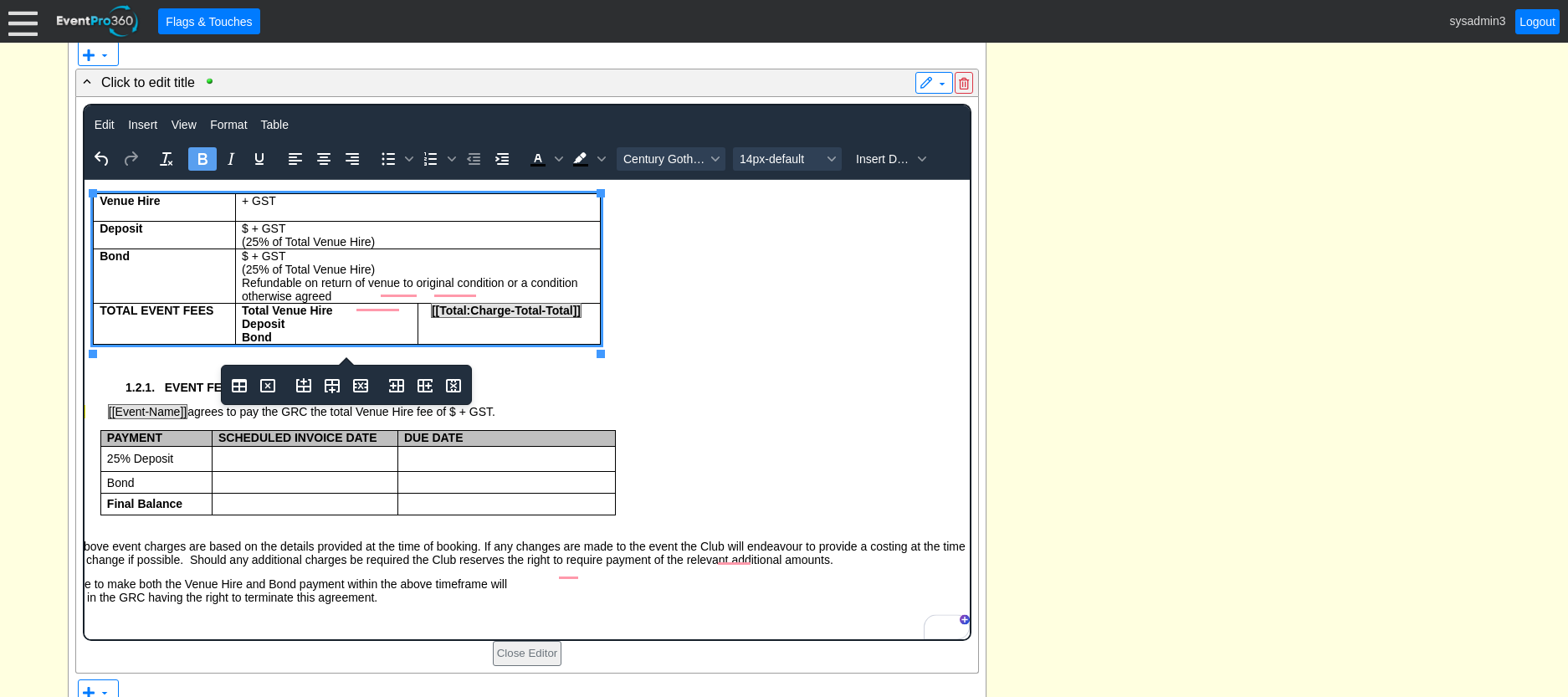
click at [434, 335] on td "[[Total:Charge-Total-Total]]" at bounding box center [507, 324] width 182 height 41
click at [590, 317] on p "[[Total:Charge-Total-Total]]" at bounding box center [508, 311] width 170 height 13
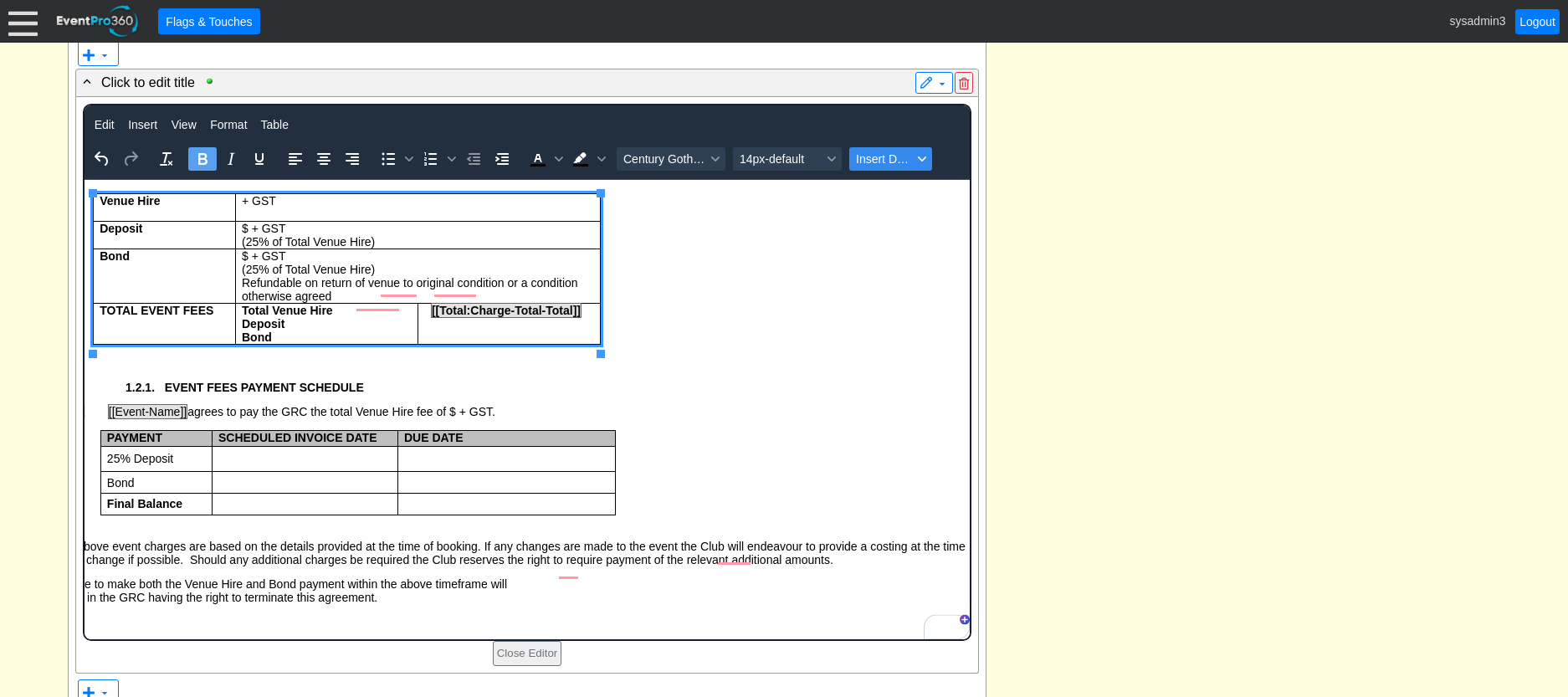
click at [892, 155] on span "Insert Data" at bounding box center [884, 159] width 56 height 13
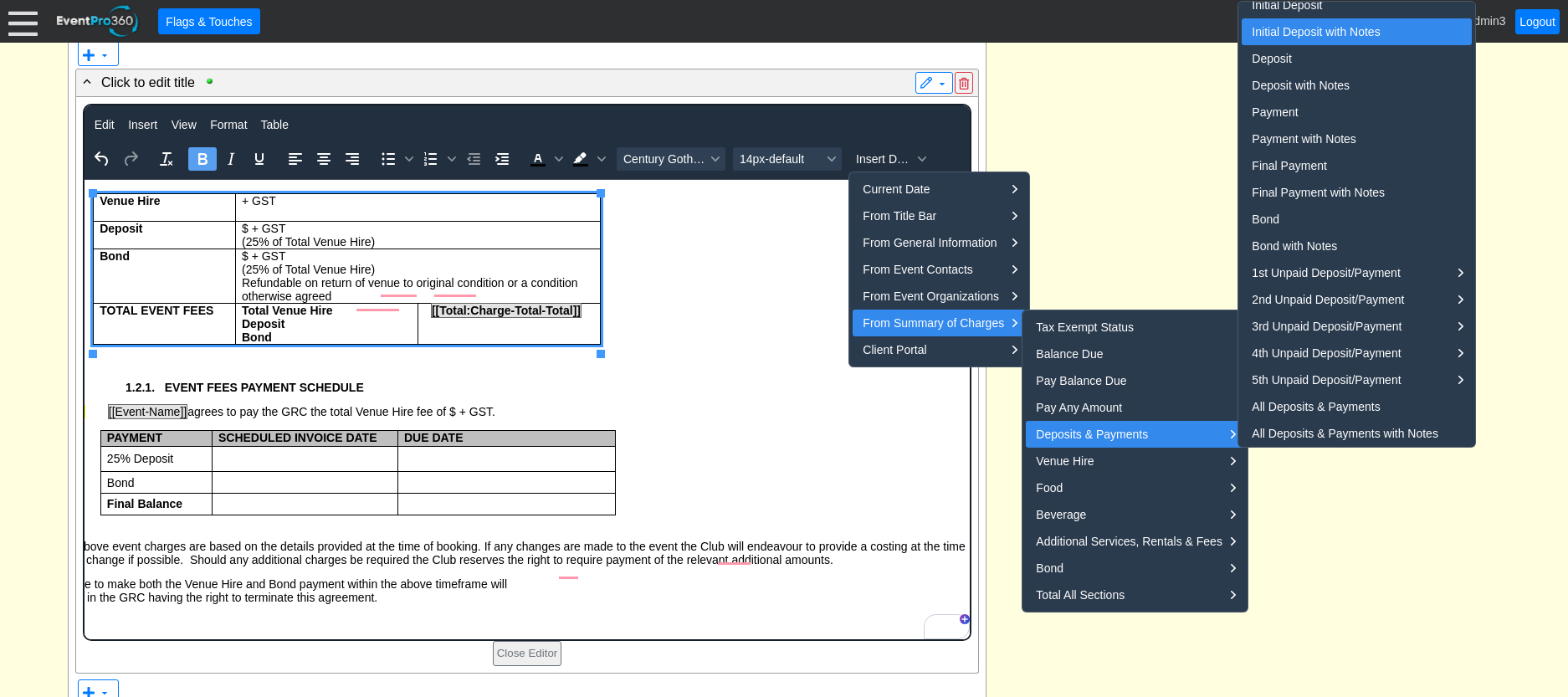
scroll to position [3, 0]
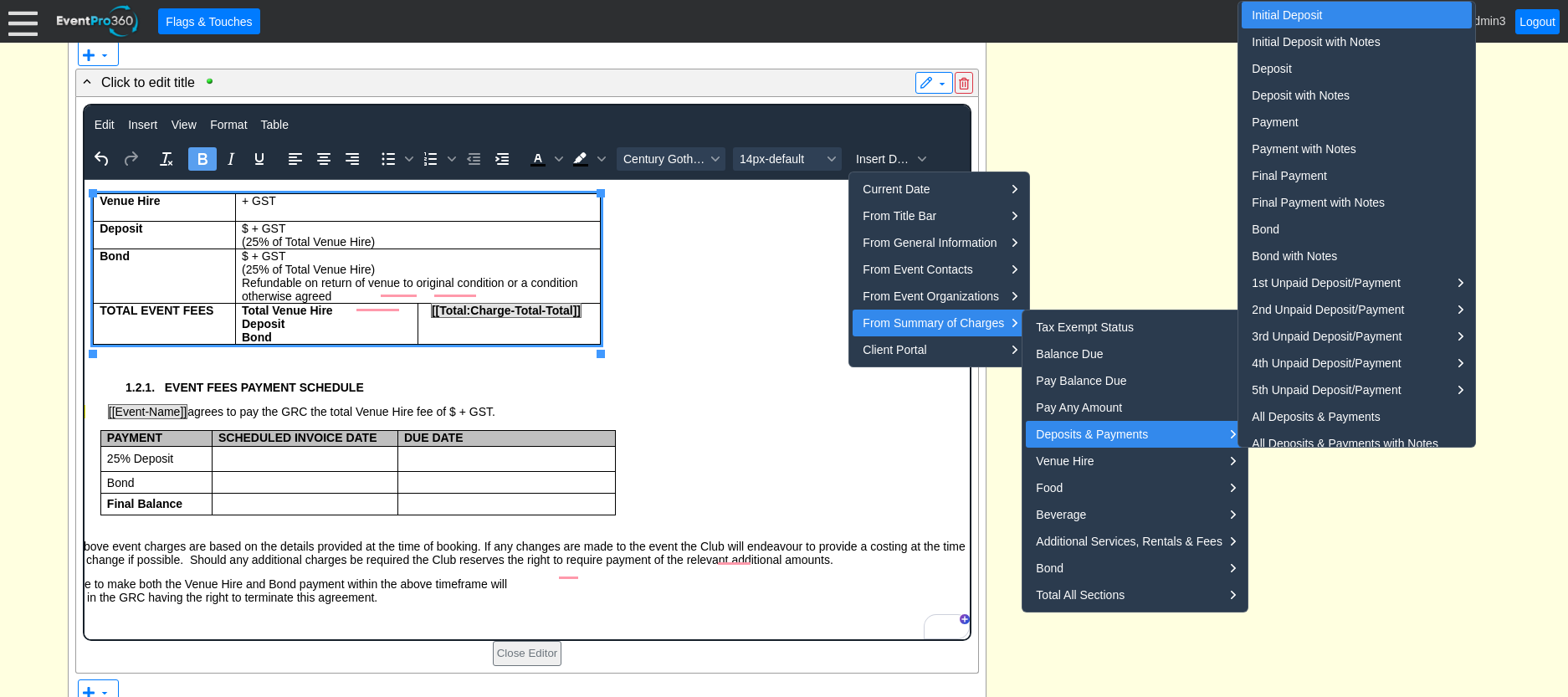
click at [1303, 11] on div "Initial Deposit" at bounding box center [1357, 15] width 212 height 20
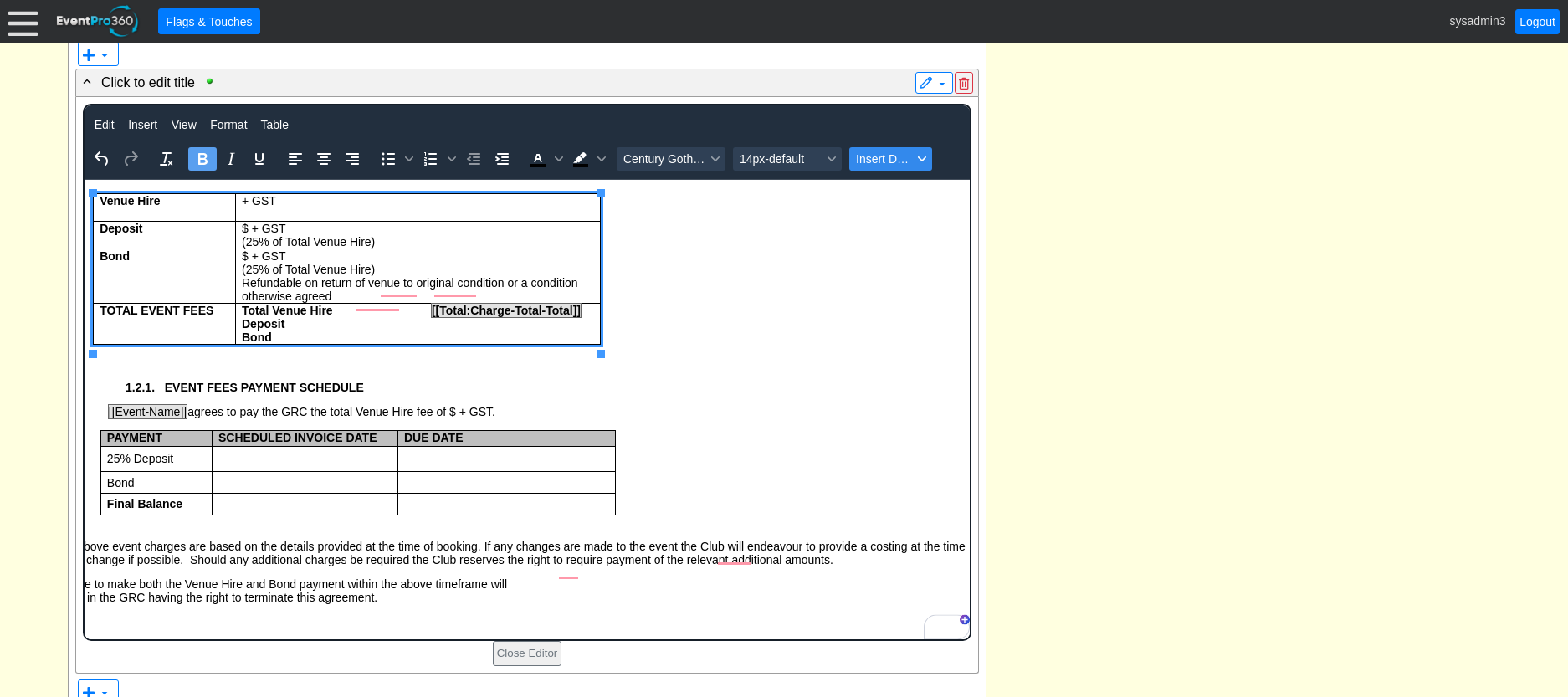
click at [897, 165] on span "Insert Data" at bounding box center [884, 159] width 56 height 13
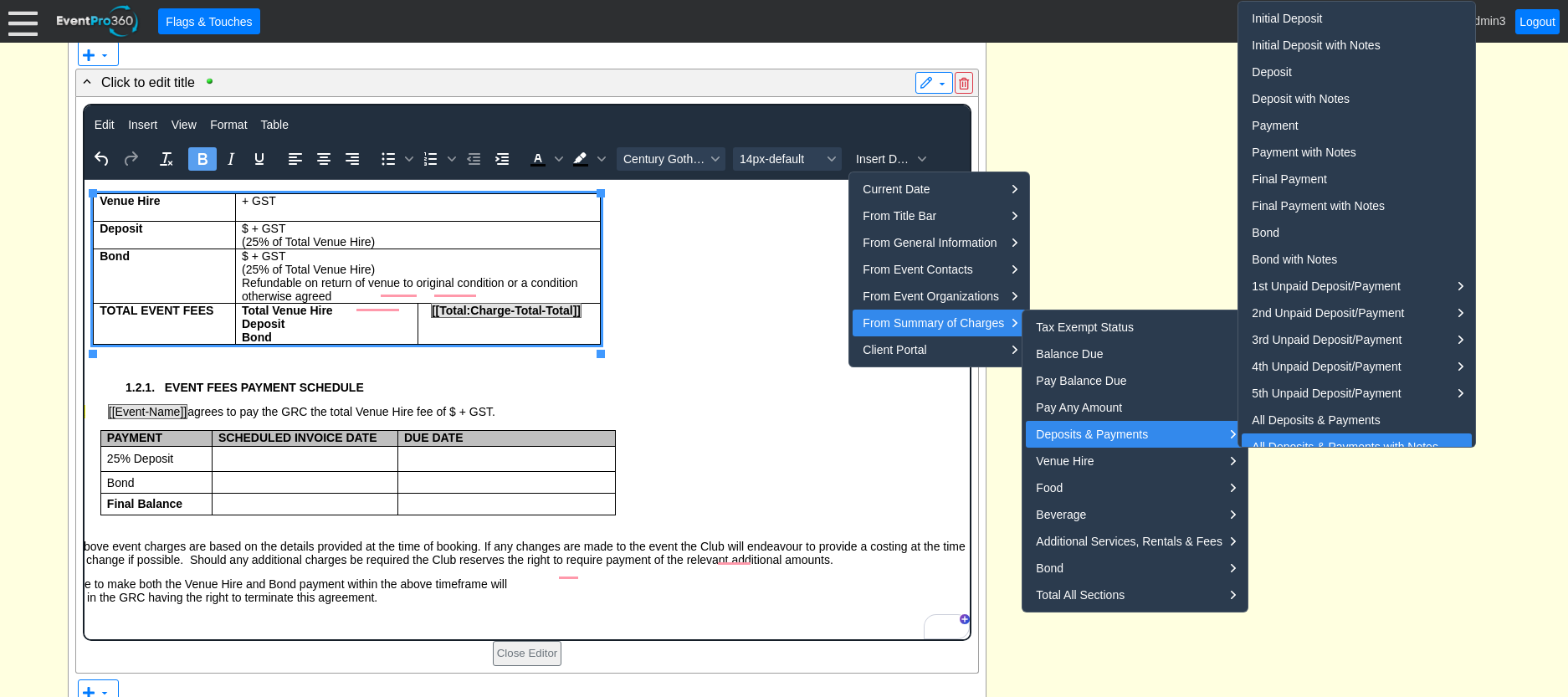
scroll to position [13, 0]
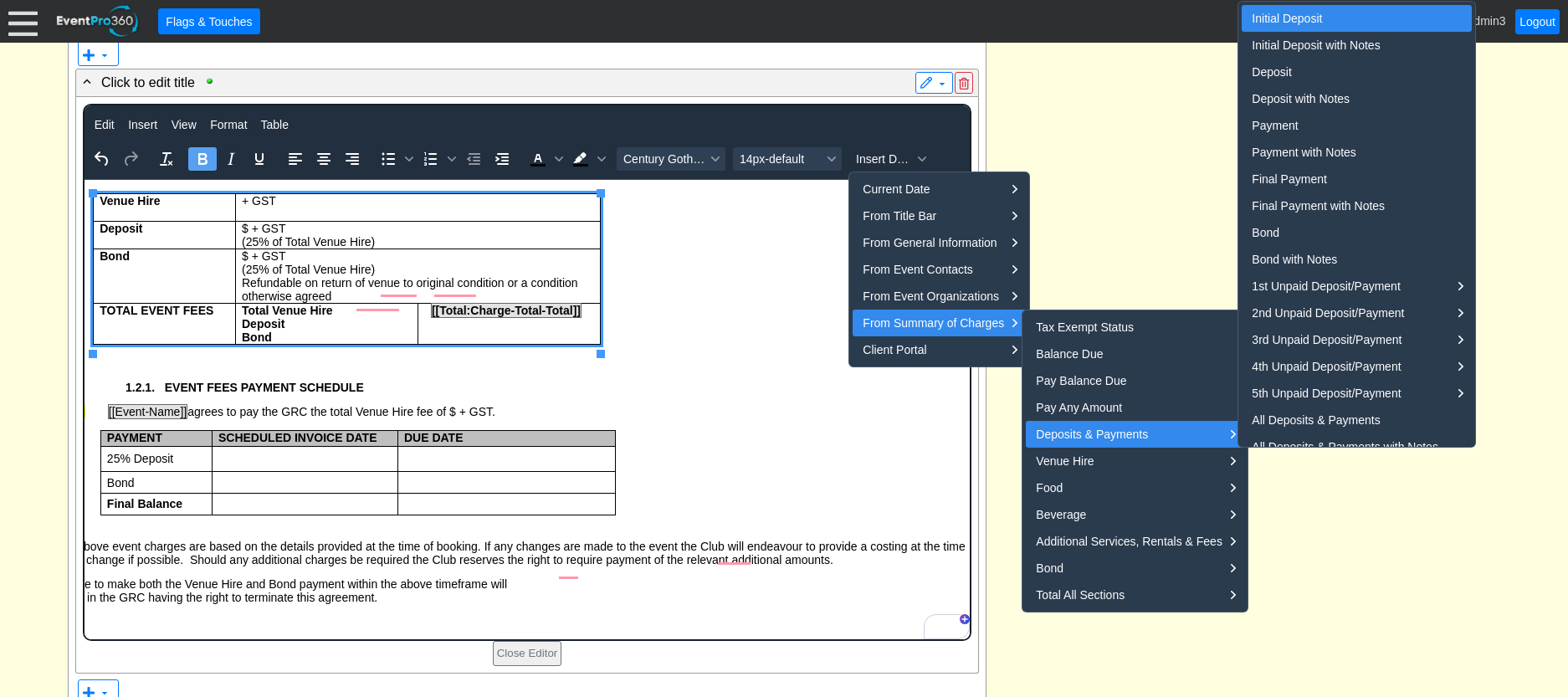
click at [1284, 12] on div "Initial Deposit" at bounding box center [1357, 18] width 212 height 20
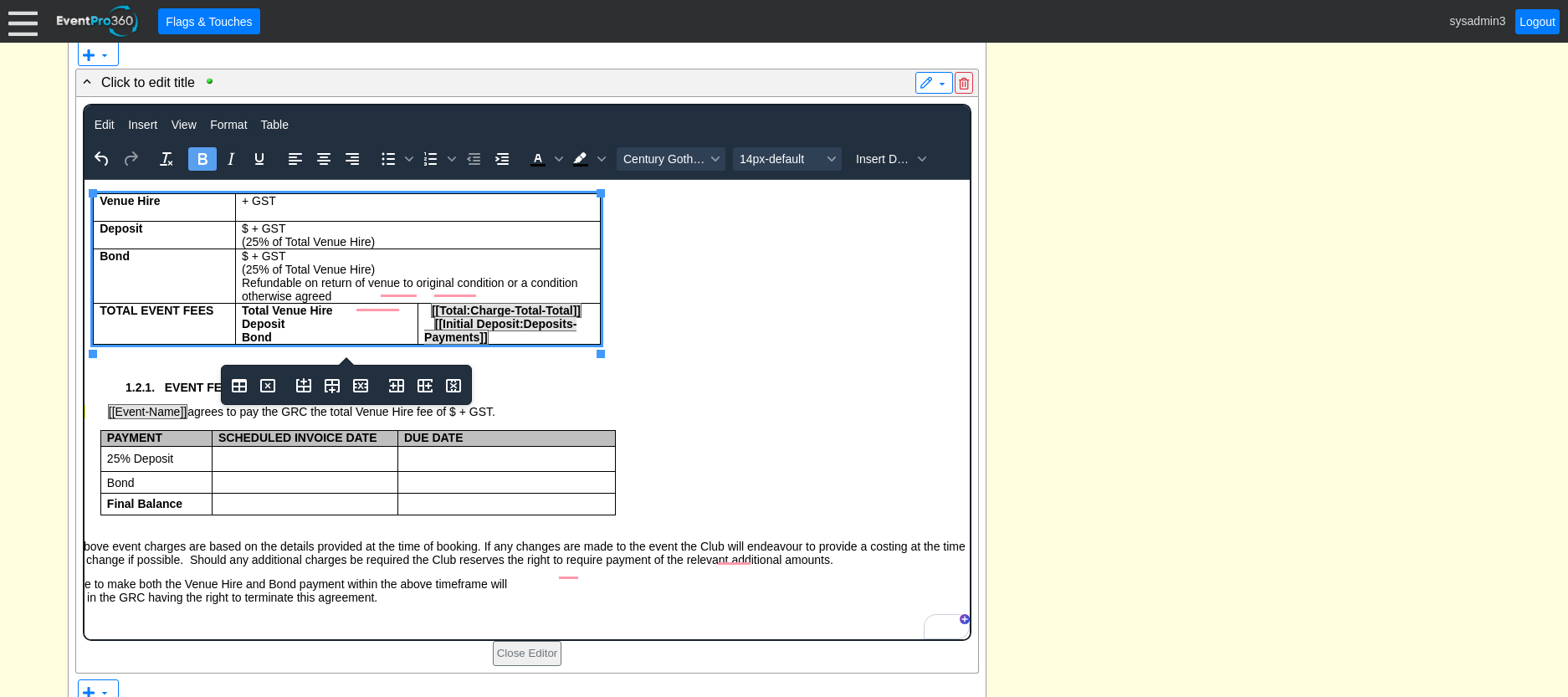
click at [1160, 258] on div "- Event Service Agreement Details ▼ ▼ - Click to edit title ▼ Event Service Agr…" at bounding box center [784, 247] width 1442 height 2622
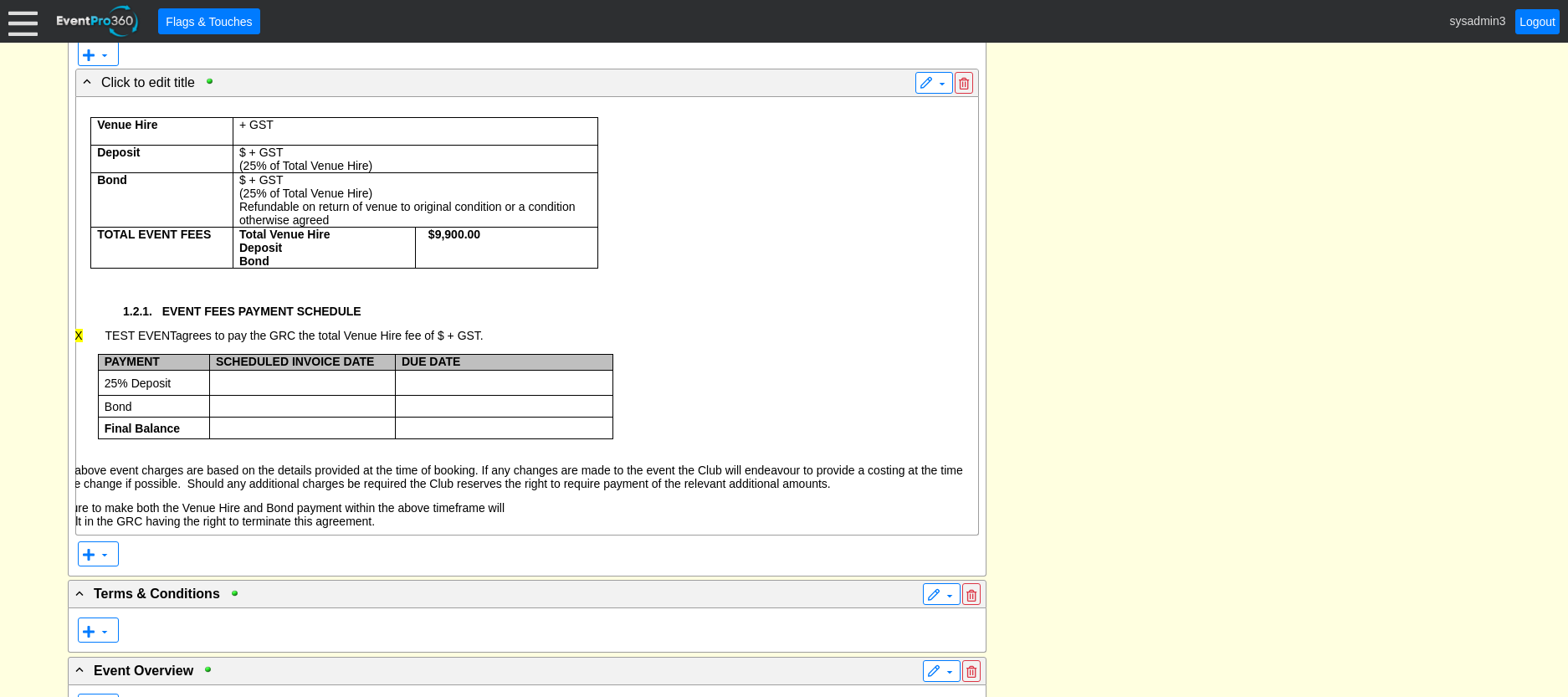
click at [457, 254] on p at bounding box center [506, 248] width 170 height 13
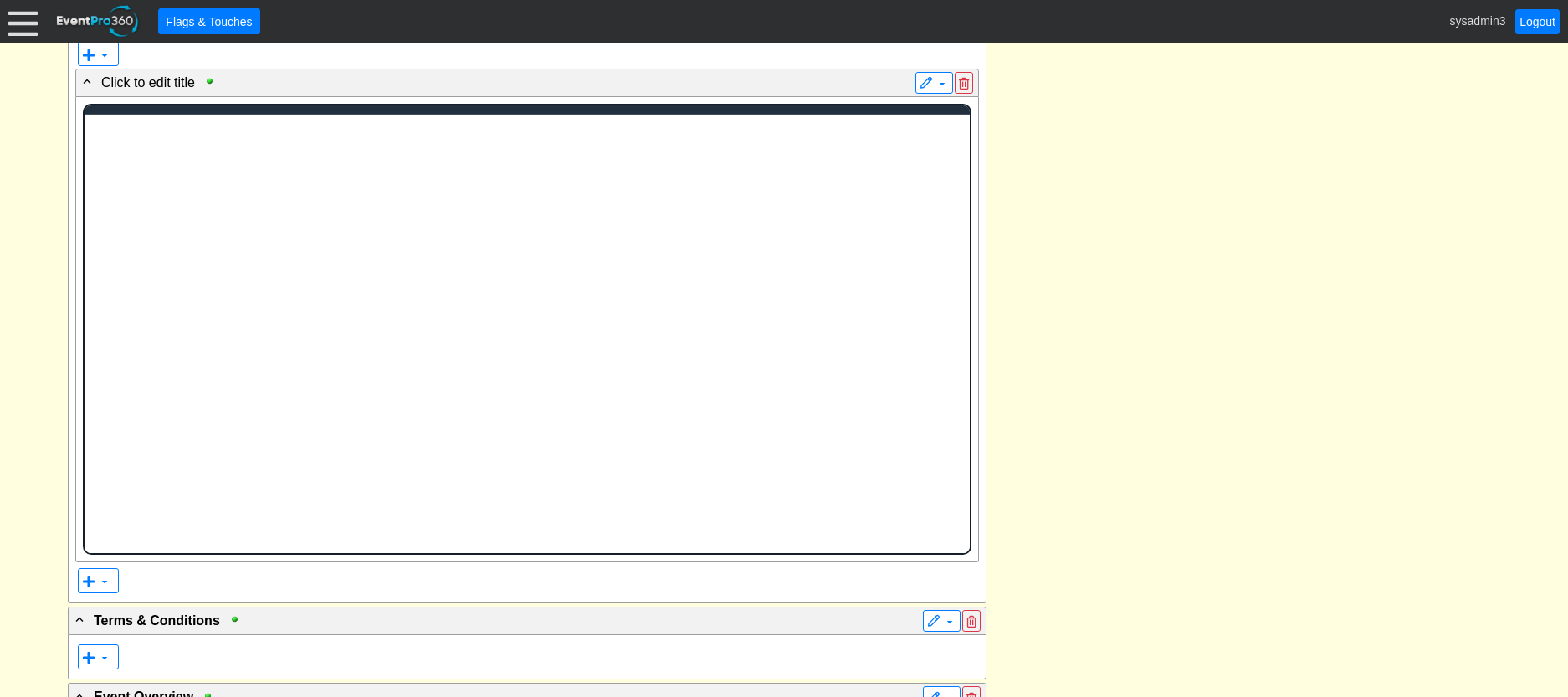
scroll to position [0, 0]
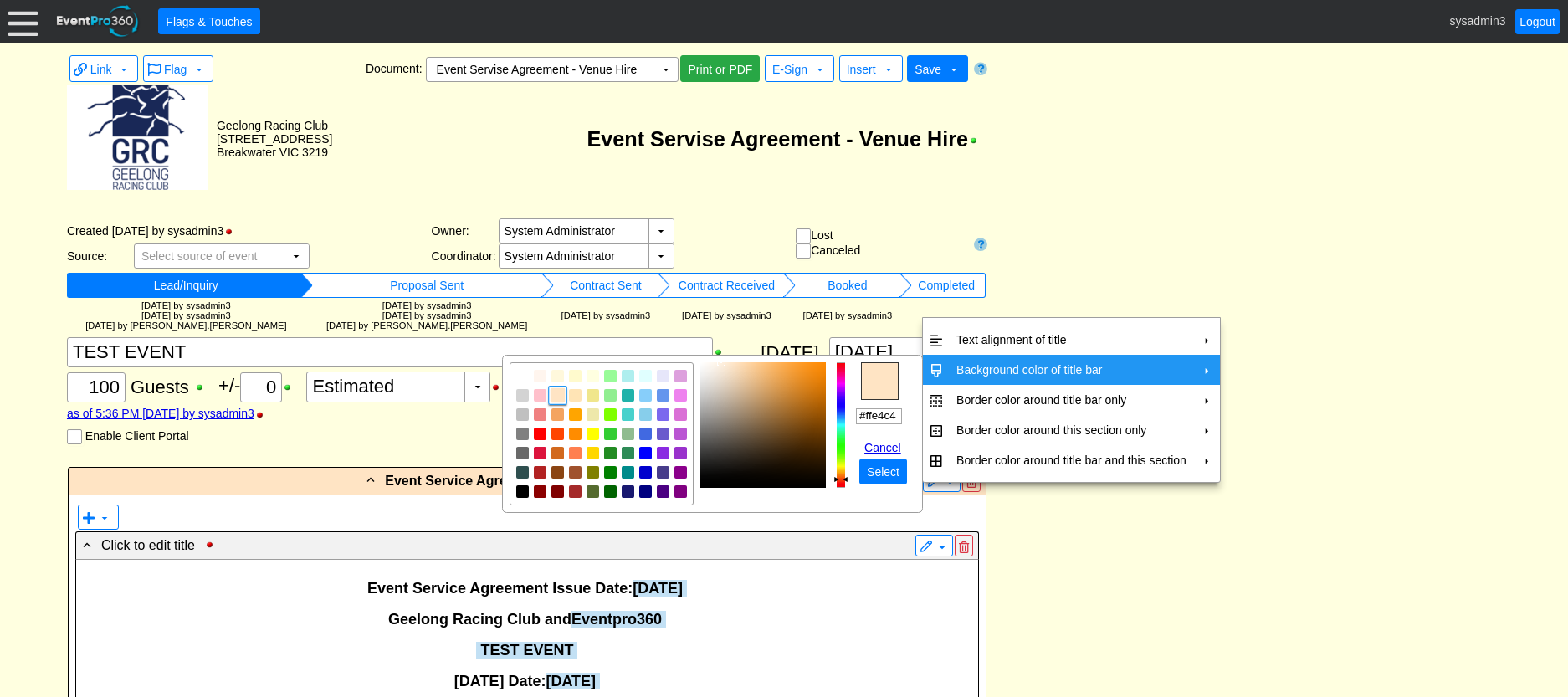
scroll to position [1241, 0]
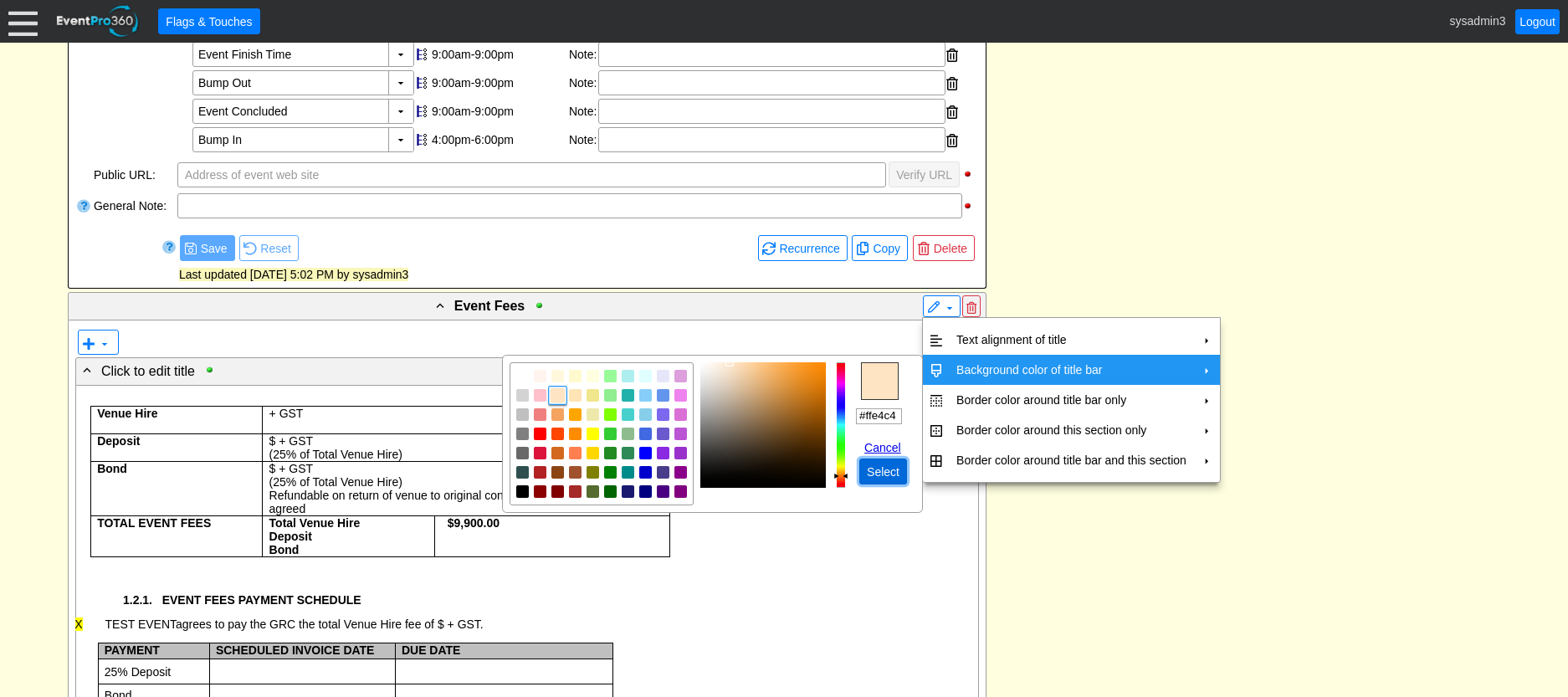
drag, startPoint x: 893, startPoint y: 475, endPoint x: 906, endPoint y: 417, distance: 59.4
click at [893, 474] on span "Select" at bounding box center [883, 472] width 39 height 17
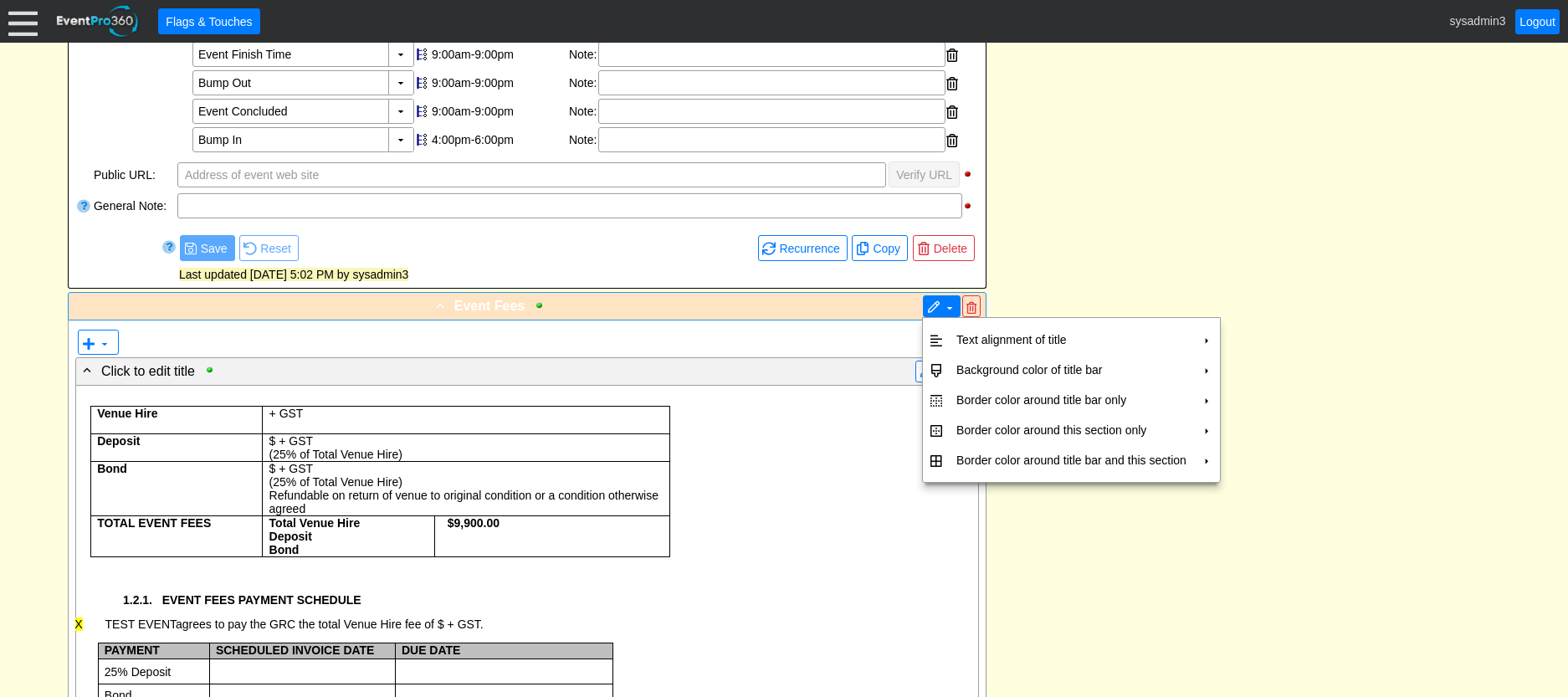
click at [932, 304] on span at bounding box center [934, 308] width 13 height 13
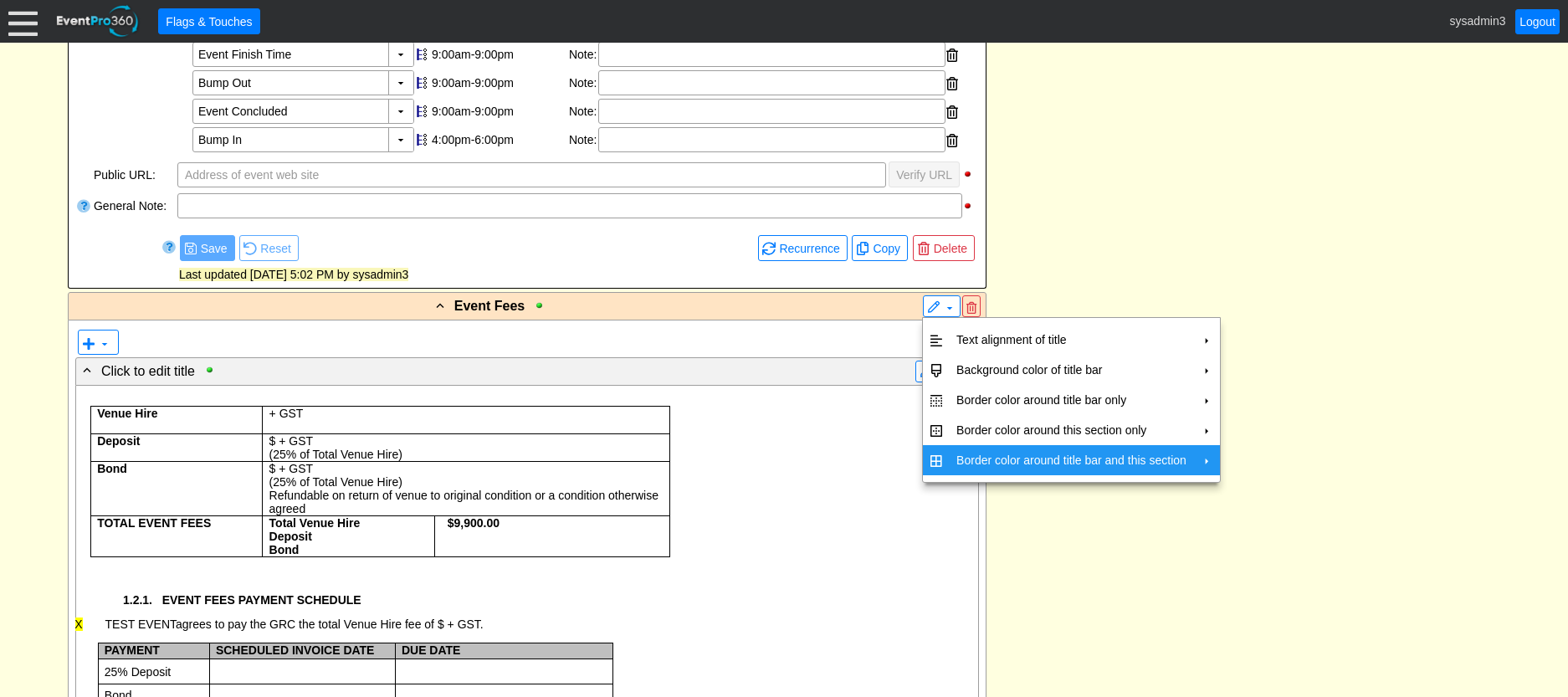
click at [971, 468] on td "Border color around title bar and this section" at bounding box center [1071, 460] width 244 height 30
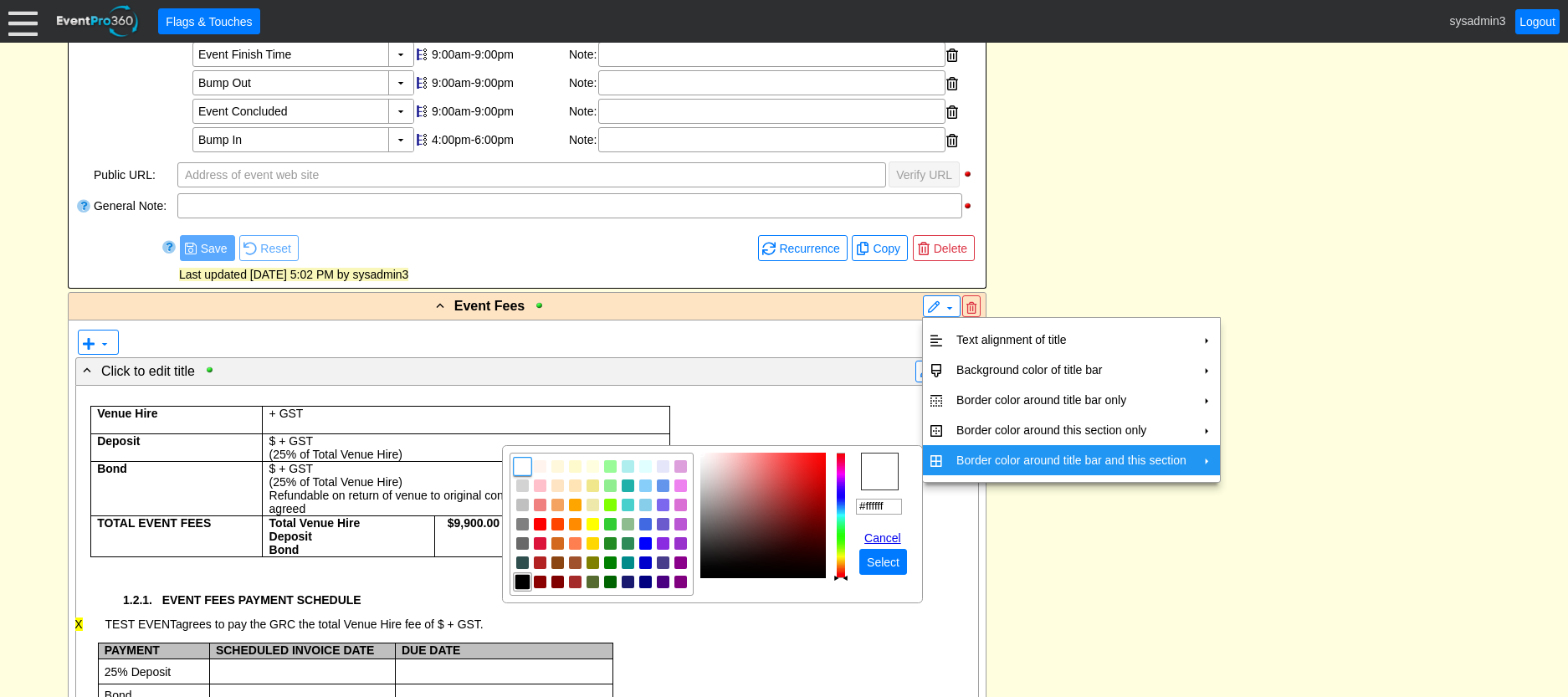
click at [518, 576] on img "focusNode" at bounding box center [523, 581] width 15 height 15
type input "#000000"
click at [874, 567] on span "Select" at bounding box center [883, 562] width 39 height 17
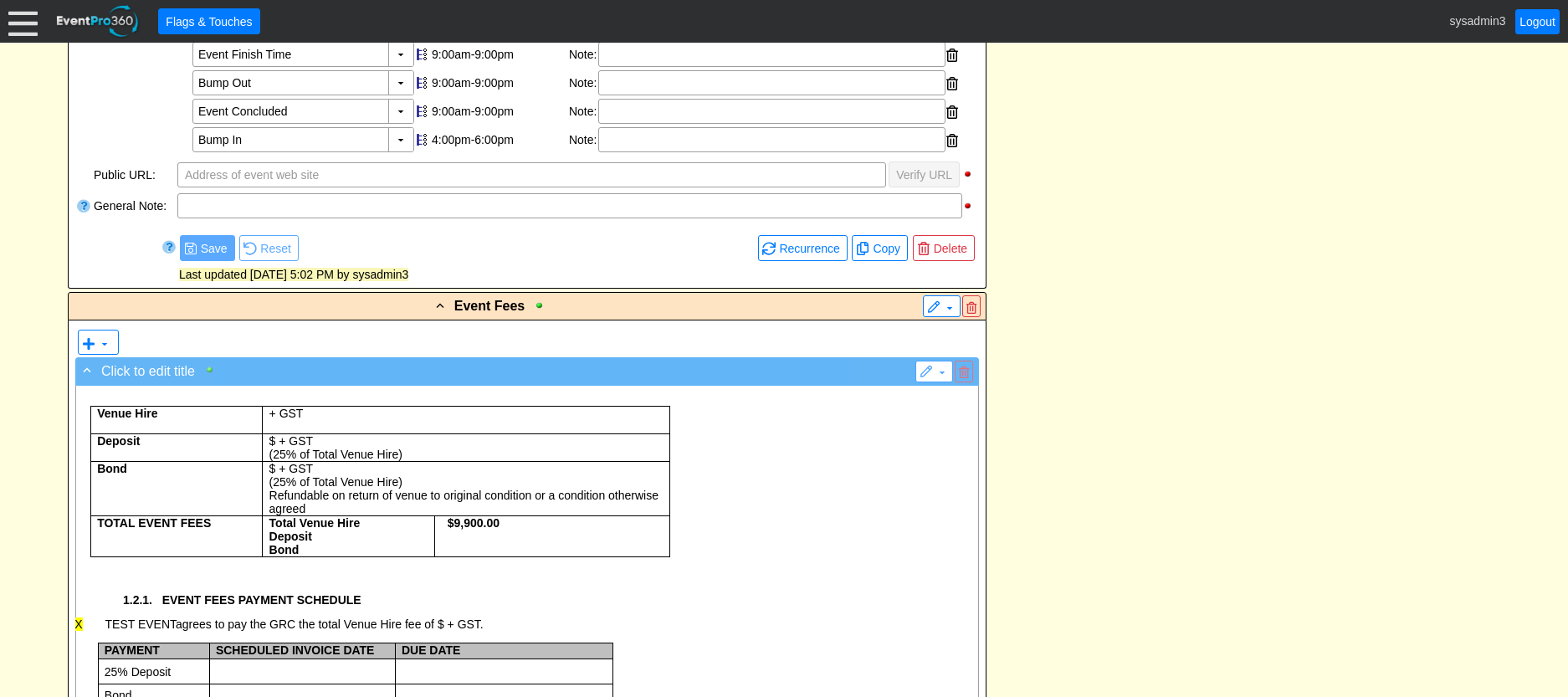
click at [212, 365] on div at bounding box center [213, 369] width 19 height 12
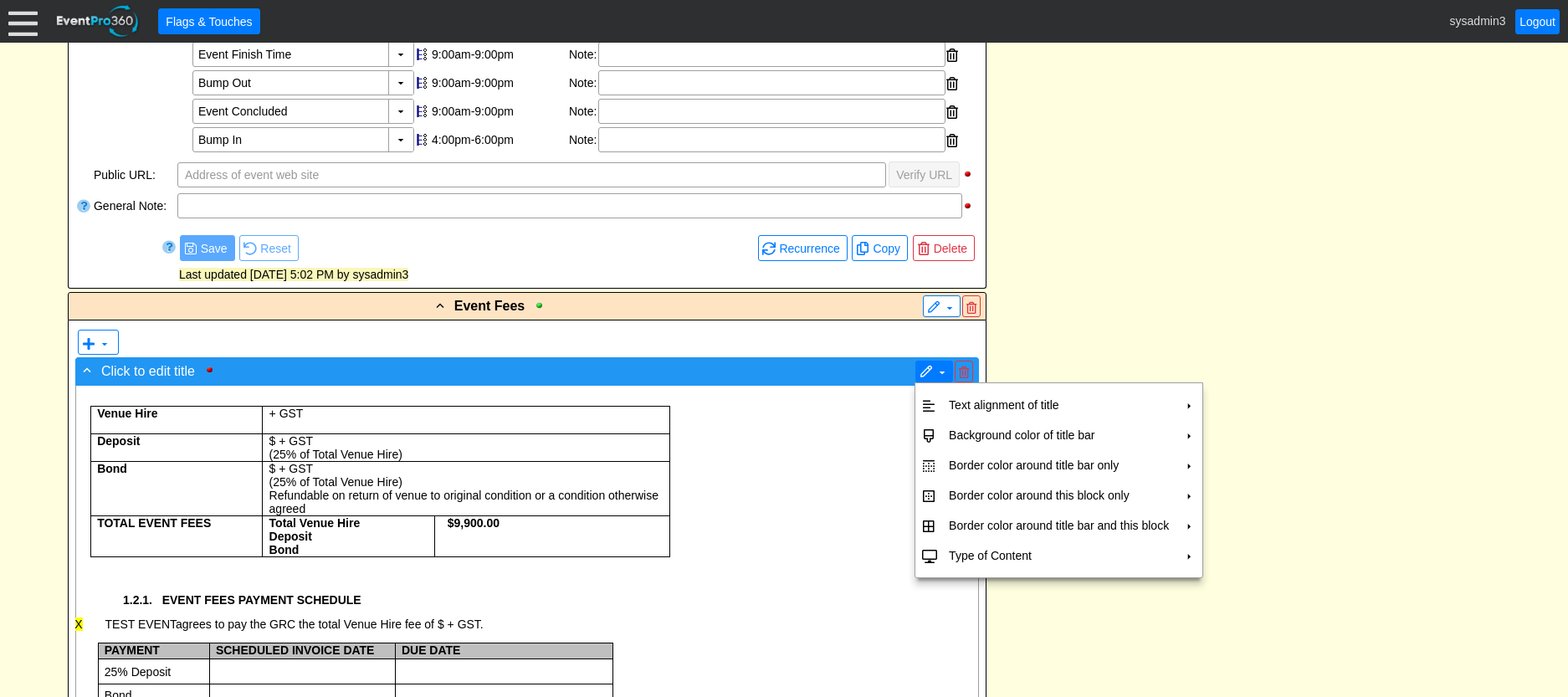
click at [941, 370] on span at bounding box center [942, 372] width 13 height 13
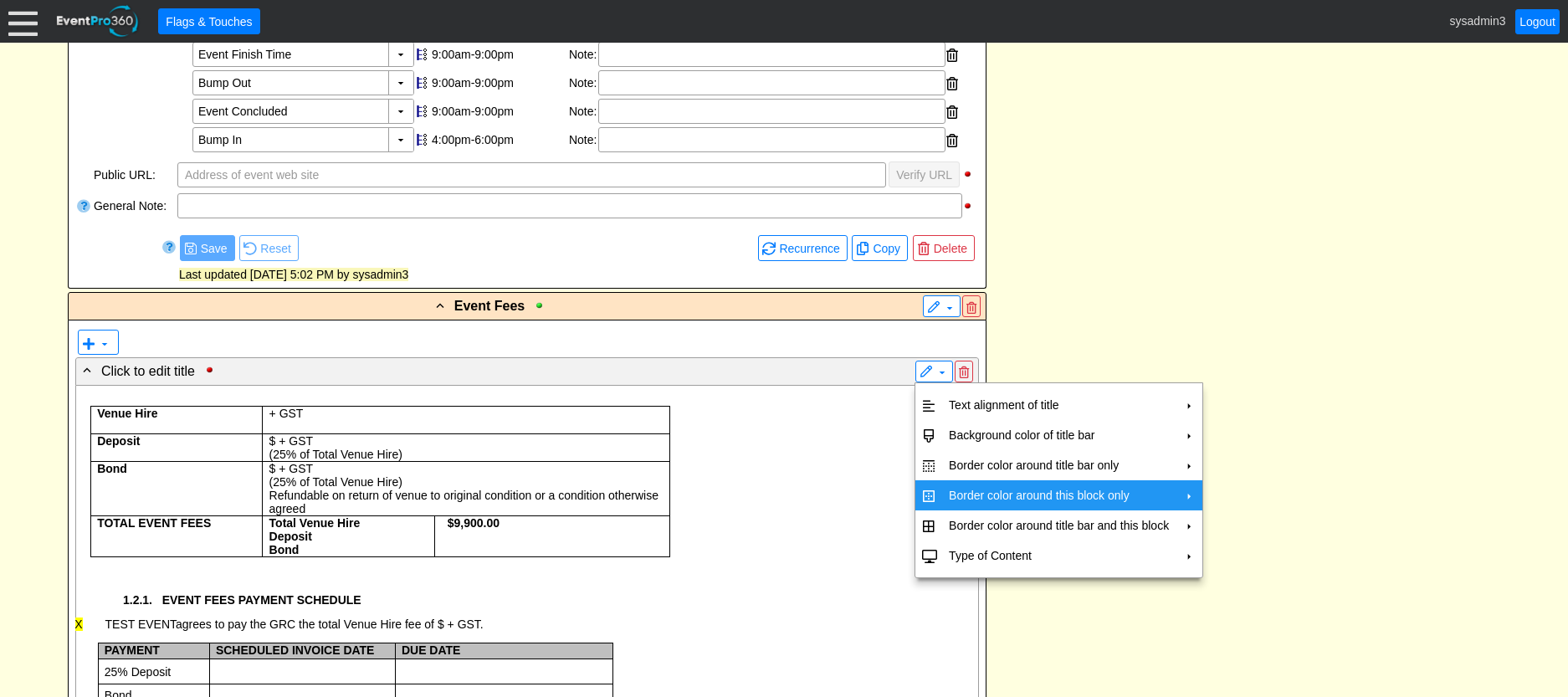
click at [968, 497] on td "Border color around this block only" at bounding box center [1059, 495] width 233 height 30
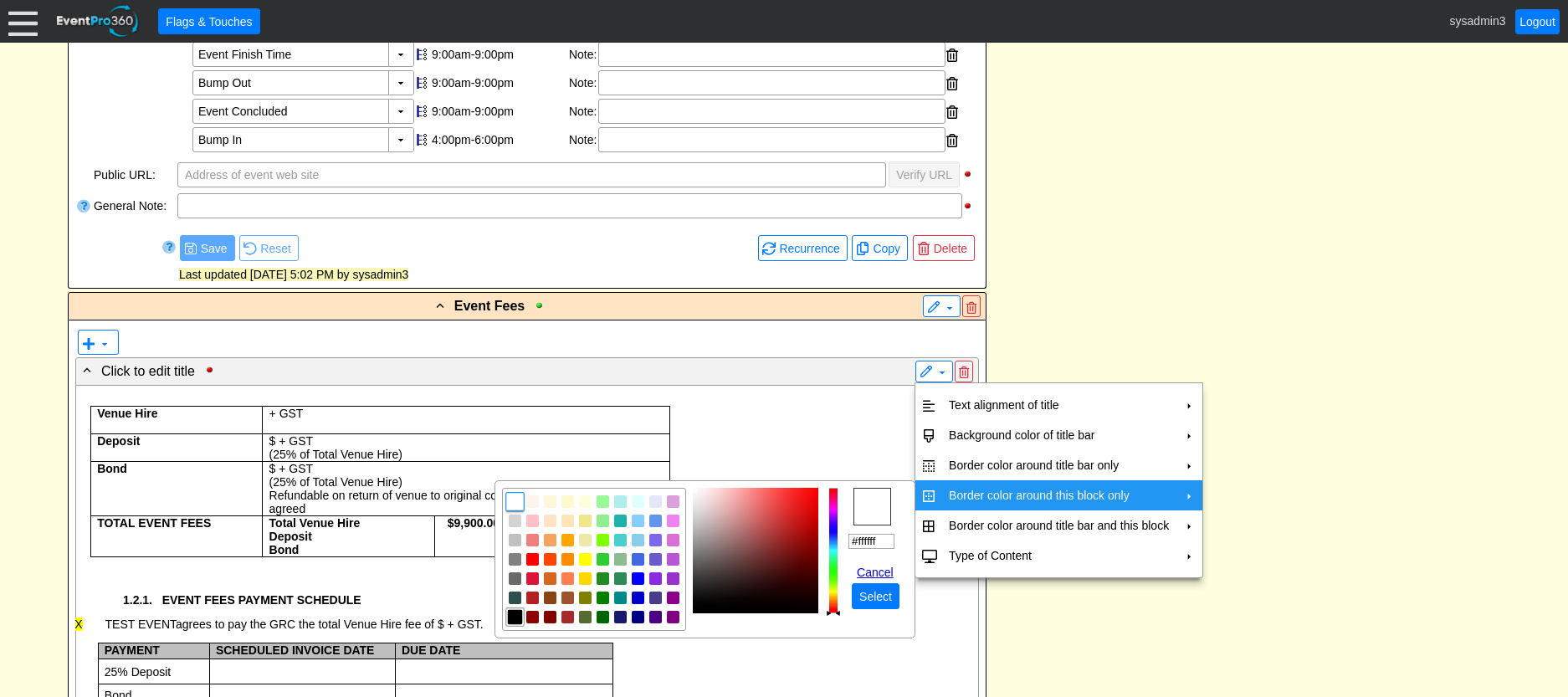
drag, startPoint x: 509, startPoint y: 616, endPoint x: 532, endPoint y: 615, distance: 23.0
click at [509, 616] on img "focusNode" at bounding box center [515, 616] width 13 height 13
type input "#000000"
click at [869, 595] on span "Select" at bounding box center [875, 596] width 39 height 17
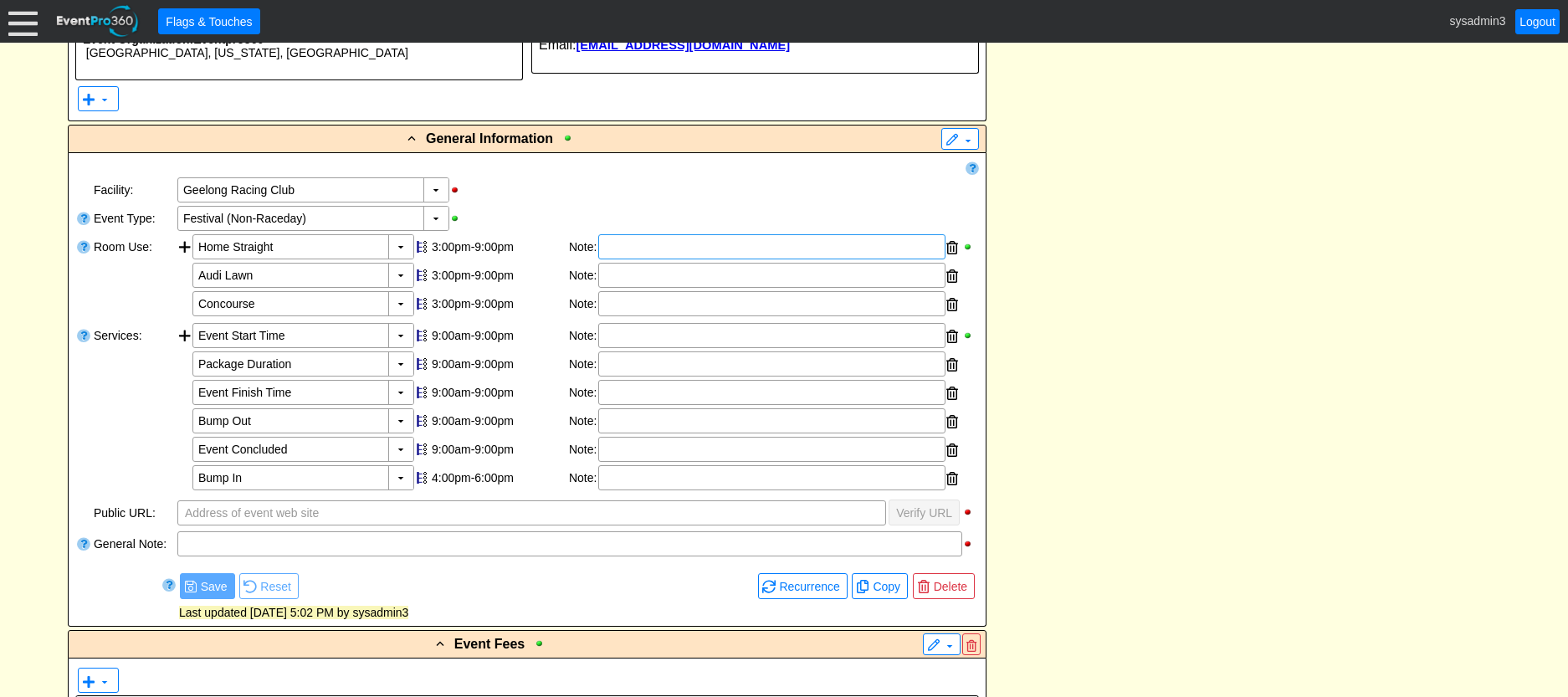
scroll to position [907, 0]
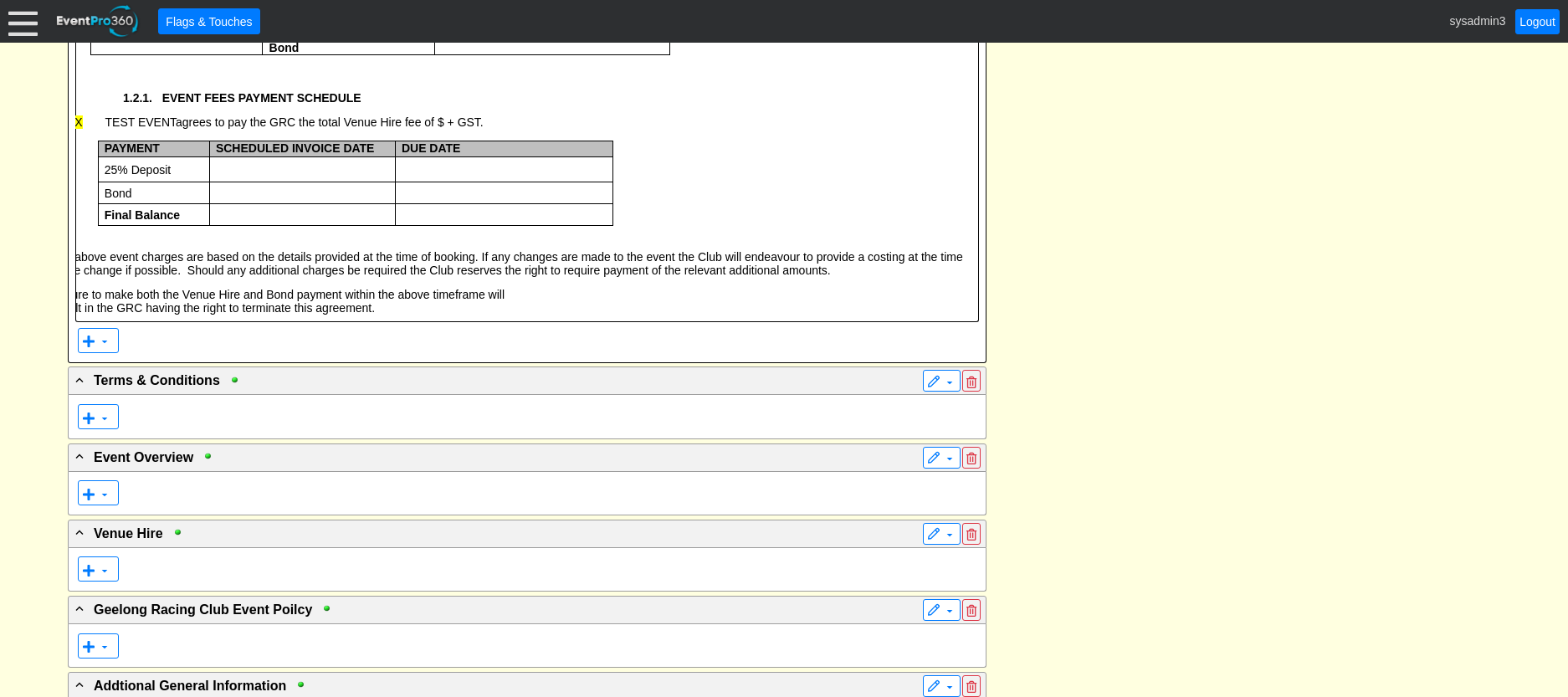
click at [78, 270] on span "The above event charges are based on the details provided at the time of bookin…" at bounding box center [507, 264] width 912 height 27
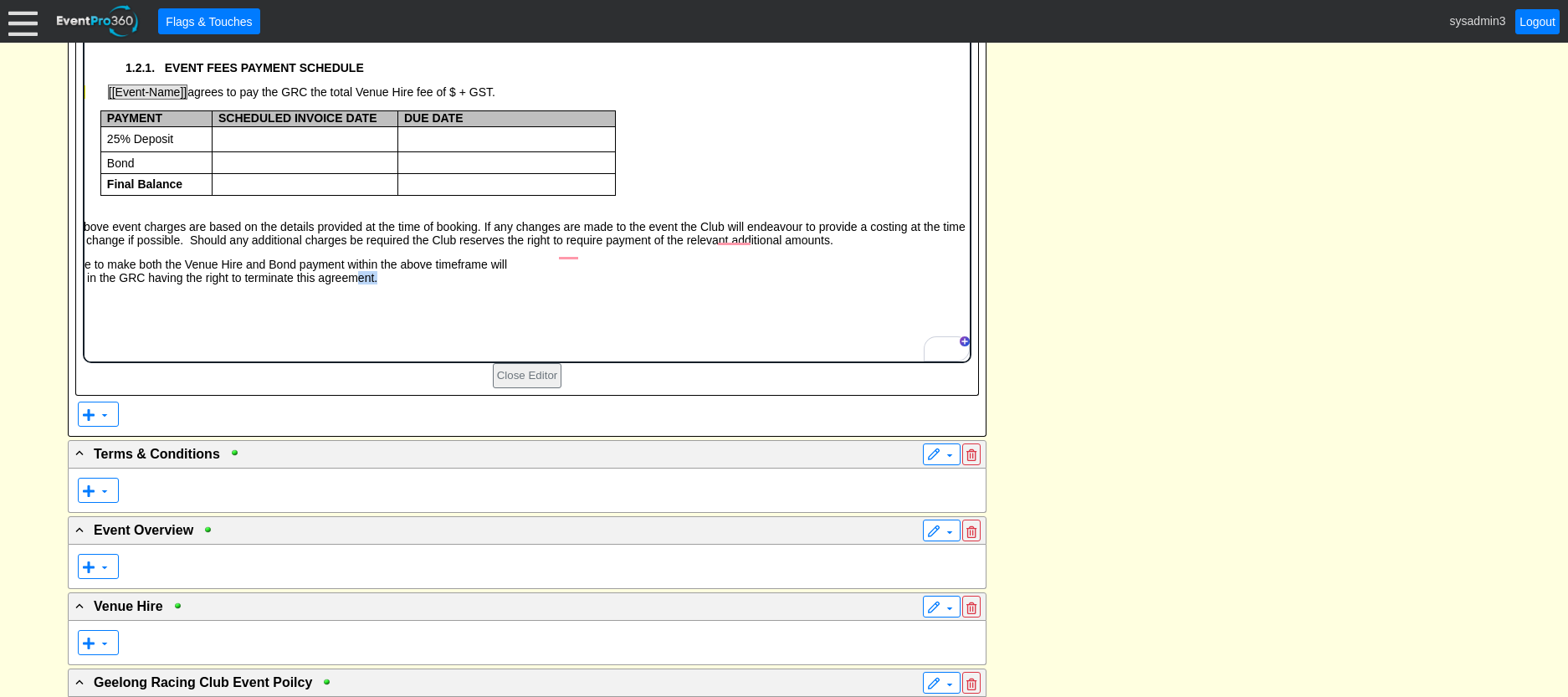
drag, startPoint x: 406, startPoint y: 307, endPoint x: 380, endPoint y: 299, distance: 27.2
click at [380, 286] on p "result in the GRC having the right to terminate this agreement." at bounding box center [564, 279] width 800 height 13
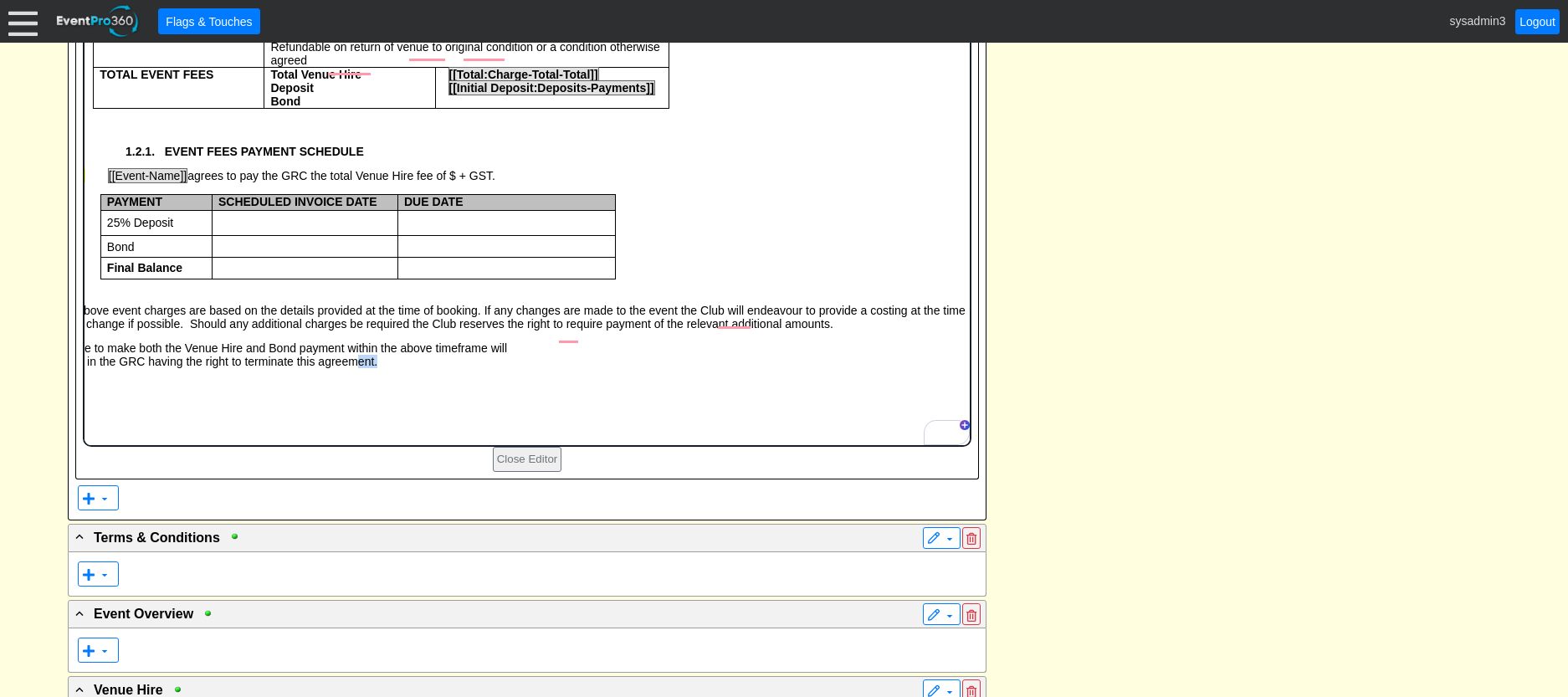
click at [422, 377] on body "Venue Hire + GST Deposit $ + GST (25% of Total Venue Hire) Bond $ + GST (25% of…" at bounding box center [527, 160] width 885 height 432
click at [416, 369] on p "result in the GRC having the right to terminate this agreement." at bounding box center [564, 362] width 800 height 13
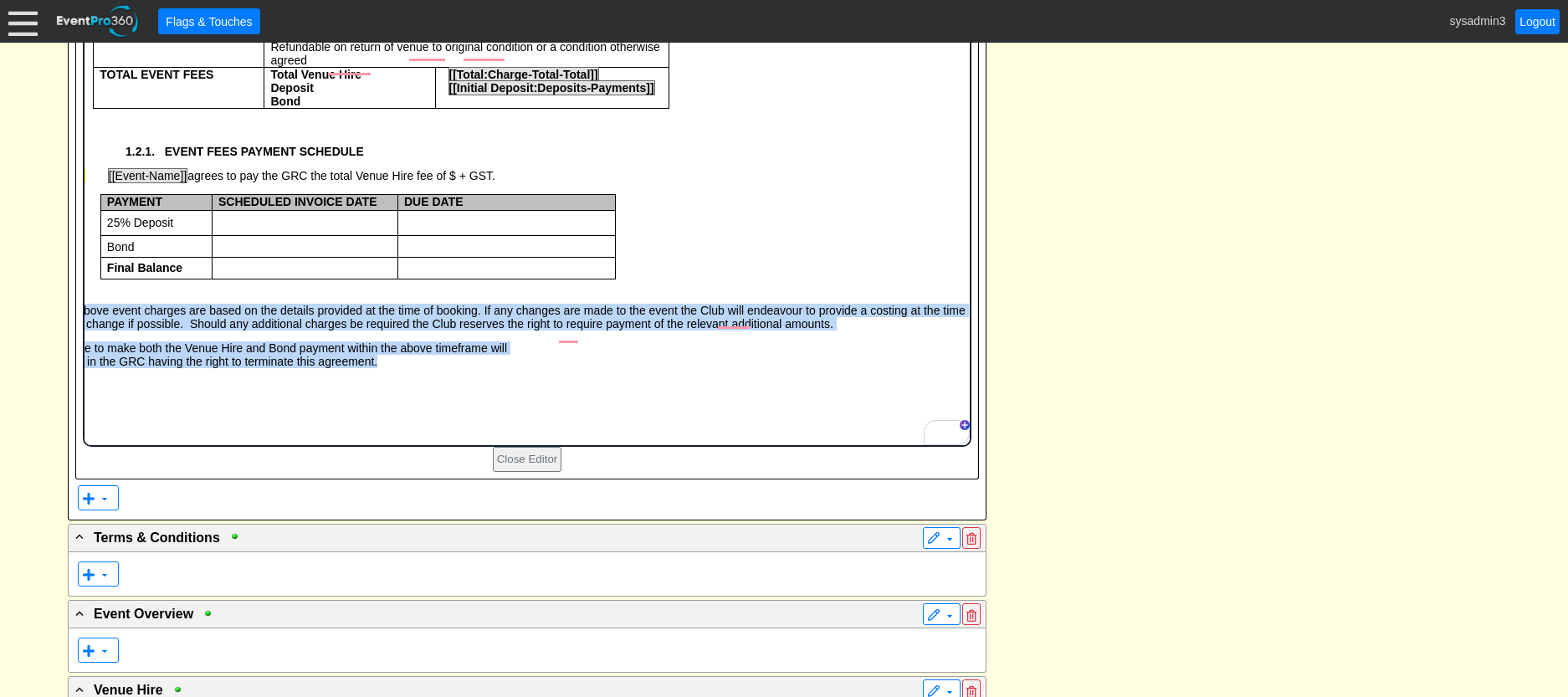
drag, startPoint x: 406, startPoint y: 389, endPoint x: 61, endPoint y: 325, distance: 350.9
click at [84, 325] on html "Venue Hire + GST Deposit $ + GST (25% of Total Venue Hire) Bond $ + GST (25% of…" at bounding box center [527, 160] width 885 height 432
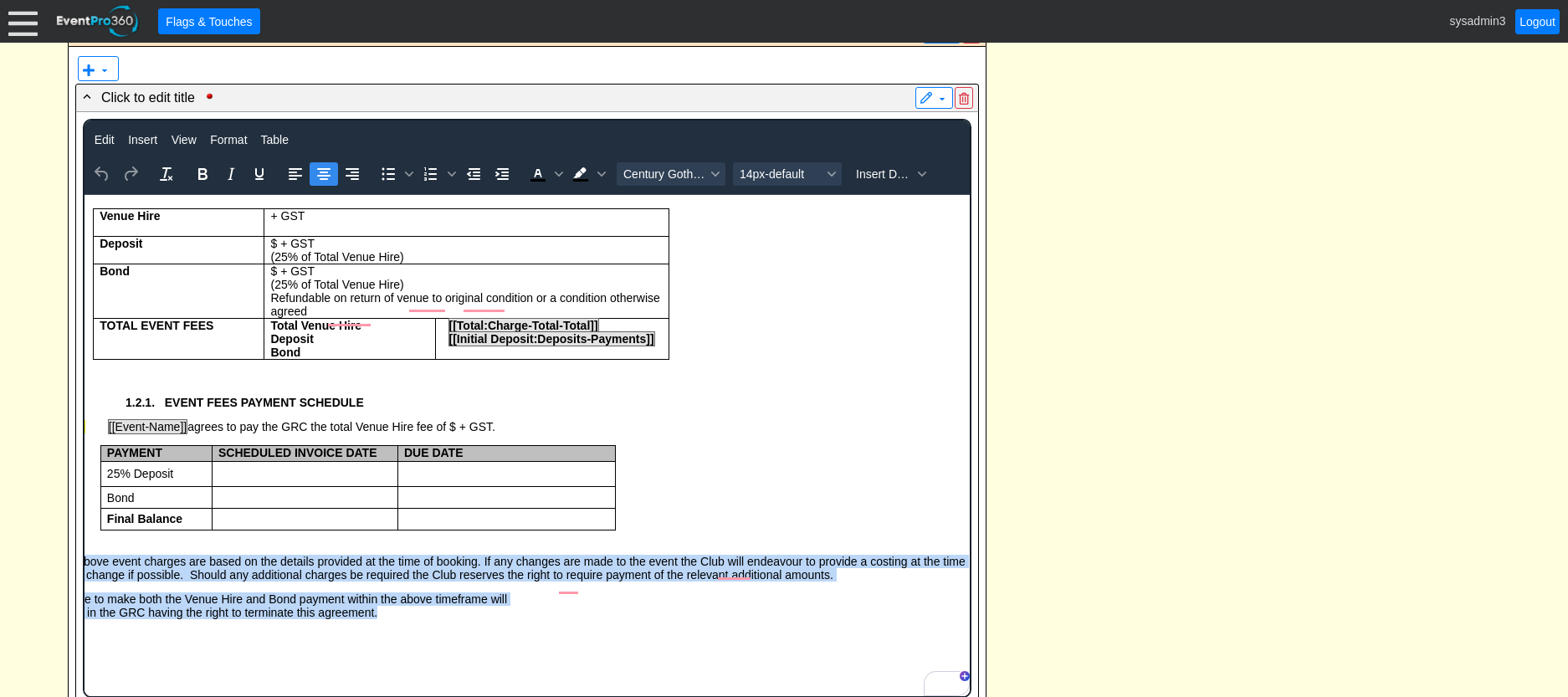
click at [321, 179] on icon "Align center" at bounding box center [323, 174] width 13 height 12
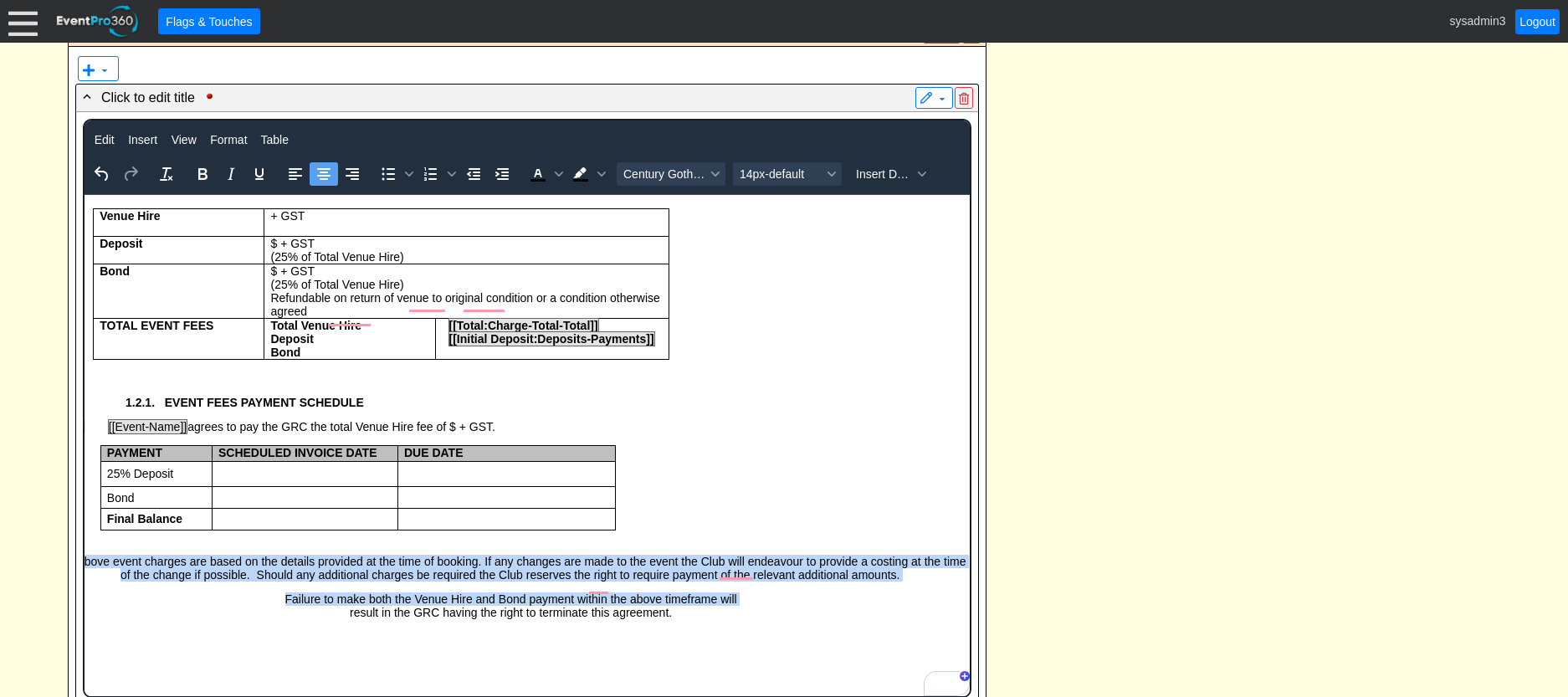
click at [92, 571] on span "The above event charges are based on the details provided at the time of bookin…" at bounding box center [510, 568] width 912 height 27
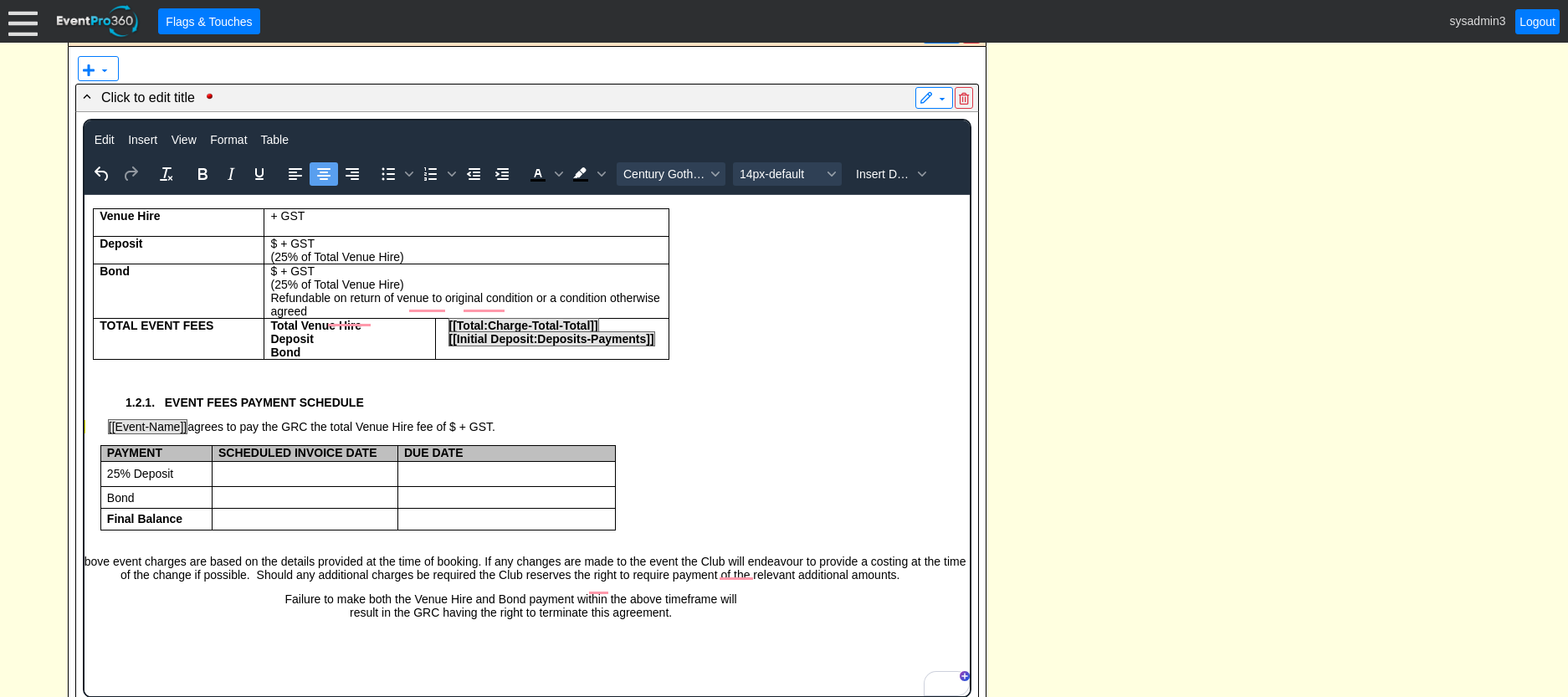
click at [84, 568] on span "The above event charges are based on the details provided at the time of bookin…" at bounding box center [510, 568] width 912 height 27
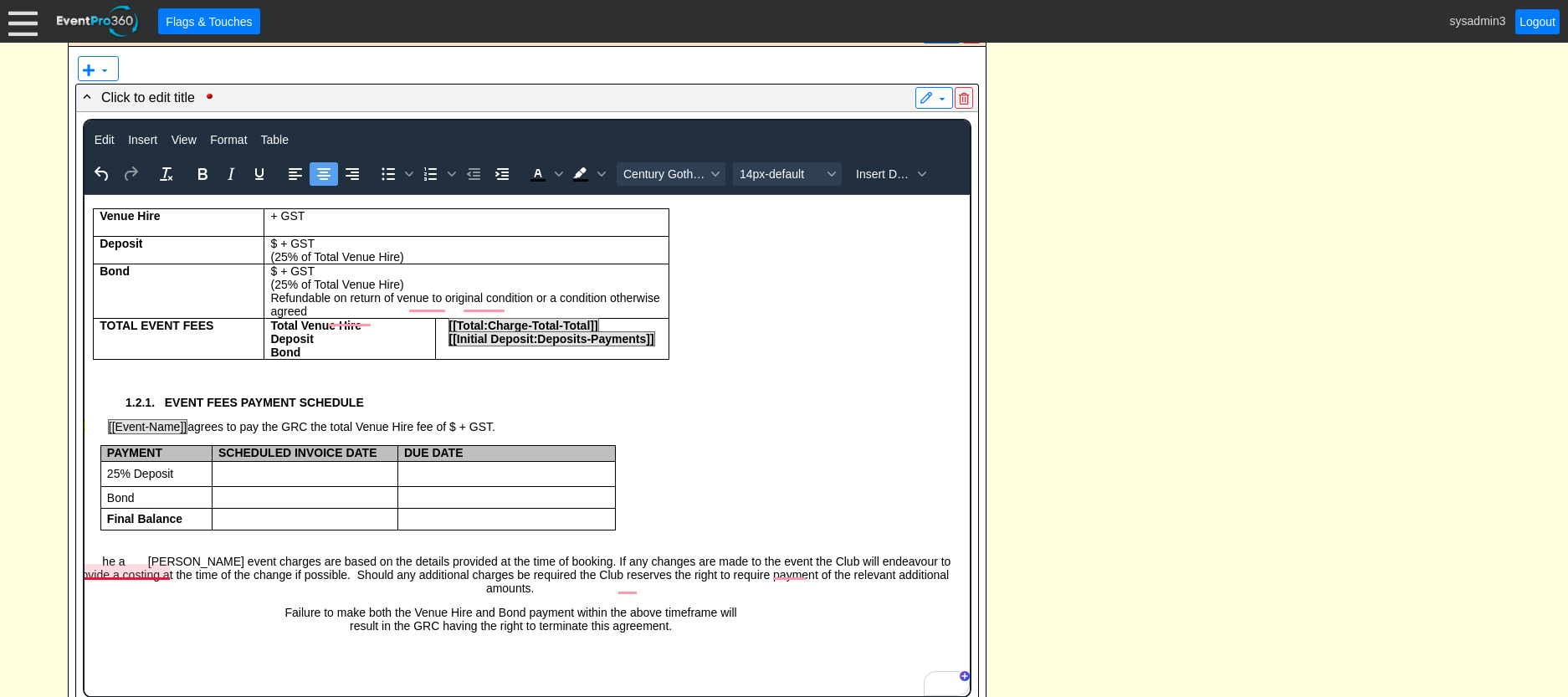
click at [140, 574] on span "T he a [PERSON_NAME] event charges are based on the details provided at the tim…" at bounding box center [509, 574] width 881 height 40
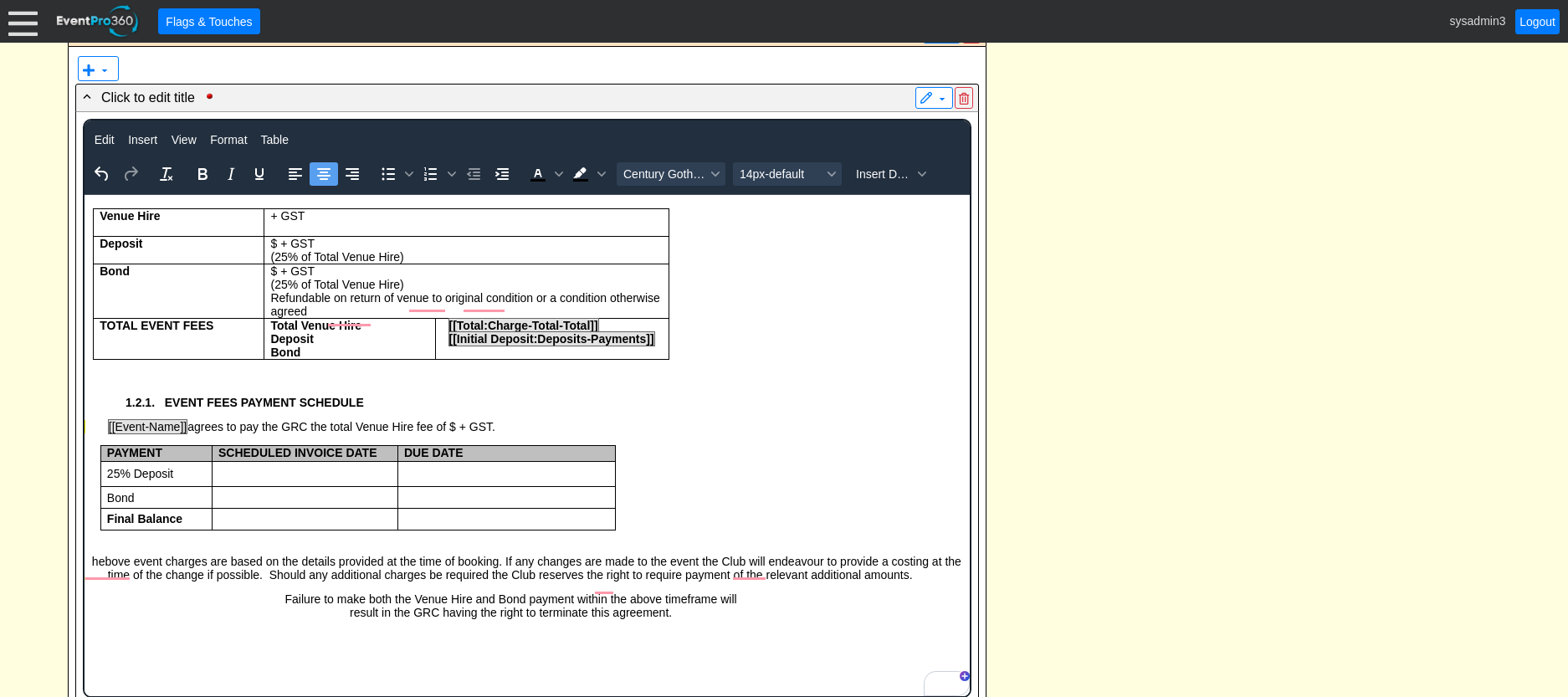
click at [905, 568] on span "T hebove event charges are based on the details provided at the time of booking…" at bounding box center [509, 568] width 902 height 27
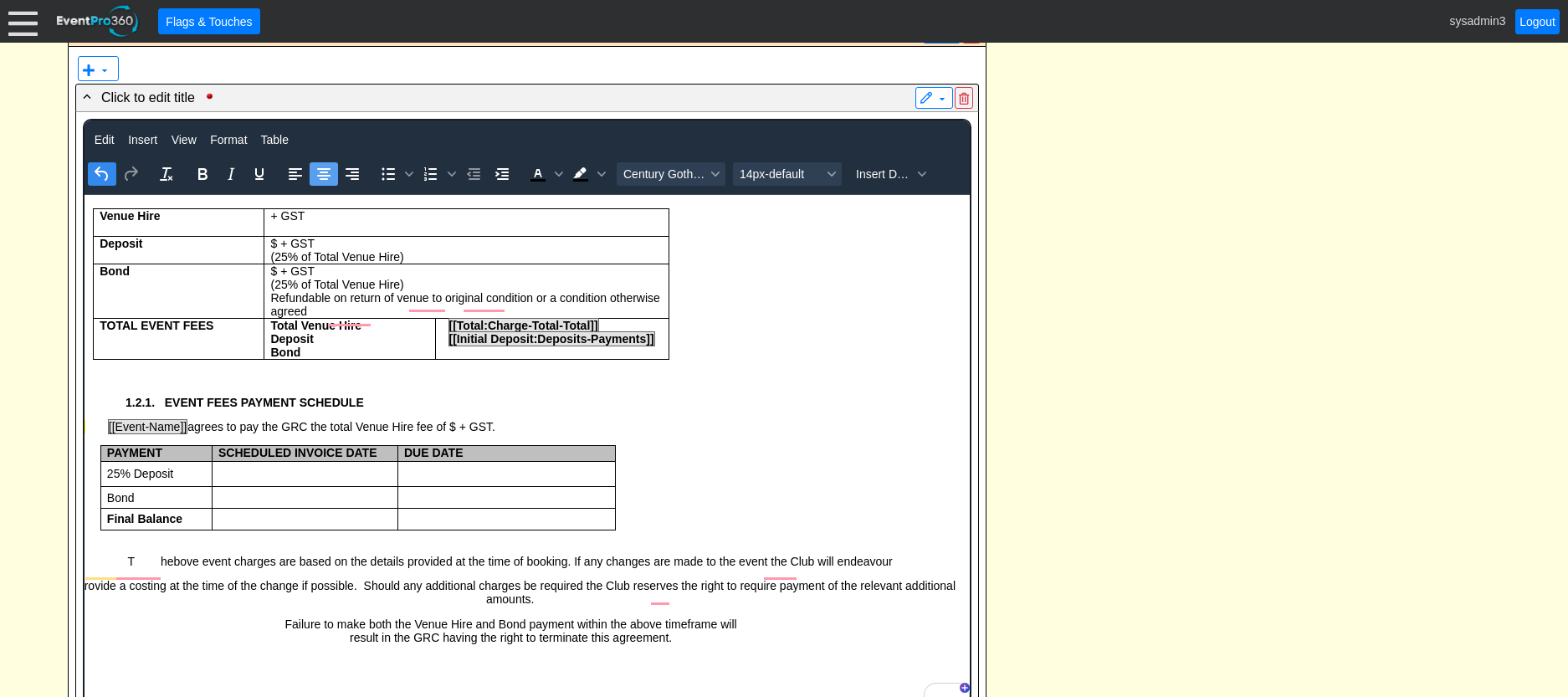
click at [102, 174] on icon "Undo" at bounding box center [102, 174] width 20 height 20
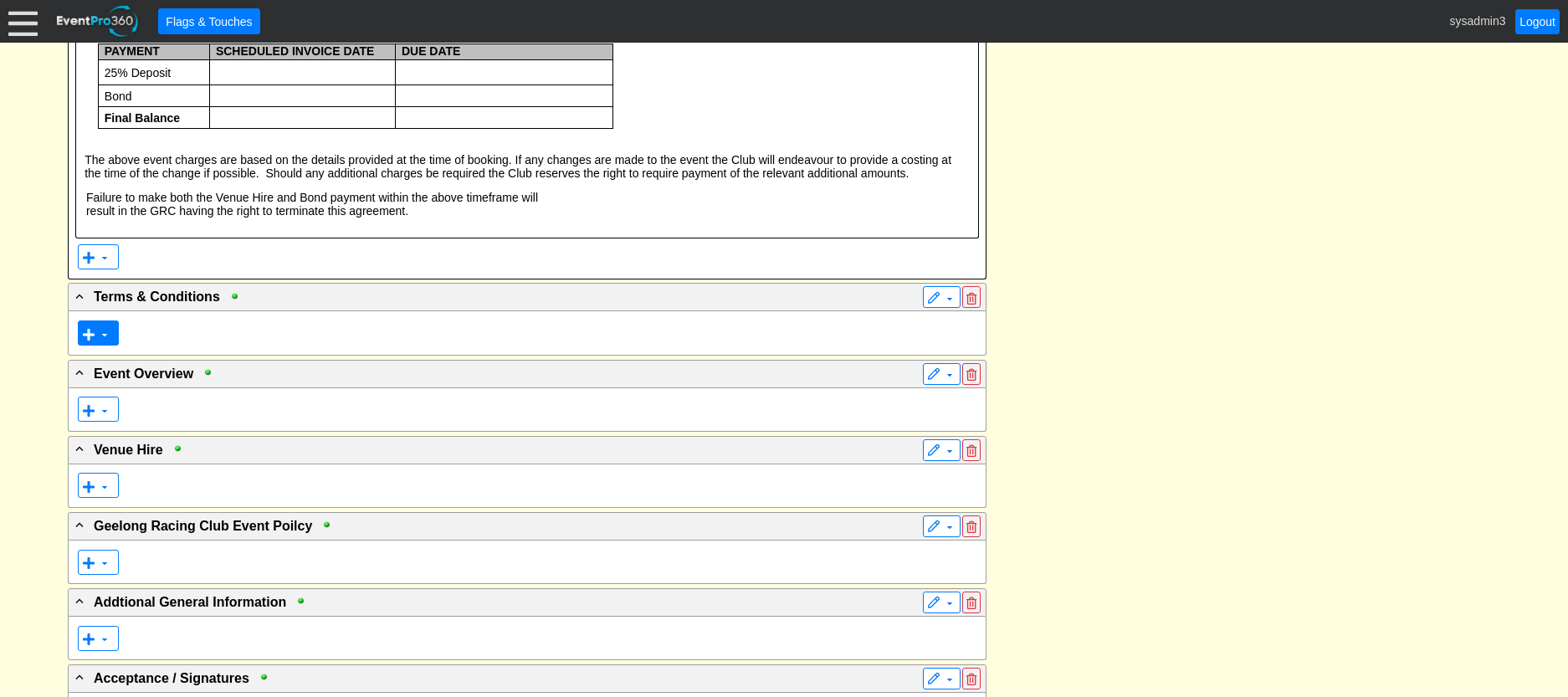
scroll to position [13, 0]
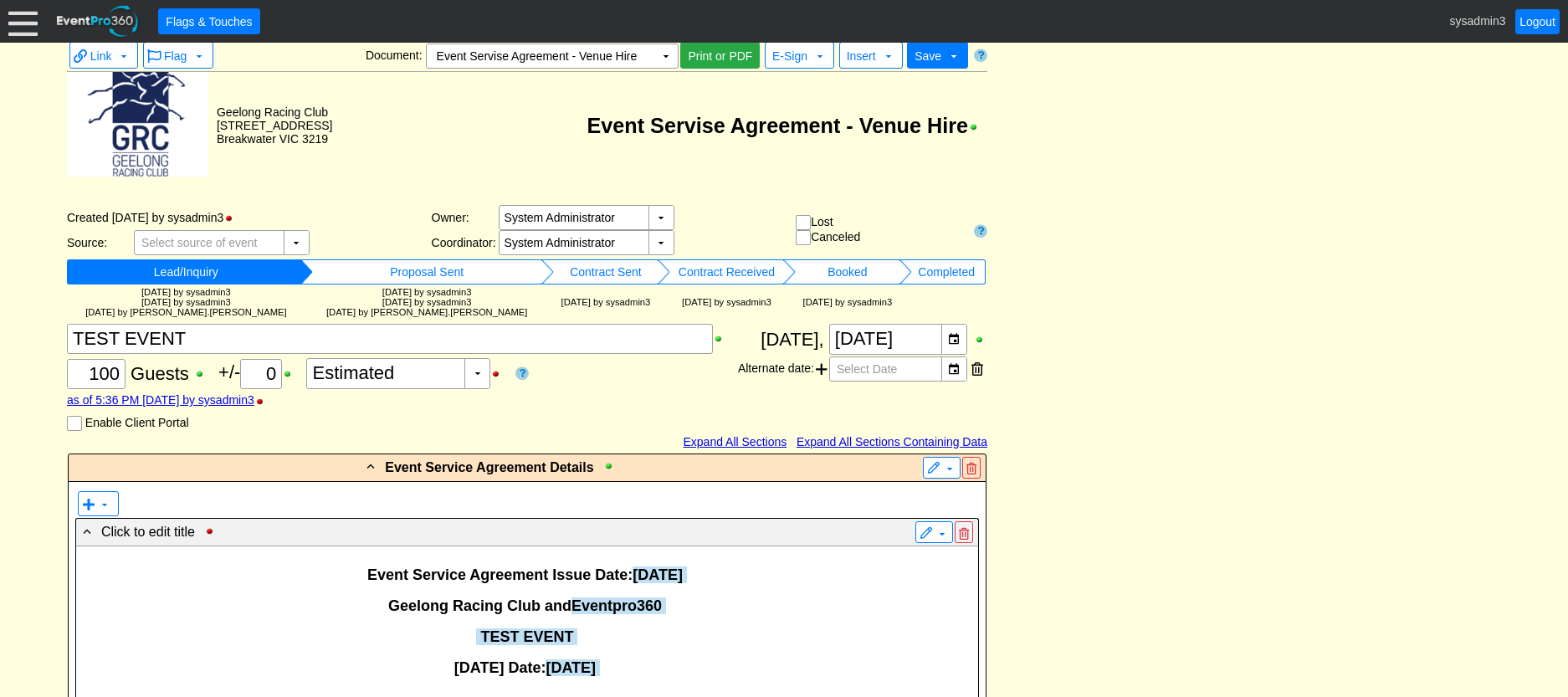
click at [97, 357] on div "Χ 100 Guests +/- Χ 0 ▼ Χ Estimated as of 5:36 PM [DATE] by sysadmin3 Enable Cli…" at bounding box center [402, 376] width 671 height 107
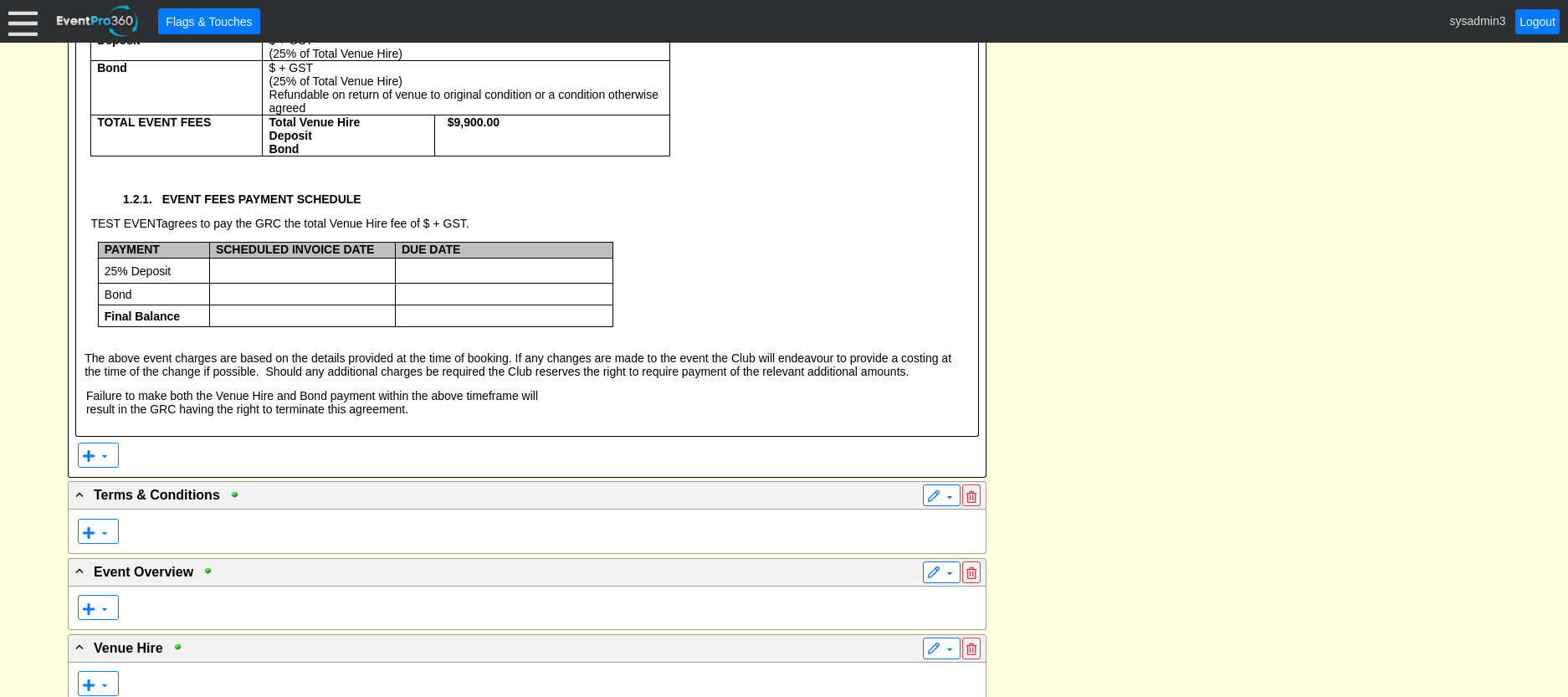
scroll to position [1937, 0]
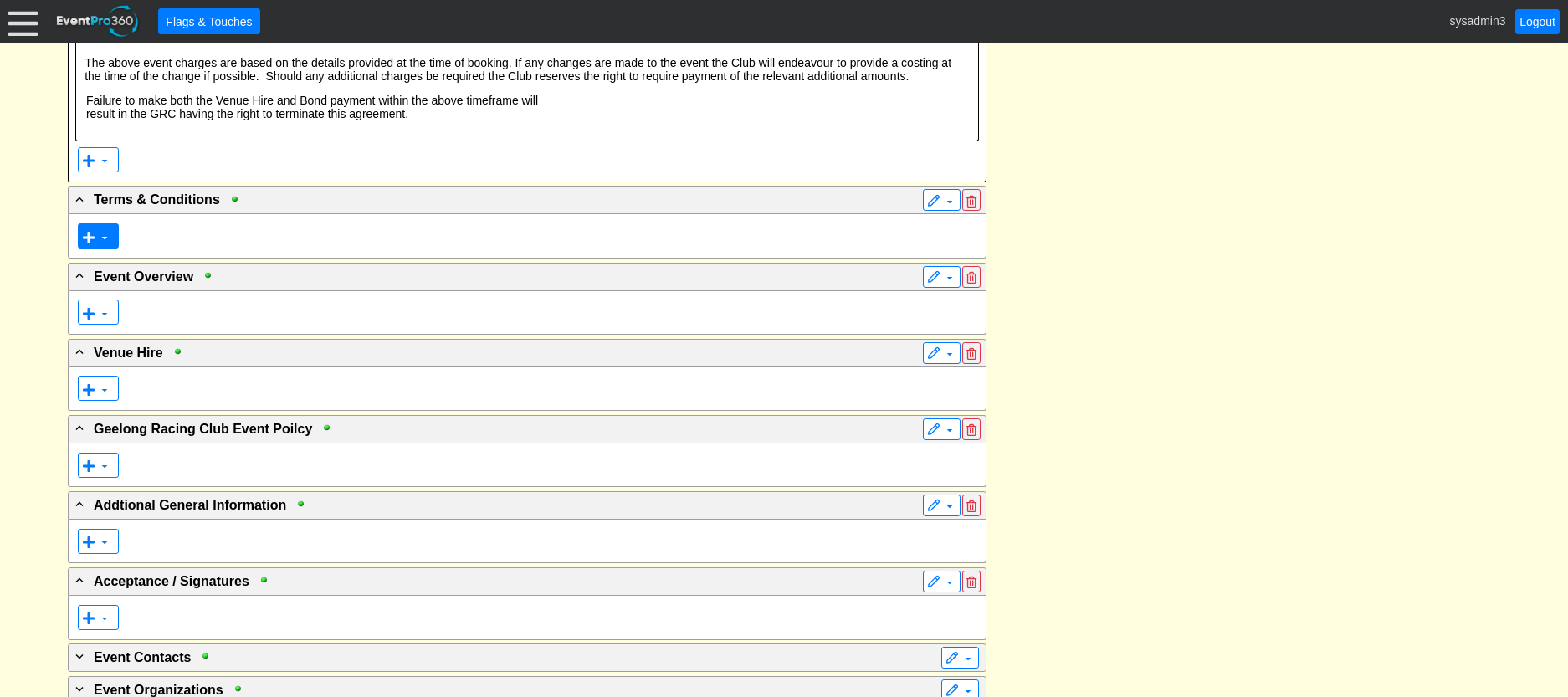
click at [95, 244] on span at bounding box center [89, 238] width 13 height 13
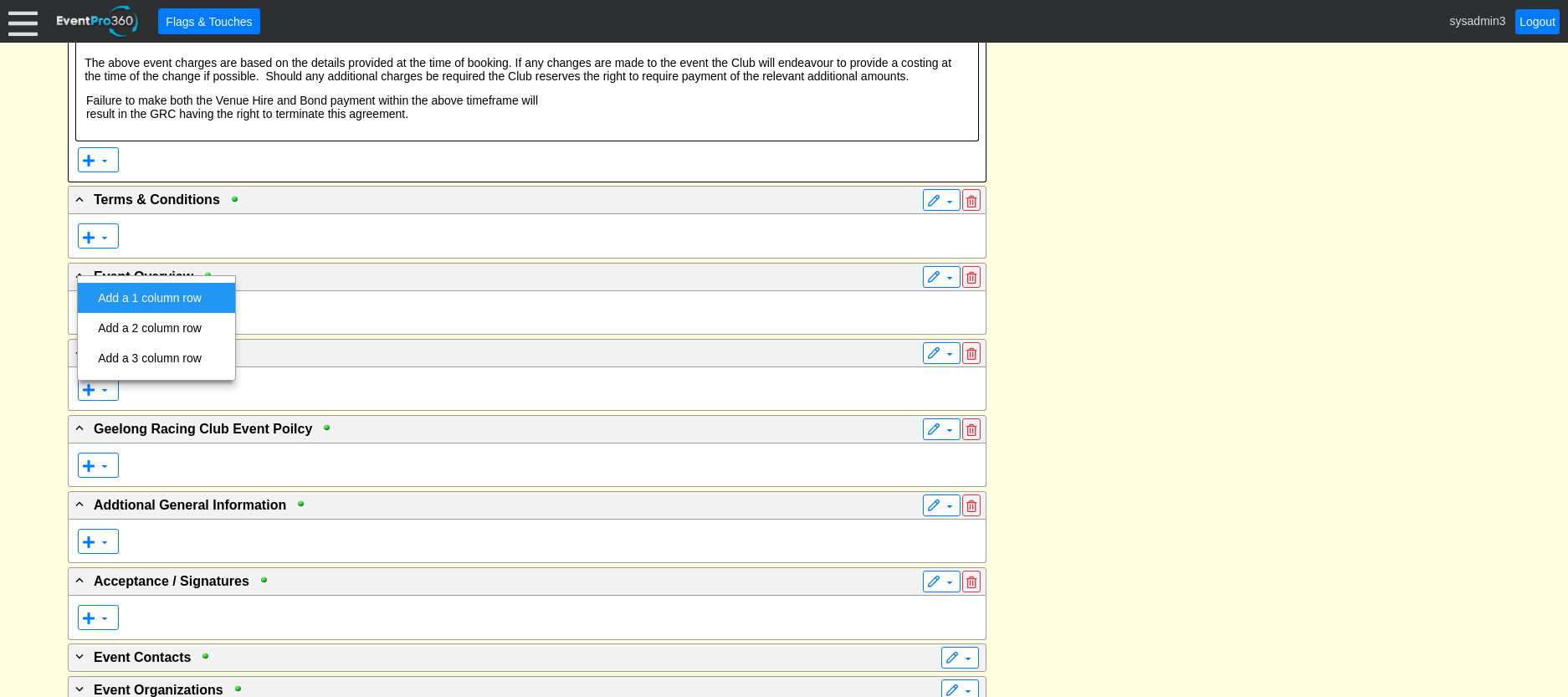
click at [149, 301] on td "Add a 1 column row" at bounding box center [149, 298] width 117 height 30
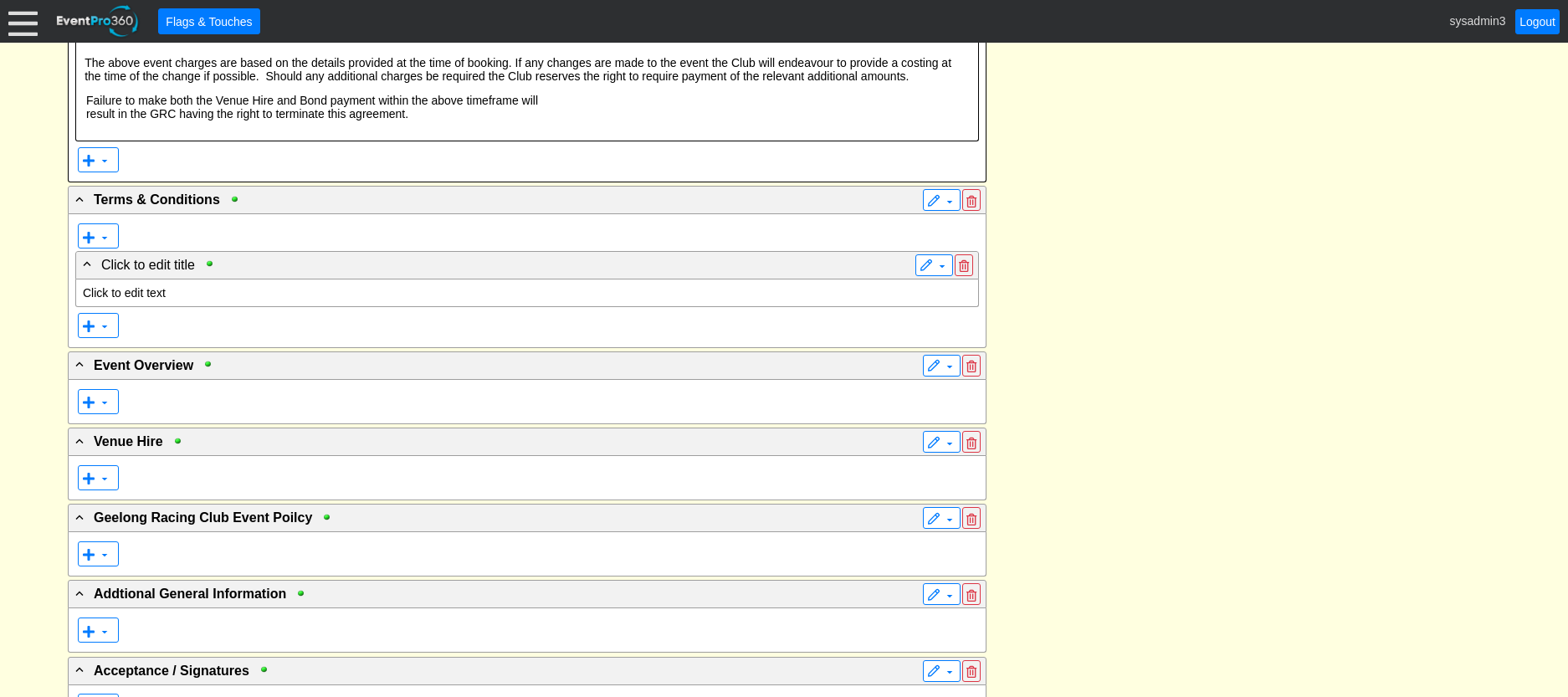
click at [159, 300] on p "Click to edit text" at bounding box center [527, 293] width 889 height 13
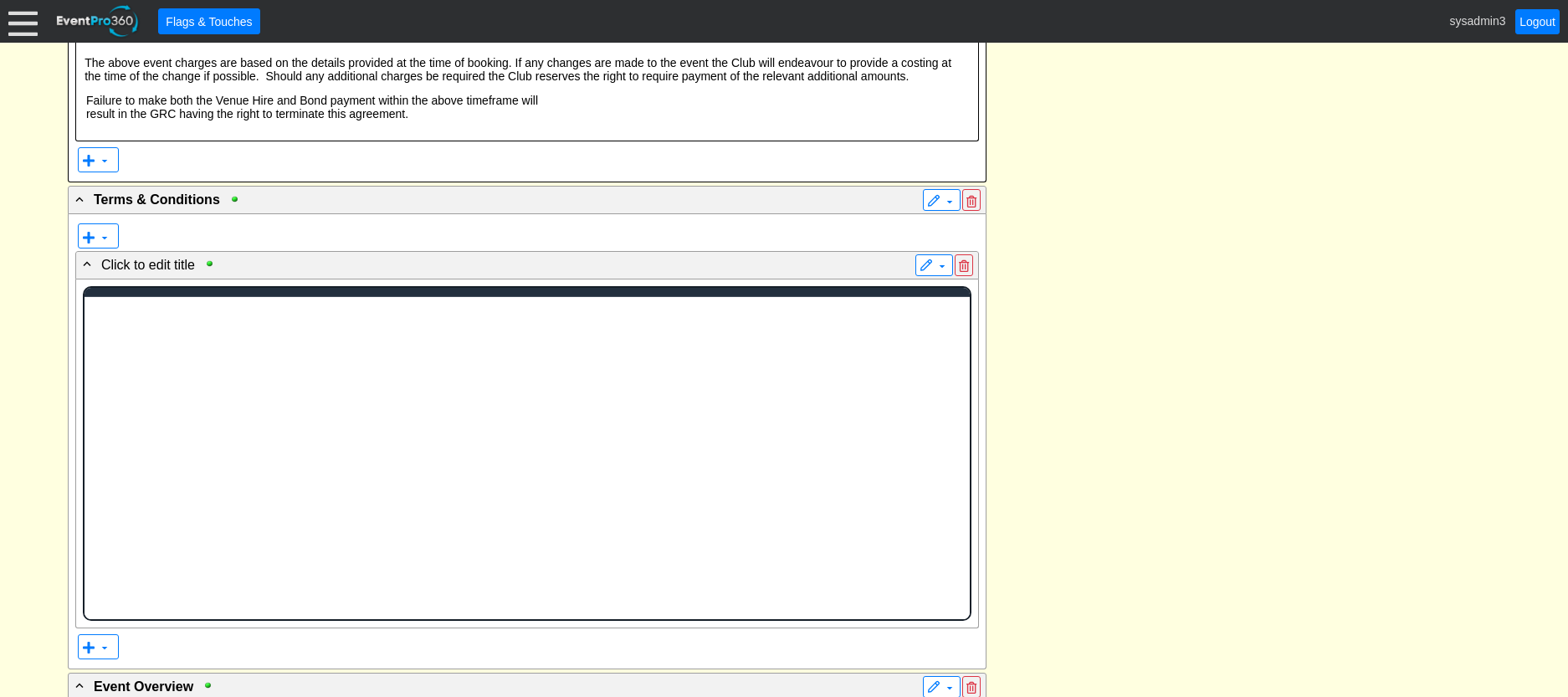
scroll to position [0, 0]
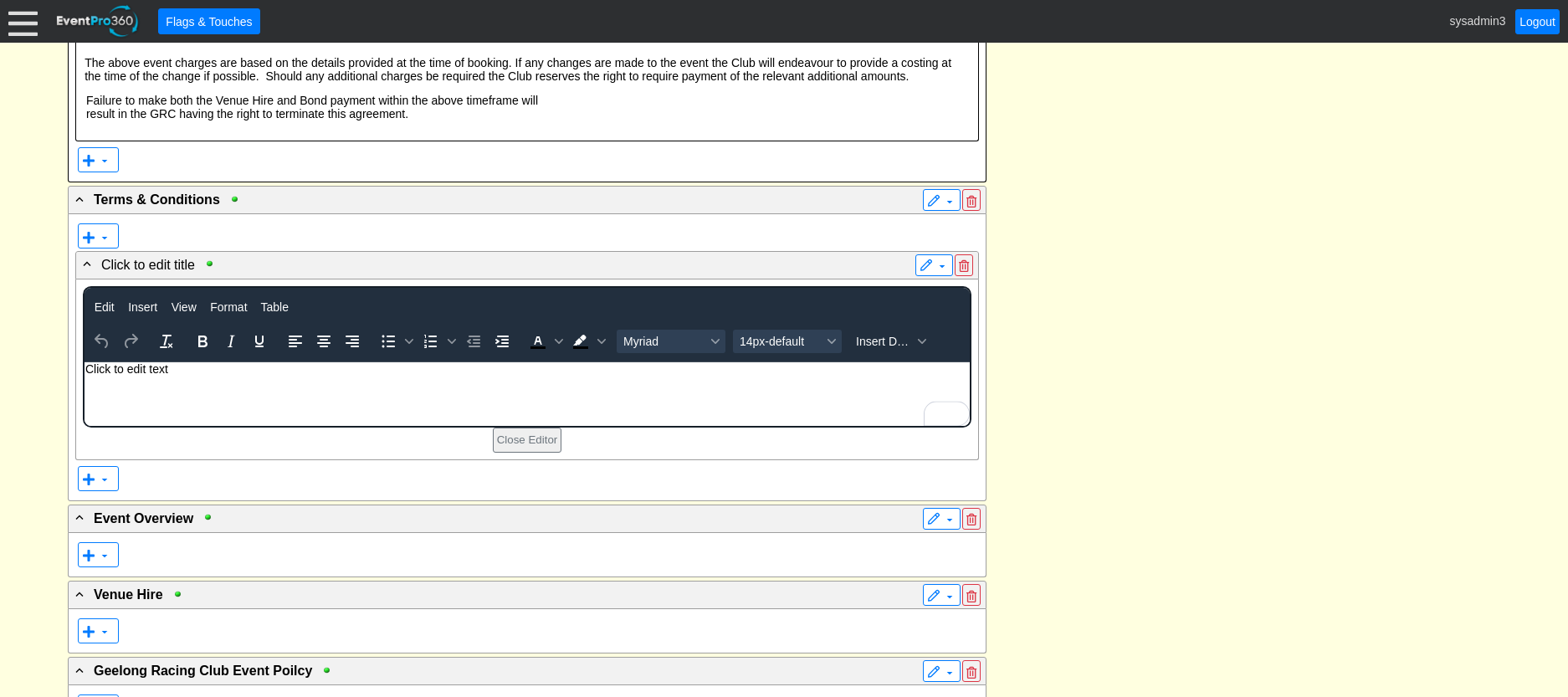
click at [212, 378] on body "Click to edit text" at bounding box center [527, 373] width 885 height 22
click at [497, 351] on icon "Increase indent" at bounding box center [502, 341] width 20 height 20
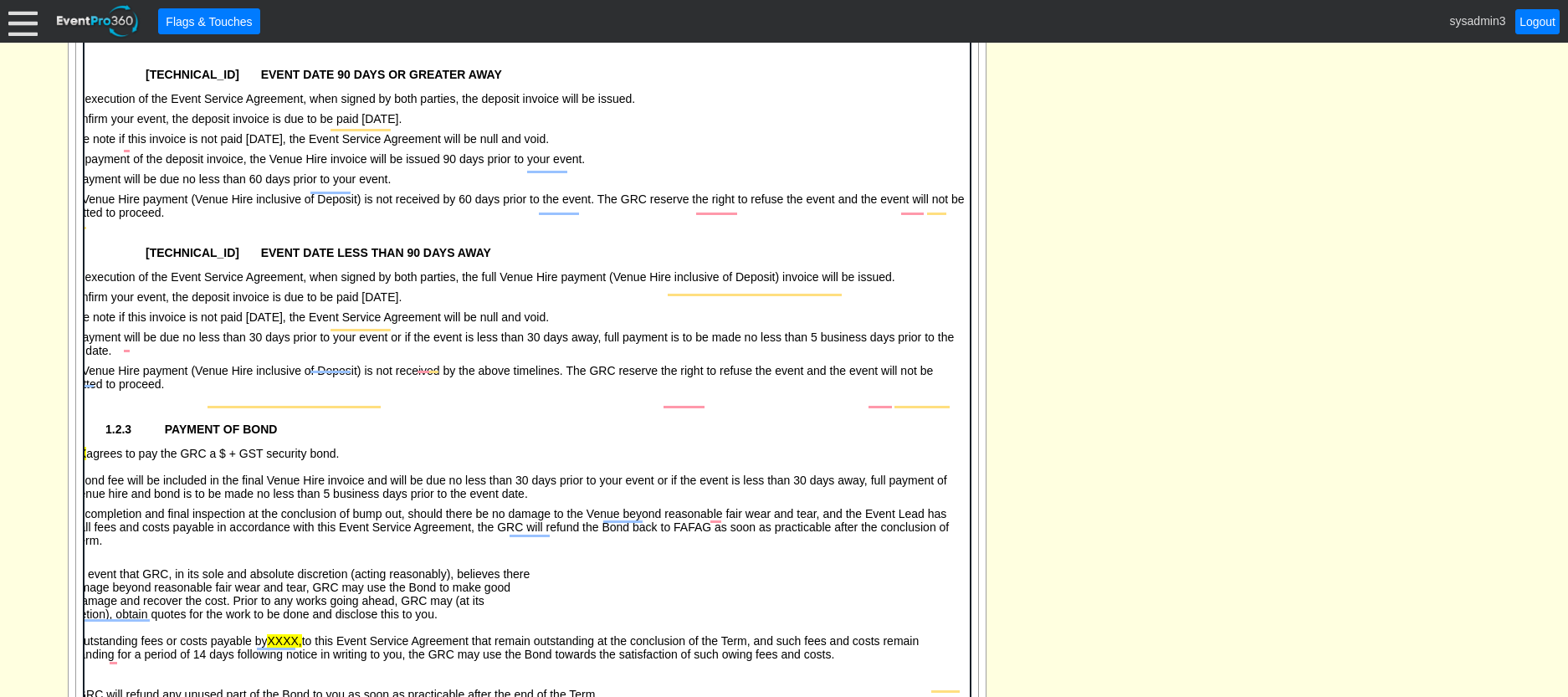
scroll to position [0, 0]
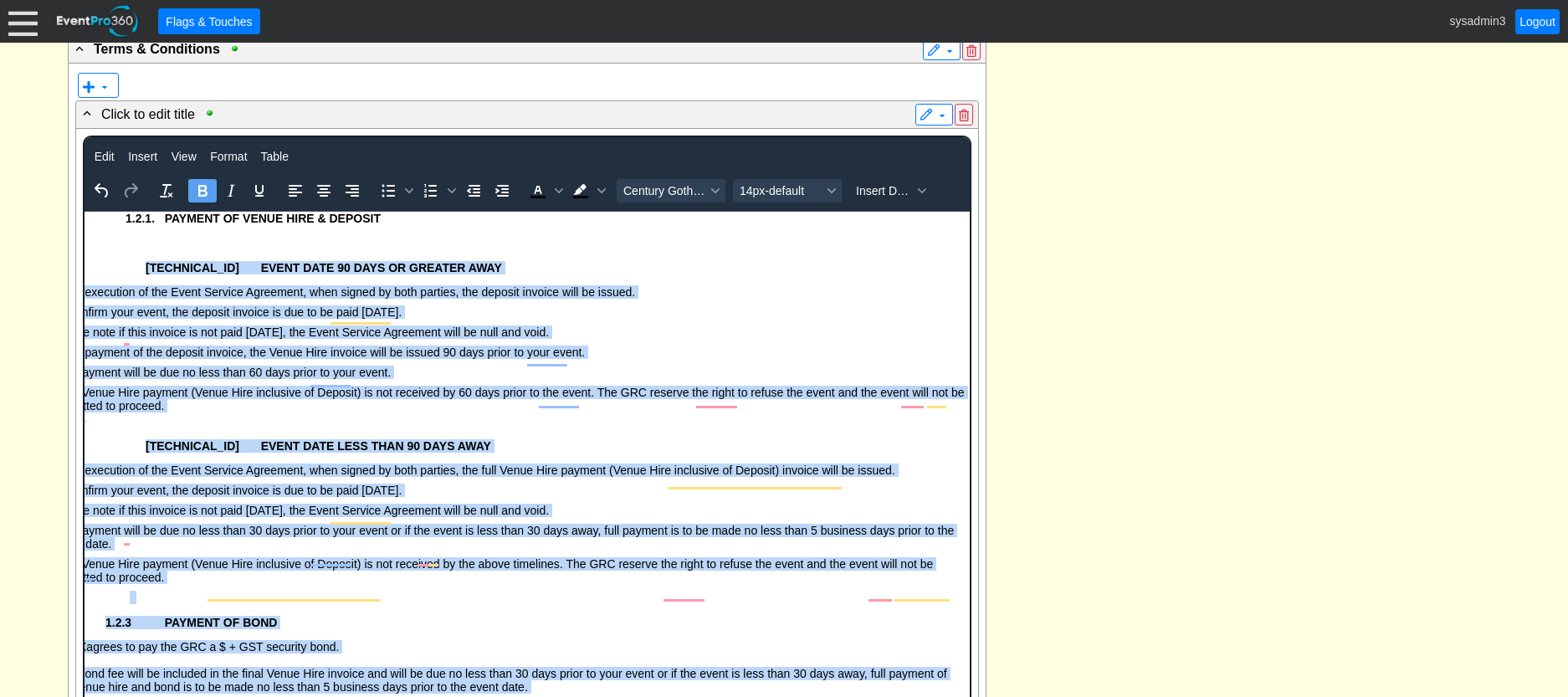
drag, startPoint x: 280, startPoint y: 1203, endPoint x: 121, endPoint y: 265, distance: 951.4
click at [121, 265] on body "1.2.1. PAYMENT OF VENUE HIRE & DEPOSIT [TECHNICAL_ID] EVENT DATE 90 DAYS OR GRE…" at bounding box center [527, 679] width 885 height 934
click at [501, 201] on icon "Increase indent" at bounding box center [502, 191] width 20 height 20
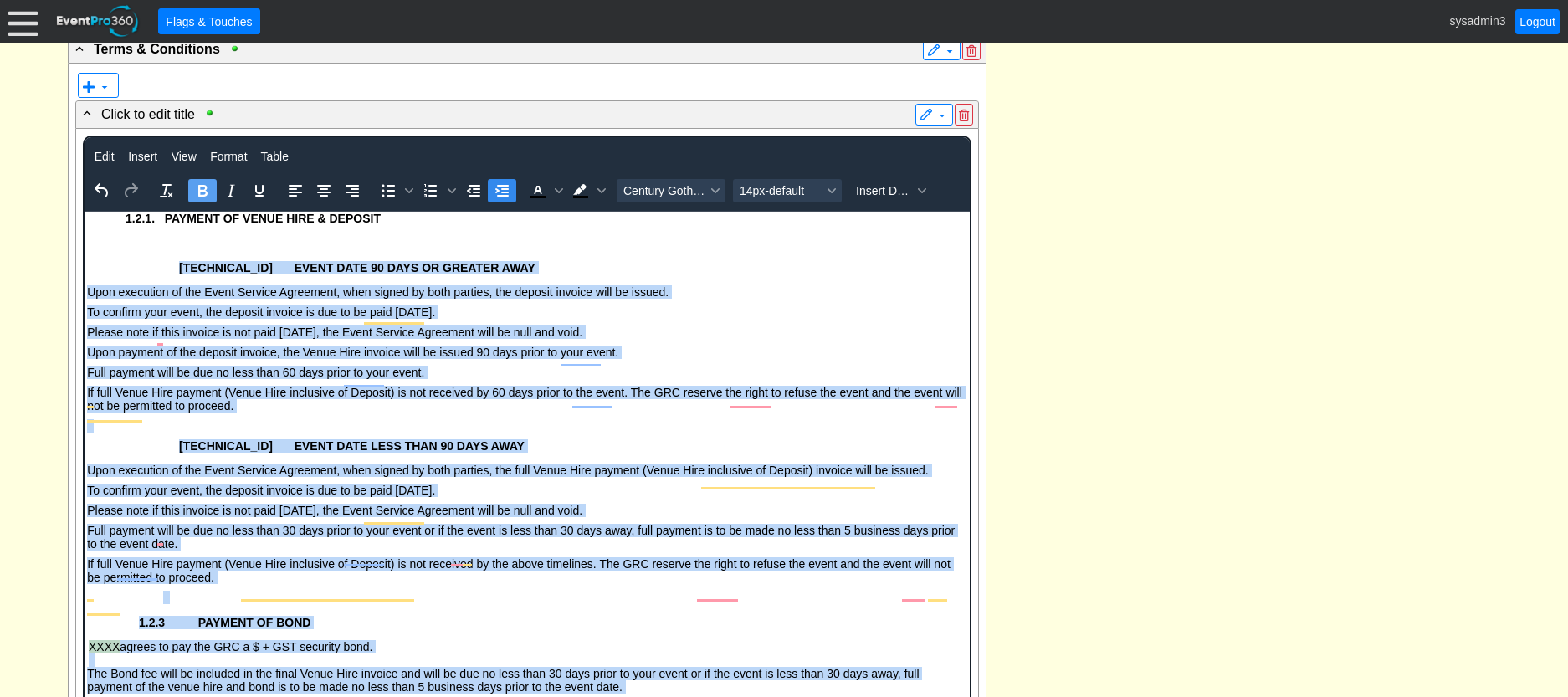
click at [498, 197] on icon "Increase indent" at bounding box center [502, 191] width 13 height 12
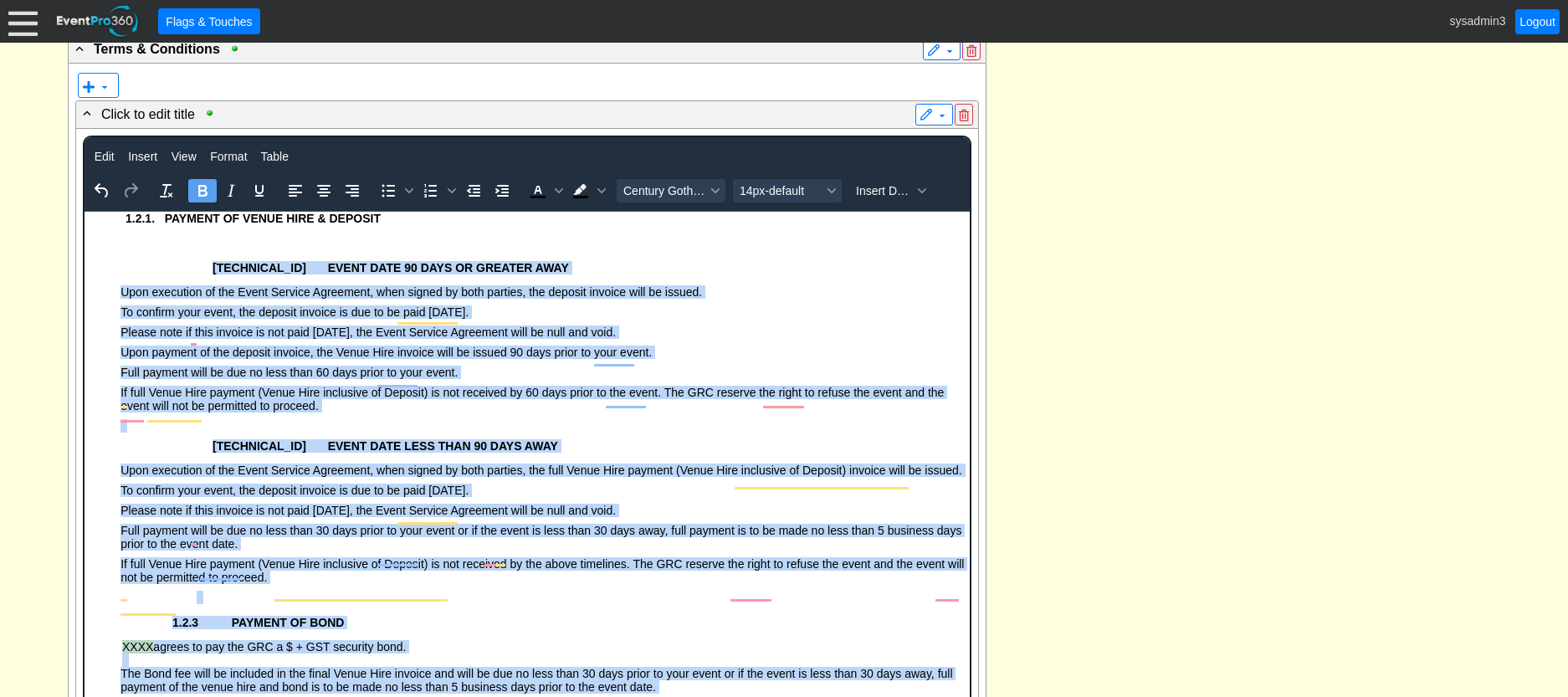
click at [525, 270] on p "1.1.2.1 EVENT DATE 90 DAYS OR GREATER AWAY" at bounding box center [573, 268] width 784 height 13
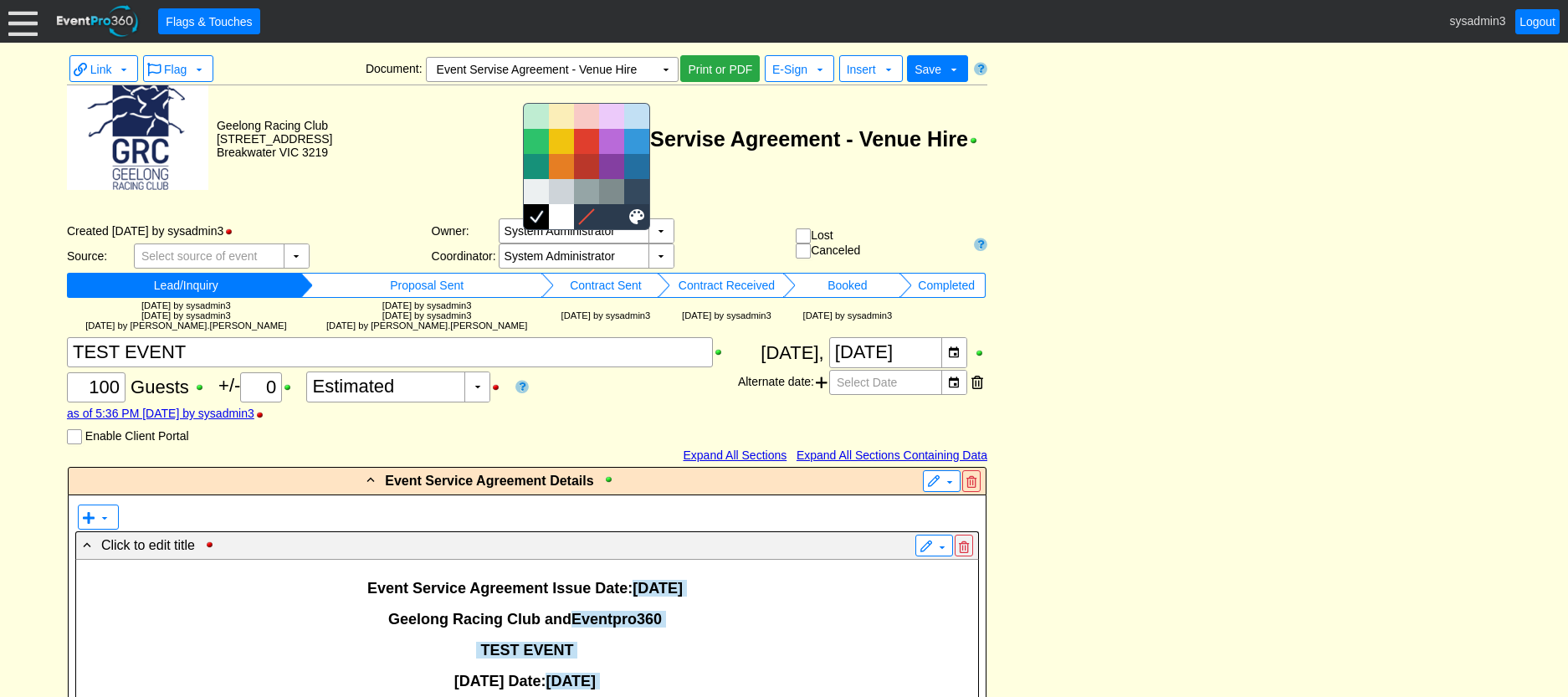
scroll to position [2214, 0]
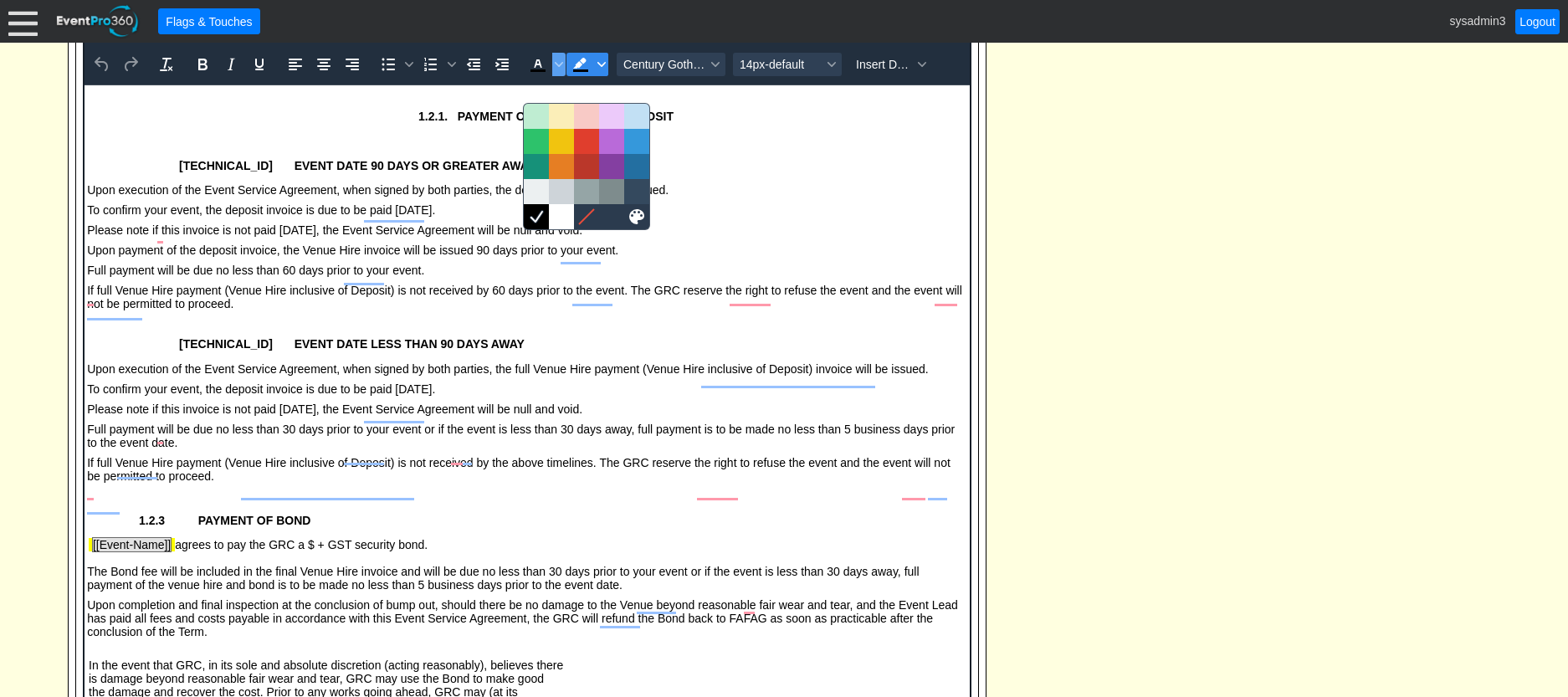
click at [600, 69] on icon "Background color Black" at bounding box center [601, 65] width 8 height 8
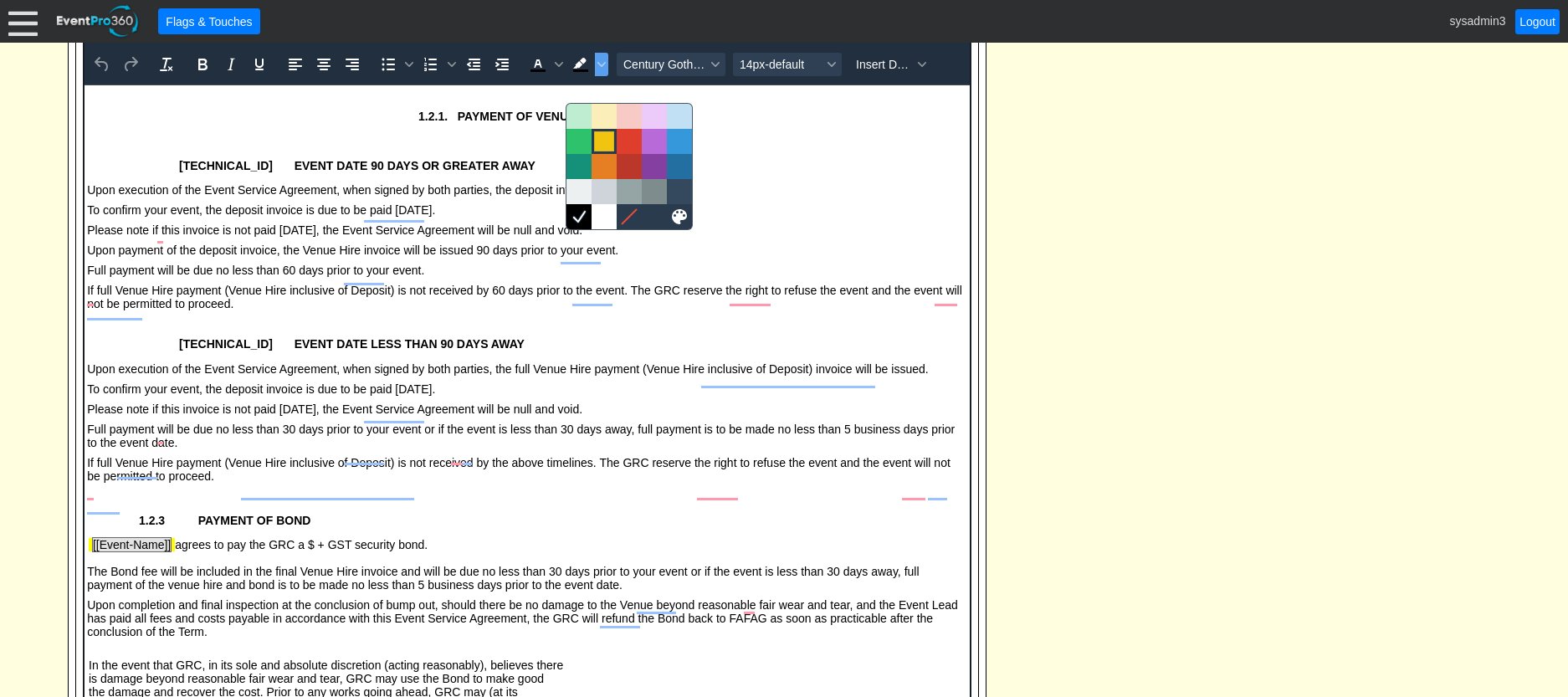
click at [605, 140] on div at bounding box center [604, 141] width 20 height 20
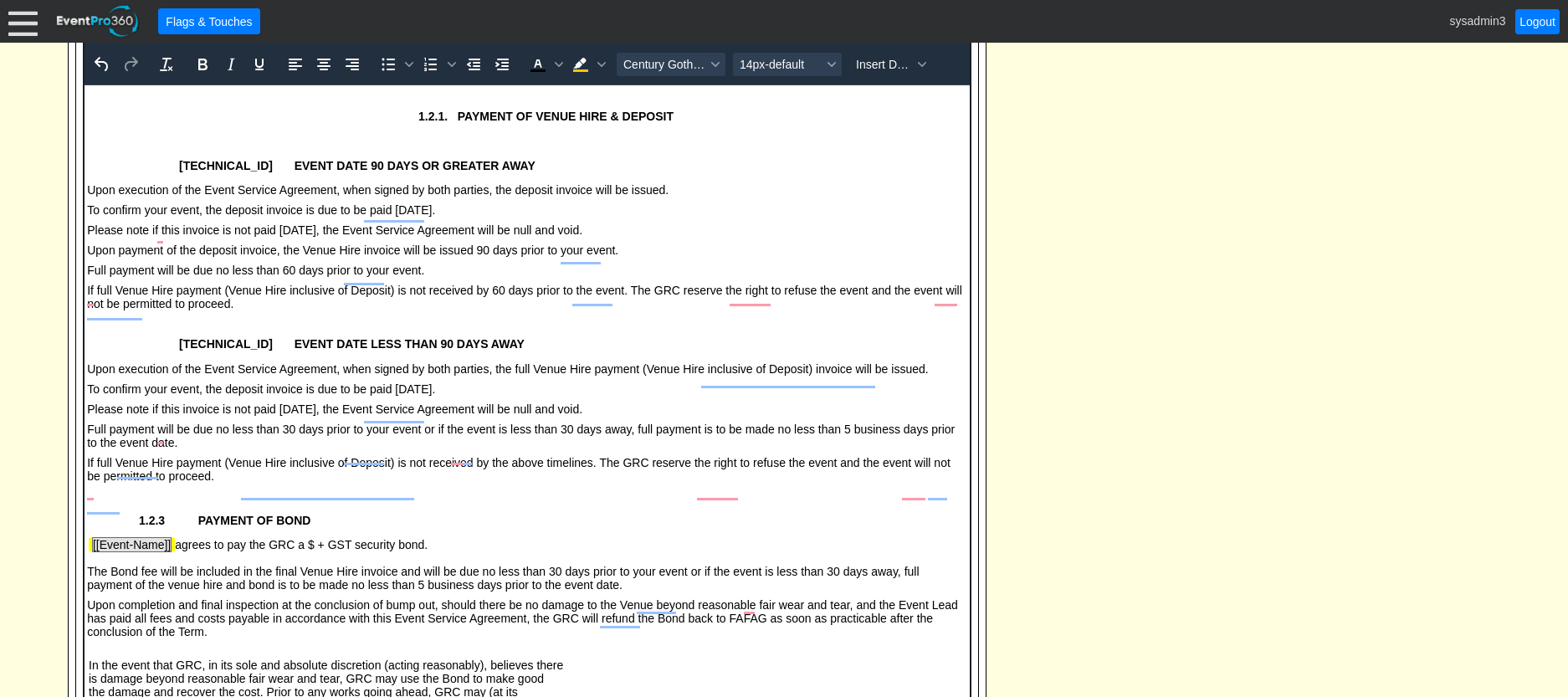
scroll to position [2646, 0]
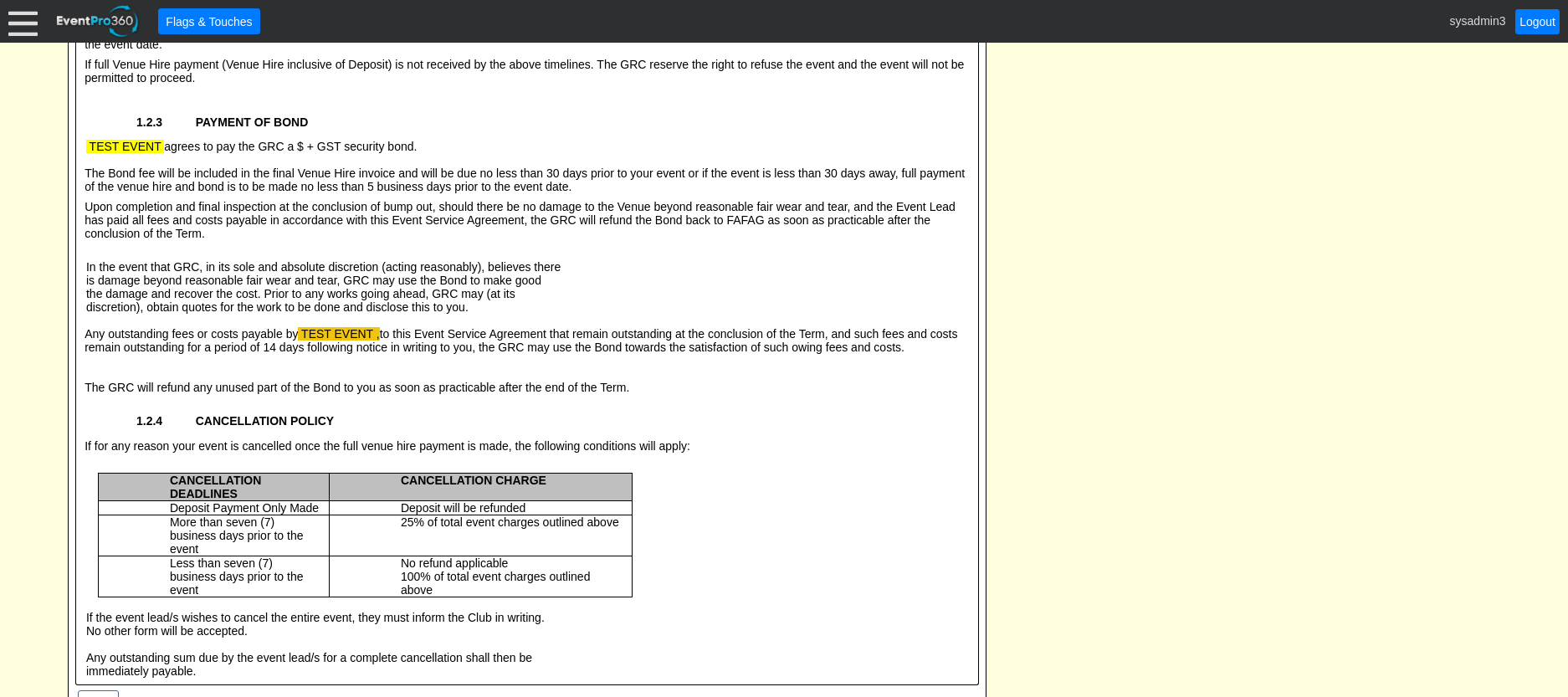
scroll to position [2479, 0]
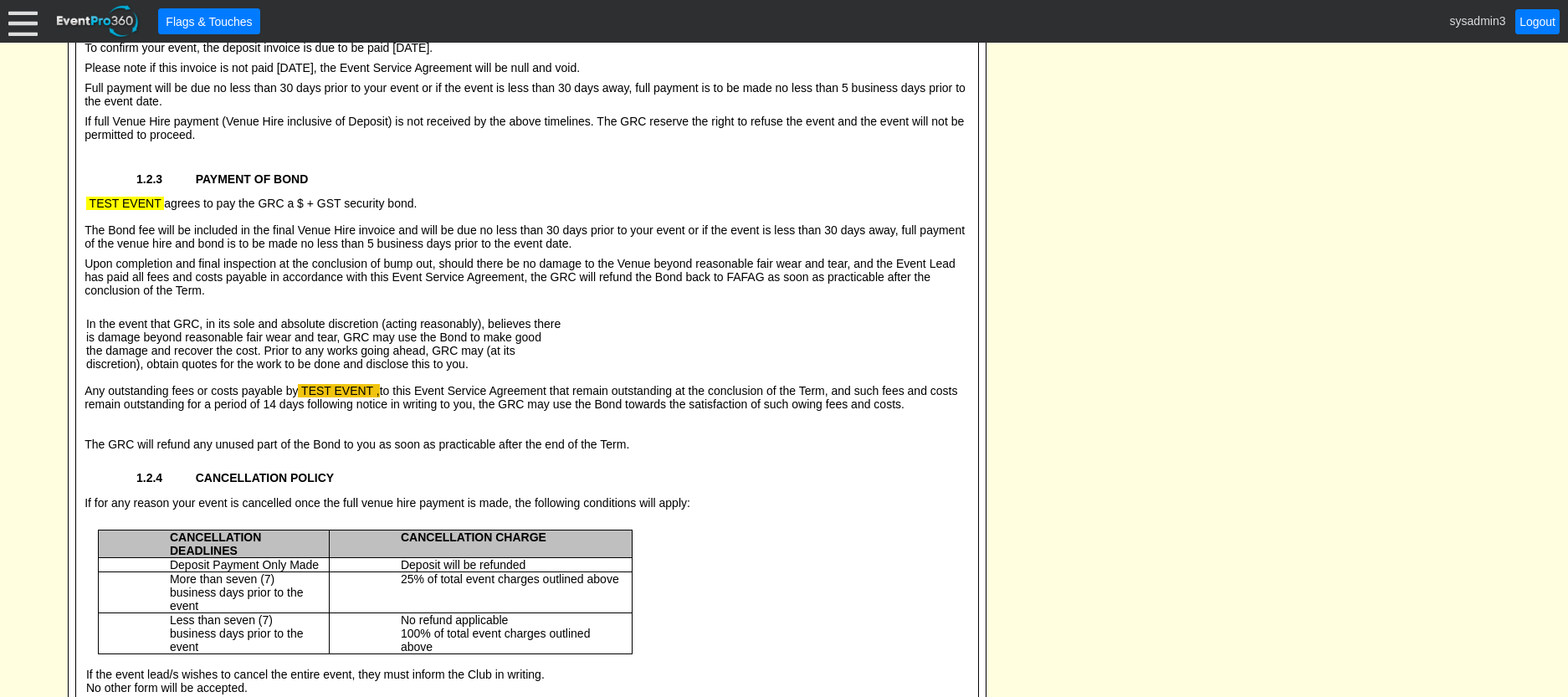
click at [154, 271] on div "1.2.1. PAYMENT OF VENUE HIRE & DEPOSIT 1.1.2.1 EVENT DATE 90 DAYS OR GREATER AW…" at bounding box center [527, 238] width 889 height 990
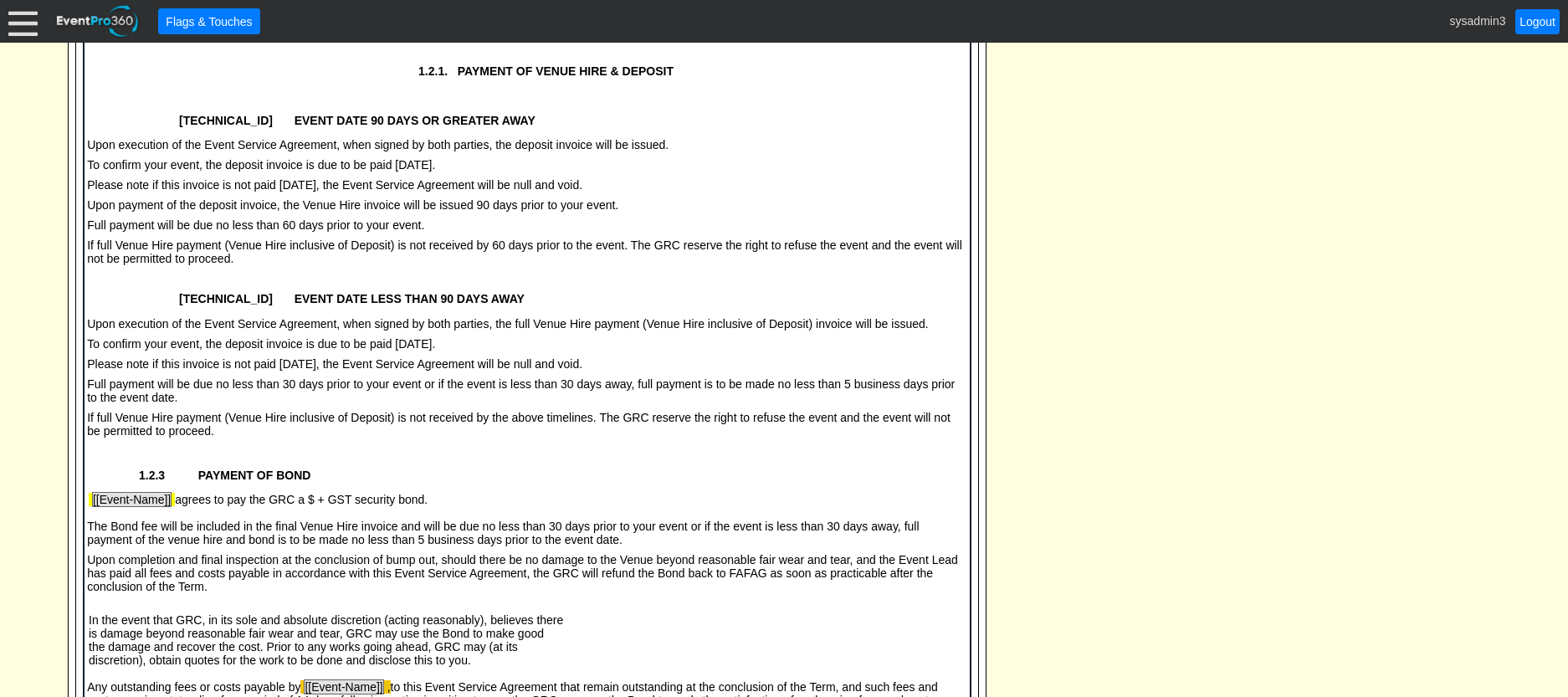
scroll to position [2298, 0]
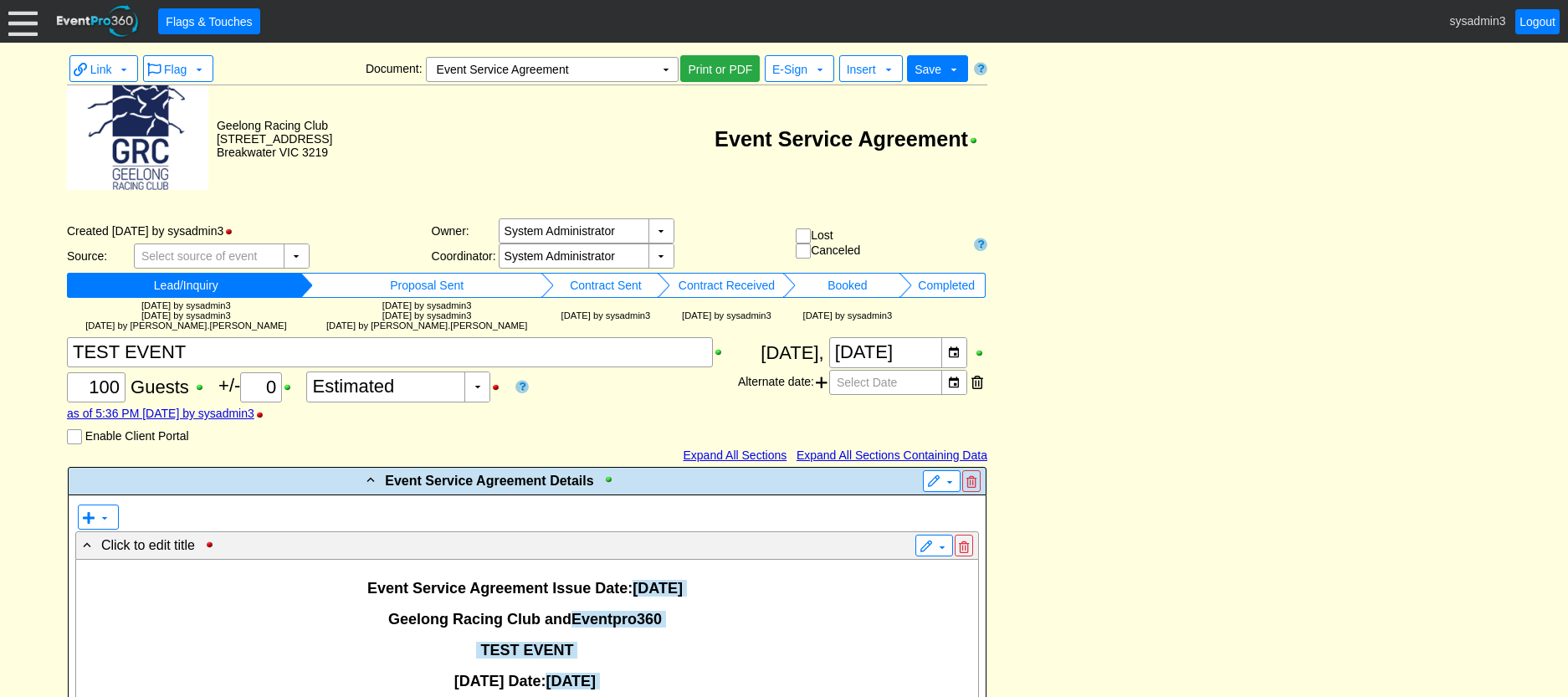
scroll to position [407, 0]
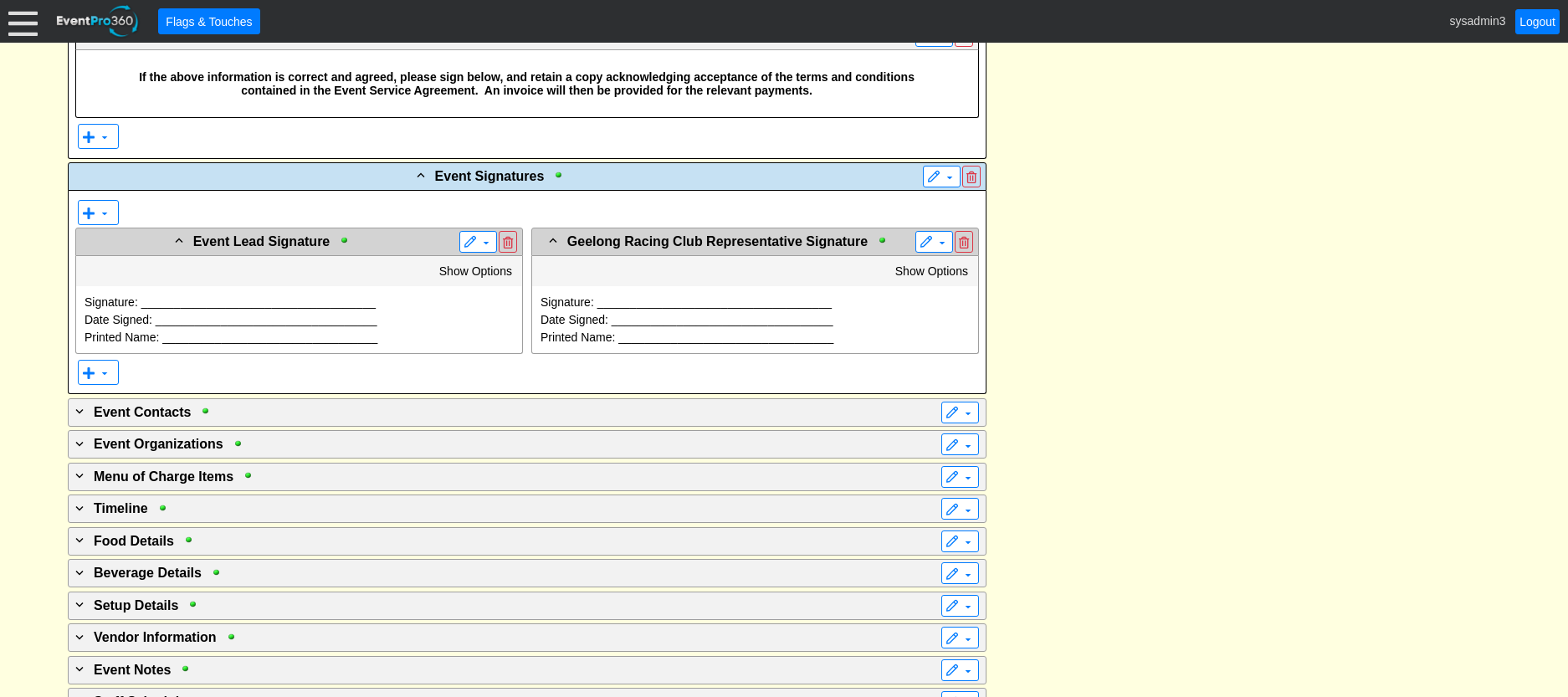
scroll to position [5788, 0]
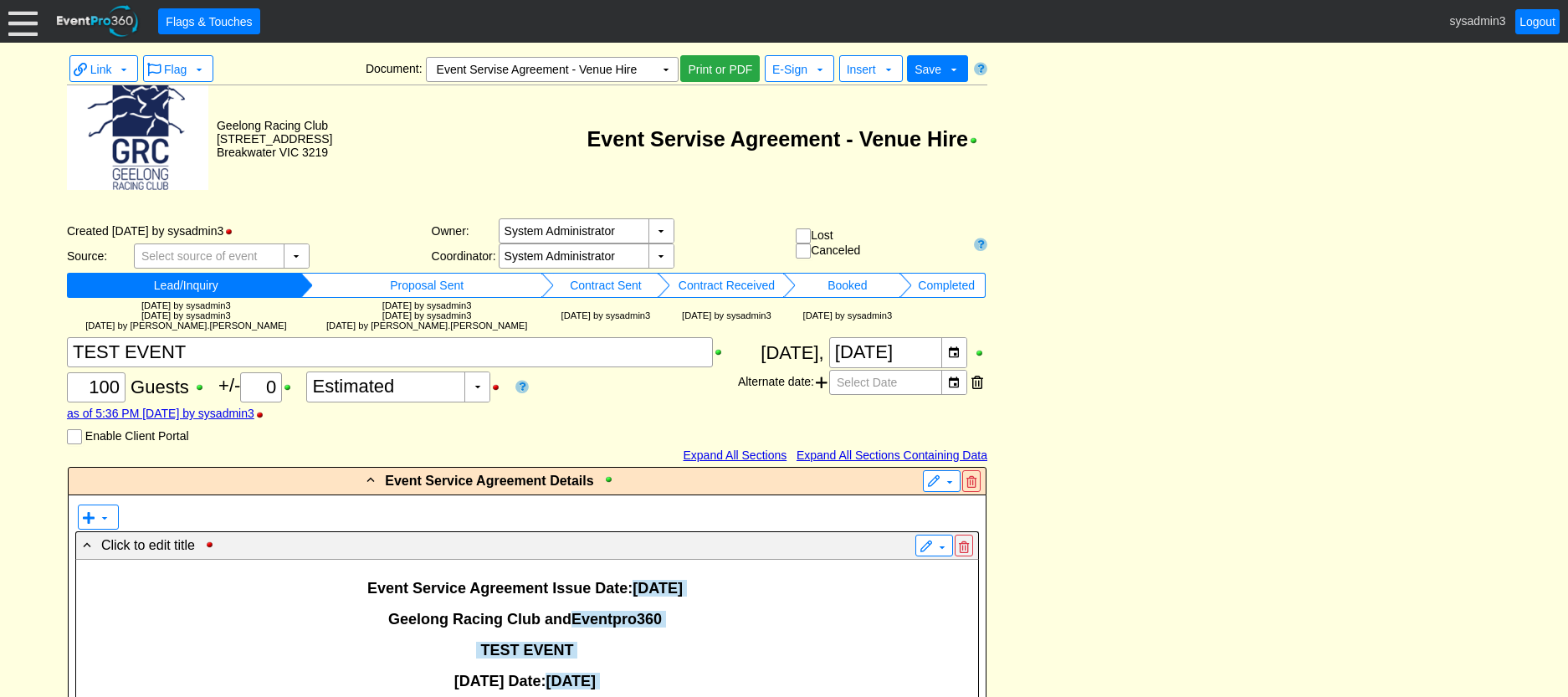
scroll to position [3248, 0]
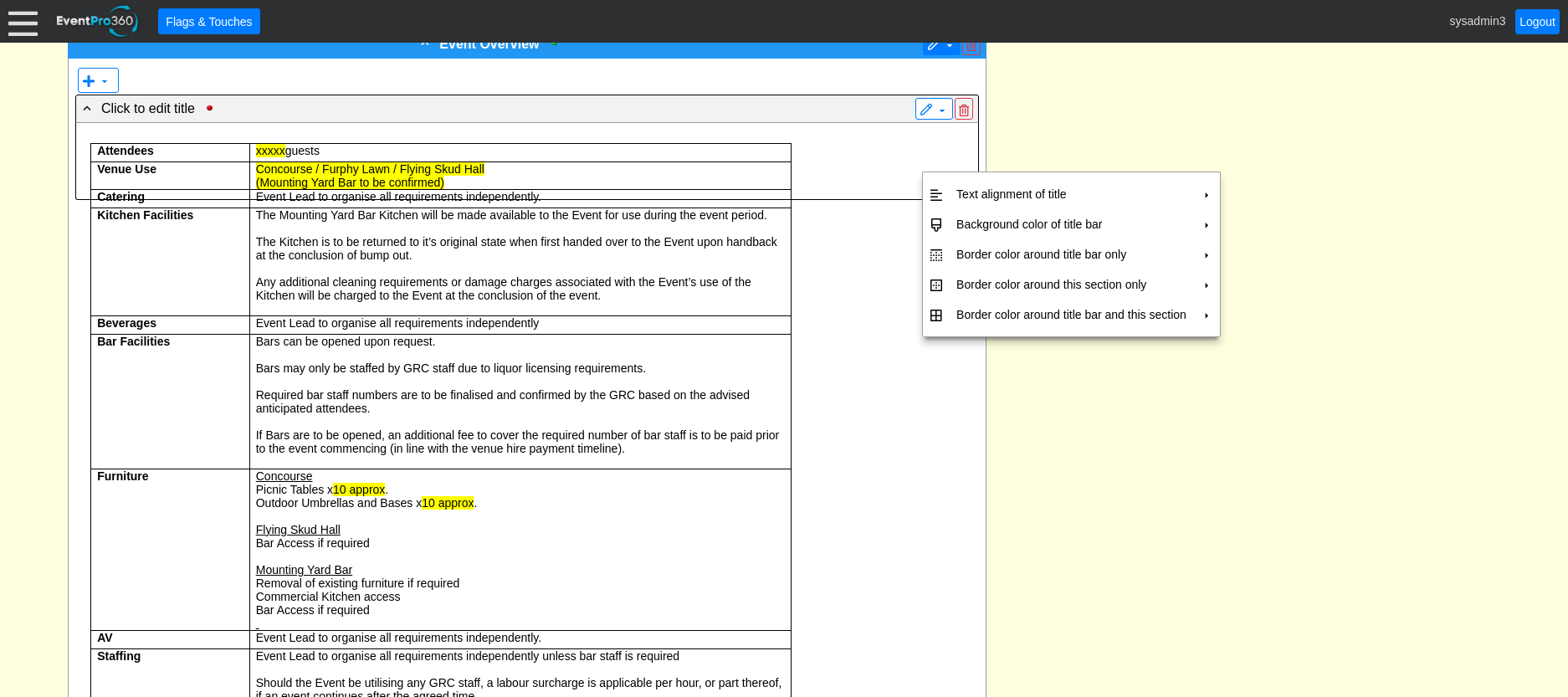
click at [931, 52] on span at bounding box center [934, 45] width 13 height 13
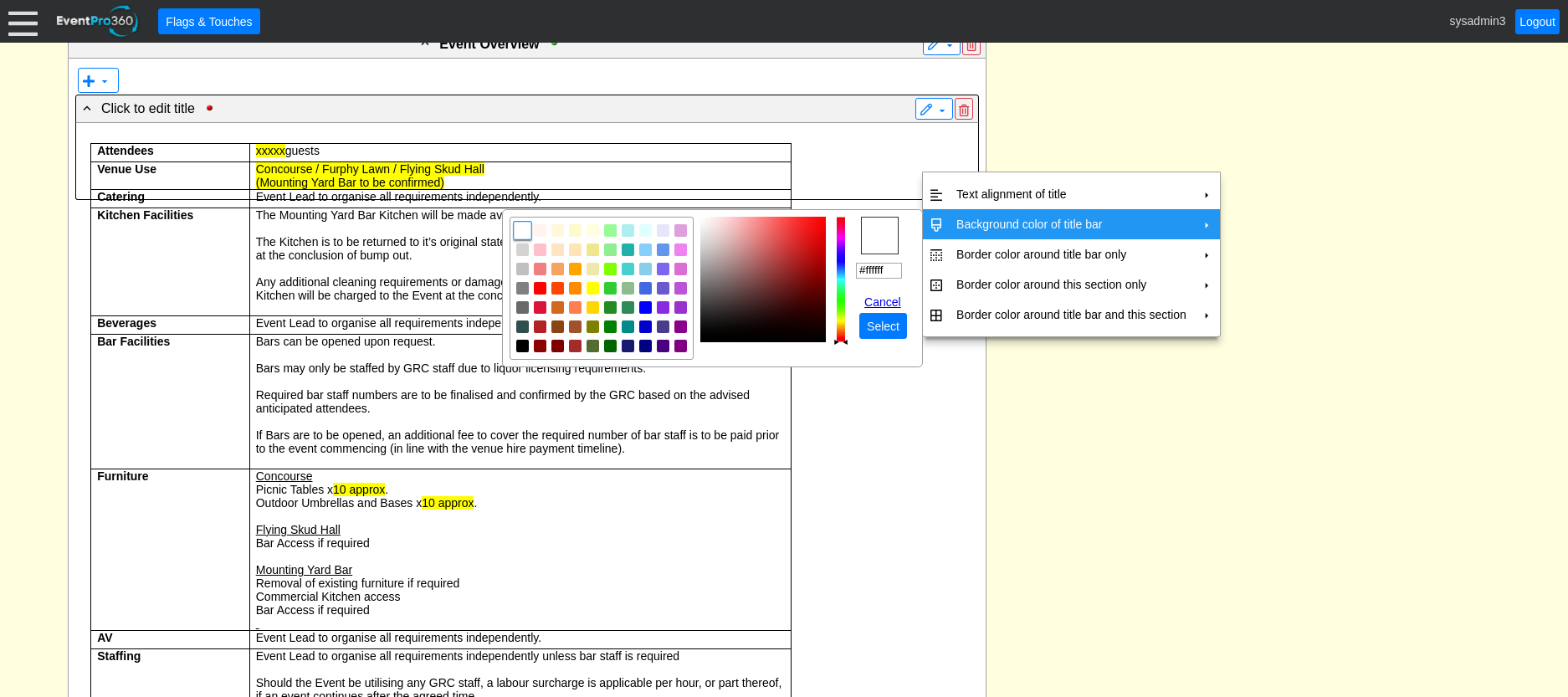
click at [972, 228] on td "Background color of title bar" at bounding box center [1071, 224] width 244 height 30
click at [561, 251] on img "focusNode" at bounding box center [558, 250] width 15 height 15
type input "#ffe4c4"
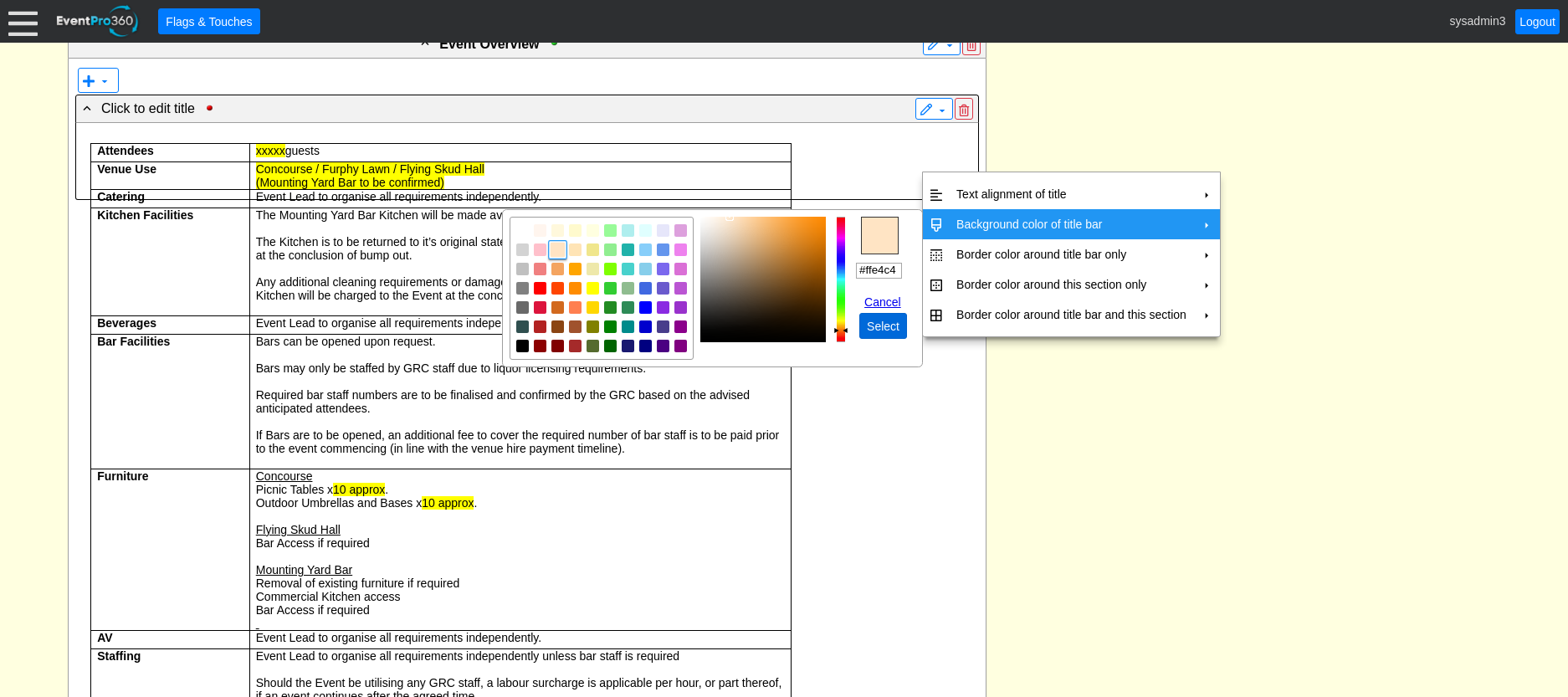
click at [891, 328] on span "Select" at bounding box center [883, 326] width 39 height 17
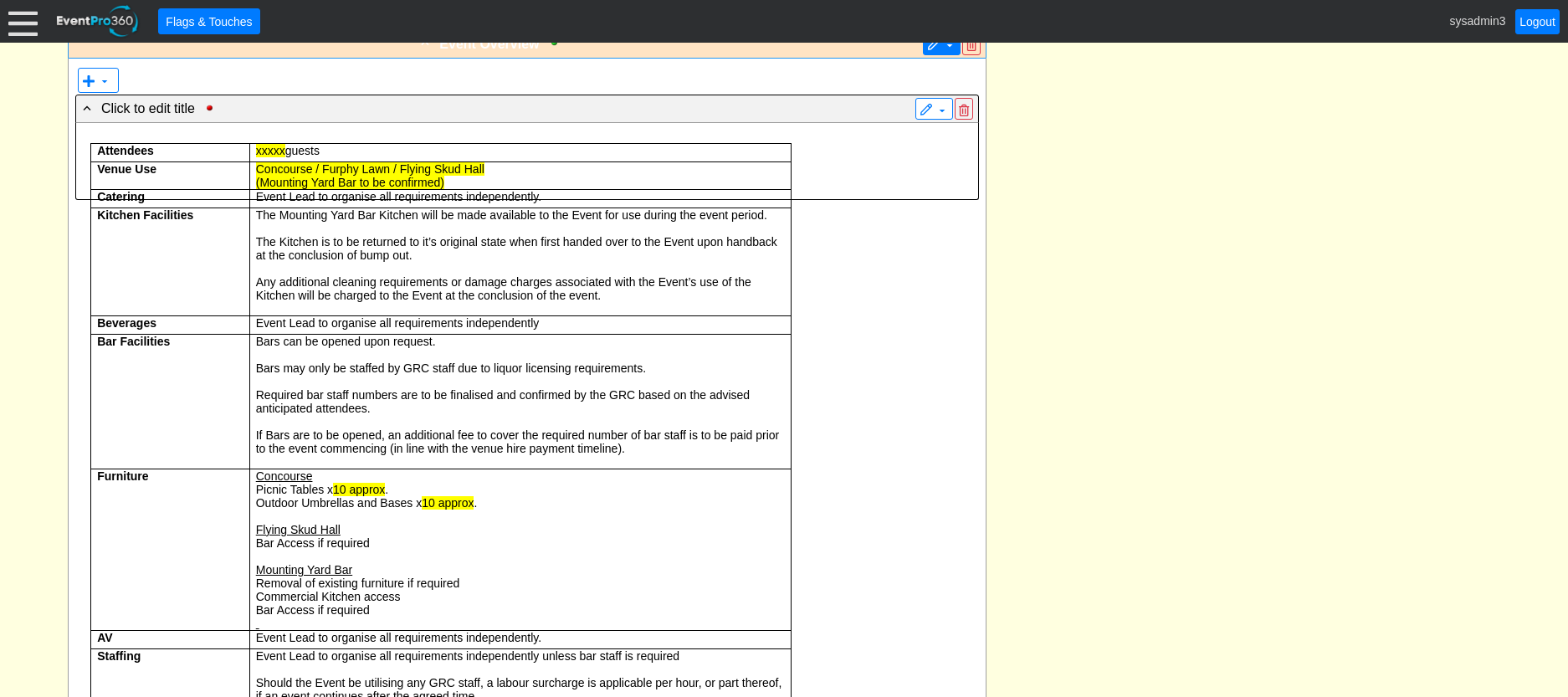
click at [945, 52] on span at bounding box center [949, 45] width 13 height 13
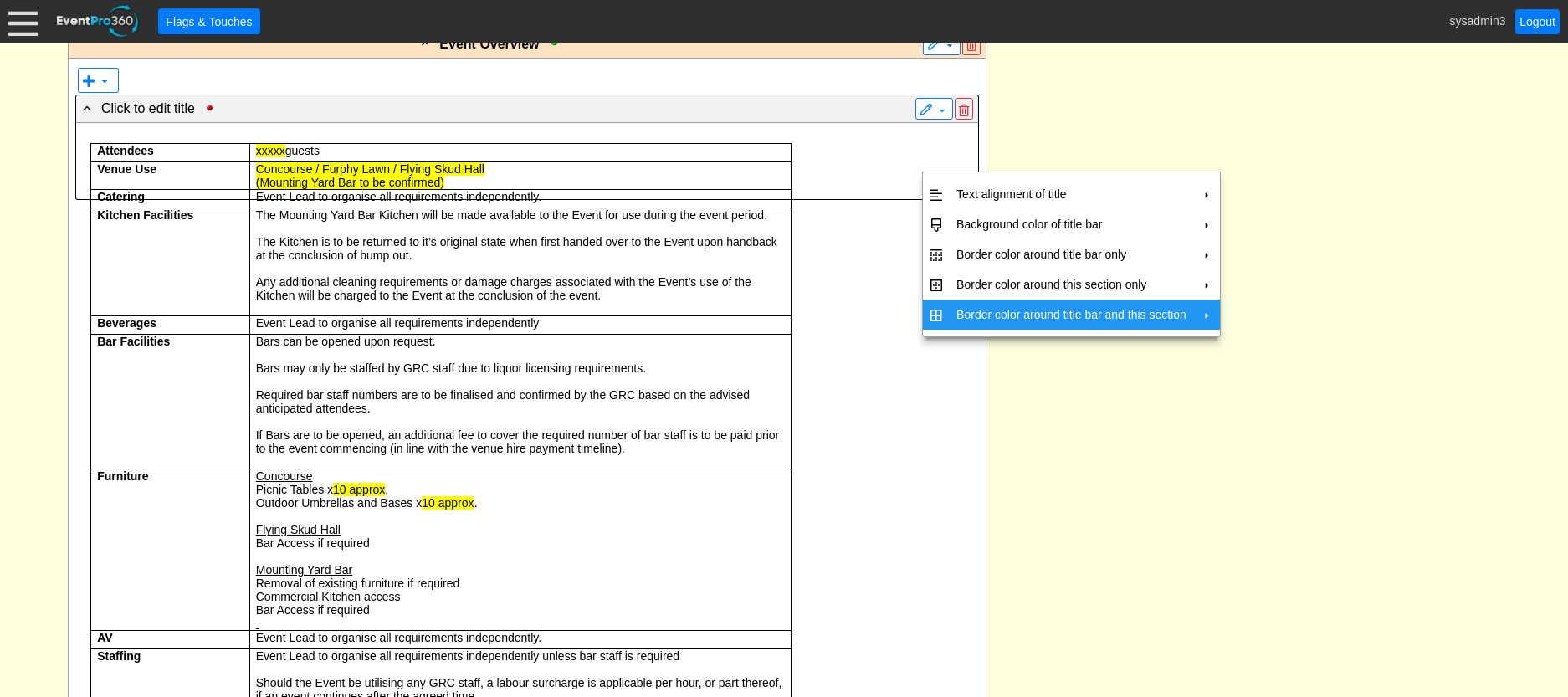
click at [969, 309] on td "Border color around title bar and this section" at bounding box center [1071, 315] width 244 height 30
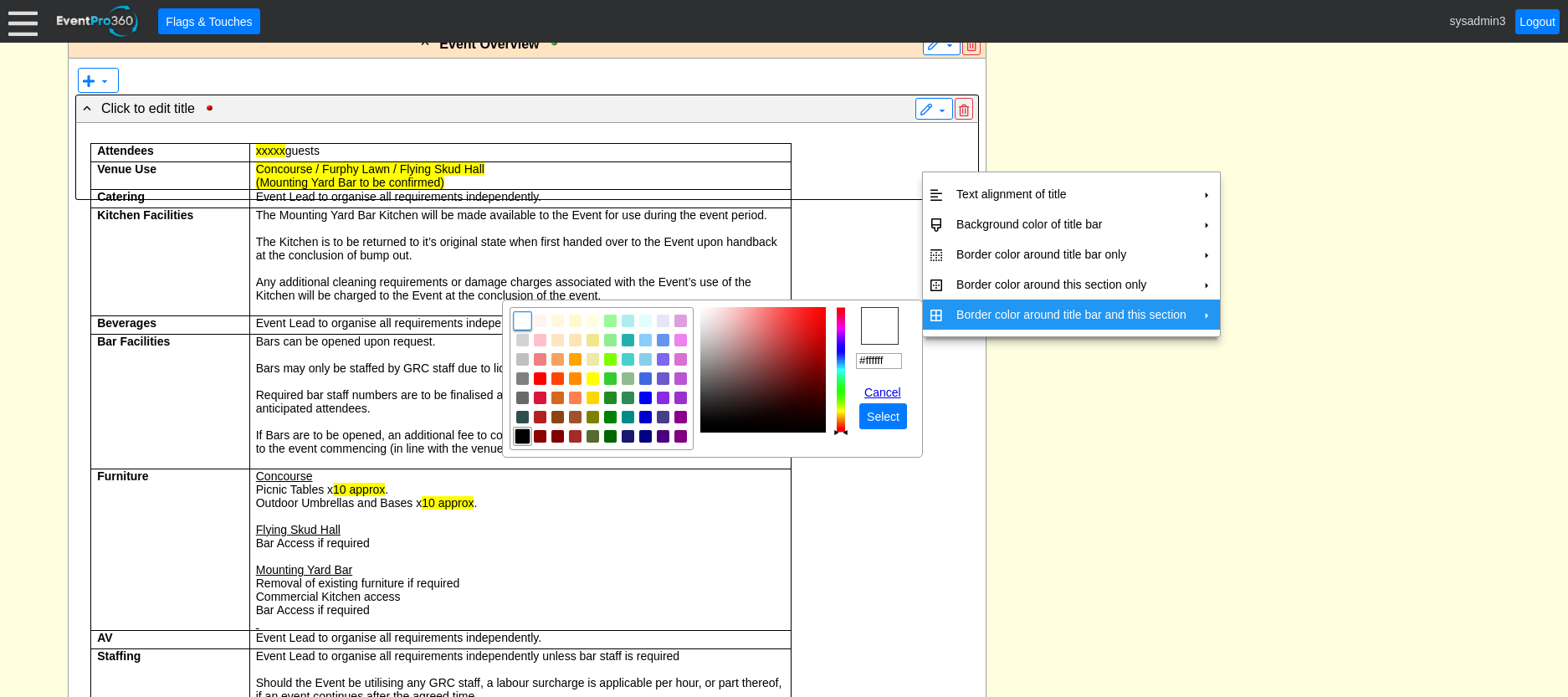
click at [522, 432] on img "focusNode" at bounding box center [523, 437] width 15 height 15
type input "#000000"
click at [890, 413] on span "Select" at bounding box center [883, 417] width 39 height 17
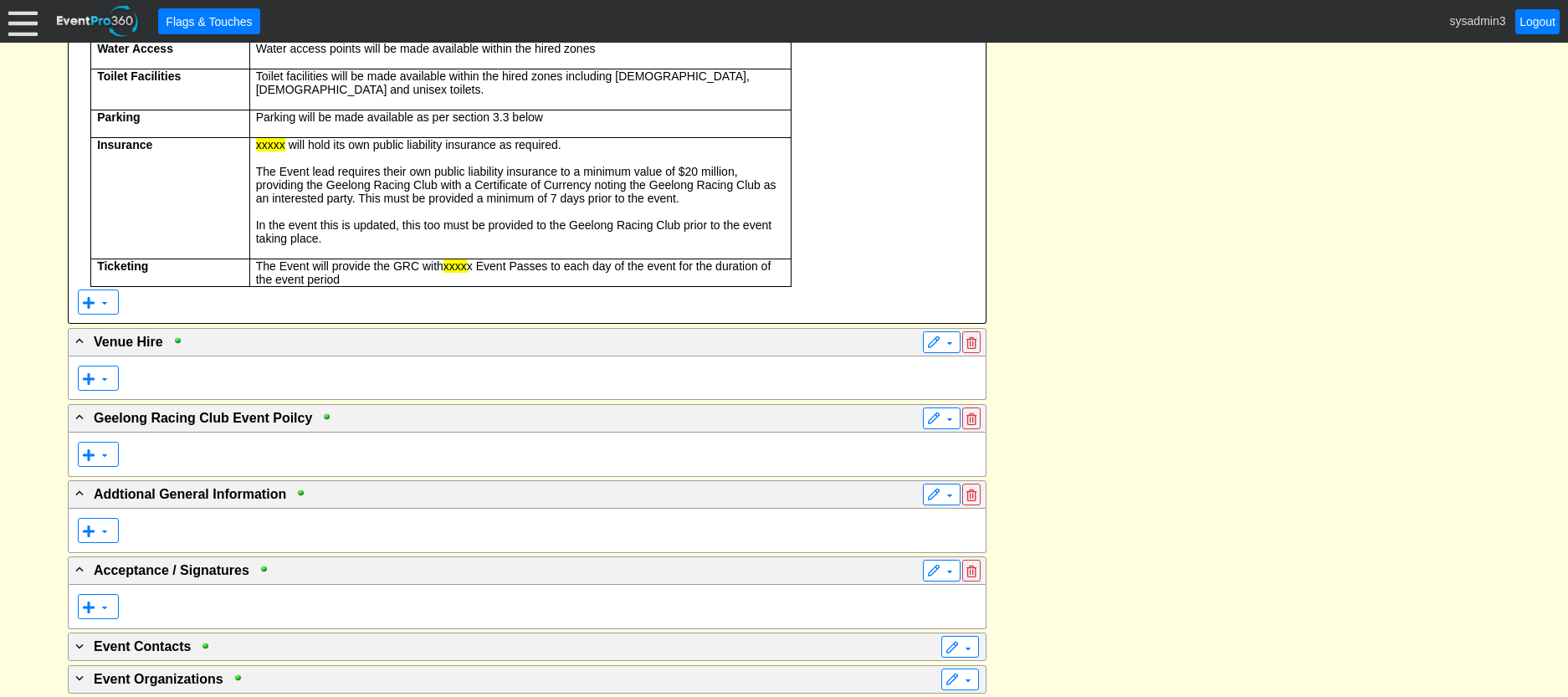
scroll to position [4253, 0]
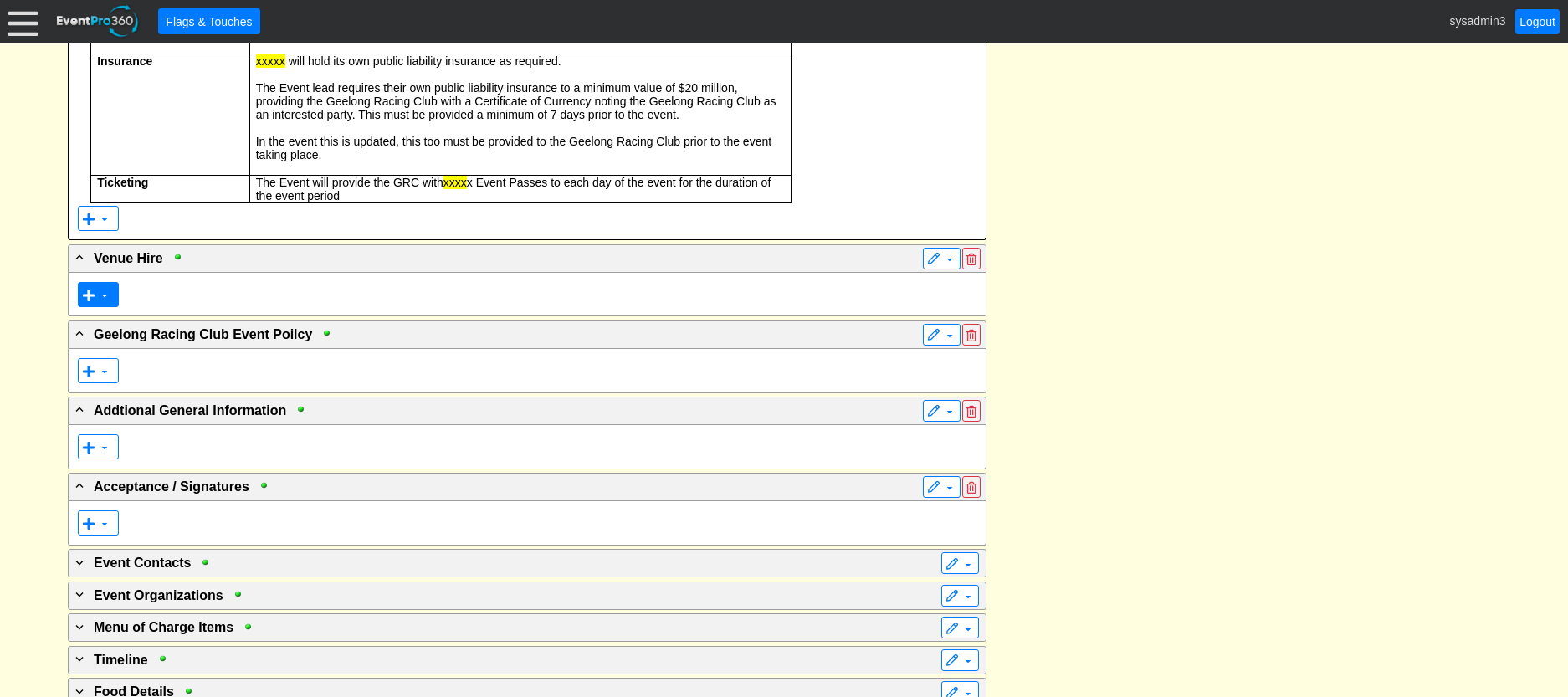
click at [99, 302] on span at bounding box center [105, 296] width 13 height 13
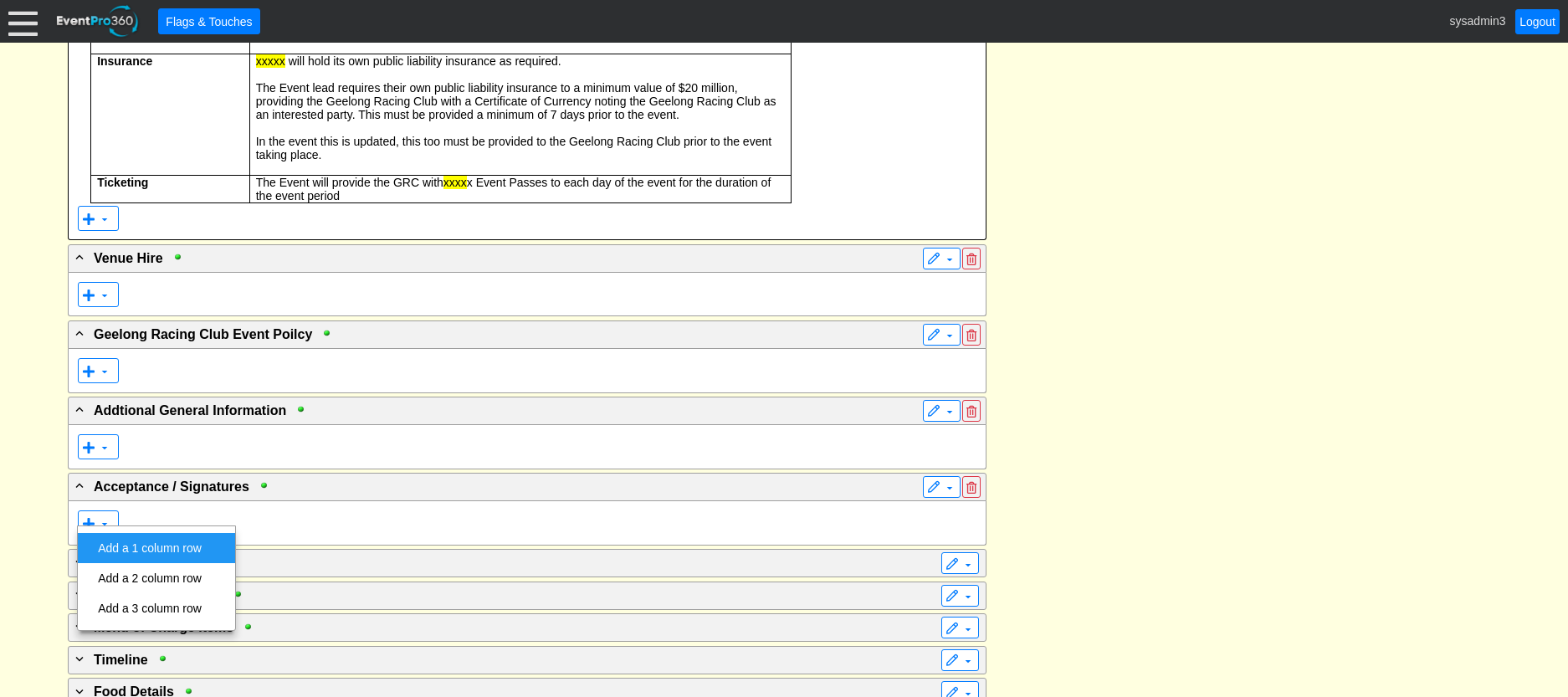
click at [150, 545] on td "Add a 1 column row" at bounding box center [149, 548] width 117 height 30
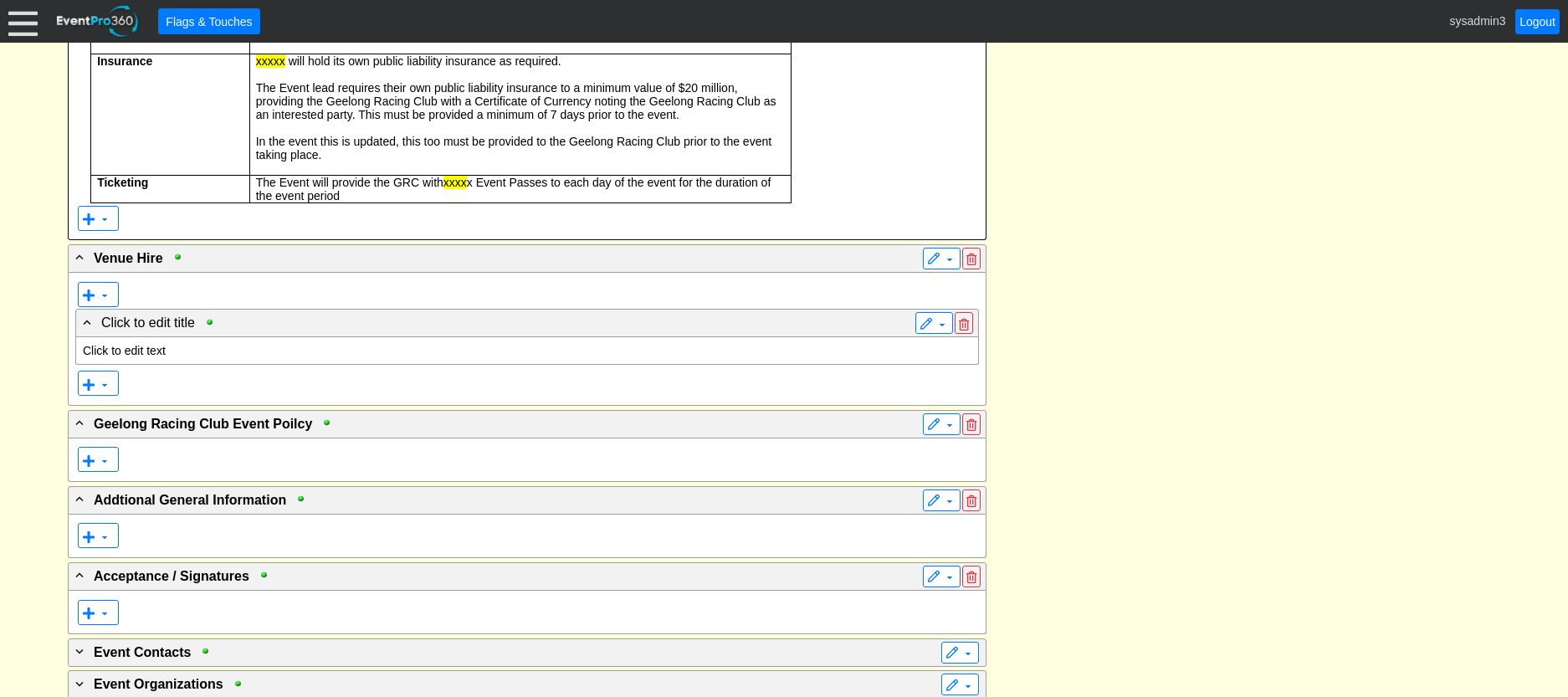
click at [153, 357] on p "Click to edit text" at bounding box center [527, 350] width 889 height 13
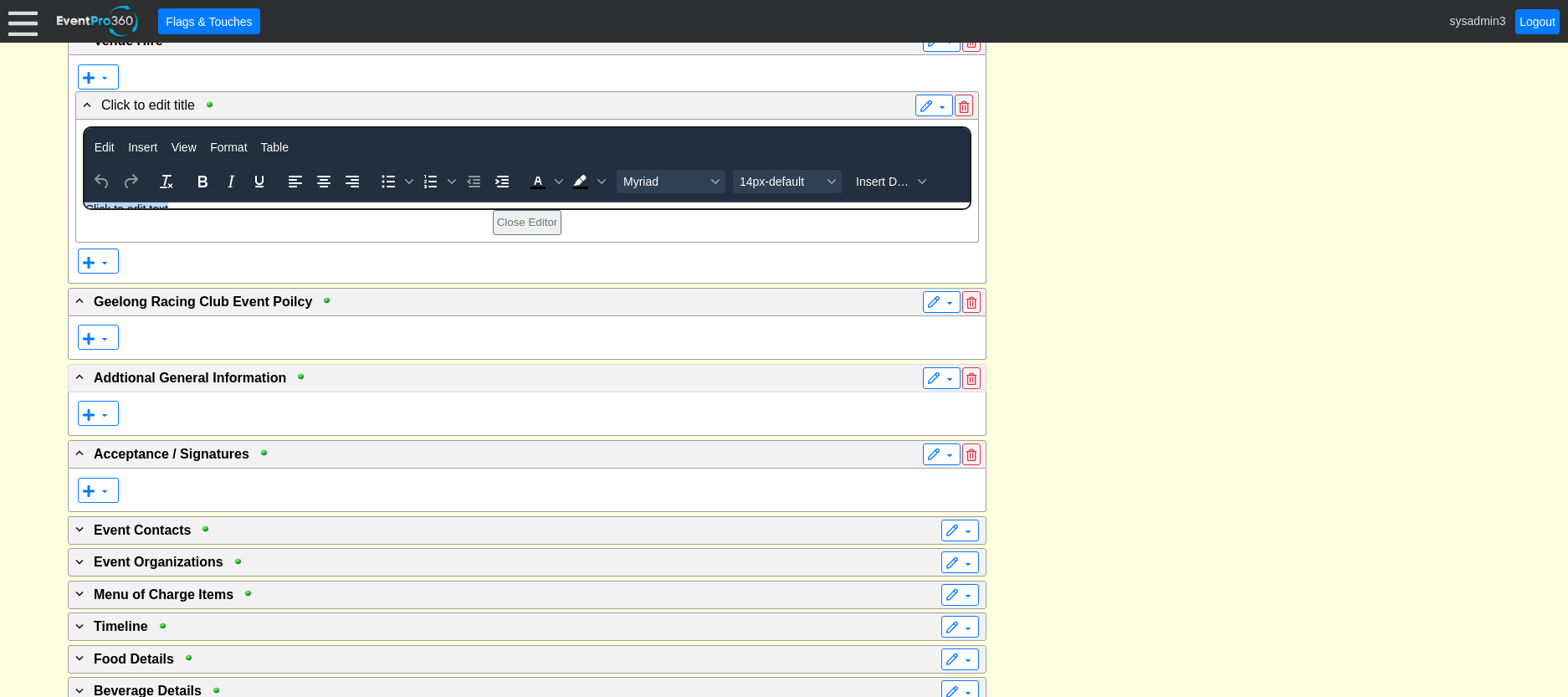
scroll to position [4503, 0]
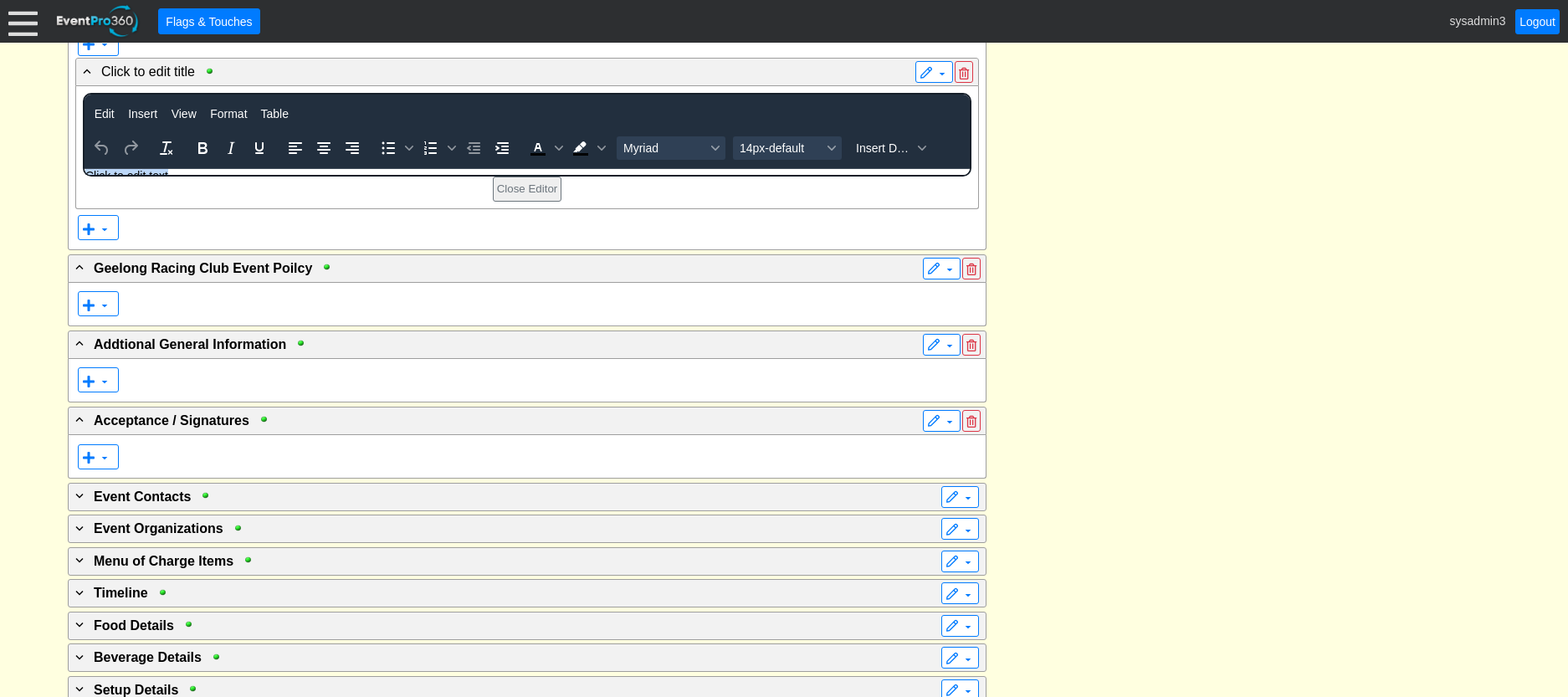
click at [169, 169] on p "Click to edit text" at bounding box center [527, 176] width 884 height 13
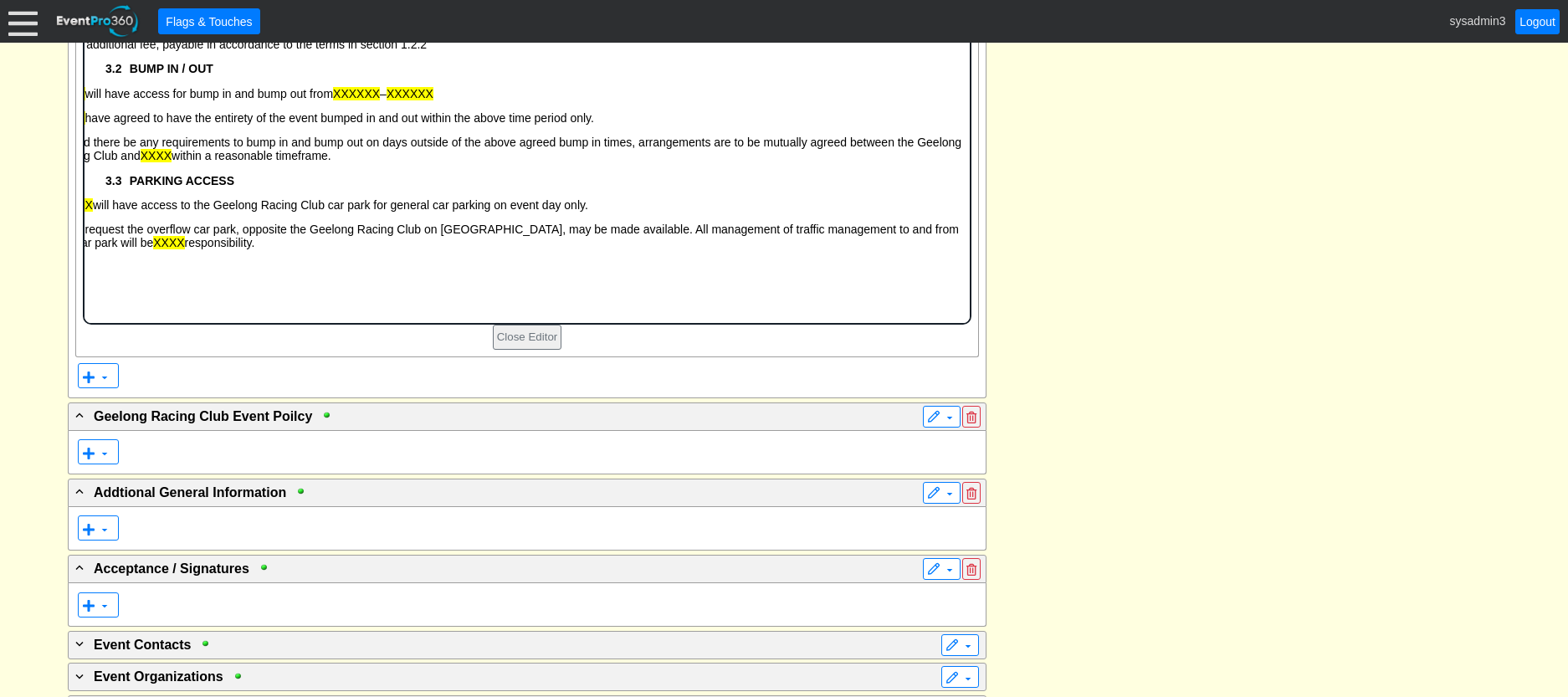
scroll to position [4838, 0]
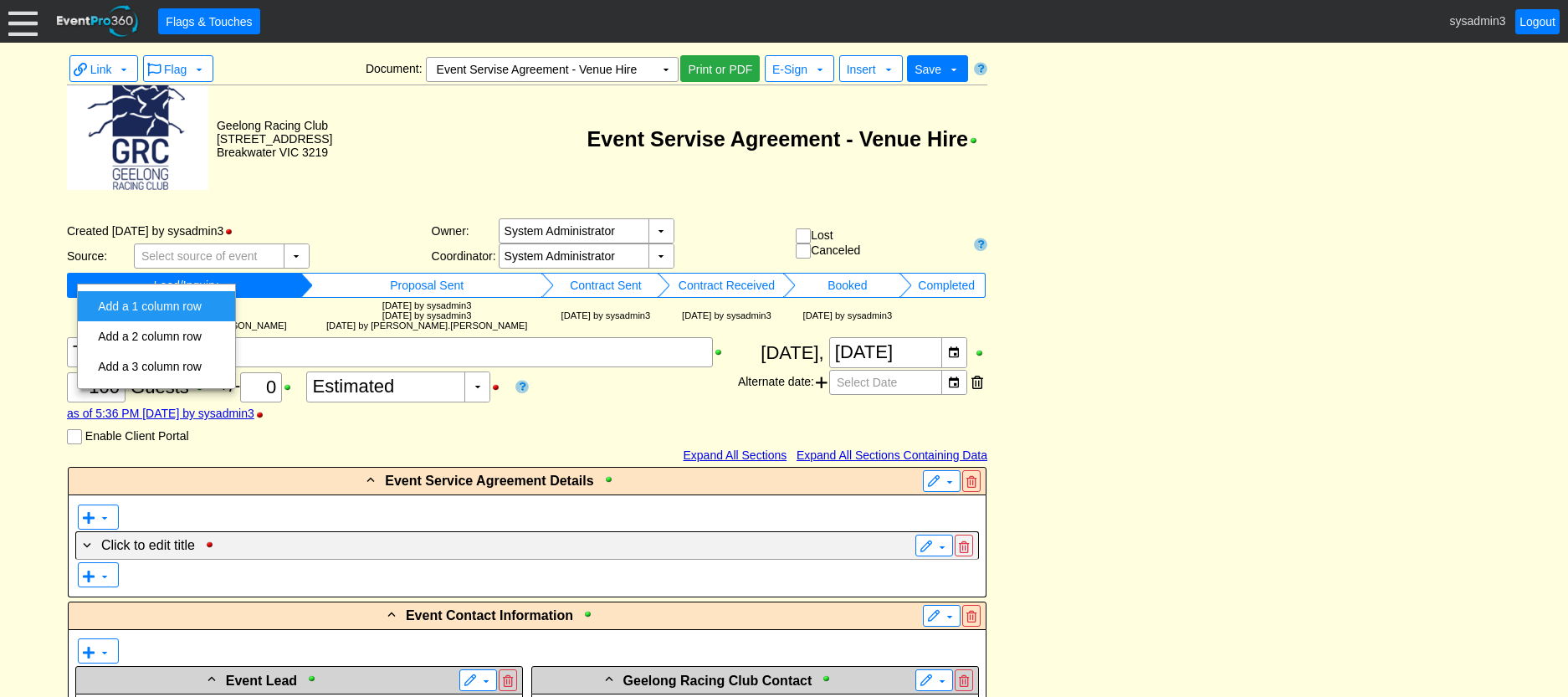
click at [134, 298] on td "Add a 1 column row" at bounding box center [149, 307] width 117 height 30
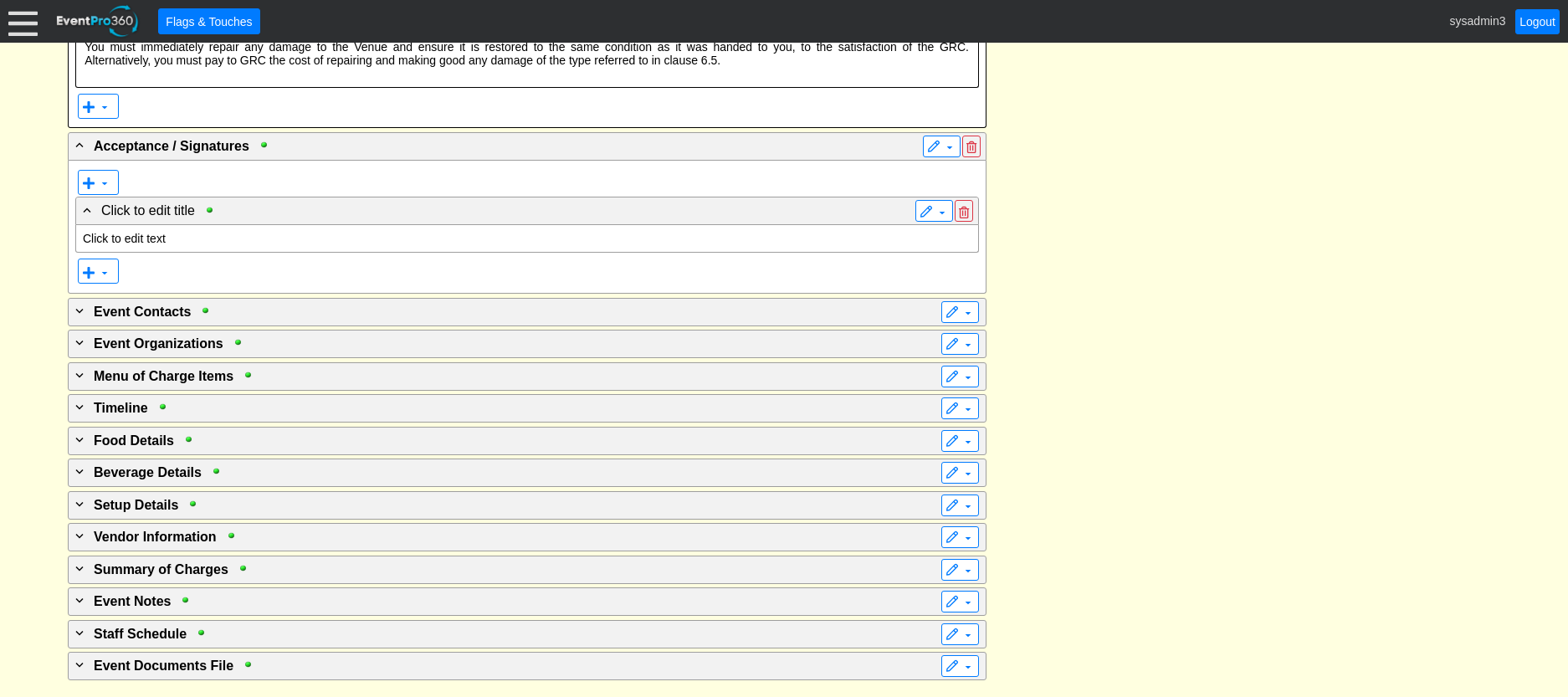
click at [144, 245] on p "Click to edit text" at bounding box center [527, 238] width 889 height 13
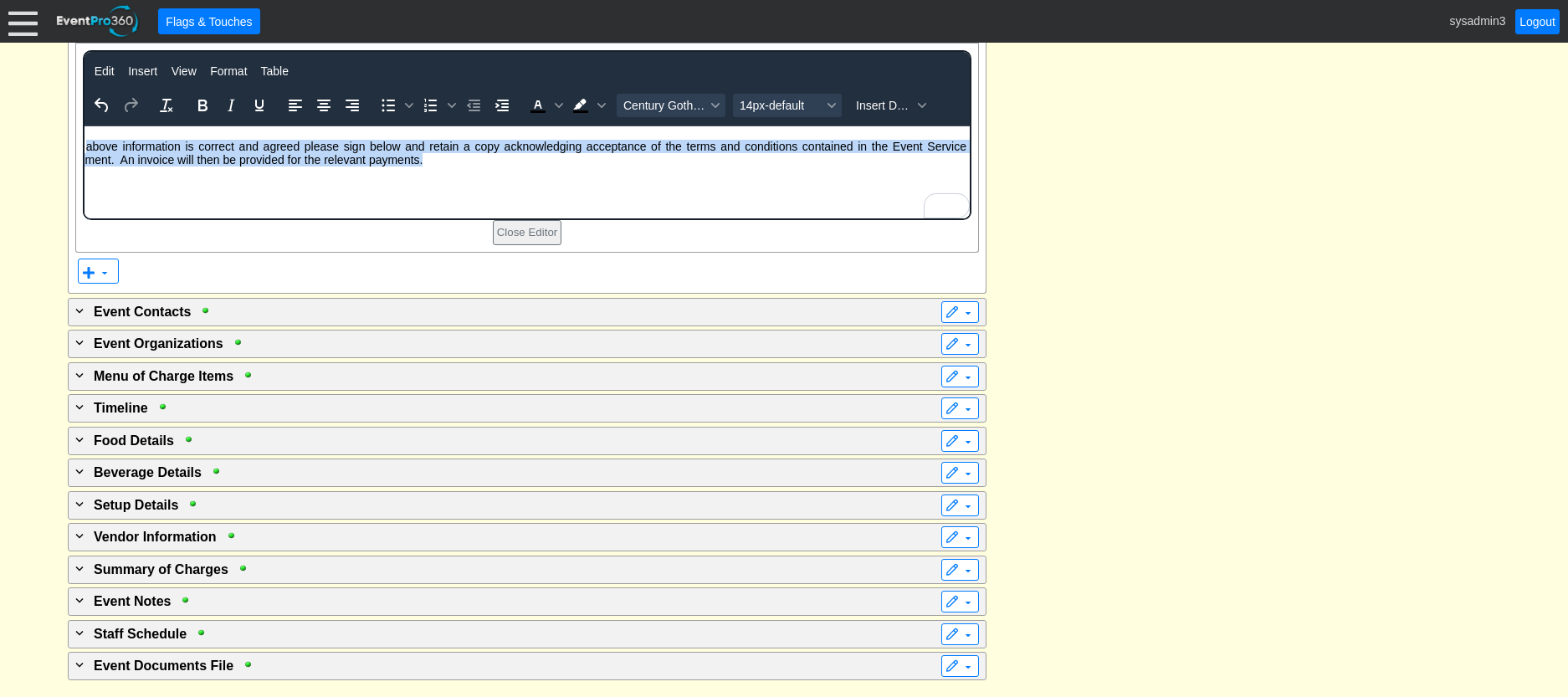
drag, startPoint x: 542, startPoint y: 160, endPoint x: 87, endPoint y: 146, distance: 455.2
click at [87, 146] on span "If the above information is correct and agreed please sign below and retain a c…" at bounding box center [509, 153] width 913 height 27
click at [498, 115] on icon "Increase indent" at bounding box center [502, 106] width 20 height 20
click at [499, 115] on icon "Increase indent" at bounding box center [502, 106] width 20 height 20
click at [478, 111] on icon "Decrease indent" at bounding box center [474, 106] width 13 height 12
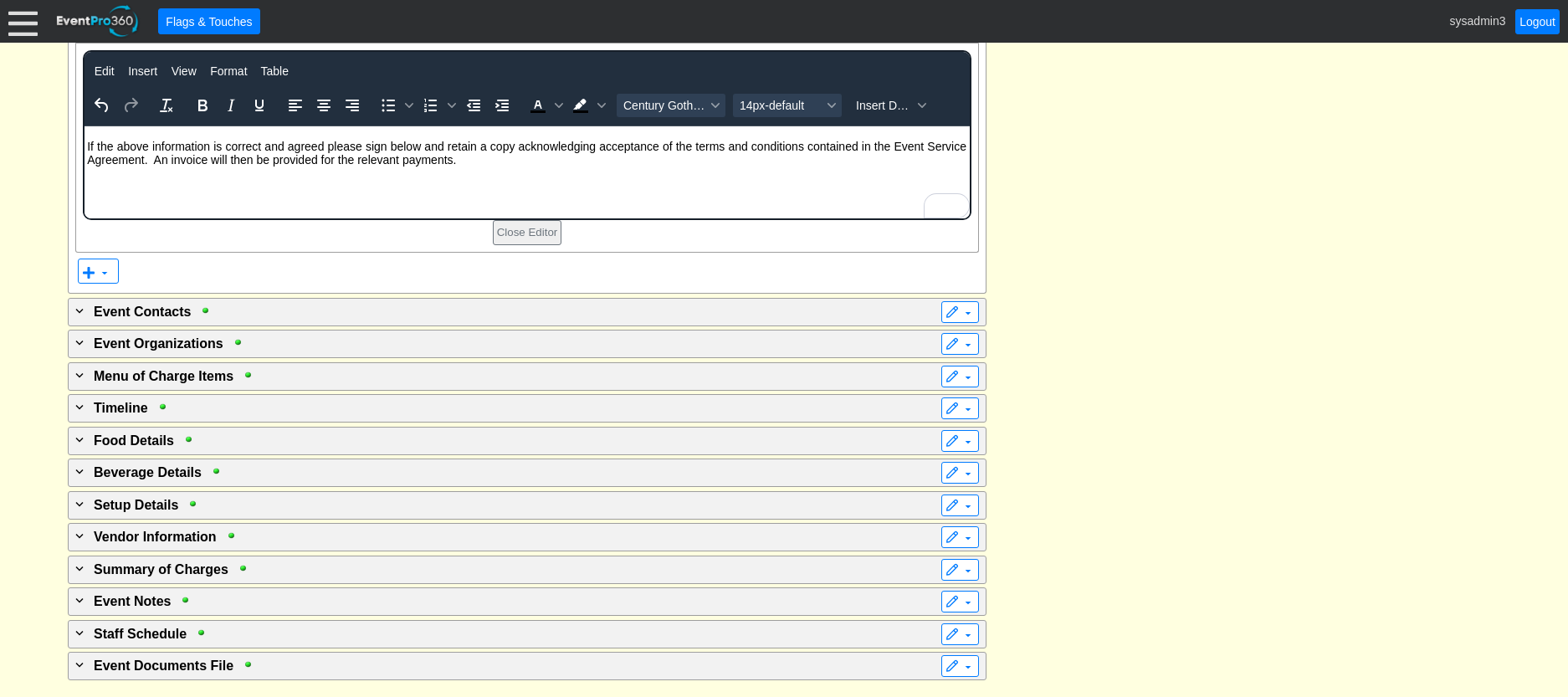
click at [251, 175] on html "If the above information is correct and agreed please sign below and retain a c…" at bounding box center [527, 150] width 885 height 49
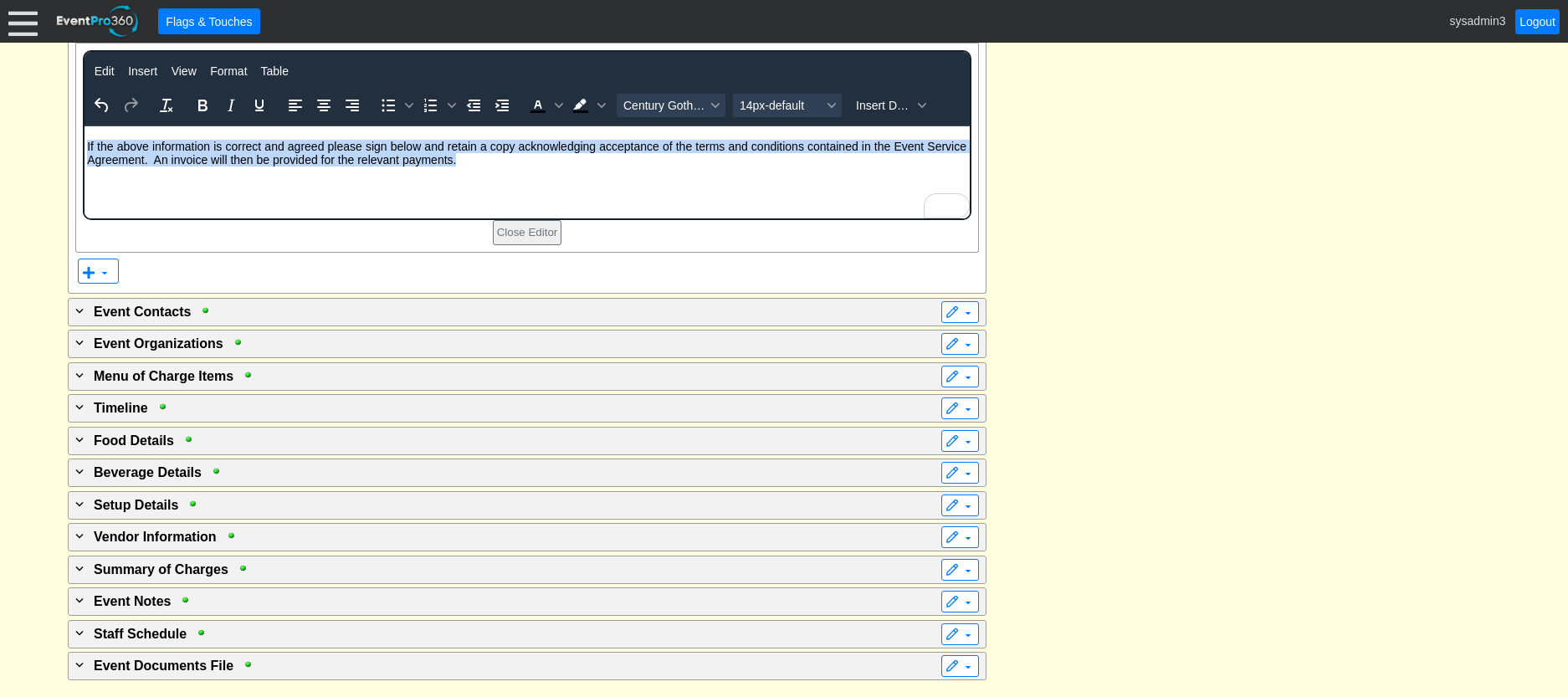
drag, startPoint x: 608, startPoint y: 166, endPoint x: 87, endPoint y: 147, distance: 521.3
click at [87, 147] on p "If the above information is correct and agreed please sign below and retain a c…" at bounding box center [509, 153] width 913 height 27
click at [323, 111] on icon "Align center" at bounding box center [323, 106] width 13 height 12
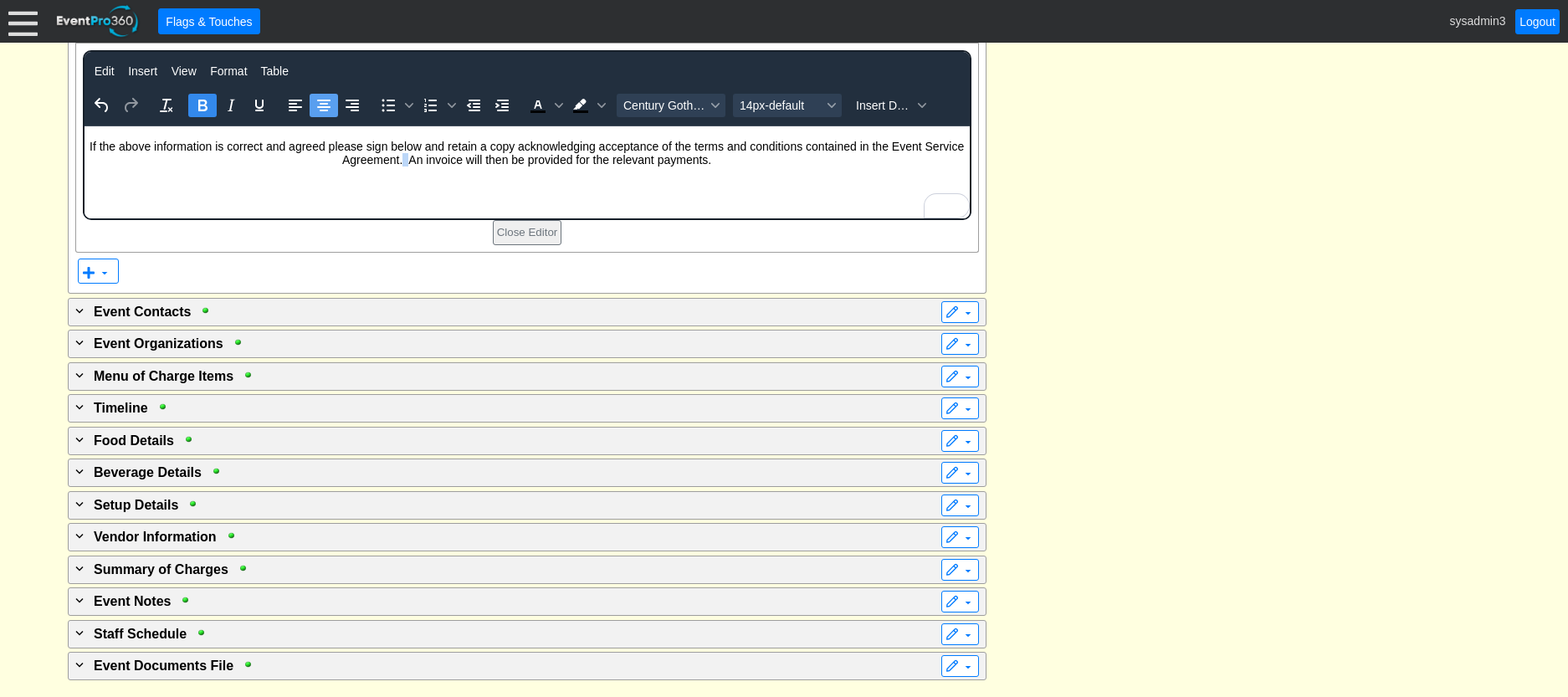
click at [204, 111] on icon "Bold" at bounding box center [202, 106] width 9 height 12
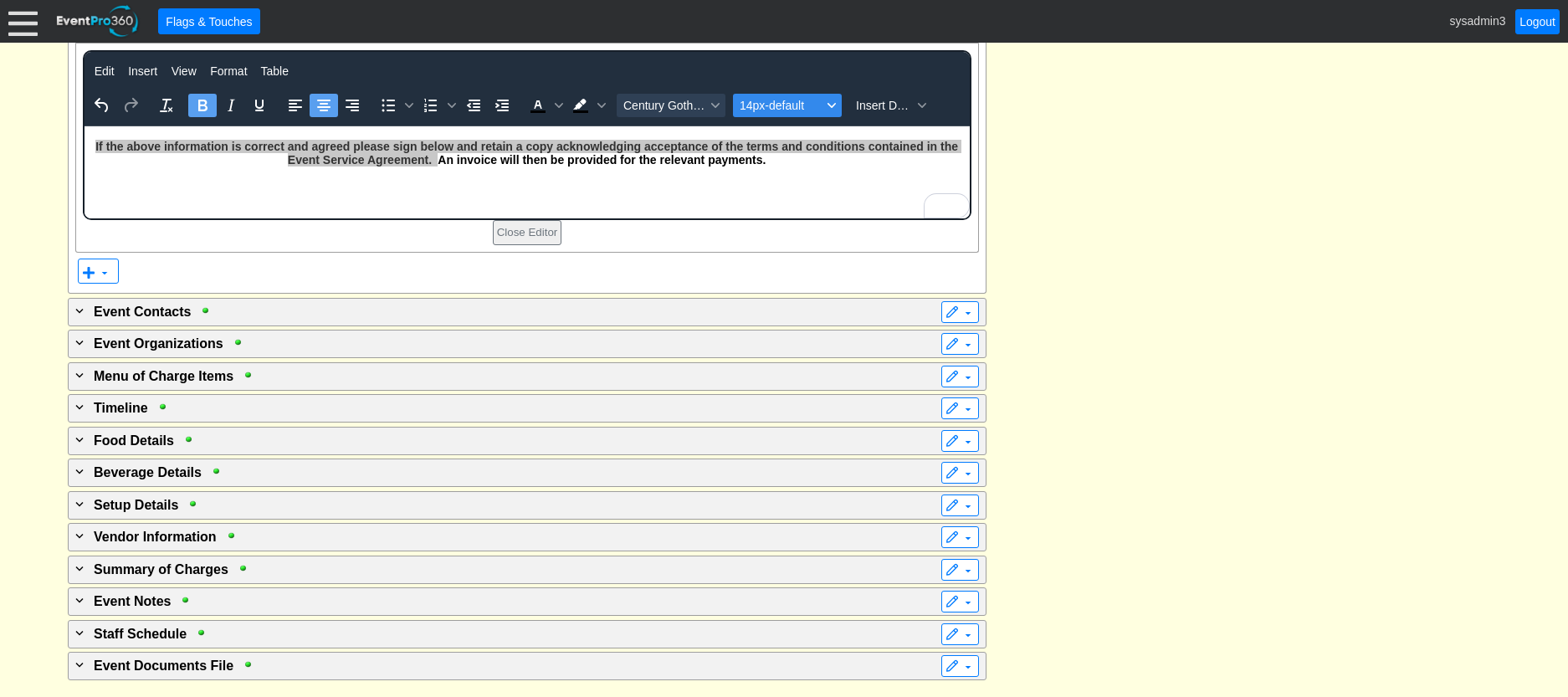
click at [778, 112] on span "14px-default" at bounding box center [780, 106] width 82 height 13
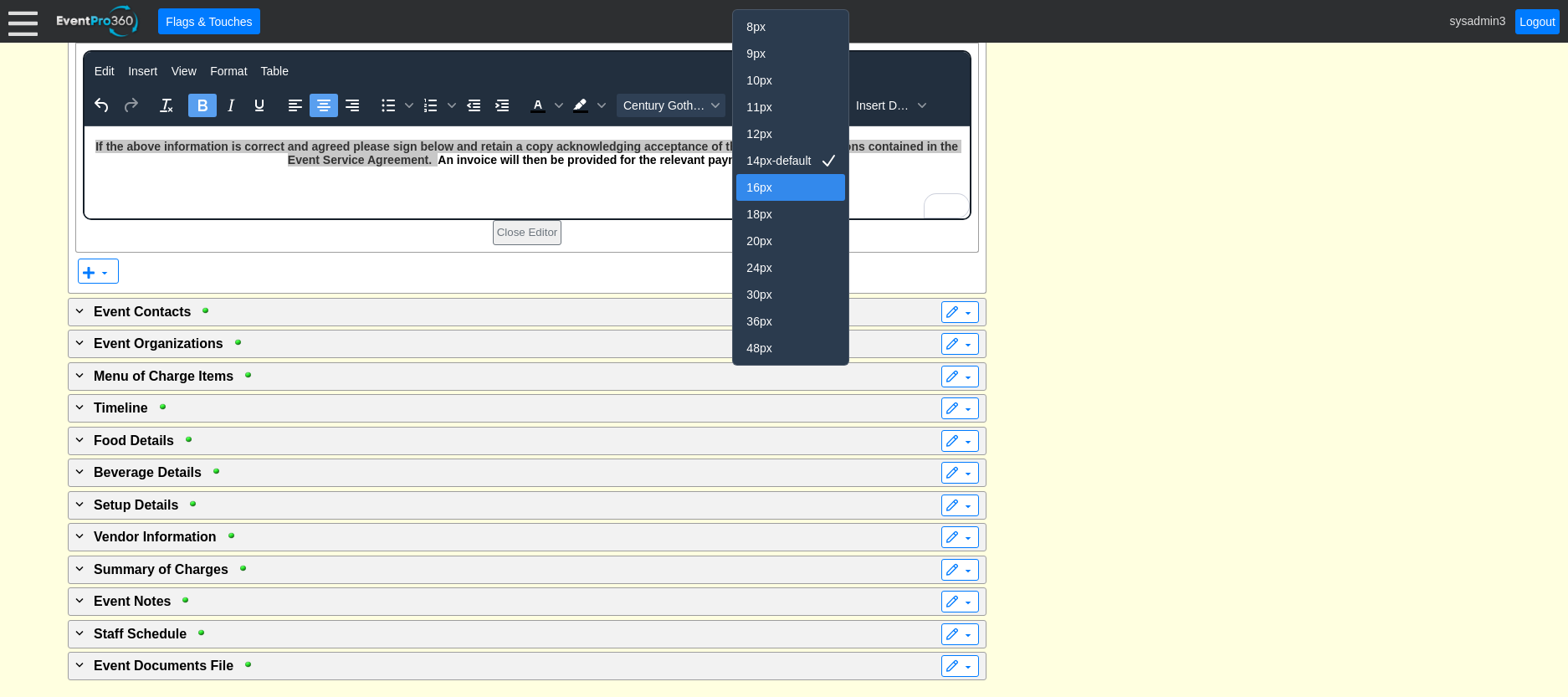
click at [779, 192] on div "16px" at bounding box center [779, 187] width 66 height 20
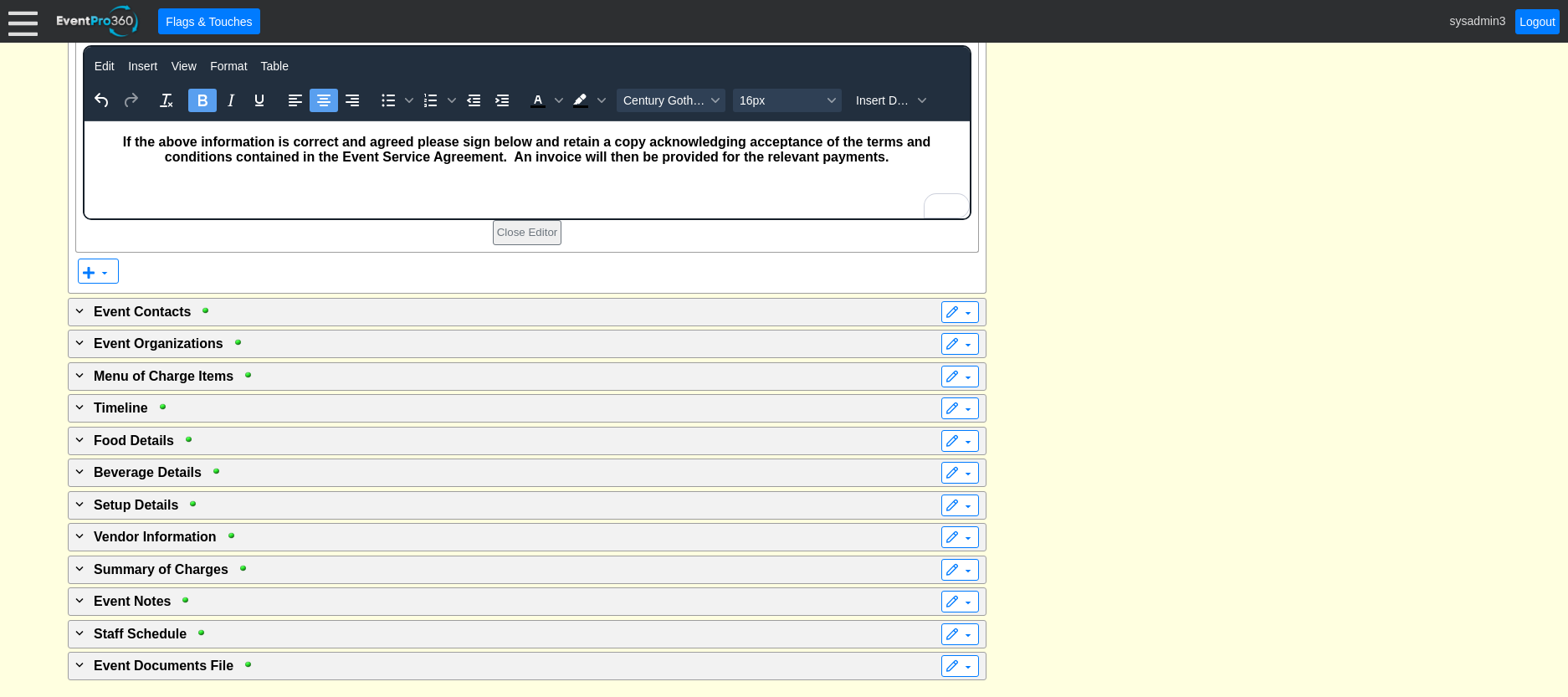
click at [425, 173] on html "If the above information is correct and agreed please sign below and retain a c…" at bounding box center [527, 147] width 885 height 52
click at [901, 160] on p "If the above information is correct and agreed please sign below and retain a c…" at bounding box center [509, 149] width 913 height 30
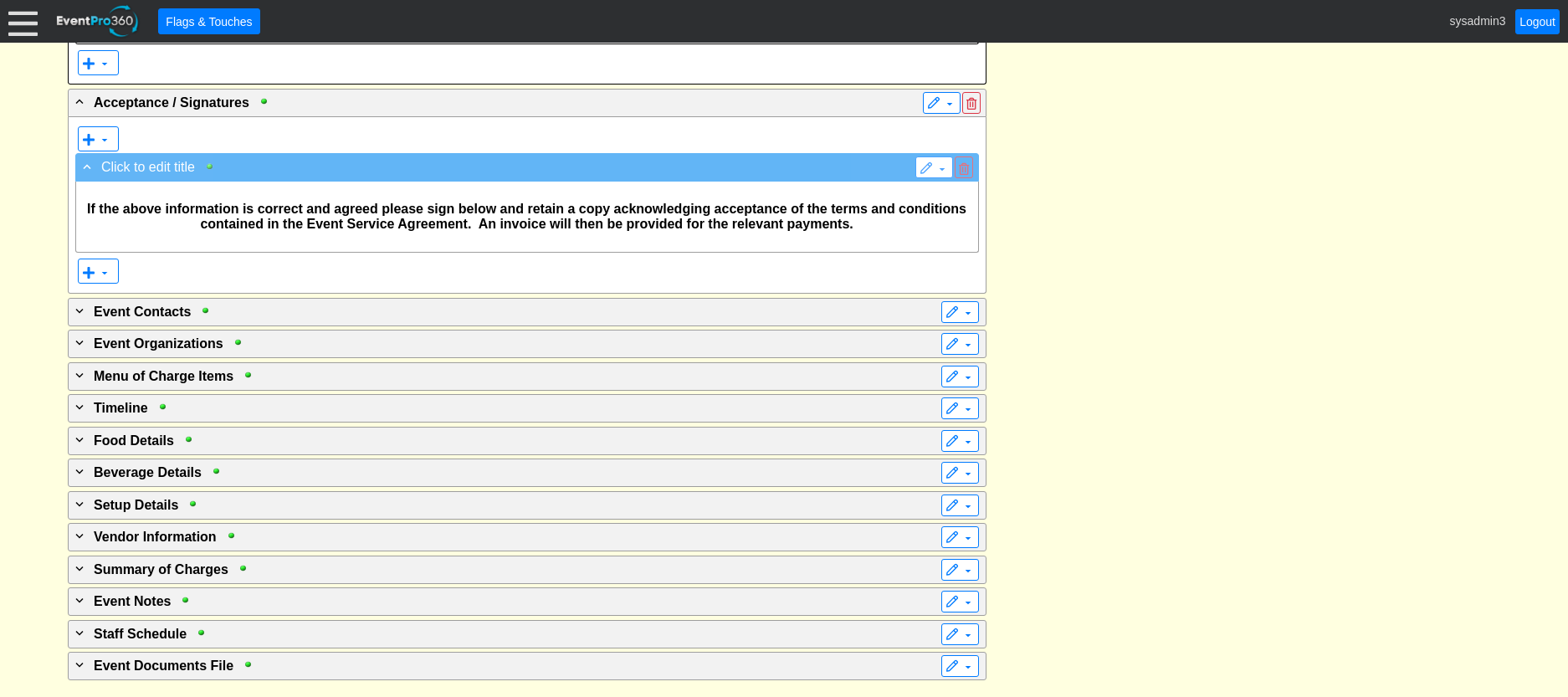
click at [209, 172] on div at bounding box center [213, 166] width 19 height 12
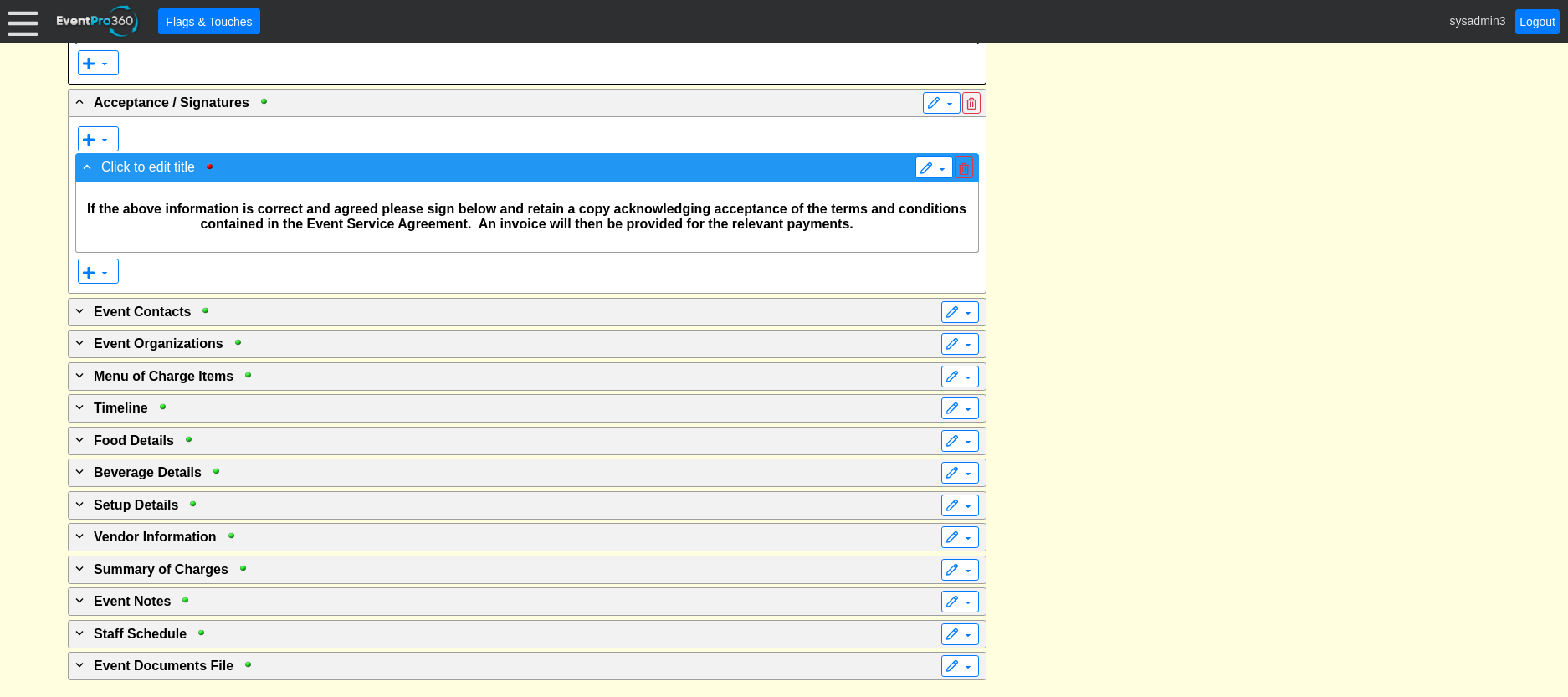
click at [916, 178] on span "▼" at bounding box center [934, 167] width 38 height 22
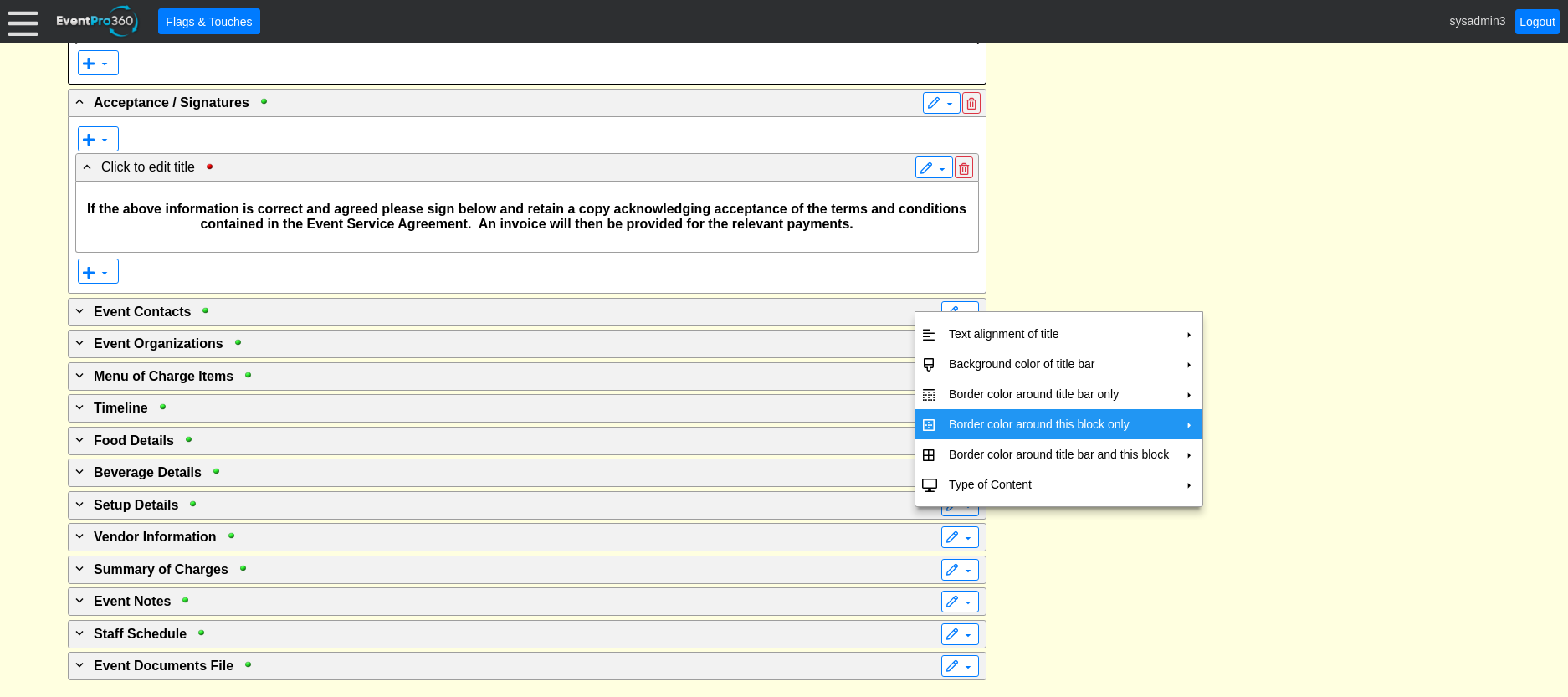
click at [957, 422] on td "Border color around this block only" at bounding box center [1059, 424] width 233 height 30
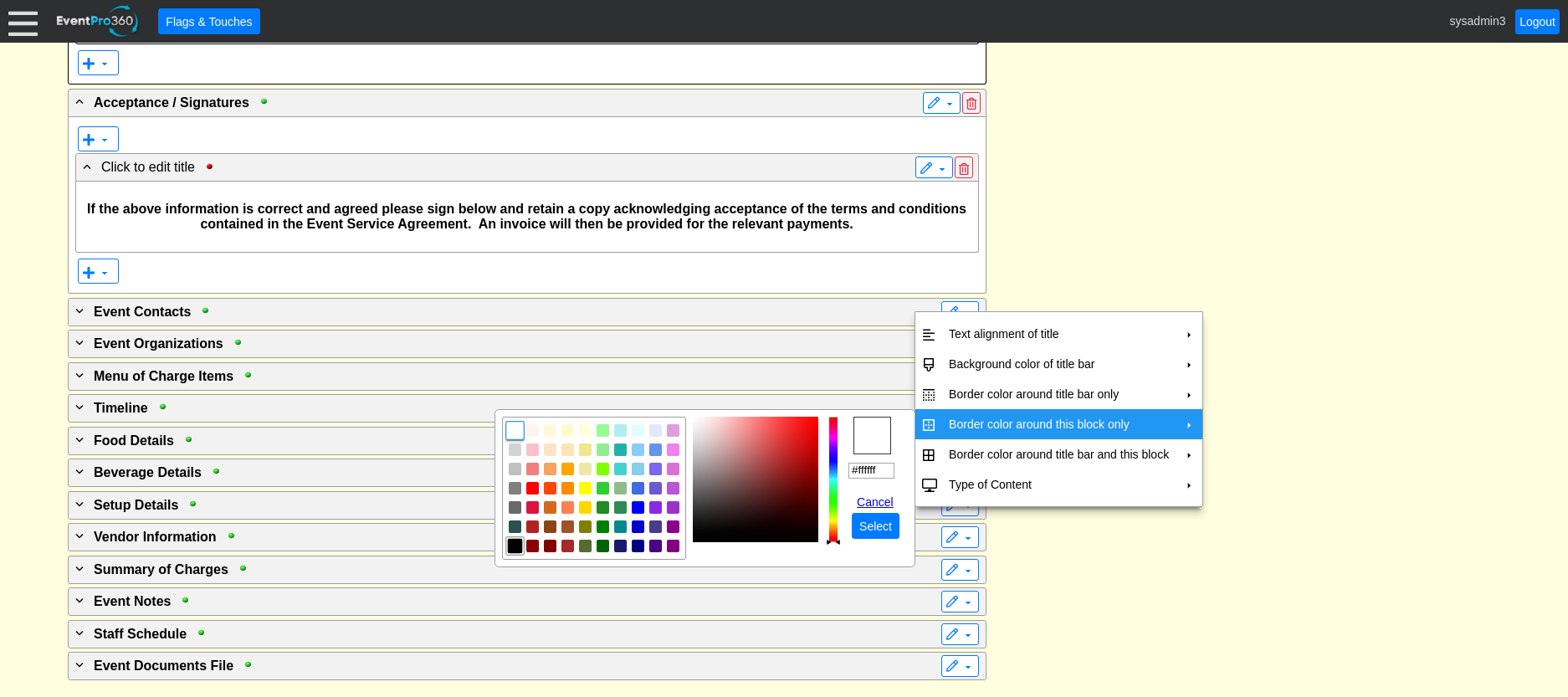
click at [516, 543] on img "focusNode" at bounding box center [516, 545] width 15 height 15
type input "#000000"
click at [875, 521] on span "Select" at bounding box center [875, 527] width 39 height 17
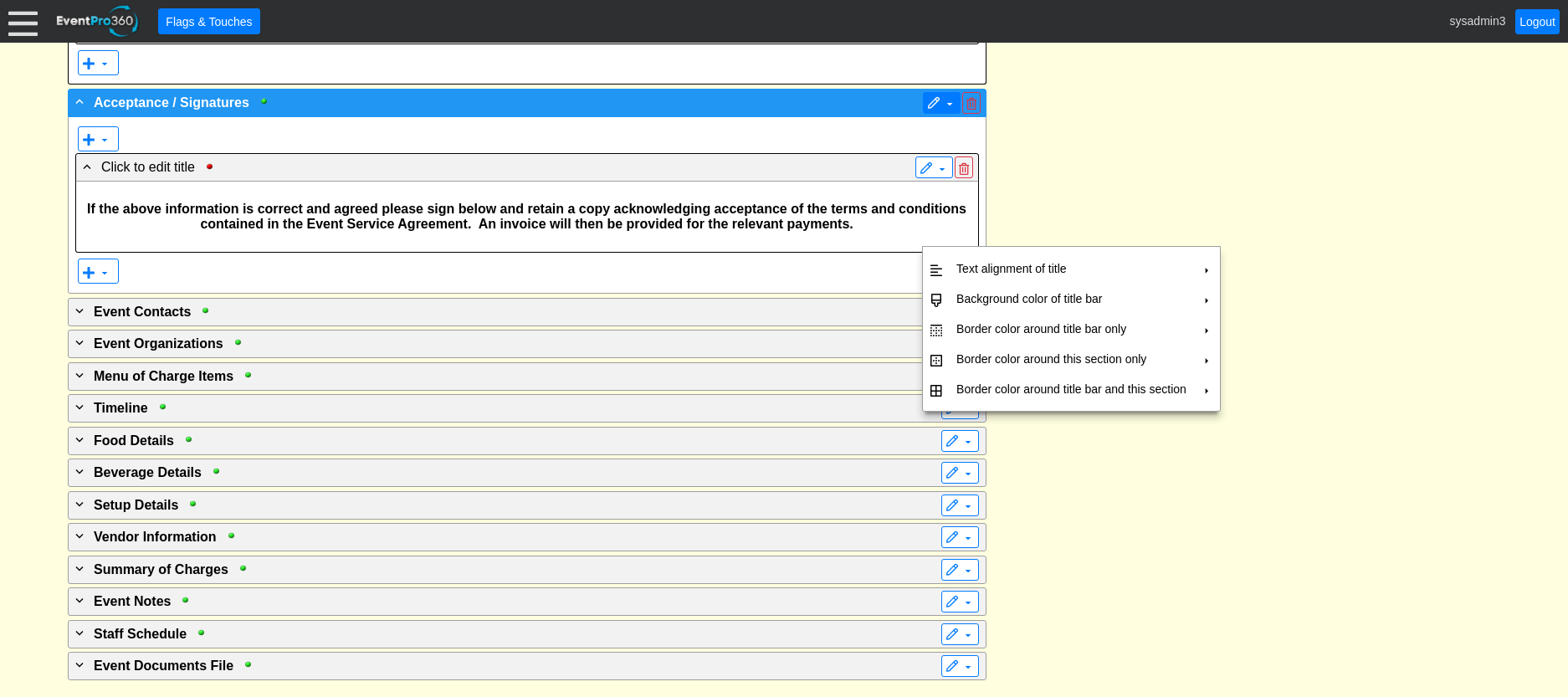
click at [932, 110] on span at bounding box center [934, 104] width 13 height 13
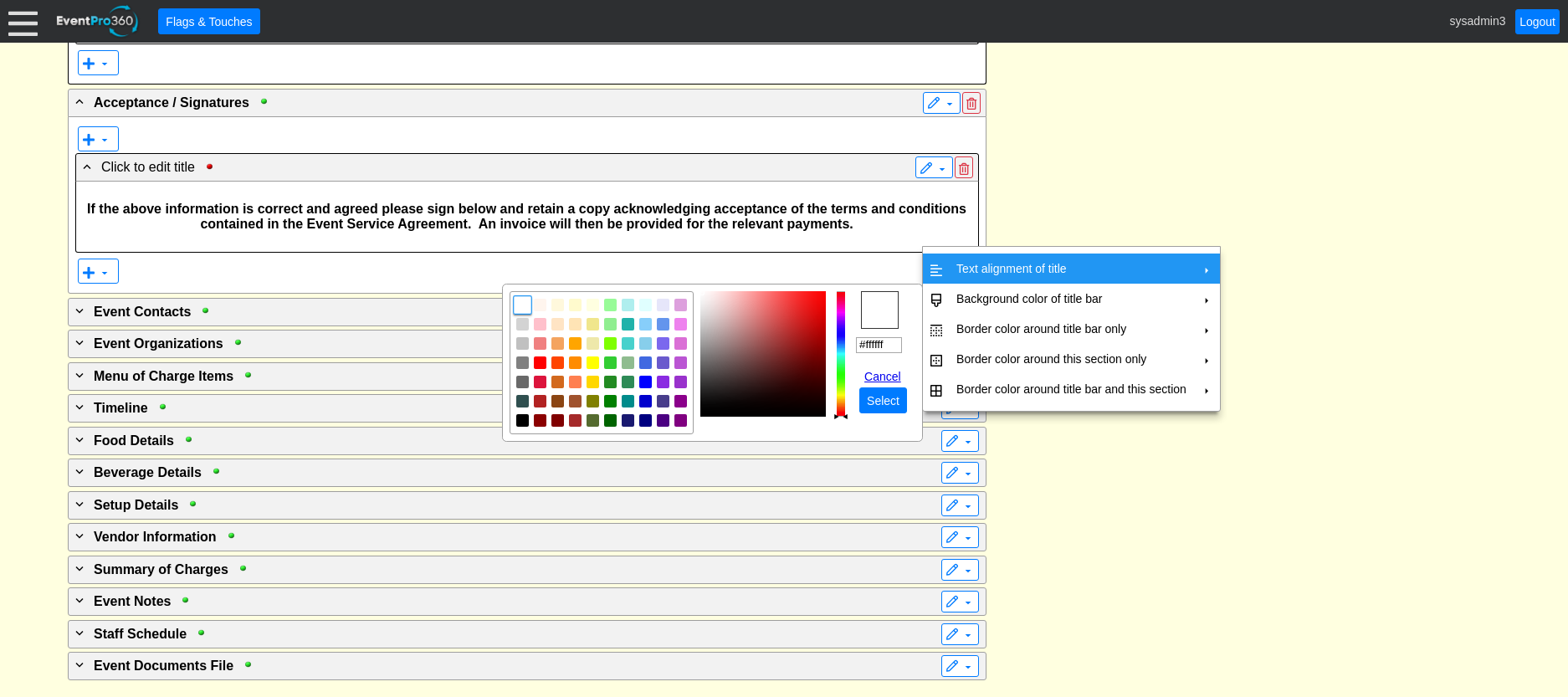
click at [986, 266] on td "Text alignment of title" at bounding box center [1071, 269] width 244 height 30
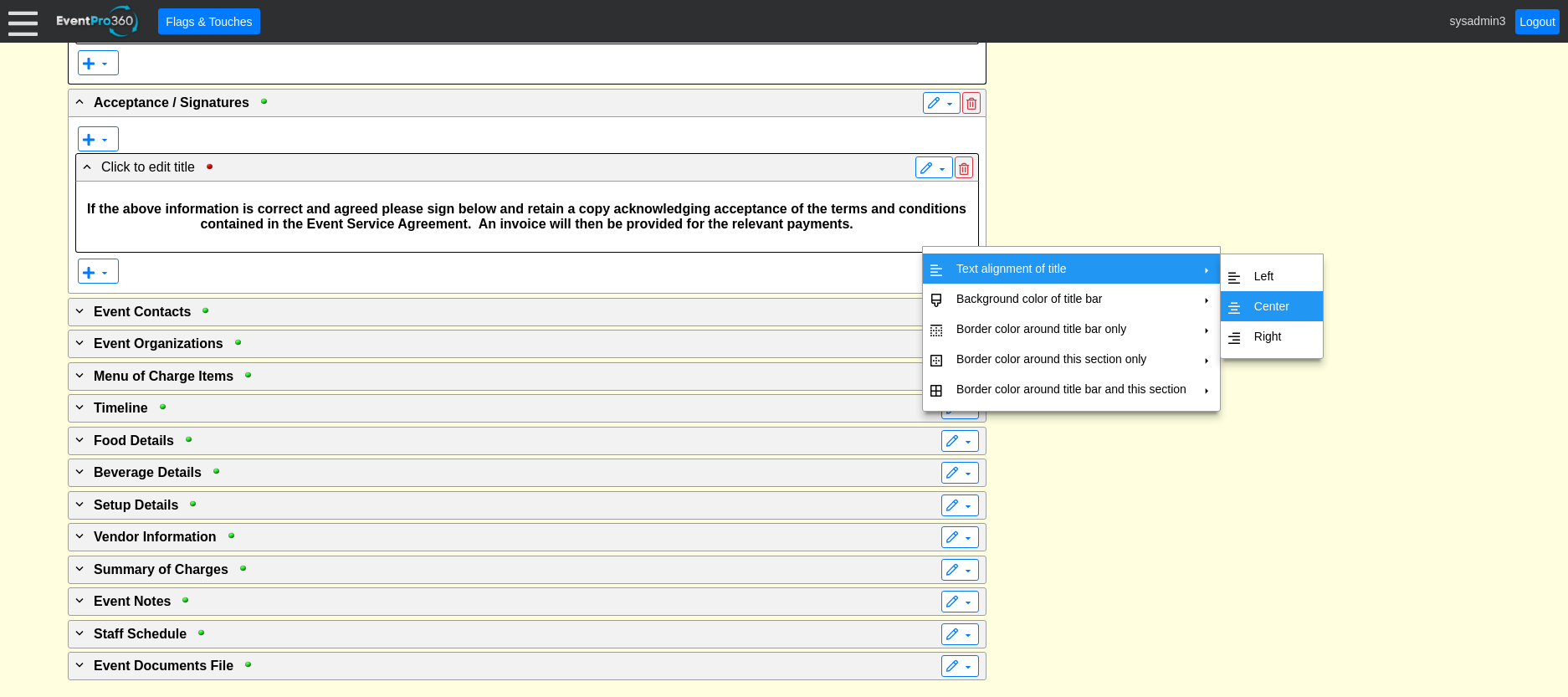
click at [1269, 296] on td "Center" at bounding box center [1272, 307] width 49 height 30
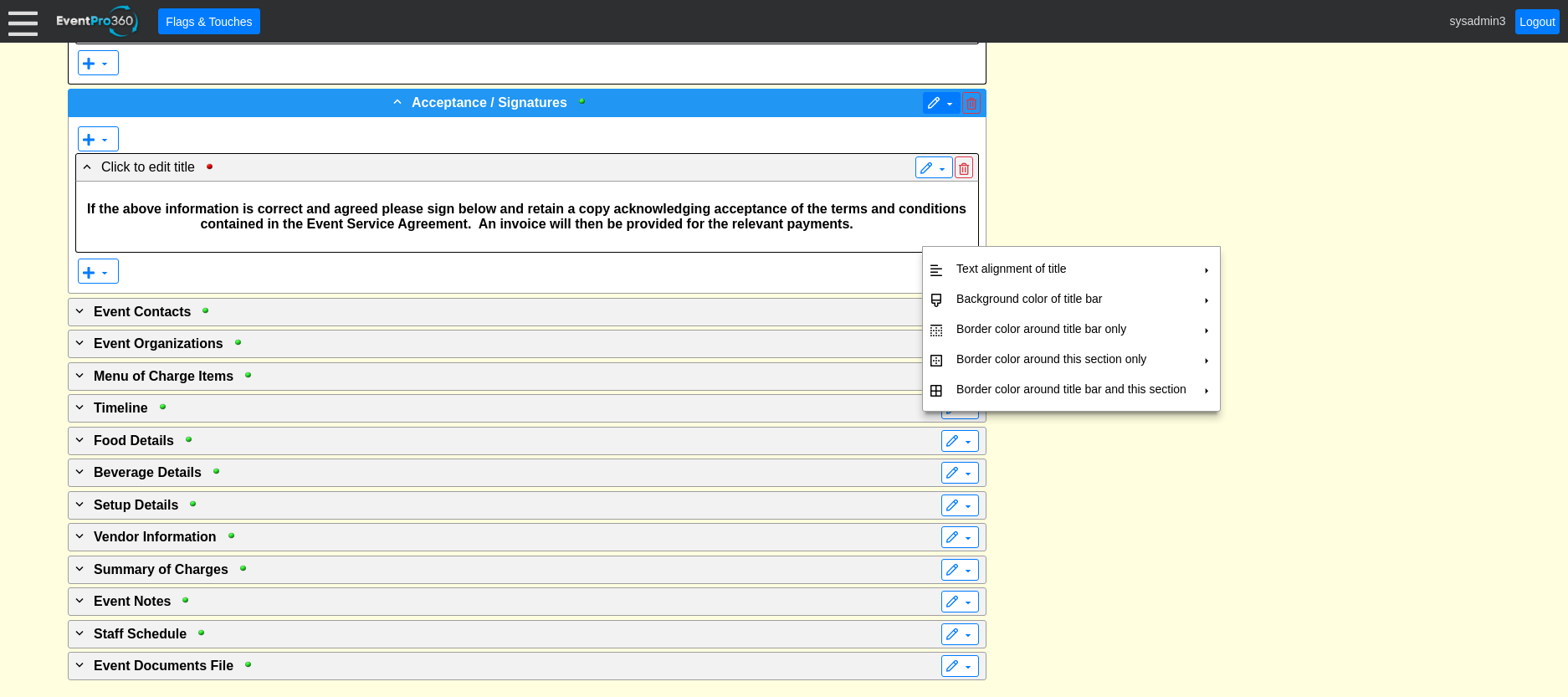
click at [935, 110] on span at bounding box center [934, 104] width 13 height 13
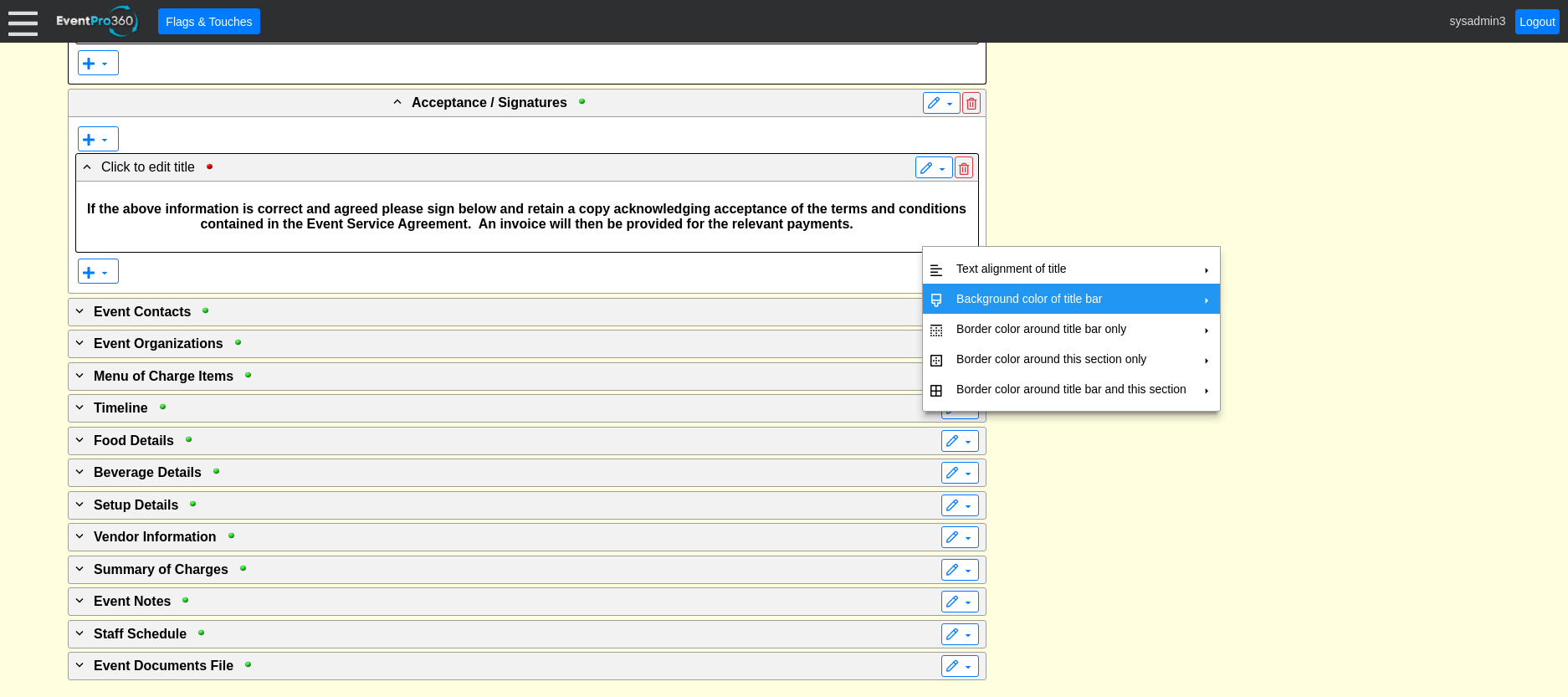
click at [960, 294] on td "Background color of title bar" at bounding box center [1071, 299] width 244 height 30
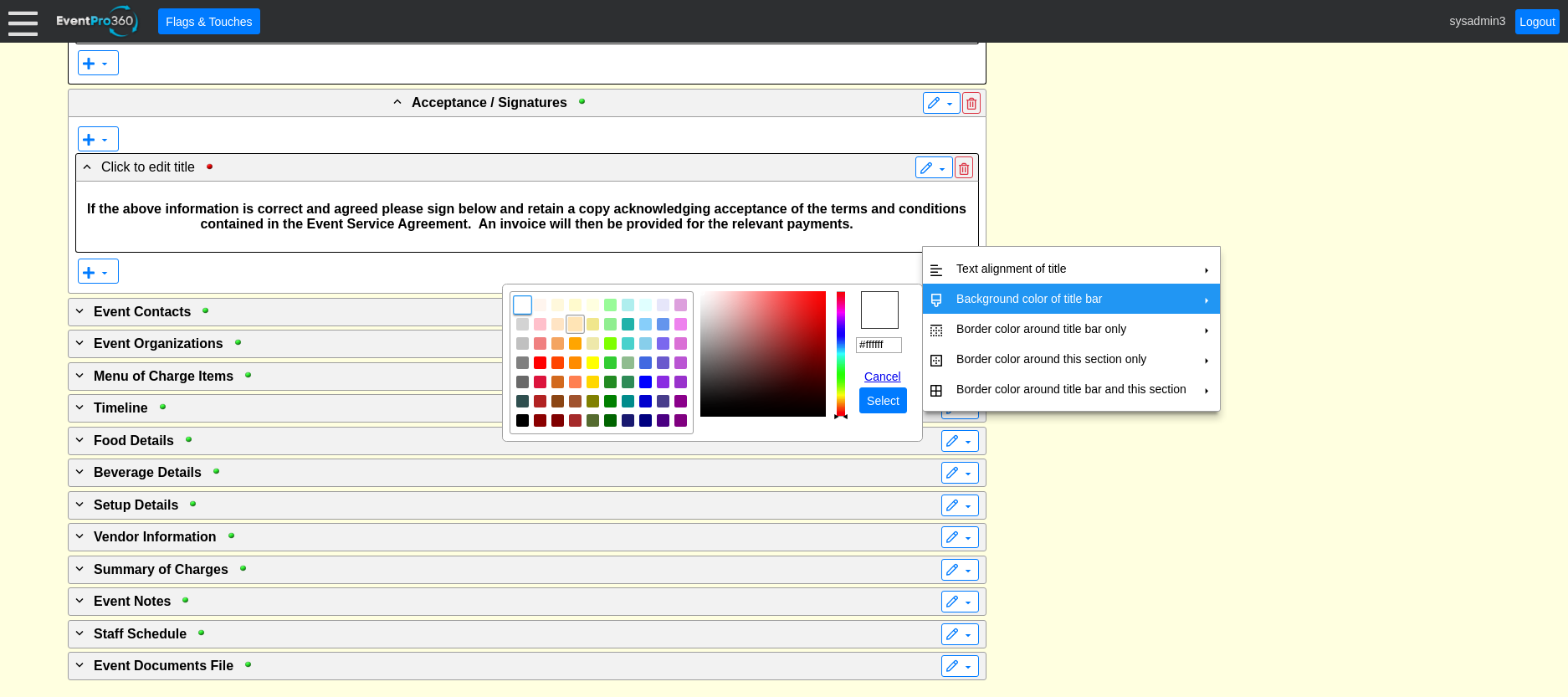
click at [572, 324] on img "focusNode" at bounding box center [575, 324] width 15 height 15
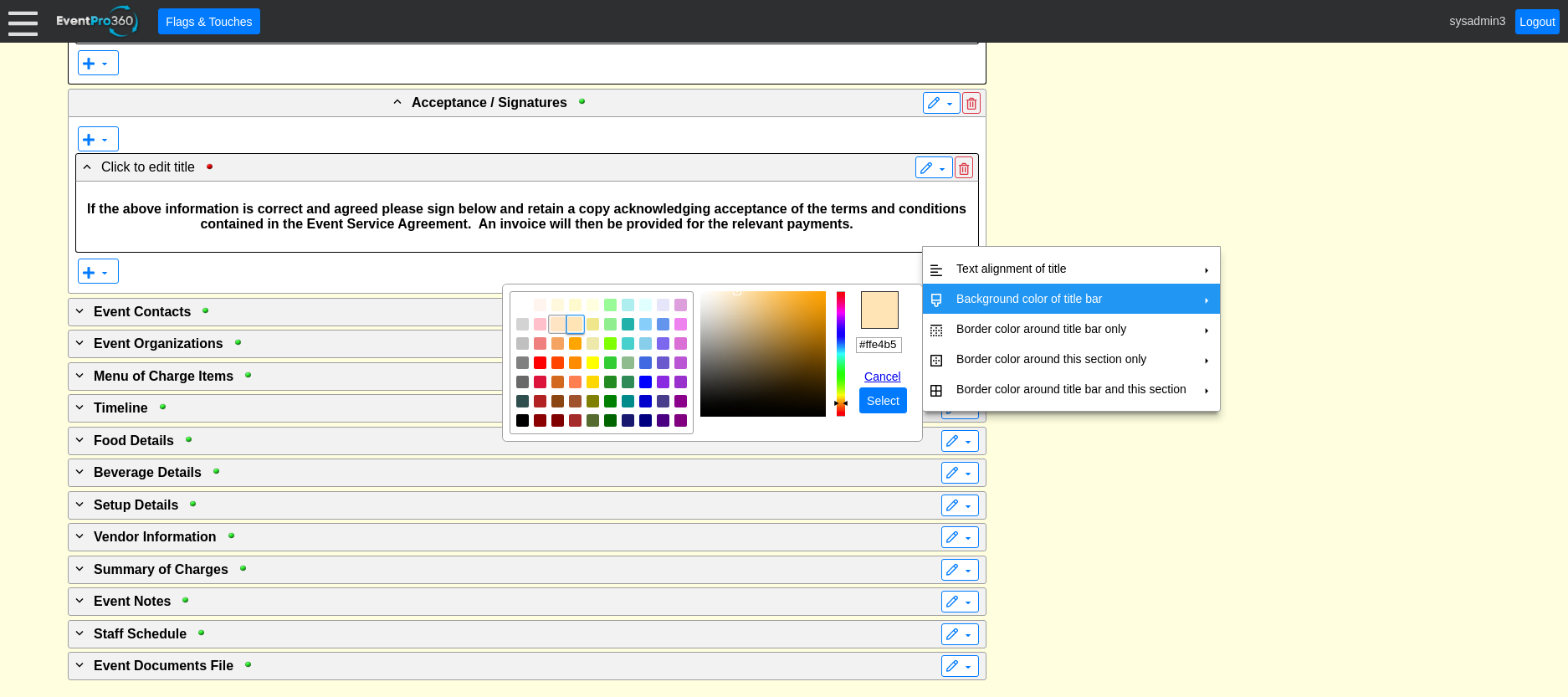
click at [556, 324] on img "focusNode" at bounding box center [558, 324] width 15 height 15
type input "#ffe4c4"
click at [890, 396] on span "Select" at bounding box center [883, 401] width 39 height 17
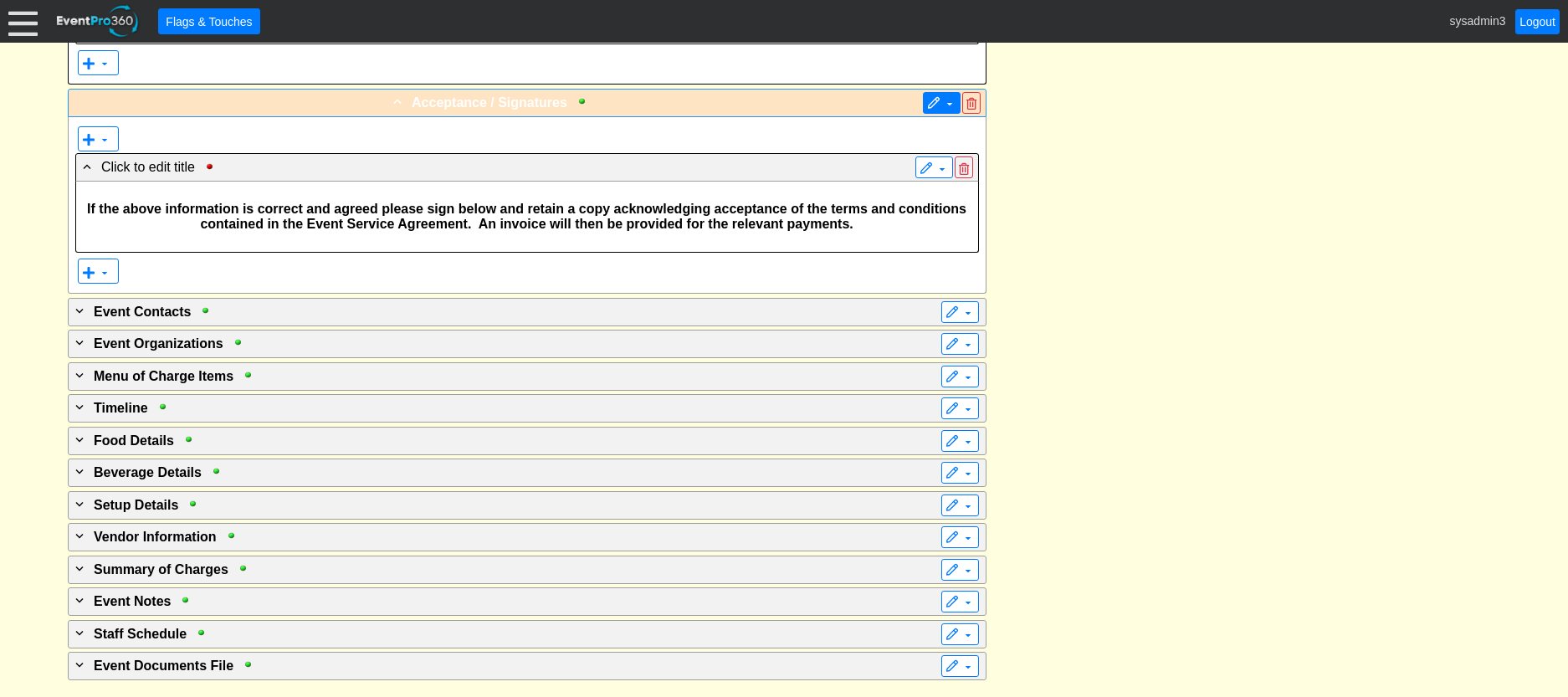
click at [944, 110] on span at bounding box center [949, 104] width 13 height 13
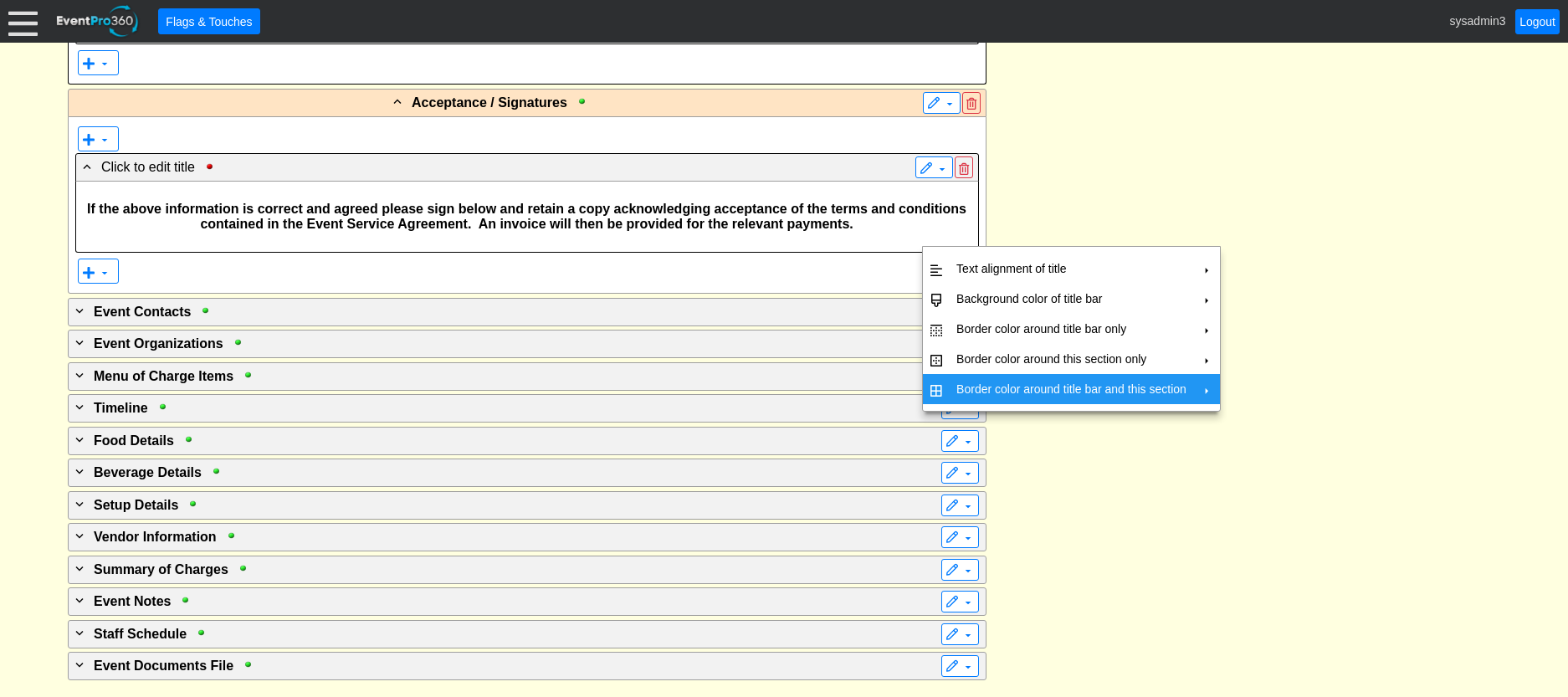
click at [962, 385] on td "Border color around title bar and this section" at bounding box center [1071, 389] width 244 height 30
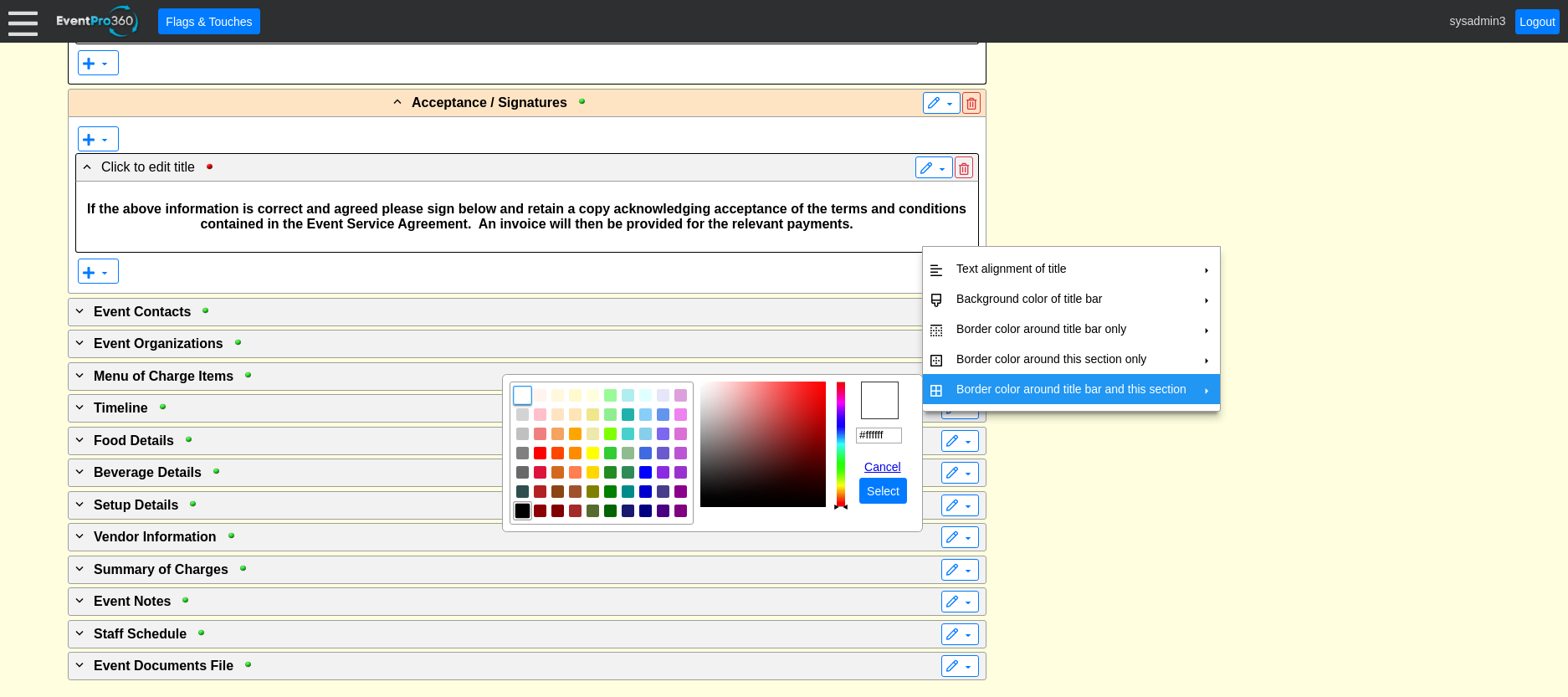
click at [527, 511] on img "focusNode" at bounding box center [523, 511] width 15 height 15
type input "#000000"
click at [889, 491] on span "Select" at bounding box center [883, 491] width 39 height 17
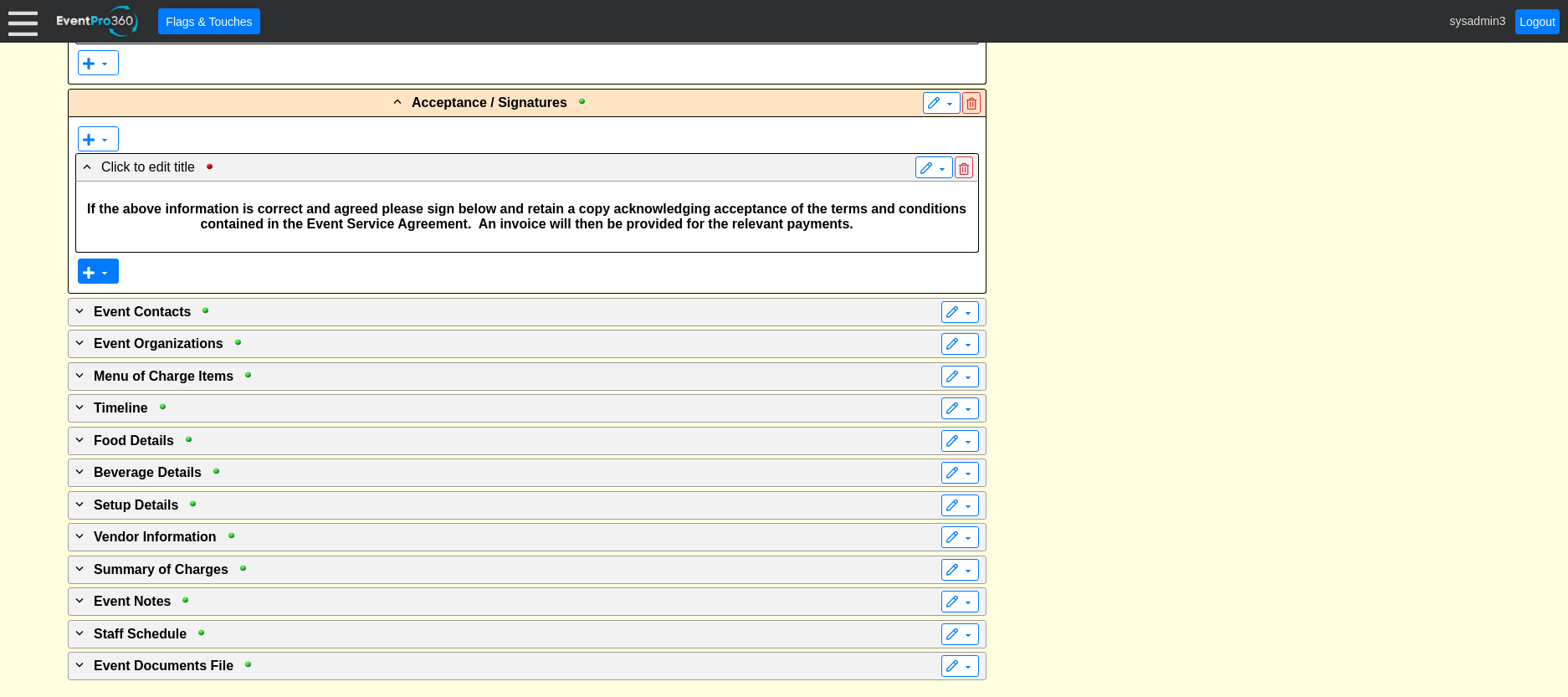
click at [106, 280] on span at bounding box center [105, 273] width 13 height 13
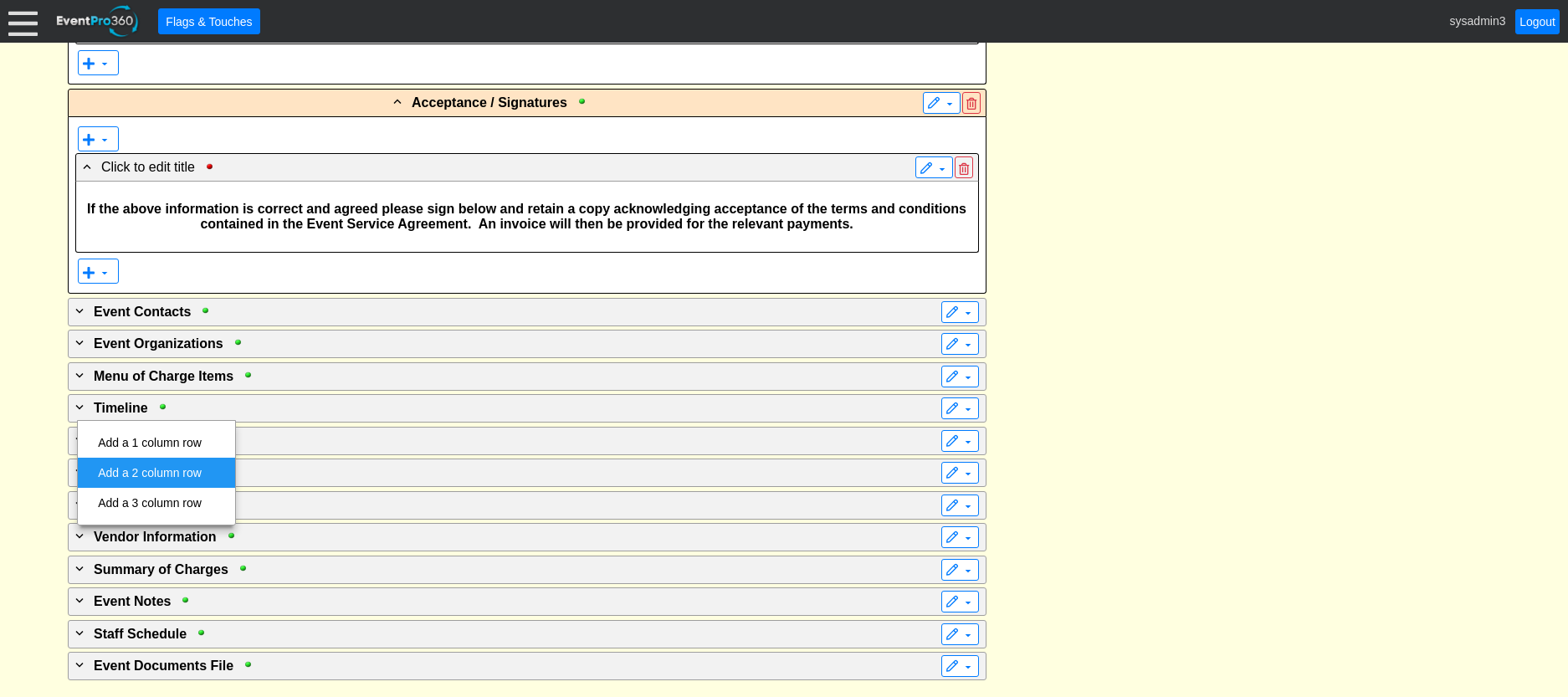
click at [113, 466] on td "Add a 2 column row" at bounding box center [149, 473] width 117 height 30
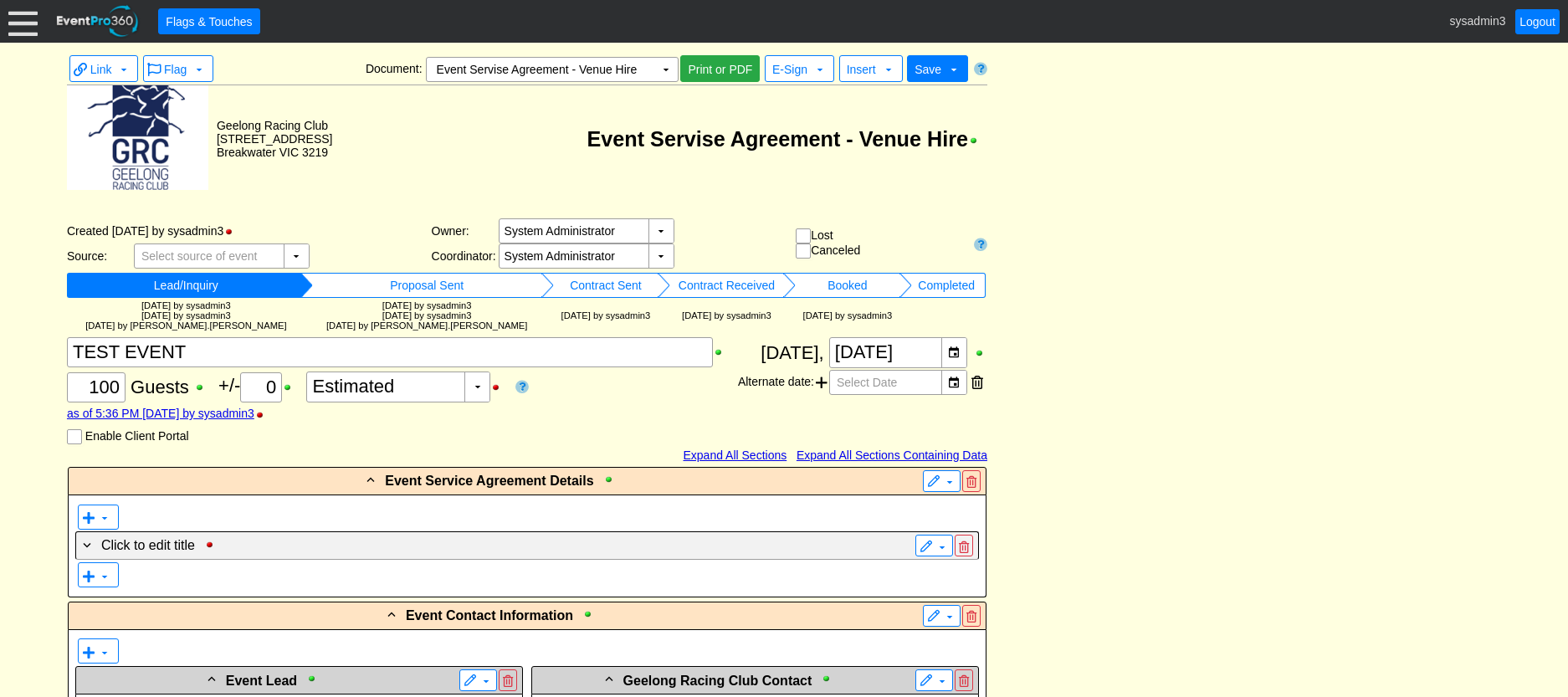
scroll to position [6895, 0]
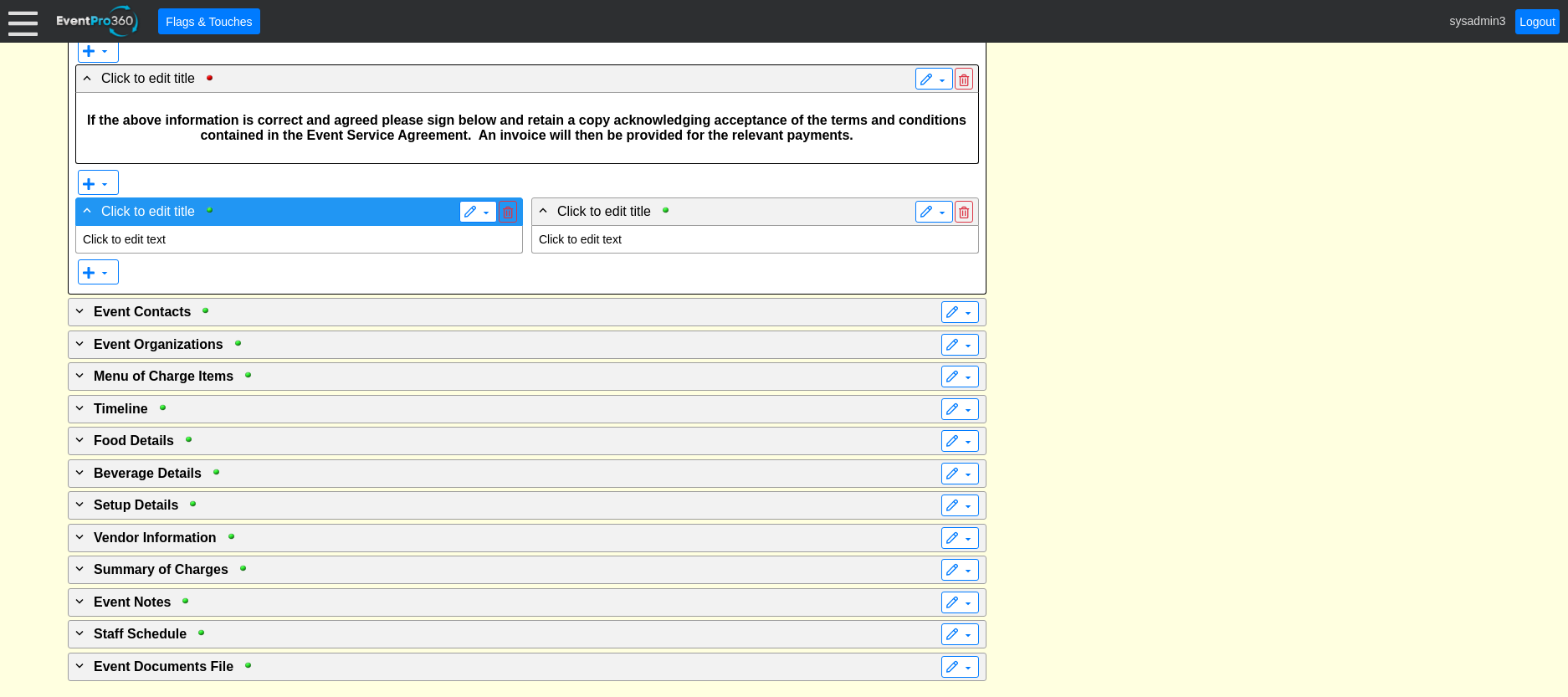
click at [161, 218] on span "Click to edit title" at bounding box center [149, 211] width 94 height 14
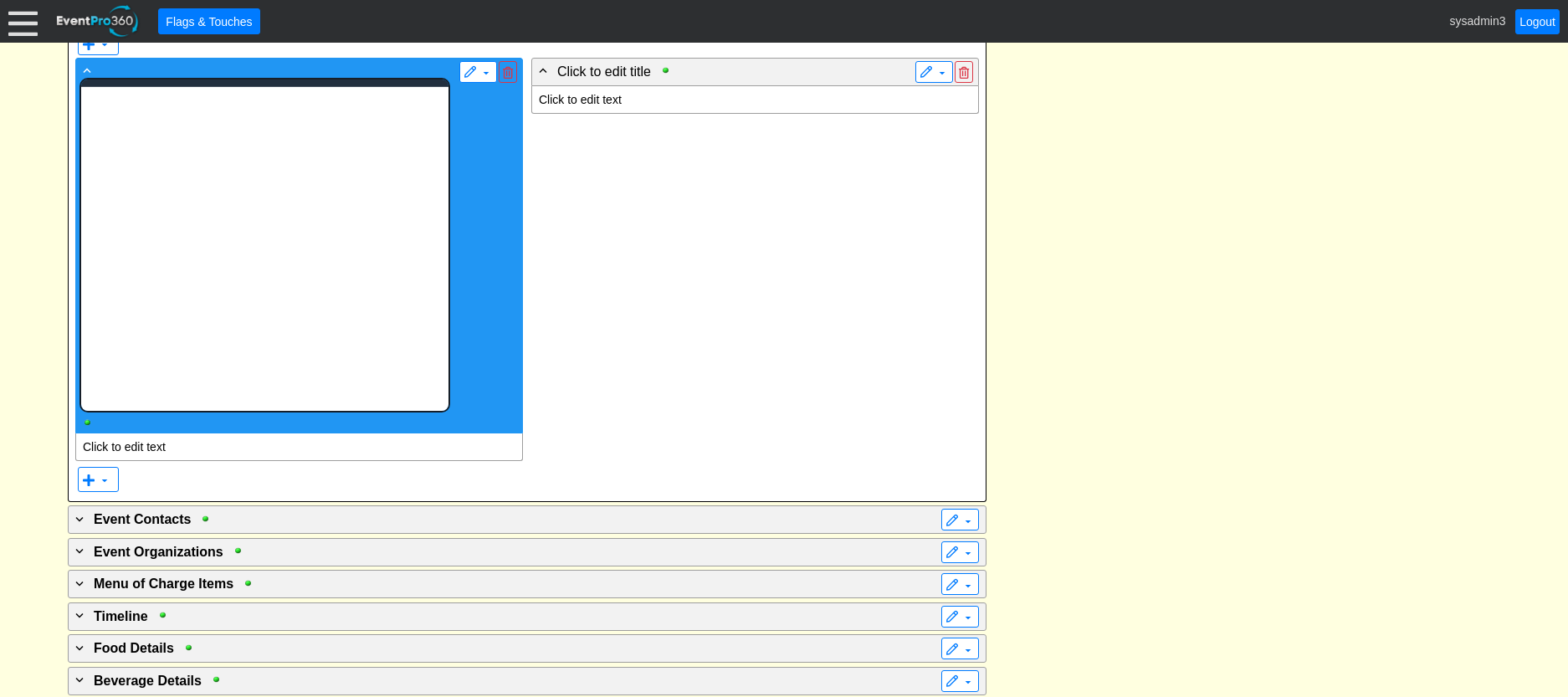
scroll to position [0, 0]
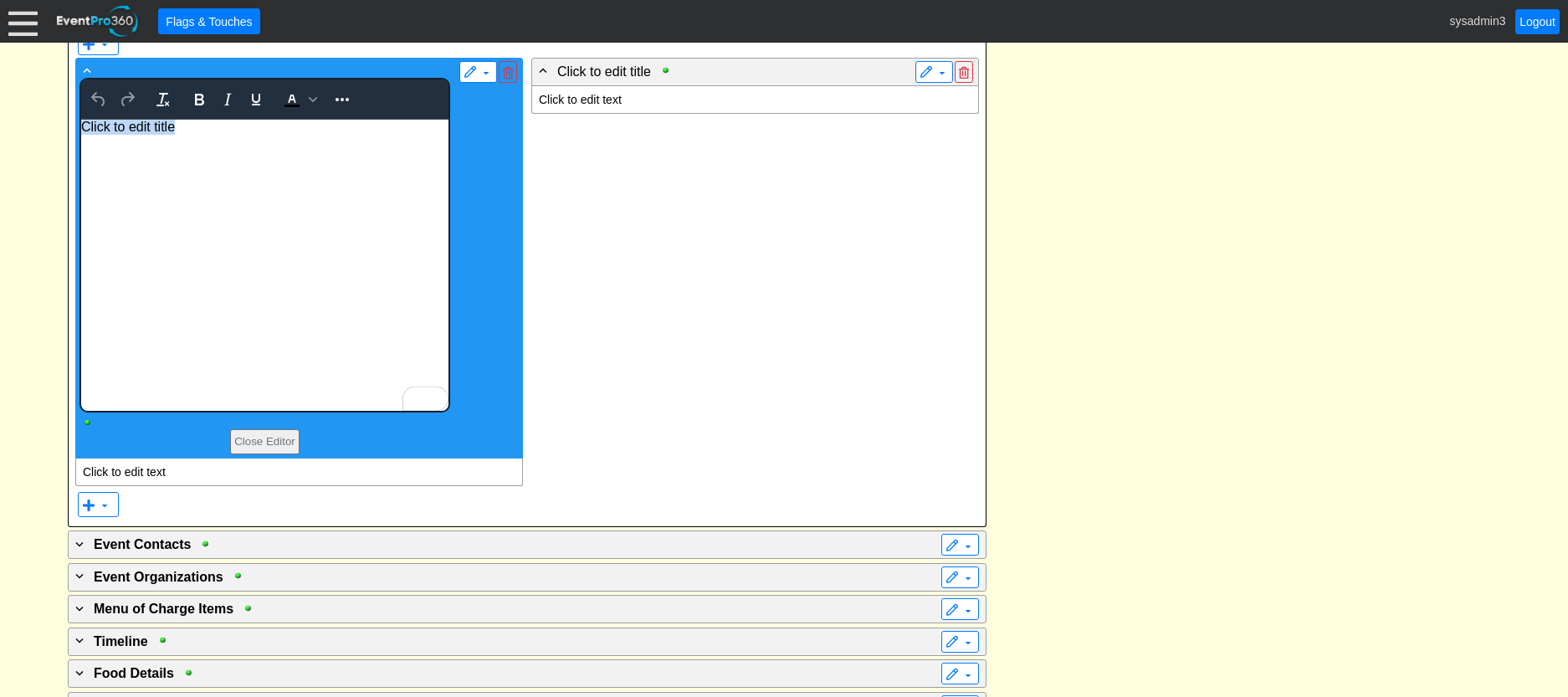
drag, startPoint x: 193, startPoint y: 125, endPoint x: 70, endPoint y: 119, distance: 123.1
click at [81, 119] on html "Click to edit title" at bounding box center [264, 265] width 367 height 291
click at [203, 109] on icon "Bold" at bounding box center [199, 100] width 20 height 20
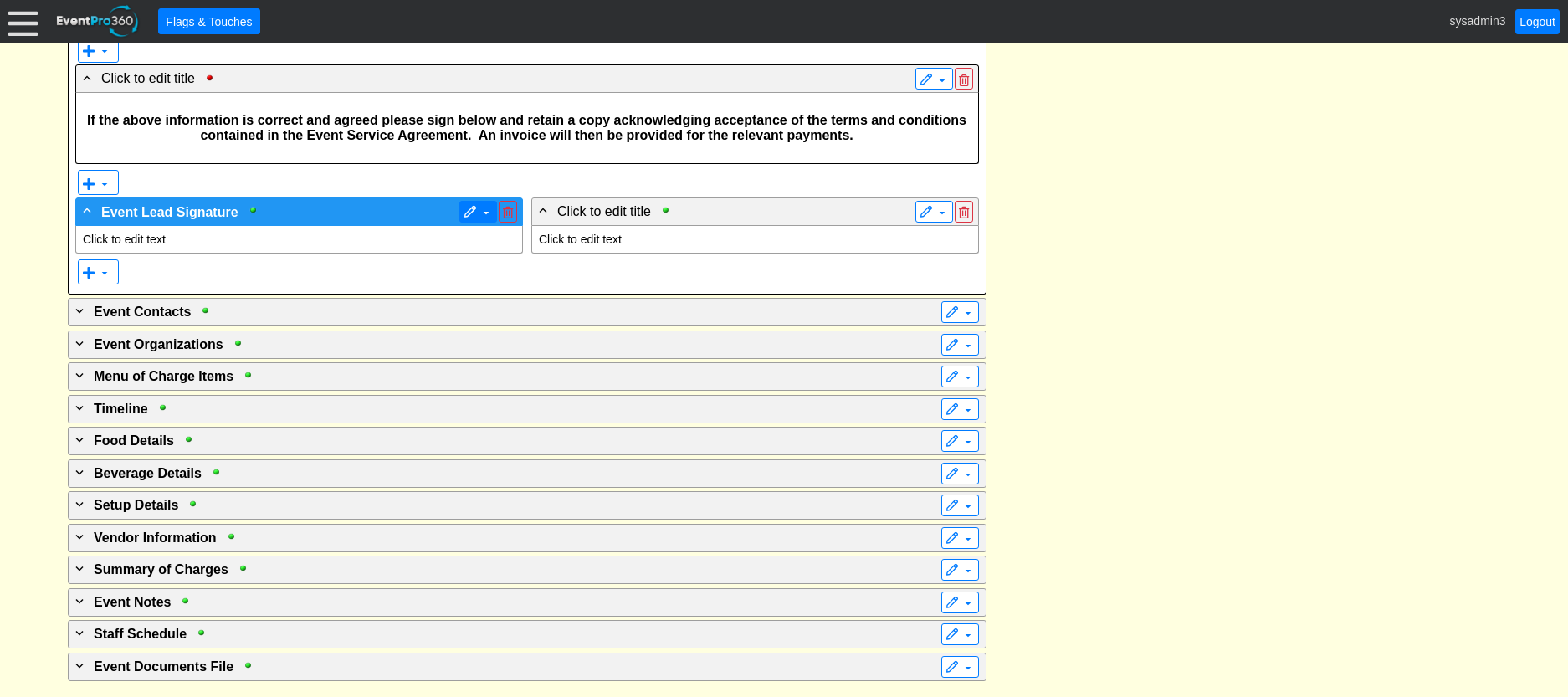
click at [477, 220] on span "▼" at bounding box center [478, 212] width 29 height 17
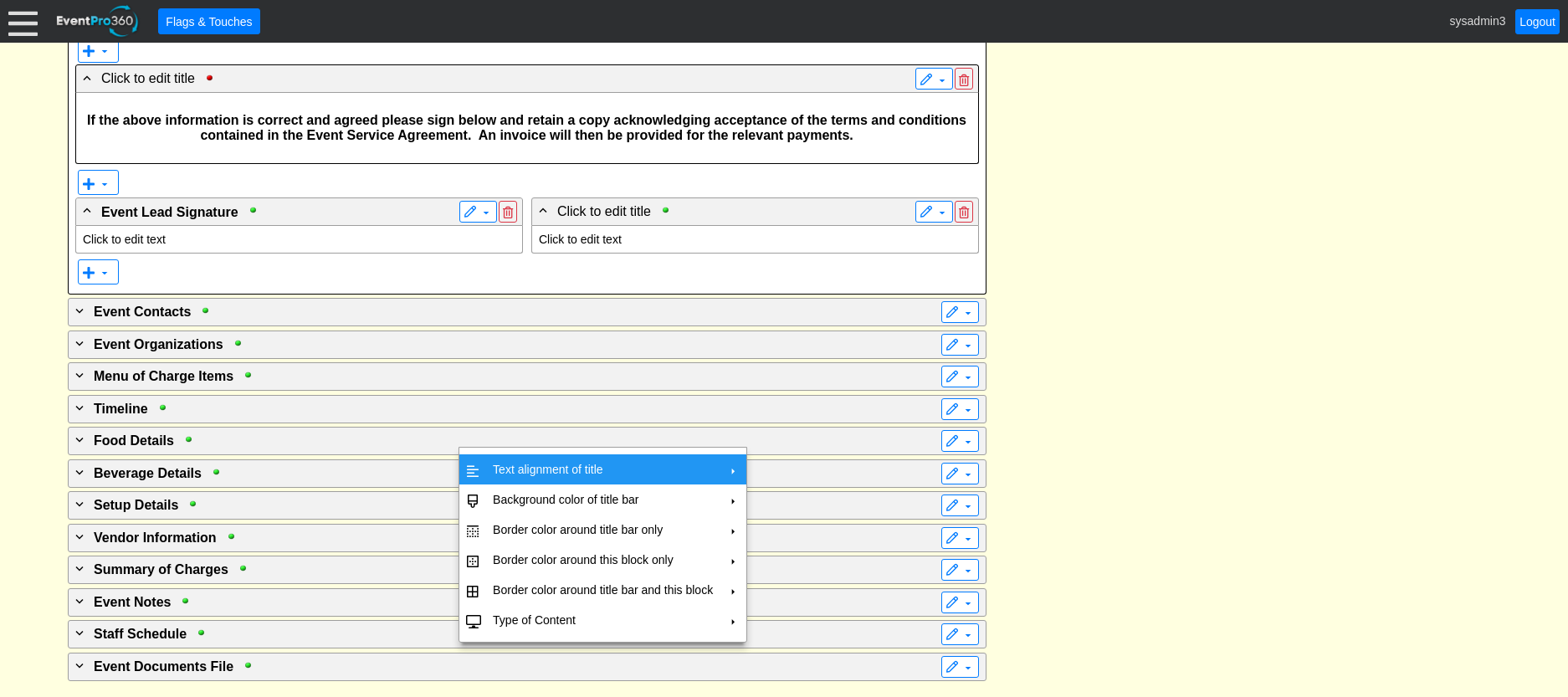
click at [508, 465] on td "Text alignment of title" at bounding box center [603, 469] width 233 height 30
click at [781, 500] on td "Center" at bounding box center [798, 507] width 49 height 30
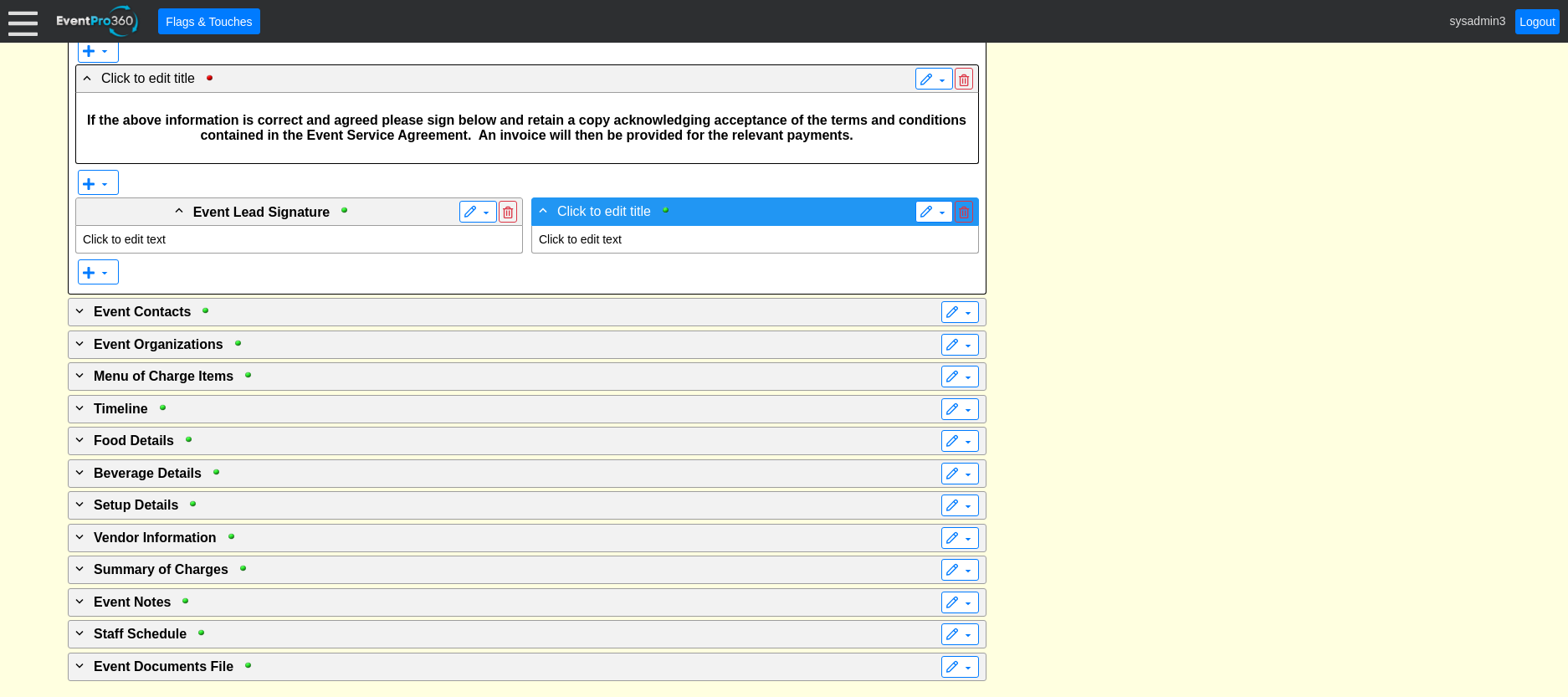
click at [652, 221] on div "- Click to edit title" at bounding box center [720, 211] width 370 height 20
click at [630, 221] on div "+ Click to edit title" at bounding box center [720, 211] width 370 height 20
click at [618, 221] on div "- Click to edit title" at bounding box center [720, 211] width 370 height 20
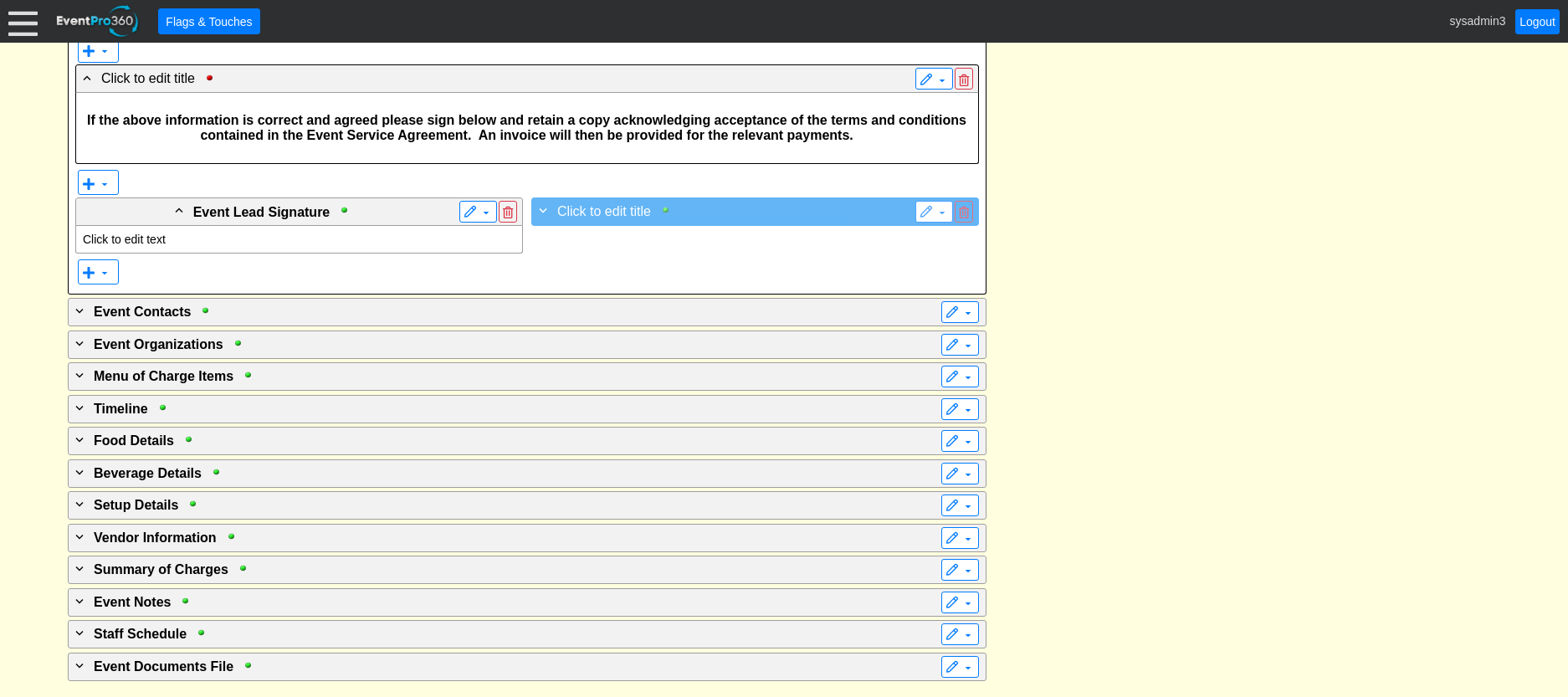
click at [679, 216] on div at bounding box center [669, 210] width 19 height 12
click at [628, 218] on span "Click to edit title" at bounding box center [604, 211] width 94 height 14
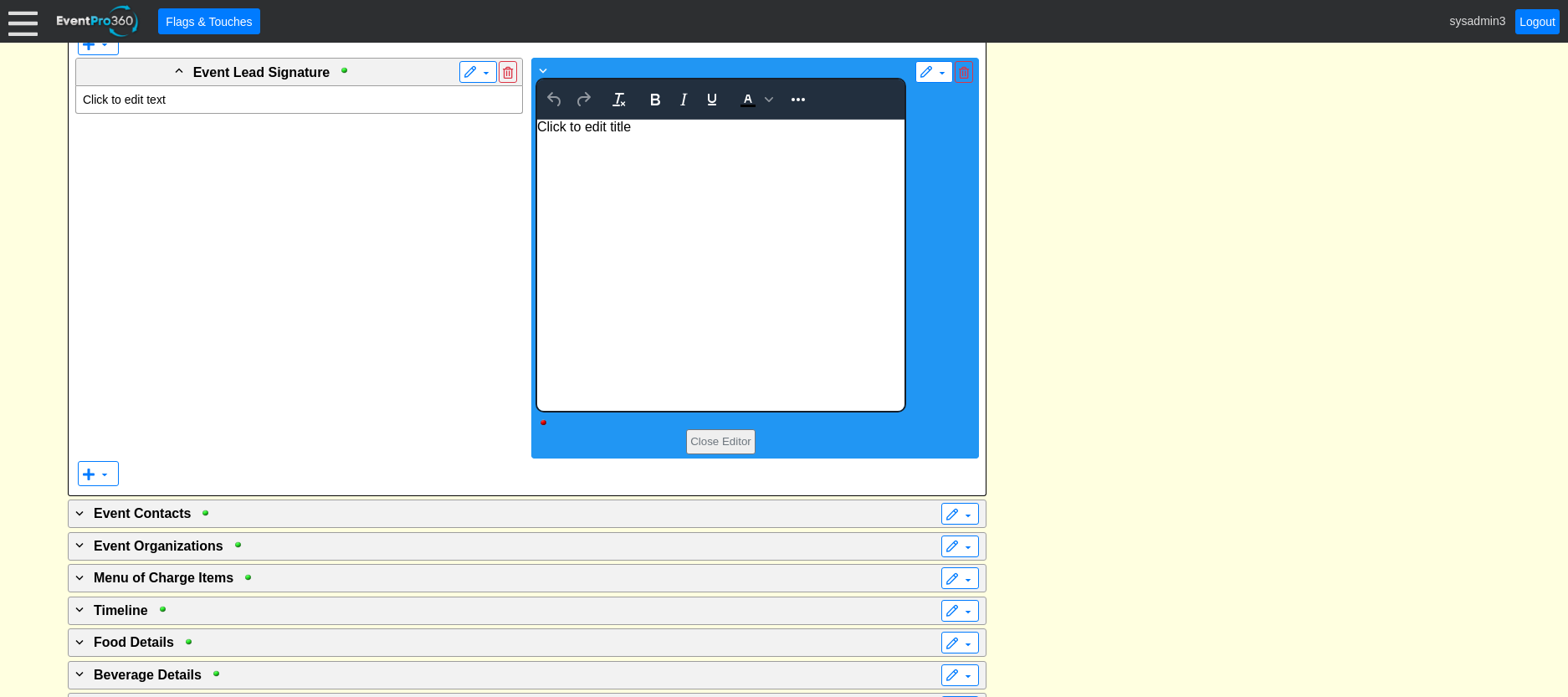
click at [628, 433] on div "+ Click to edit title To open the popup, press Shift+Enter Myriad 16px Close Ed…" at bounding box center [720, 258] width 370 height 394
drag, startPoint x: 642, startPoint y: 133, endPoint x: 523, endPoint y: 130, distance: 119.0
click at [536, 130] on html "Click to edit title" at bounding box center [719, 265] width 367 height 291
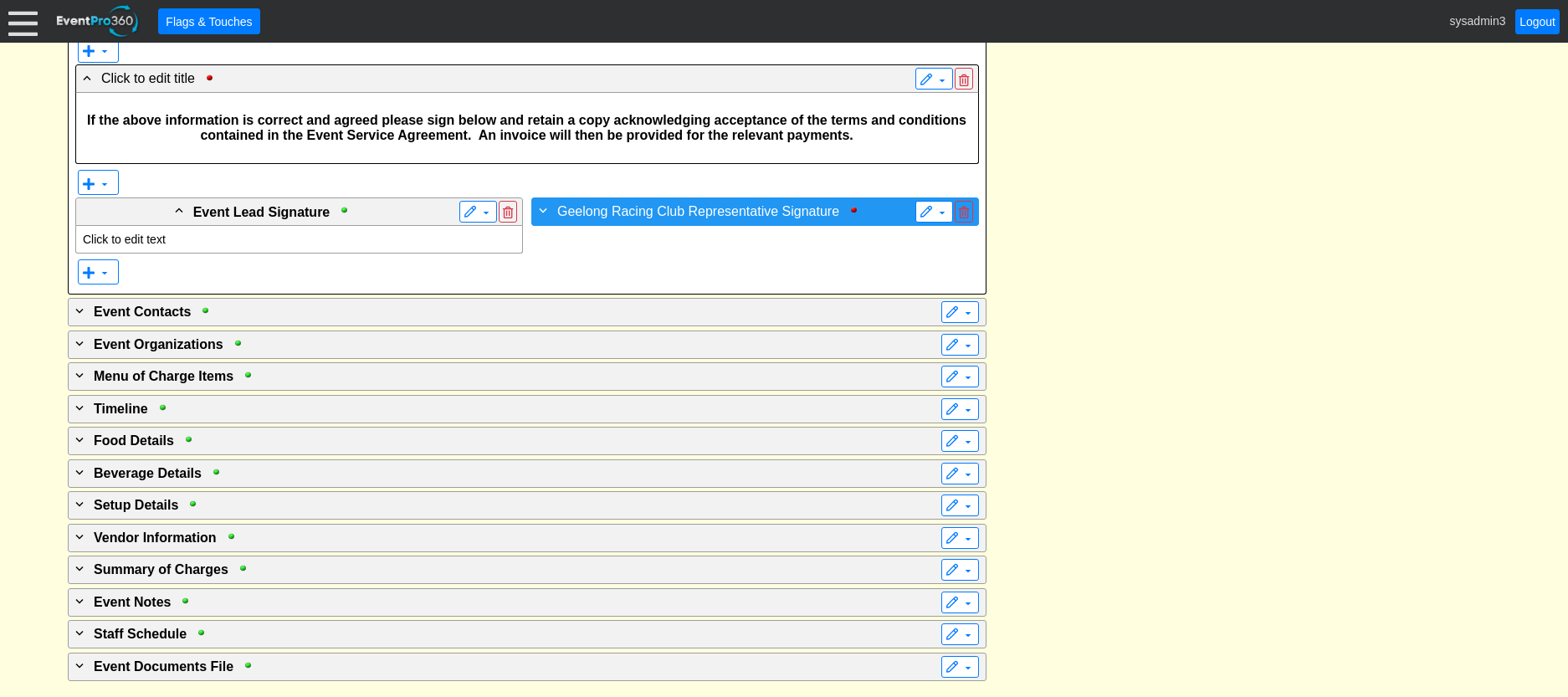
click at [804, 218] on span "Geelong Racing Club Representative Signature" at bounding box center [698, 211] width 282 height 14
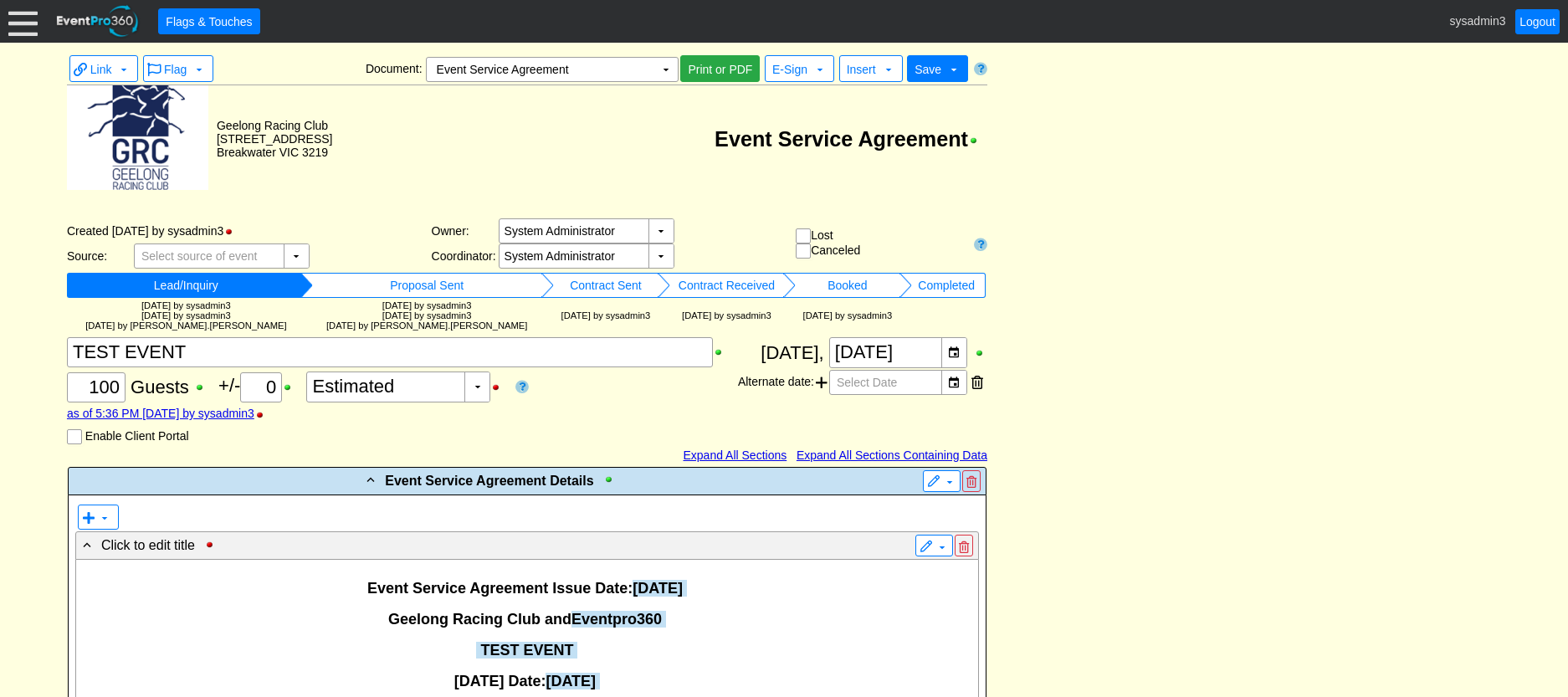
scroll to position [5788, 0]
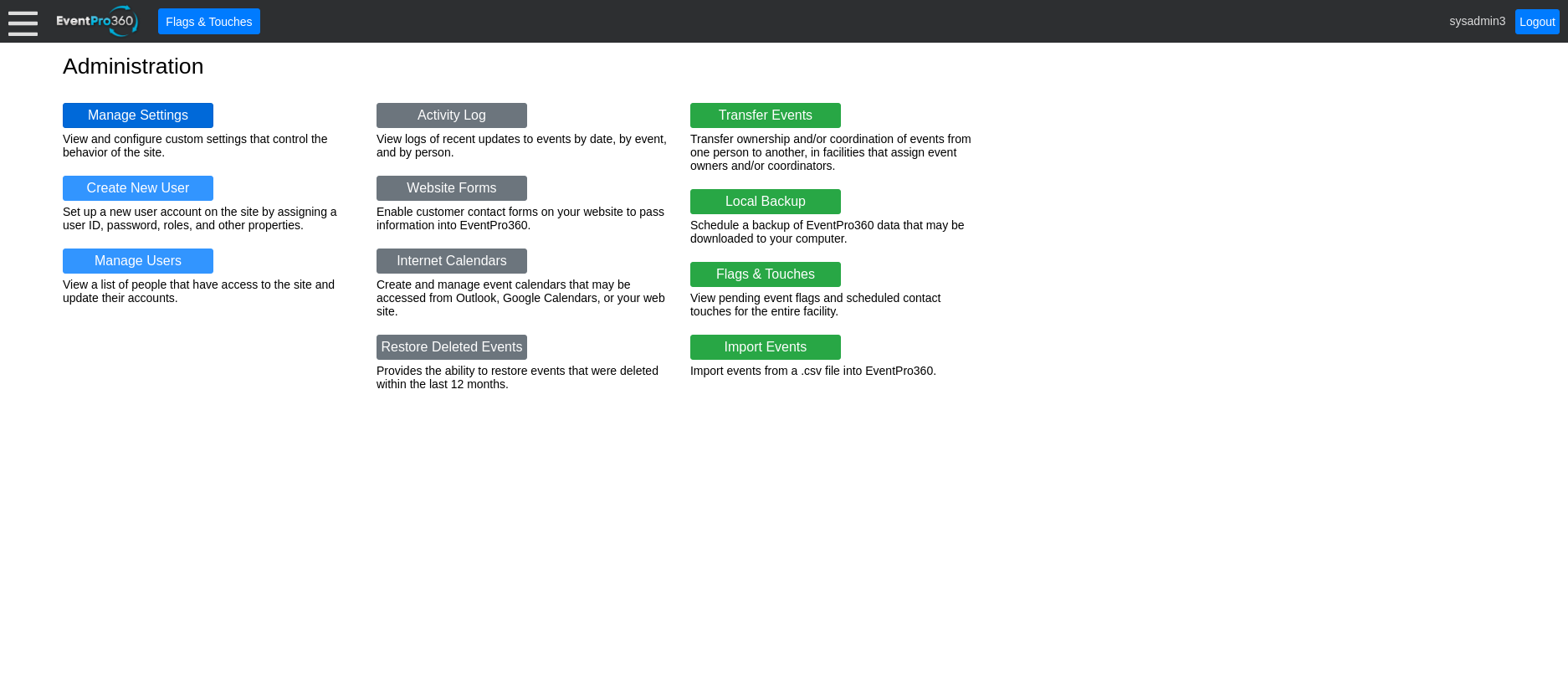
click at [128, 105] on link "Manage Settings" at bounding box center [138, 116] width 150 height 25
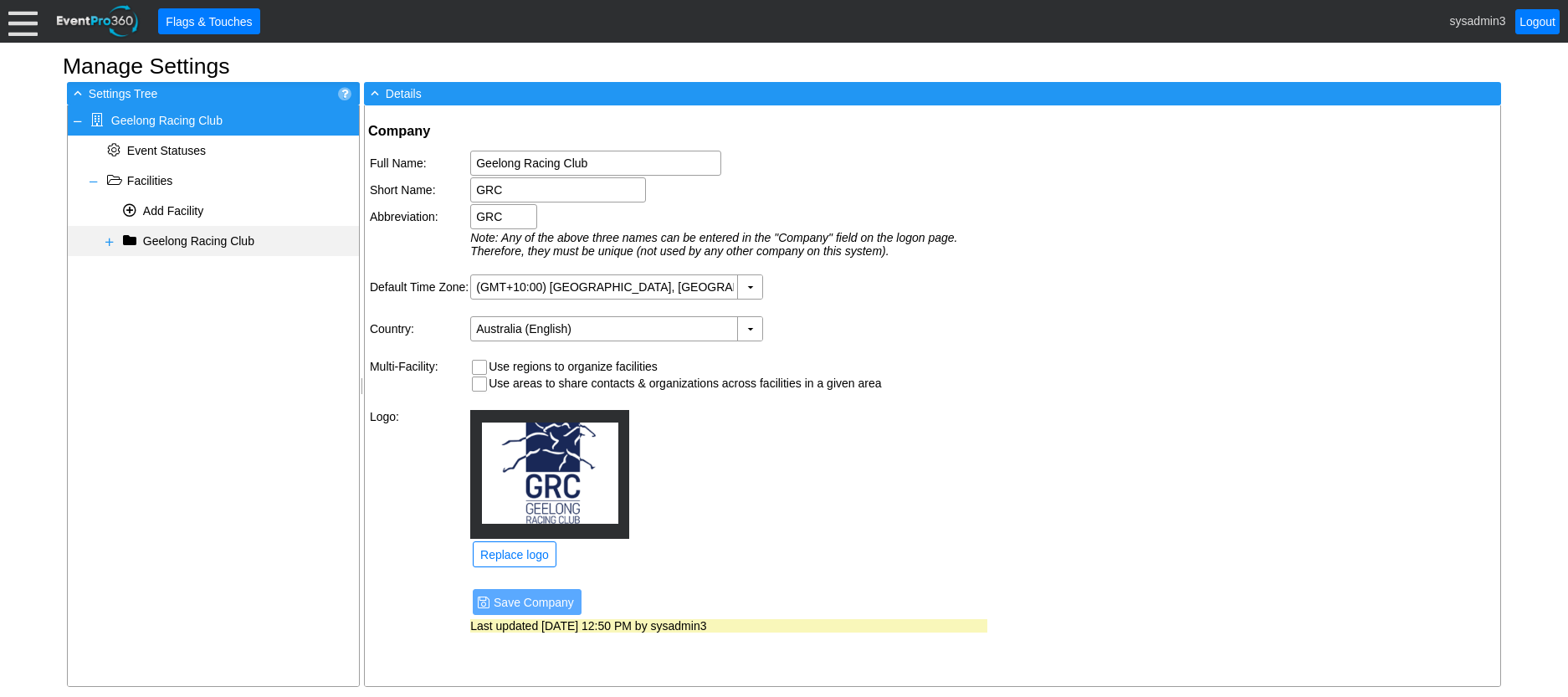
click at [107, 241] on span at bounding box center [110, 242] width 13 height 13
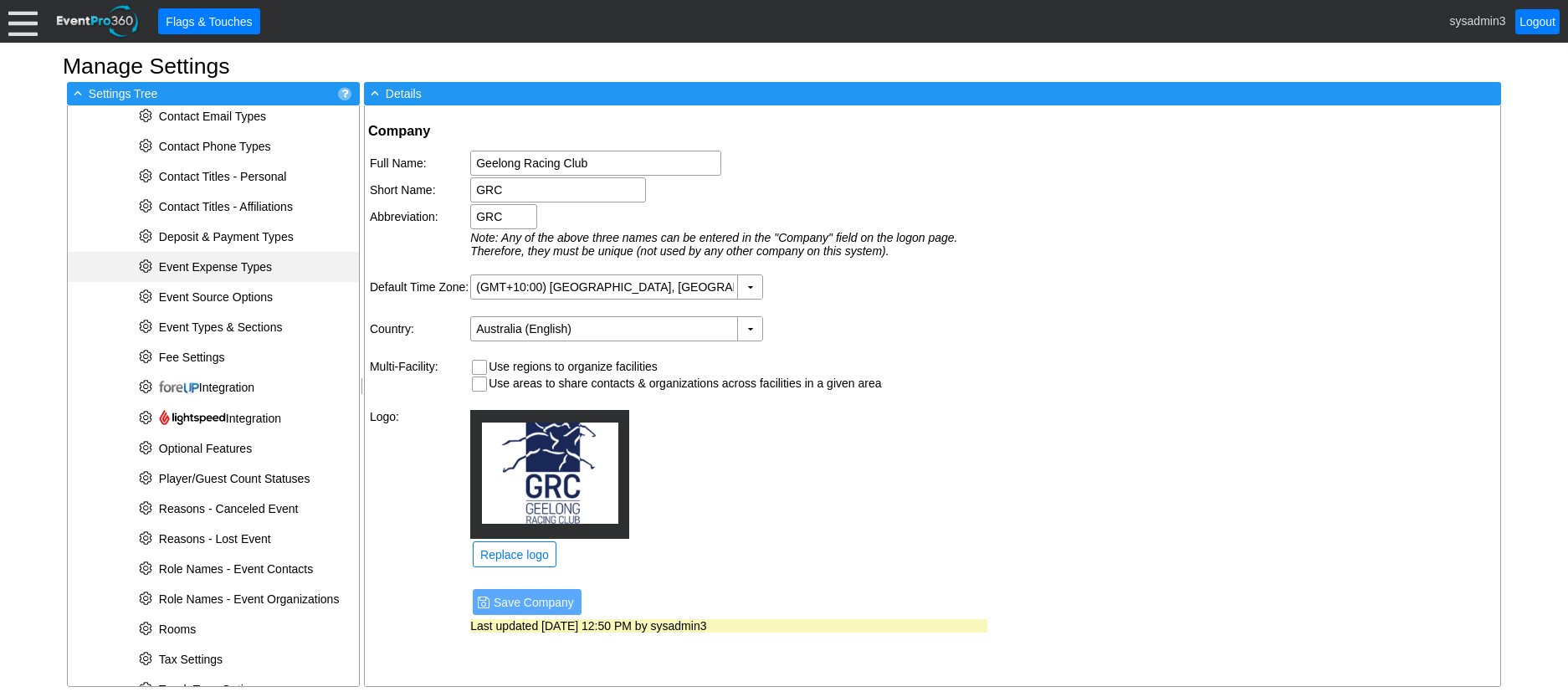
scroll to position [435, 0]
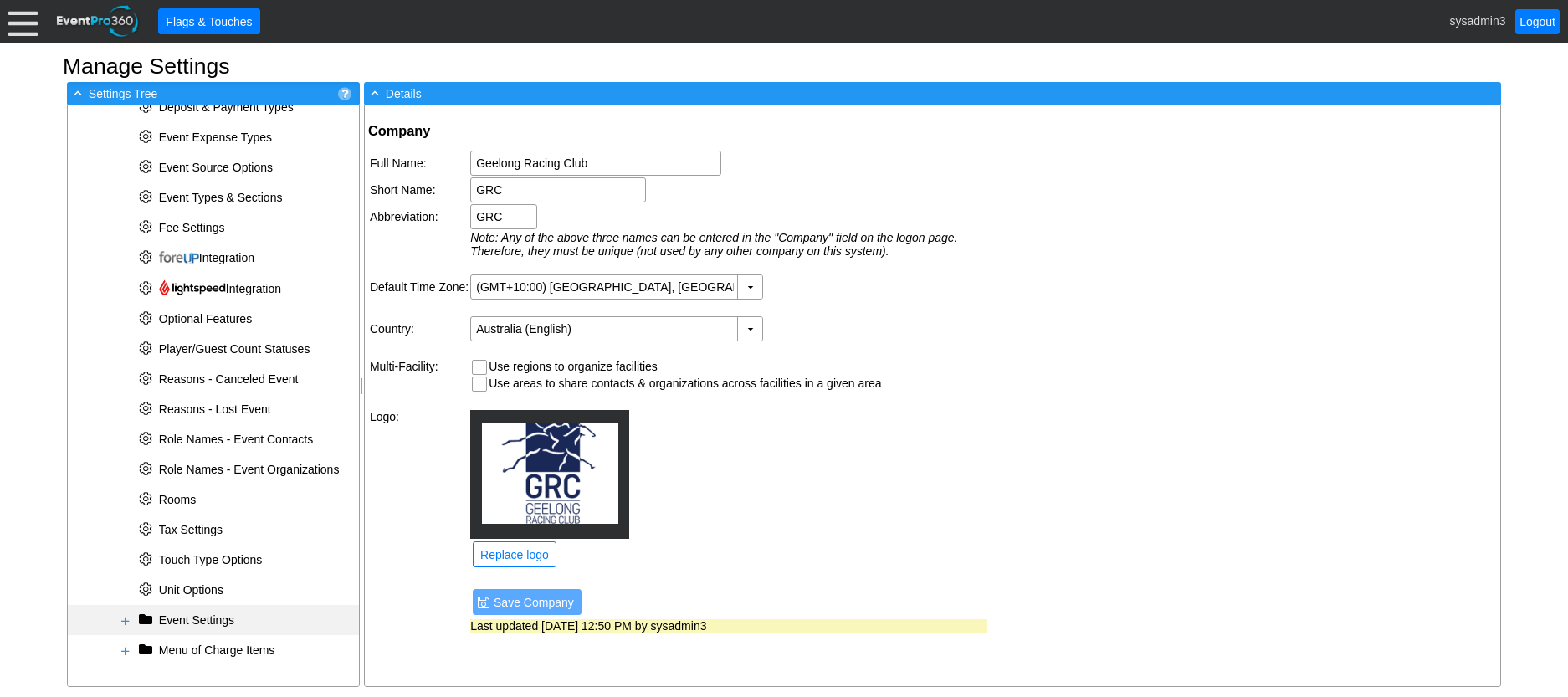
click at [125, 618] on span at bounding box center [125, 621] width 13 height 13
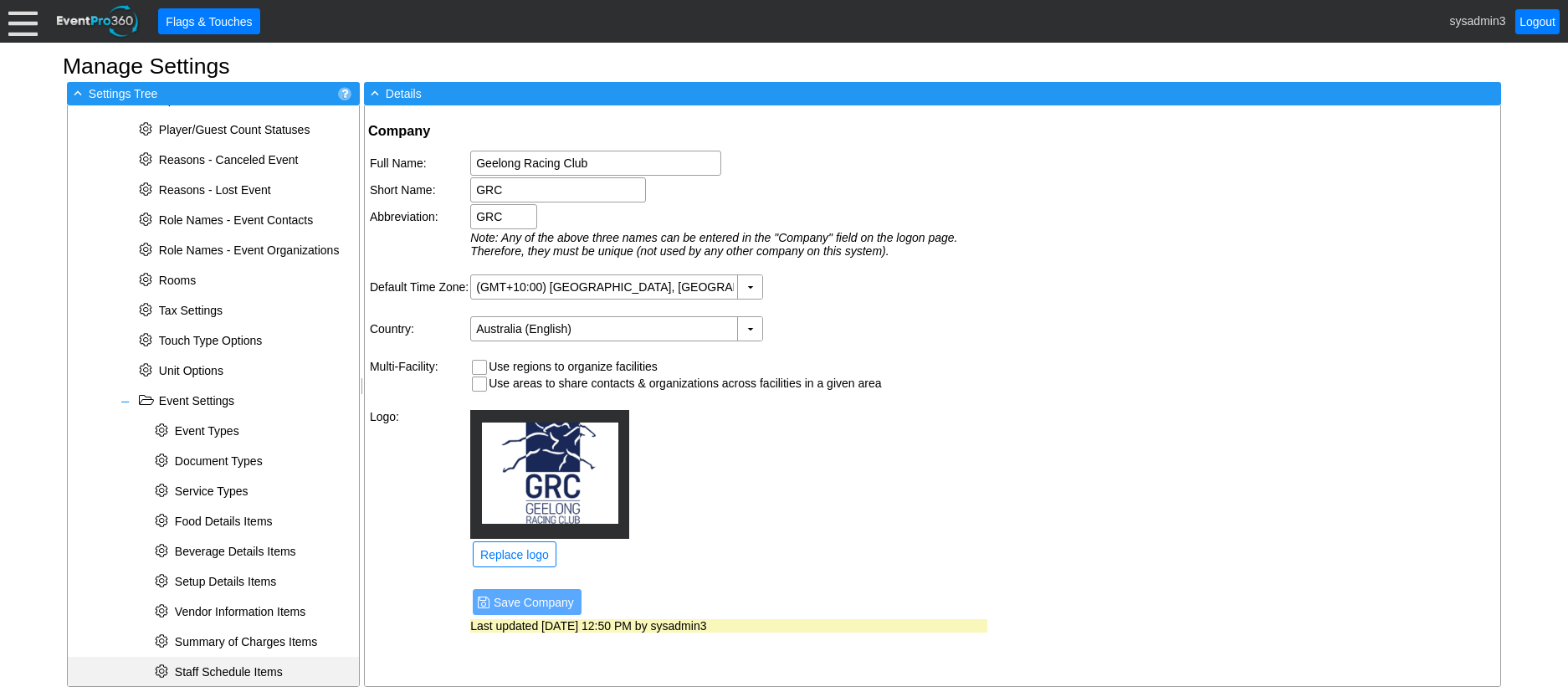
scroll to position [706, 0]
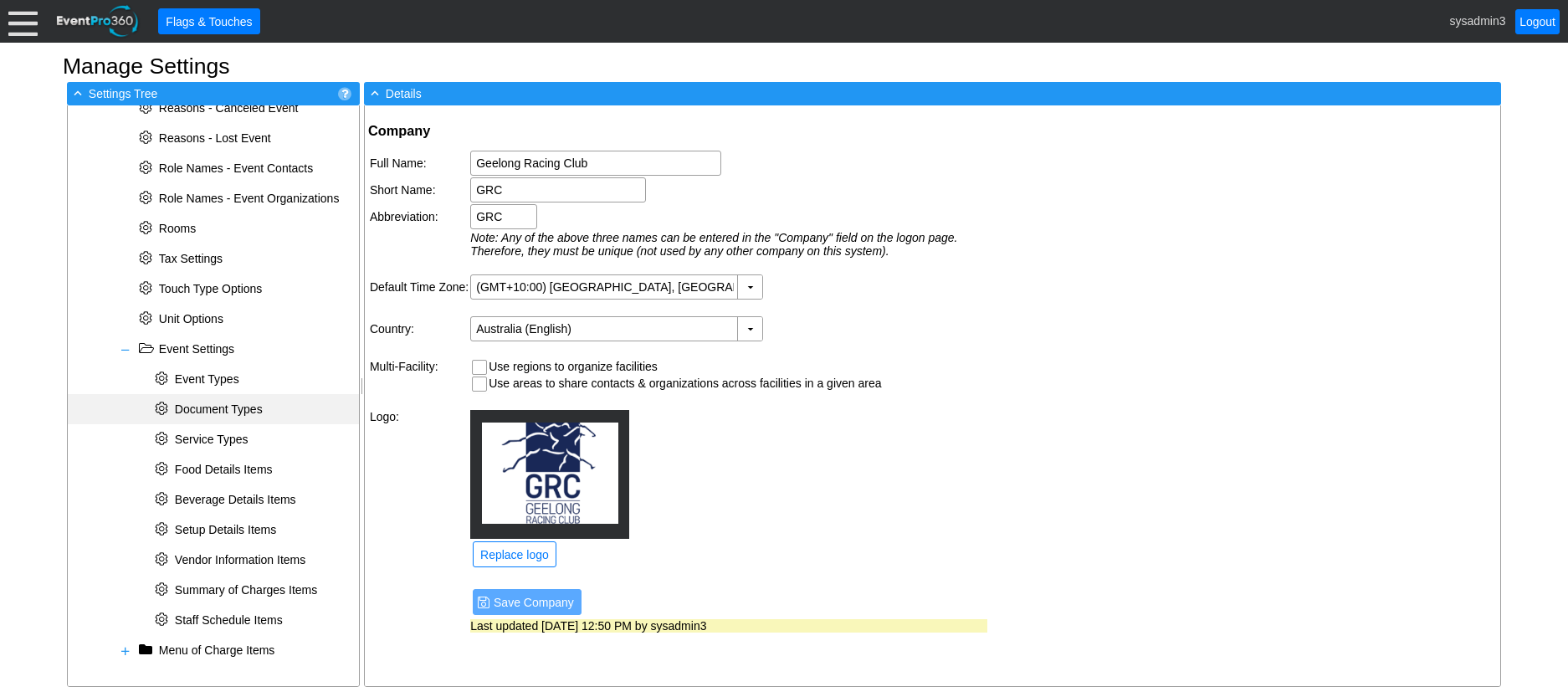
click at [218, 411] on span "Document Types" at bounding box center [218, 409] width 88 height 13
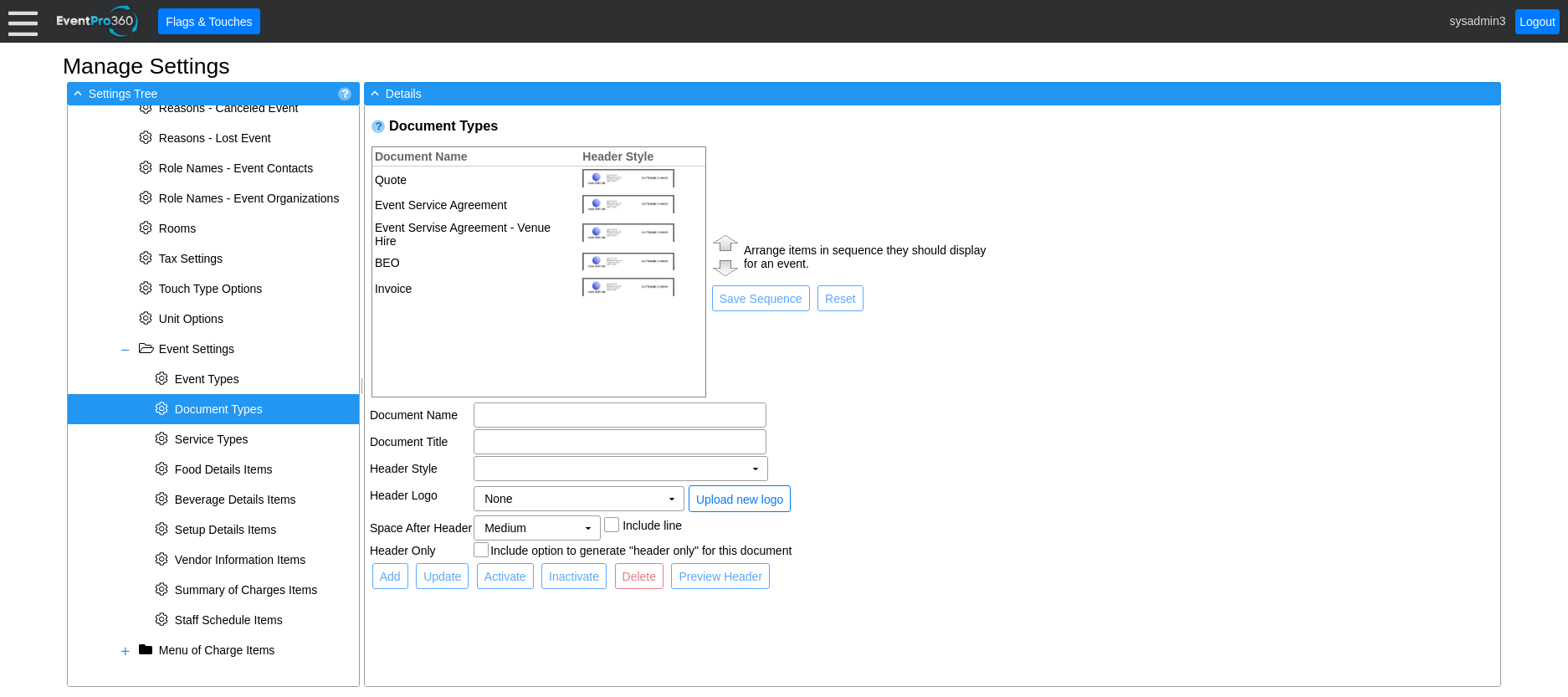
click at [450, 223] on td "Event Servise Agreement - Venue Hire" at bounding box center [471, 234] width 199 height 32
type input "Event Servise Agreement - Venue Hire"
checkbox input "true"
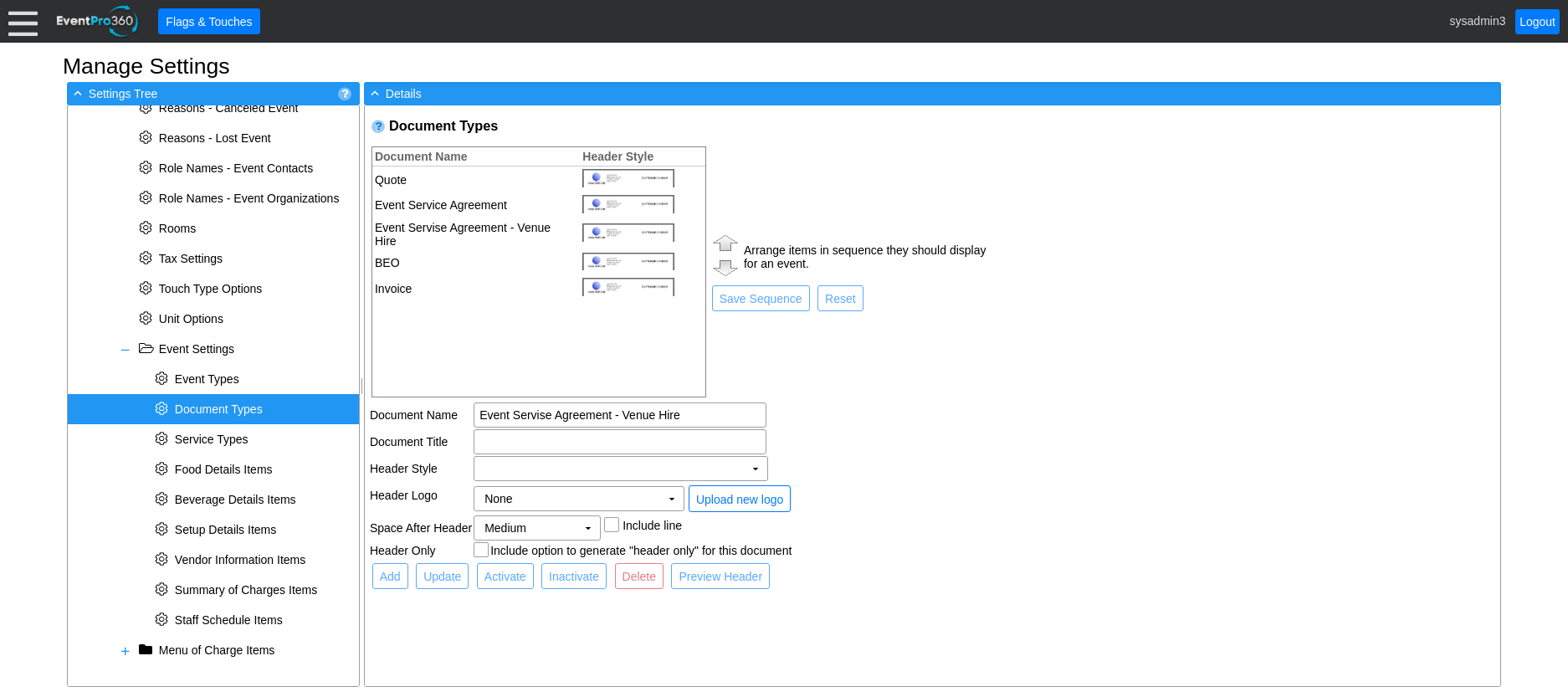
checkbox input "true"
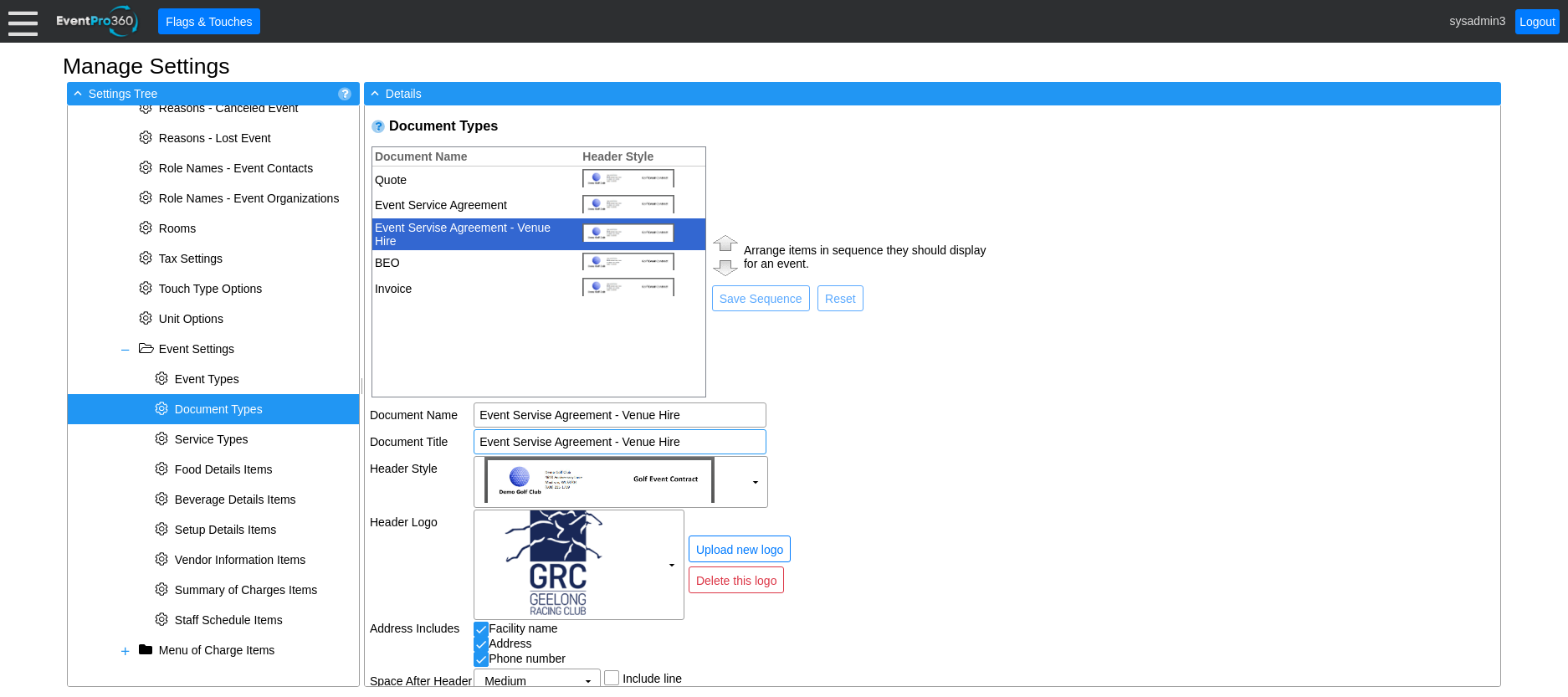
click at [547, 440] on input "Event Servise Agreement - Venue Hire" at bounding box center [620, 442] width 281 height 24
type input "Event Service Agreement - Venue Hire"
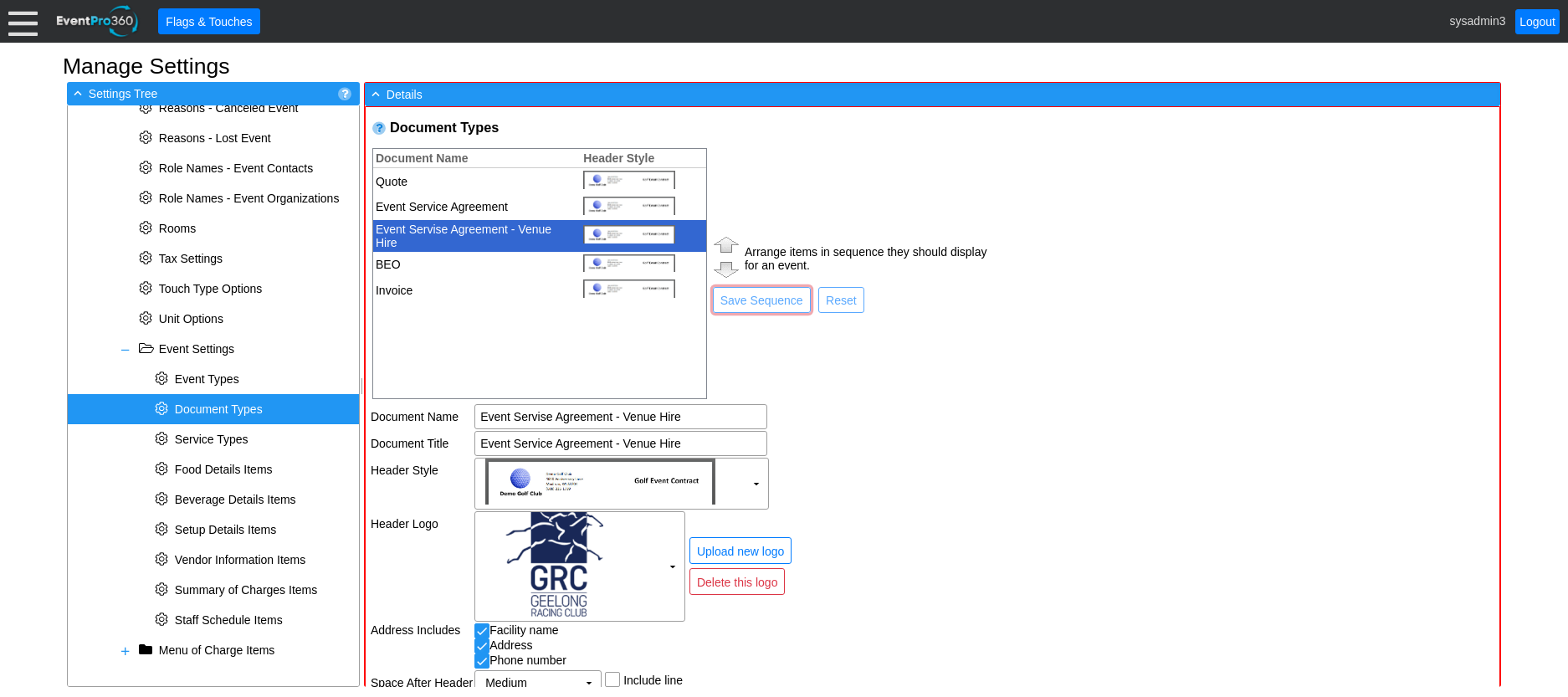
click at [893, 361] on td "Arrange items in sequence they should display for an event. ● Save Sequence ● R…" at bounding box center [849, 273] width 278 height 254
click at [545, 416] on input "Event Servise Agreement - Venue Hire" at bounding box center [621, 417] width 281 height 24
type input "Event Service Agreement - Venue Hire"
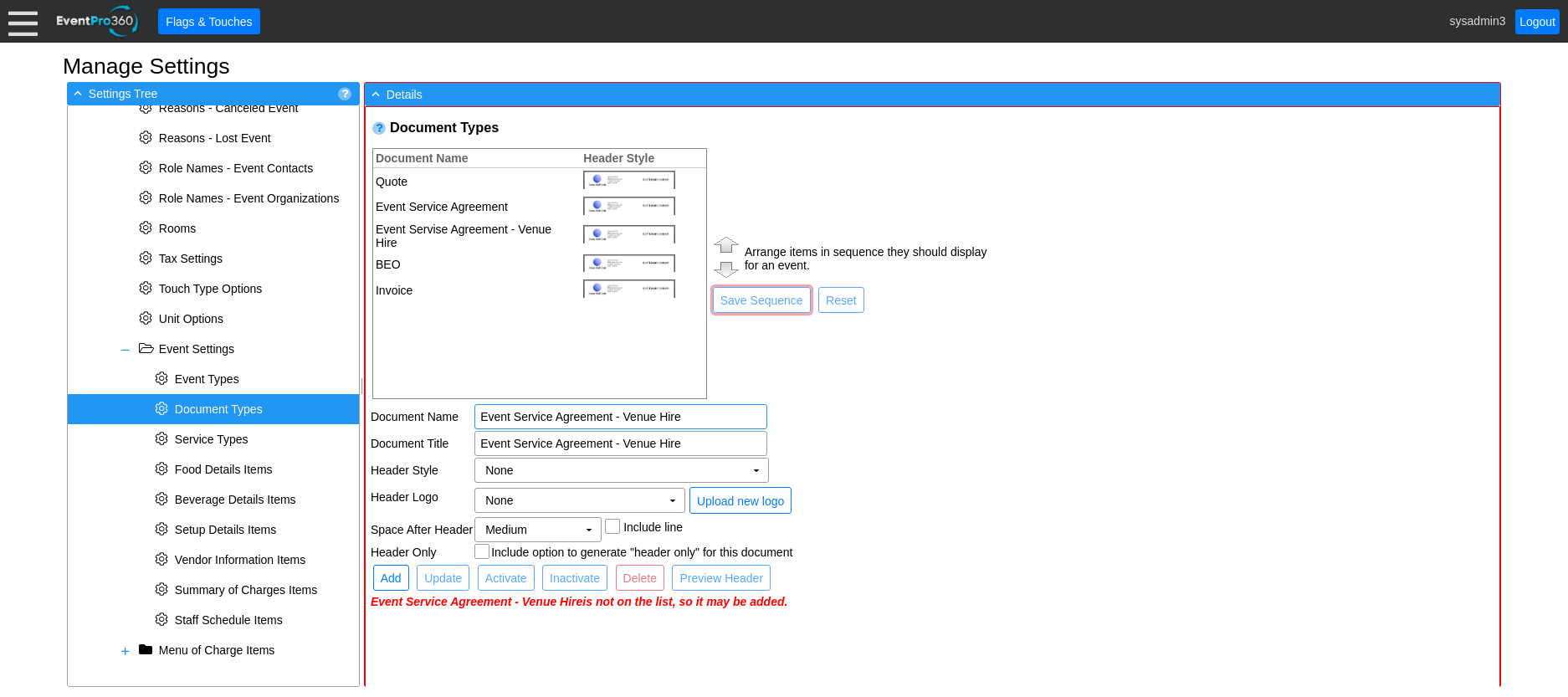
type input "Event Service Agreement - Venue Hire"
click at [862, 426] on td "Event Service Agreement - Venue Hire" at bounding box center [732, 417] width 514 height 25
click at [884, 354] on td "Arrange items in sequence they should display for an event. ● Save Sequence ● R…" at bounding box center [849, 273] width 278 height 254
click at [382, 580] on span "Add" at bounding box center [391, 578] width 28 height 17
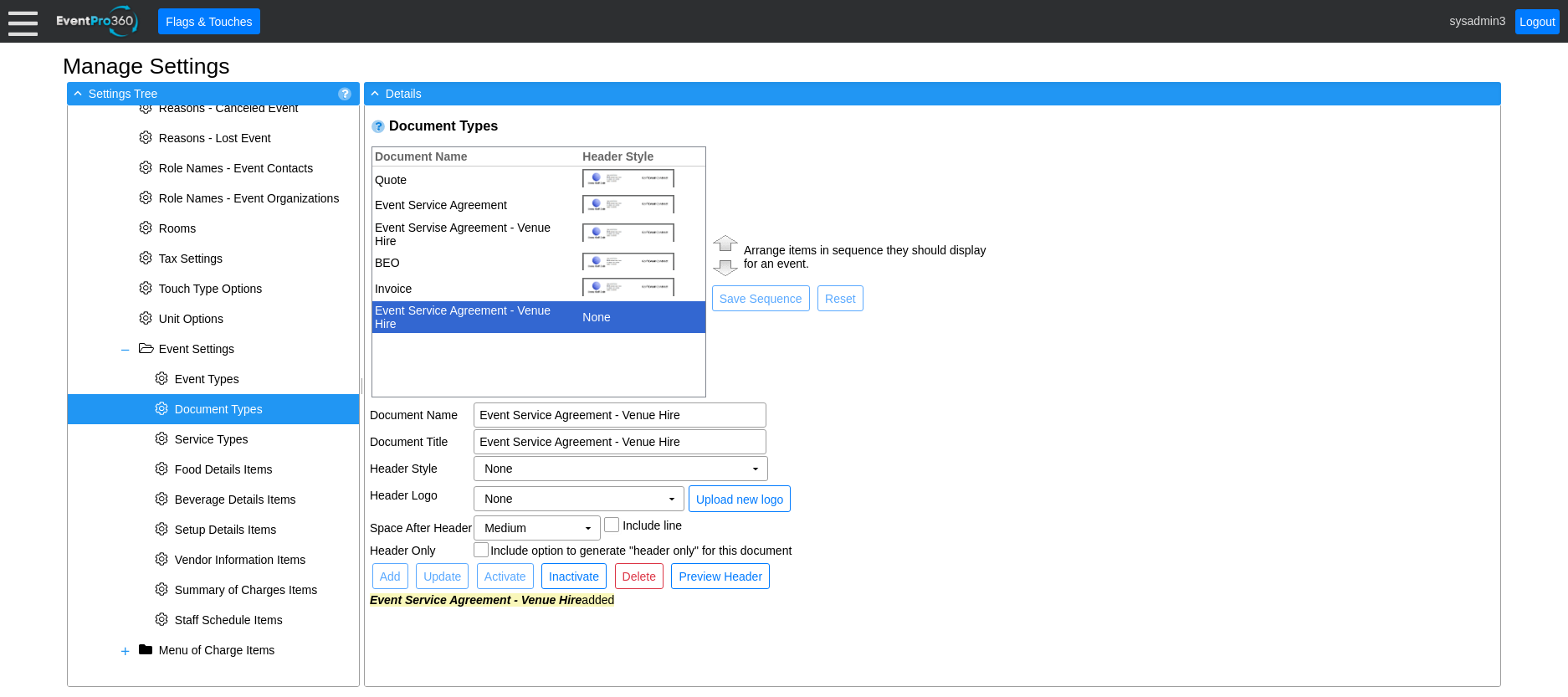
click at [474, 317] on td "Event Service Agreement - Venue Hire" at bounding box center [471, 317] width 199 height 32
click at [932, 414] on td "Event Service Agreement - Venue Hire" at bounding box center [731, 415] width 514 height 25
click at [548, 317] on td "Event Service Agreement - Venue Hire" at bounding box center [471, 317] width 199 height 32
click at [642, 582] on span "Delete" at bounding box center [639, 576] width 40 height 17
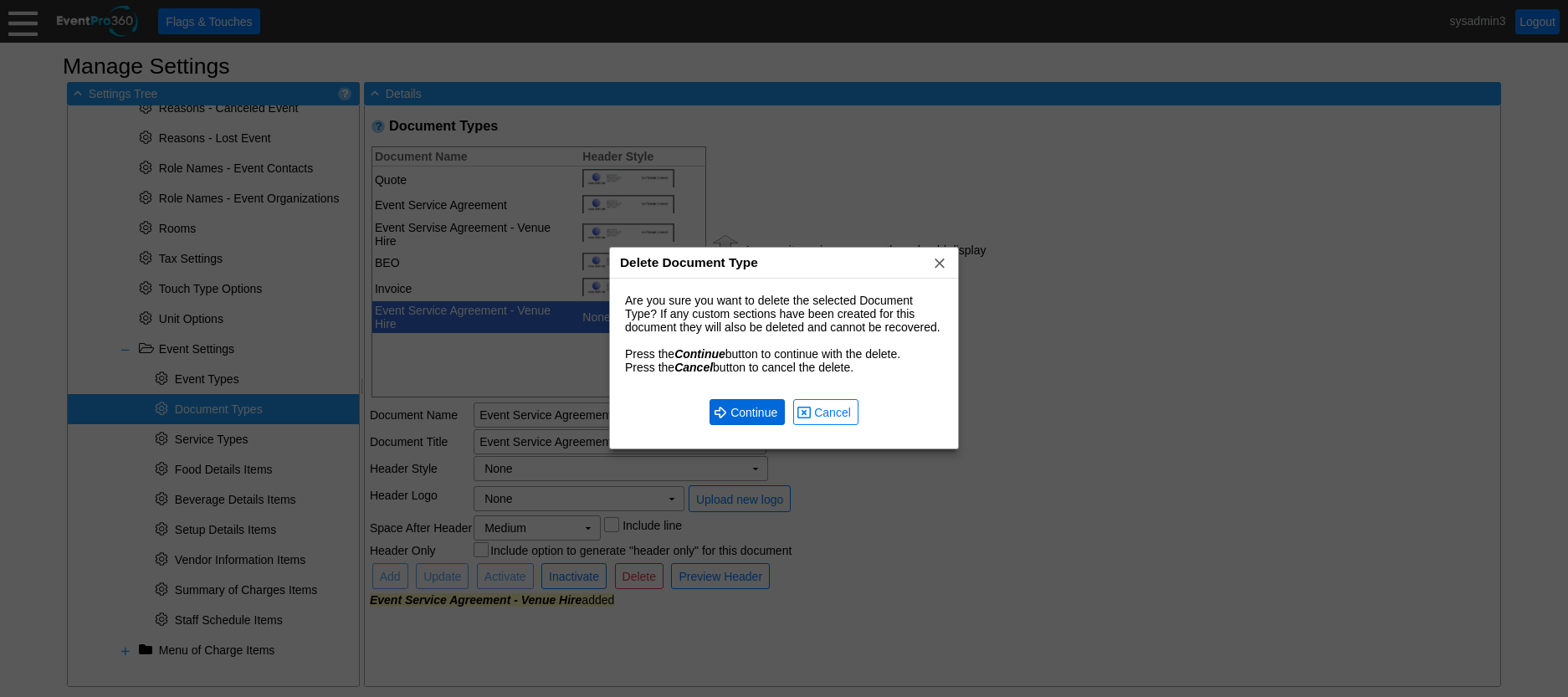
click at [753, 410] on span "Continue" at bounding box center [754, 412] width 54 height 17
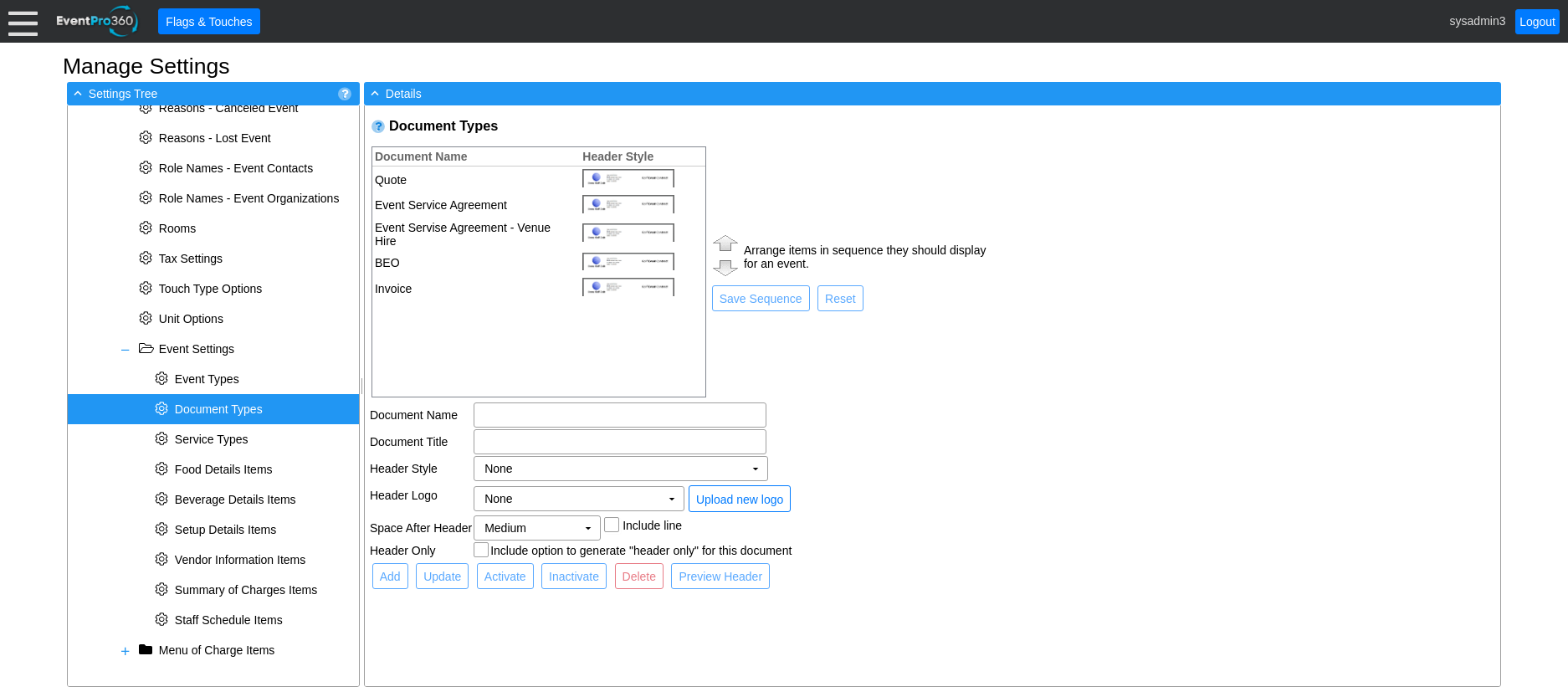
click at [468, 223] on td "Event Servise Agreement - Venue Hire" at bounding box center [471, 234] width 199 height 32
type input "Event Servise Agreement - Venue Hire"
checkbox input "true"
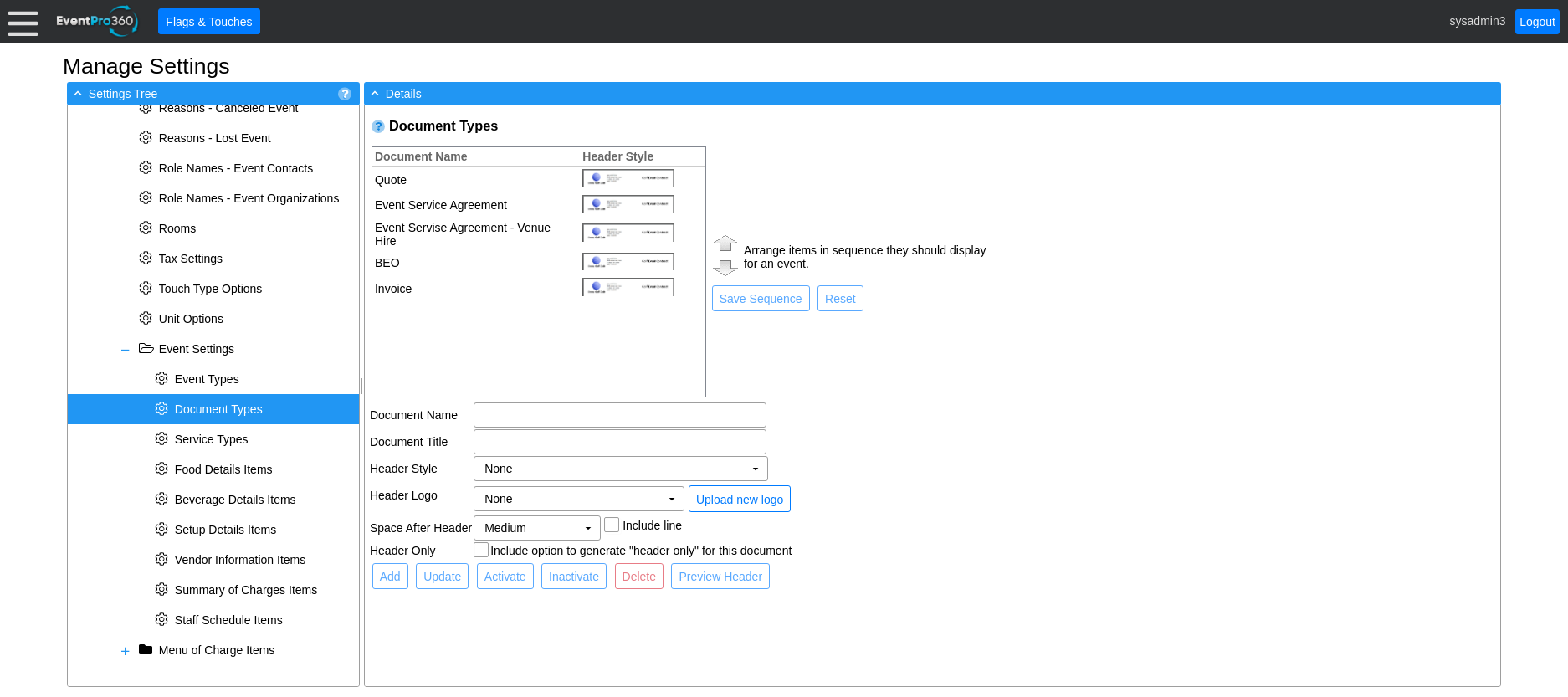
checkbox input "true"
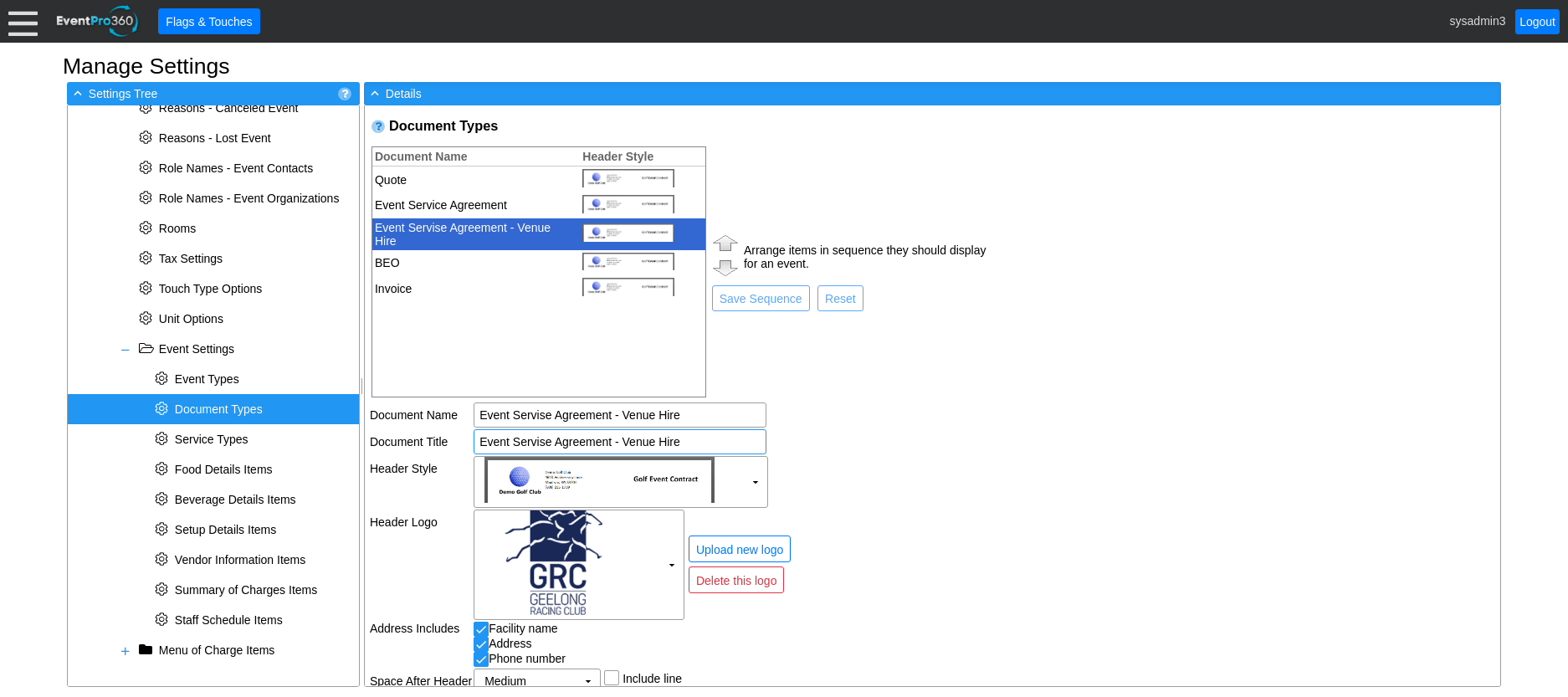
drag, startPoint x: 543, startPoint y: 439, endPoint x: 573, endPoint y: 438, distance: 30.0
click at [543, 438] on input "Event Servise Agreement - Venue Hire" at bounding box center [620, 442] width 281 height 24
type input "Event Service Agreement - Venue Hire"
click at [941, 364] on td "Arrange items in sequence they should display for an event. ● Save Sequence ● R…" at bounding box center [848, 271] width 278 height 254
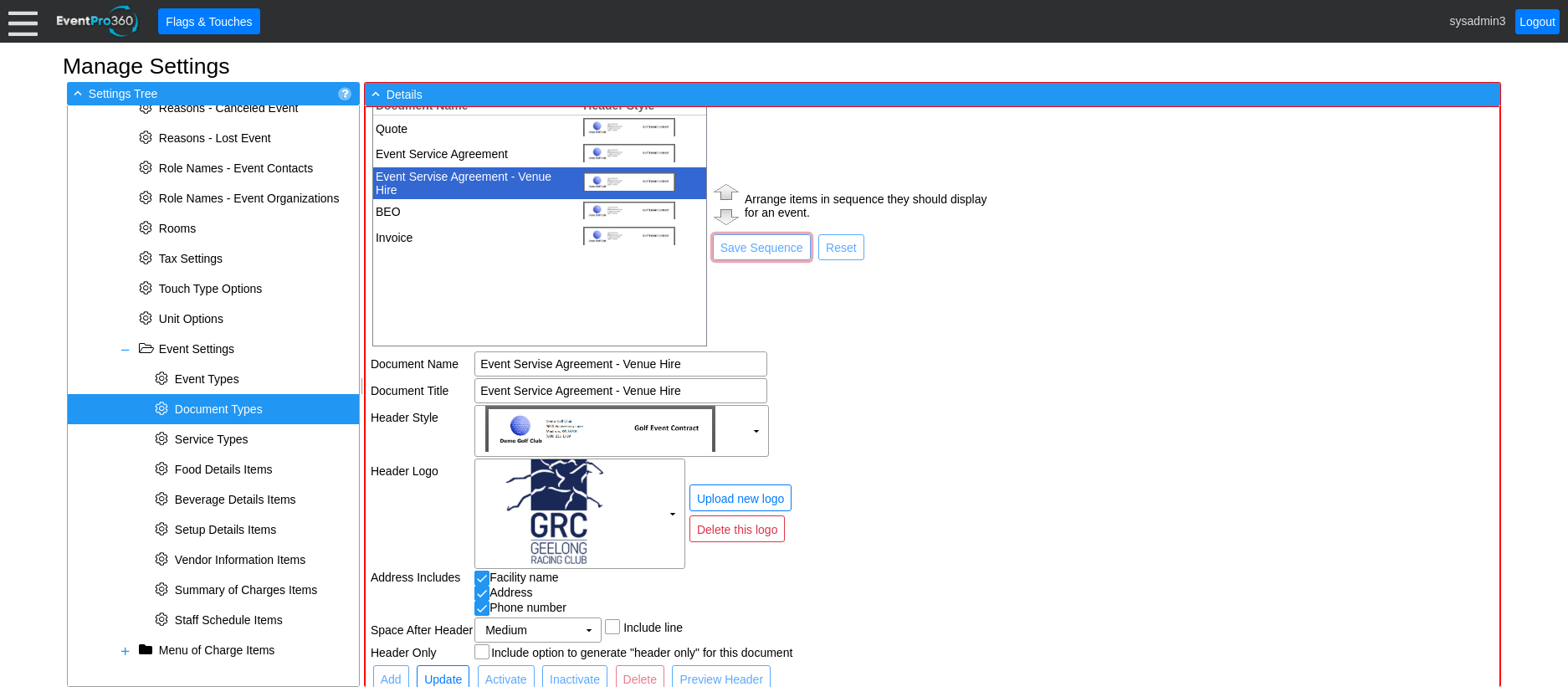
scroll to position [82, 0]
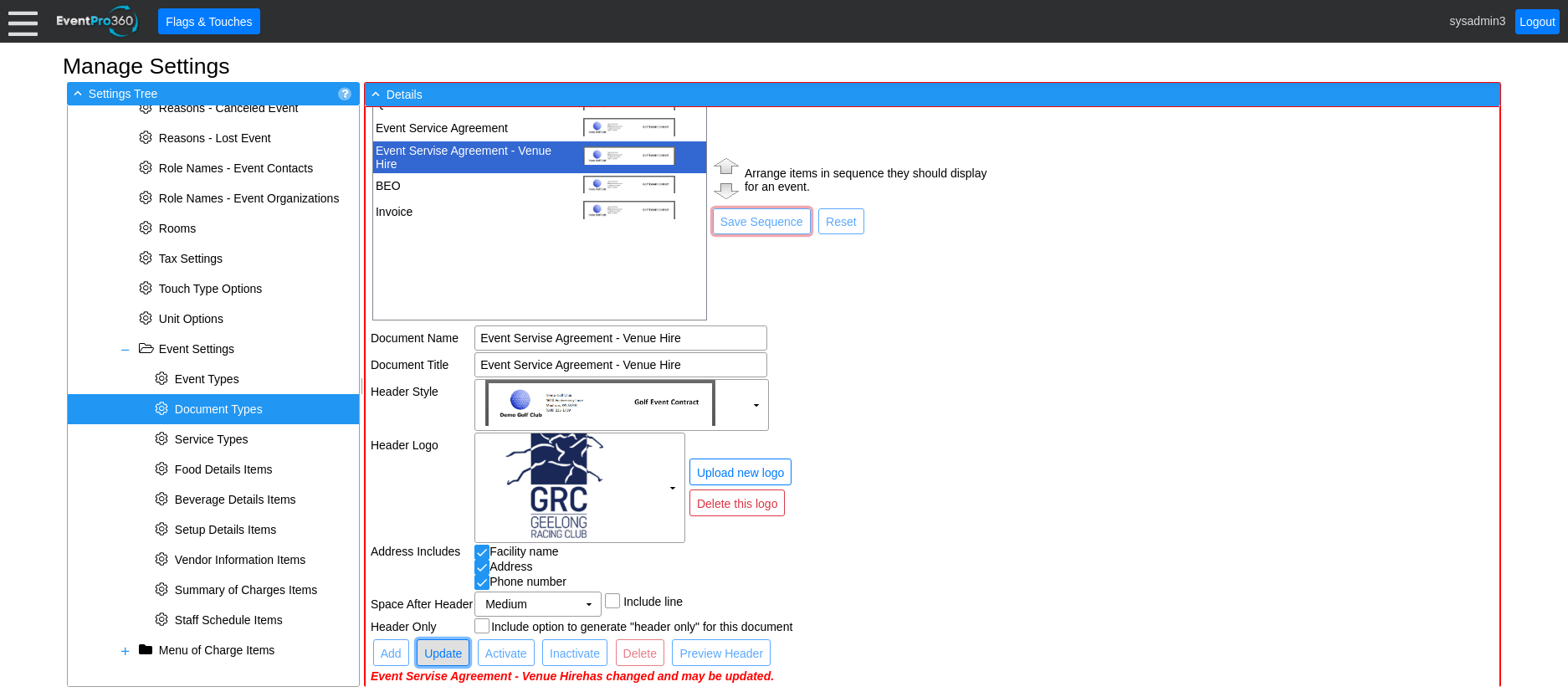
click at [435, 653] on span "Update" at bounding box center [443, 653] width 45 height 17
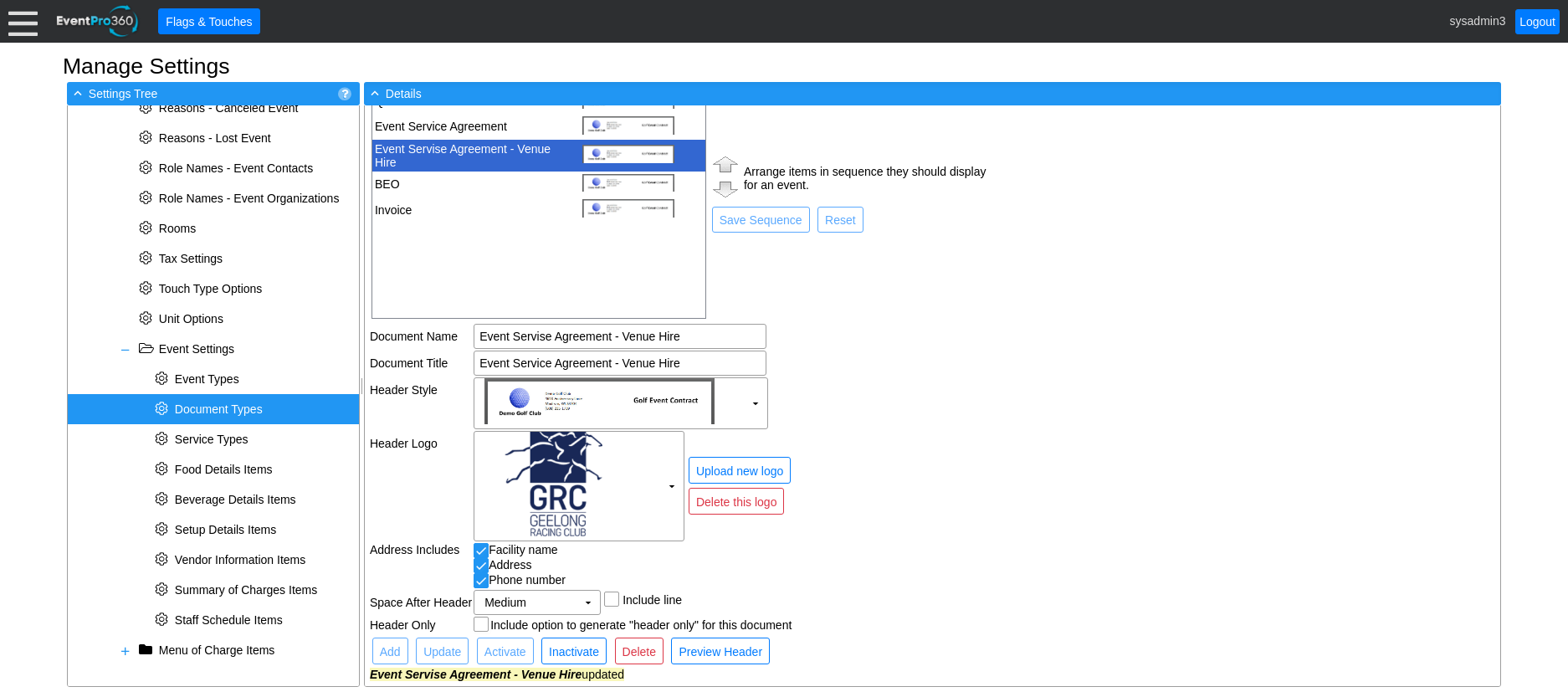
click at [890, 421] on td "Χ ▼" at bounding box center [731, 402] width 514 height 51
drag, startPoint x: 724, startPoint y: 18, endPoint x: 724, endPoint y: -28, distance: 46.0
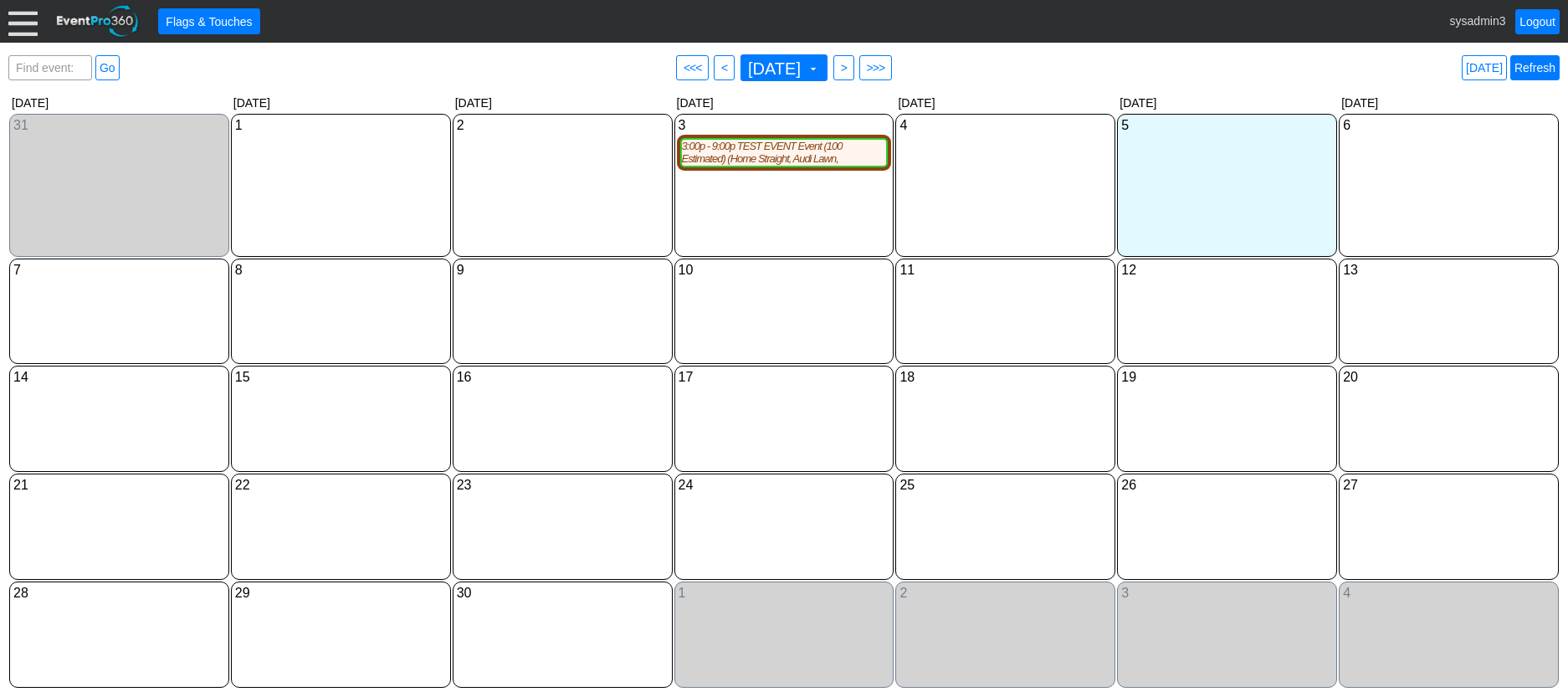
click at [1547, 66] on link "Refresh" at bounding box center [1534, 68] width 50 height 25
click at [733, 163] on div "3:00p - 9:00p TEST EVENT Event (100 Estimated) (Home Straight, Audi Lawn, Conco…" at bounding box center [784, 152] width 205 height 26
click at [1539, 69] on link "Refresh" at bounding box center [1534, 68] width 50 height 25
click at [786, 151] on div "3:00p - 9:00p TEST EVENT Event (100 Estimated) (Home Straight, Audi Lawn, Conco…" at bounding box center [784, 152] width 205 height 26
click at [1540, 74] on link "Refresh" at bounding box center [1534, 68] width 50 height 25
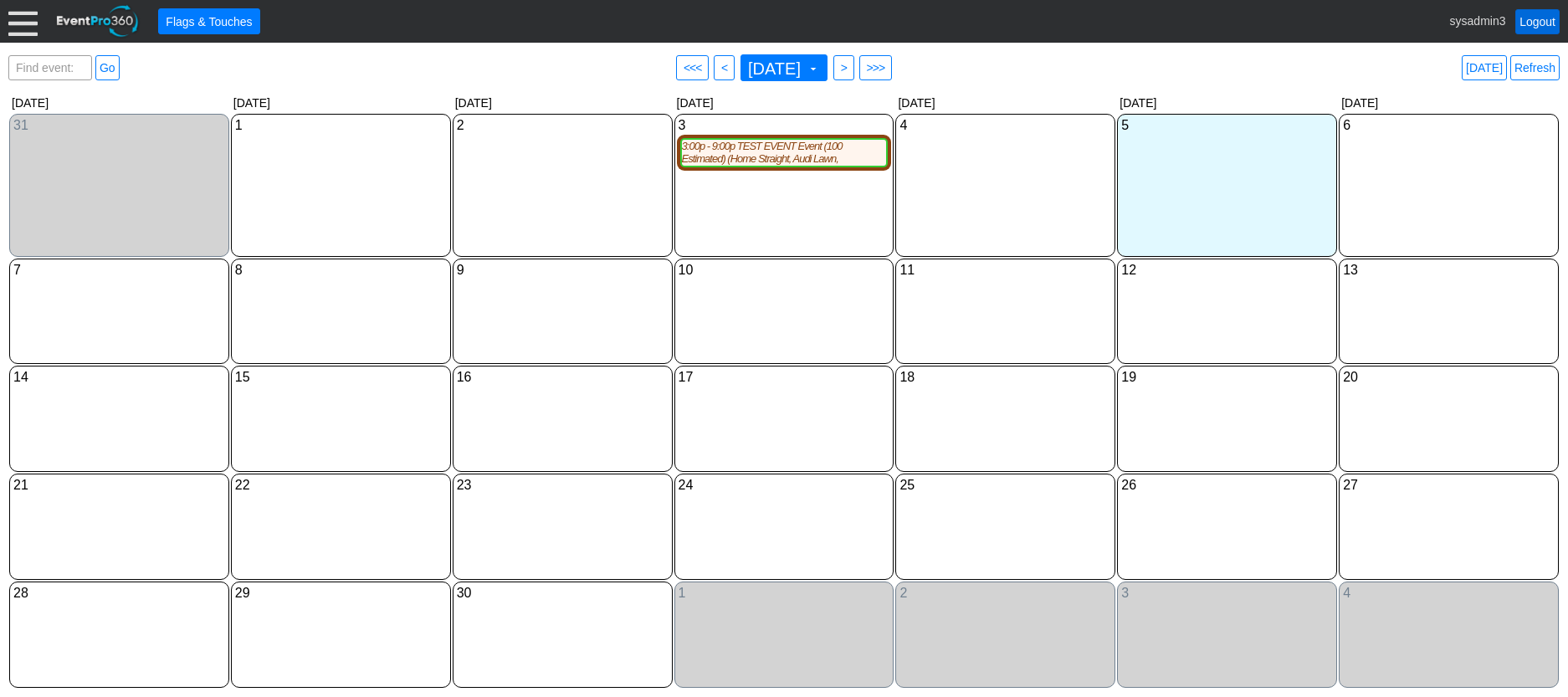
click at [1539, 18] on link "Logout" at bounding box center [1537, 22] width 45 height 25
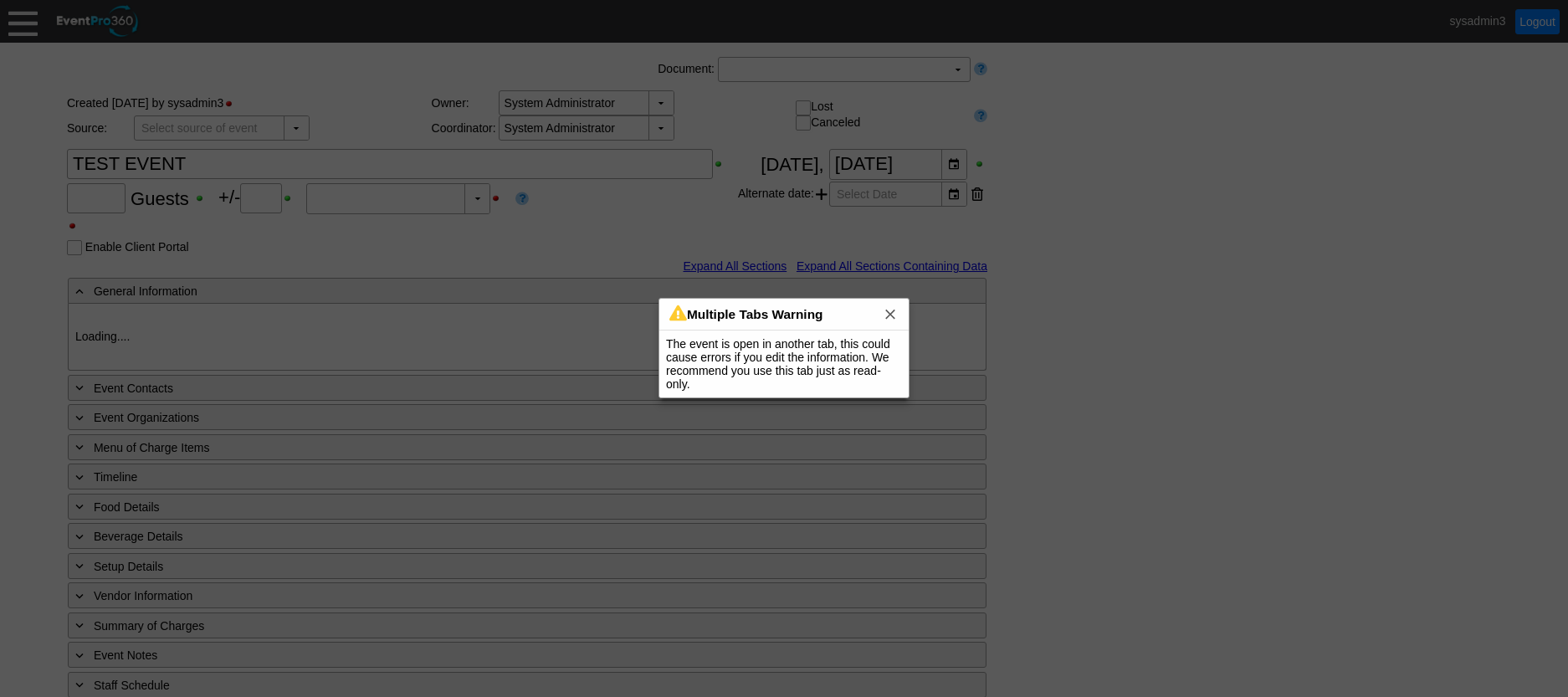
type input "100"
type input "0"
type input "Estimated"
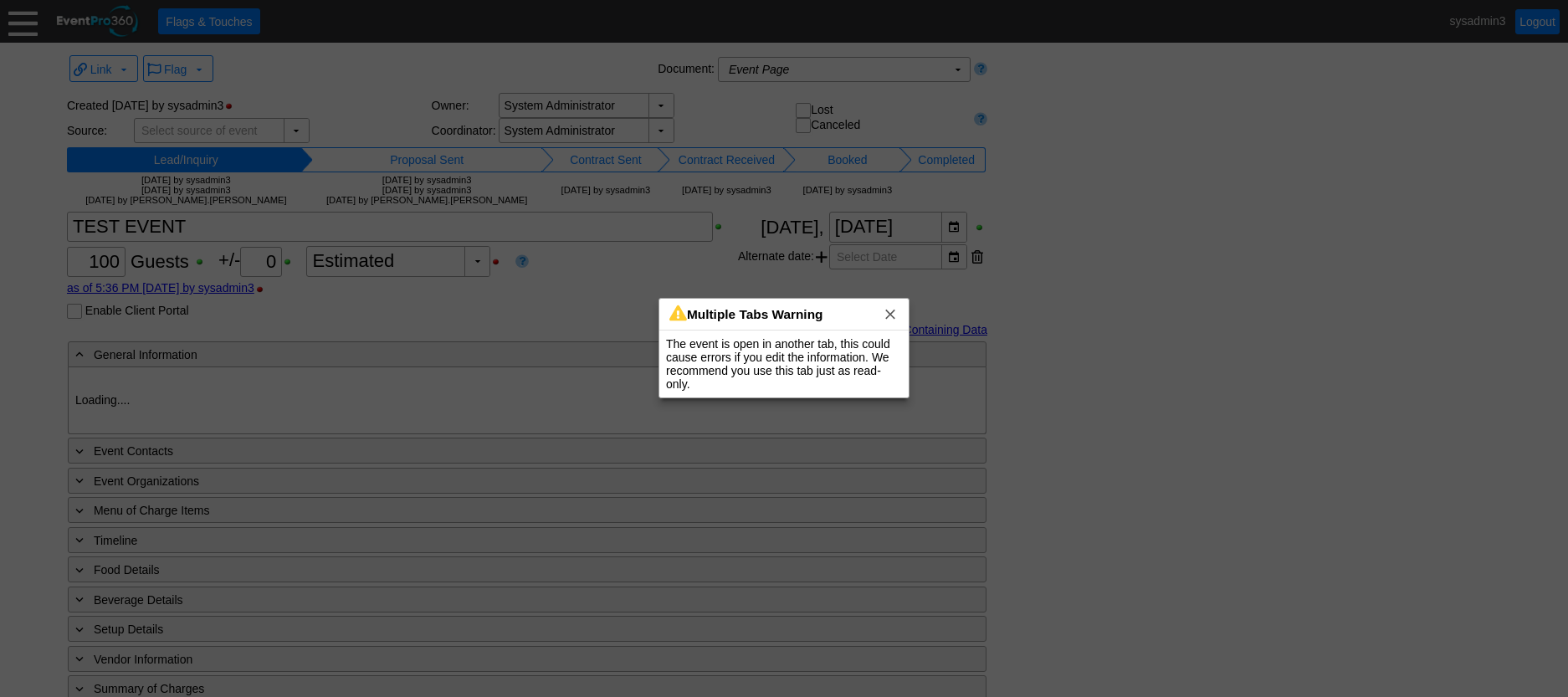
type input "Geelong Racing Club"
type input "Festival (Non-Raceday)"
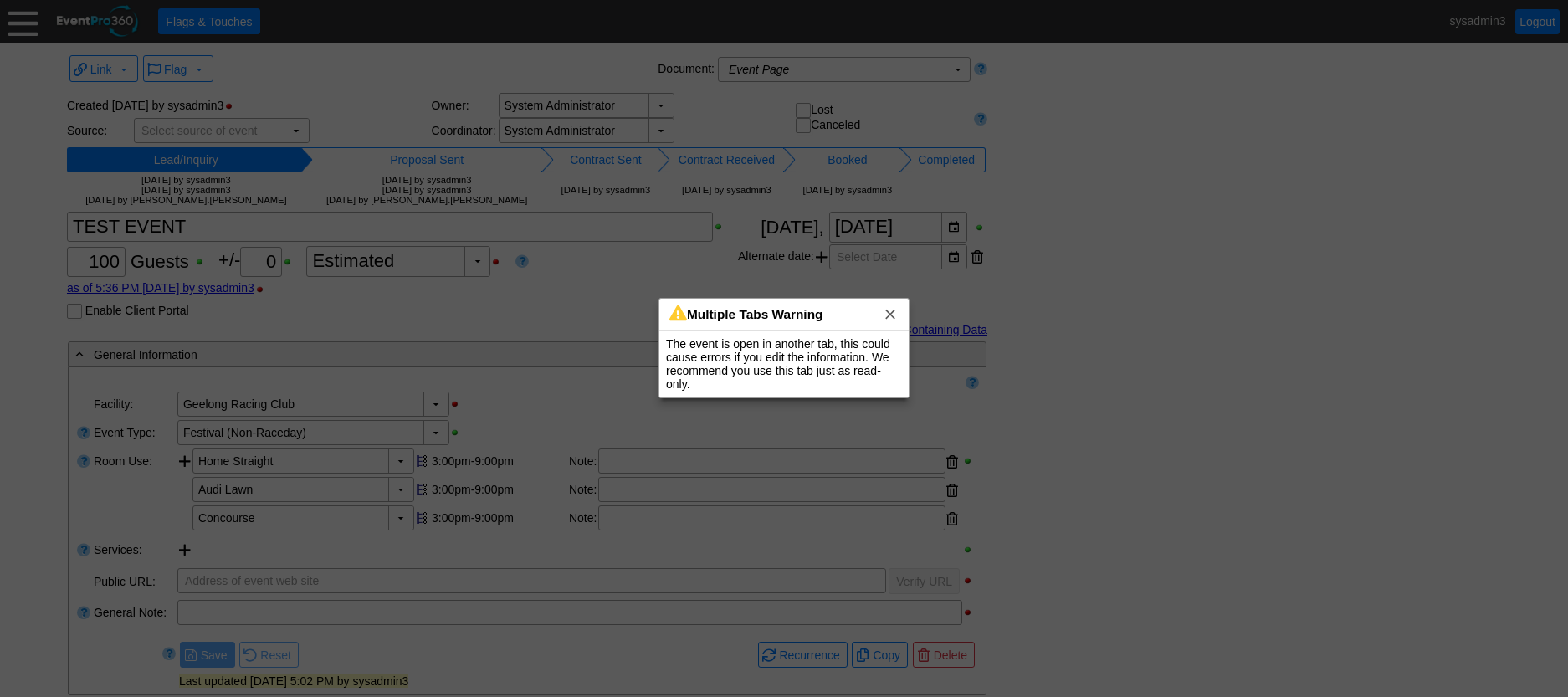
click at [936, 71] on div at bounding box center [784, 348] width 1568 height 697
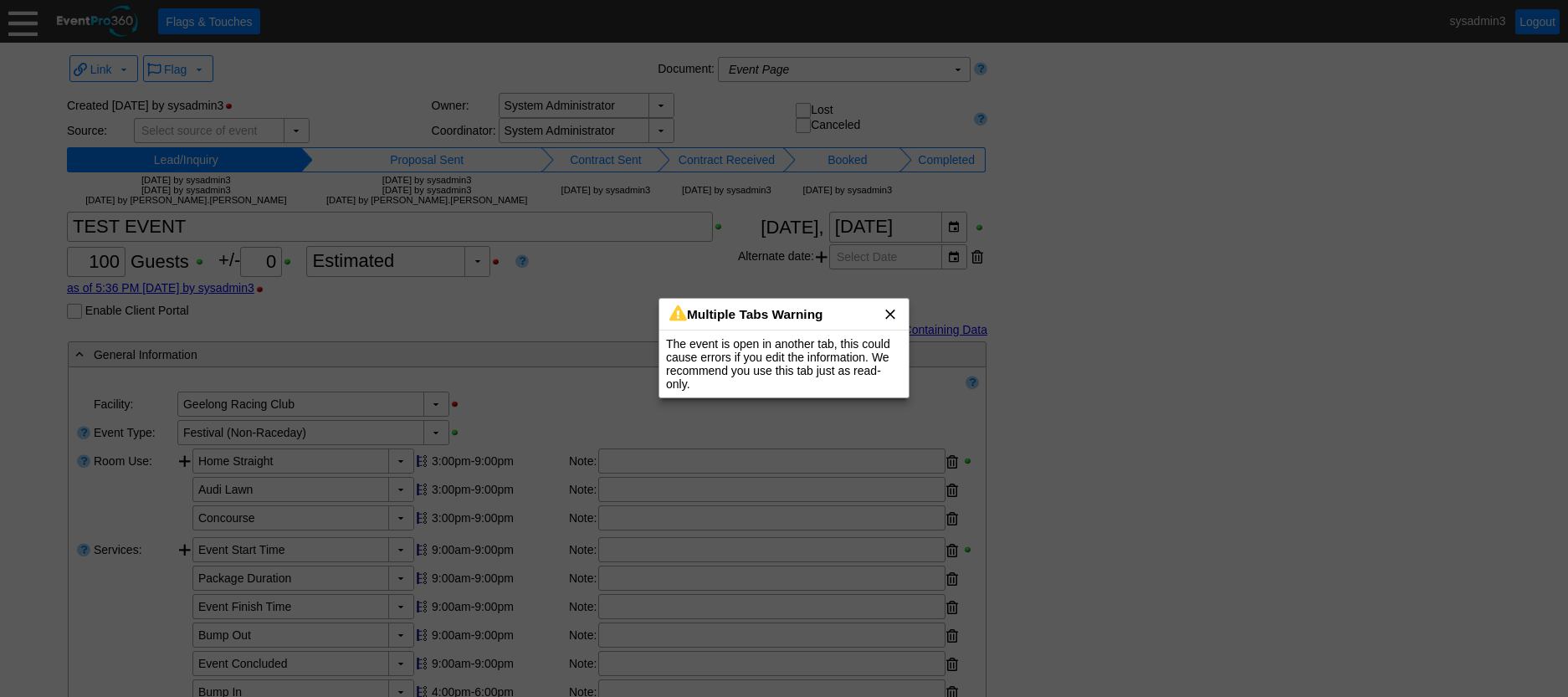
click at [894, 315] on span "x" at bounding box center [890, 314] width 17 height 17
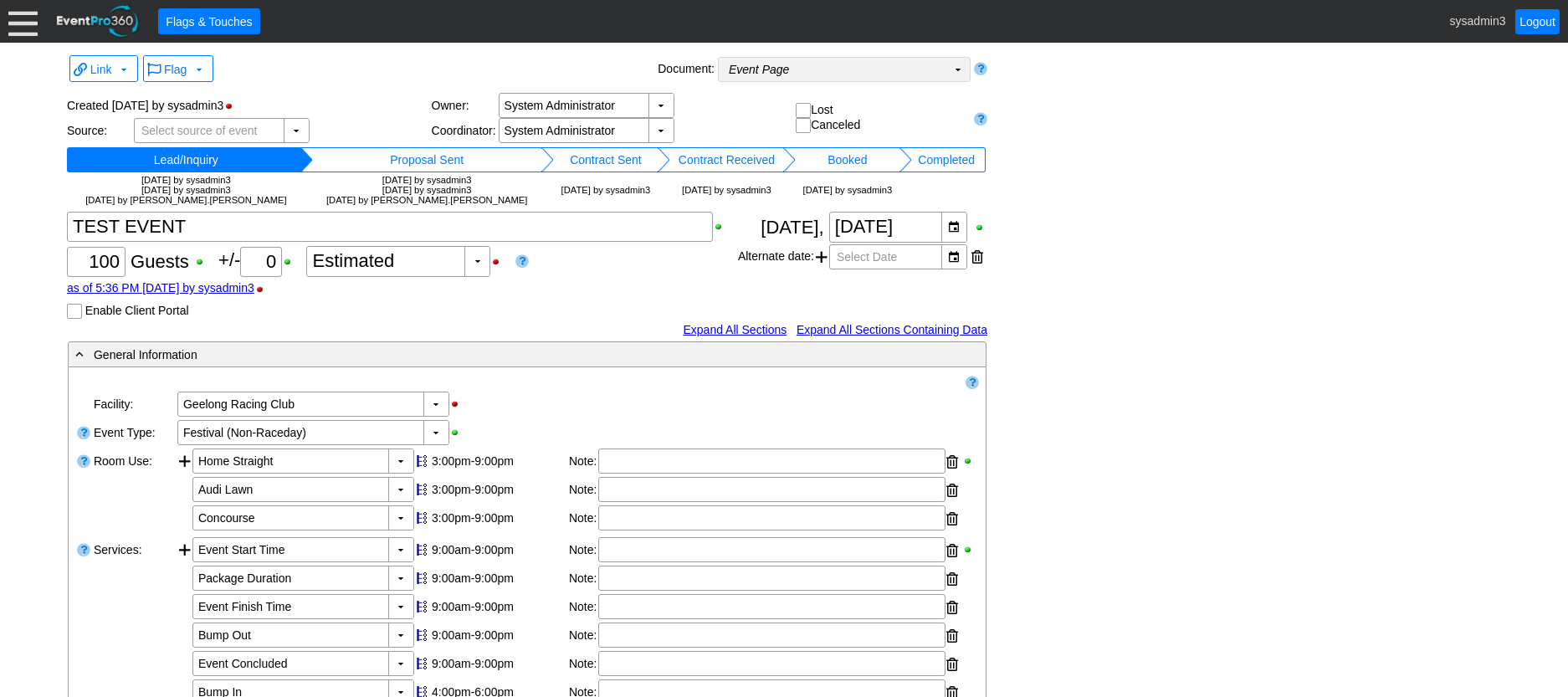
click at [887, 68] on td "Event Page Χ" at bounding box center [832, 70] width 228 height 24
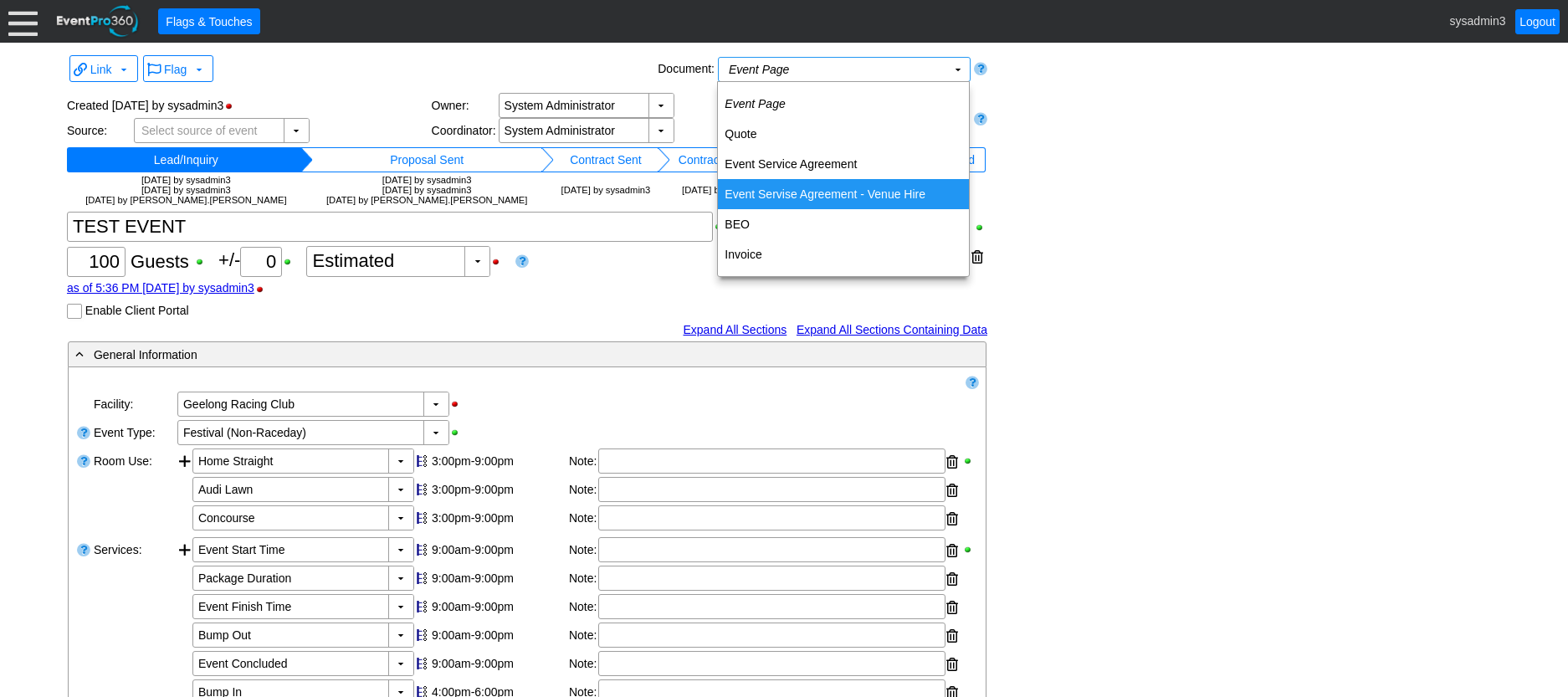
click at [853, 193] on td "Event Servise Agreement - Venue Hire" at bounding box center [843, 194] width 251 height 30
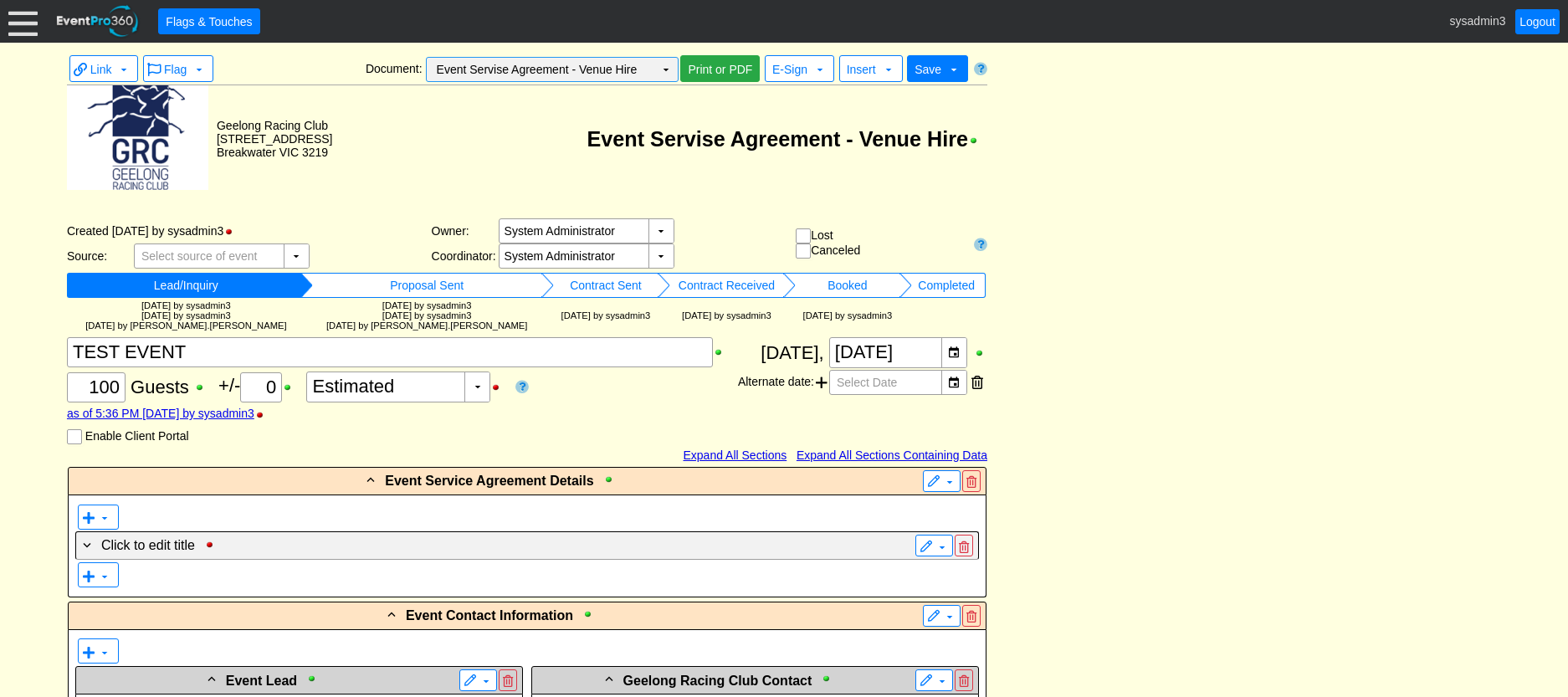
click at [669, 68] on td "▼" at bounding box center [666, 70] width 24 height 24
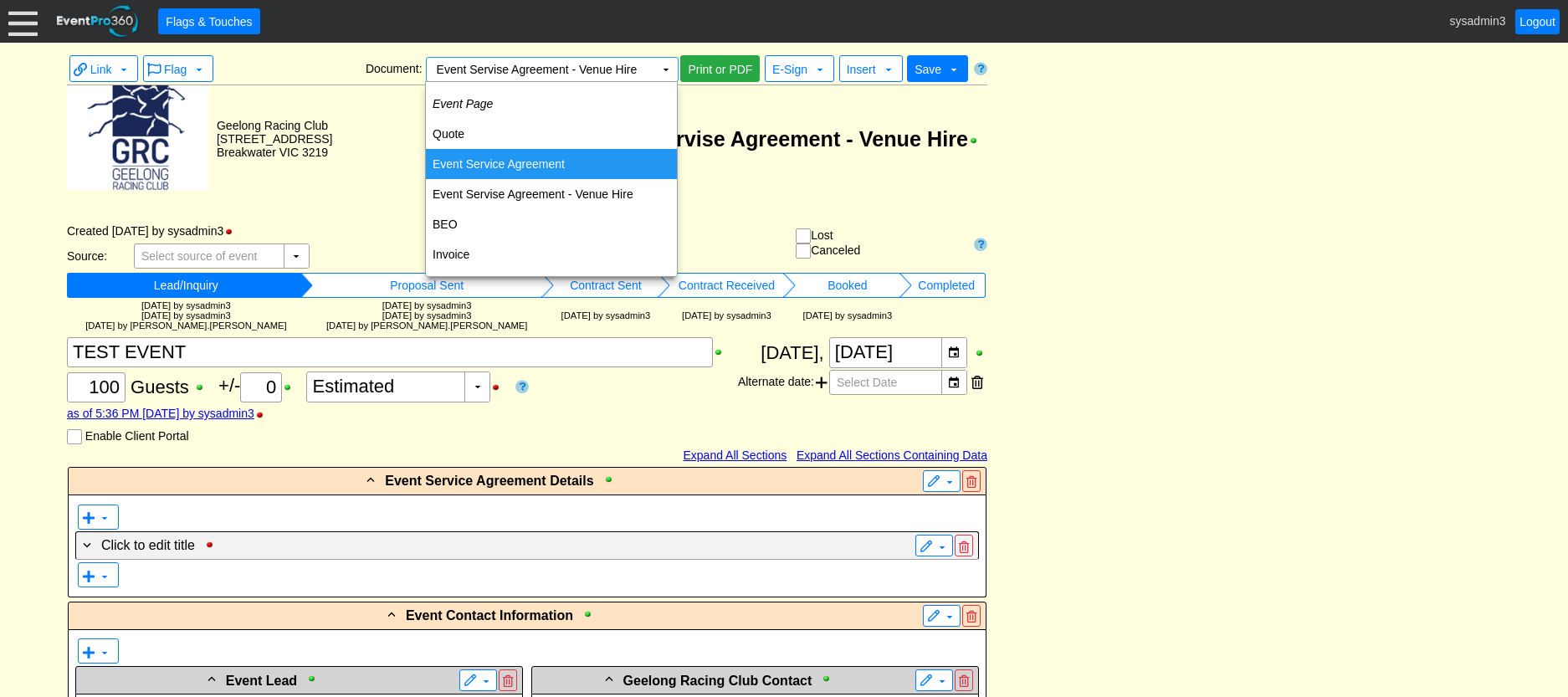
click at [543, 159] on td "Event Service Agreement" at bounding box center [551, 164] width 251 height 30
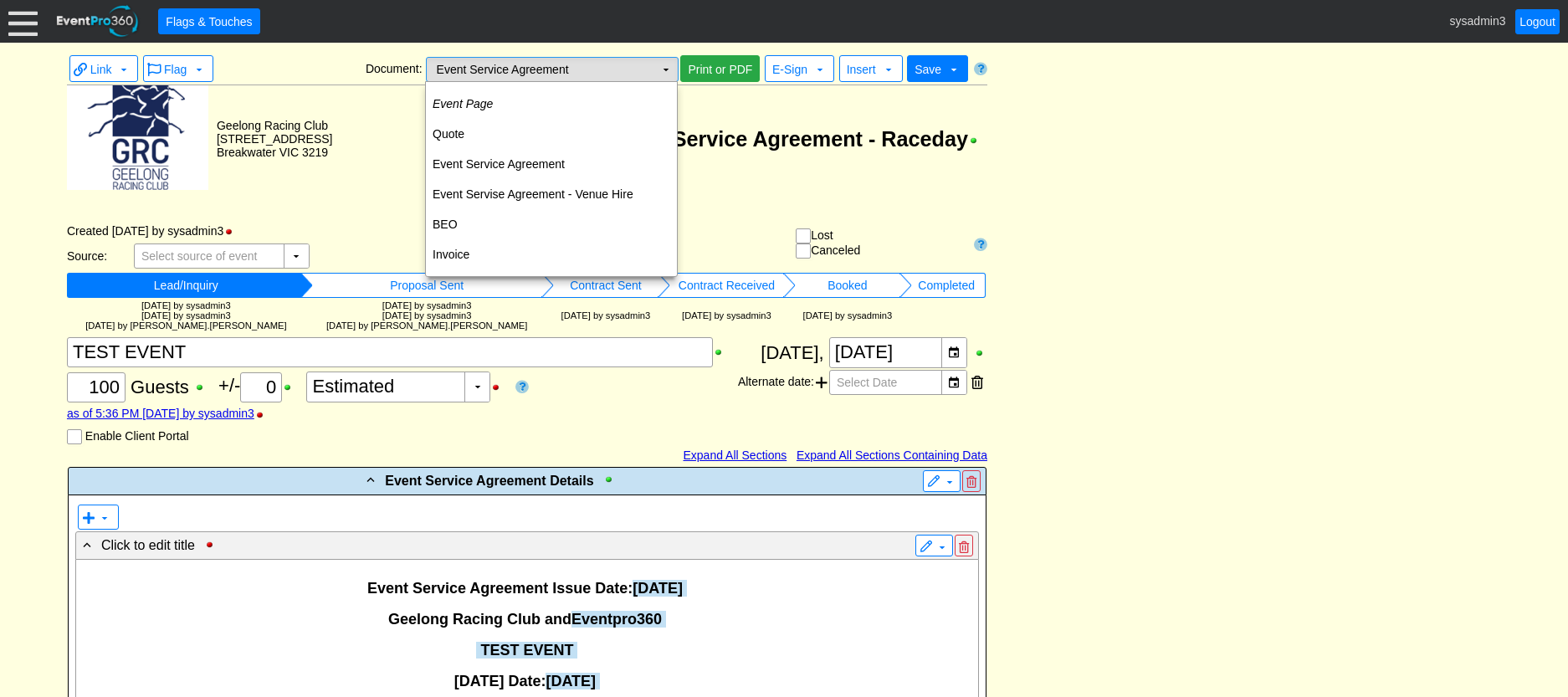
click at [663, 67] on td "▼" at bounding box center [666, 70] width 24 height 24
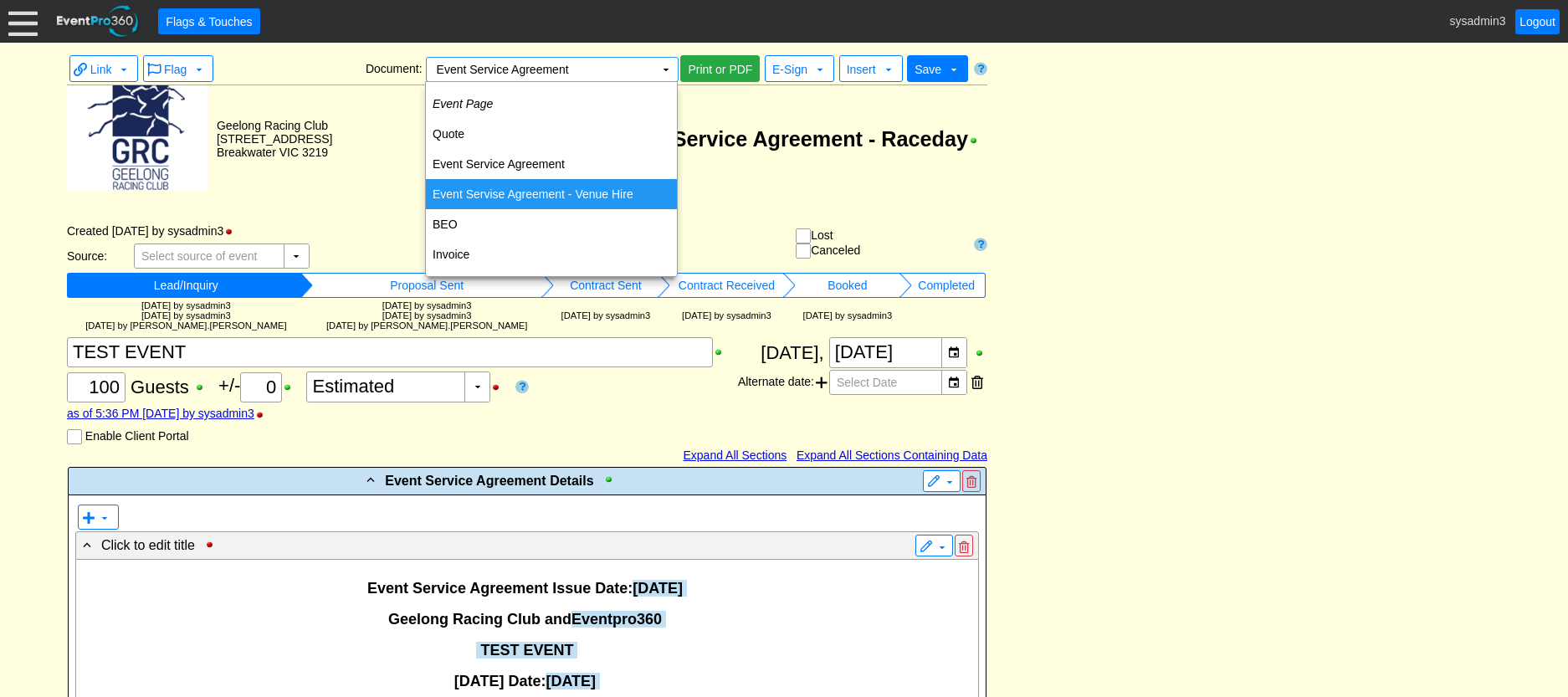
click at [550, 194] on td "Event Servise Agreement - Venue Hire" at bounding box center [551, 194] width 251 height 30
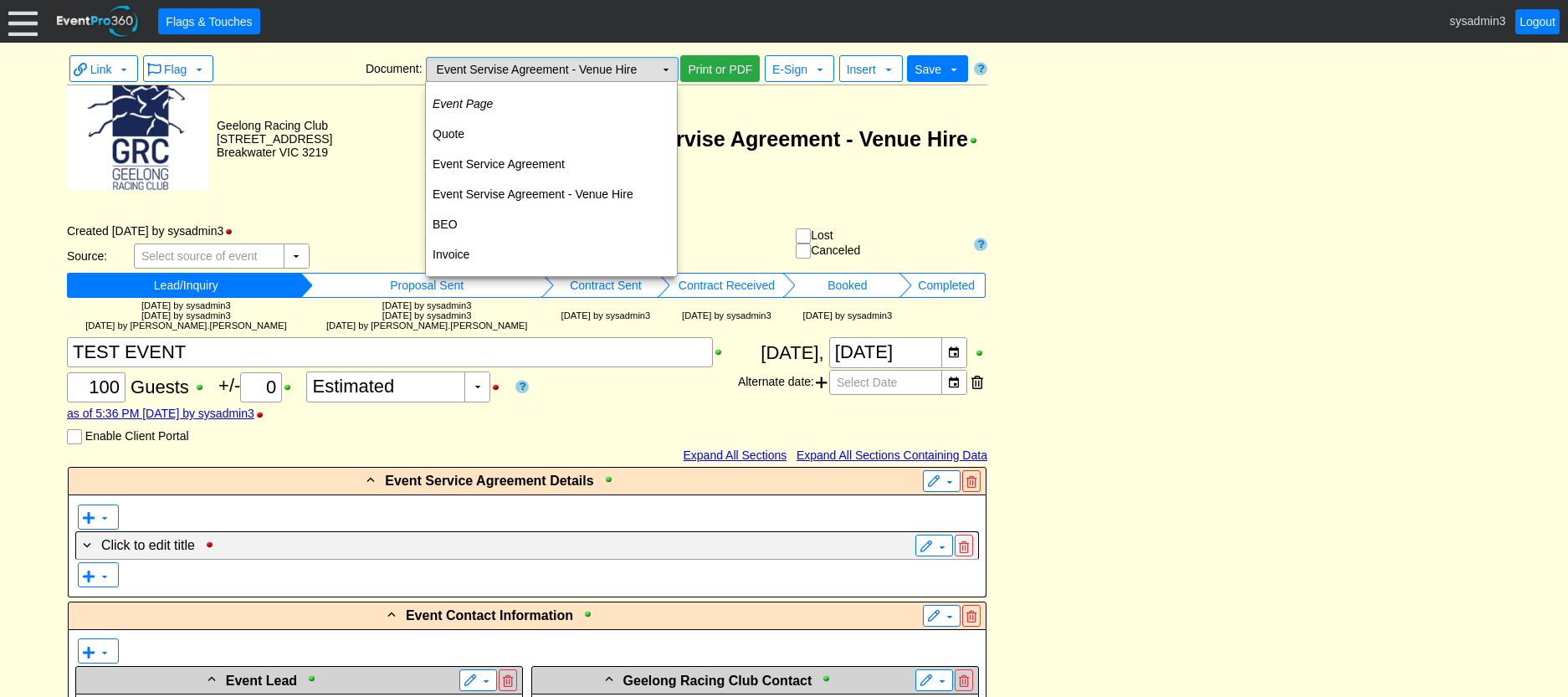
click at [647, 74] on td "Event Servise Agreement - Venue Hire Χ" at bounding box center [540, 70] width 228 height 24
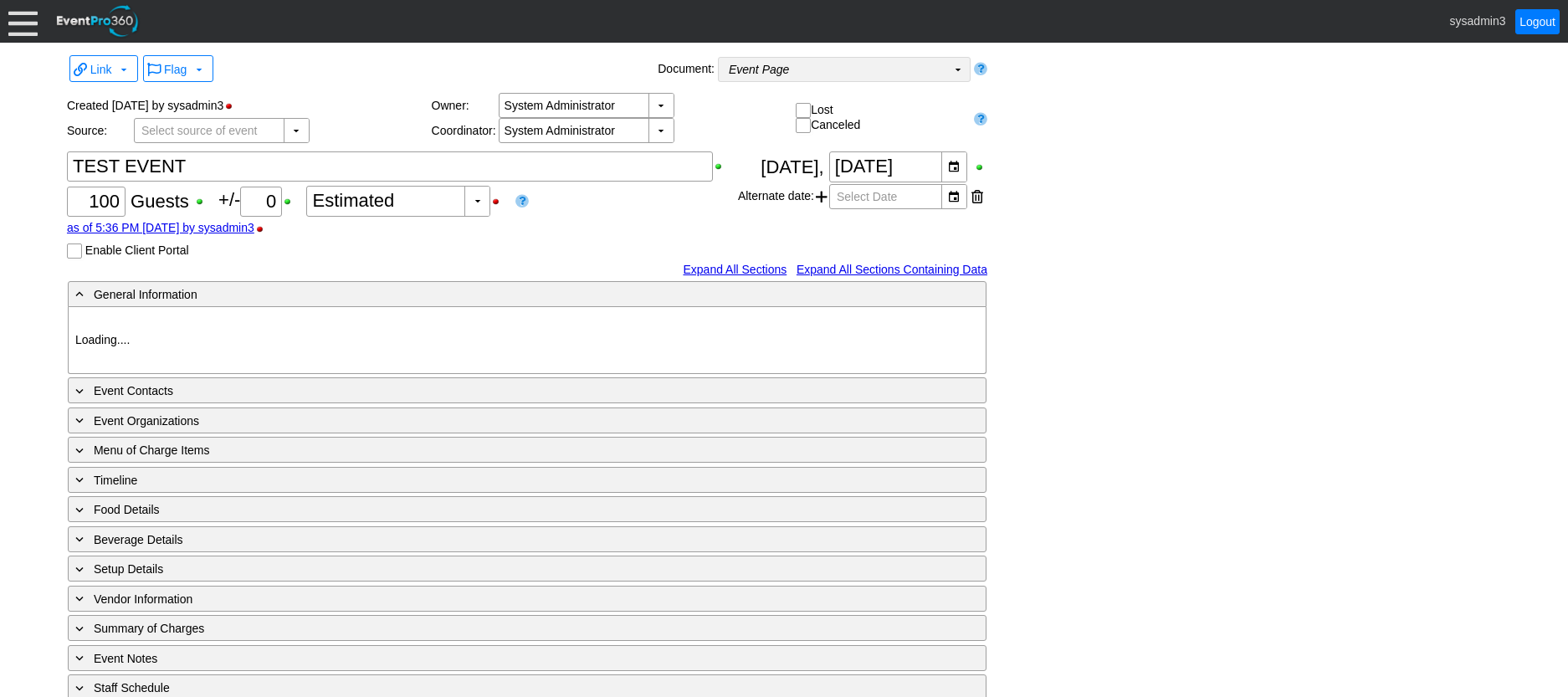
type input "Geelong Racing Club"
type input "Festival (Non-Raceday)"
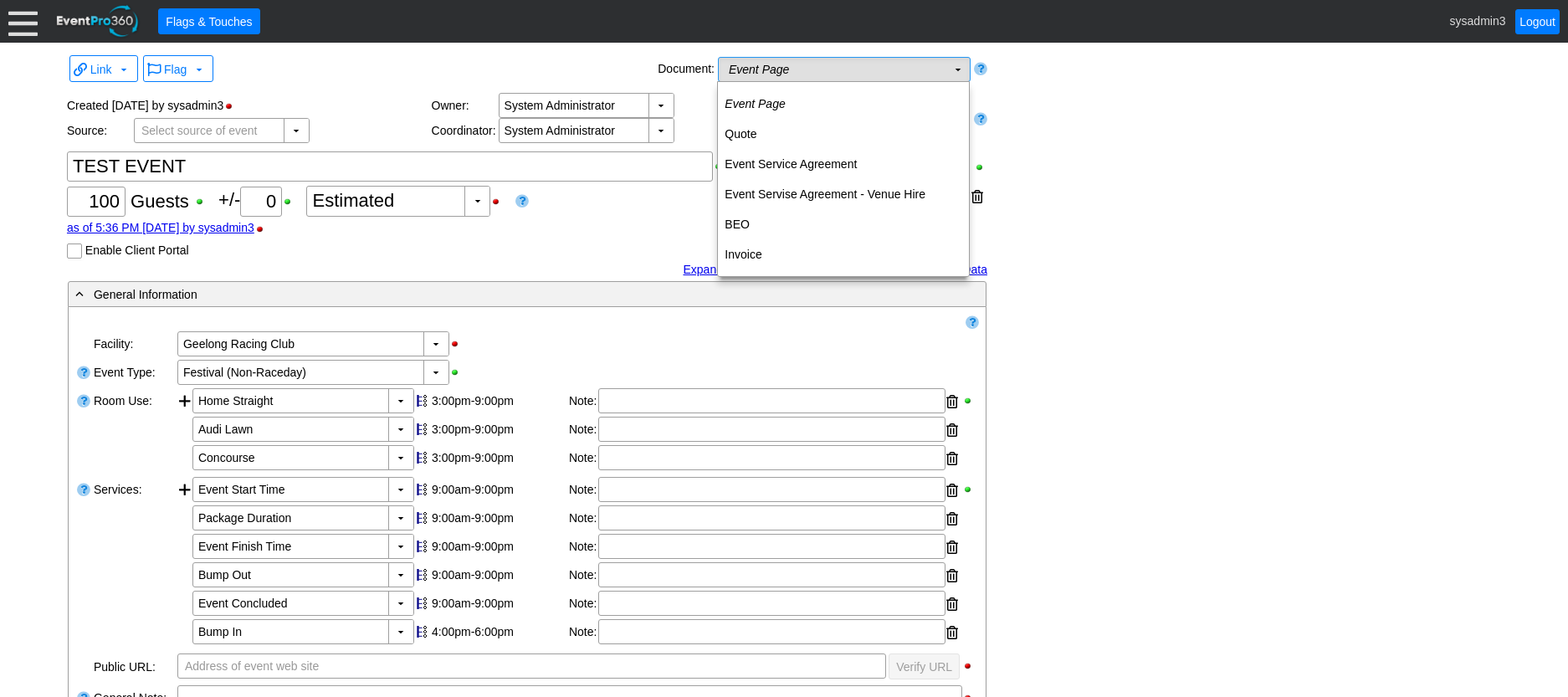
click at [878, 76] on td "Event Page Χ" at bounding box center [832, 70] width 228 height 24
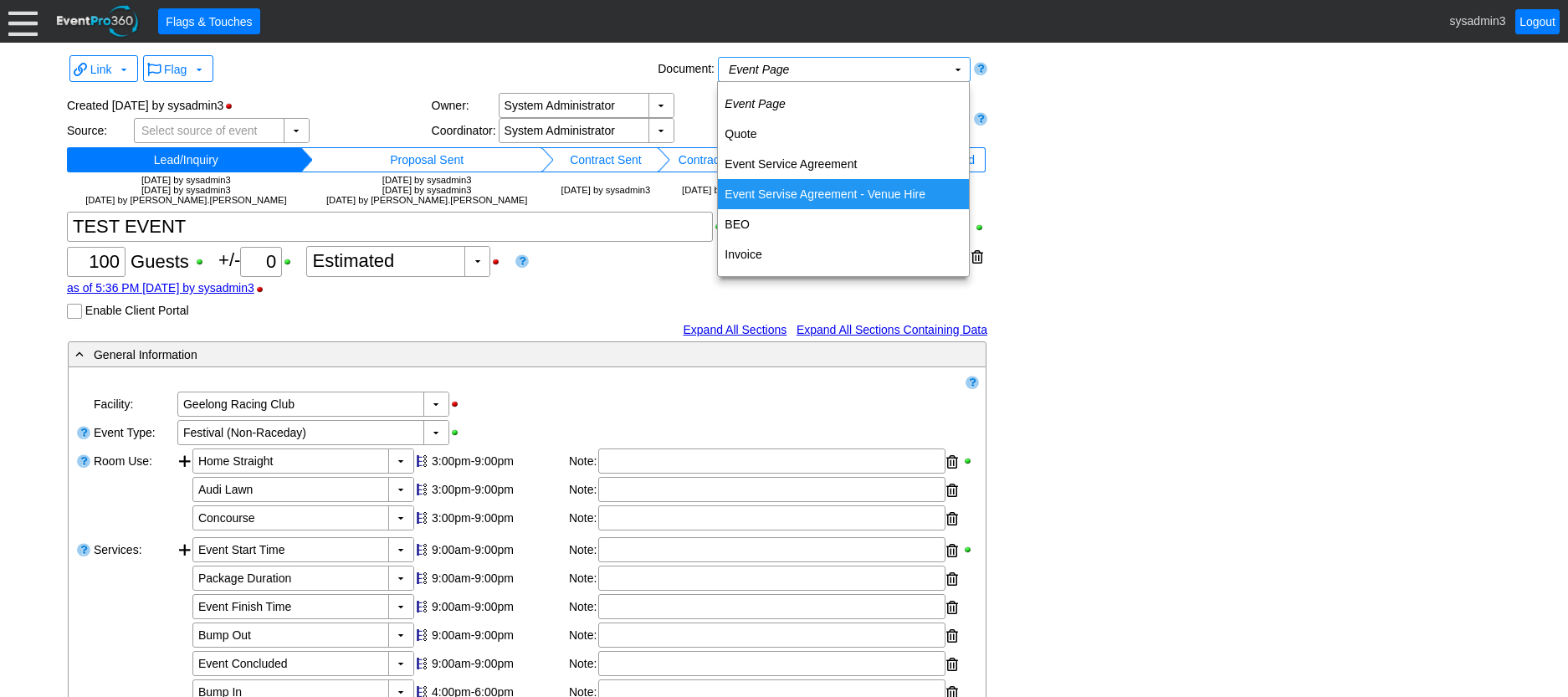
click at [828, 194] on td "Event Servise Agreement - Venue Hire" at bounding box center [843, 194] width 251 height 30
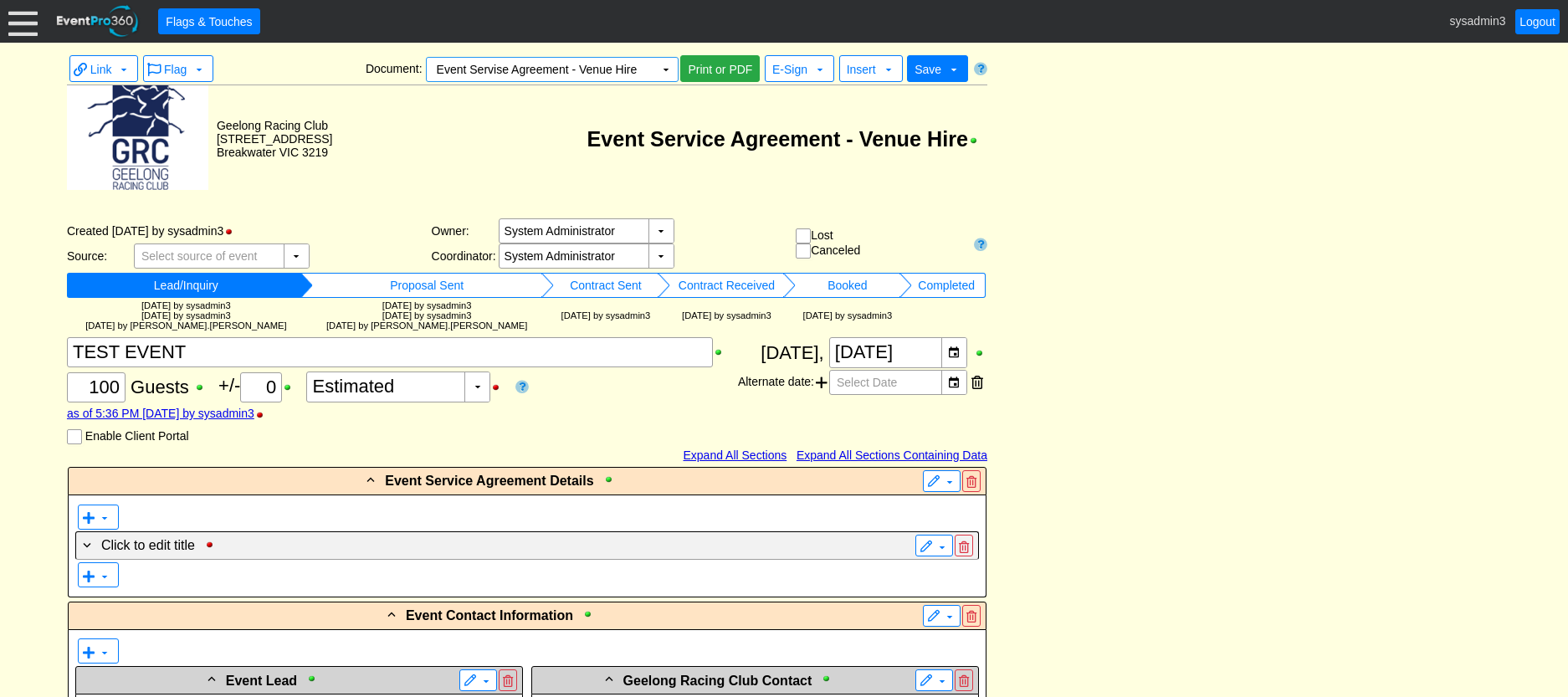
click at [836, 149] on td "Event Service Agreement - Venue Hire" at bounding box center [658, 139] width 654 height 107
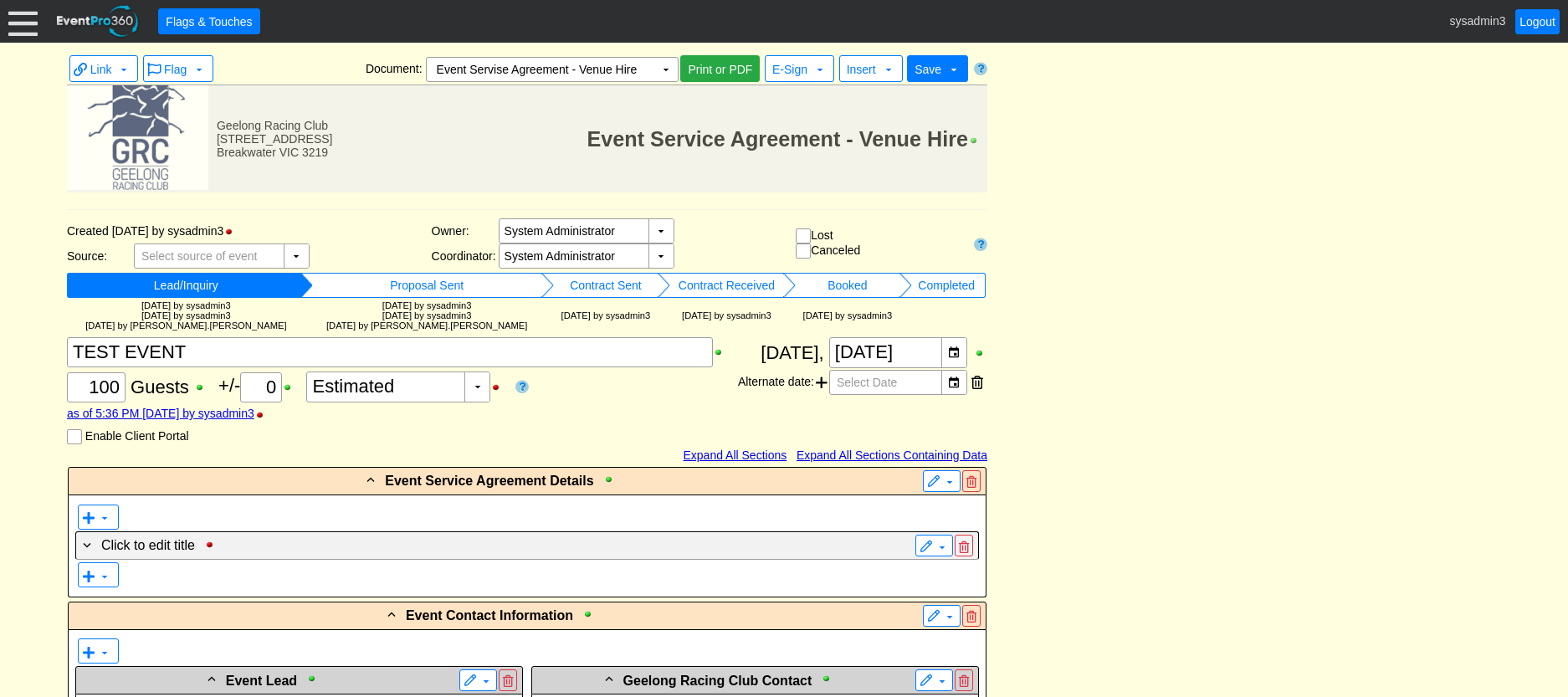
click at [968, 139] on div at bounding box center [977, 140] width 19 height 12
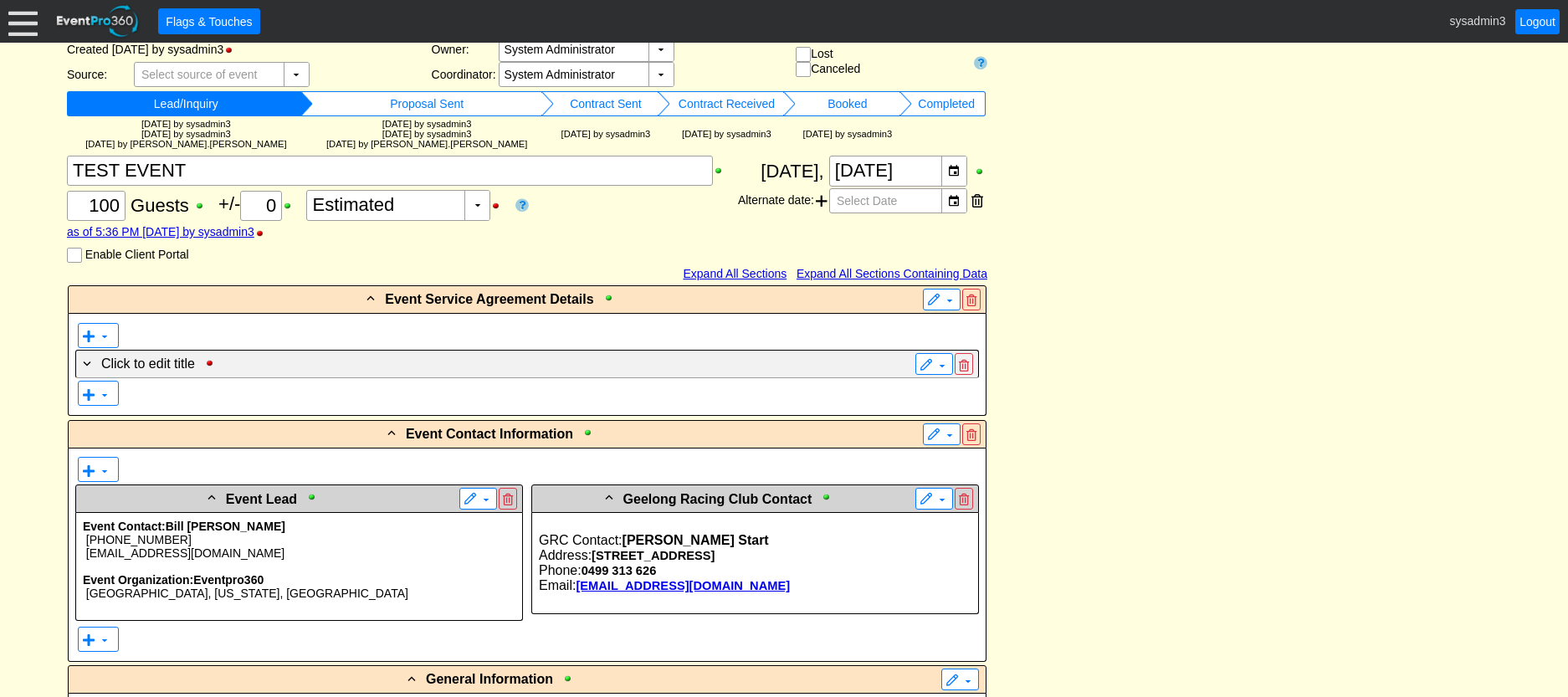
scroll to position [167, 0]
